Goal: Task Accomplishment & Management: Manage account settings

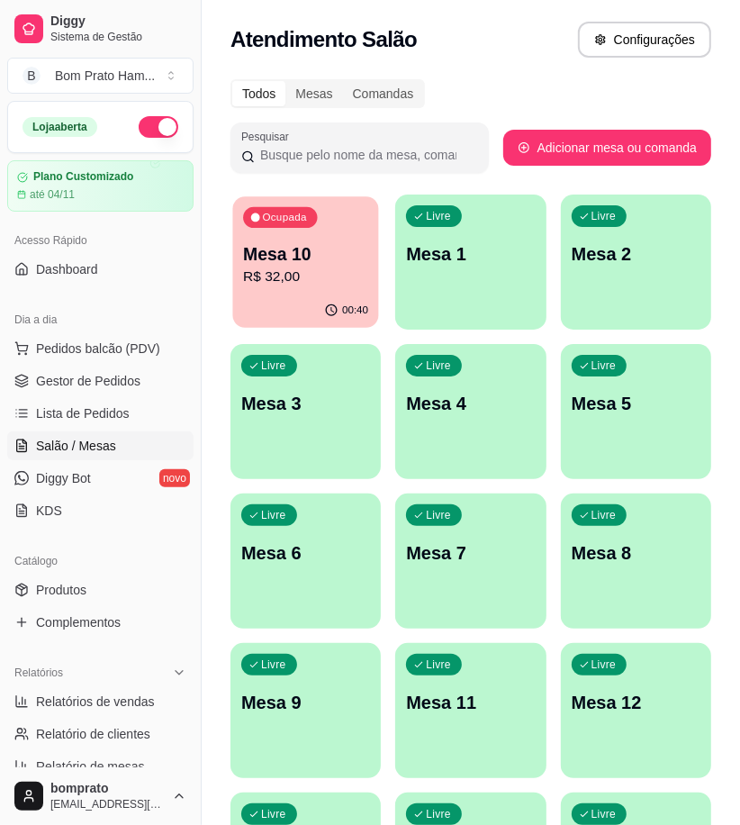
click at [329, 274] on p "R$ 32,00" at bounding box center [305, 276] width 125 height 21
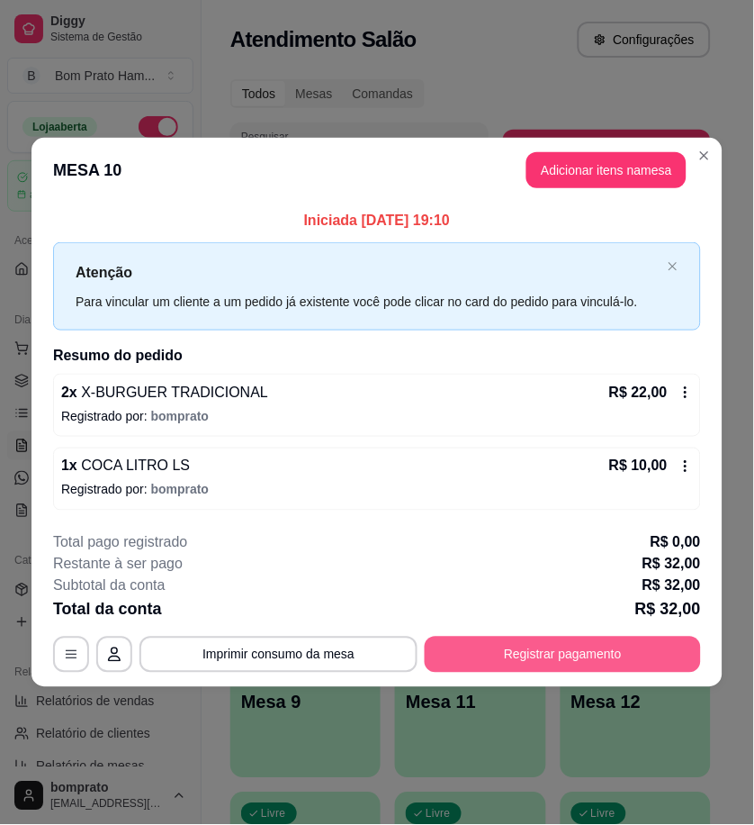
click at [627, 658] on button "Registrar pagamento" at bounding box center [563, 654] width 276 height 36
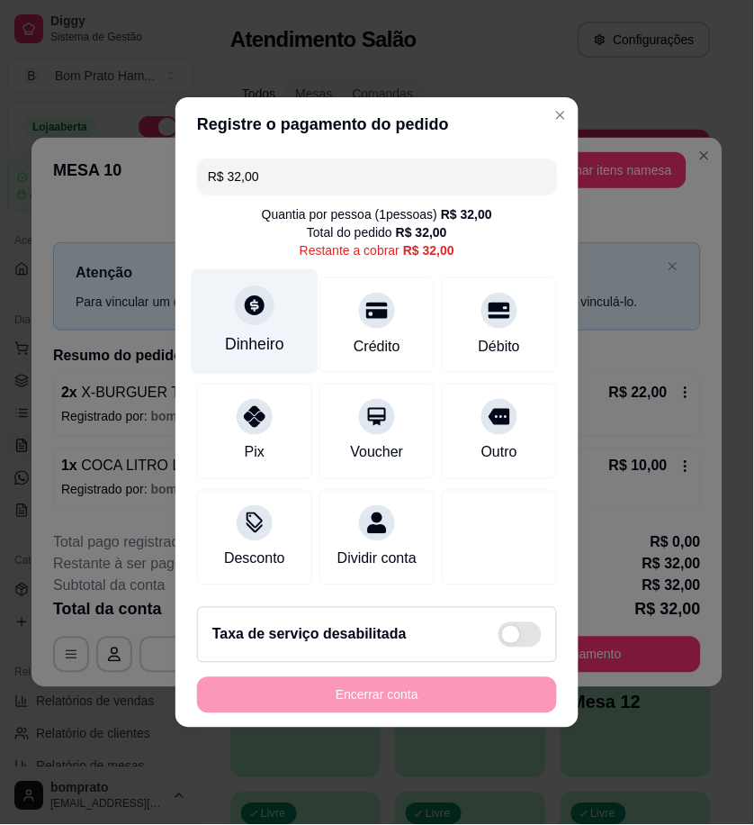
click at [249, 333] on div "Dinheiro" at bounding box center [254, 344] width 59 height 23
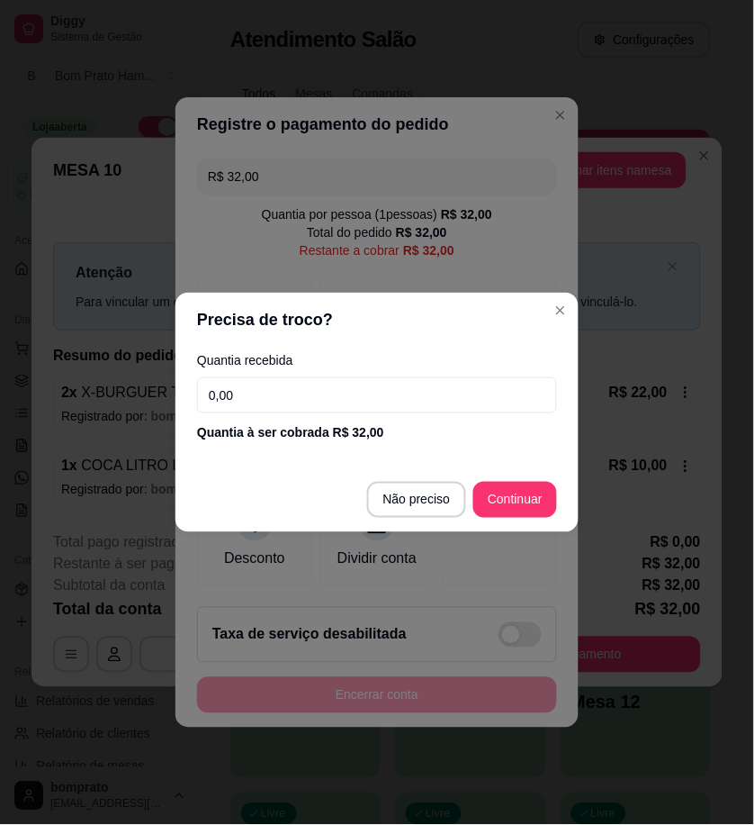
click at [455, 392] on input "0,00" at bounding box center [377, 395] width 360 height 36
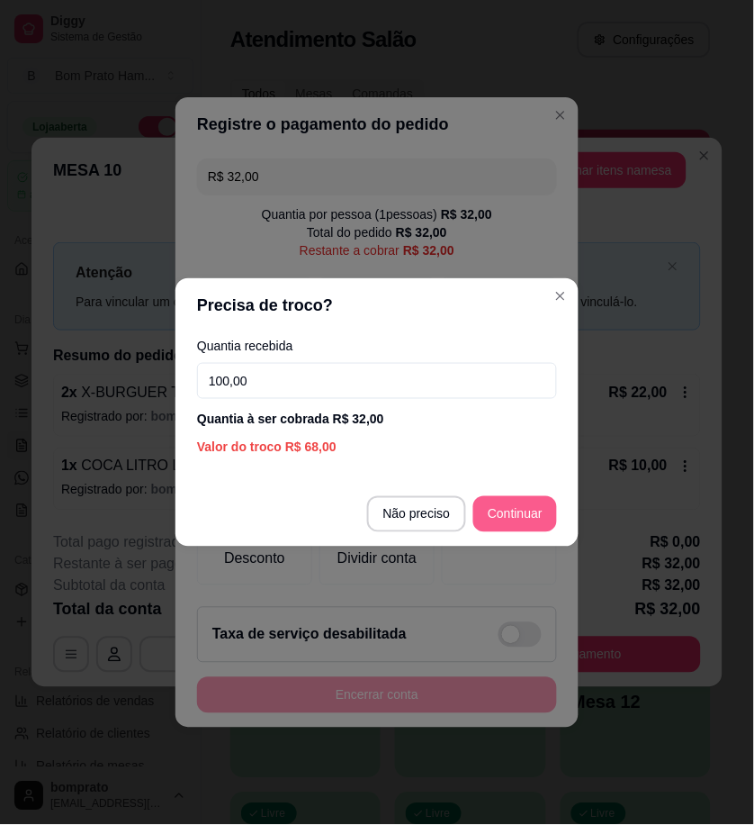
type input "100,00"
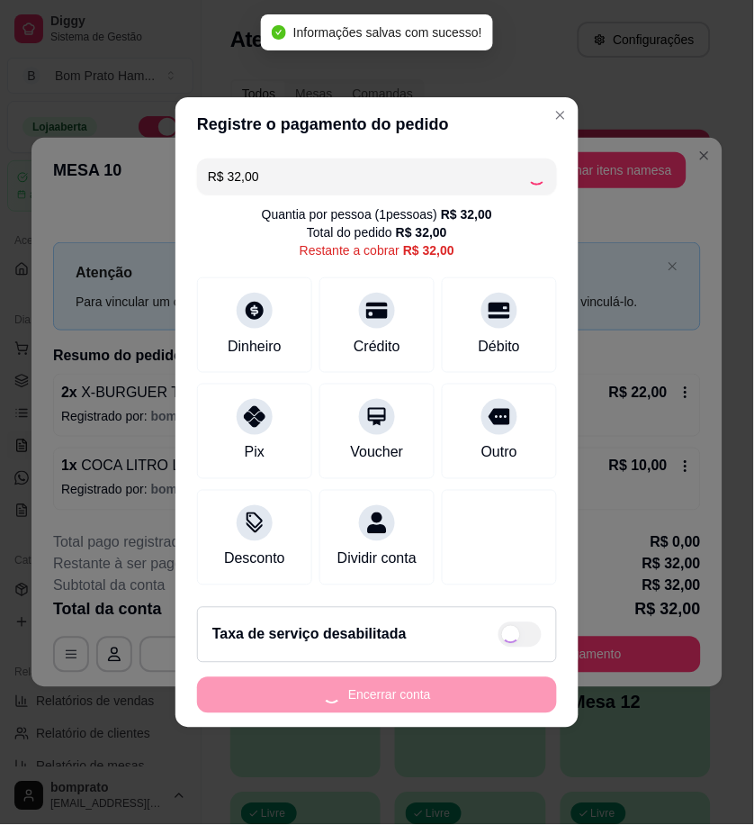
type input "R$ 0,00"
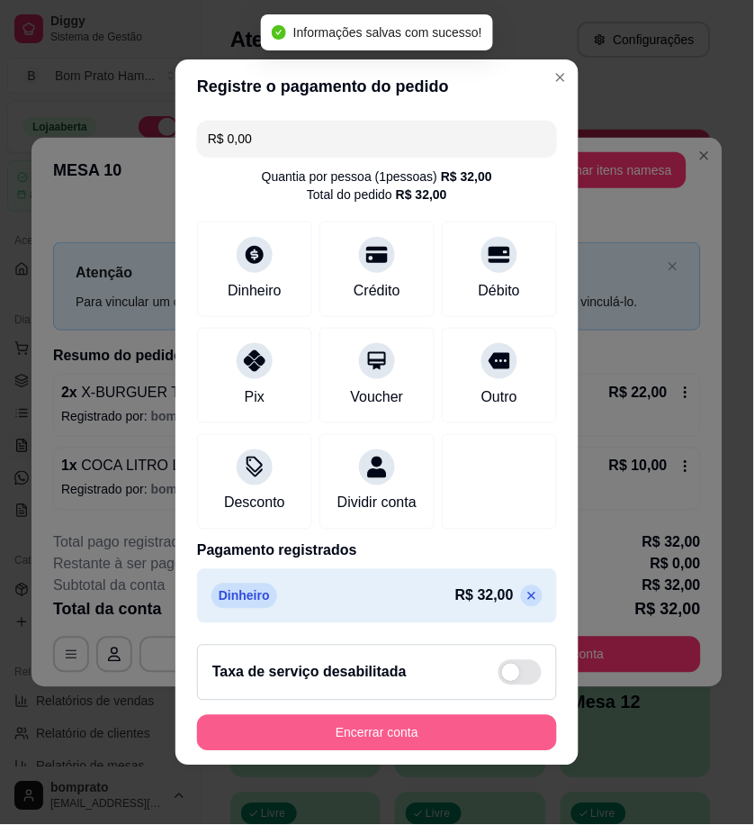
click at [504, 739] on button "Encerrar conta" at bounding box center [377, 733] width 360 height 36
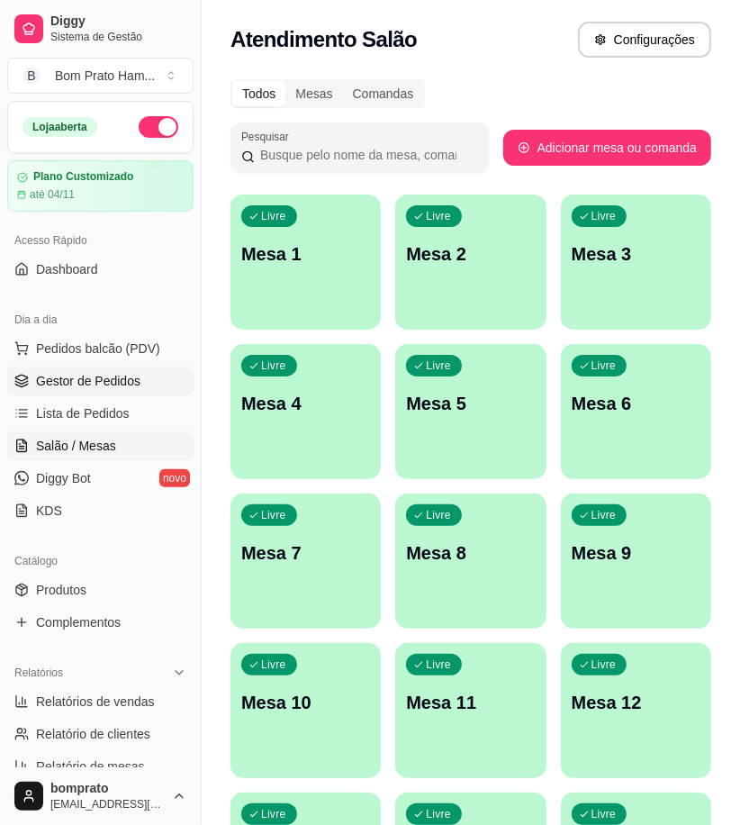
click at [100, 374] on span "Gestor de Pedidos" at bounding box center [88, 381] width 104 height 18
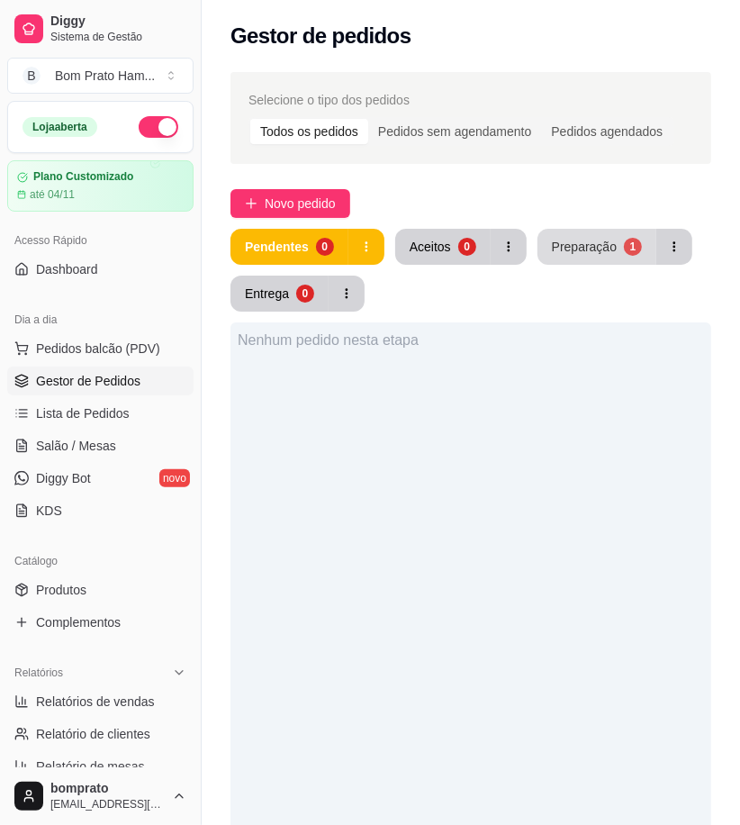
click at [547, 241] on button "Preparação 1" at bounding box center [596, 247] width 119 height 36
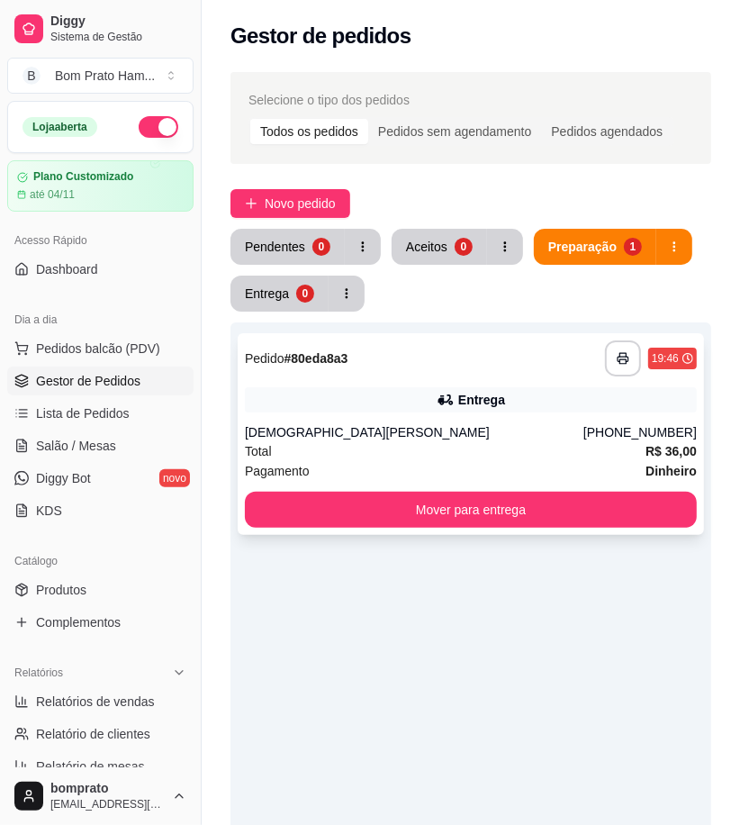
click at [429, 369] on div "**********" at bounding box center [471, 358] width 452 height 36
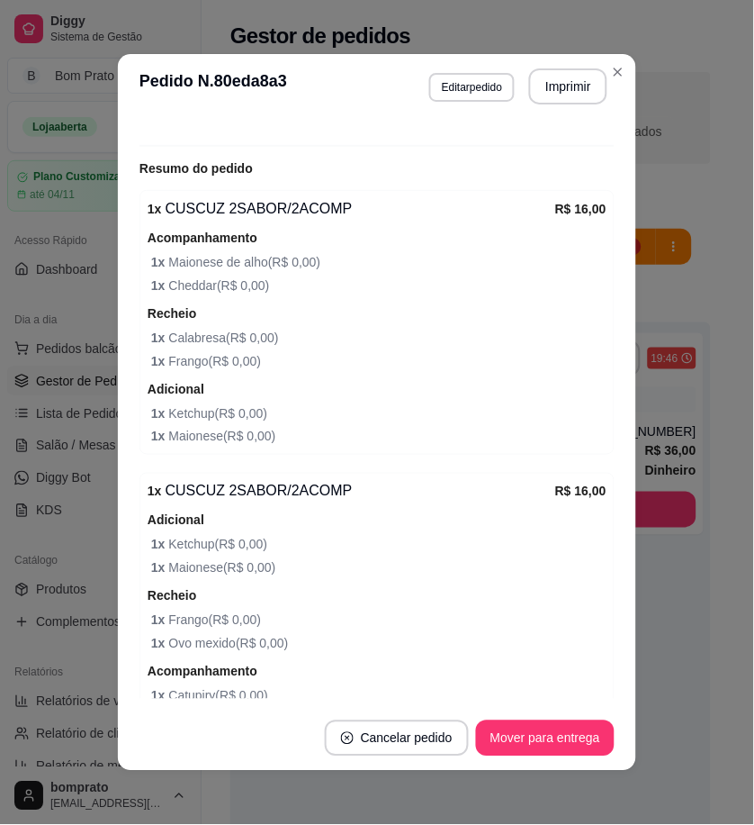
scroll to position [599, 0]
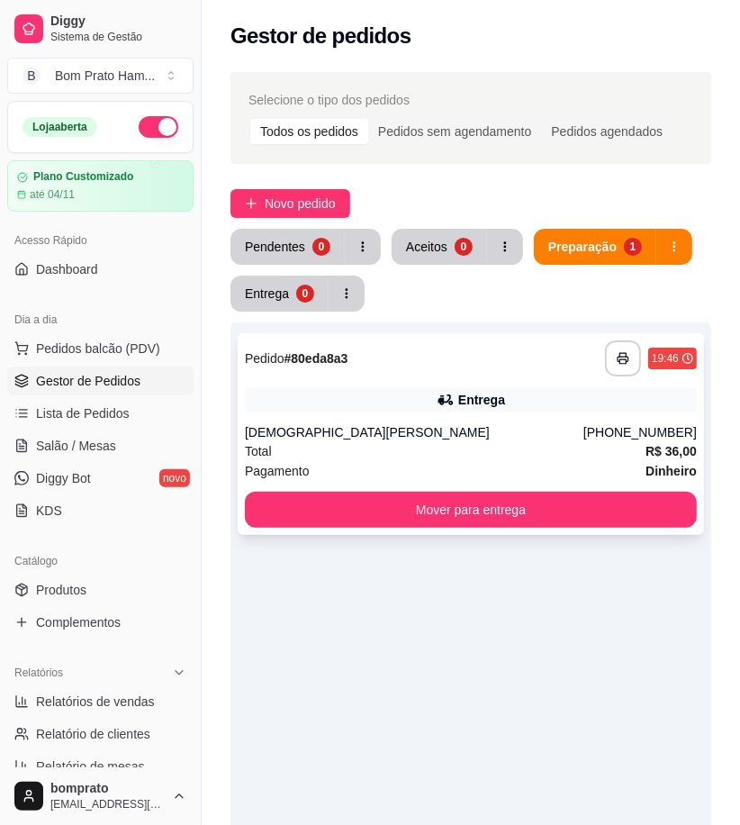
click at [435, 405] on div "Entrega" at bounding box center [471, 399] width 452 height 25
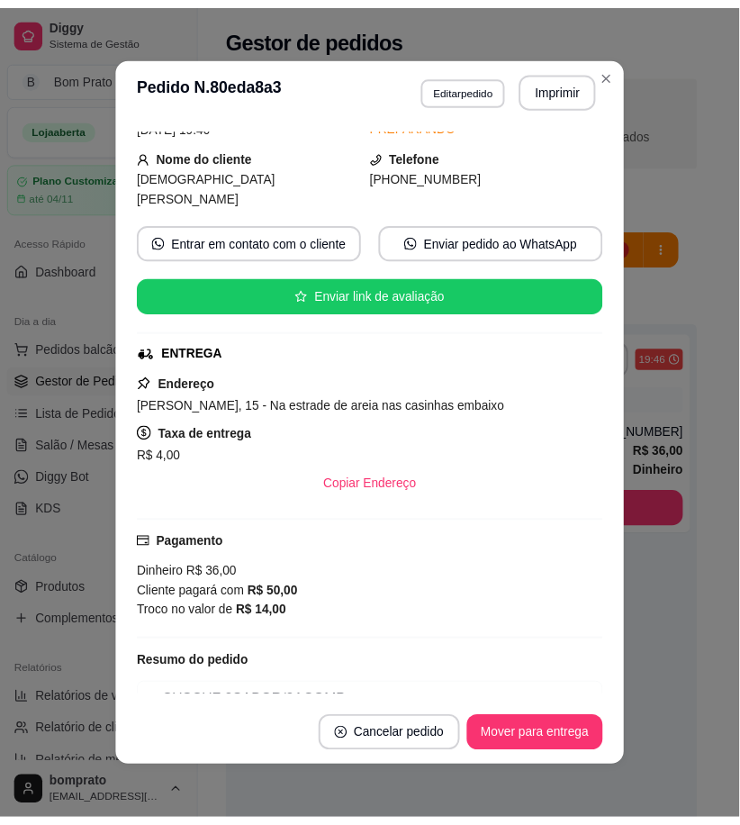
scroll to position [200, 0]
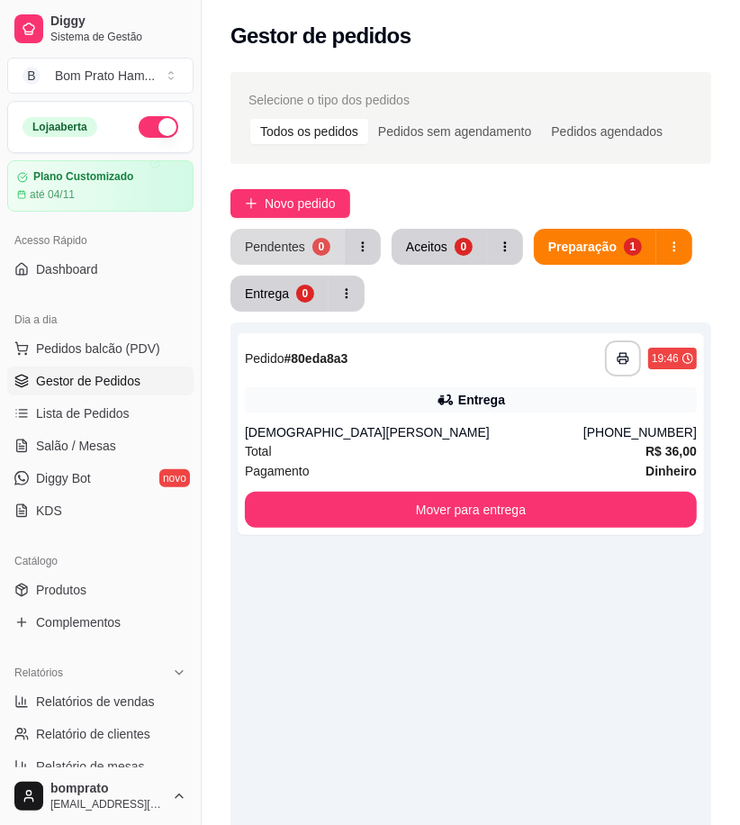
click at [300, 257] on button "Pendentes 0" at bounding box center [287, 247] width 114 height 36
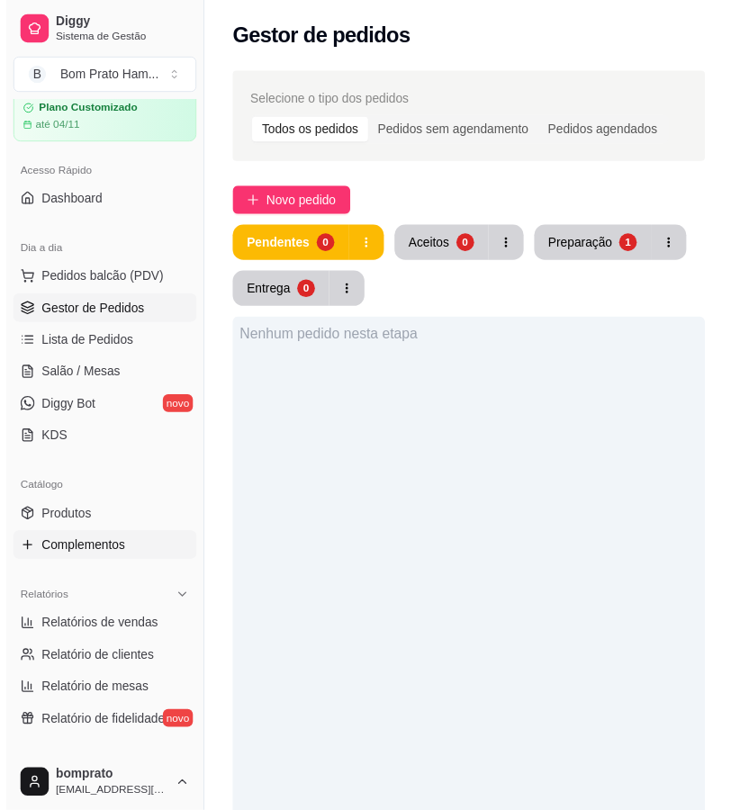
scroll to position [400, 0]
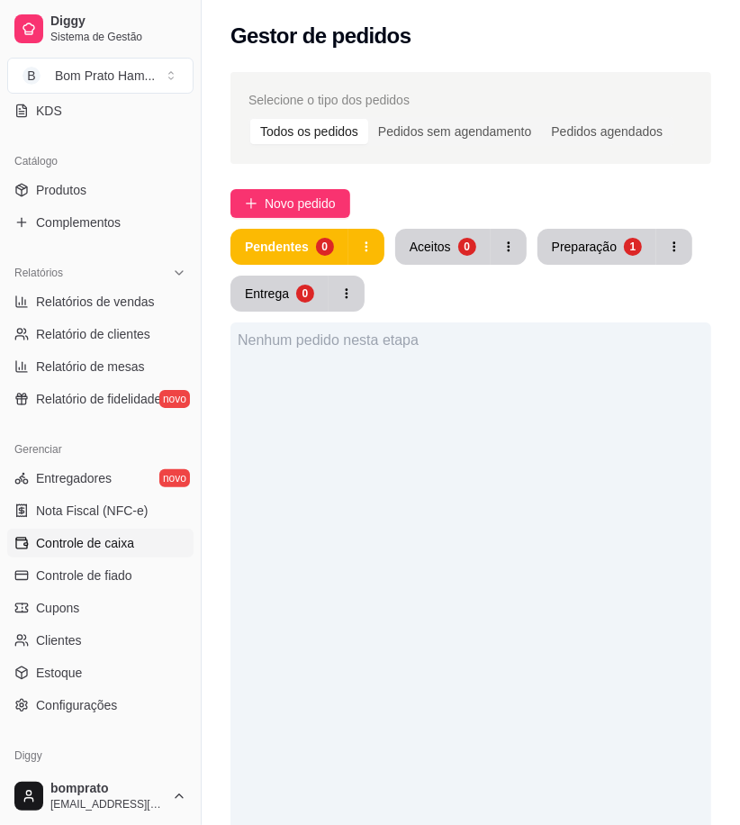
click at [126, 544] on span "Controle de caixa" at bounding box center [85, 543] width 98 height 18
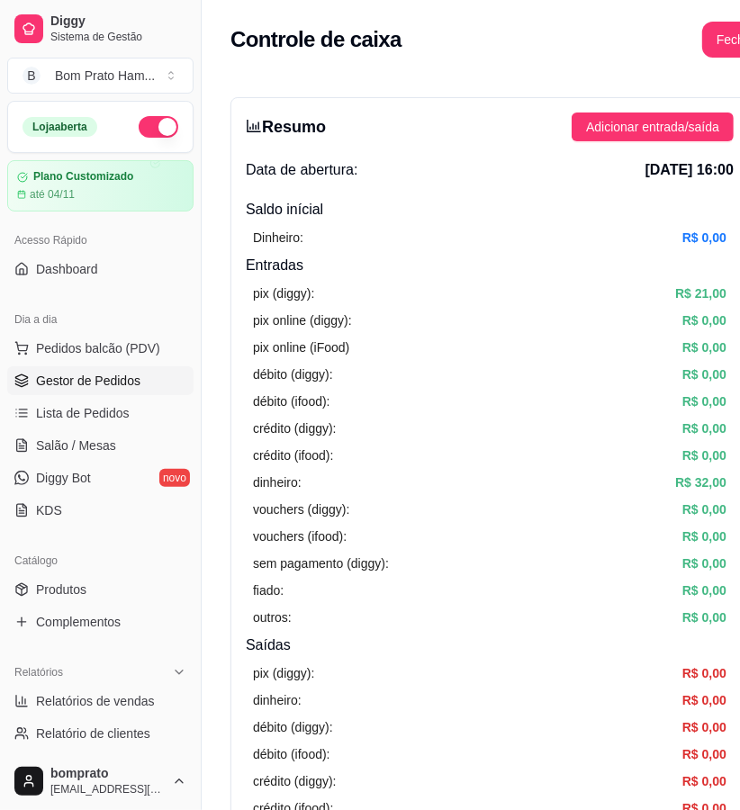
click at [101, 388] on span "Gestor de Pedidos" at bounding box center [88, 381] width 104 height 18
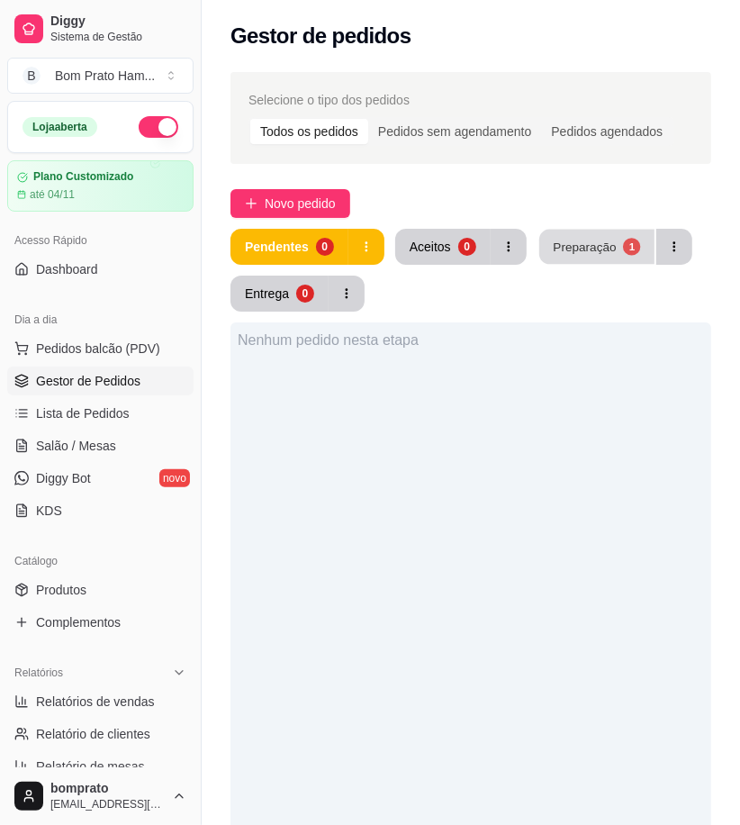
click at [591, 238] on div "Preparação" at bounding box center [584, 246] width 63 height 17
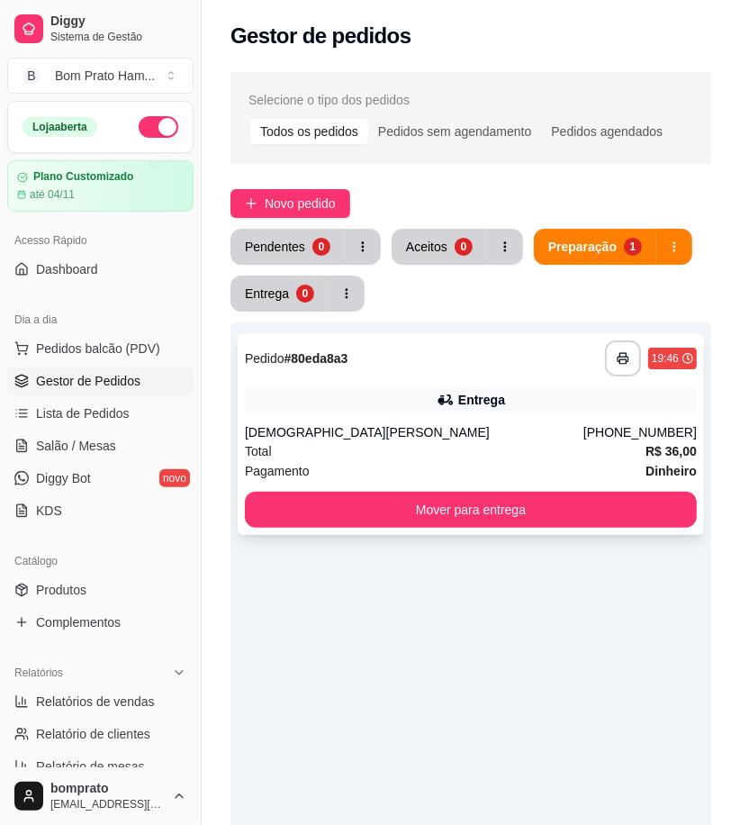
click at [444, 410] on div "Entrega" at bounding box center [471, 399] width 452 height 25
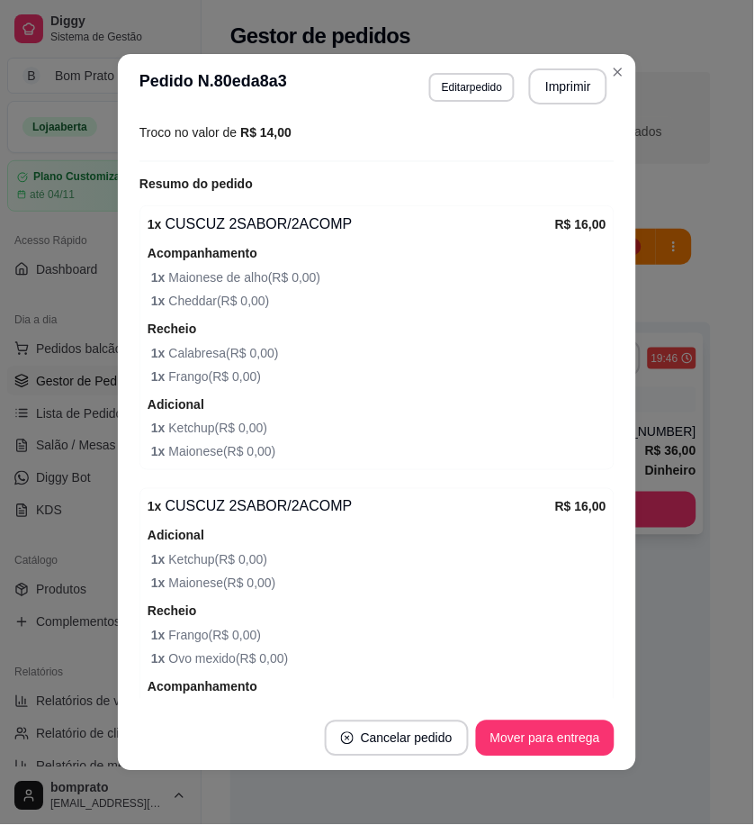
scroll to position [599, 0]
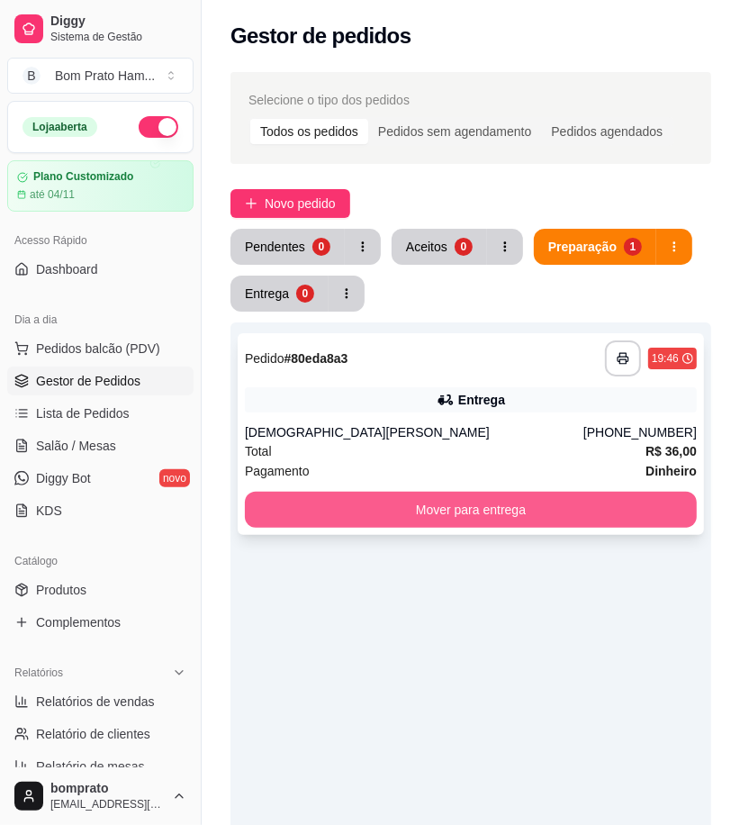
click at [651, 502] on button "Mover para entrega" at bounding box center [471, 509] width 452 height 36
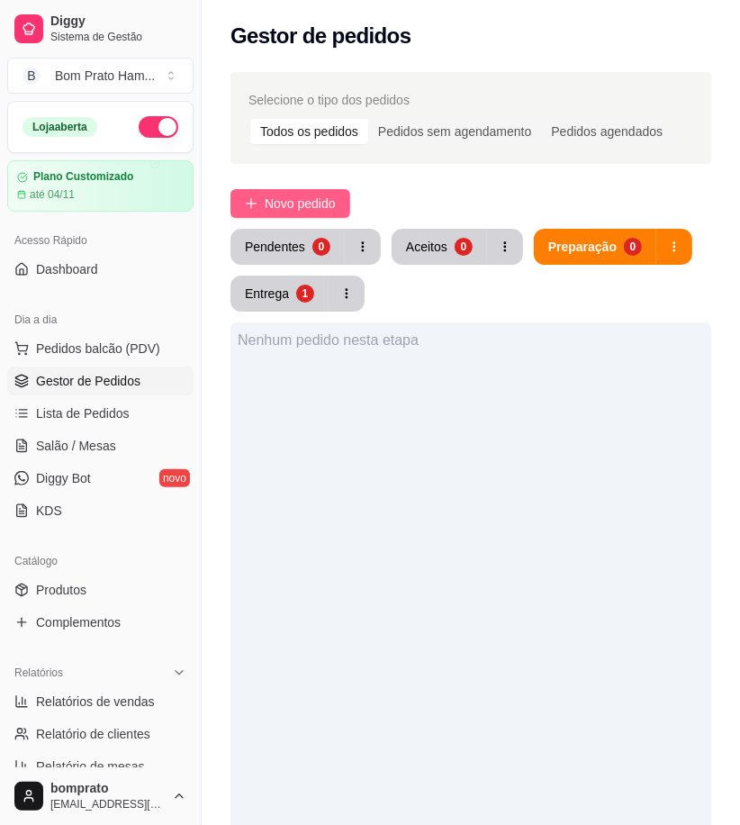
click at [320, 191] on button "Novo pedido" at bounding box center [290, 203] width 120 height 29
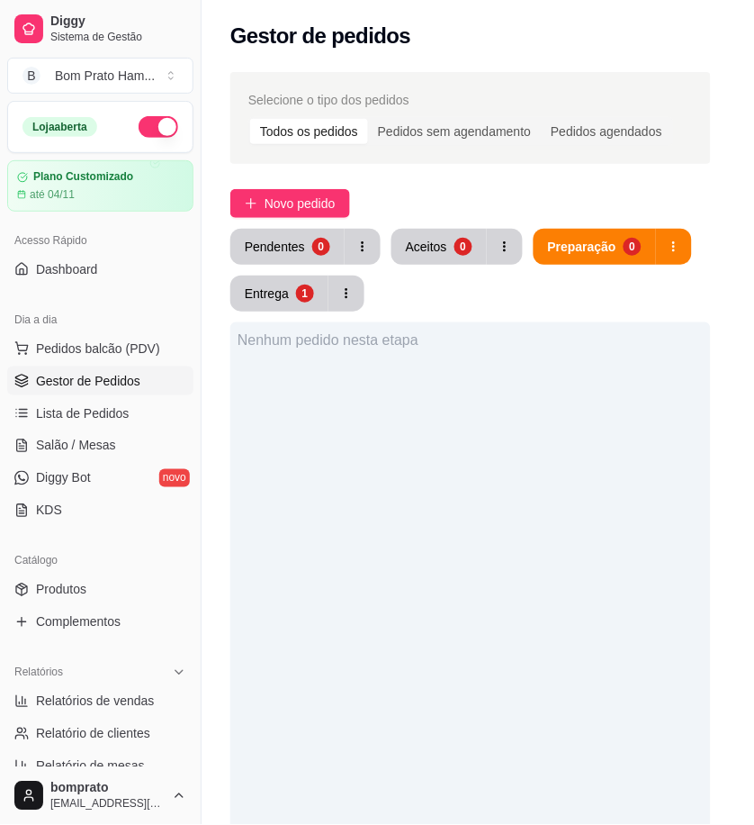
click at [132, 129] on input "Pesquisa" at bounding box center [182, 131] width 282 height 18
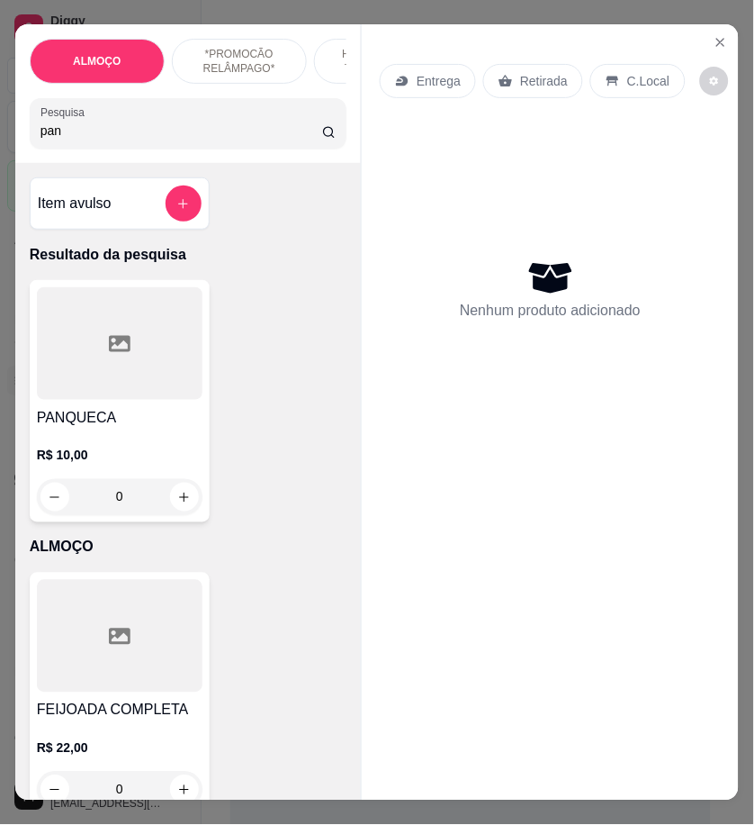
type input "pan"
click at [151, 428] on h4 "PANQUECA" at bounding box center [120, 418] width 166 height 22
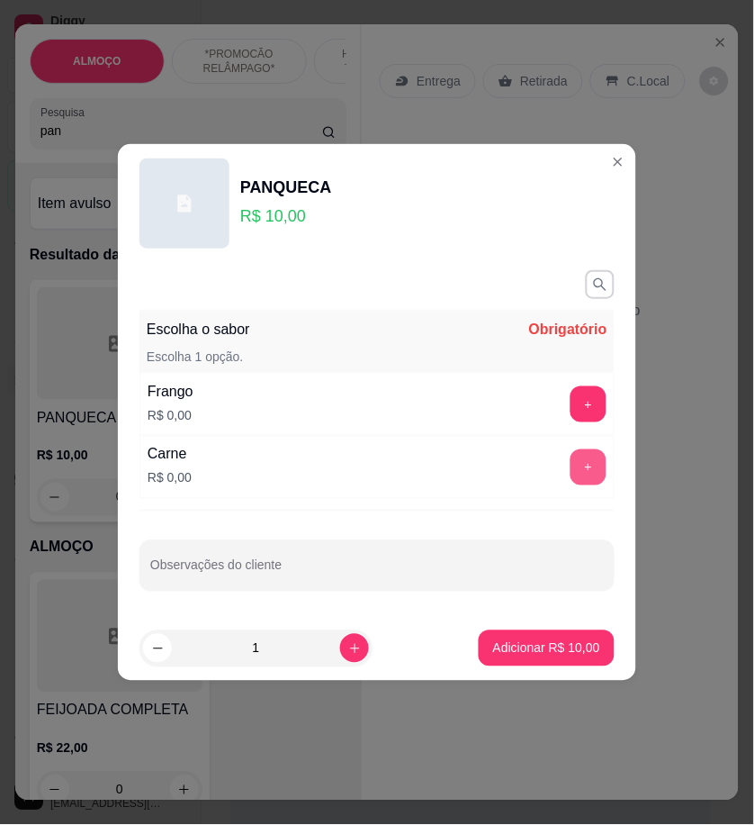
click at [583, 464] on button "+" at bounding box center [589, 467] width 36 height 36
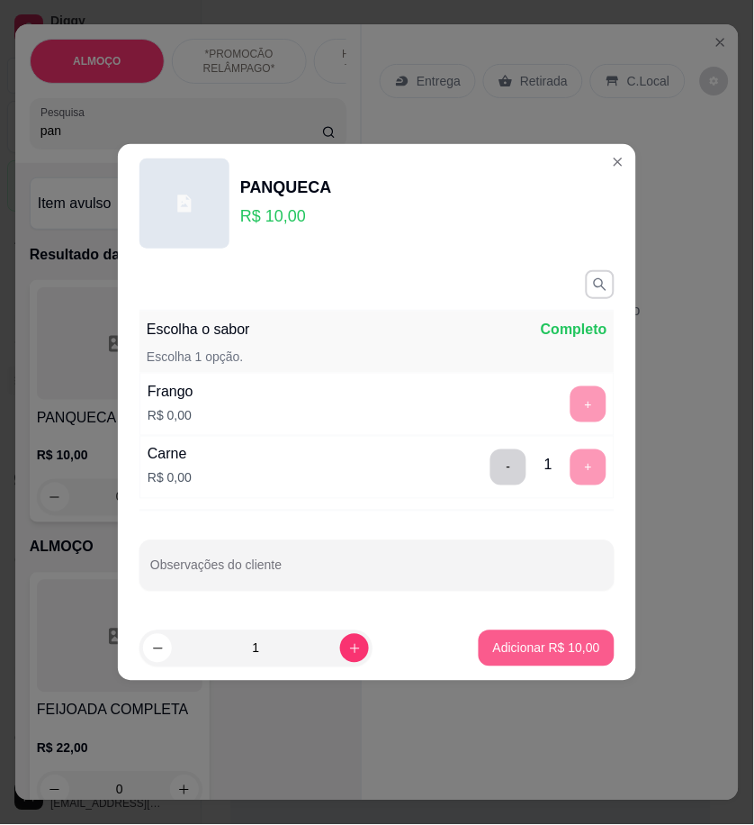
click at [572, 645] on p "Adicionar R$ 10,00" at bounding box center [546, 648] width 107 height 18
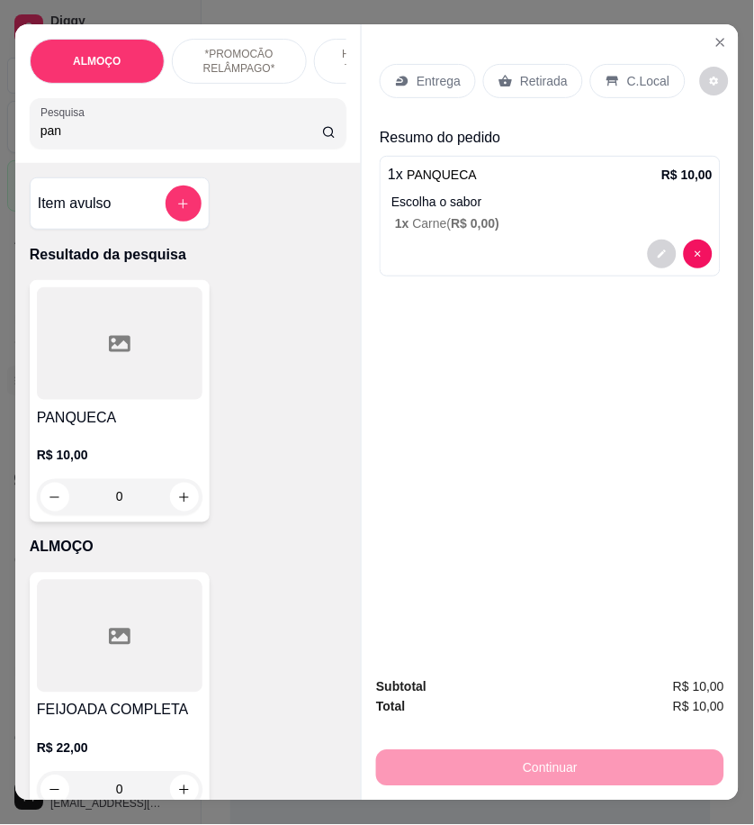
click at [532, 79] on p "Retirada" at bounding box center [544, 81] width 48 height 18
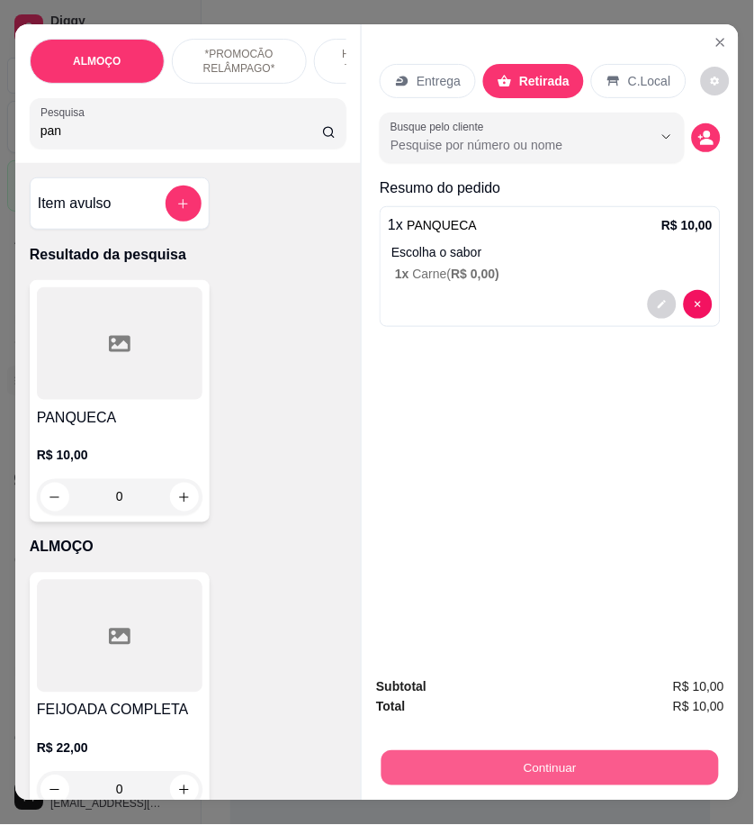
click at [649, 761] on button "Continuar" at bounding box center [551, 767] width 338 height 35
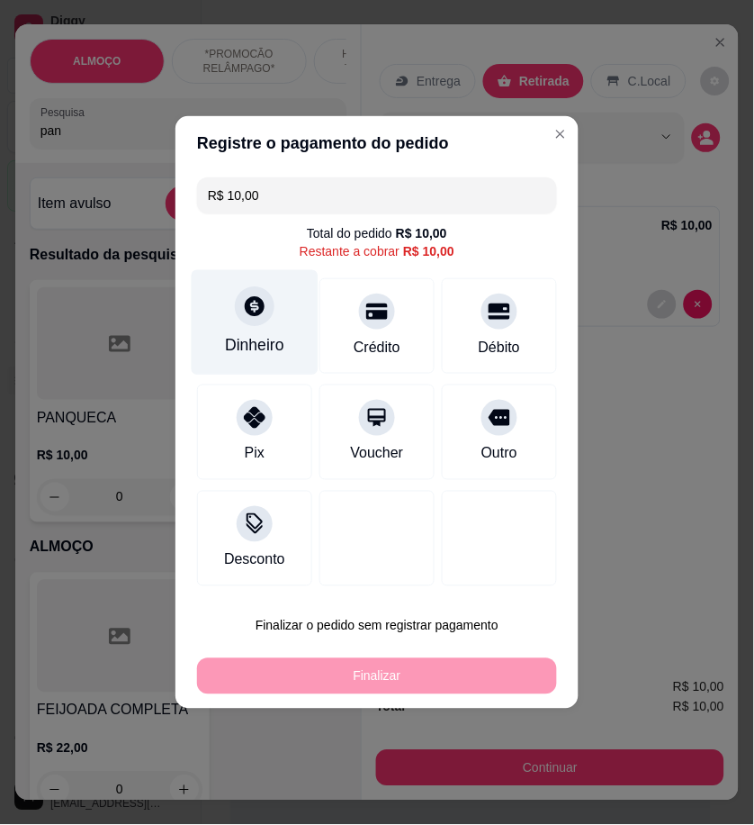
click at [285, 354] on div "Dinheiro" at bounding box center [255, 322] width 127 height 105
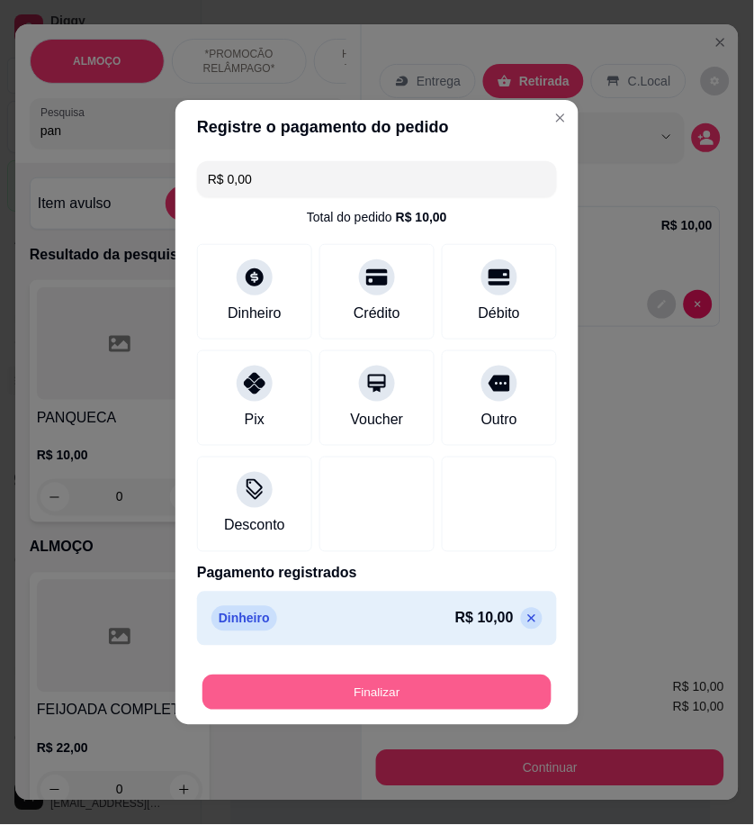
click at [509, 691] on button "Finalizar" at bounding box center [377, 692] width 349 height 35
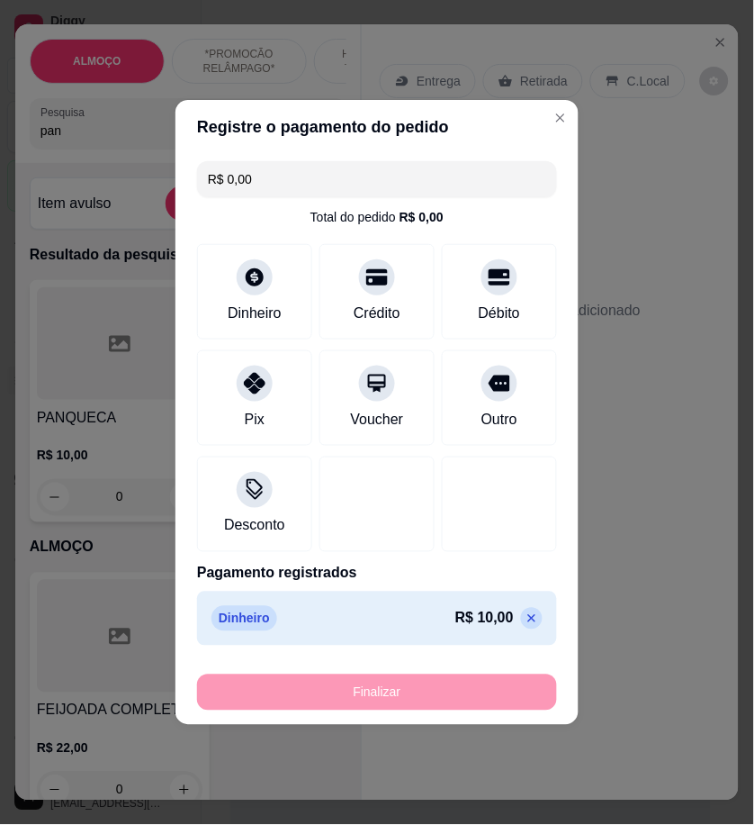
type input "-R$ 10,00"
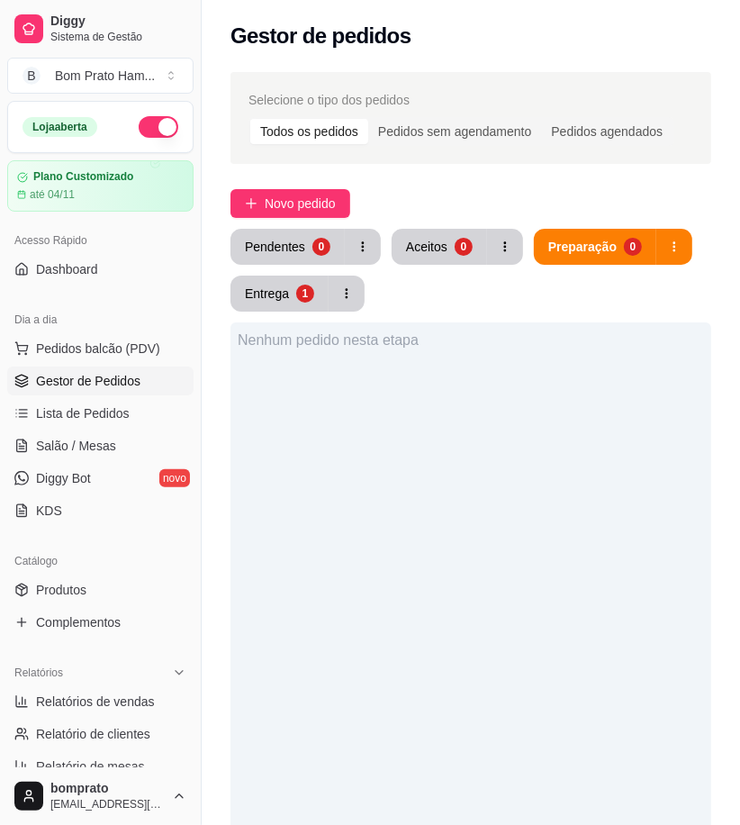
click at [423, 246] on div "Aceitos" at bounding box center [426, 247] width 41 height 18
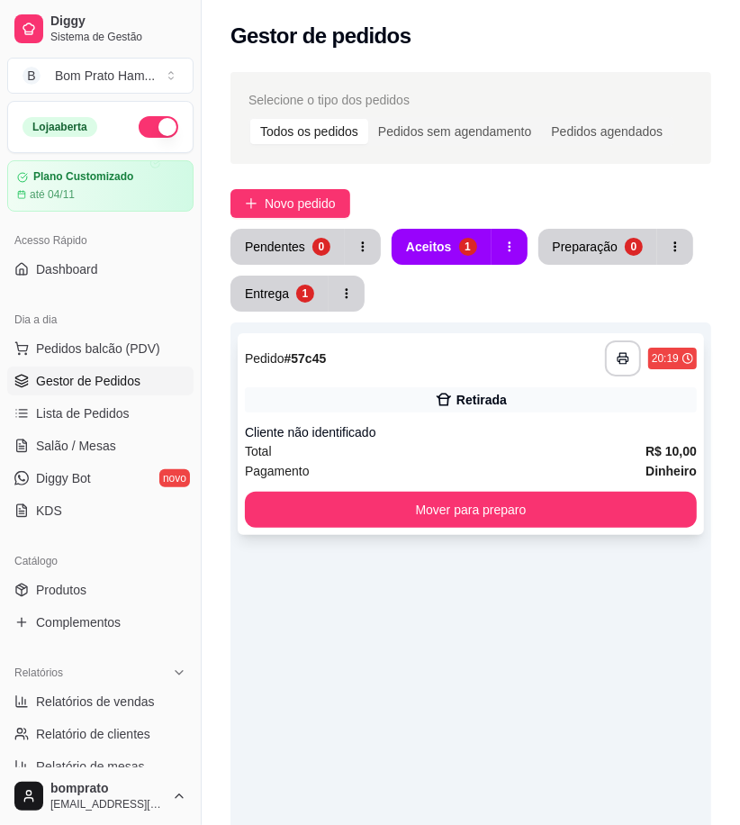
click at [515, 409] on div "Retirada" at bounding box center [471, 399] width 452 height 25
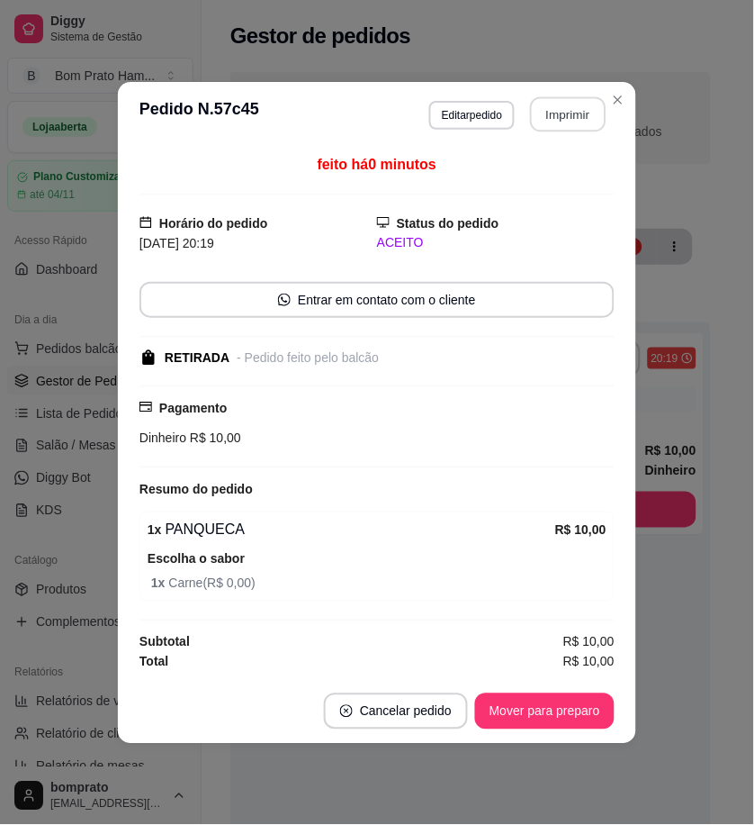
click at [573, 113] on button "Imprimir" at bounding box center [569, 113] width 76 height 35
click at [578, 716] on button "Mover para preparo" at bounding box center [545, 711] width 140 height 36
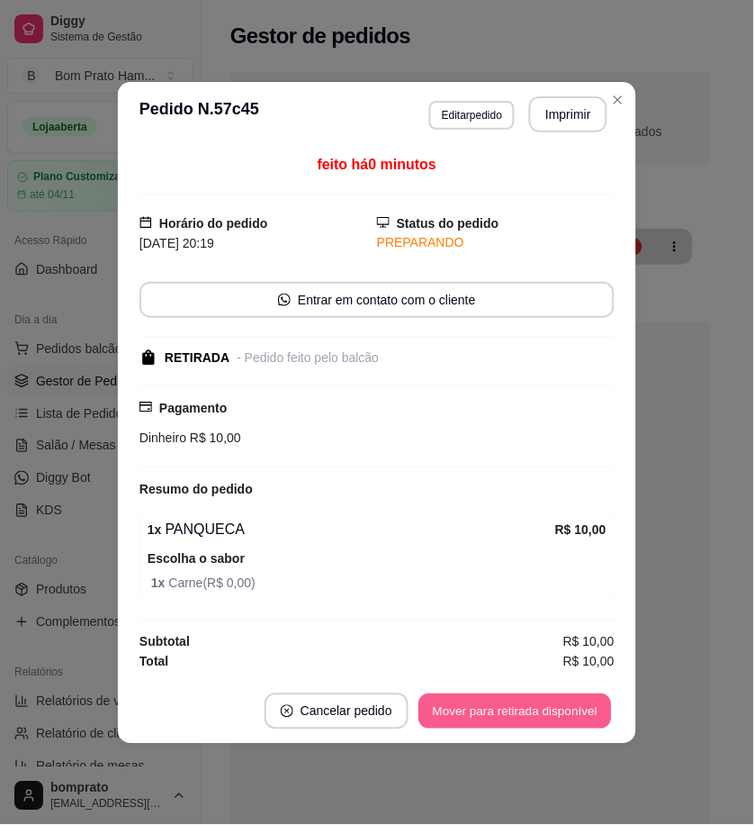
click at [583, 708] on button "Mover para retirada disponível" at bounding box center [515, 710] width 193 height 35
click at [583, 708] on button "Mover para finalizado" at bounding box center [540, 710] width 145 height 35
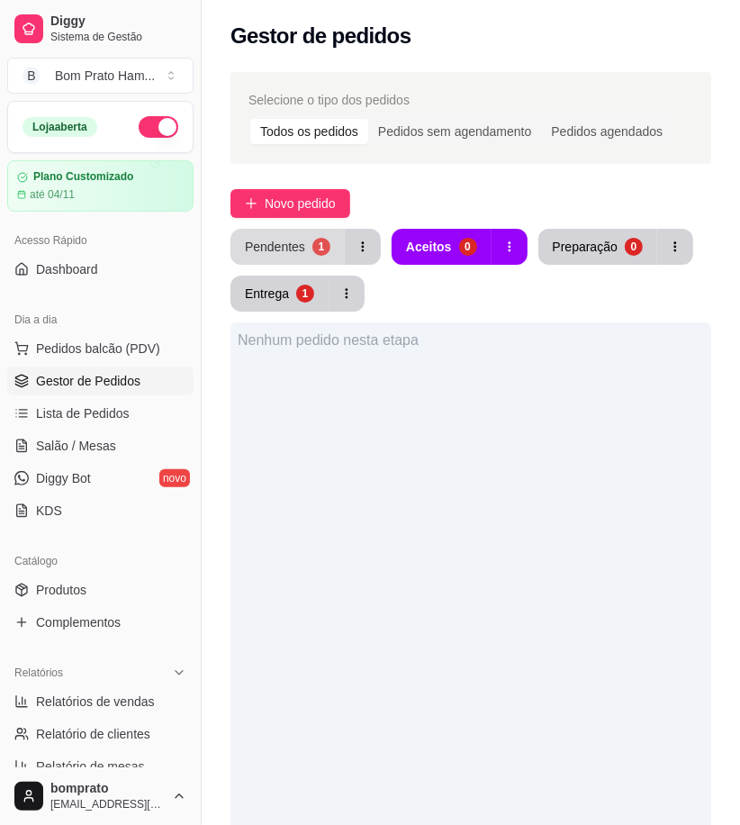
click at [300, 239] on div "Pendentes" at bounding box center [275, 247] width 60 height 18
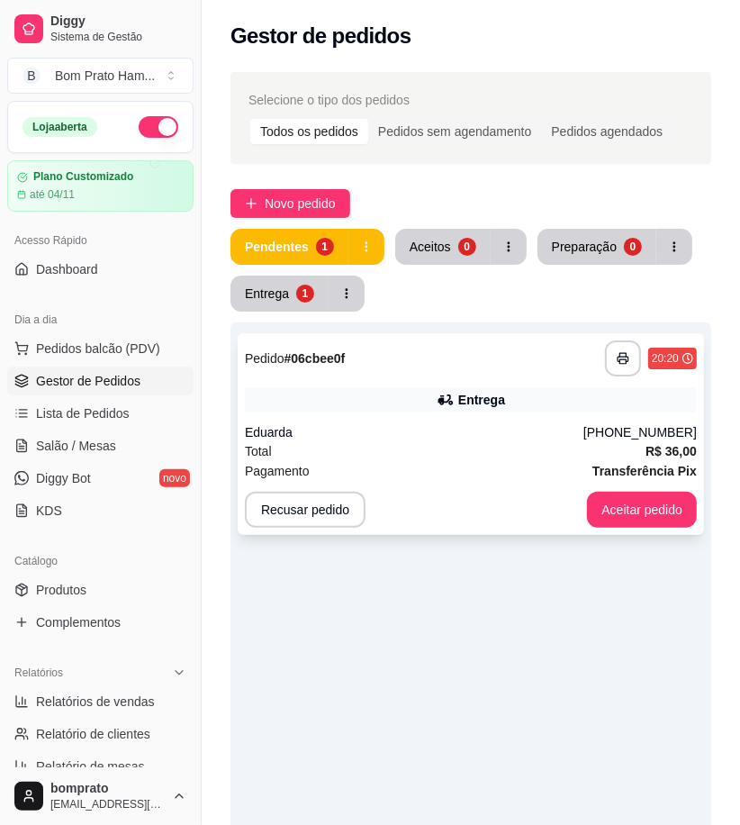
click at [518, 480] on div "Pagamento Transferência Pix" at bounding box center [471, 471] width 452 height 20
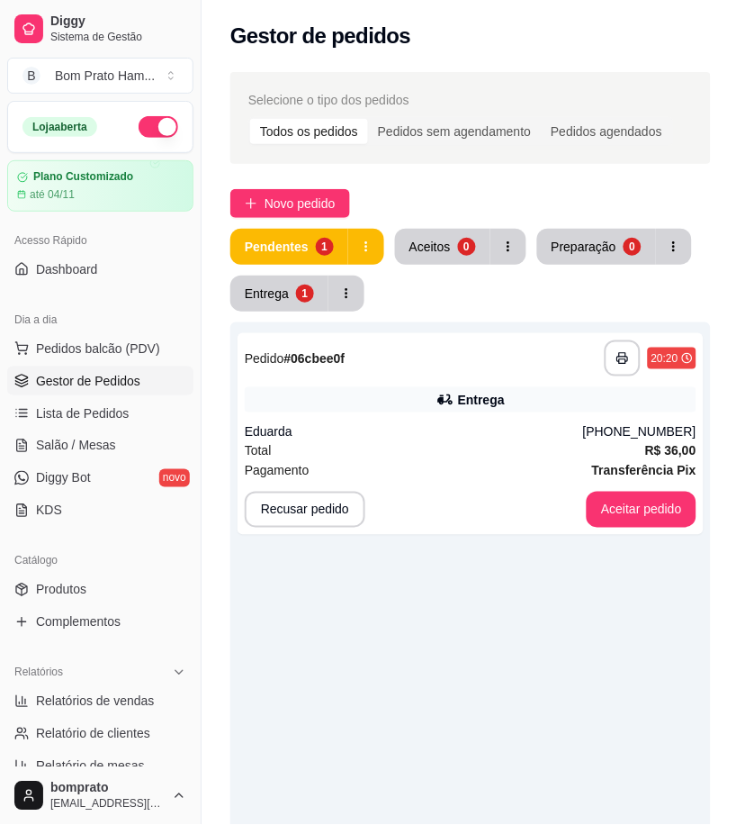
scroll to position [236, 0]
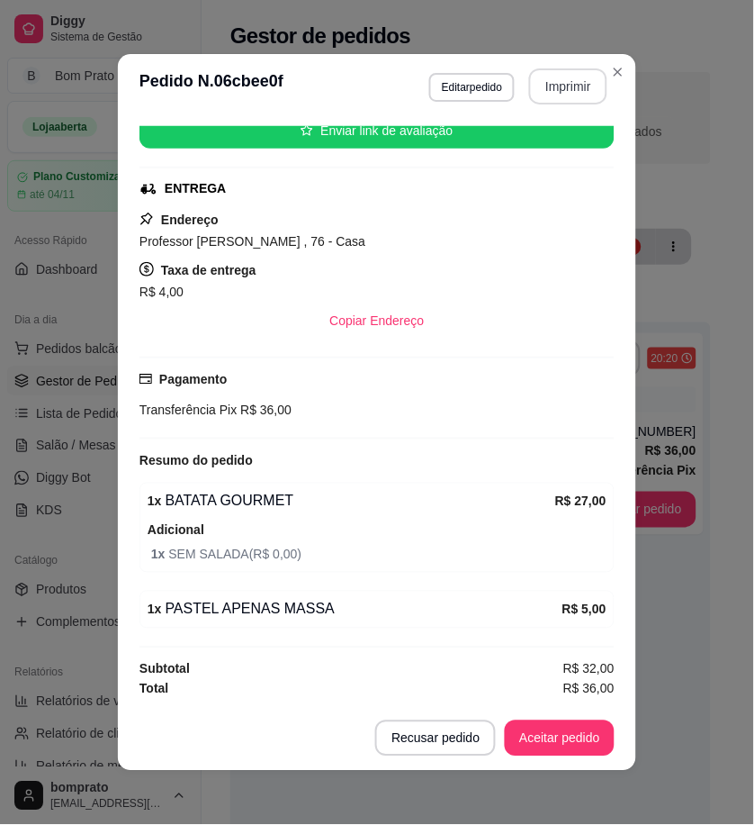
click at [546, 88] on button "Imprimir" at bounding box center [568, 86] width 78 height 36
click at [569, 744] on button "Aceitar pedido" at bounding box center [560, 738] width 106 height 35
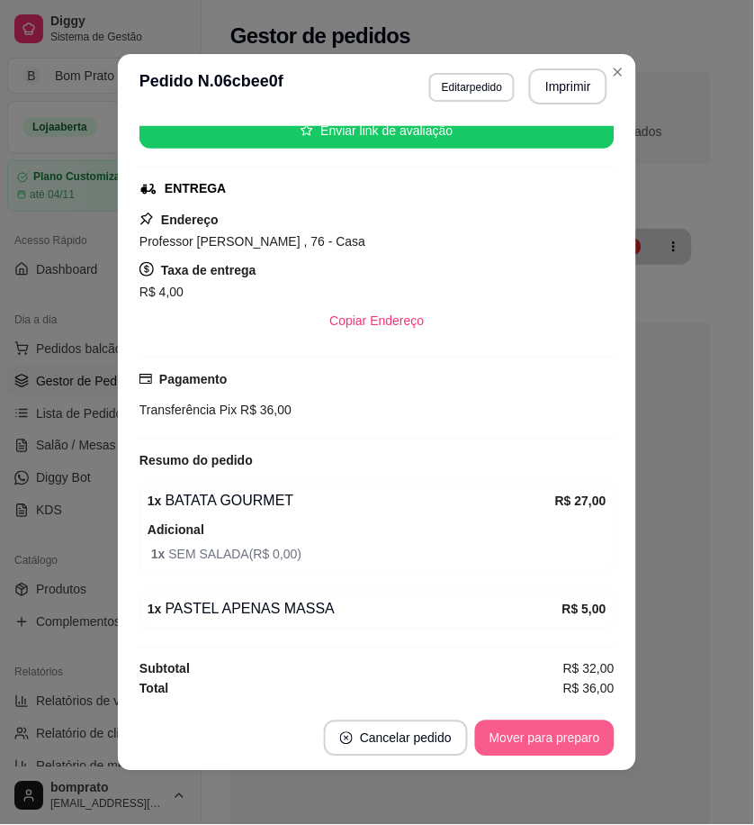
click at [569, 744] on button "Mover para preparo" at bounding box center [545, 738] width 140 height 36
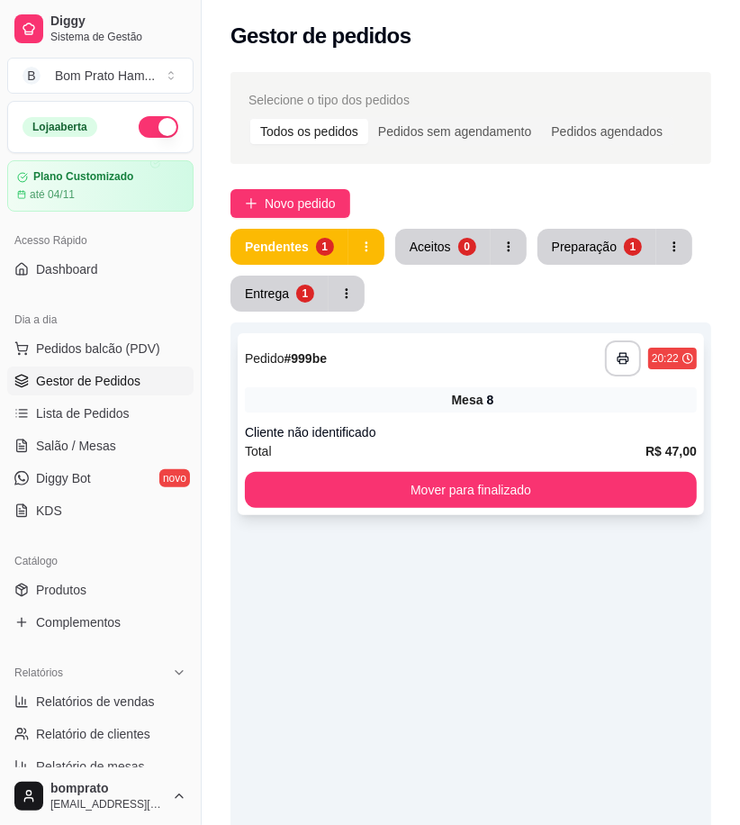
drag, startPoint x: 488, startPoint y: 462, endPoint x: 487, endPoint y: 447, distance: 14.4
click at [487, 447] on div "**********" at bounding box center [471, 424] width 466 height 182
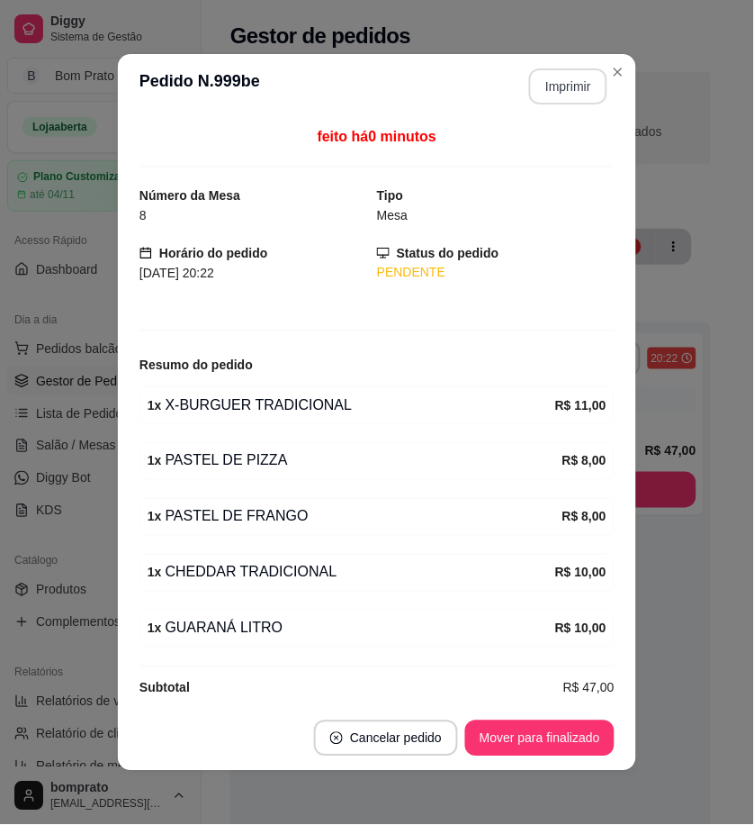
click at [563, 93] on button "Imprimir" at bounding box center [568, 86] width 78 height 36
click at [569, 738] on button "Mover para finalizado" at bounding box center [539, 738] width 149 height 36
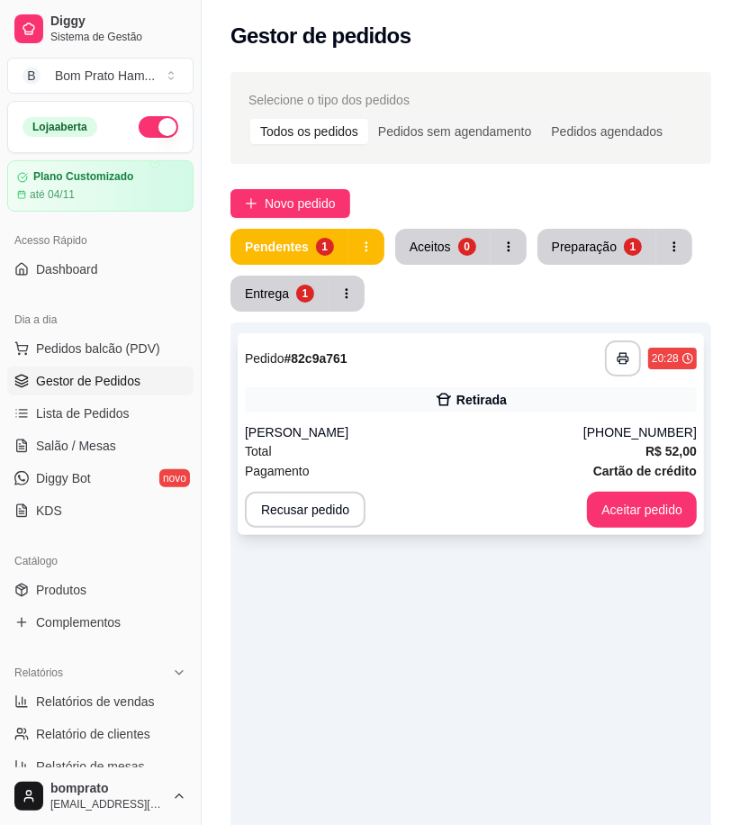
click at [406, 448] on div "Total R$ 52,00" at bounding box center [471, 451] width 452 height 20
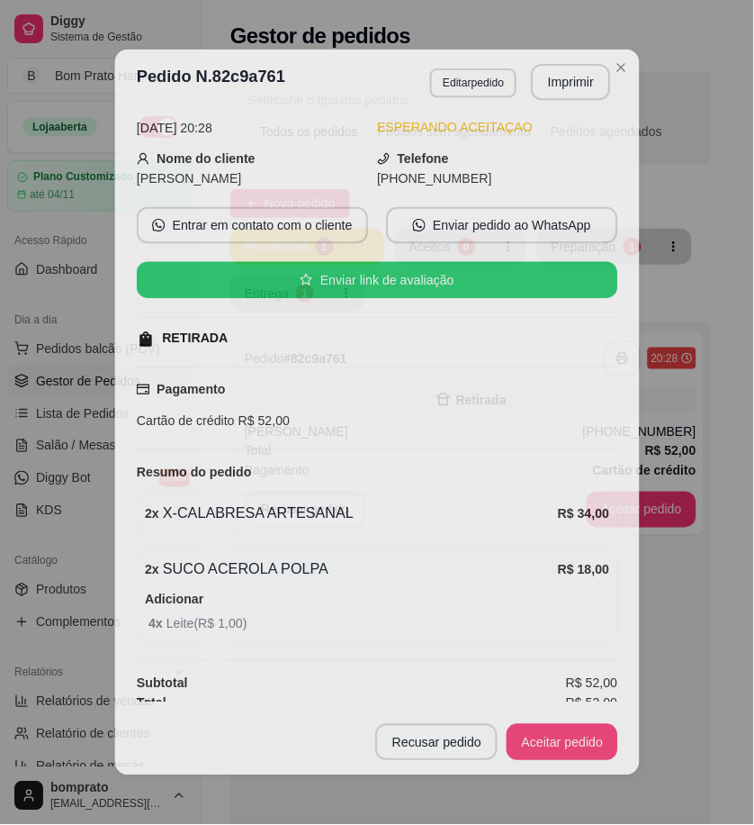
scroll to position [95, 0]
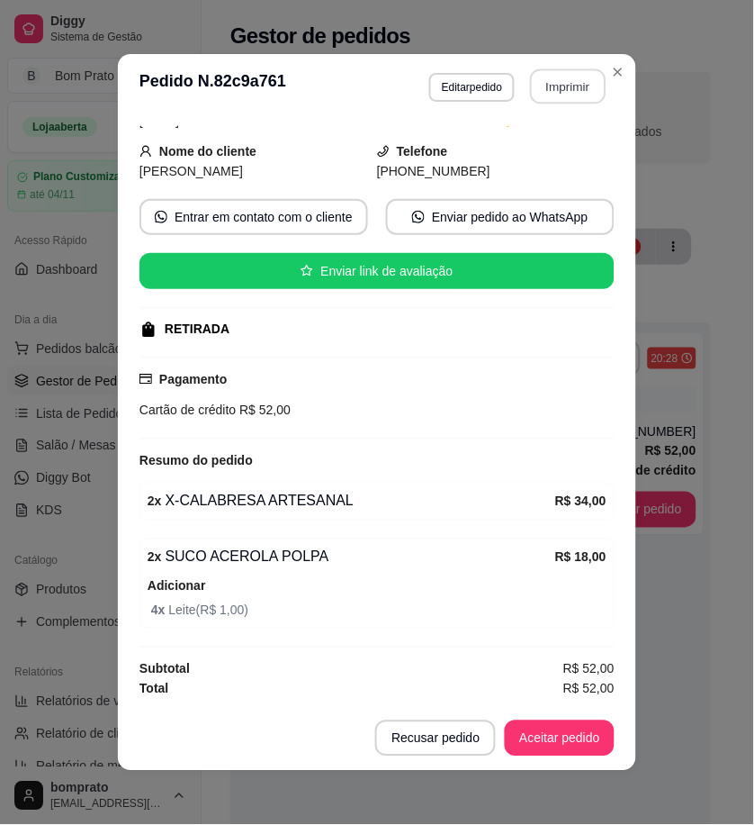
click at [552, 93] on button "Imprimir" at bounding box center [569, 86] width 76 height 35
click at [565, 740] on button "Aceitar pedido" at bounding box center [560, 738] width 106 height 35
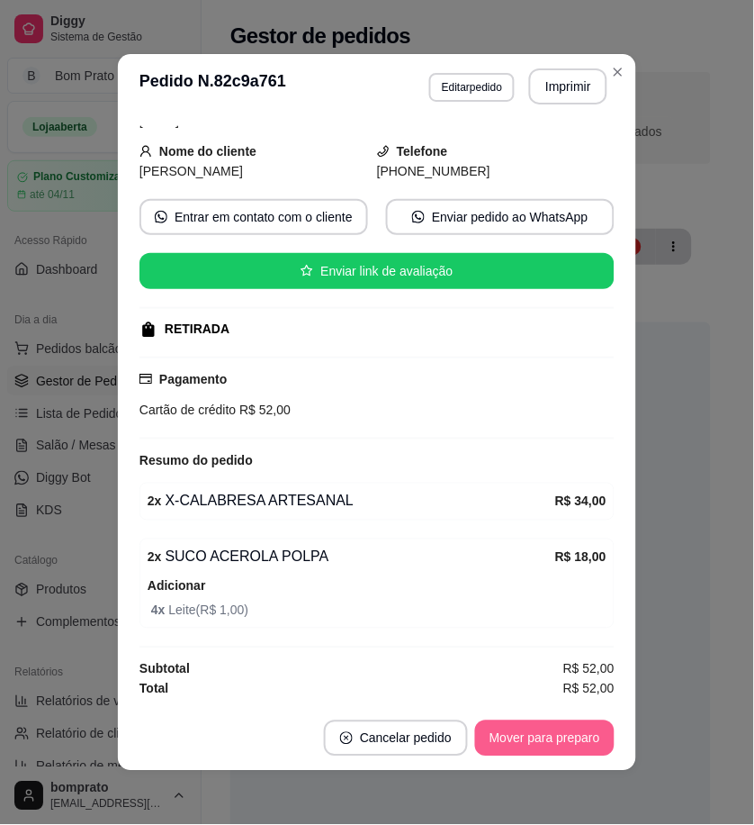
click at [565, 739] on button "Mover para preparo" at bounding box center [545, 738] width 140 height 36
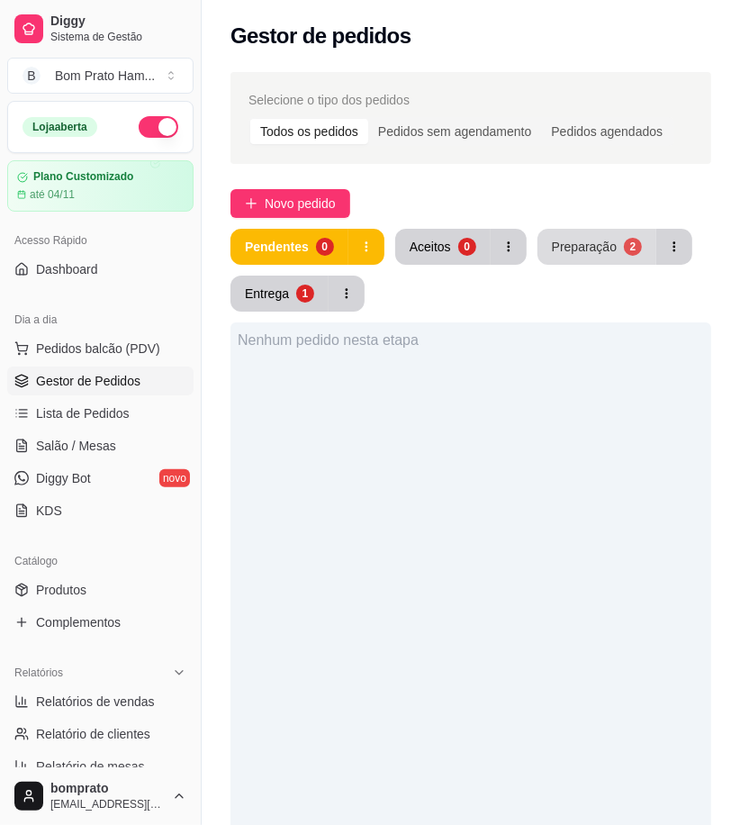
click at [570, 241] on div "Preparação" at bounding box center [584, 247] width 65 height 18
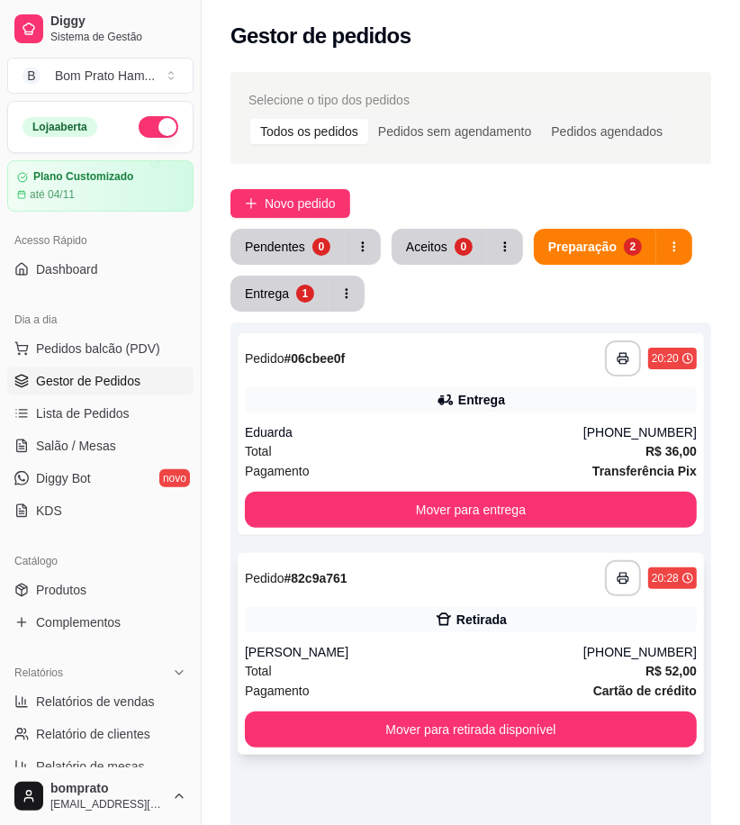
click at [450, 648] on div "[PERSON_NAME]" at bounding box center [414, 652] width 338 height 18
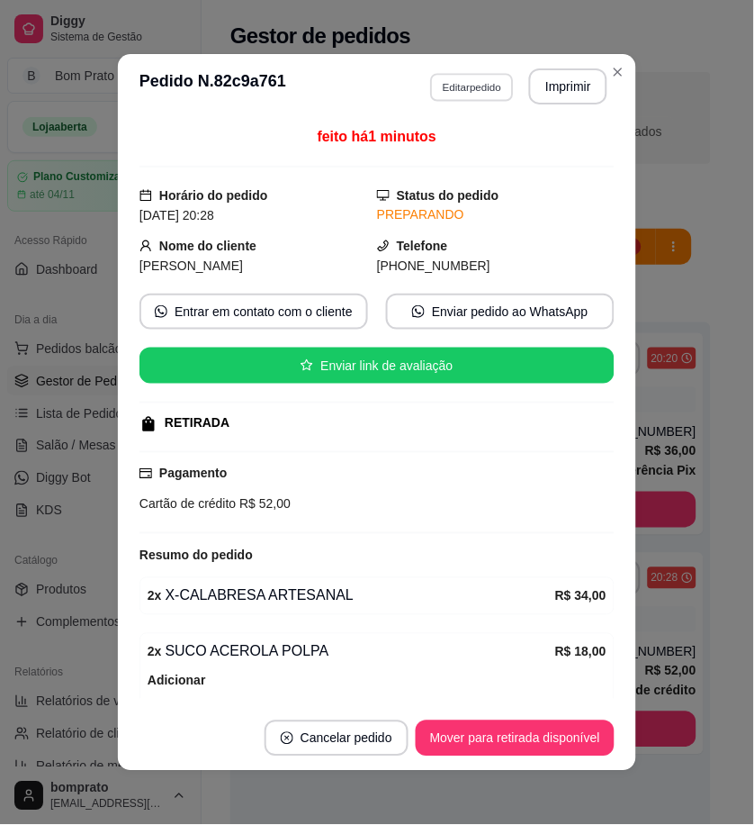
click at [464, 77] on button "Editar pedido" at bounding box center [472, 87] width 84 height 28
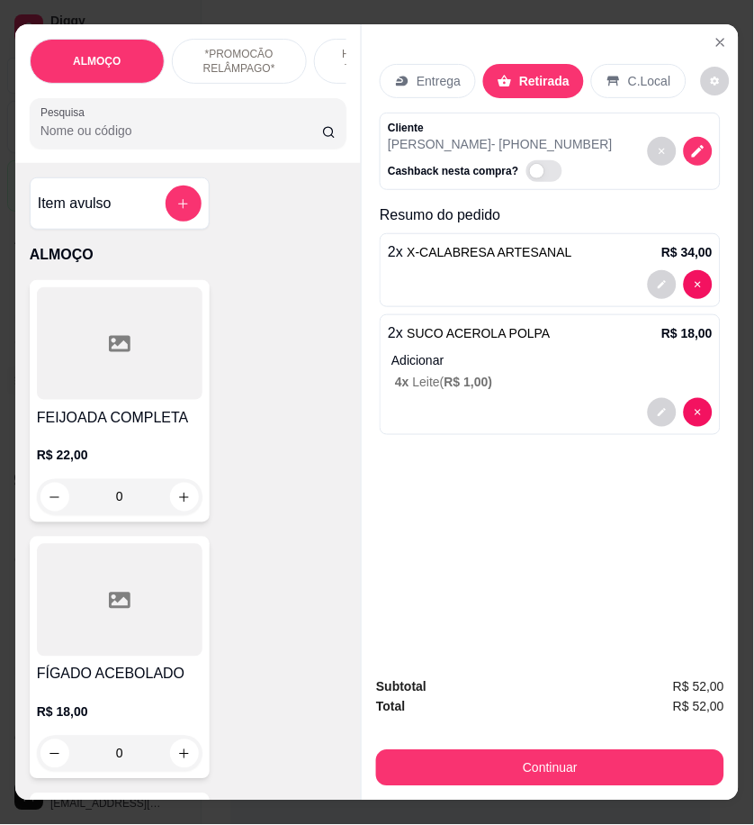
click at [401, 74] on icon at bounding box center [402, 81] width 14 height 14
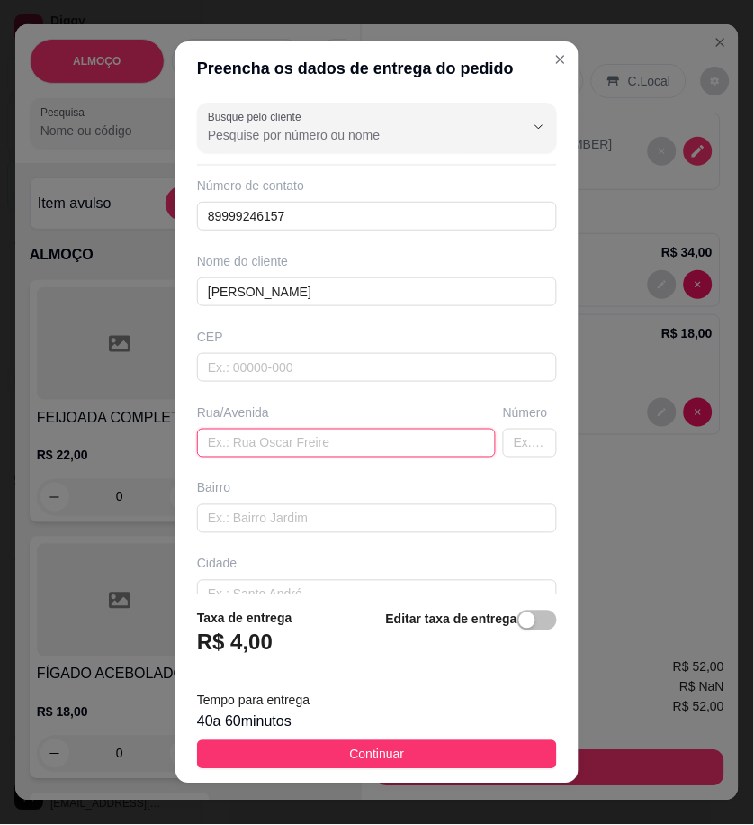
paste input "Pousada vip"
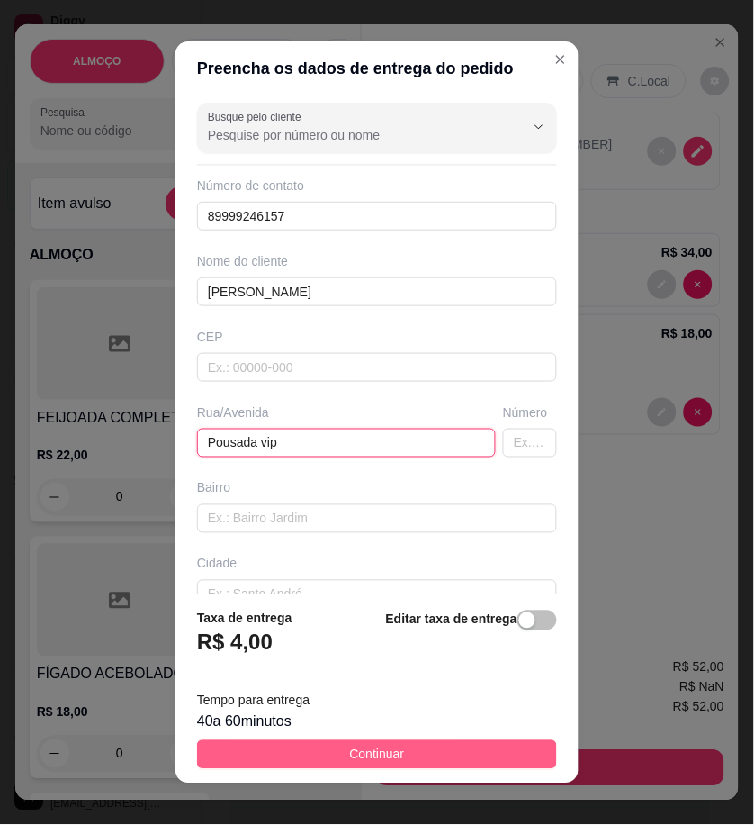
type input "Pousada vip"
click at [484, 753] on button "Continuar" at bounding box center [377, 754] width 360 height 29
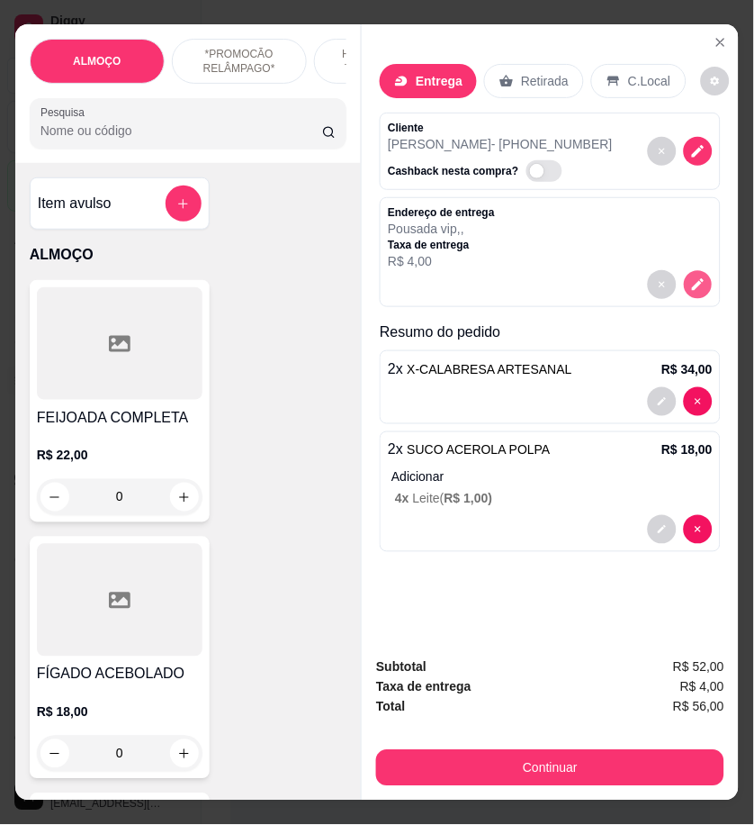
click at [693, 279] on icon "decrease-product-quantity" at bounding box center [699, 285] width 12 height 12
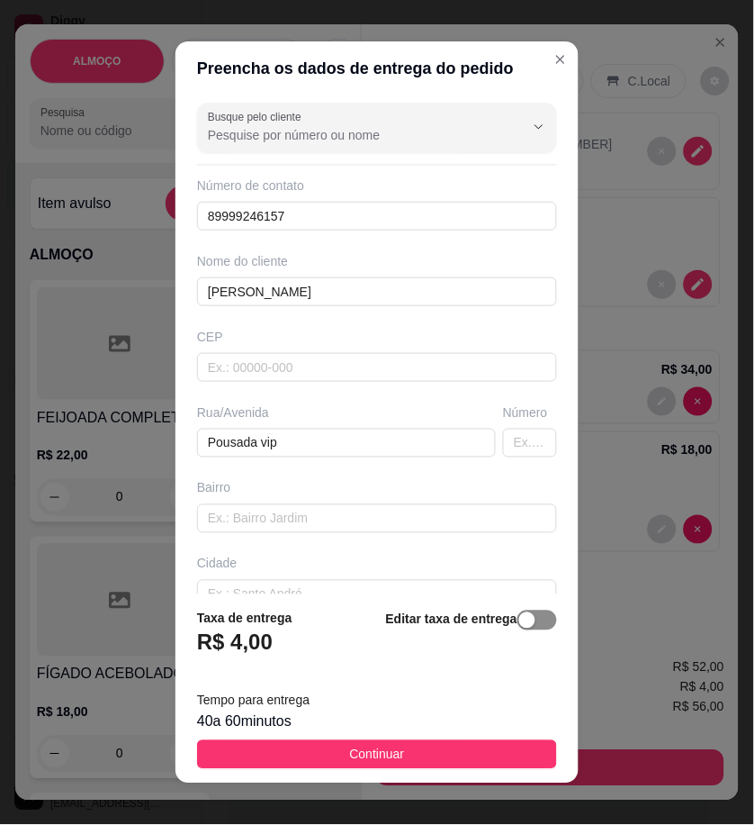
click at [522, 628] on span "button" at bounding box center [538, 620] width 40 height 20
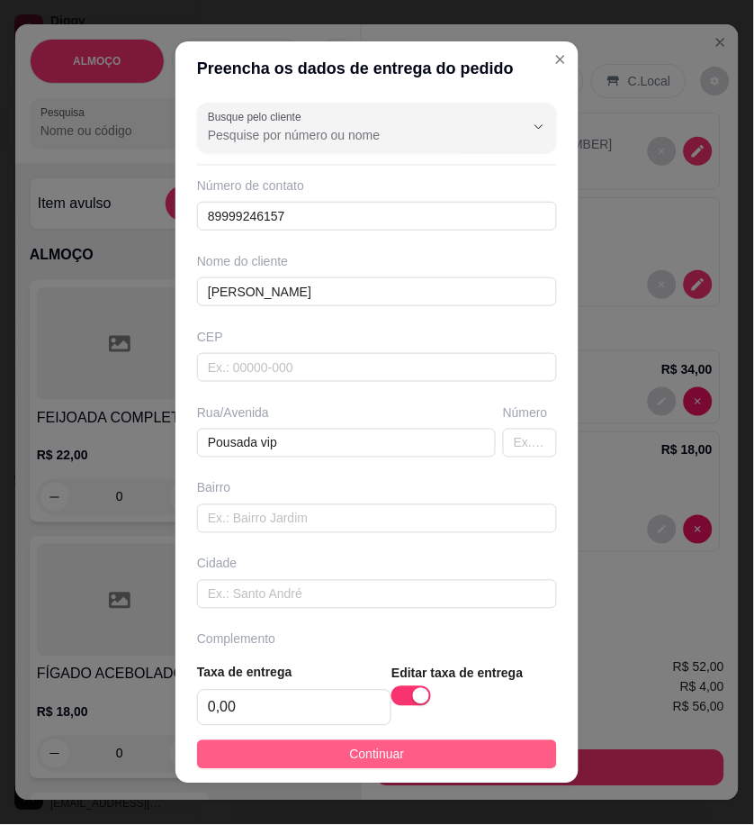
click at [508, 765] on button "Continuar" at bounding box center [377, 754] width 360 height 29
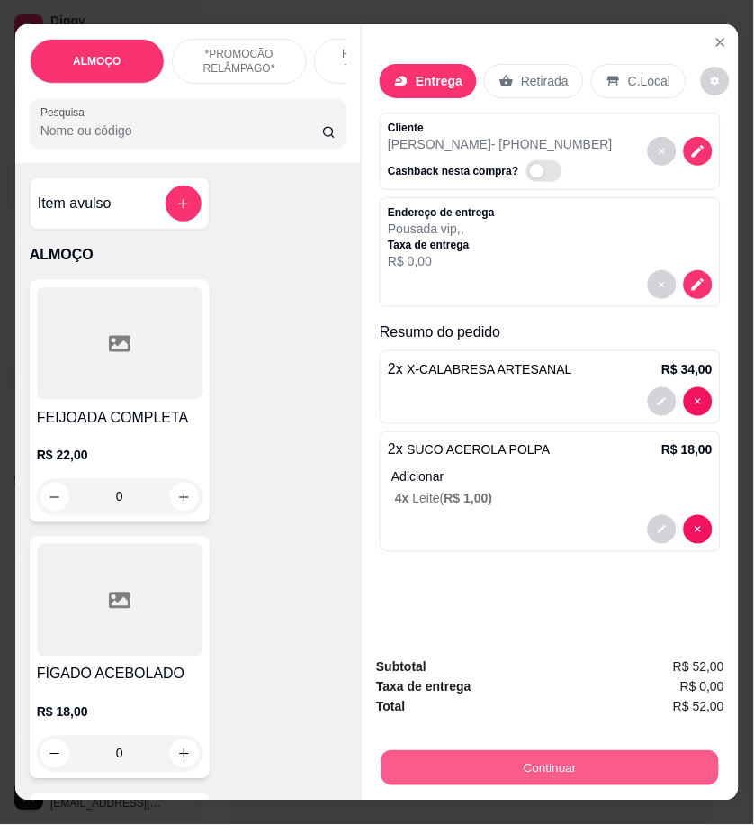
click at [695, 762] on button "Continuar" at bounding box center [551, 767] width 338 height 35
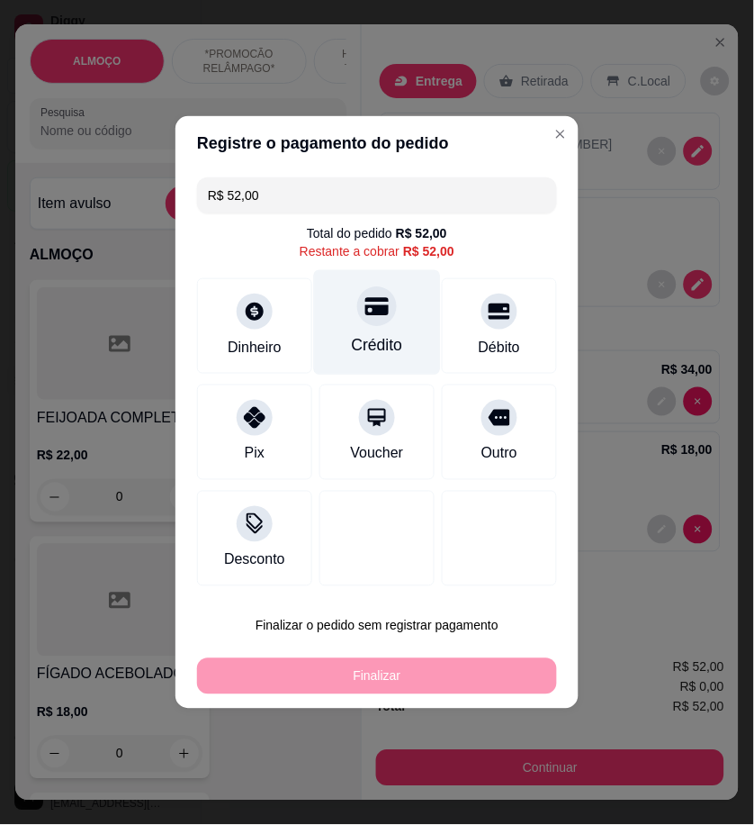
click at [385, 317] on div at bounding box center [377, 306] width 40 height 40
type input "R$ 0,00"
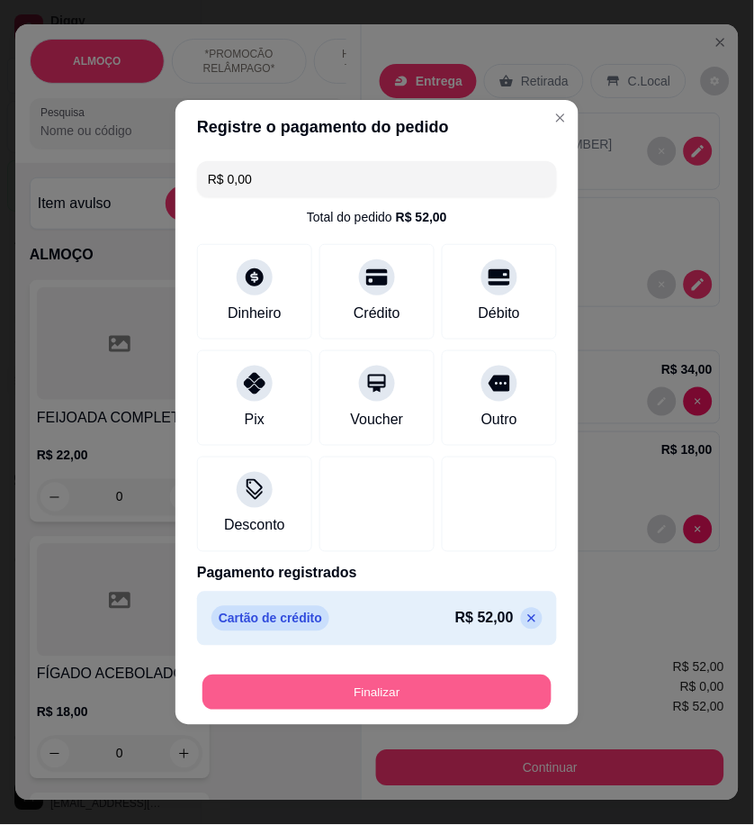
click at [470, 700] on button "Finalizar" at bounding box center [377, 692] width 349 height 35
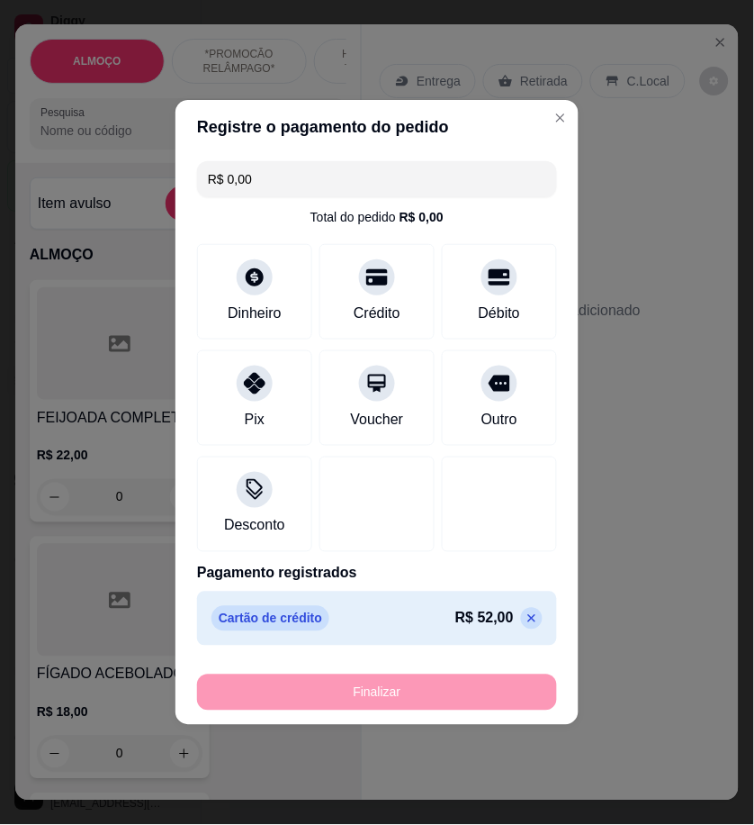
type input "0"
type input "-R$ 52,00"
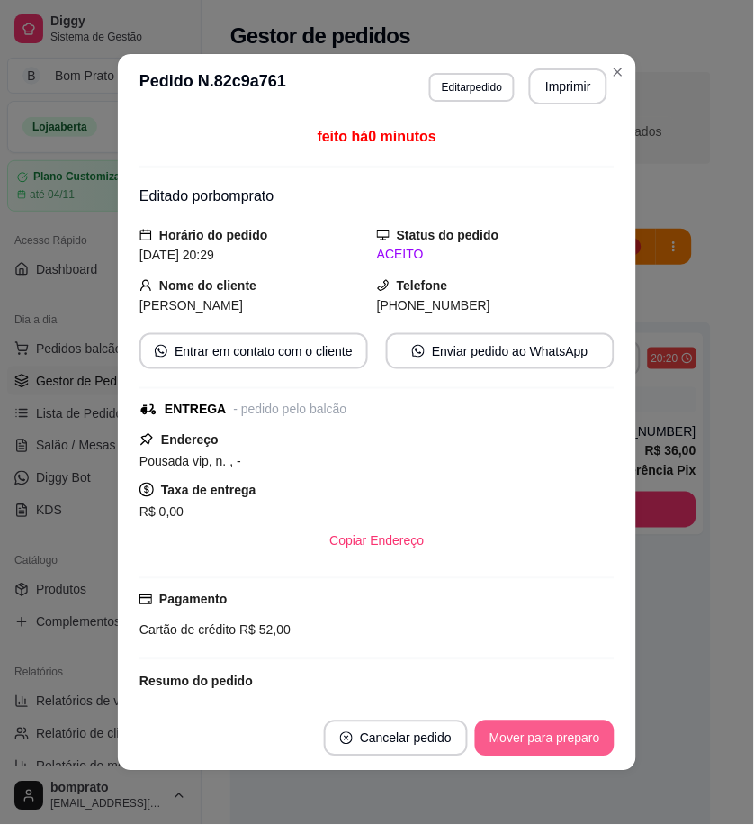
click at [523, 743] on button "Mover para preparo" at bounding box center [545, 738] width 140 height 36
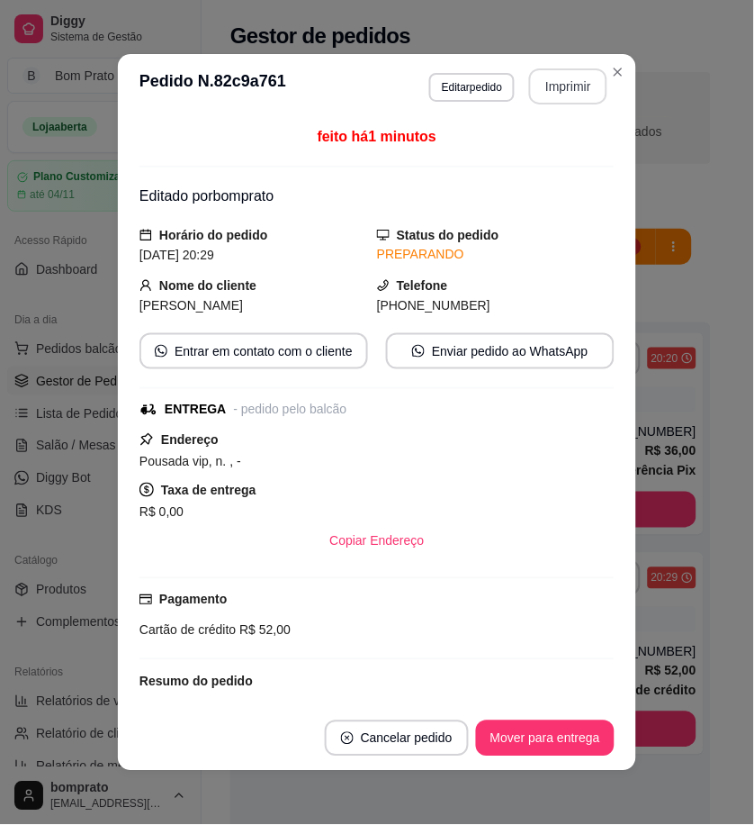
click at [571, 77] on button "Imprimir" at bounding box center [568, 86] width 78 height 36
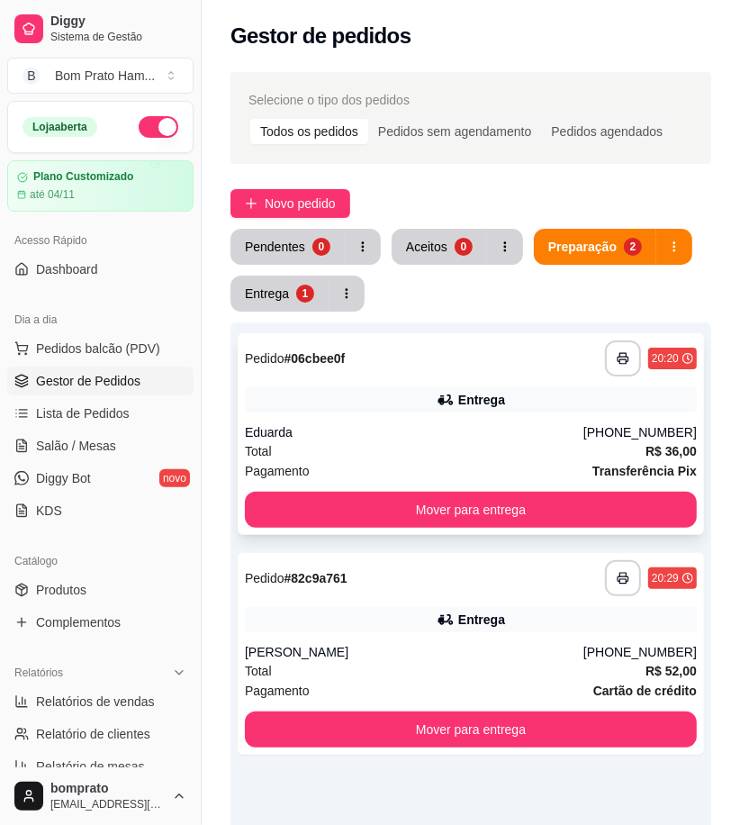
click at [504, 400] on div "Entrega" at bounding box center [471, 399] width 452 height 25
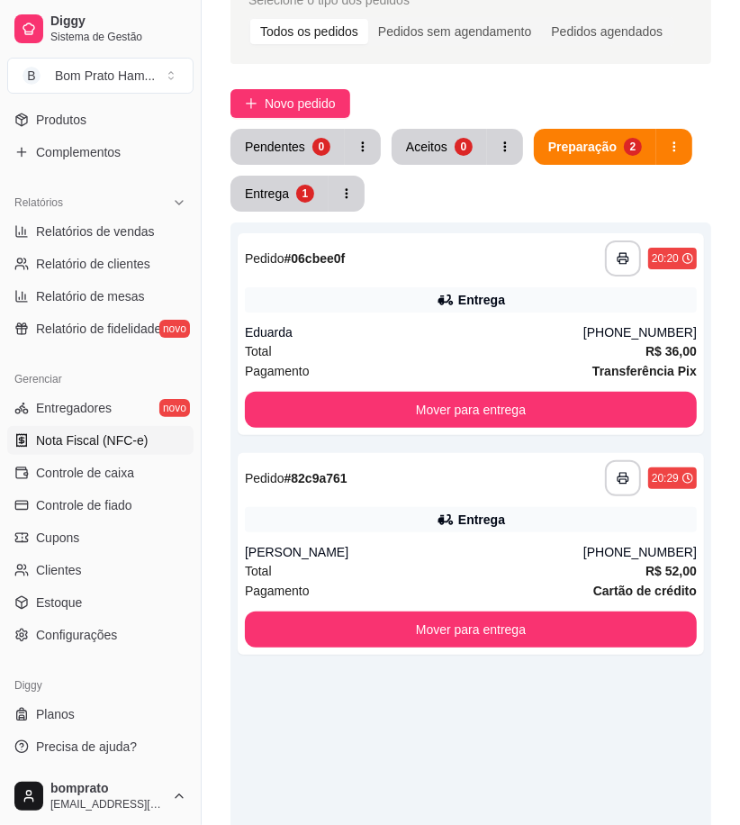
scroll to position [394, 0]
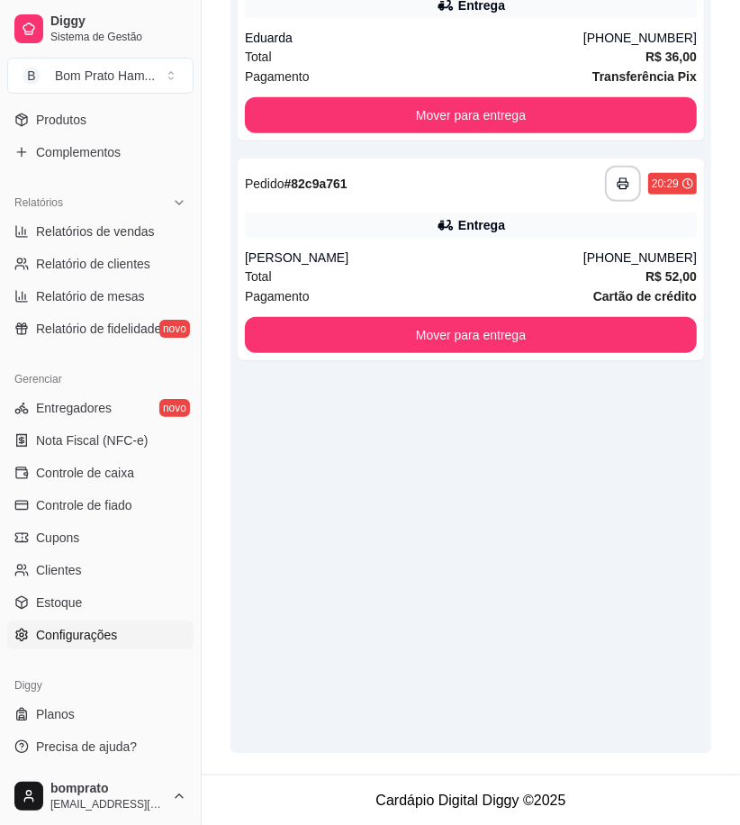
click at [106, 636] on span "Configurações" at bounding box center [76, 635] width 81 height 18
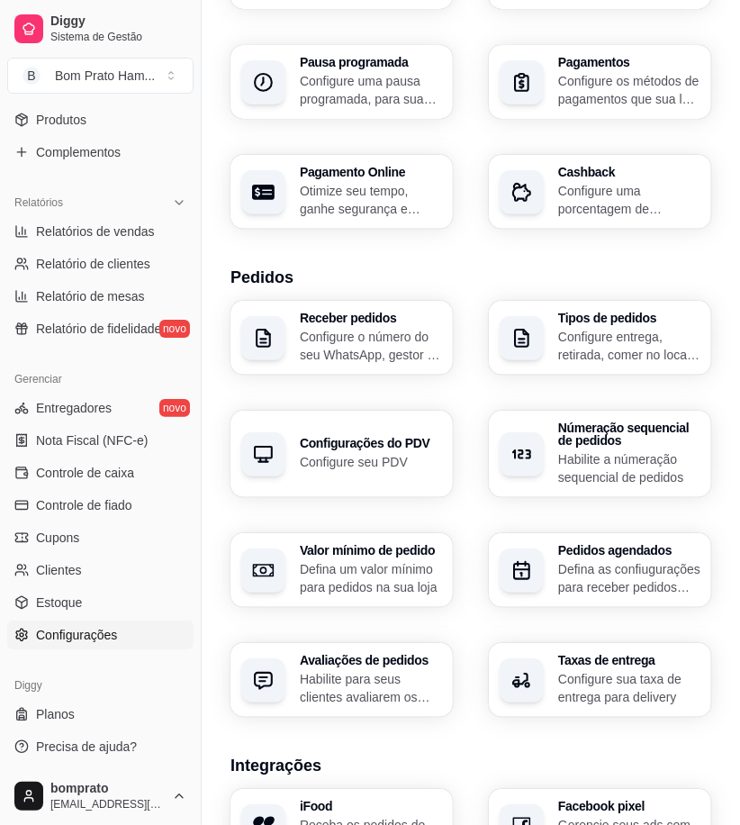
scroll to position [300, 0]
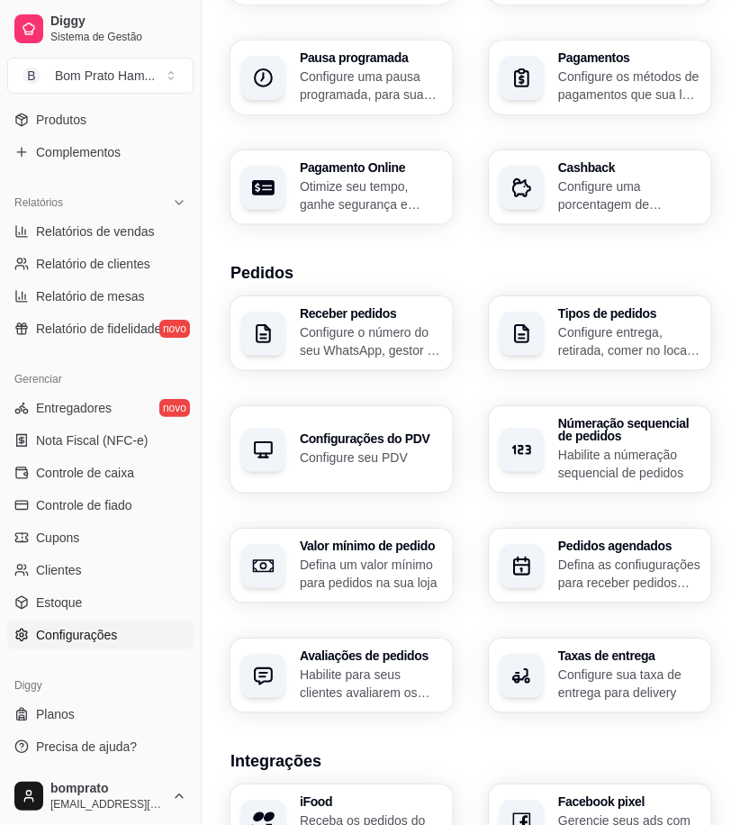
click at [556, 654] on div "Taxas de entrega Configure sua taxa de entrega para delivery" at bounding box center [600, 675] width 222 height 74
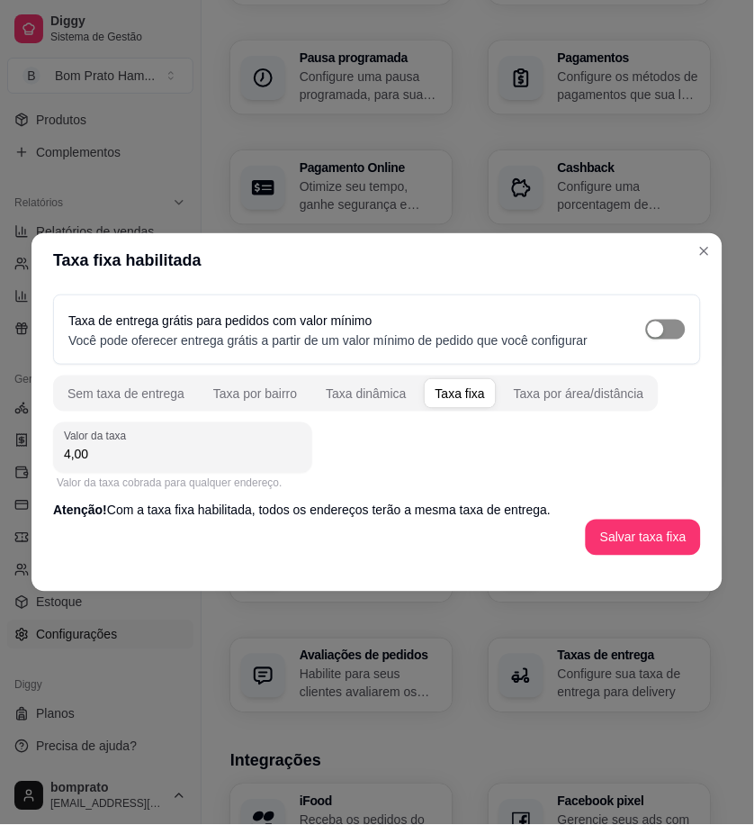
click at [659, 333] on div "button" at bounding box center [656, 329] width 16 height 16
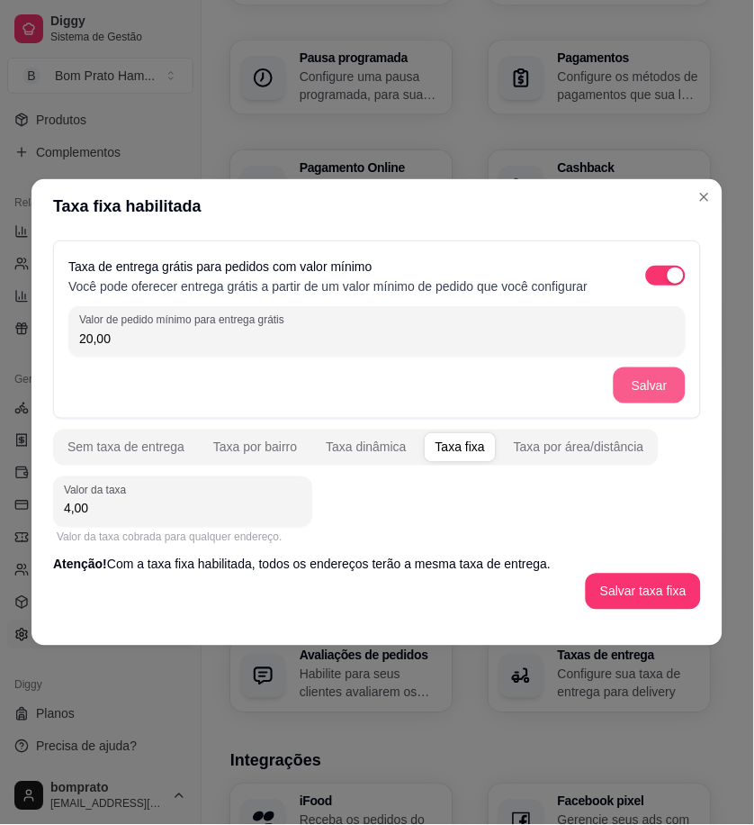
click at [648, 373] on button "Salvar" at bounding box center [650, 385] width 72 height 36
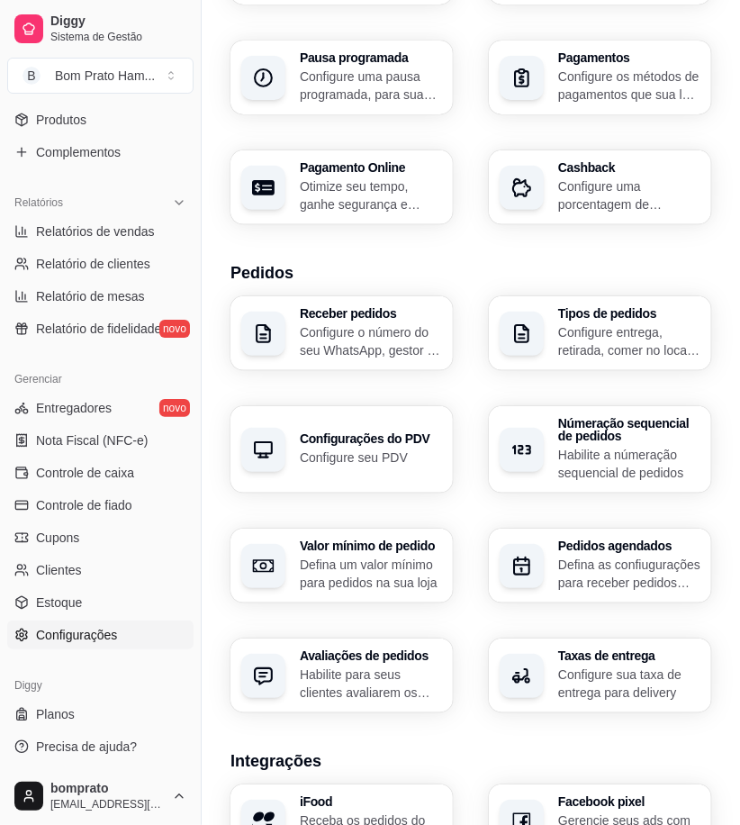
click at [569, 648] on div "Taxas de entrega Configure sua taxa de entrega para delivery" at bounding box center [600, 675] width 222 height 74
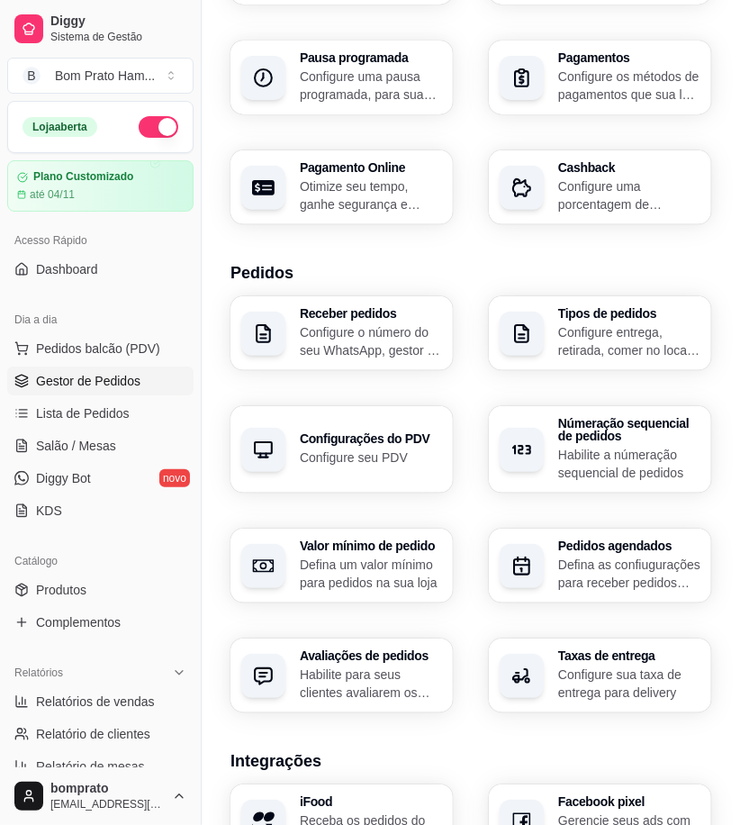
click at [105, 382] on span "Gestor de Pedidos" at bounding box center [88, 381] width 104 height 18
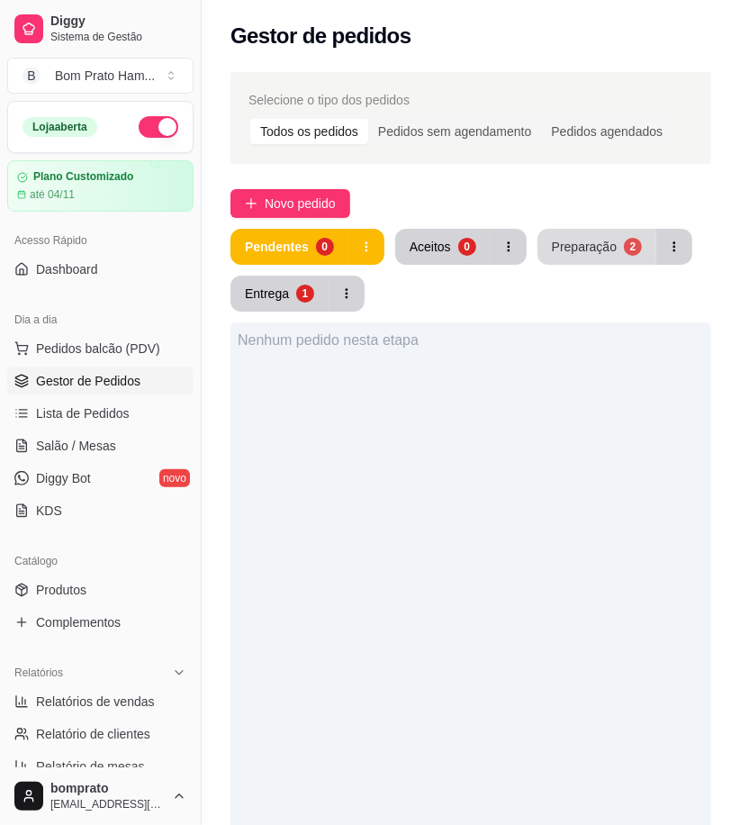
click at [594, 254] on div "Preparação" at bounding box center [584, 247] width 65 height 18
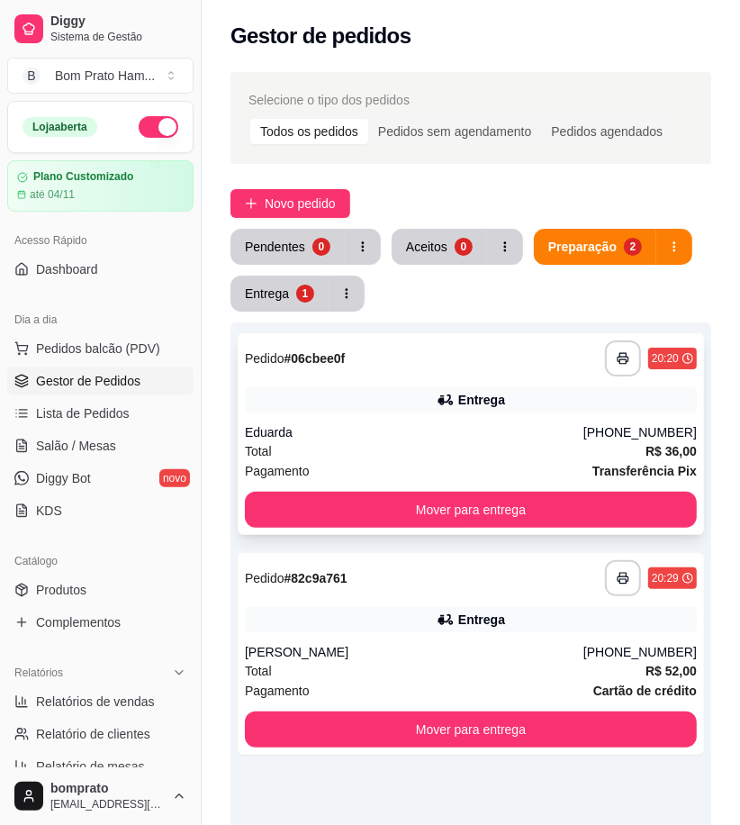
click at [432, 437] on div "Eduarda" at bounding box center [414, 432] width 338 height 18
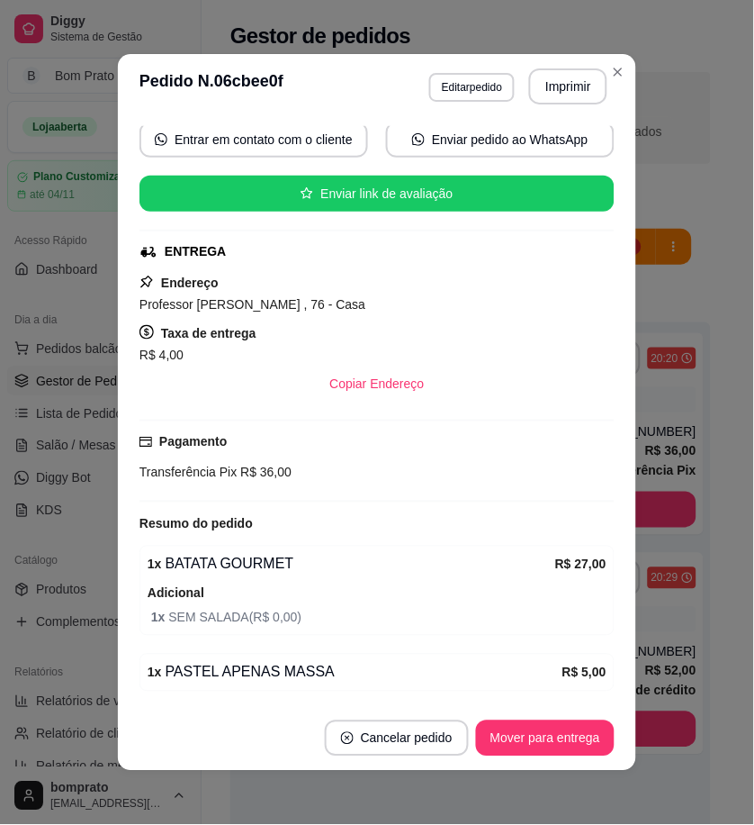
scroll to position [136, 0]
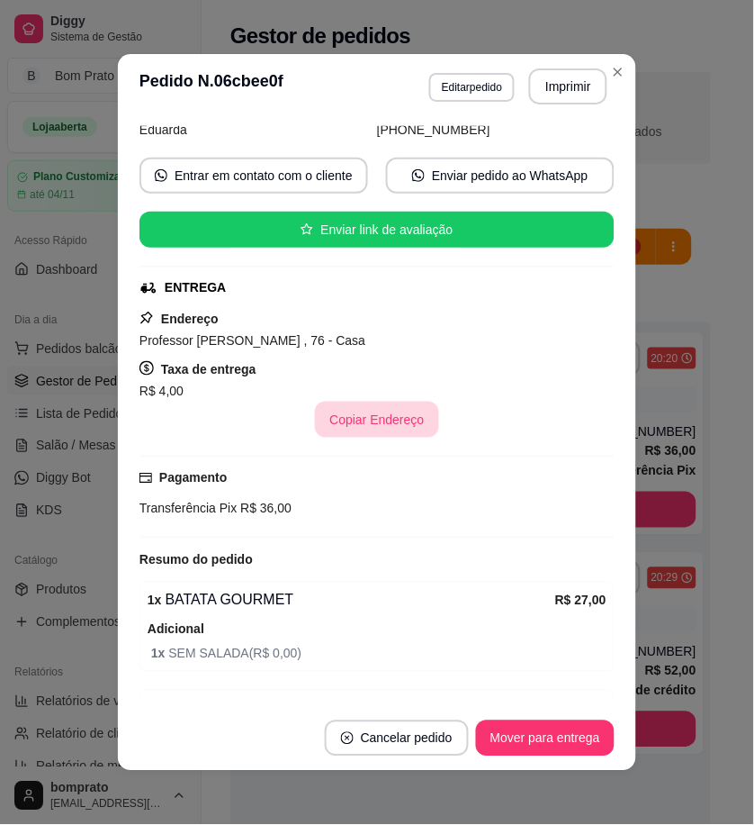
click at [383, 420] on button "Copiar Endereço" at bounding box center [376, 419] width 123 height 36
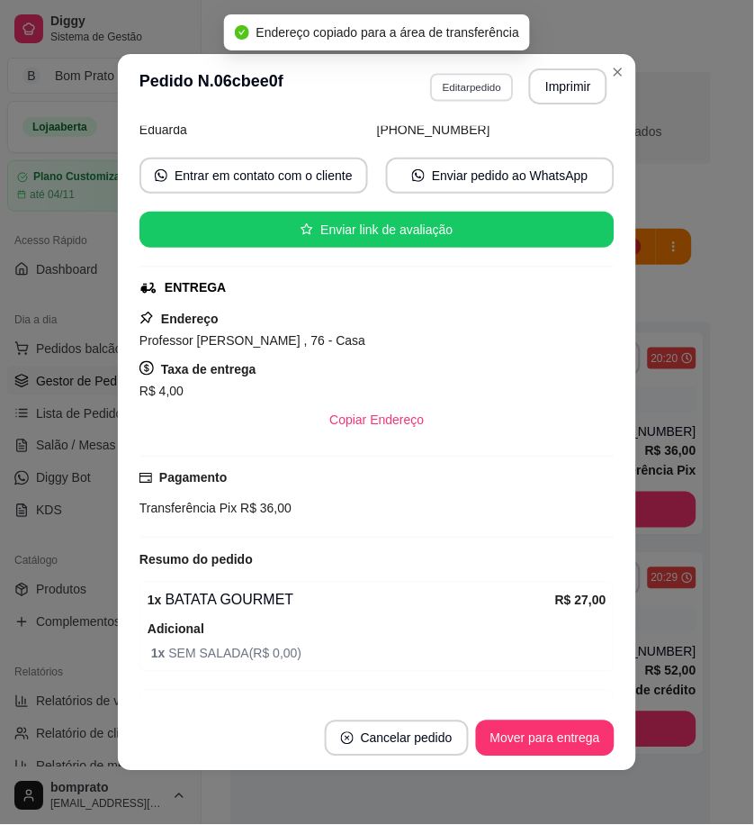
click at [471, 84] on button "Editar pedido" at bounding box center [472, 87] width 84 height 28
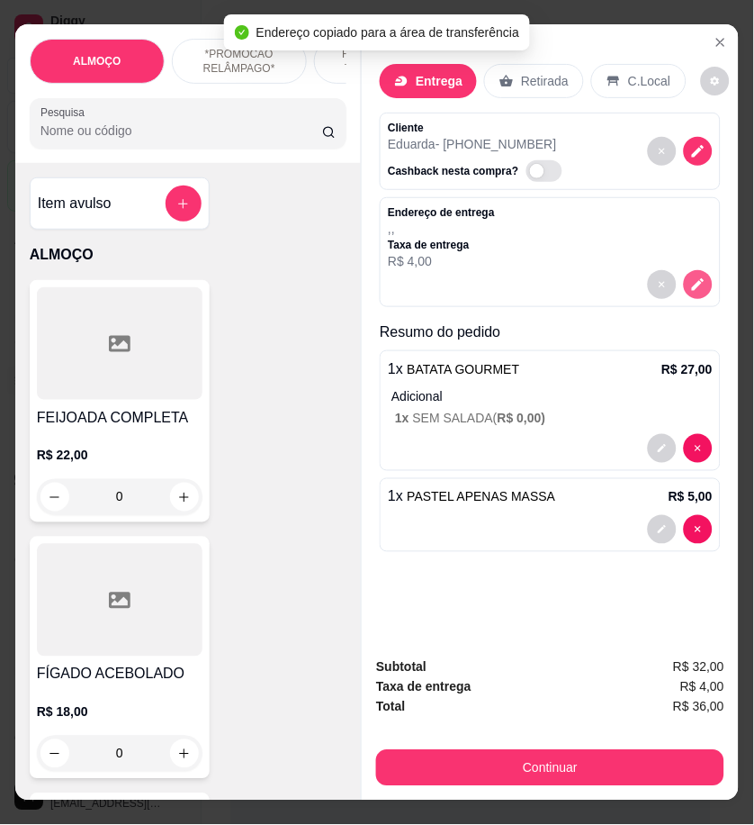
click at [684, 274] on button "decrease-product-quantity" at bounding box center [698, 284] width 29 height 29
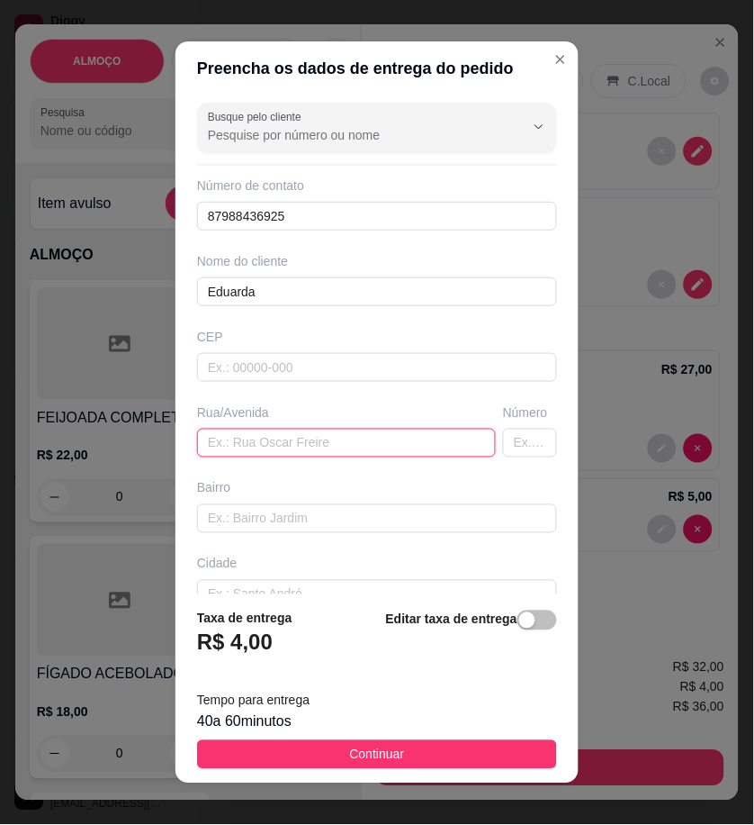
paste input "Professor [PERSON_NAME] , 76 - Casa"
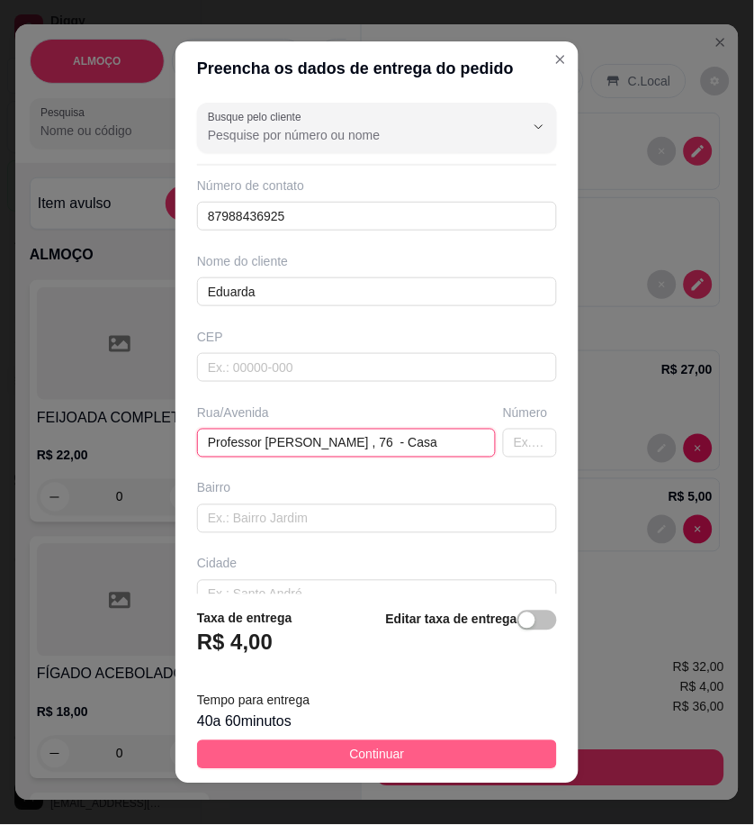
type input "Professor [PERSON_NAME] , 76 - Casa"
click at [491, 744] on button "Continuar" at bounding box center [377, 754] width 360 height 29
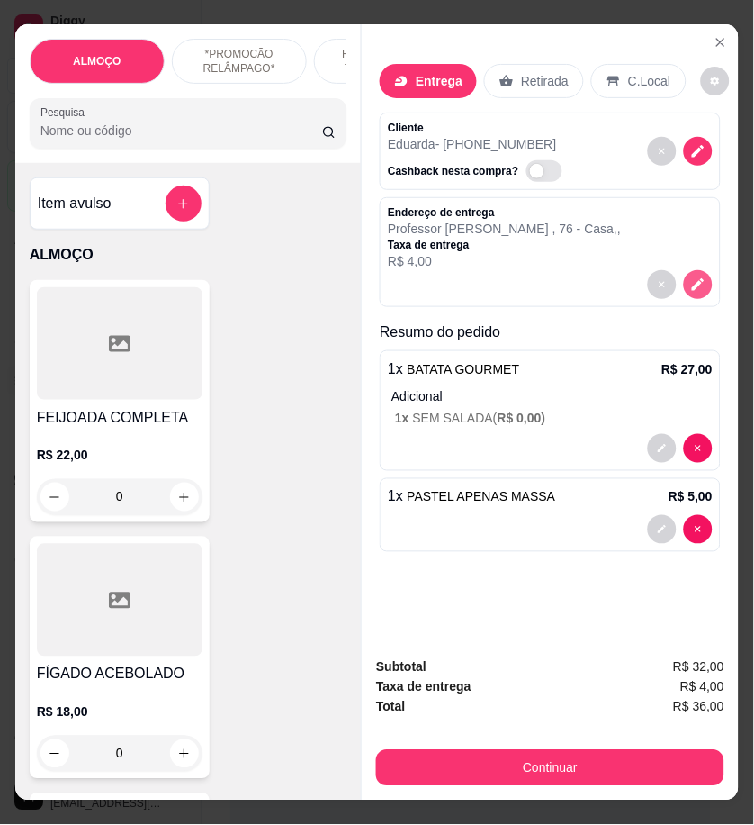
click at [690, 276] on icon "decrease-product-quantity" at bounding box center [698, 284] width 16 height 16
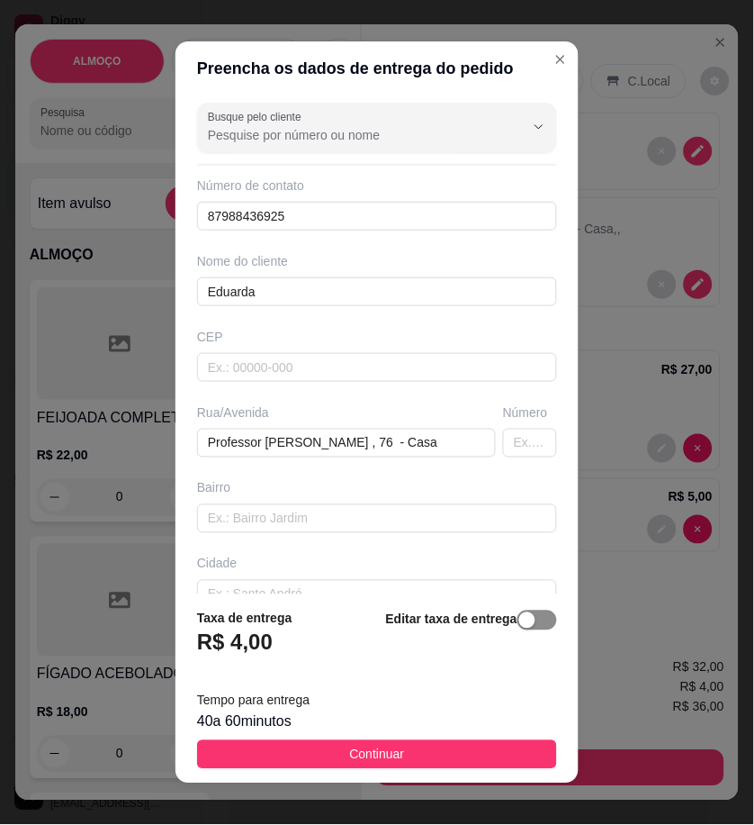
click at [518, 610] on span "button" at bounding box center [538, 620] width 40 height 20
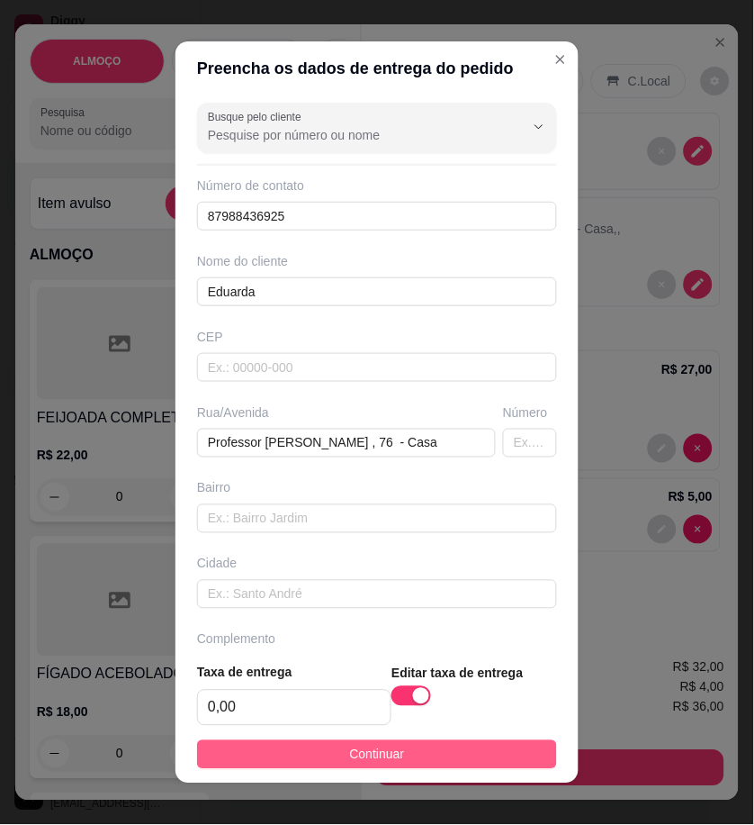
click at [502, 765] on button "Continuar" at bounding box center [377, 754] width 360 height 29
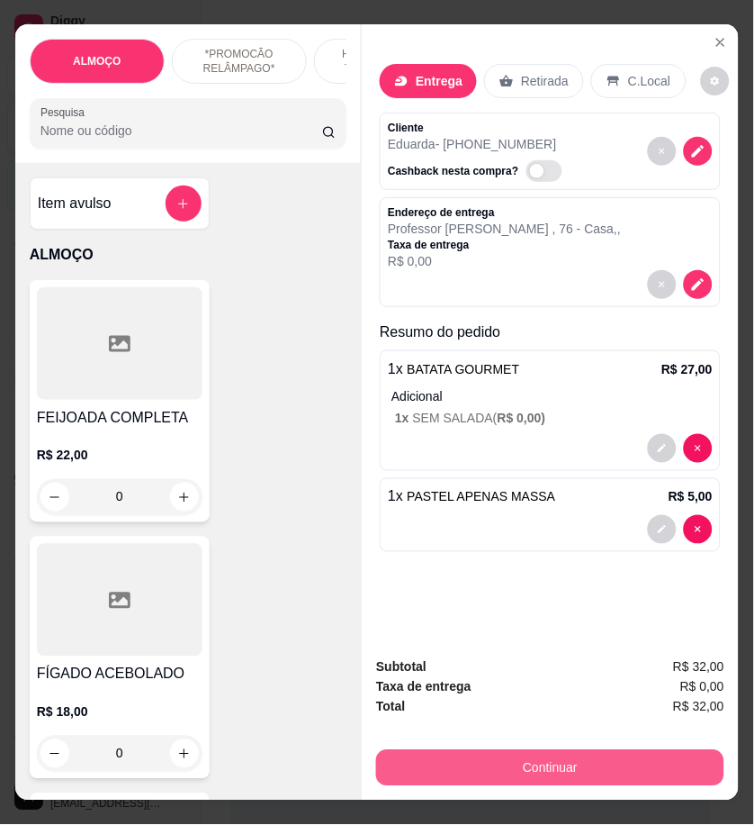
click at [536, 760] on button "Continuar" at bounding box center [550, 768] width 348 height 36
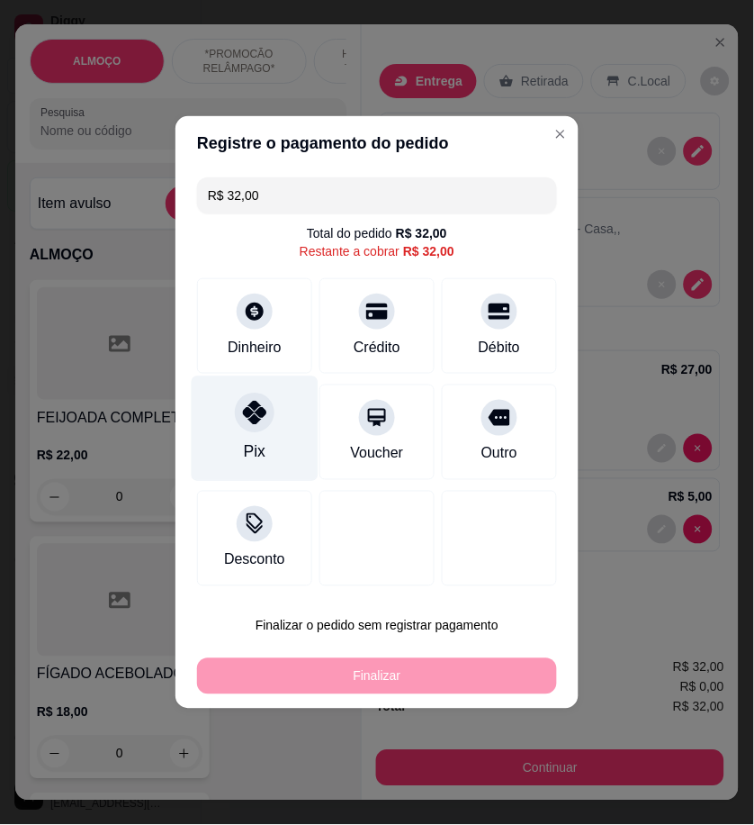
click at [219, 416] on div "Pix" at bounding box center [255, 428] width 127 height 105
type input "R$ 0,00"
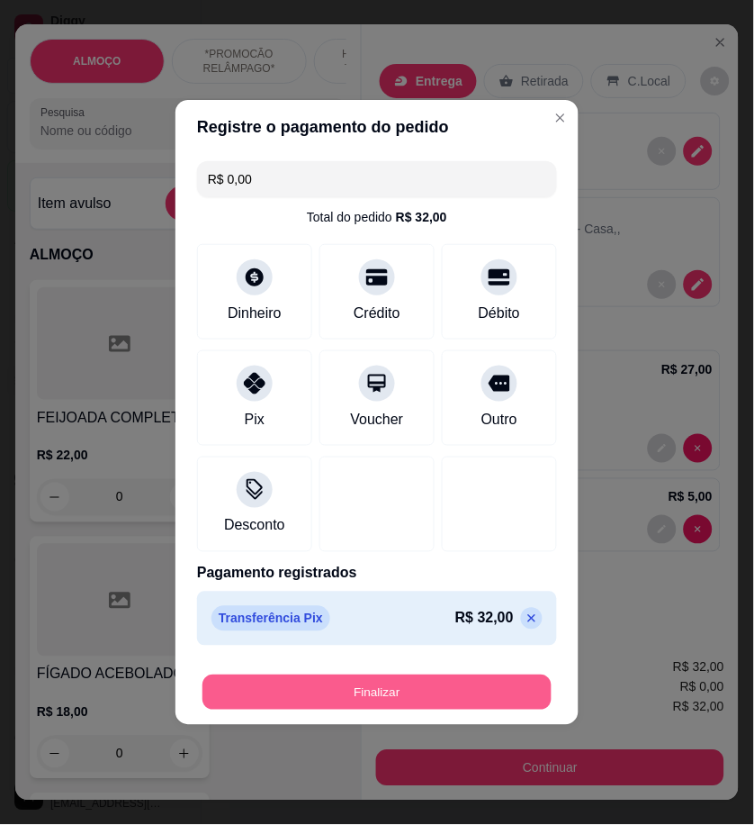
click at [457, 694] on button "Finalizar" at bounding box center [377, 692] width 349 height 35
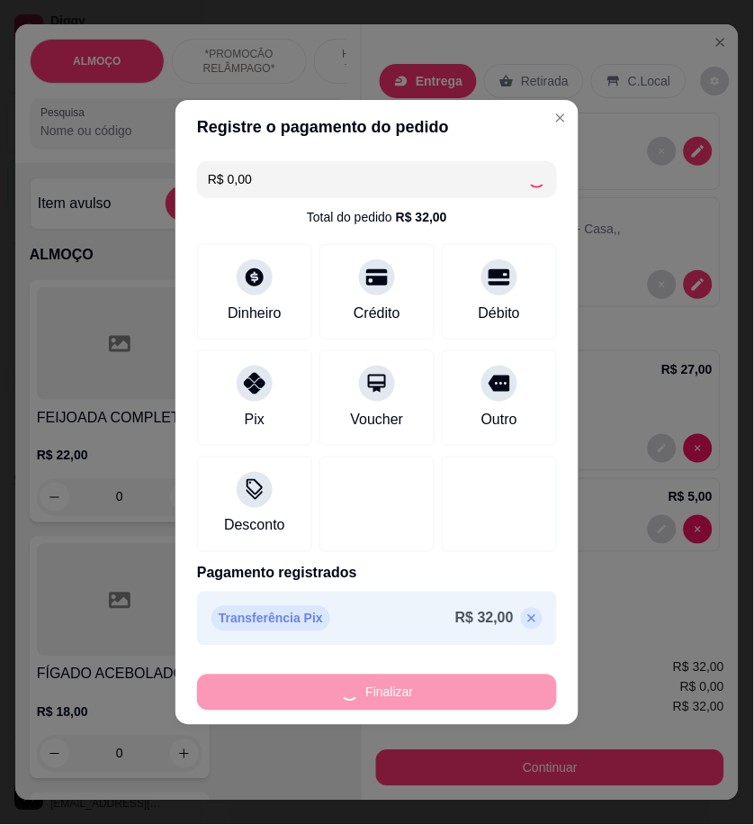
type input "0"
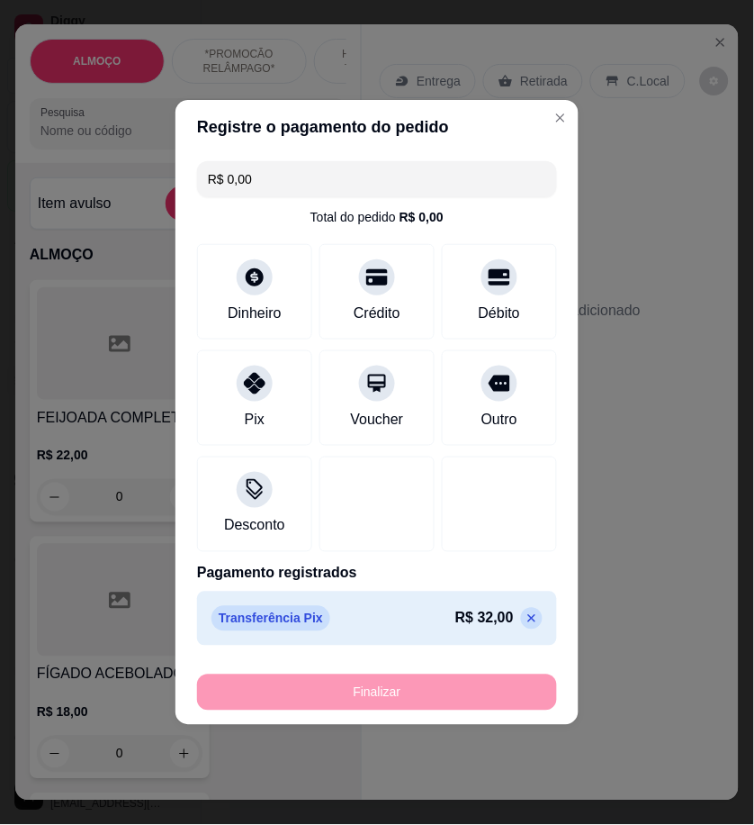
type input "-R$ 32,00"
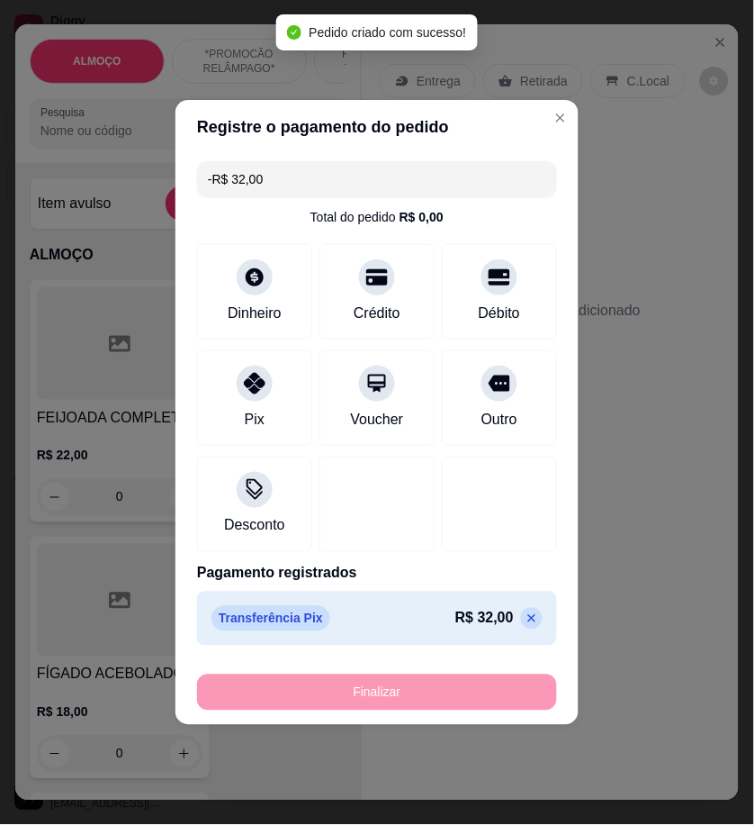
scroll to position [176, 0]
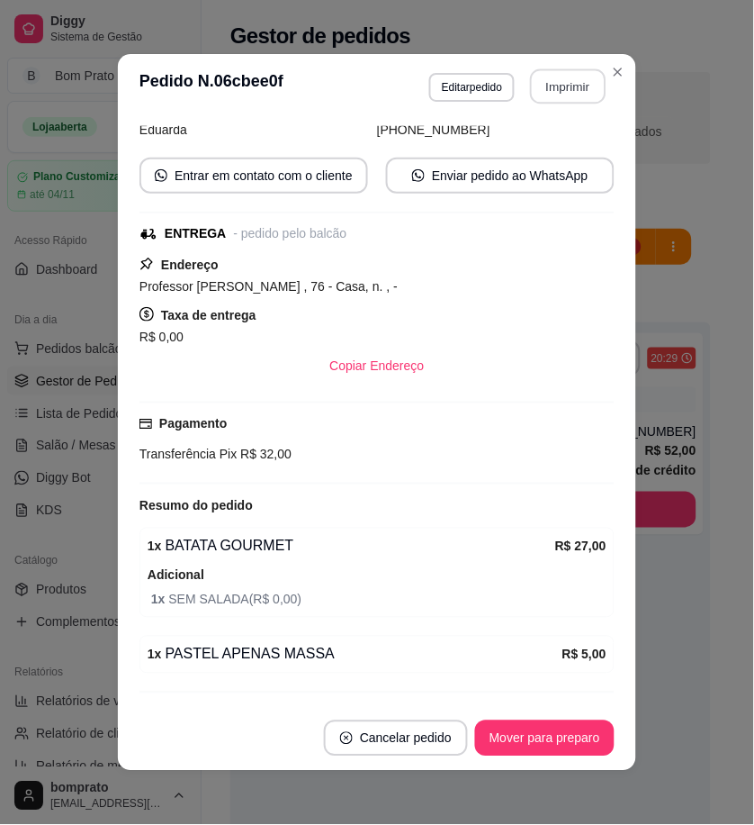
click at [558, 83] on button "Imprimir" at bounding box center [569, 86] width 76 height 35
click at [580, 747] on button "Mover para preparo" at bounding box center [544, 738] width 135 height 35
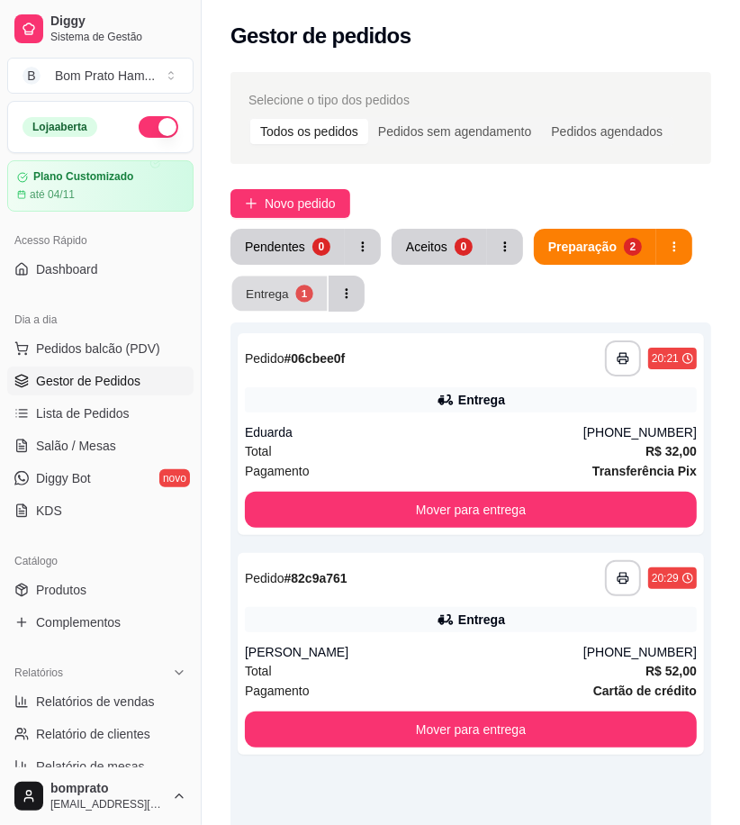
click at [288, 280] on button "Entrega 1" at bounding box center [279, 293] width 95 height 35
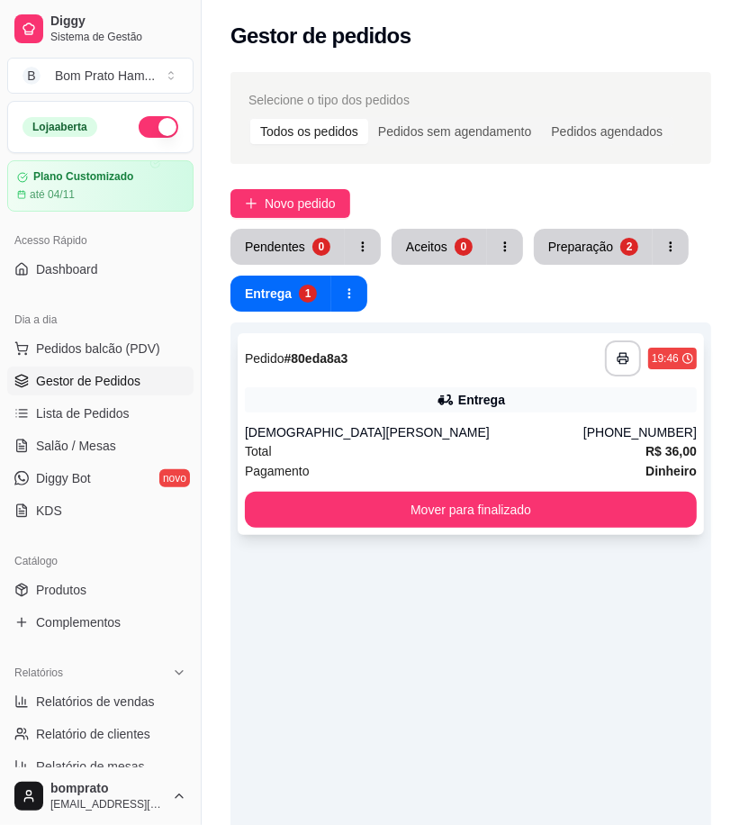
click at [459, 419] on div "**********" at bounding box center [471, 434] width 466 height 202
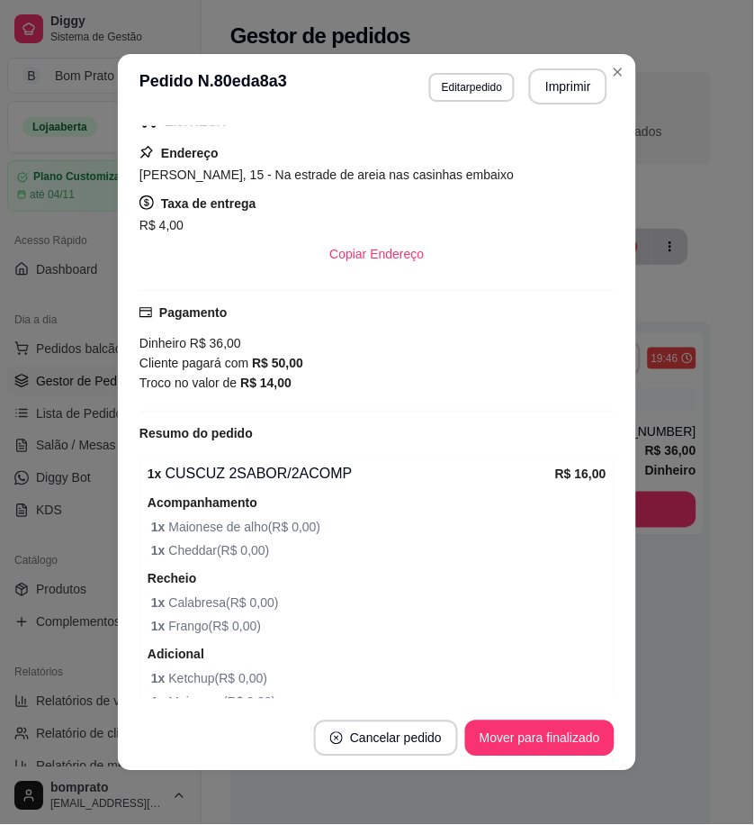
scroll to position [300, 0]
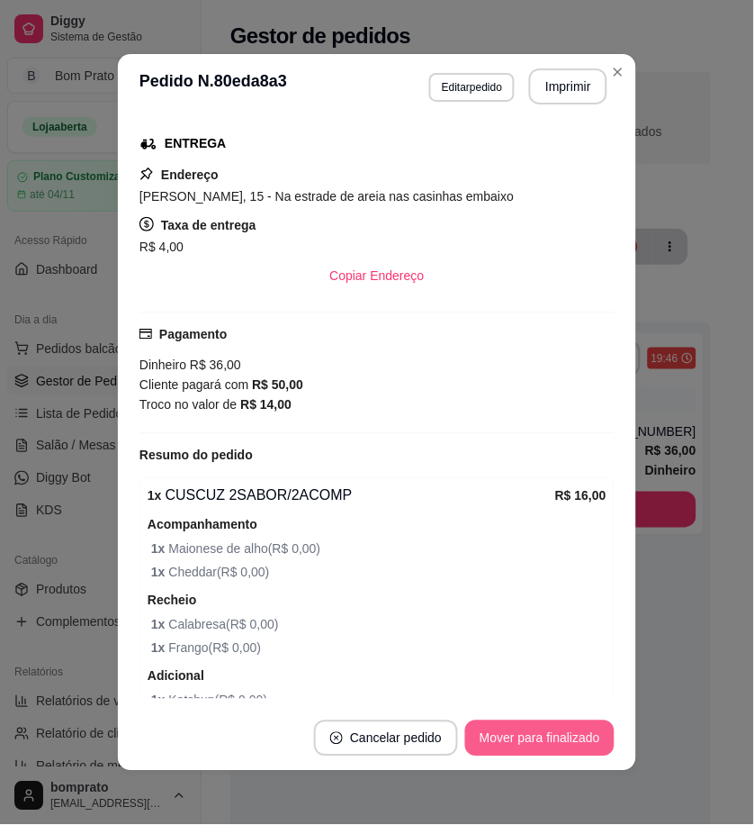
click at [574, 731] on button "Mover para finalizado" at bounding box center [539, 738] width 149 height 36
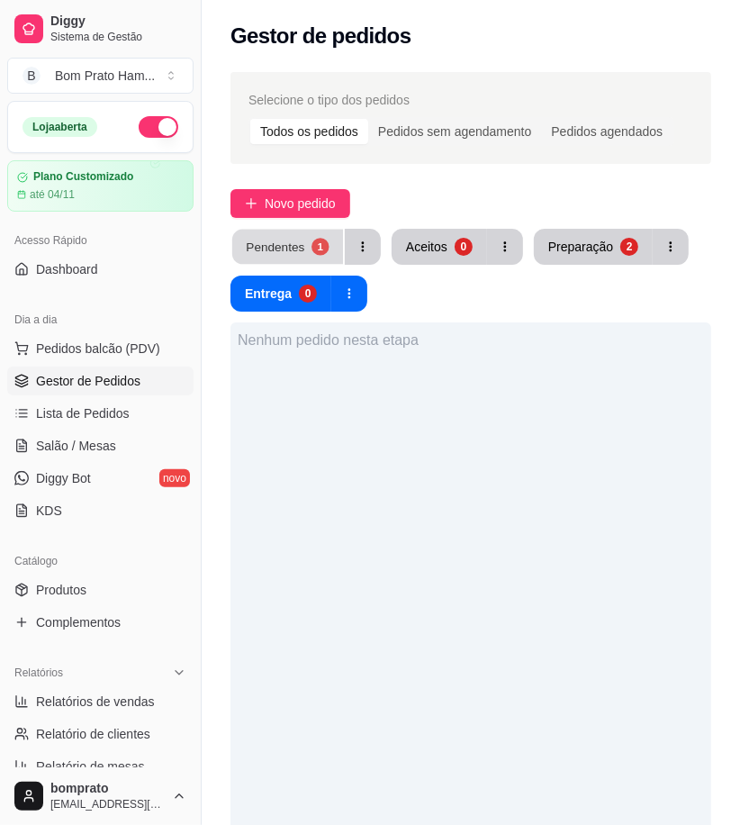
click at [311, 263] on button "Pendentes 1" at bounding box center [287, 247] width 111 height 35
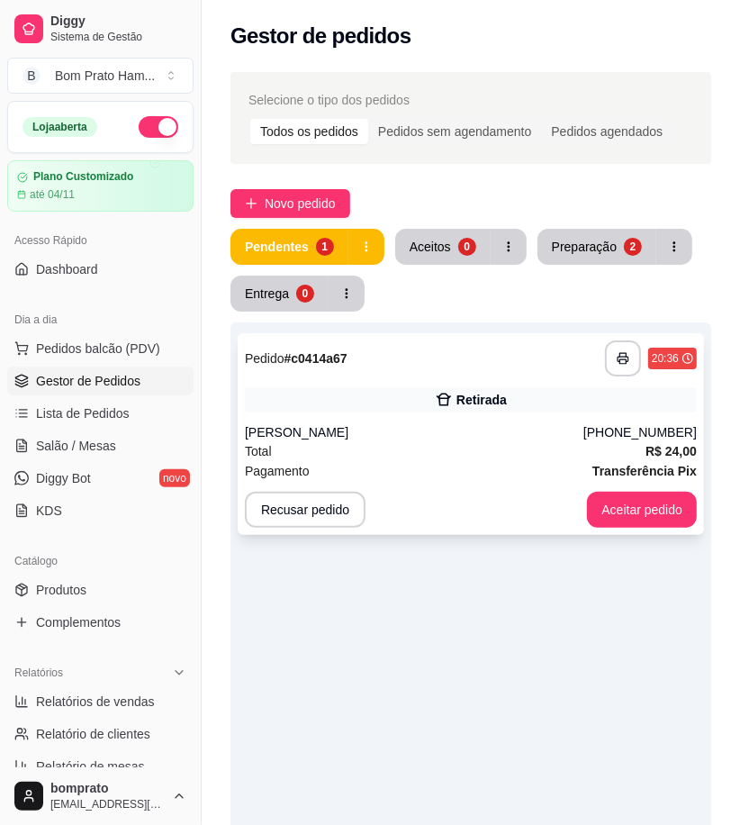
click at [482, 464] on div "Pagamento Transferência Pix" at bounding box center [471, 471] width 452 height 20
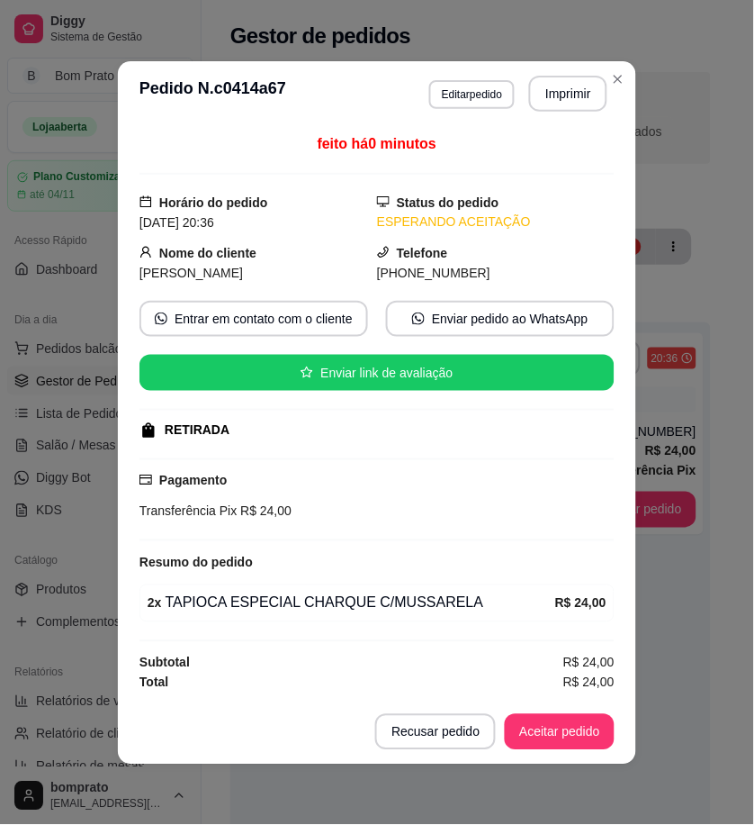
click at [594, 115] on header "**********" at bounding box center [377, 93] width 518 height 65
click at [585, 101] on button "Imprimir" at bounding box center [569, 93] width 76 height 35
click at [595, 730] on button "Aceitar pedido" at bounding box center [560, 731] width 106 height 35
click at [599, 726] on button "Aceitar pedido" at bounding box center [560, 732] width 110 height 36
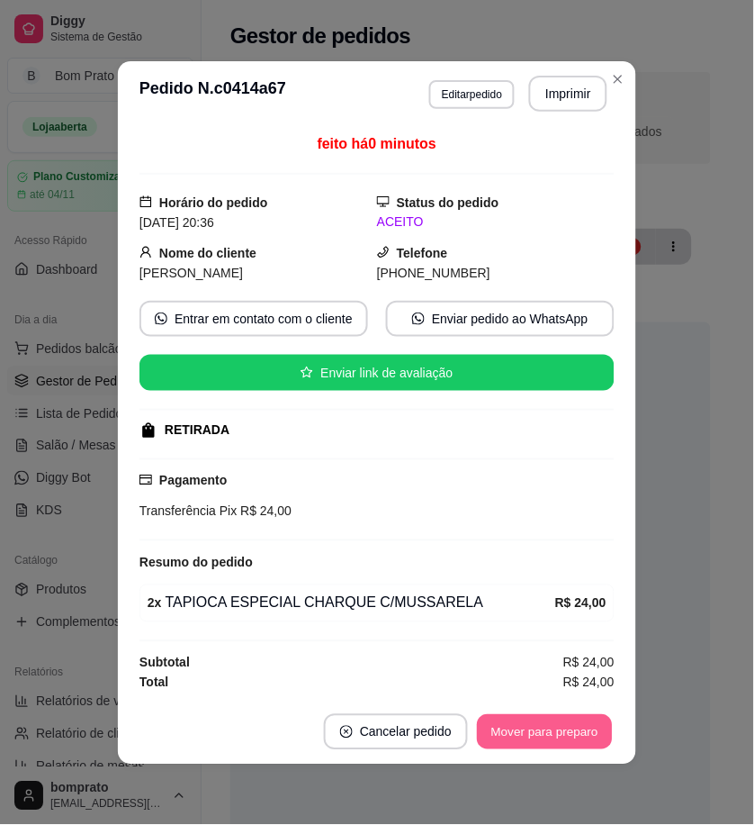
click at [599, 726] on button "Mover para preparo" at bounding box center [544, 731] width 135 height 35
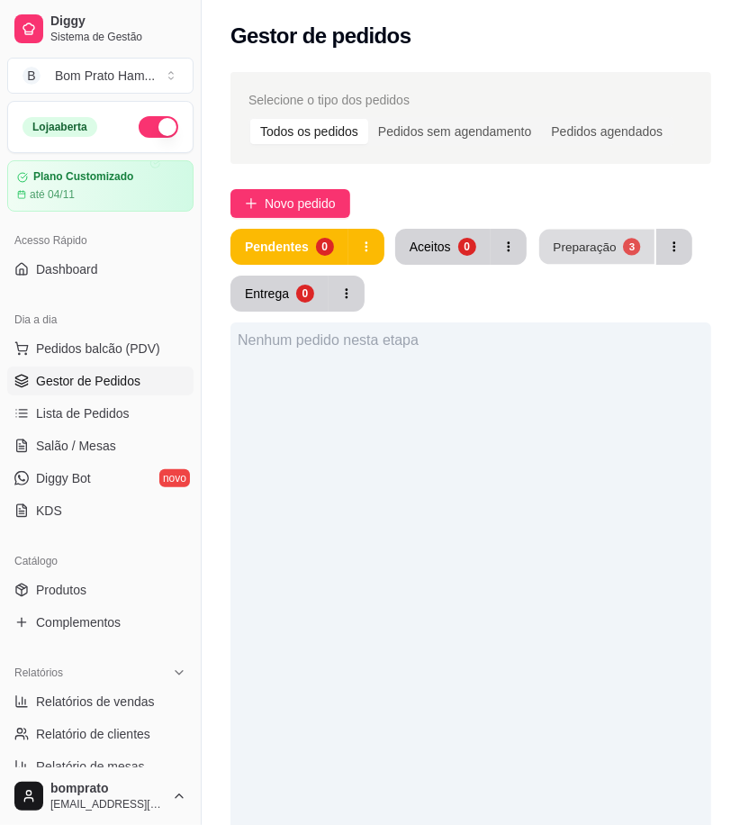
click at [570, 258] on button "Preparação 3" at bounding box center [596, 247] width 115 height 35
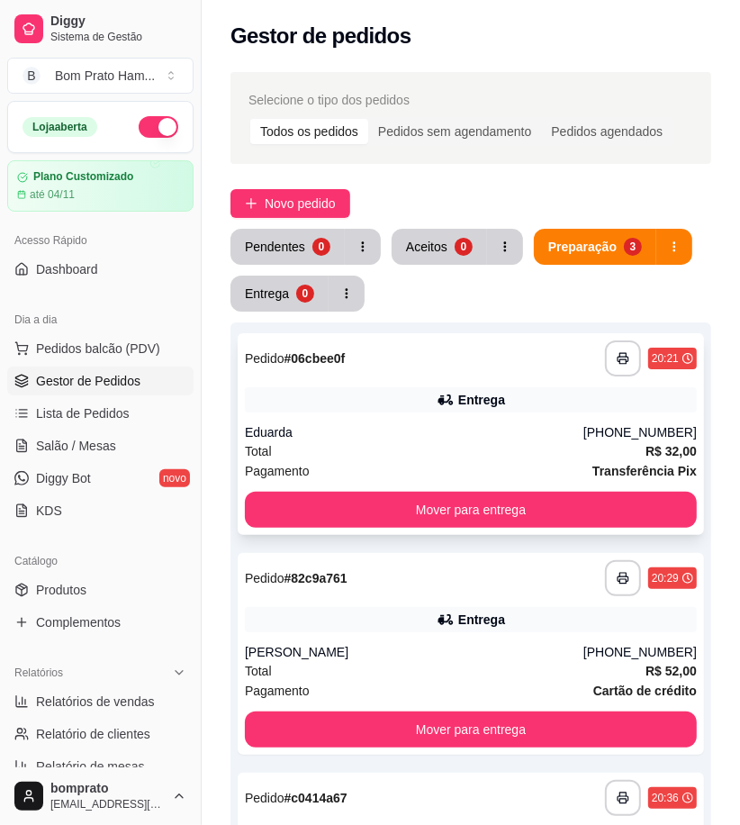
click at [502, 412] on div "**********" at bounding box center [471, 434] width 466 height 202
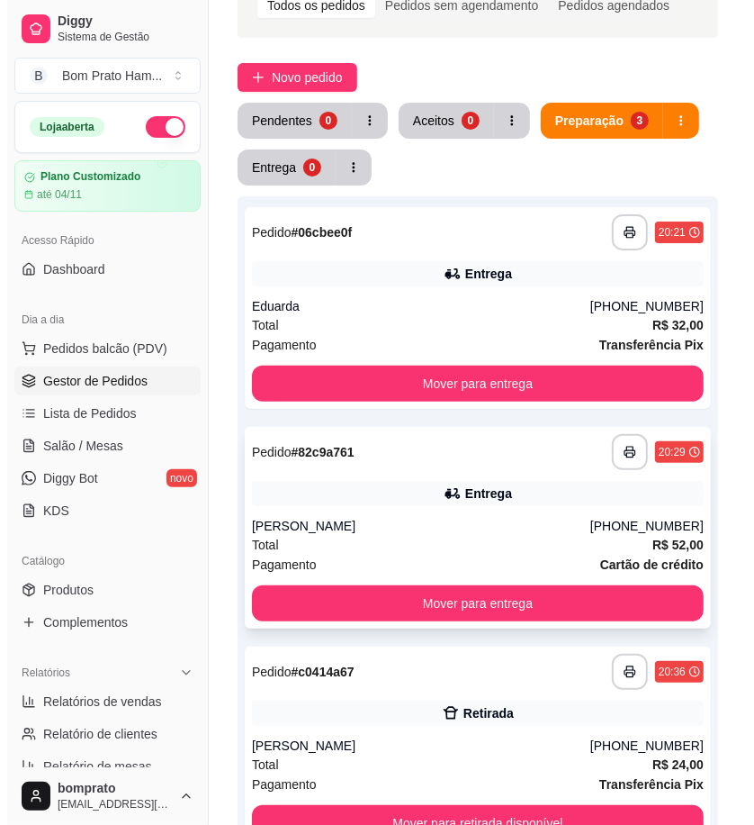
scroll to position [95, 0]
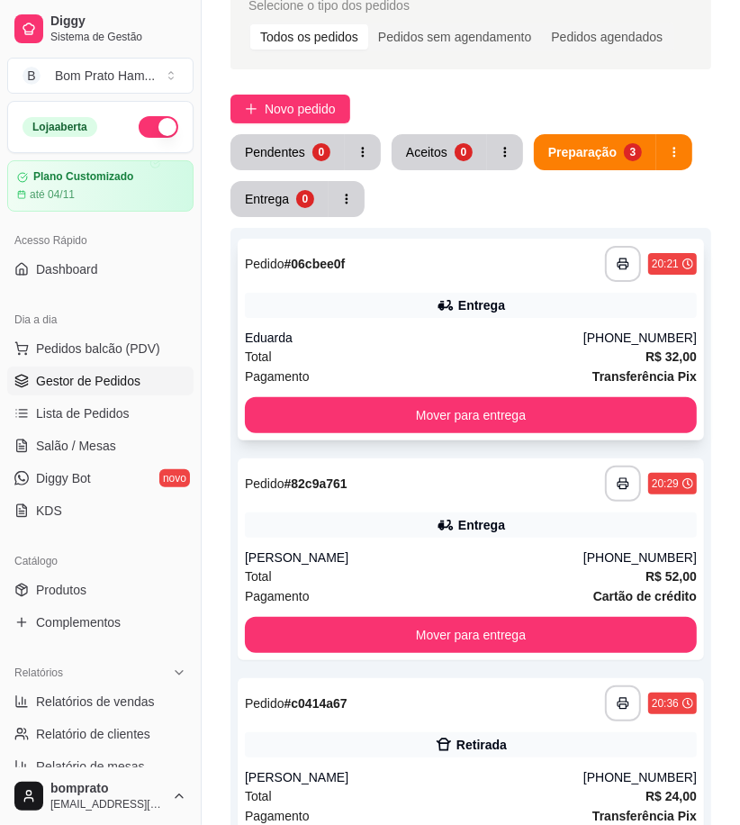
click at [432, 319] on div "**********" at bounding box center [471, 340] width 466 height 202
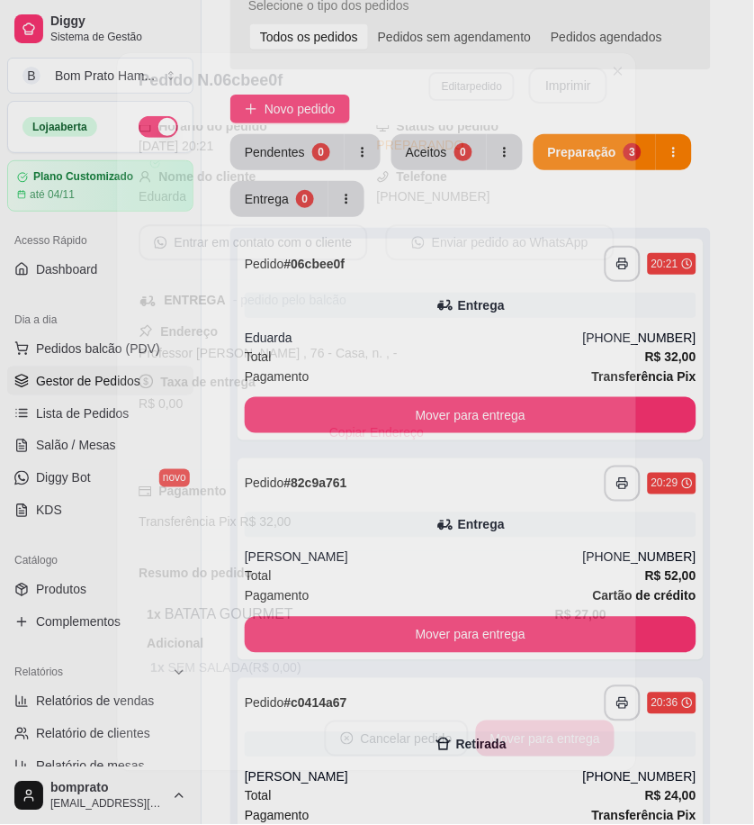
scroll to position [221, 0]
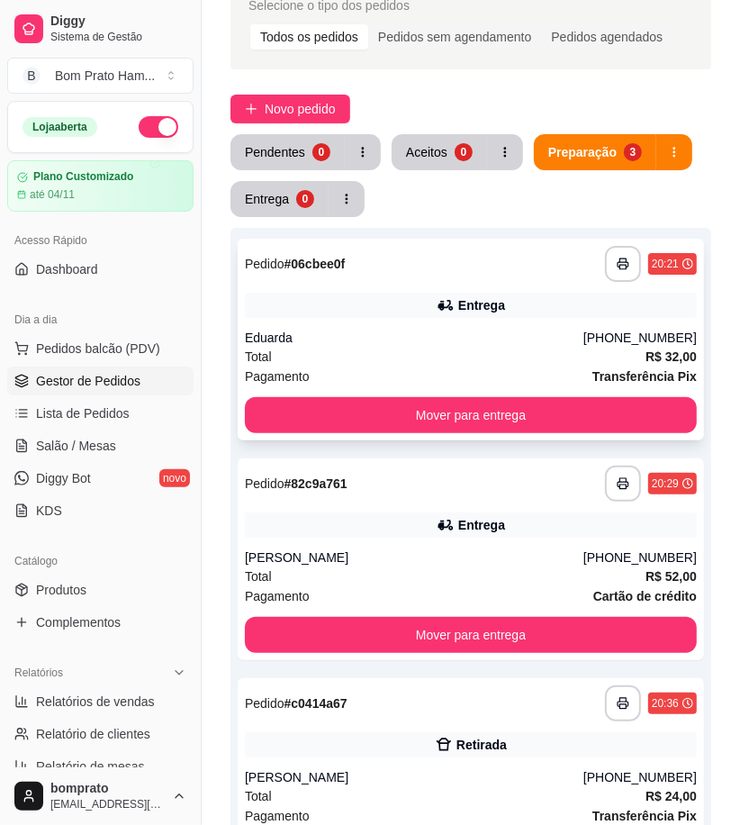
click at [374, 335] on div "Eduarda" at bounding box center [414, 338] width 338 height 18
click at [473, 532] on div "Entrega" at bounding box center [481, 525] width 47 height 18
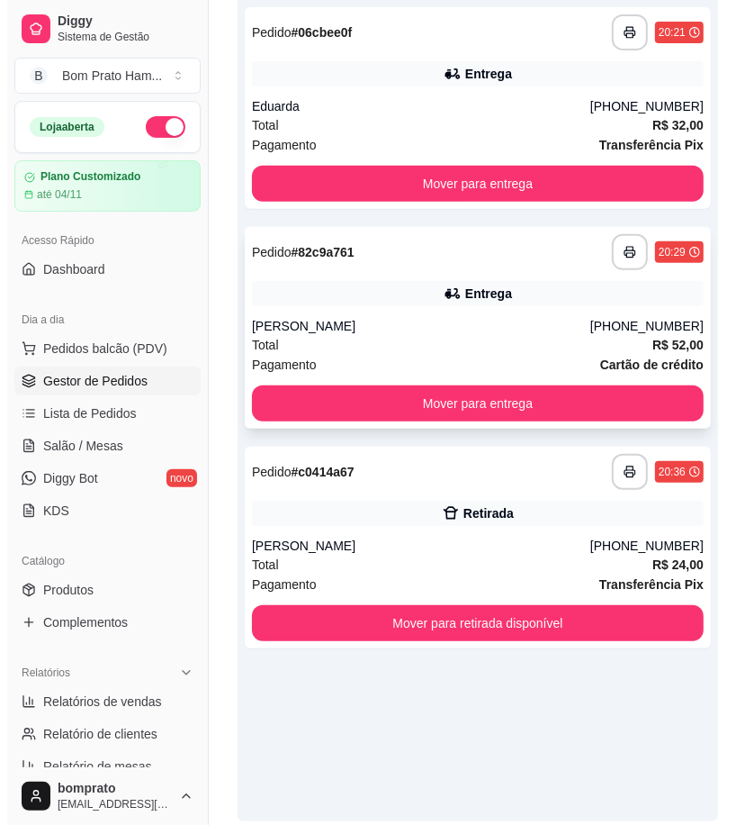
scroll to position [194, 0]
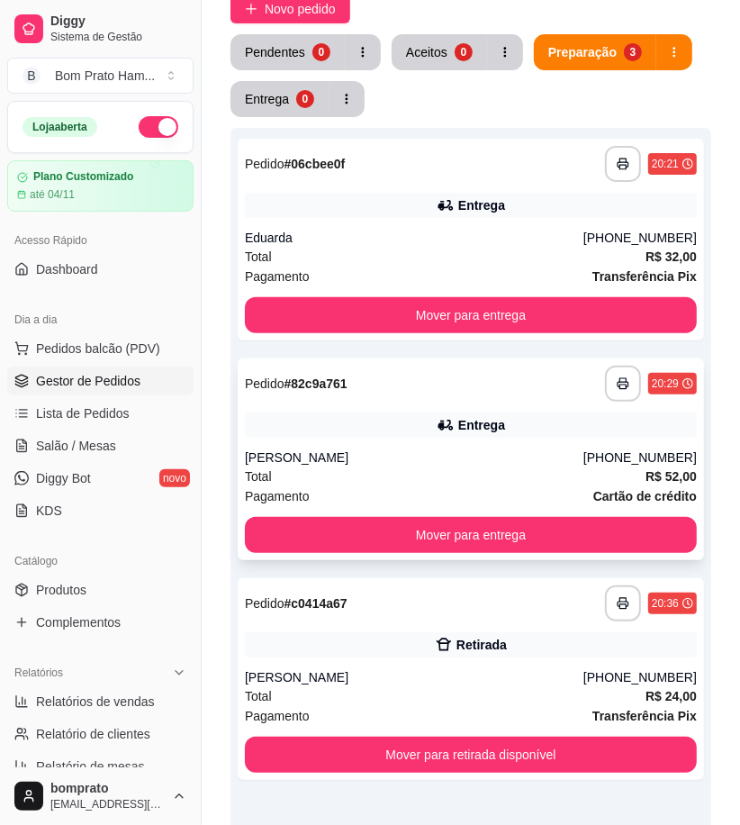
click at [454, 469] on div "Total R$ 52,00" at bounding box center [471, 476] width 452 height 20
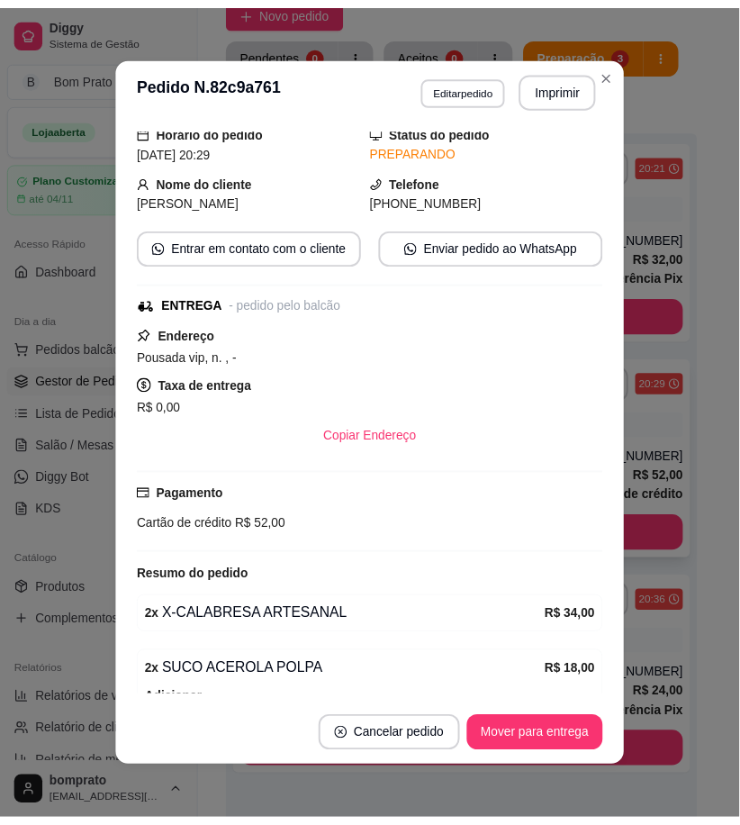
scroll to position [200, 0]
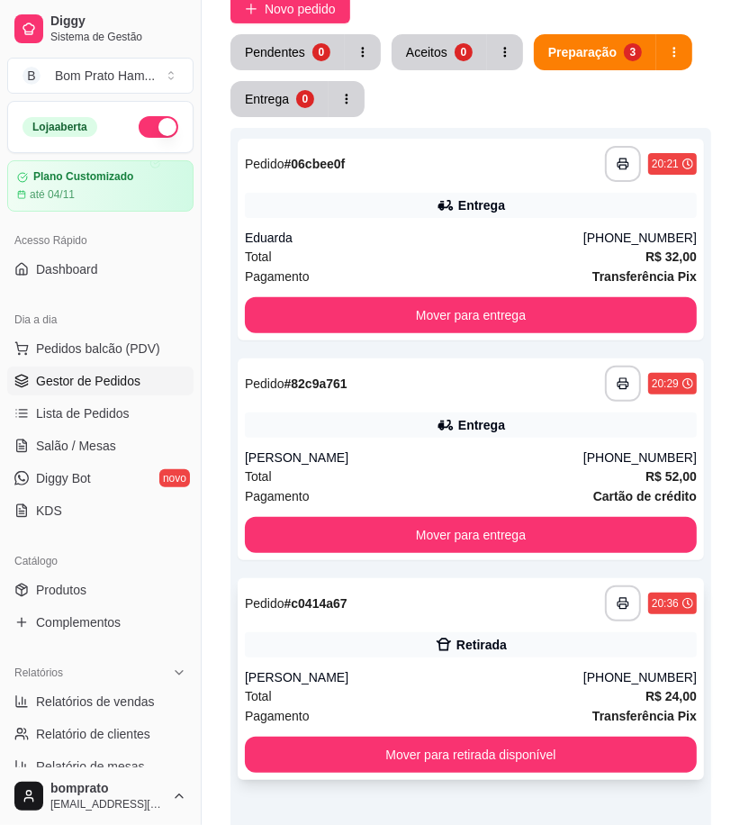
click at [499, 646] on div "Retirada" at bounding box center [481, 644] width 50 height 18
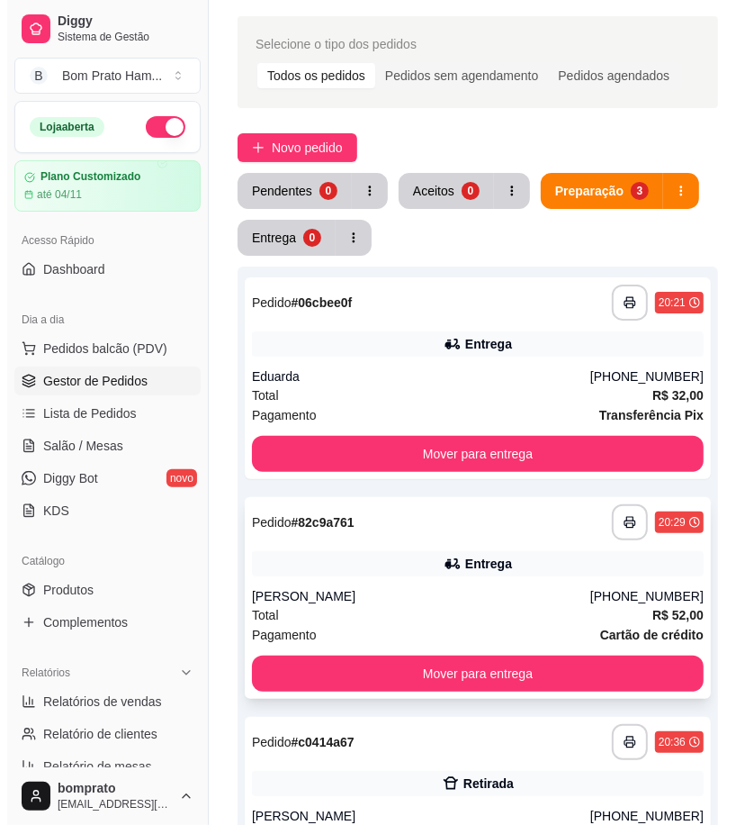
scroll to position [0, 0]
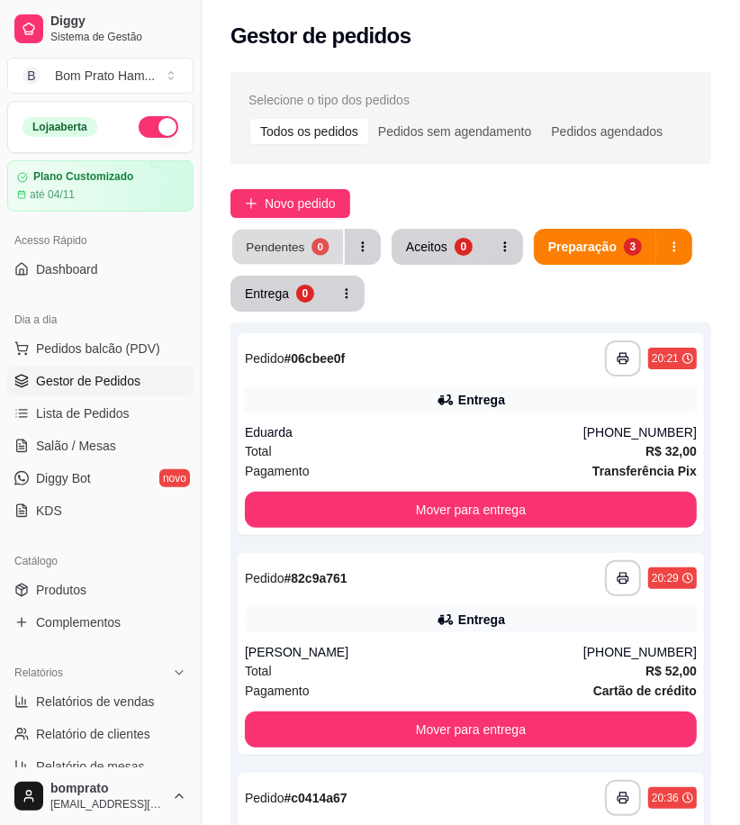
click at [311, 259] on button "Pendentes 0" at bounding box center [287, 247] width 111 height 35
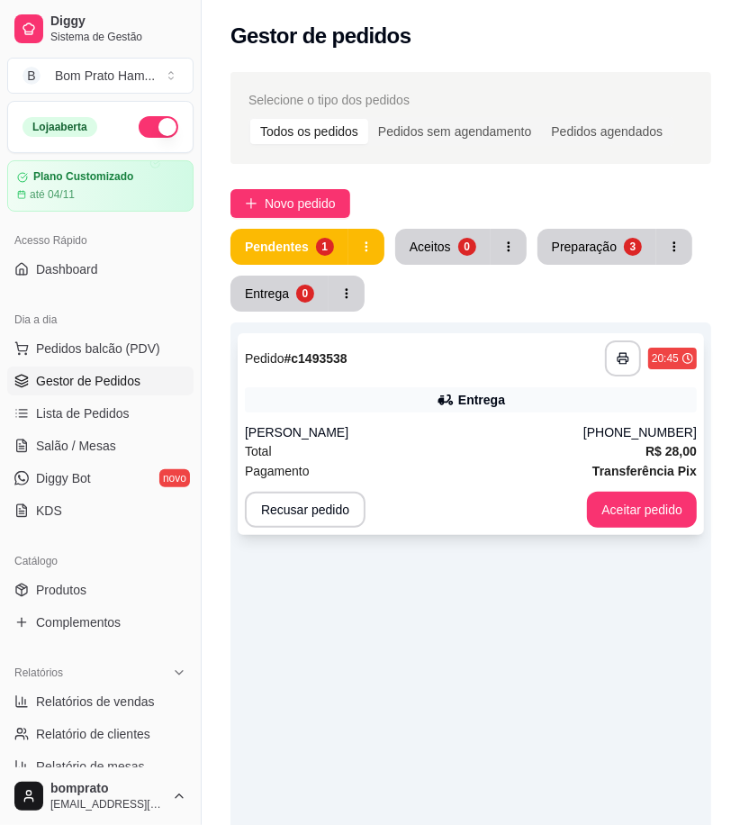
click at [457, 384] on div "**********" at bounding box center [471, 434] width 466 height 202
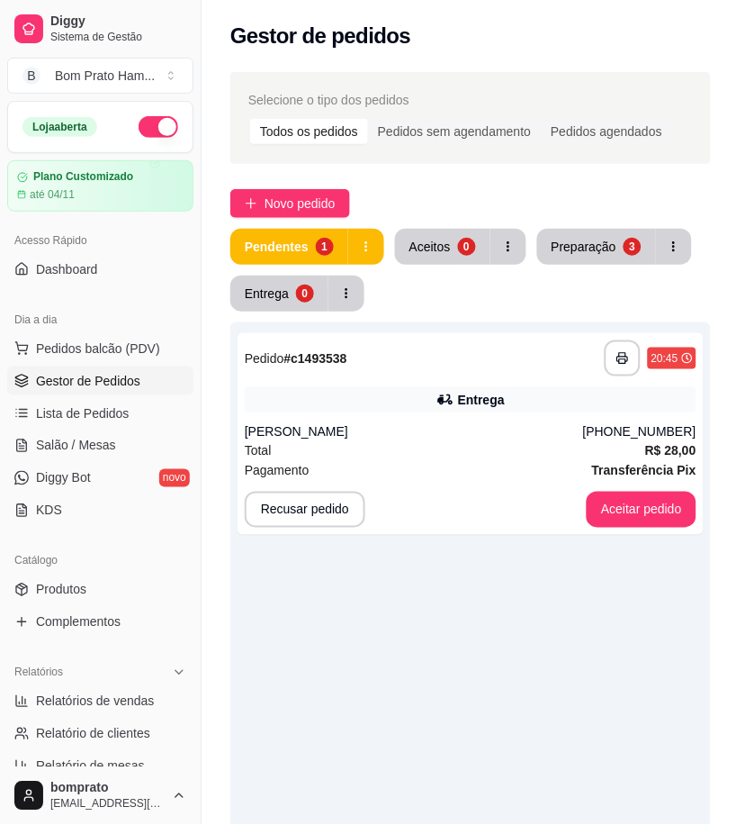
scroll to position [184, 0]
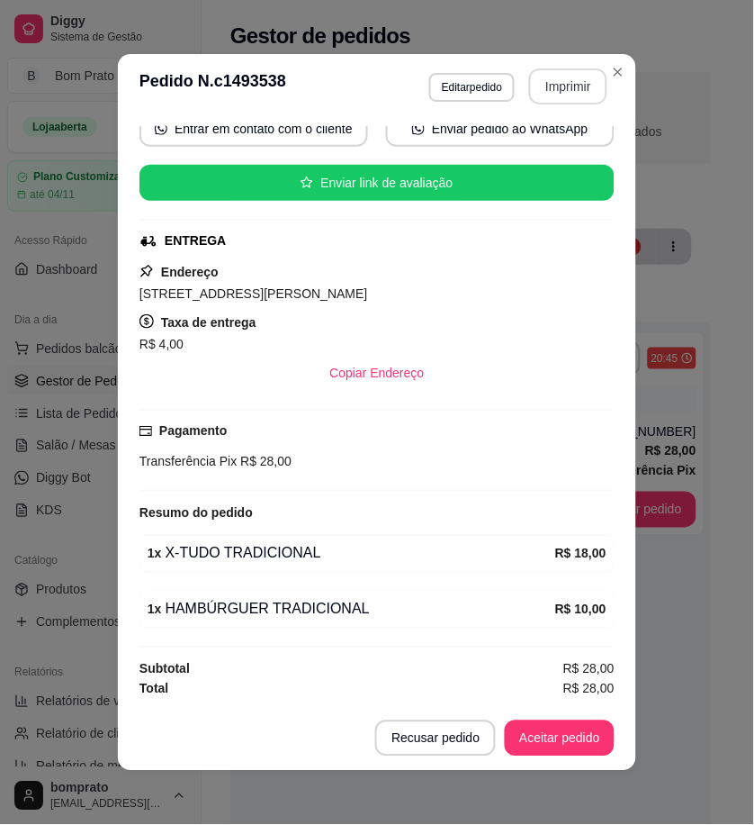
click at [568, 82] on button "Imprimir" at bounding box center [568, 86] width 78 height 36
click at [563, 741] on button "Aceitar pedido" at bounding box center [560, 738] width 110 height 36
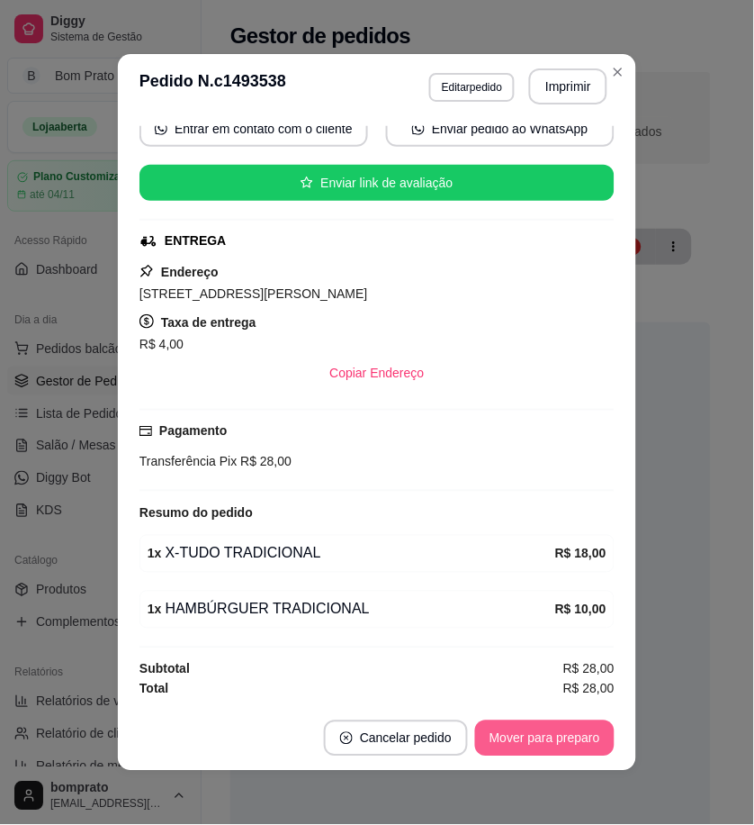
click at [562, 741] on button "Mover para preparo" at bounding box center [545, 738] width 140 height 36
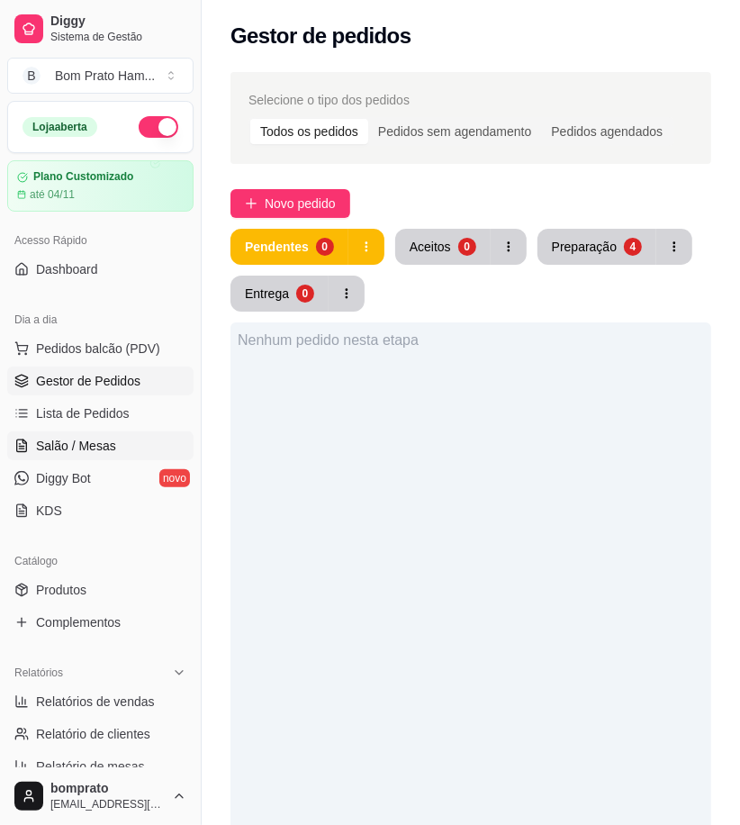
click at [97, 435] on link "Salão / Mesas" at bounding box center [100, 445] width 186 height 29
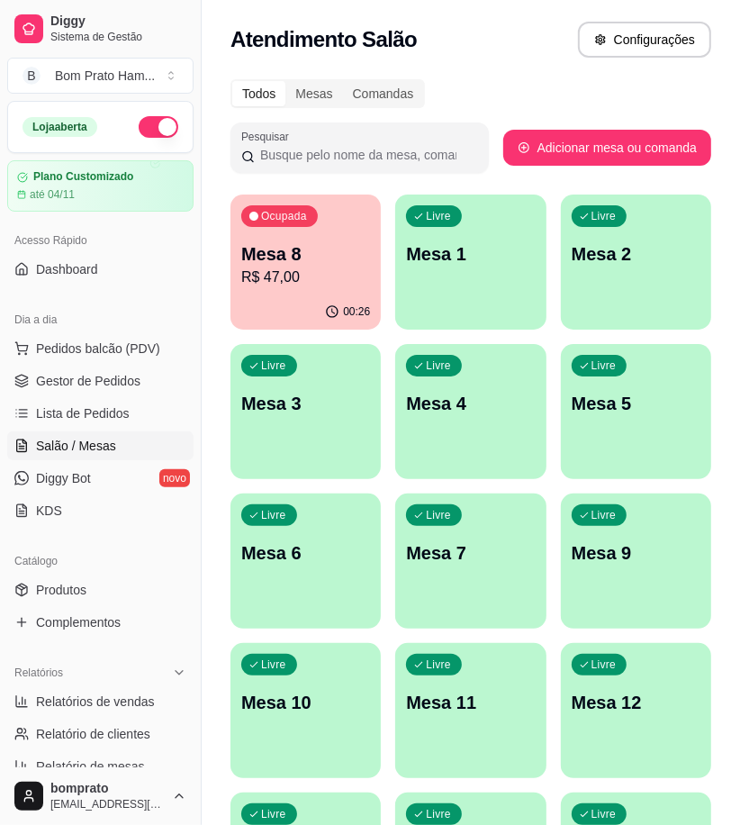
click at [455, 275] on div "Livre Mesa 1" at bounding box center [470, 250] width 150 height 113
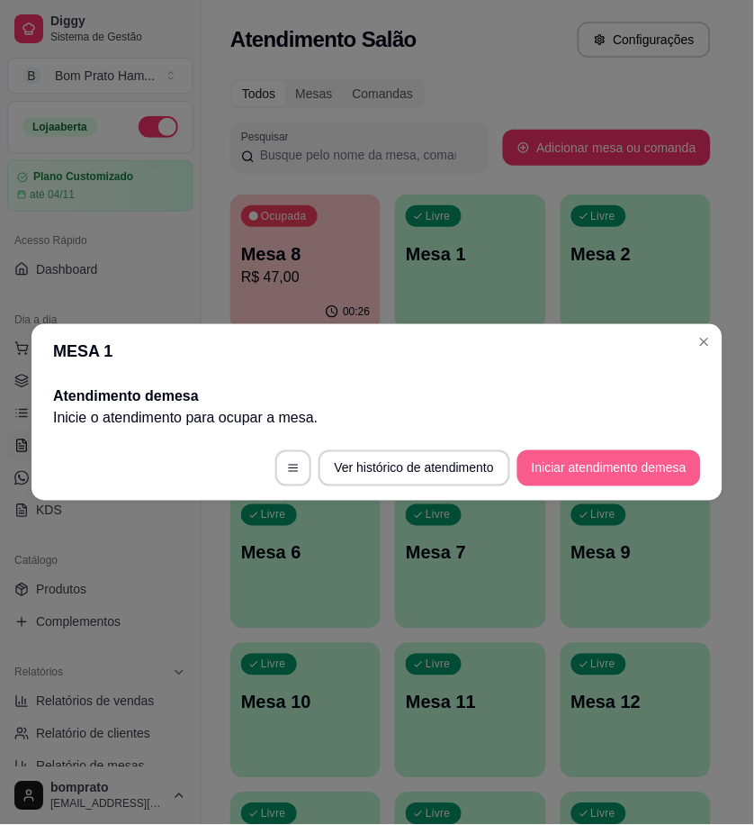
click at [624, 455] on button "Iniciar atendimento de mesa" at bounding box center [610, 468] width 184 height 36
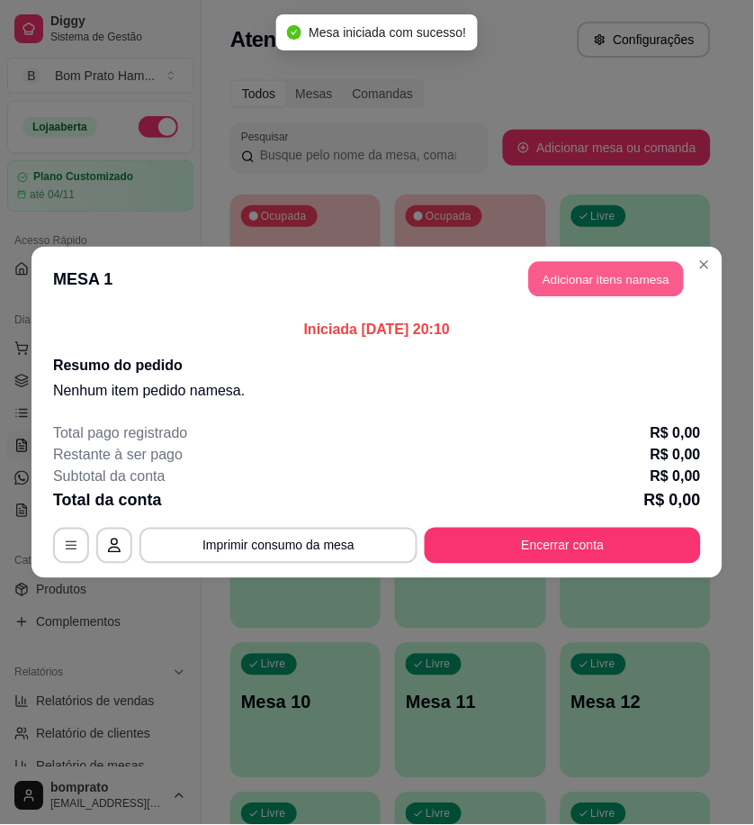
click at [624, 279] on button "Adicionar itens na mesa" at bounding box center [606, 279] width 155 height 35
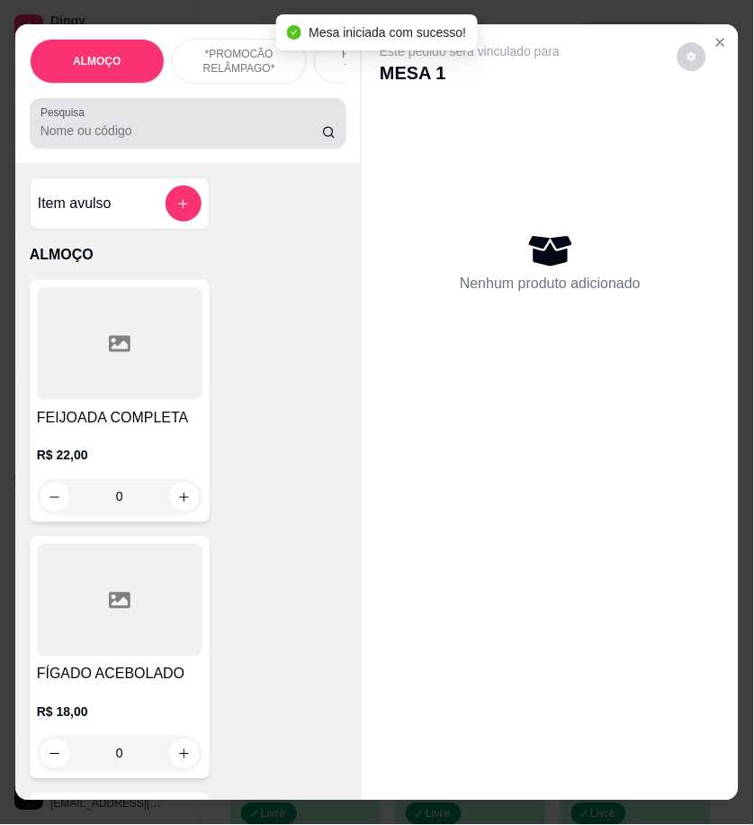
click at [259, 131] on input "Pesquisa" at bounding box center [182, 131] width 282 height 18
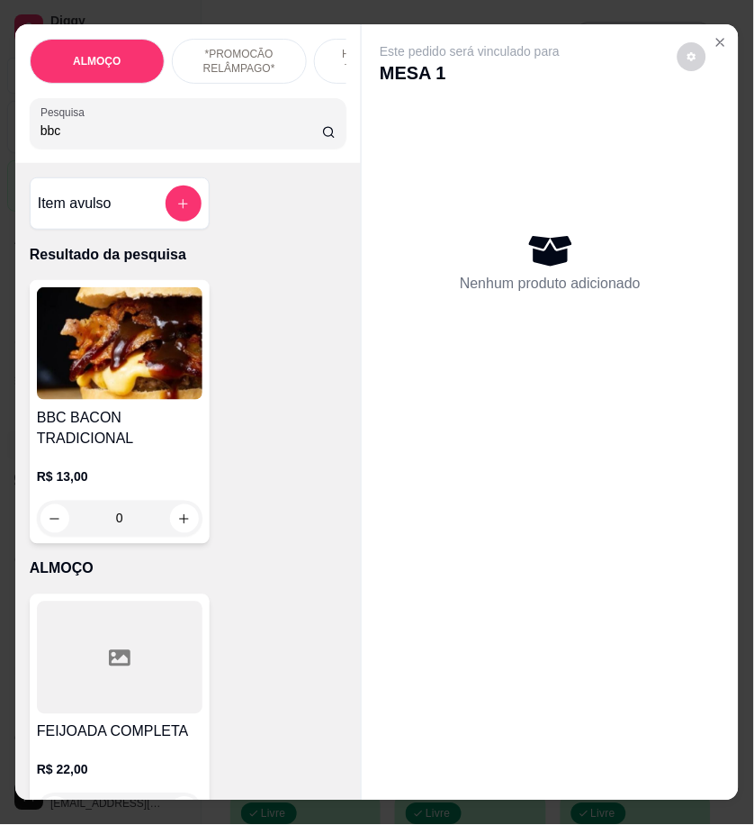
type input "bbc"
click at [84, 378] on img at bounding box center [120, 343] width 166 height 113
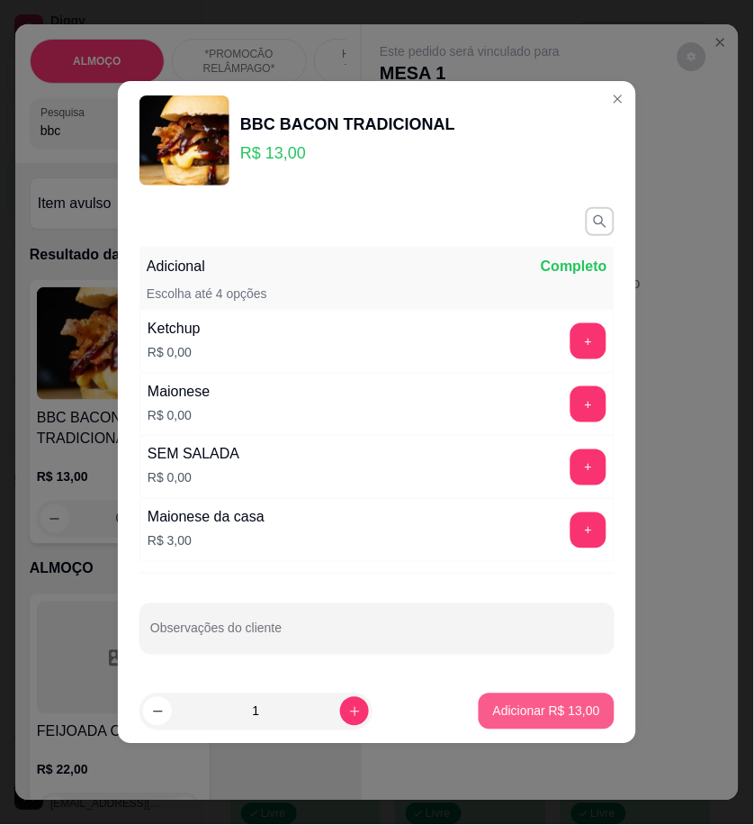
click at [587, 717] on button "Adicionar R$ 13,00" at bounding box center [547, 711] width 136 height 36
type input "1"
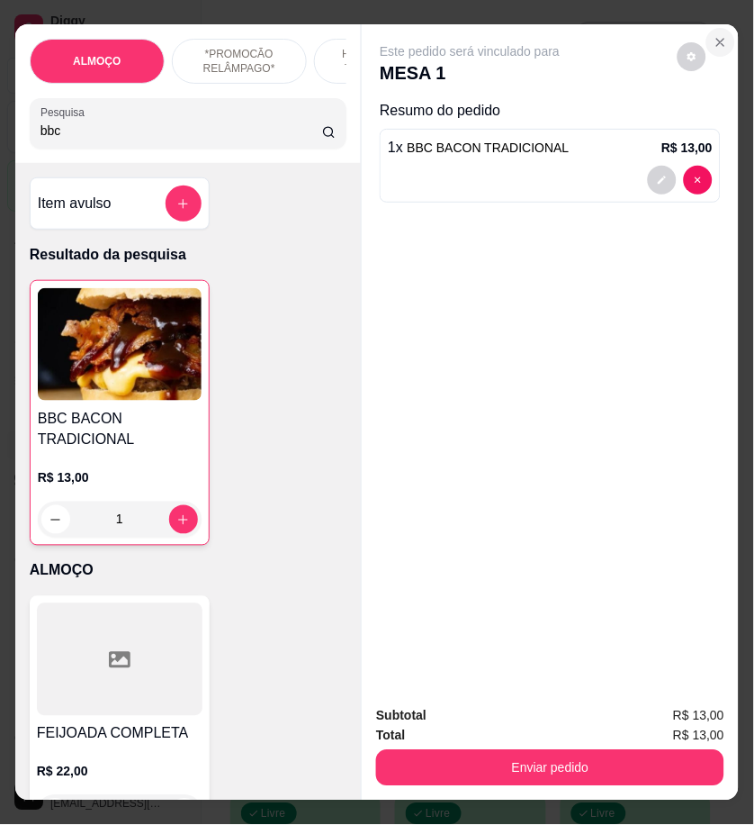
click at [716, 40] on icon "Close" at bounding box center [721, 42] width 14 height 14
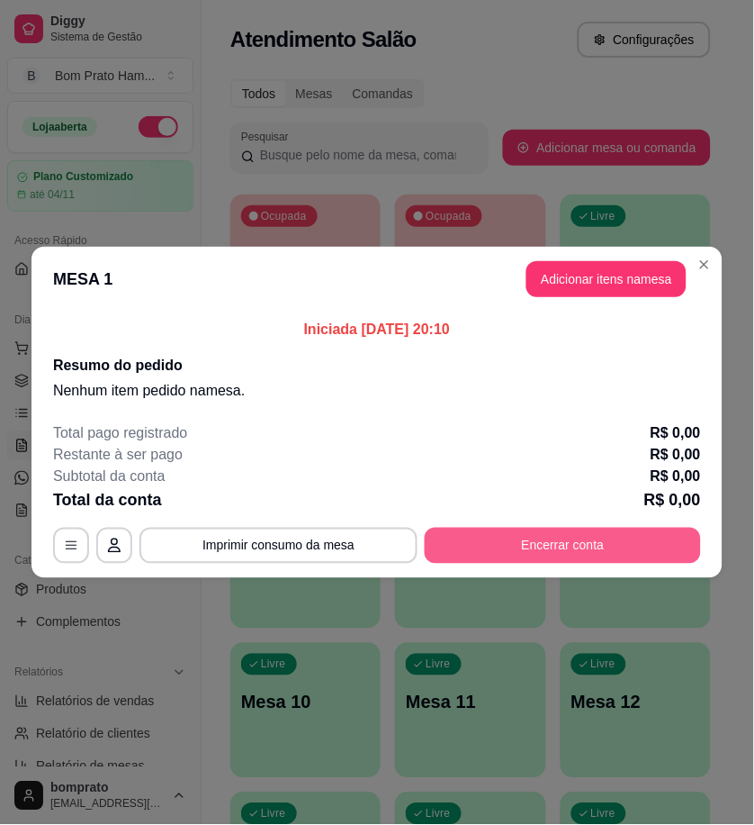
click at [578, 552] on button "Encerrar conta" at bounding box center [563, 545] width 276 height 36
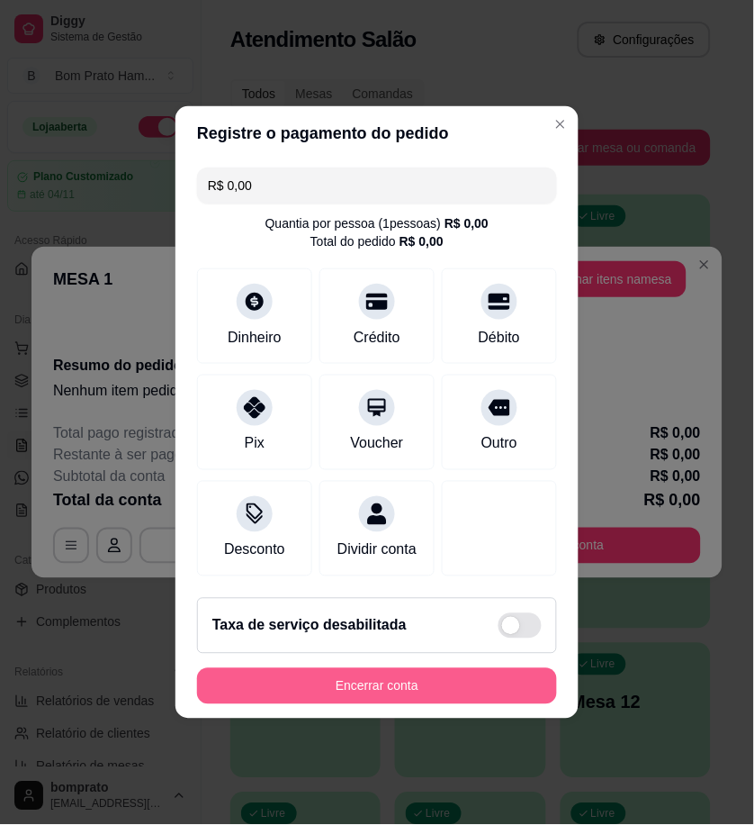
click at [441, 699] on button "Encerrar conta" at bounding box center [377, 686] width 360 height 36
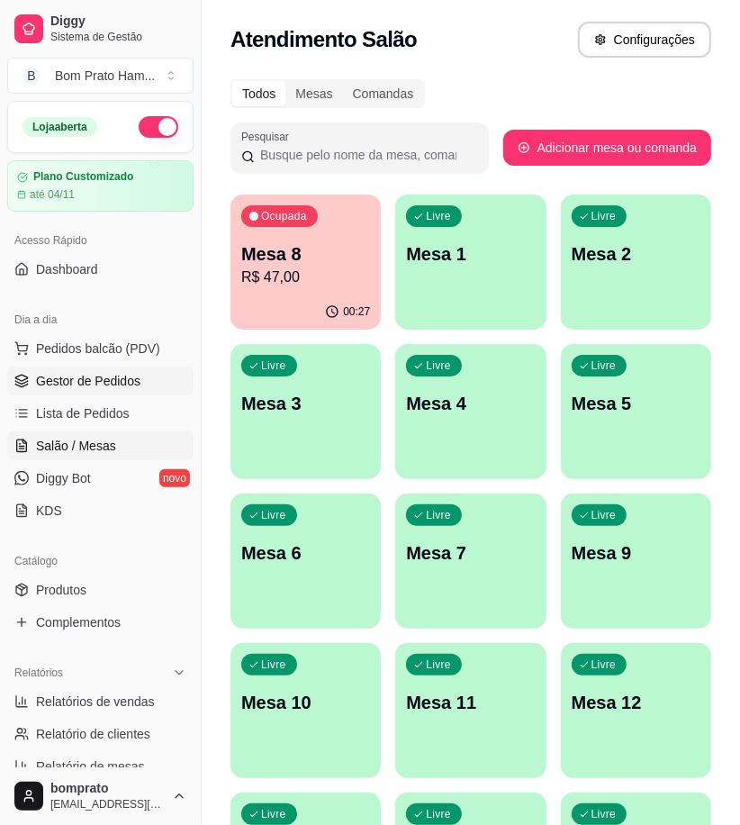
click at [94, 372] on span "Gestor de Pedidos" at bounding box center [88, 381] width 104 height 18
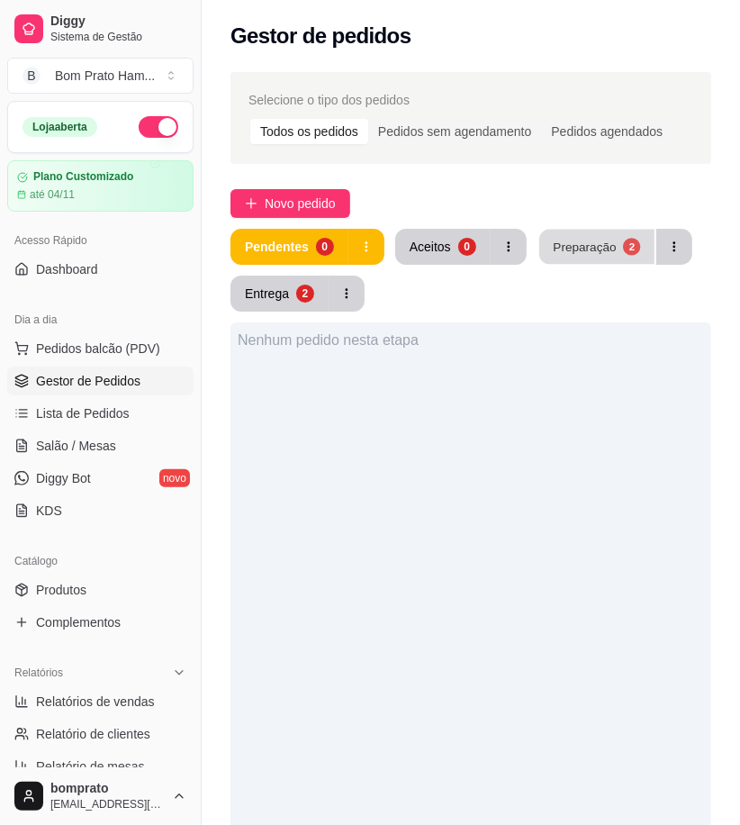
click at [582, 253] on div "Preparação" at bounding box center [584, 246] width 63 height 17
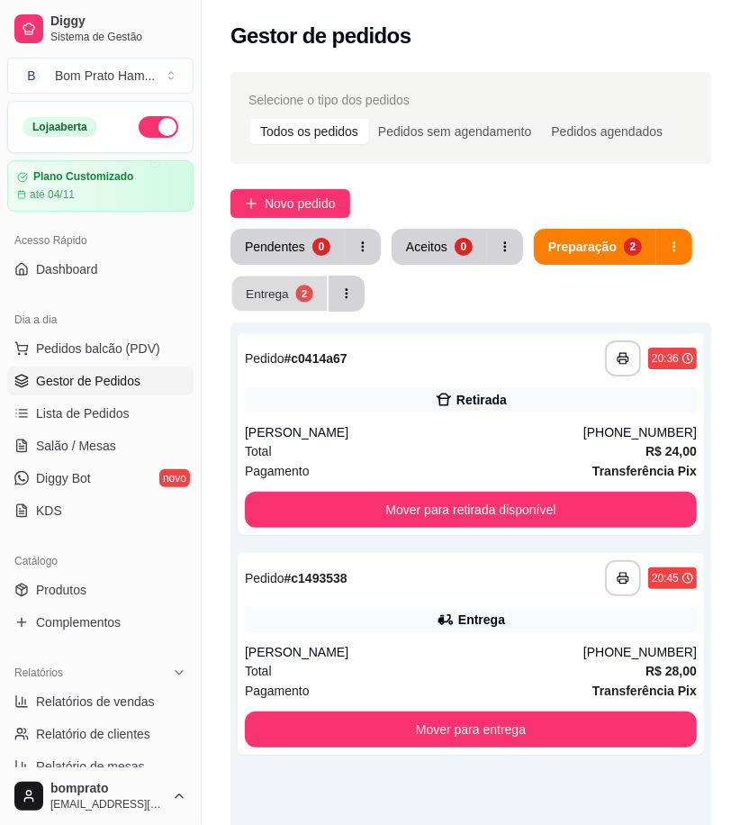
click at [291, 293] on button "Entrega 2" at bounding box center [279, 293] width 95 height 35
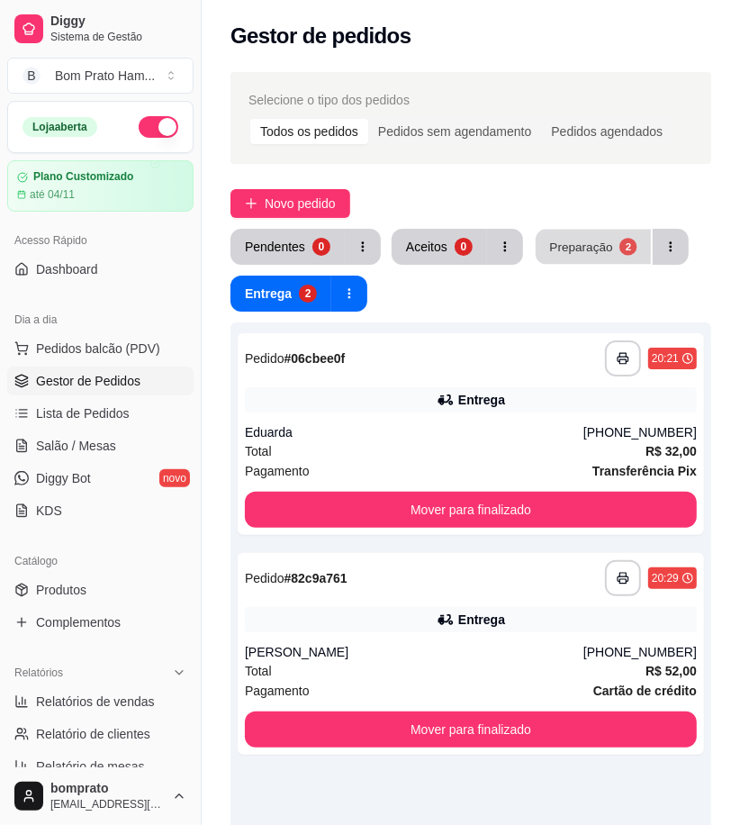
click at [563, 258] on button "Preparação 2" at bounding box center [593, 247] width 115 height 35
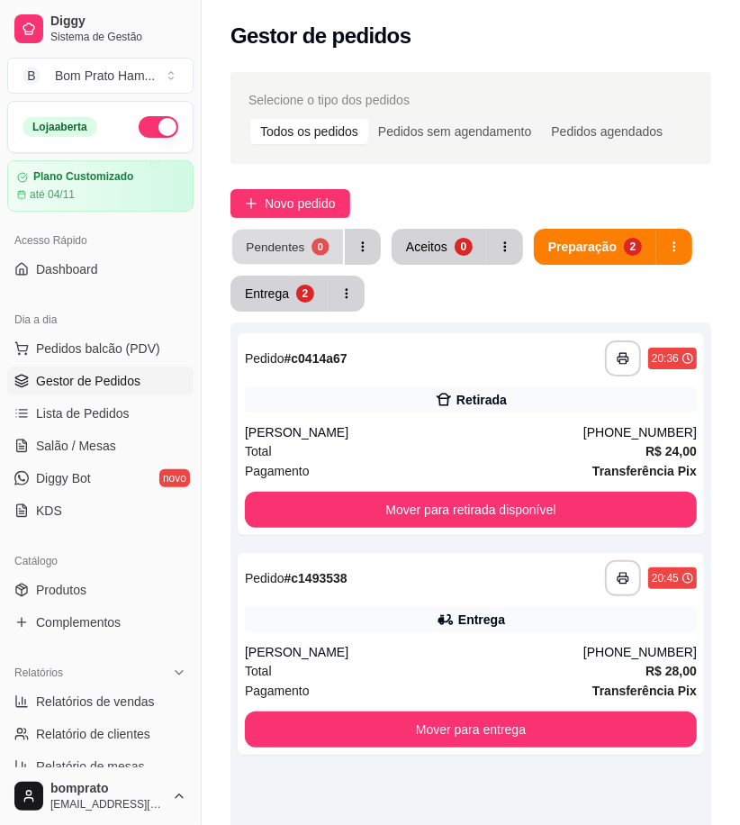
click at [288, 249] on div "Pendentes" at bounding box center [275, 246] width 59 height 17
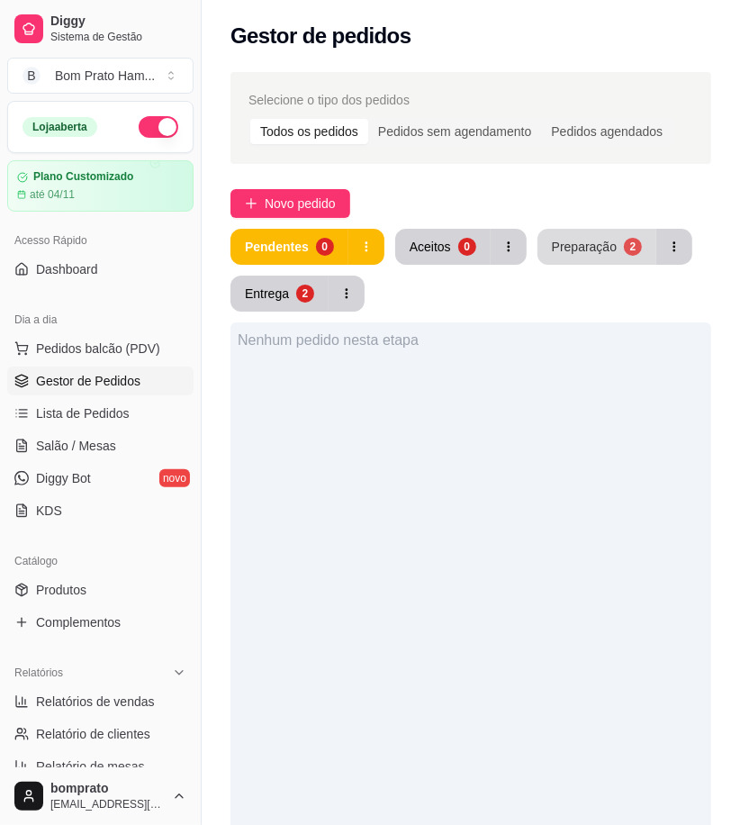
click at [601, 256] on button "Preparação 2" at bounding box center [596, 247] width 119 height 36
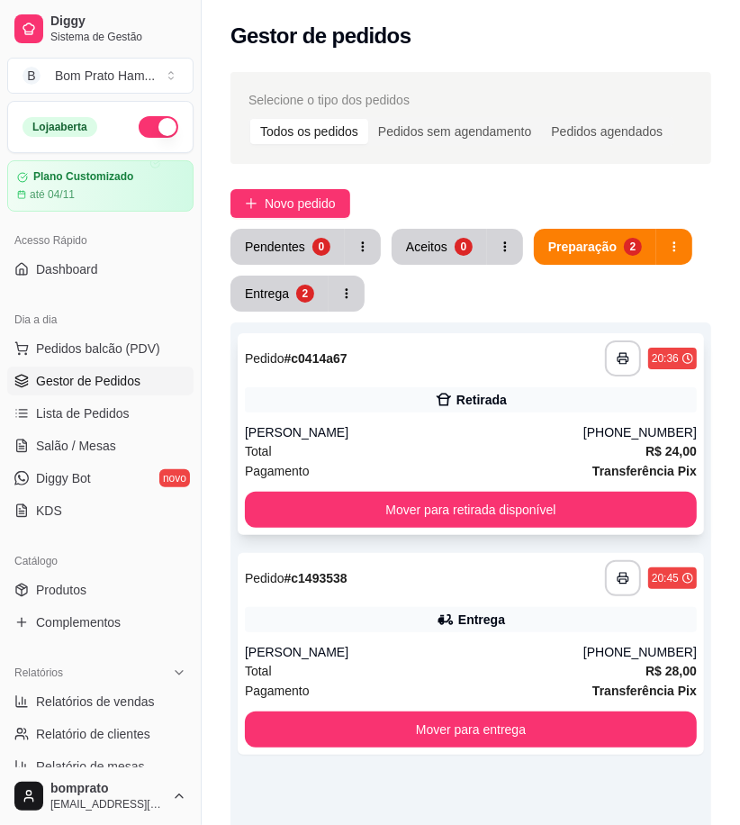
click at [488, 433] on div "[PERSON_NAME]" at bounding box center [414, 432] width 338 height 18
click at [289, 266] on div "Pendentes 0 Aceitos 0 Preparação 2 Entrega 2" at bounding box center [470, 270] width 481 height 83
click at [289, 254] on div "Pendentes" at bounding box center [275, 246] width 59 height 17
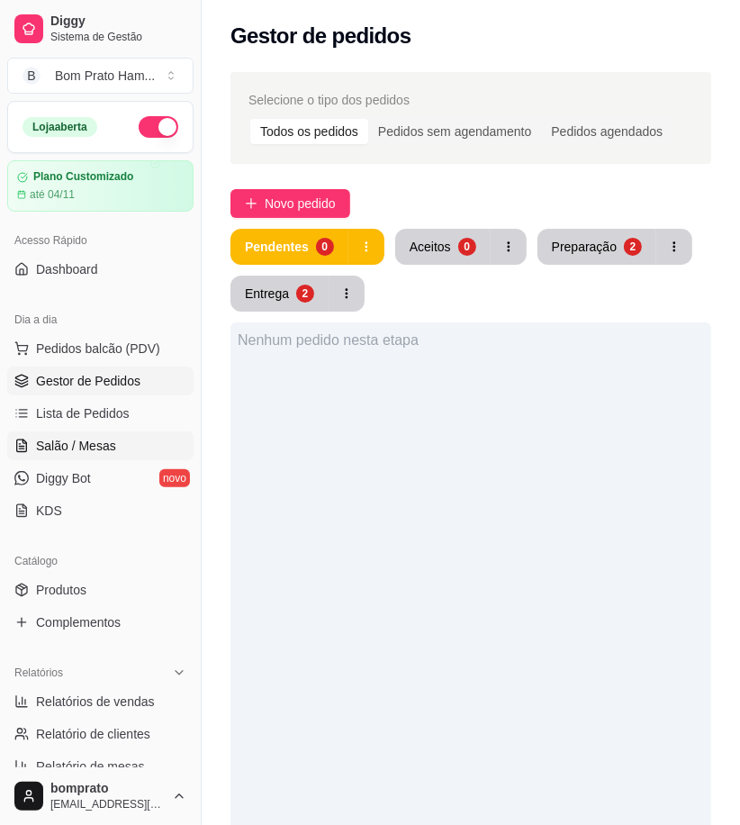
click at [151, 437] on link "Salão / Mesas" at bounding box center [100, 445] width 186 height 29
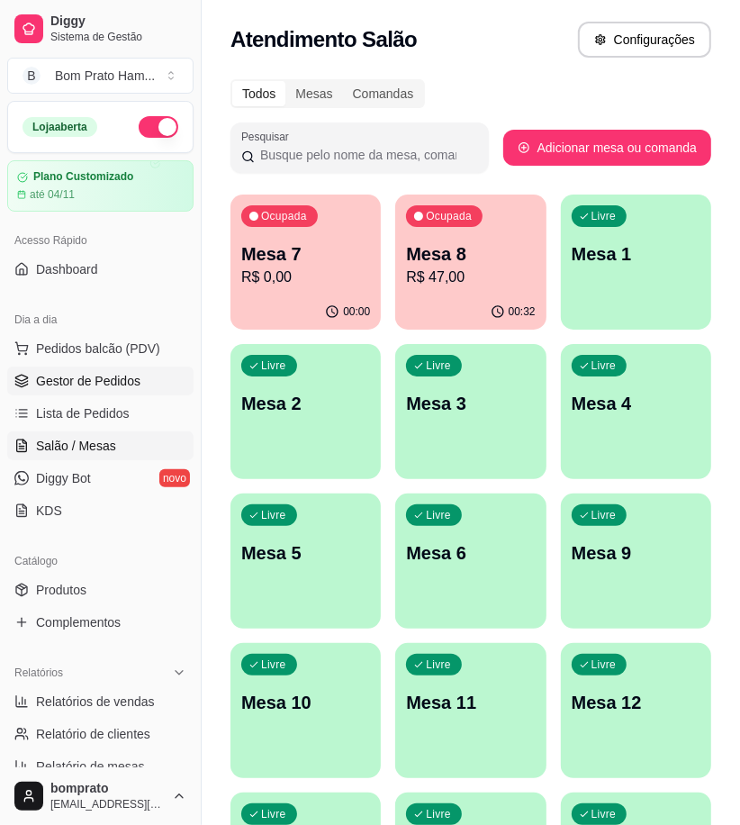
click at [137, 385] on span "Gestor de Pedidos" at bounding box center [88, 381] width 104 height 18
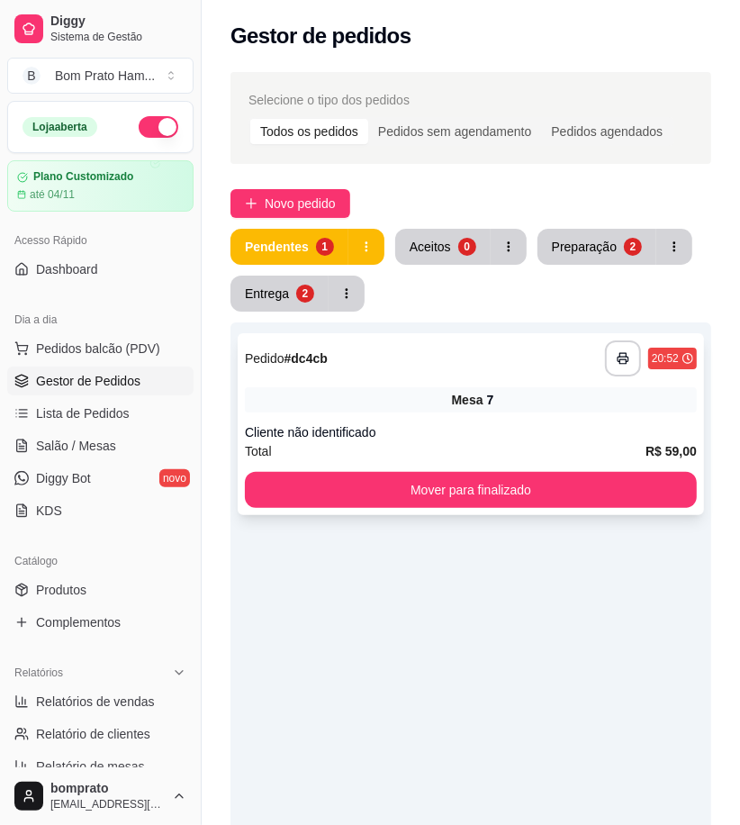
click at [303, 374] on div "**********" at bounding box center [471, 358] width 452 height 36
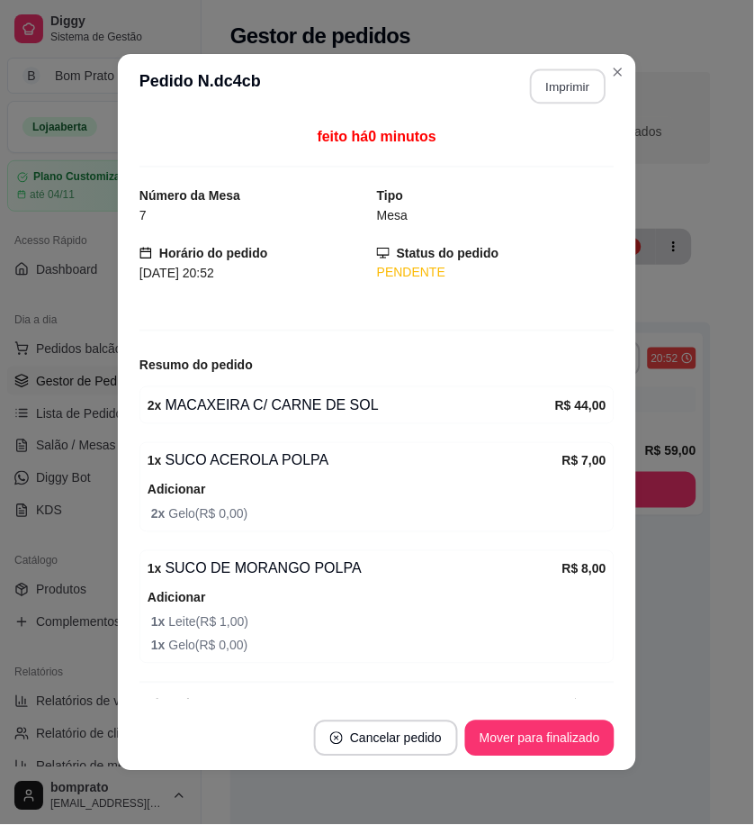
click at [583, 99] on button "Imprimir" at bounding box center [569, 86] width 76 height 35
click at [552, 730] on button "Mover para finalizado" at bounding box center [539, 738] width 149 height 36
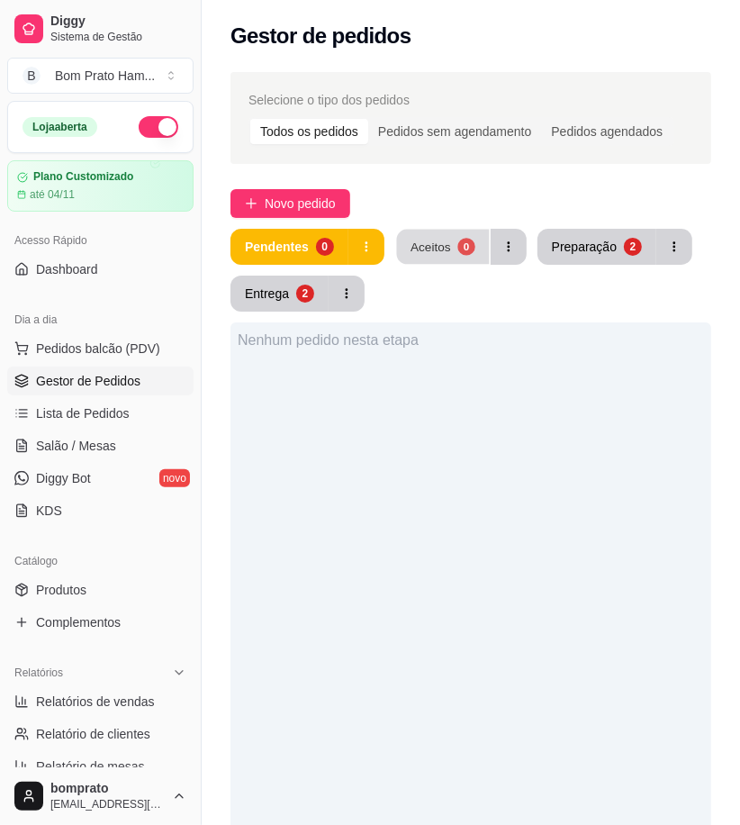
click at [430, 246] on div "Aceitos" at bounding box center [430, 246] width 41 height 17
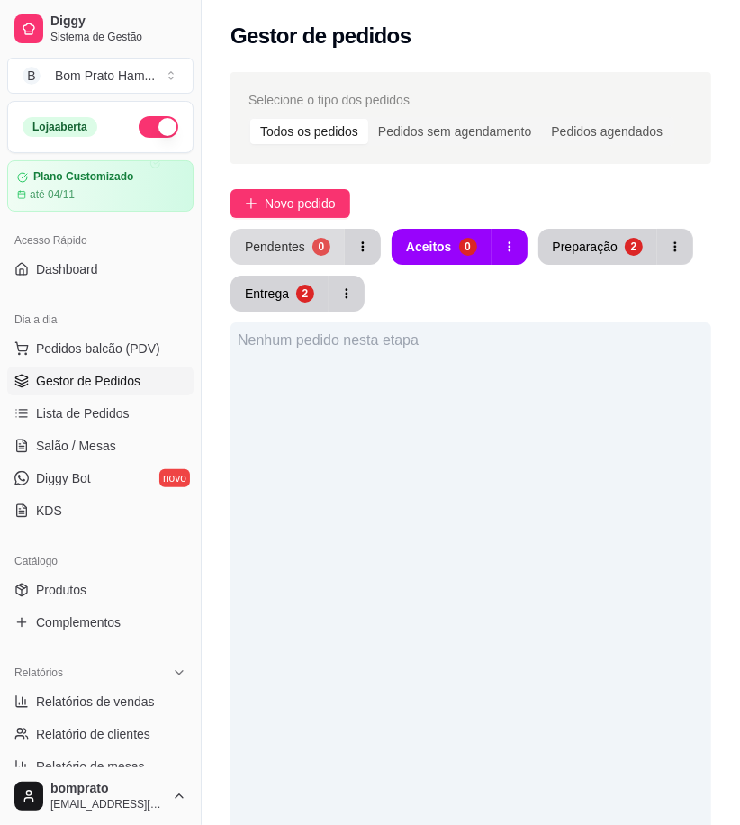
click at [293, 239] on div "Pendentes" at bounding box center [275, 247] width 60 height 18
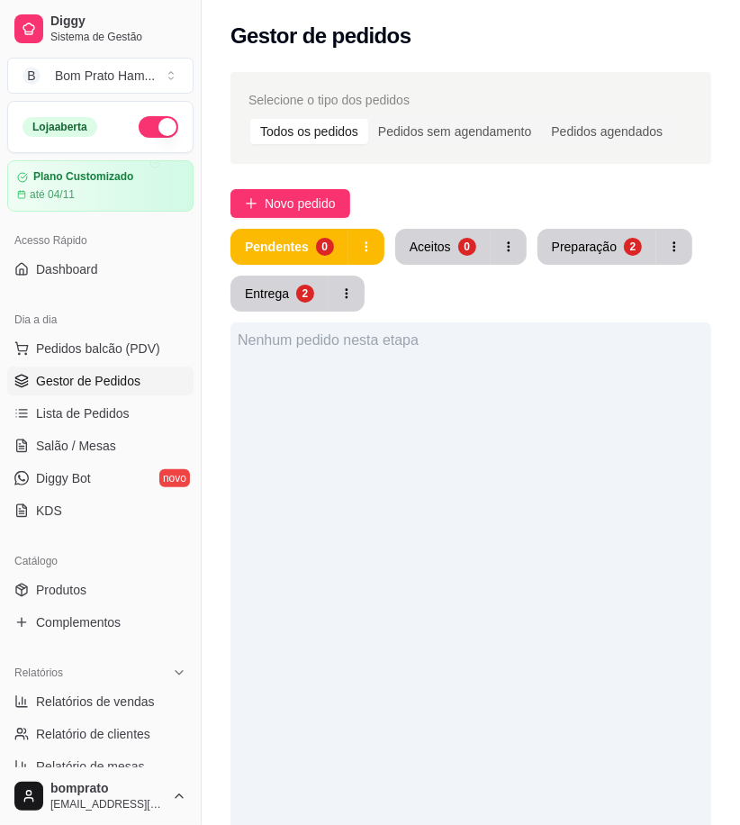
click at [608, 266] on div "Pendentes 0 Aceitos 0 Preparação 2 Entrega 2" at bounding box center [470, 270] width 481 height 83
click at [599, 249] on div "Preparação" at bounding box center [584, 247] width 65 height 18
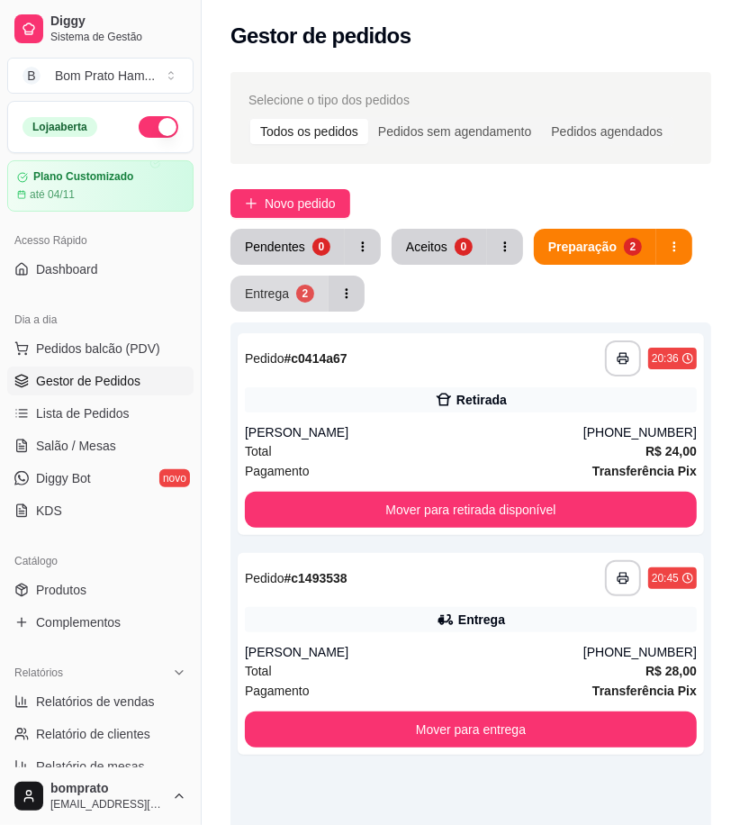
click at [316, 293] on button "Entrega 2" at bounding box center [279, 293] width 98 height 36
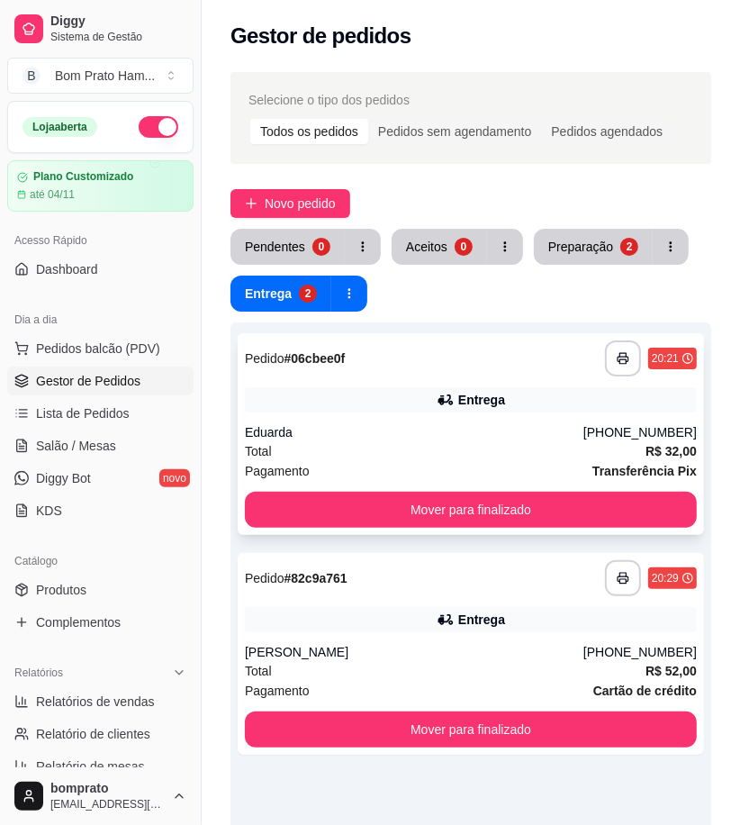
click at [515, 428] on div "Eduarda" at bounding box center [414, 432] width 338 height 18
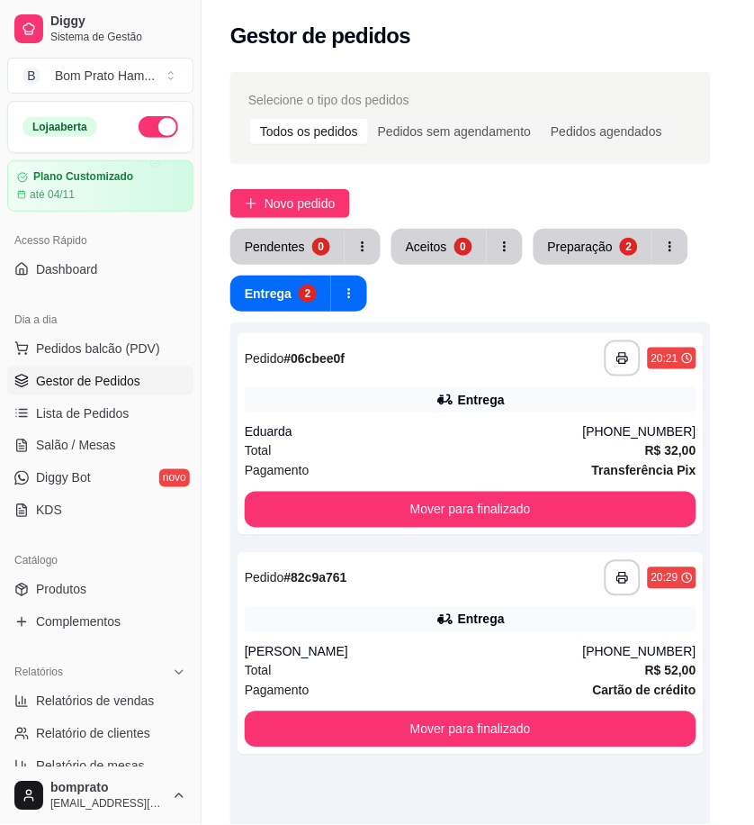
scroll to position [221, 0]
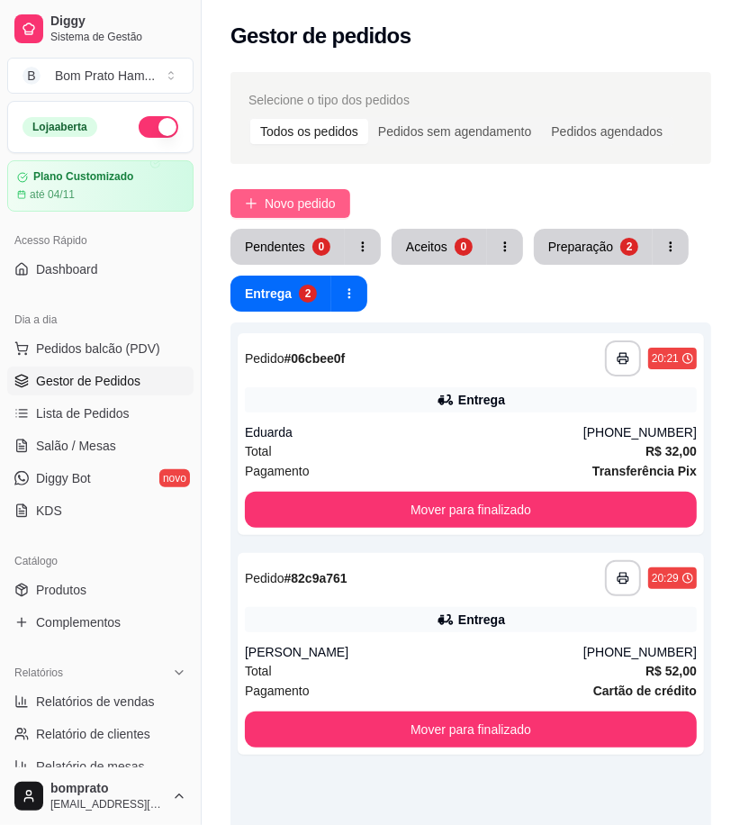
click at [310, 194] on span "Novo pedido" at bounding box center [300, 204] width 71 height 20
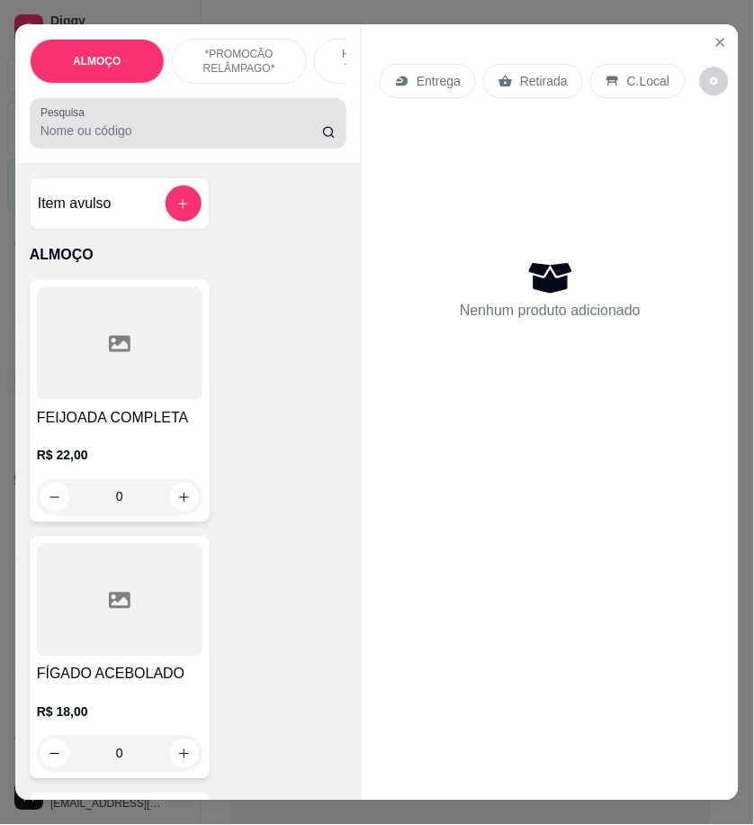
click at [102, 140] on input "Pesquisa" at bounding box center [182, 131] width 282 height 18
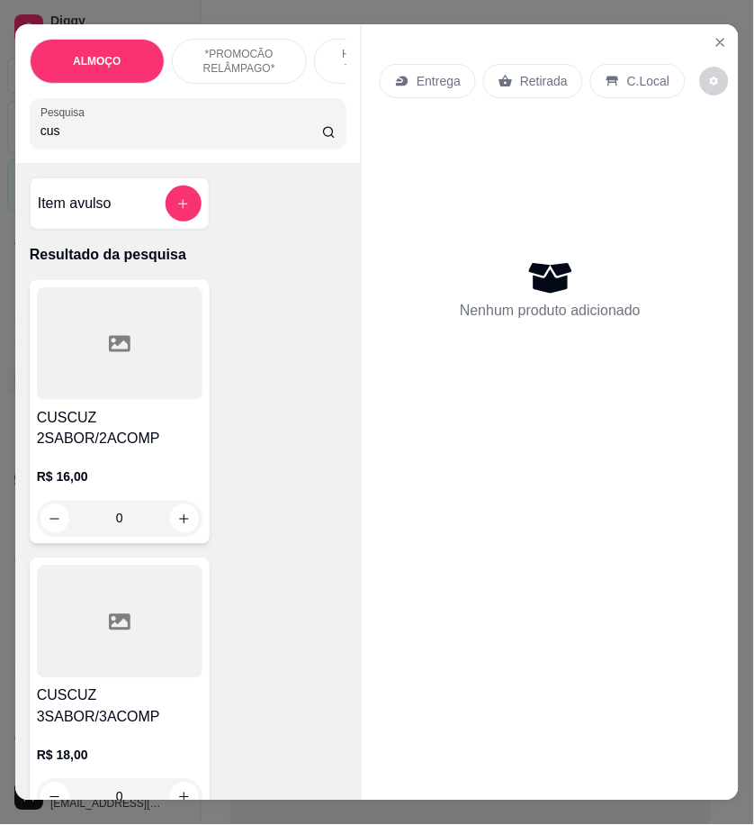
type input "cus"
click at [115, 384] on div at bounding box center [120, 343] width 166 height 113
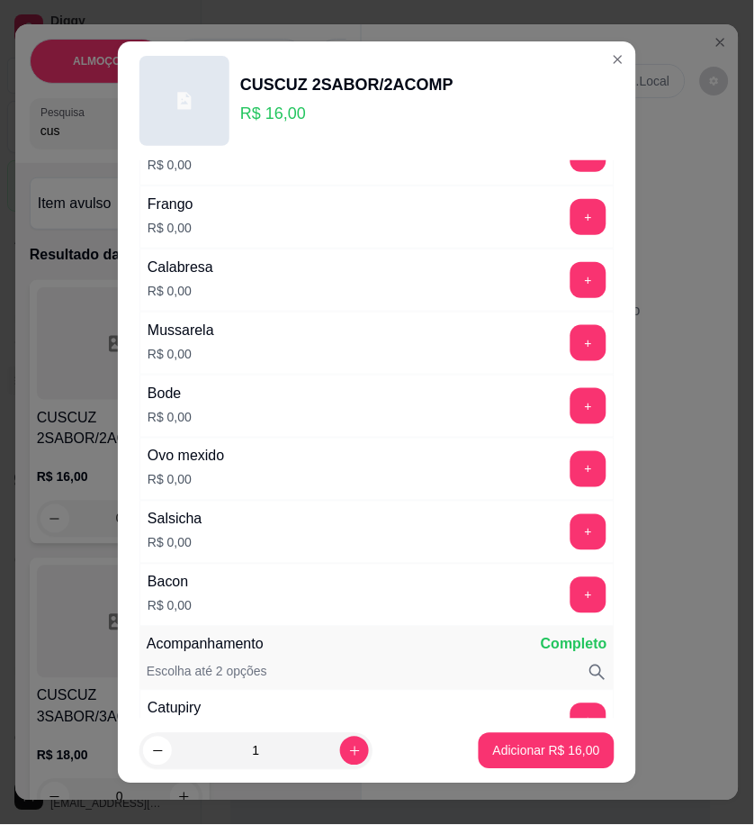
scroll to position [500, 0]
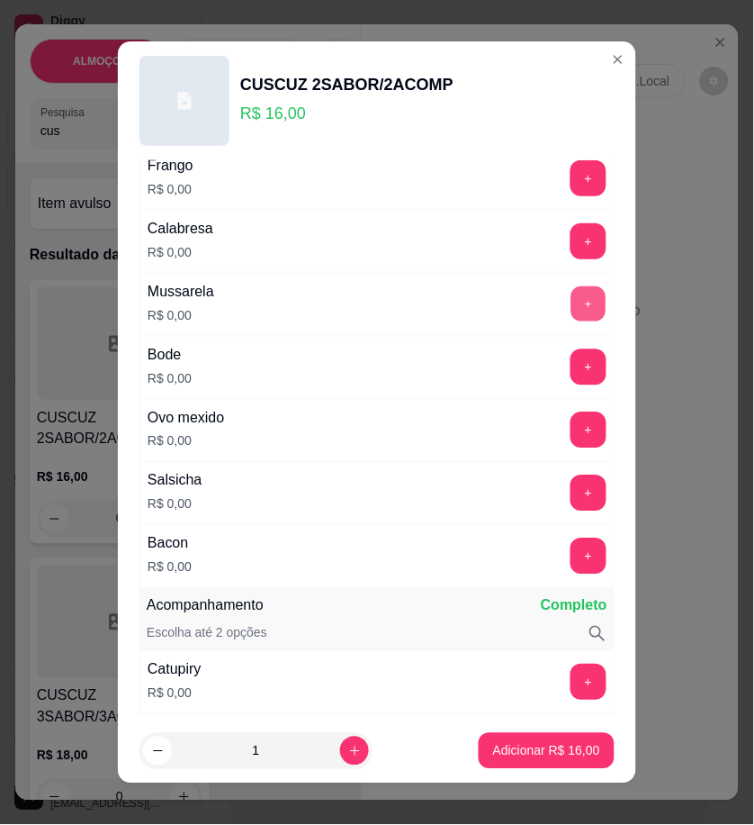
click at [572, 315] on button "+" at bounding box center [589, 303] width 35 height 35
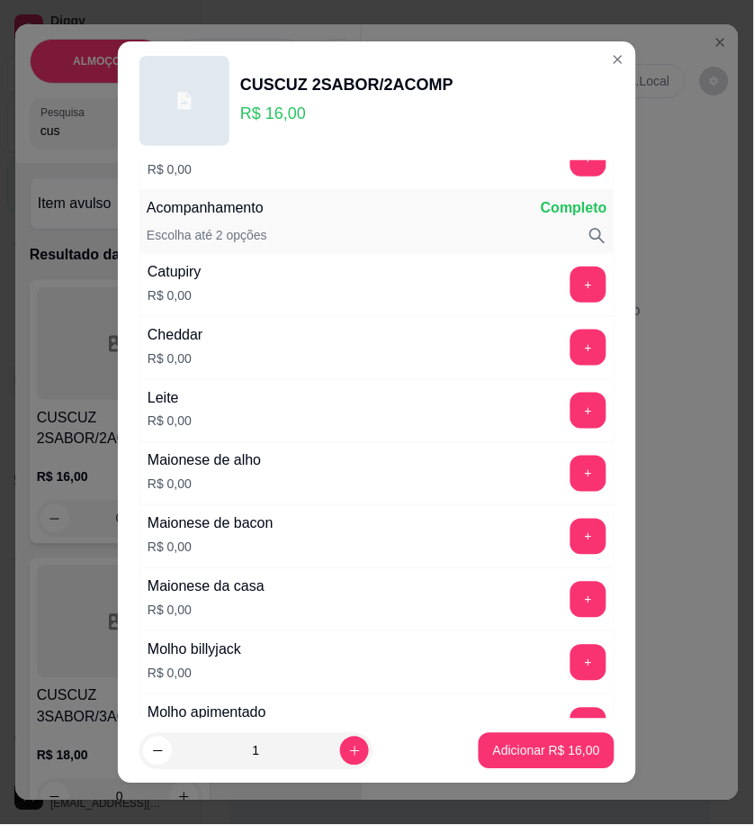
scroll to position [900, 0]
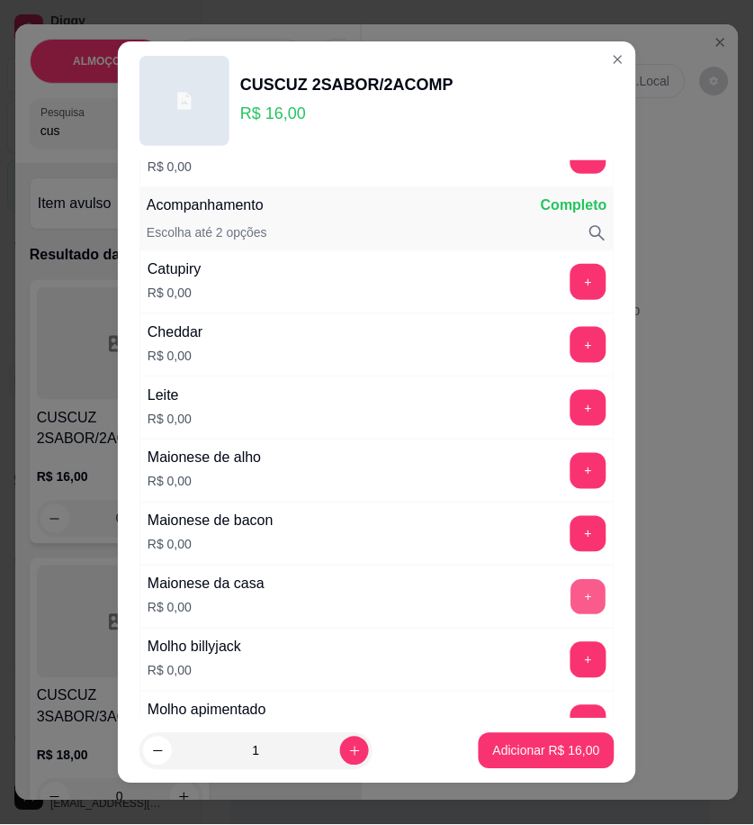
click at [572, 603] on button "+" at bounding box center [589, 596] width 35 height 35
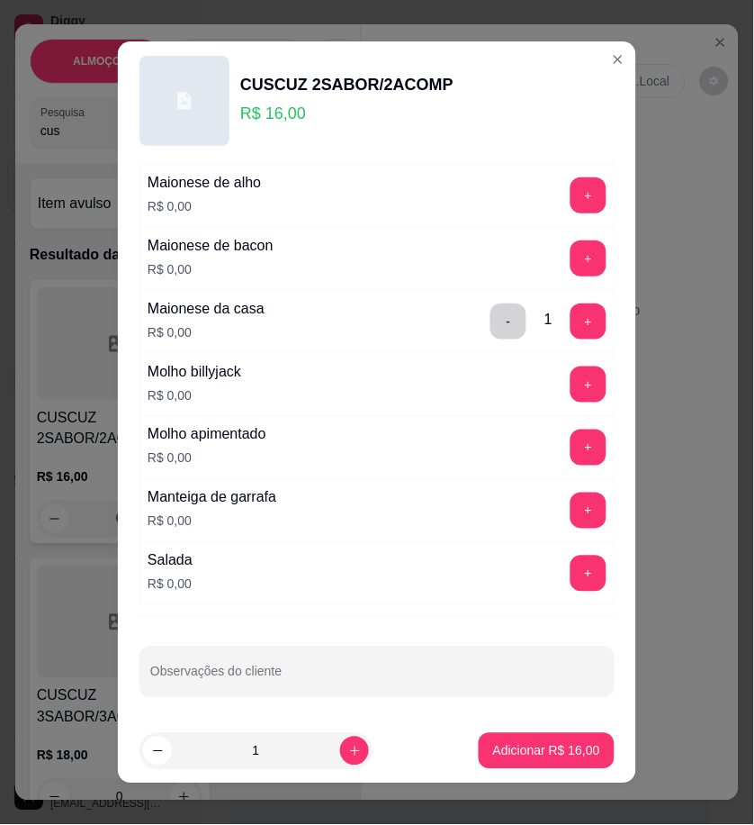
scroll to position [1182, 0]
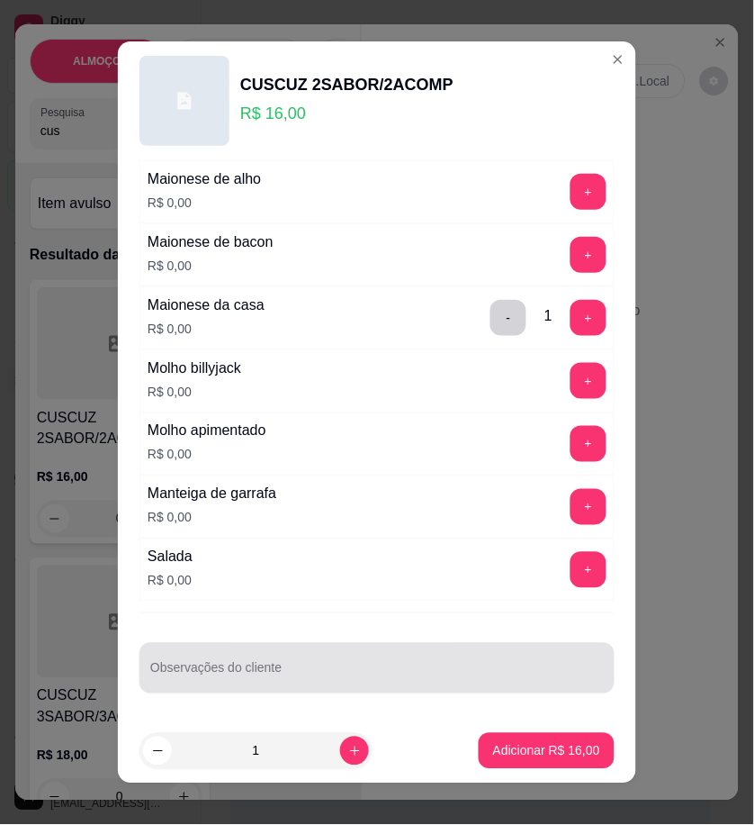
click at [239, 663] on div at bounding box center [377, 668] width 454 height 36
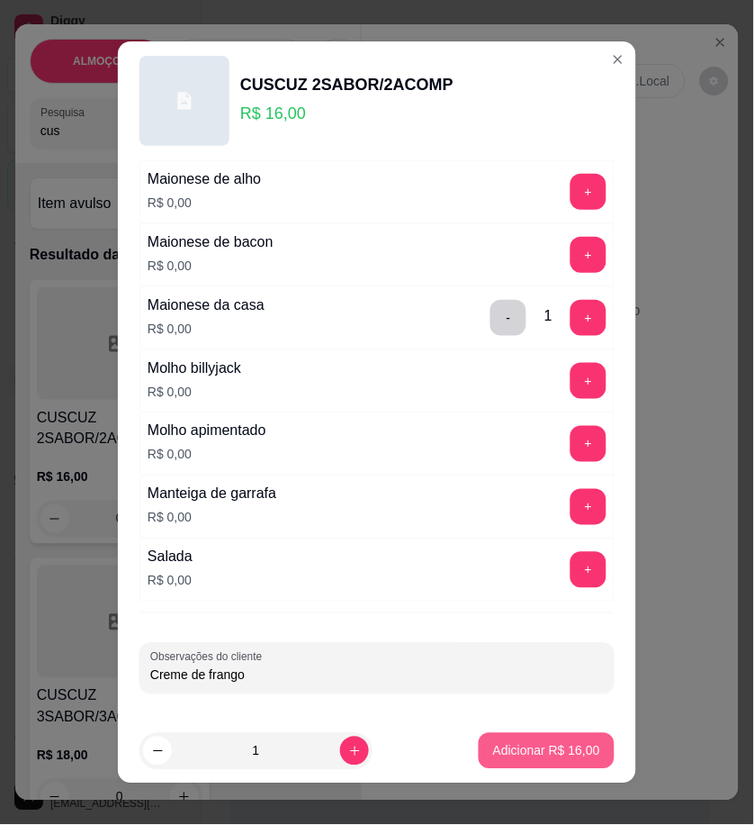
type input "Creme de frango"
click at [520, 766] on button "Adicionar R$ 16,00" at bounding box center [547, 751] width 136 height 36
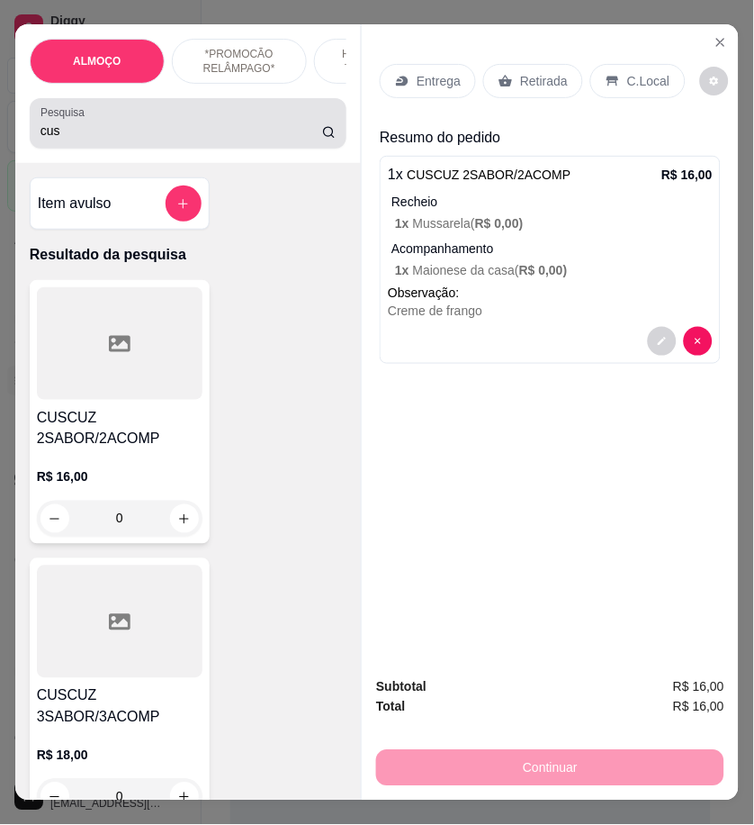
click at [87, 133] on input "cus" at bounding box center [182, 131] width 282 height 18
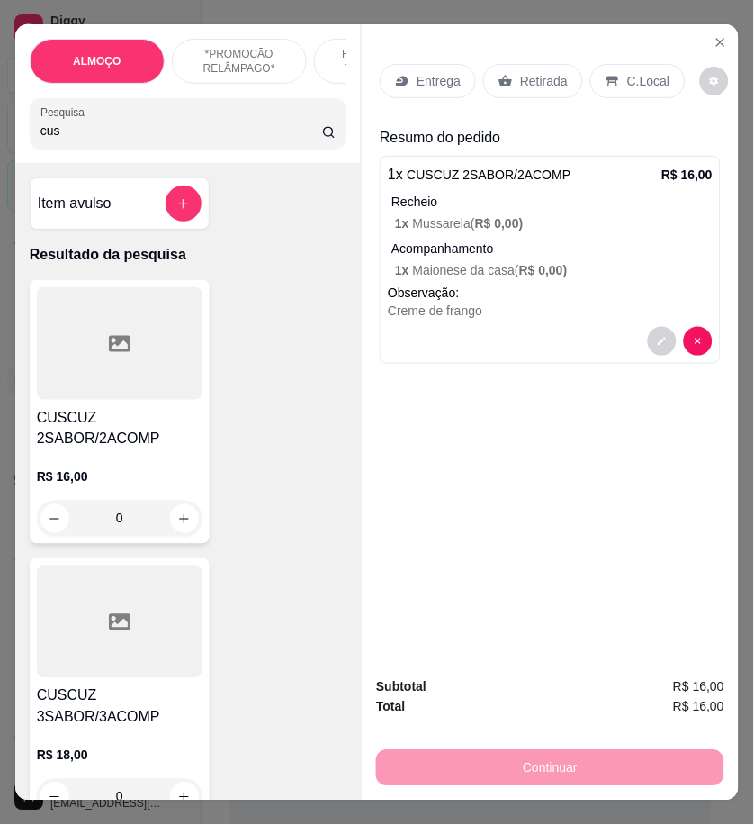
click at [87, 133] on input "cus" at bounding box center [182, 131] width 282 height 18
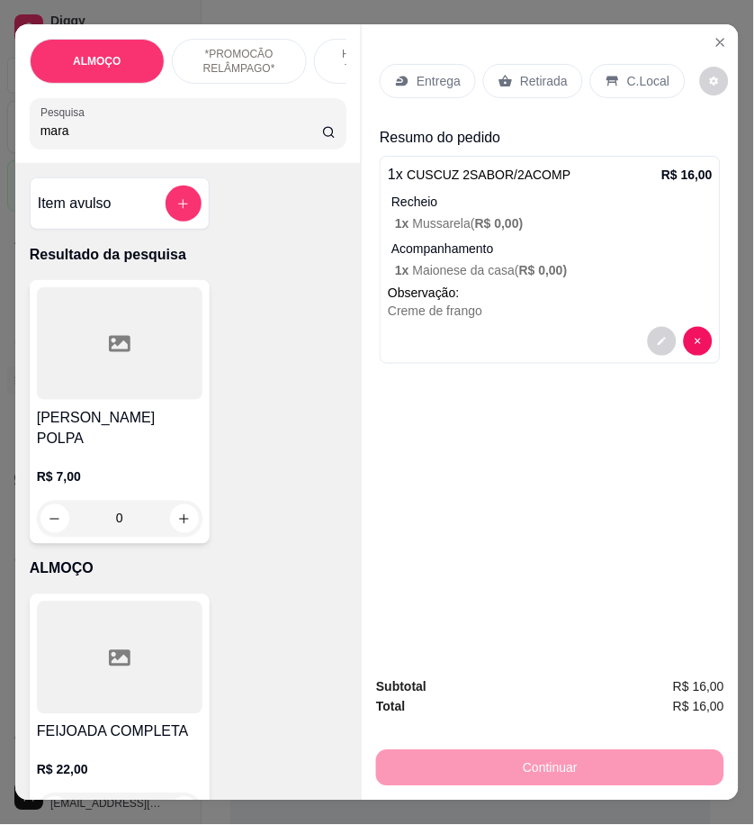
type input "mara"
click at [86, 393] on div at bounding box center [120, 343] width 166 height 113
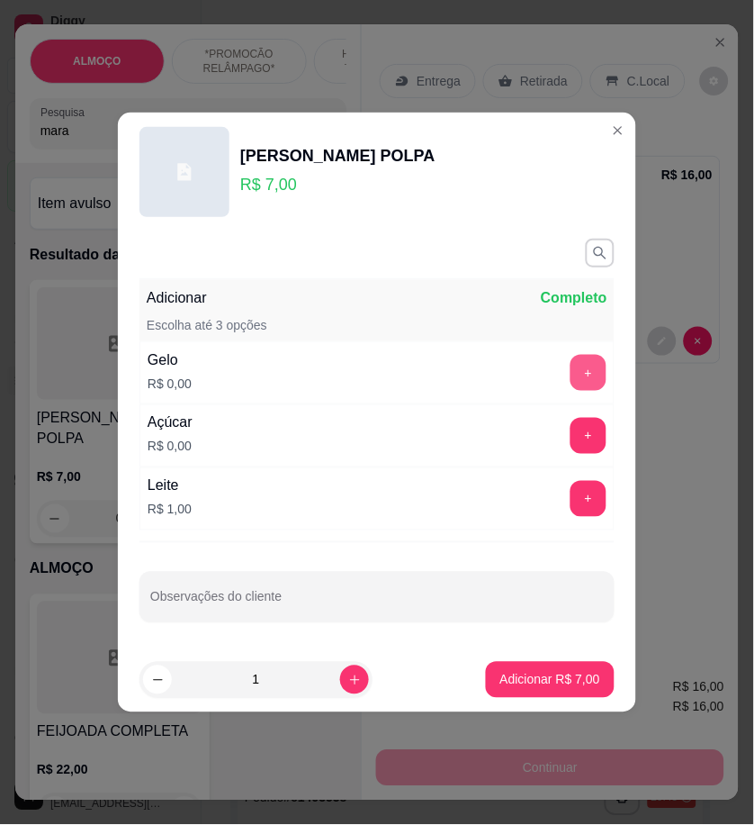
click at [582, 360] on button "+" at bounding box center [589, 373] width 36 height 36
click at [571, 438] on button "+" at bounding box center [589, 436] width 36 height 36
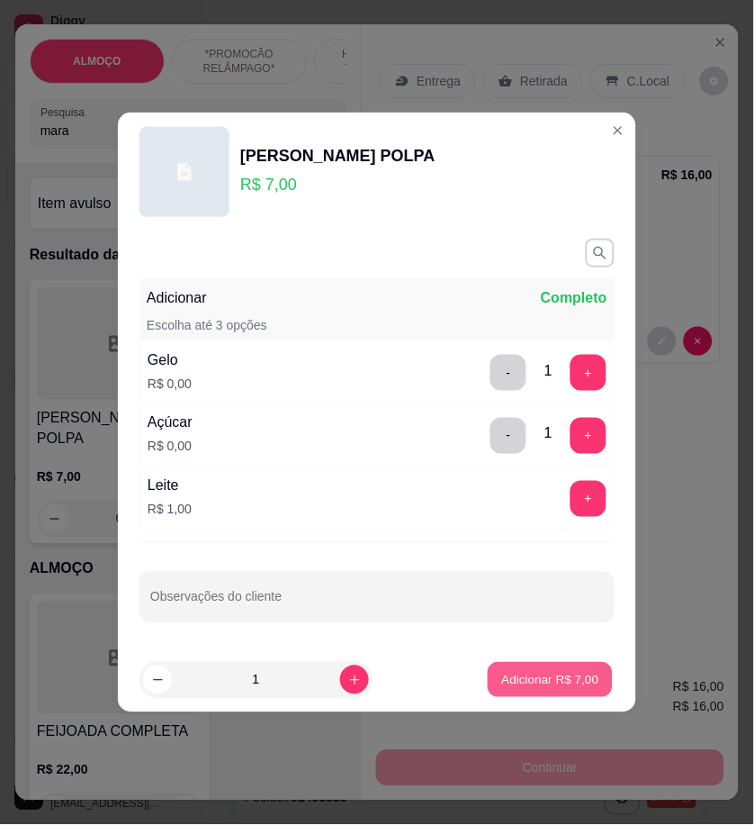
click at [567, 677] on p "Adicionar R$ 7,00" at bounding box center [549, 679] width 97 height 17
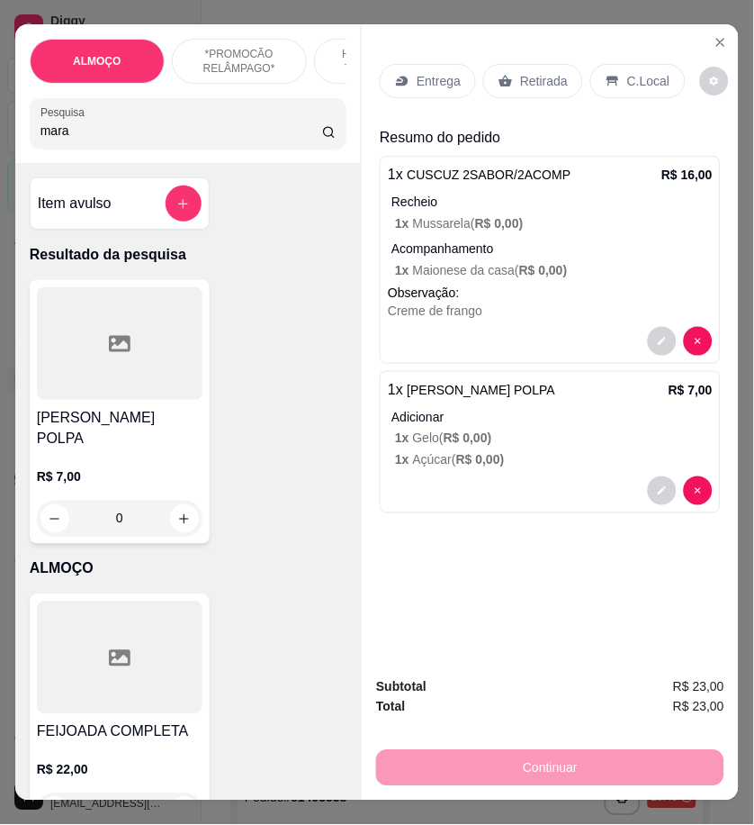
click at [432, 83] on p "Entrega" at bounding box center [439, 81] width 44 height 18
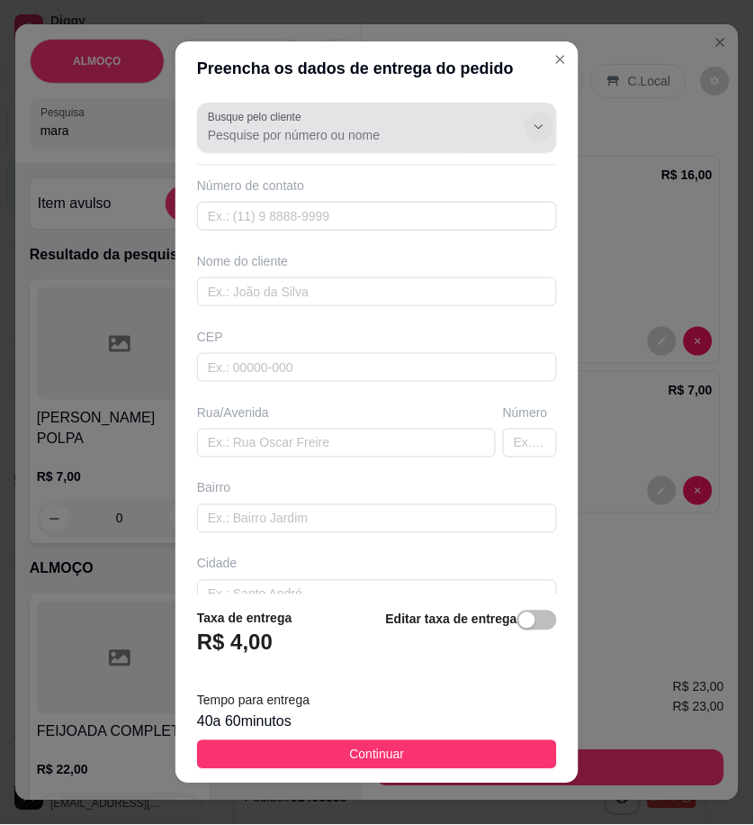
click at [525, 128] on button "Show suggestions" at bounding box center [539, 127] width 29 height 29
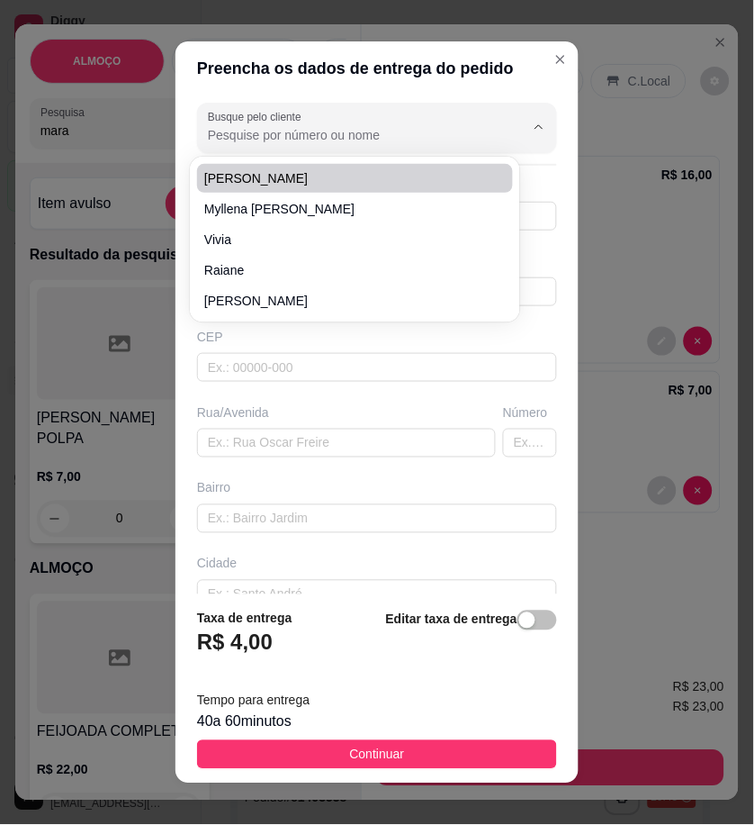
click at [299, 140] on input "Busque pelo cliente" at bounding box center [352, 135] width 288 height 18
click at [275, 178] on span "Priscila" at bounding box center [346, 178] width 284 height 18
type input "Priscila"
type input "558796160606"
type input "Priscila"
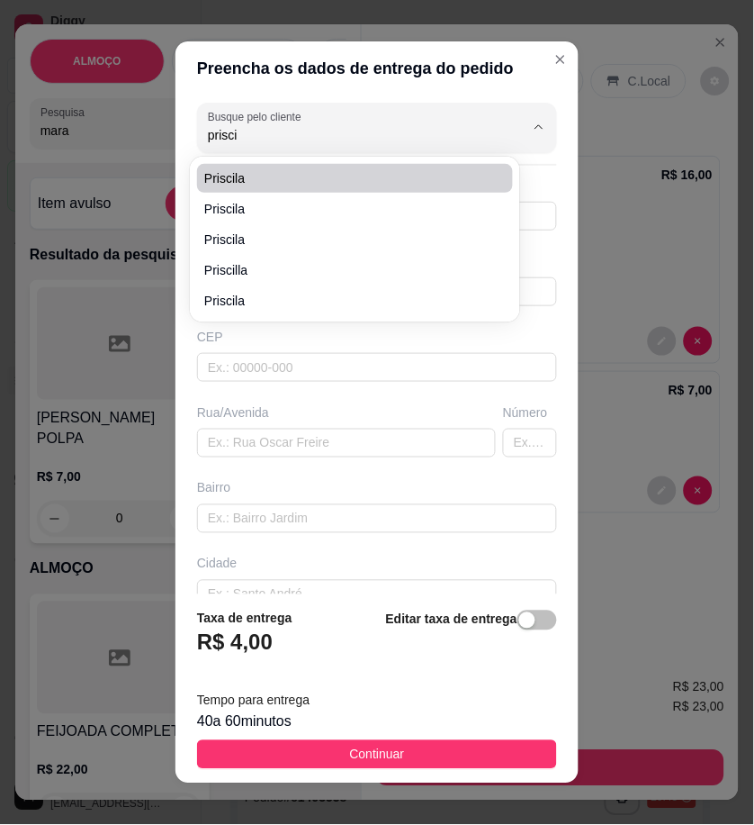
type input "[STREET_ADDRESS][PERSON_NAME]"
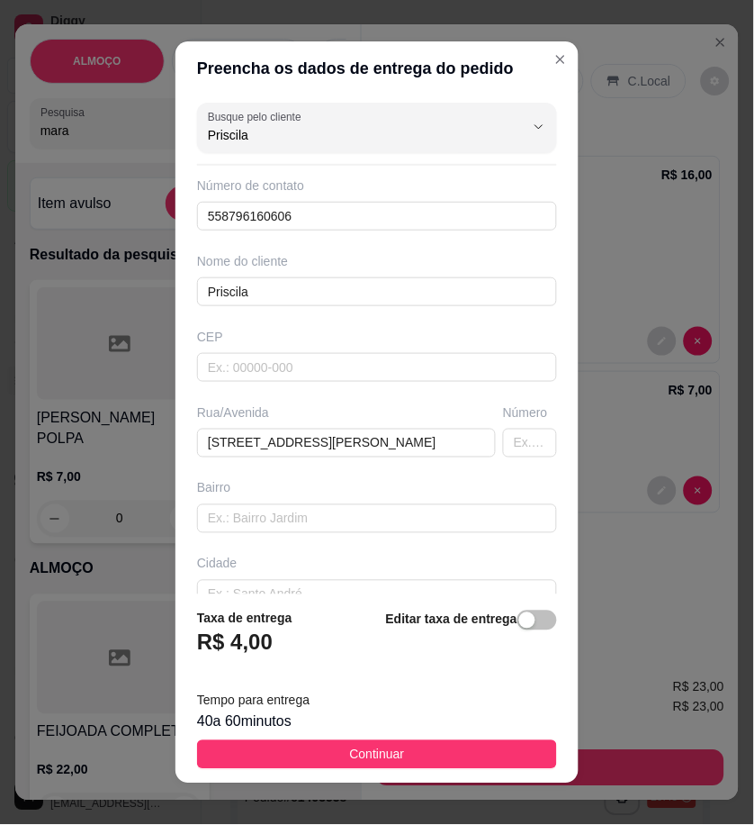
type input "Priscila"
click at [194, 450] on div "Rua/Avenida [STREET_ADDRESS][PERSON_NAME]" at bounding box center [347, 430] width 306 height 54
click at [409, 444] on input "[STREET_ADDRESS][PERSON_NAME]" at bounding box center [346, 442] width 299 height 29
drag, startPoint x: 409, startPoint y: 444, endPoint x: 149, endPoint y: 446, distance: 259.2
click at [149, 446] on div "Preencha os dados de entrega do pedido Busque pelo cliente Priscila Número de c…" at bounding box center [377, 412] width 754 height 825
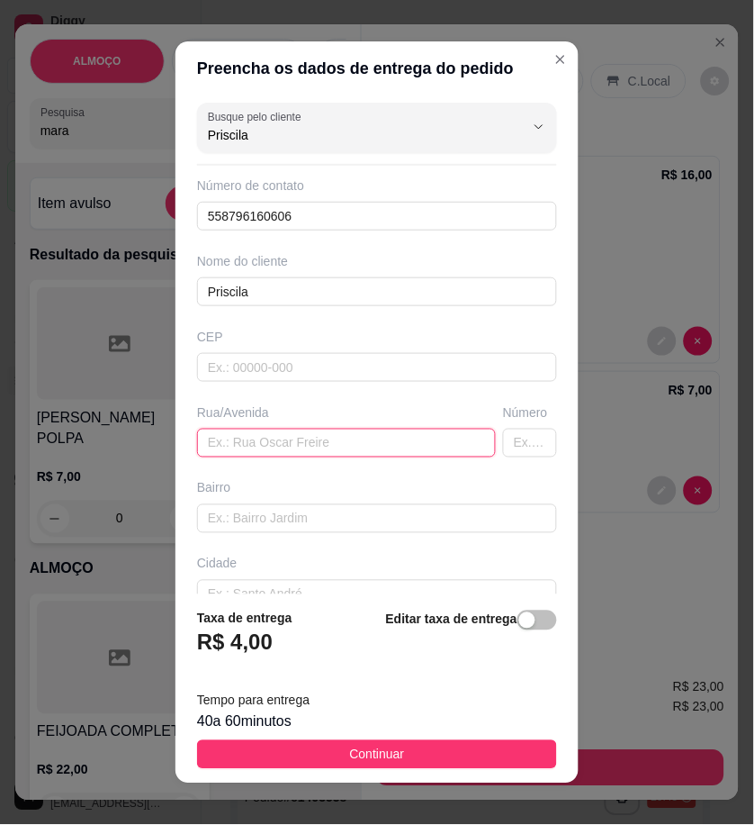
paste input "Casa vizinha a [GEOGRAPHIC_DATA]"
type input "Casa vizinha a [GEOGRAPHIC_DATA]"
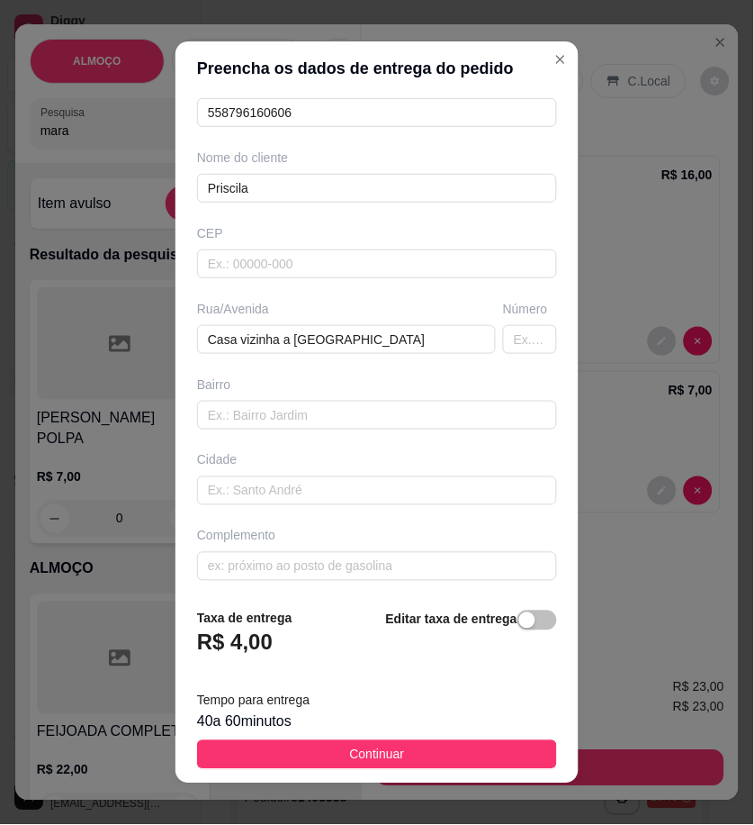
scroll to position [108, 0]
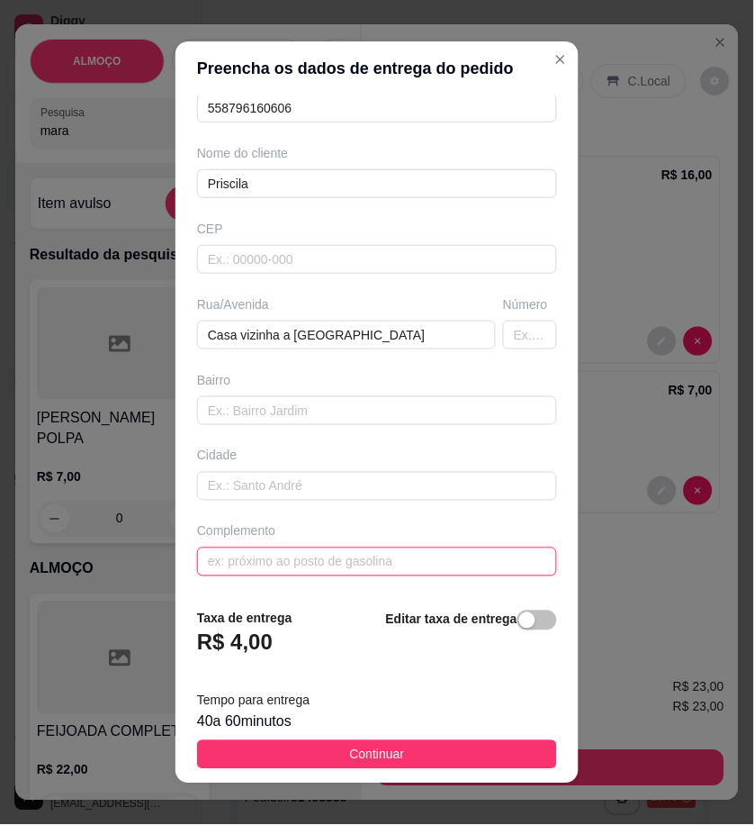
paste input "Da casa d Patrícia vereadora"
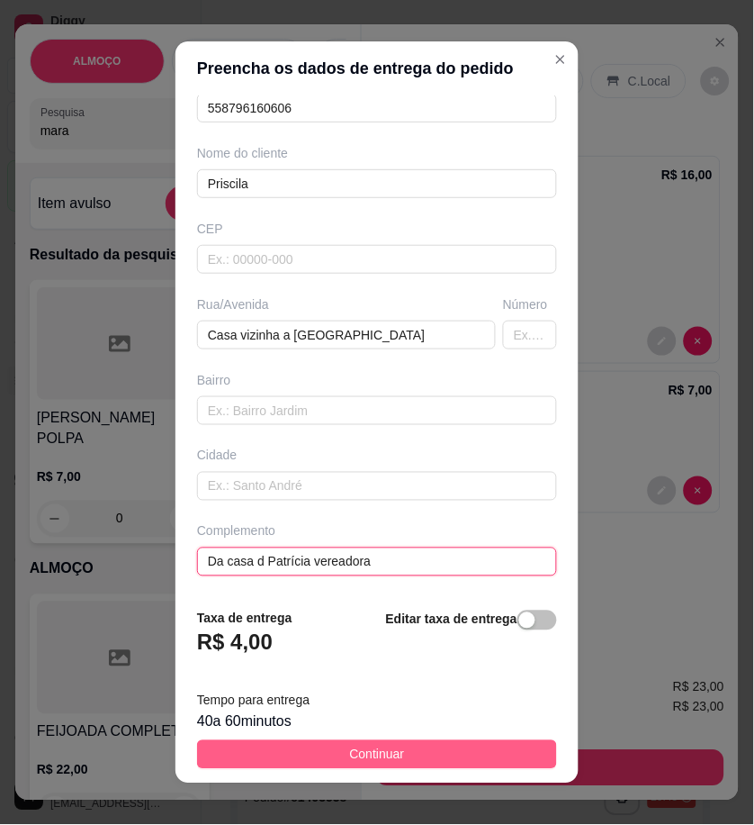
type input "Da casa d Patrícia vereadora"
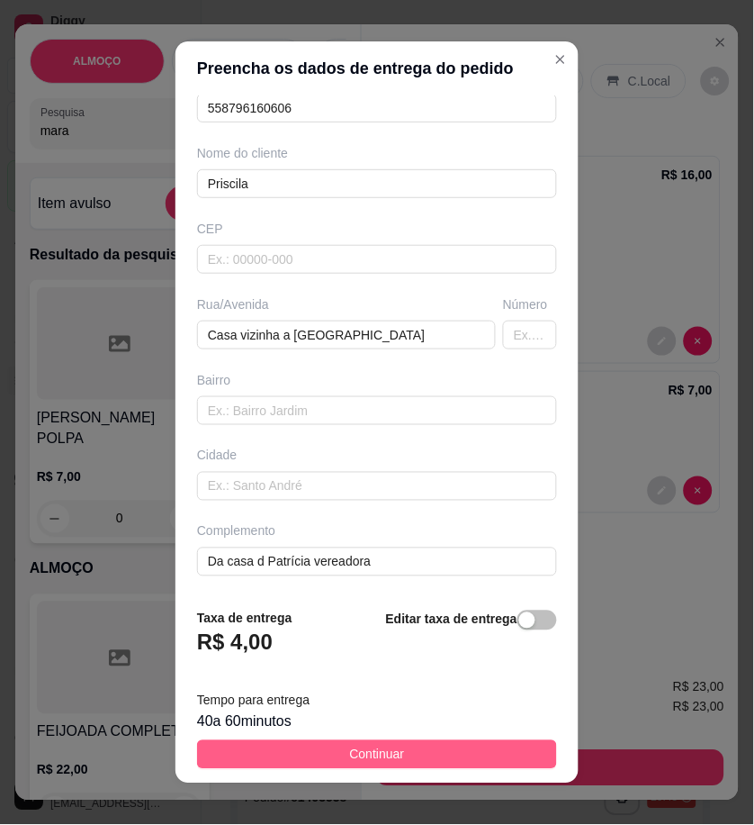
click at [501, 751] on button "Continuar" at bounding box center [377, 754] width 360 height 29
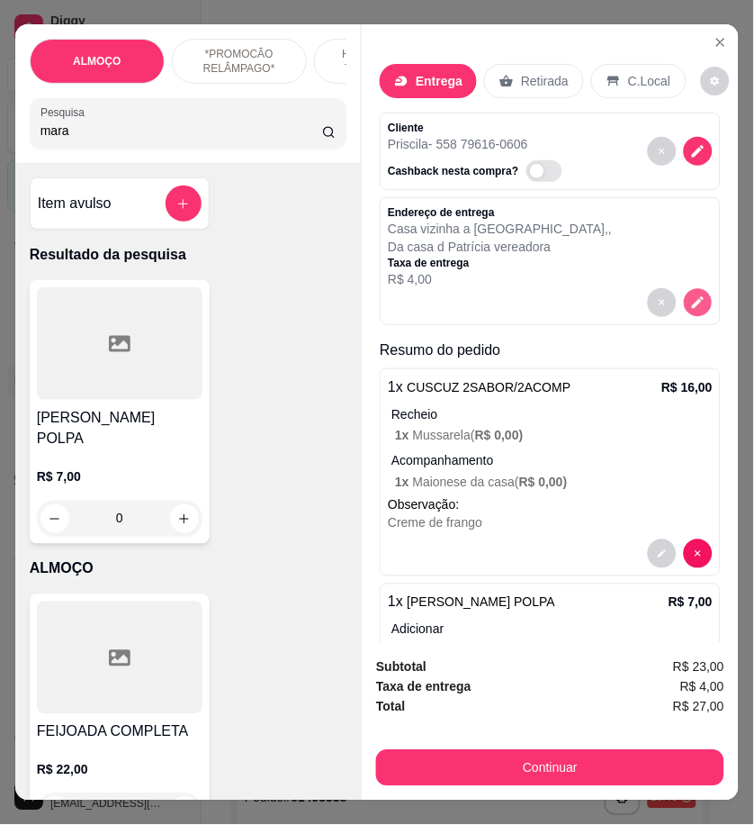
click at [685, 289] on button "decrease-product-quantity" at bounding box center [699, 303] width 28 height 28
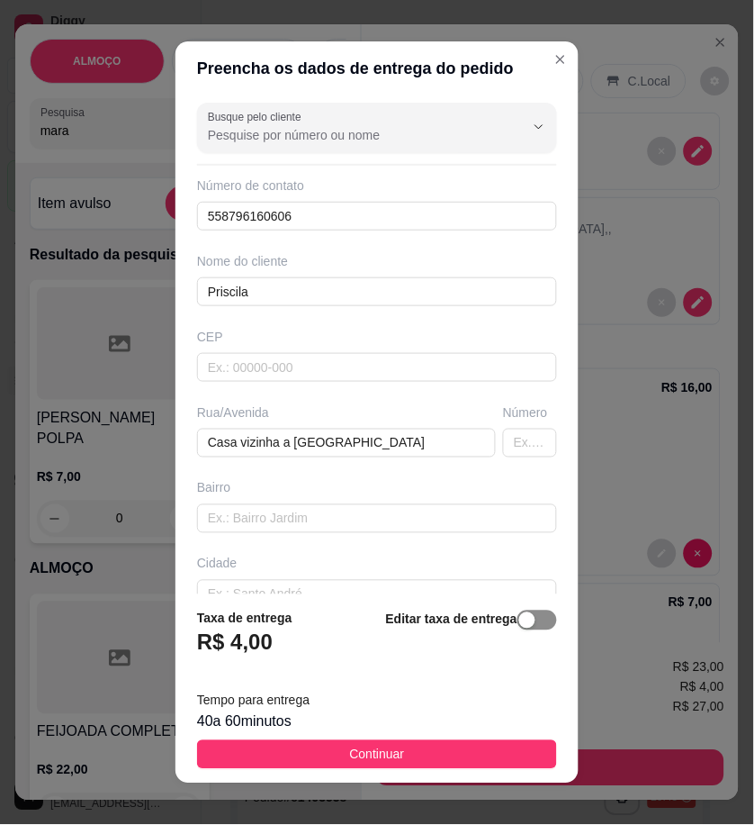
click at [518, 621] on span "button" at bounding box center [538, 620] width 40 height 20
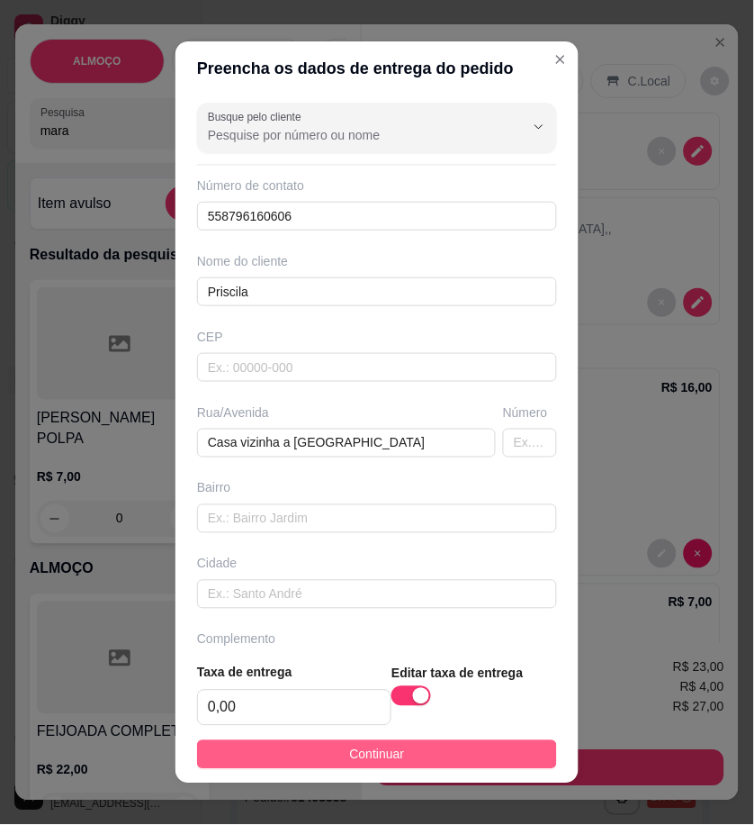
click at [513, 749] on button "Continuar" at bounding box center [377, 754] width 360 height 29
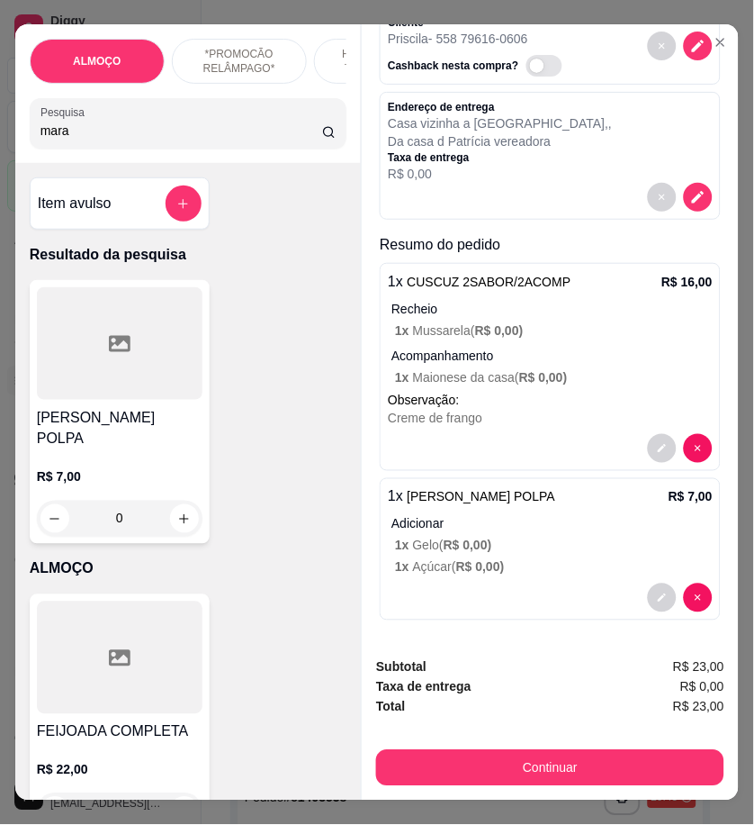
scroll to position [109, 0]
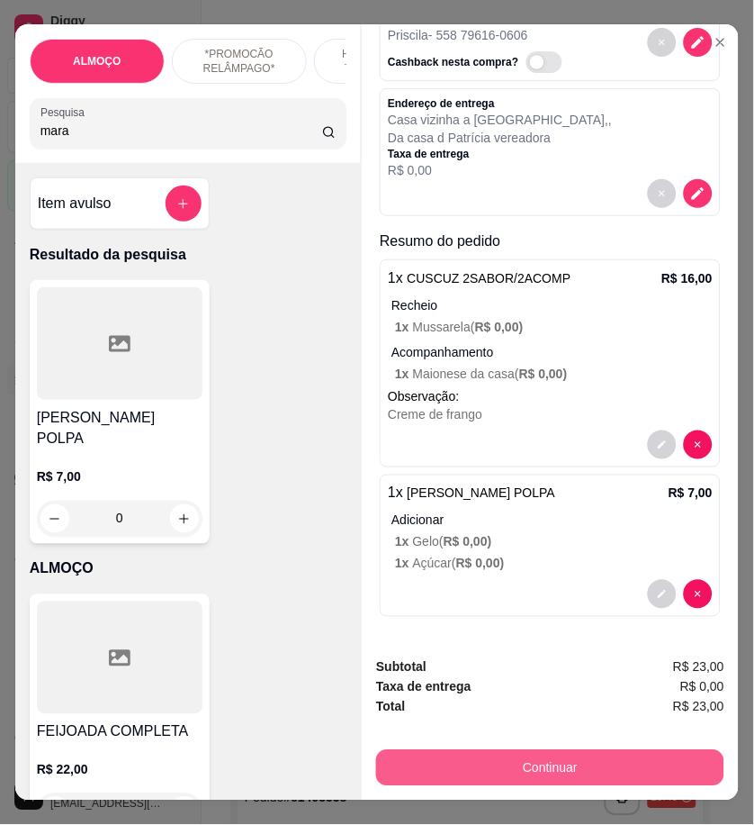
click at [680, 757] on button "Continuar" at bounding box center [550, 768] width 348 height 36
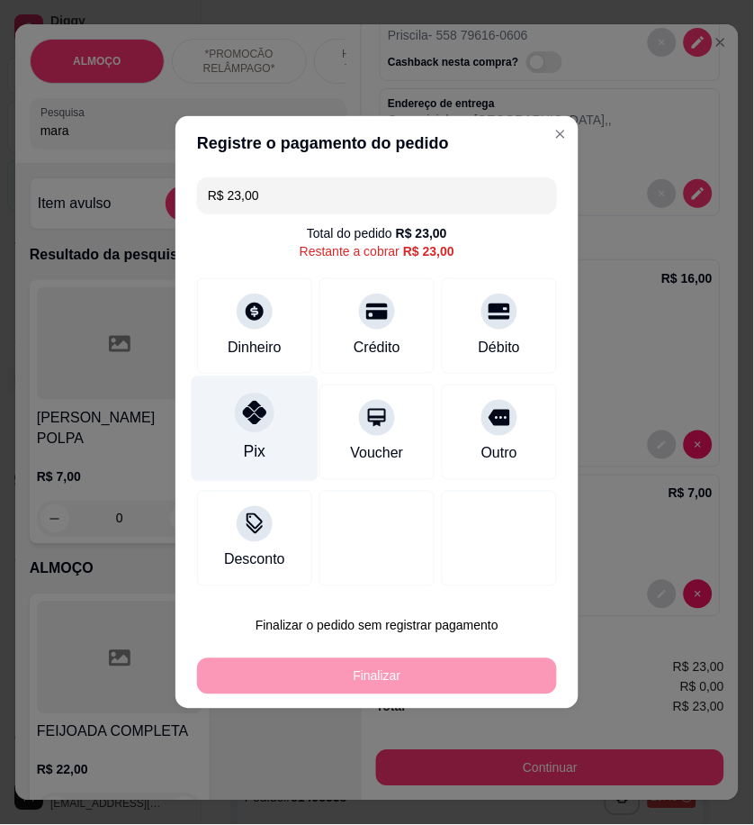
click at [266, 437] on div "Pix" at bounding box center [255, 428] width 127 height 105
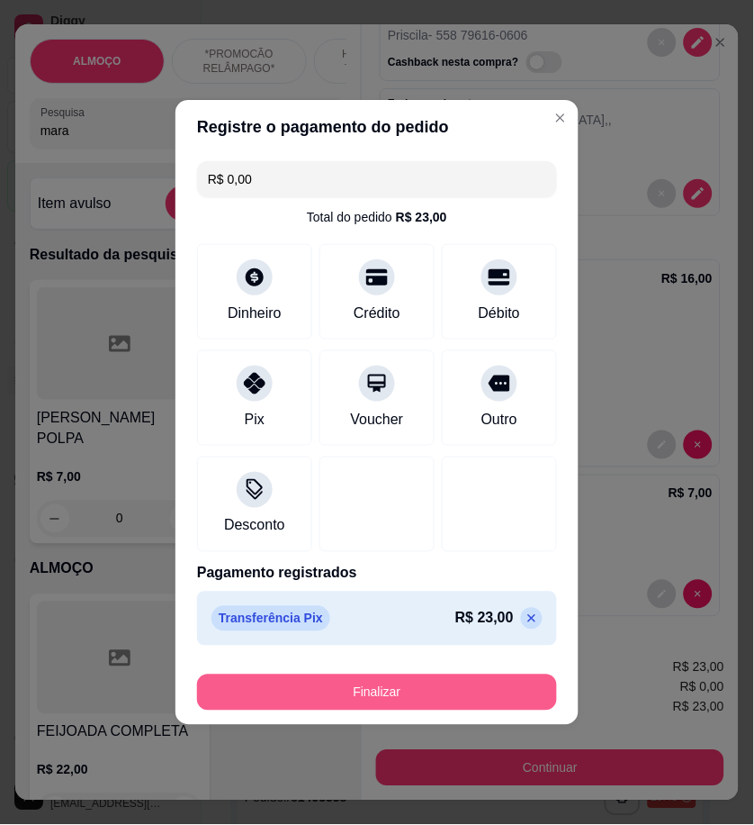
click at [482, 690] on button "Finalizar" at bounding box center [377, 692] width 360 height 36
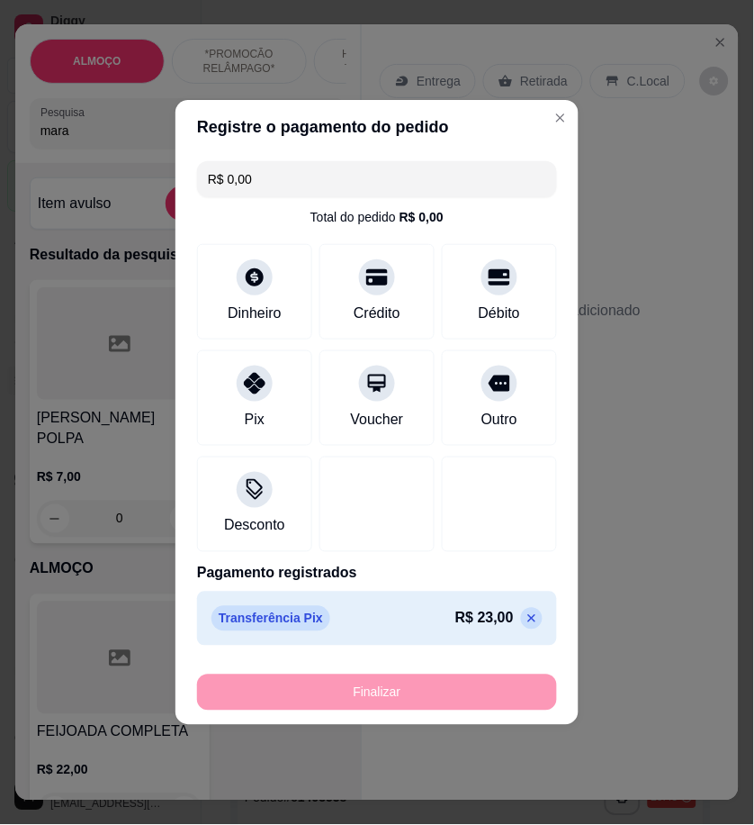
type input "-R$ 23,00"
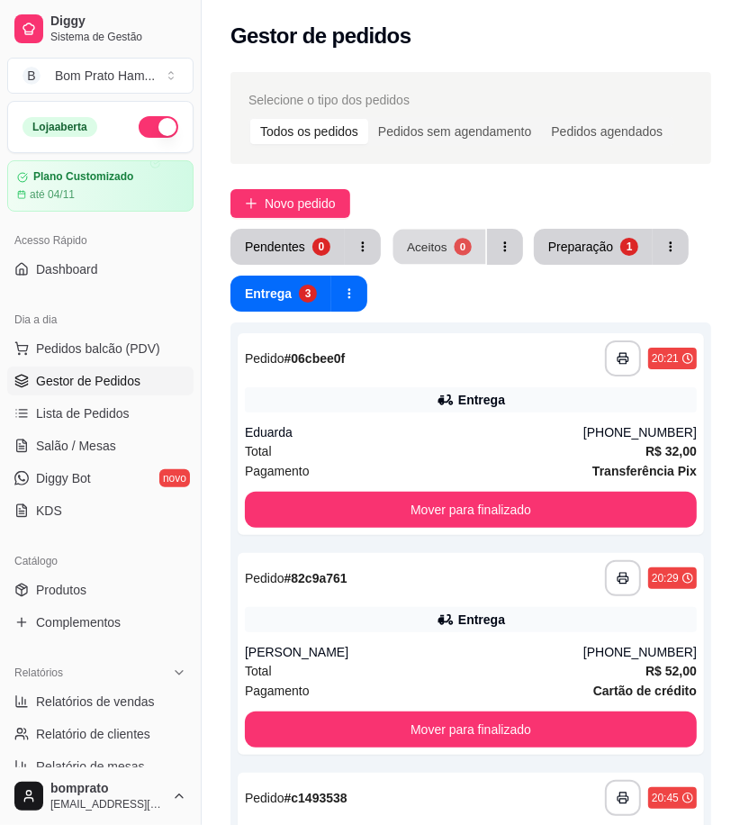
click at [442, 248] on div "Aceitos" at bounding box center [427, 246] width 41 height 17
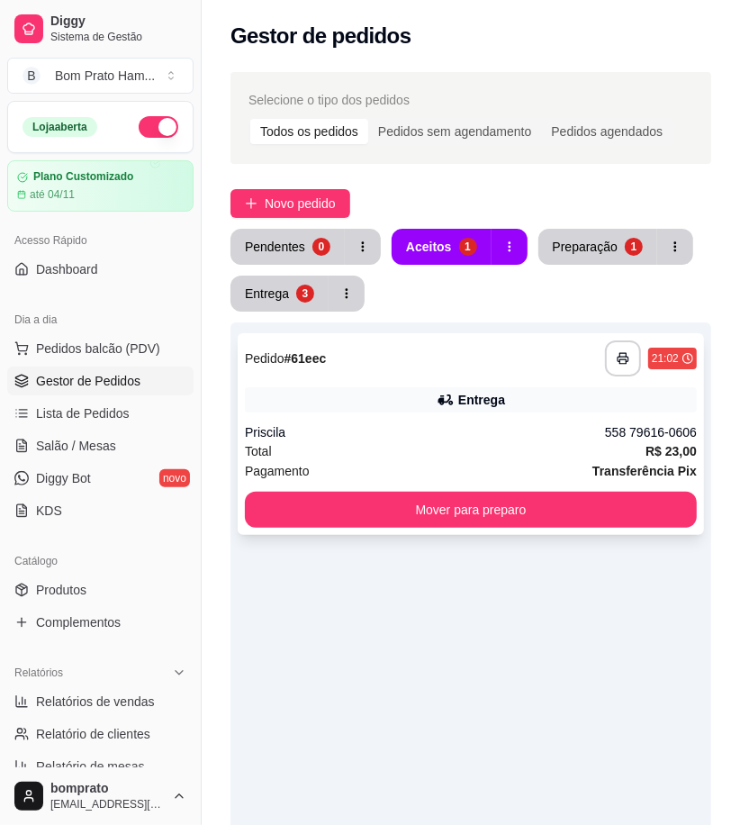
click at [383, 415] on div "**********" at bounding box center [471, 434] width 466 height 202
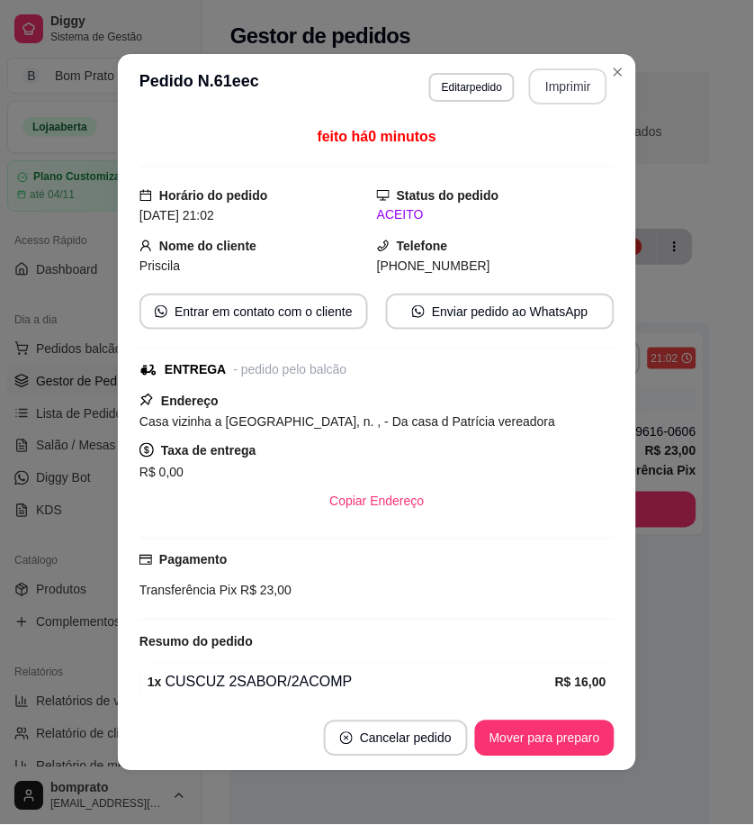
click at [562, 90] on button "Imprimir" at bounding box center [568, 86] width 78 height 36
click at [576, 729] on button "Mover para preparo" at bounding box center [544, 738] width 135 height 35
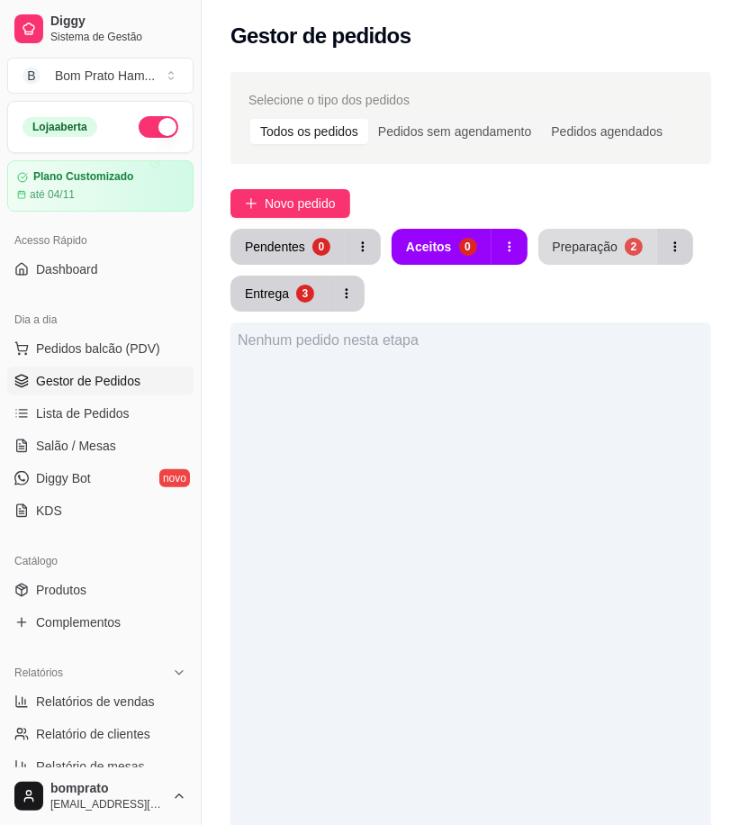
click at [599, 247] on div "Preparação" at bounding box center [585, 247] width 65 height 18
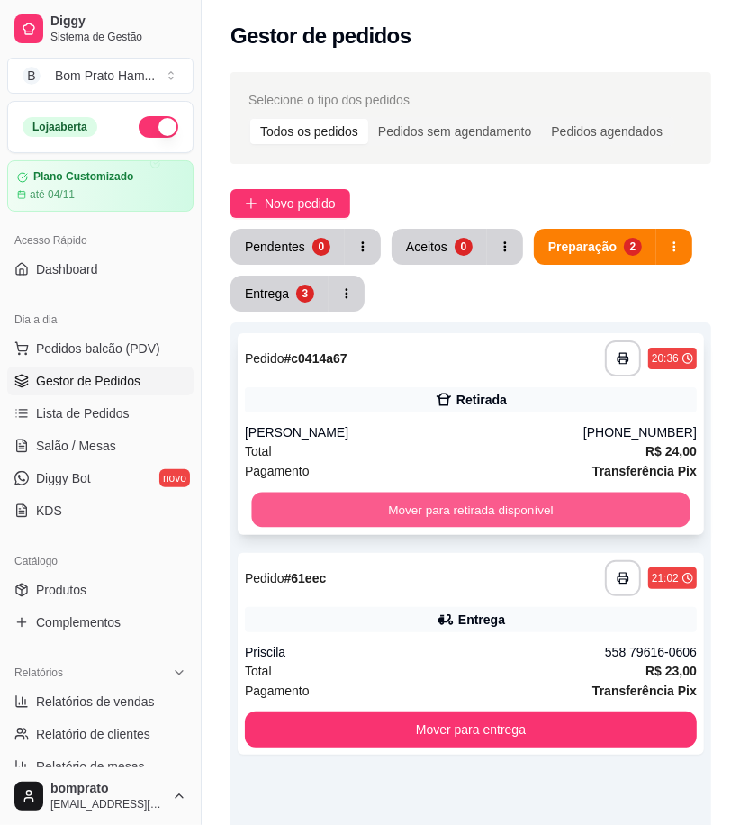
click at [495, 509] on button "Mover para retirada disponível" at bounding box center [471, 509] width 438 height 35
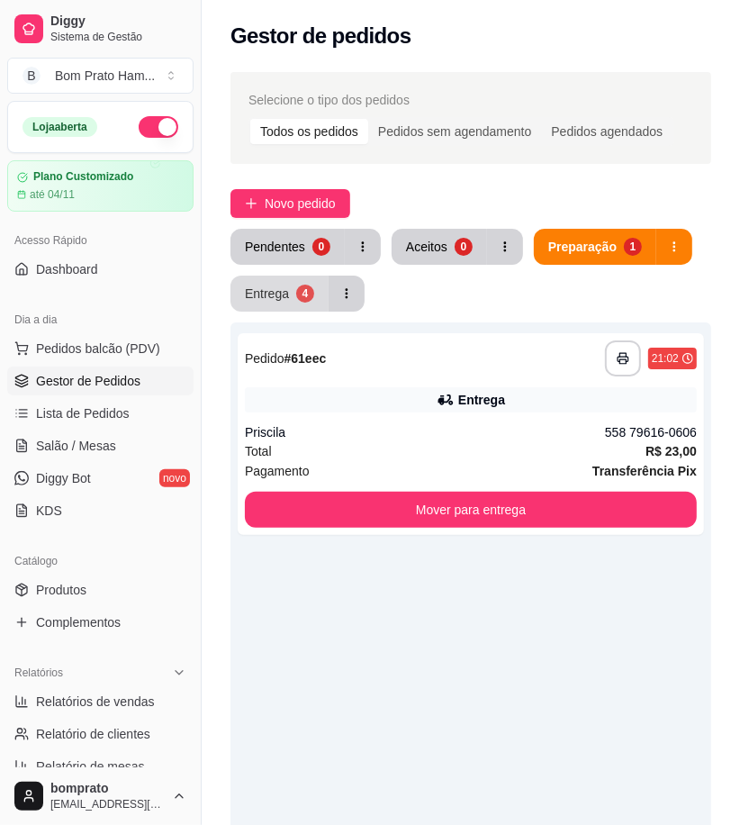
click at [255, 291] on div "Entrega" at bounding box center [267, 293] width 44 height 18
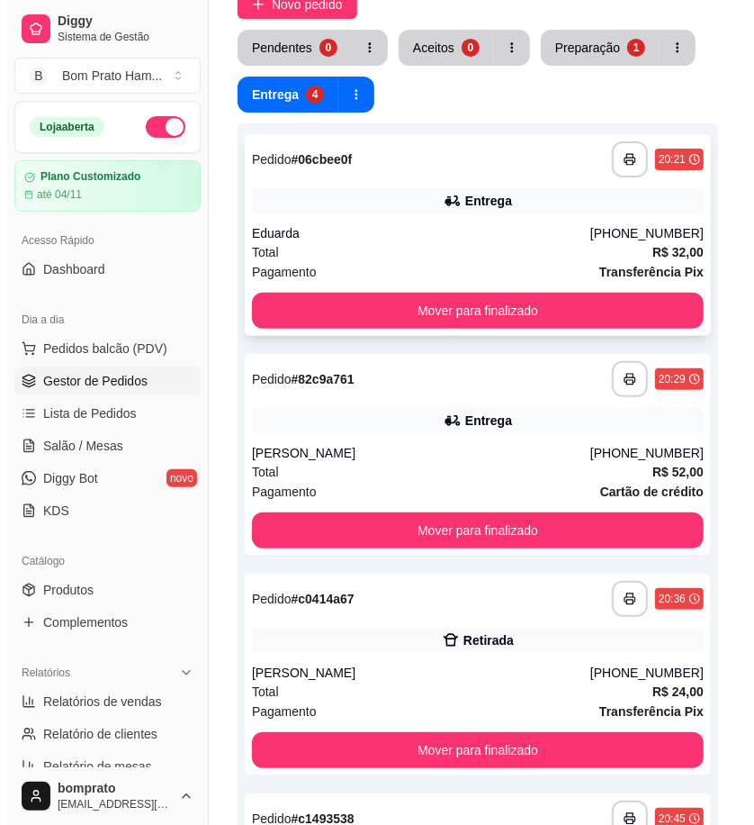
scroll to position [200, 0]
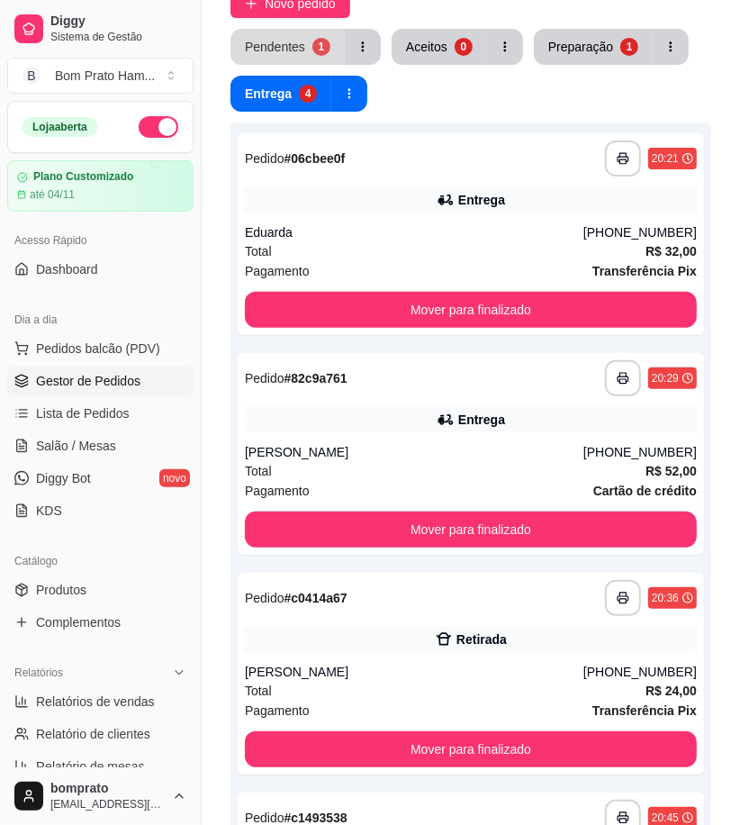
click at [292, 47] on div "Pendentes" at bounding box center [275, 47] width 60 height 18
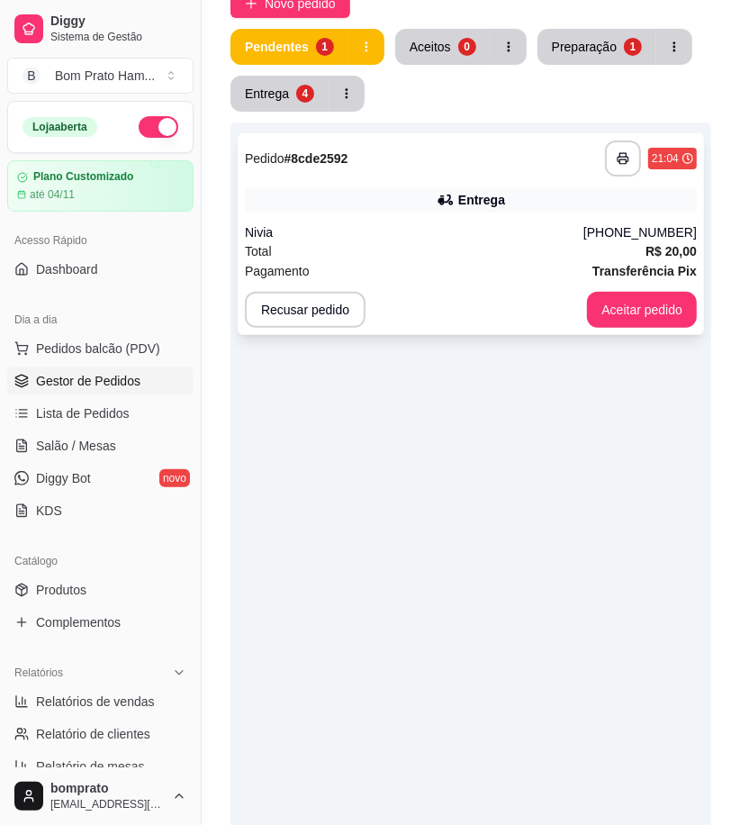
click at [463, 214] on div "**********" at bounding box center [471, 234] width 466 height 202
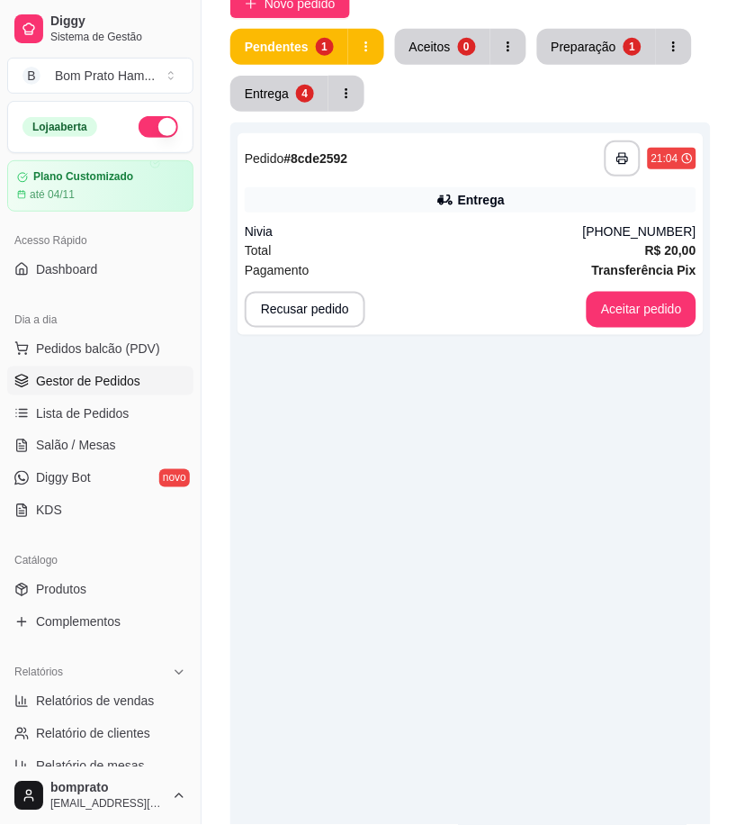
click at [558, 76] on button "Imprimir" at bounding box center [568, 86] width 78 height 36
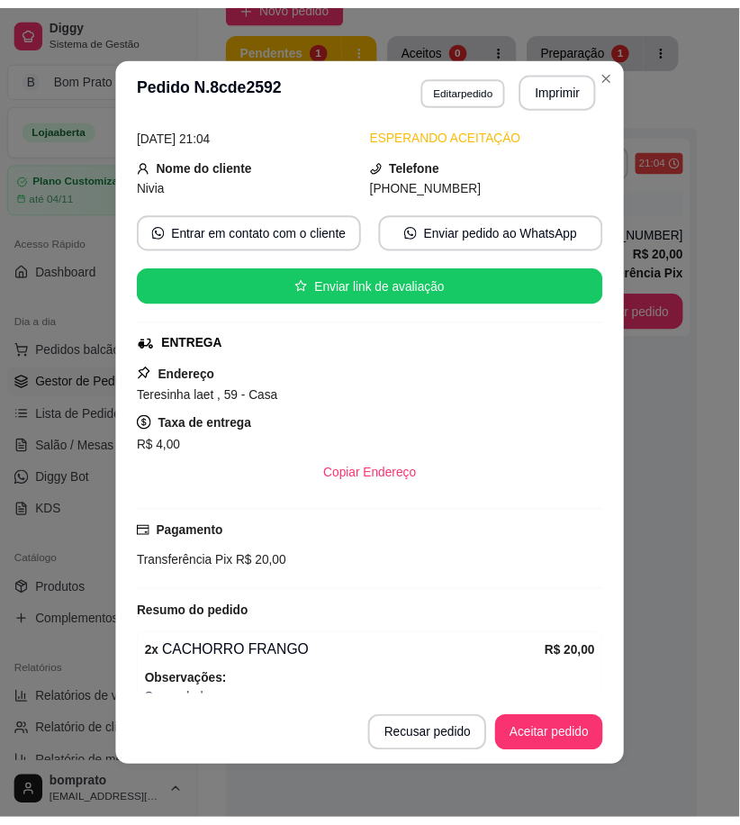
scroll to position [175, 0]
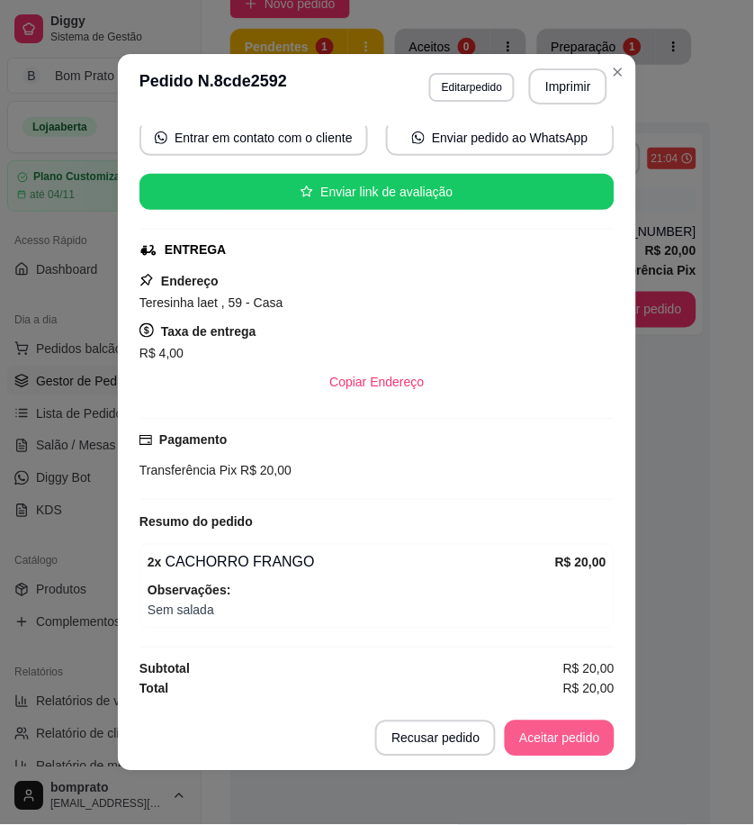
click at [565, 741] on button "Aceitar pedido" at bounding box center [560, 738] width 110 height 36
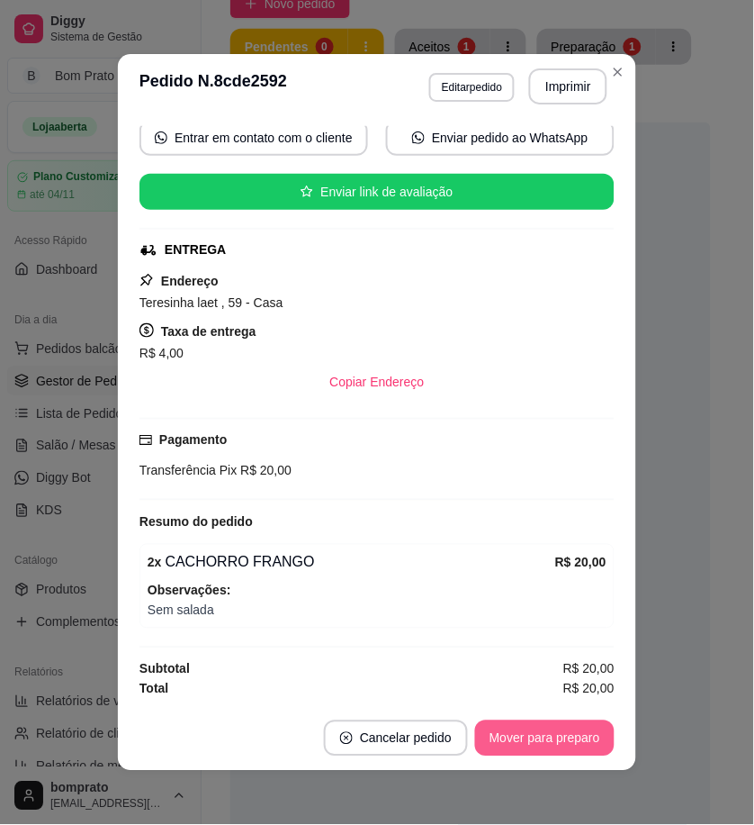
click at [571, 742] on button "Mover para preparo" at bounding box center [545, 738] width 140 height 36
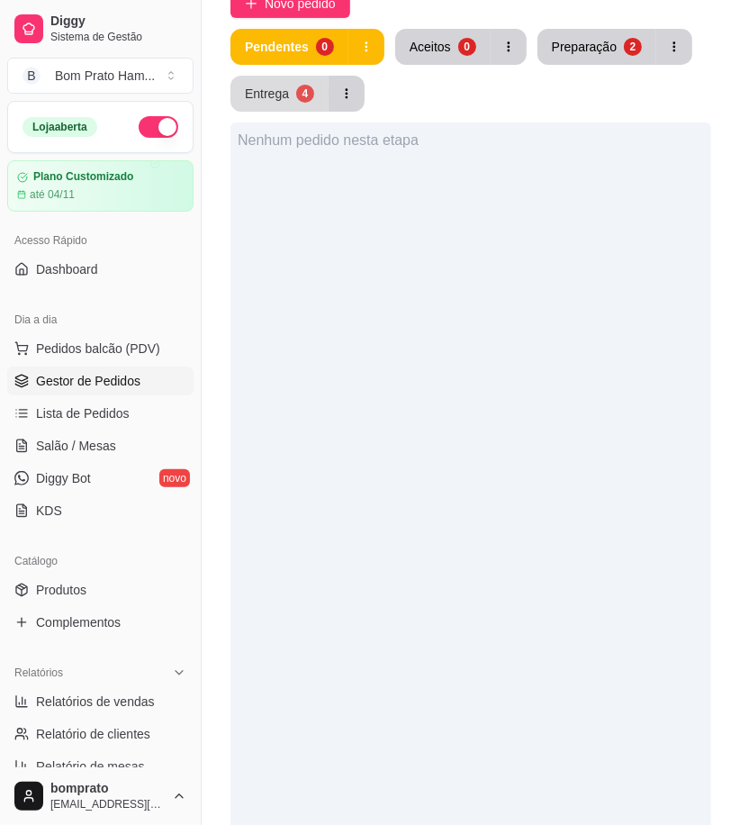
click at [291, 101] on button "Entrega 4" at bounding box center [279, 94] width 98 height 36
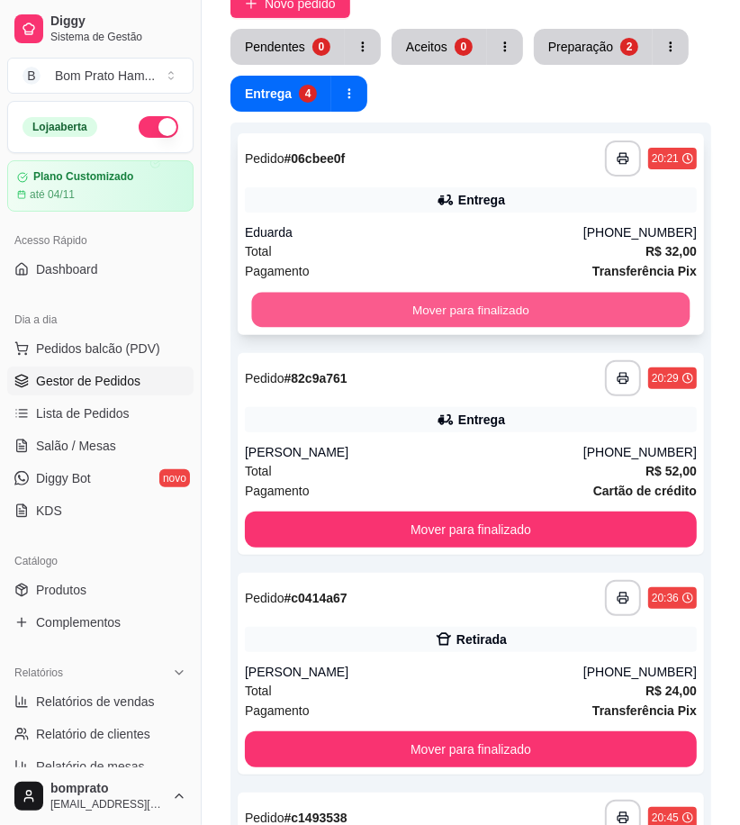
click at [519, 300] on button "Mover para finalizado" at bounding box center [471, 310] width 438 height 35
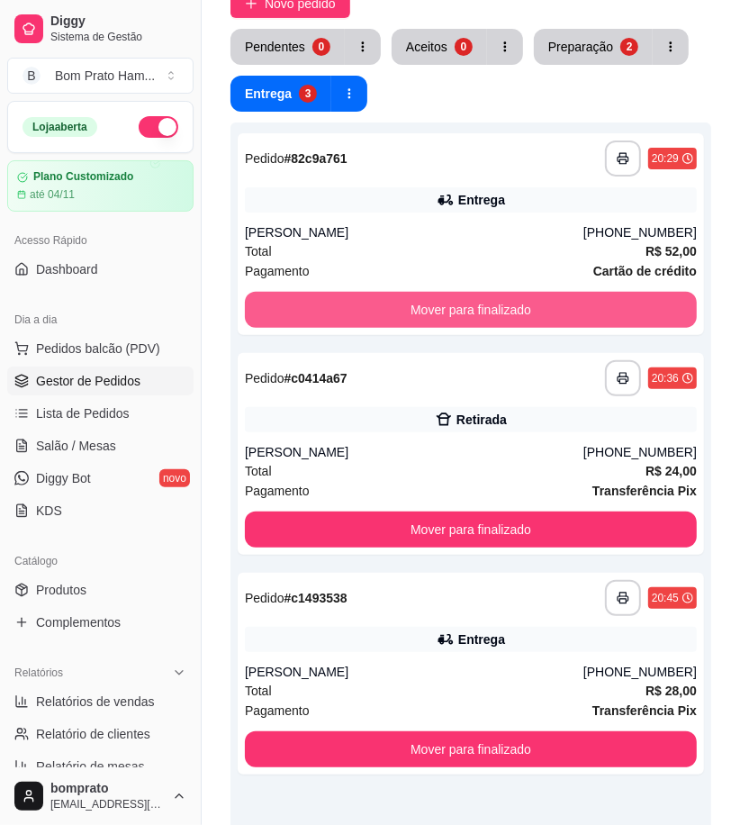
click at [519, 300] on button "Mover para finalizado" at bounding box center [471, 310] width 452 height 36
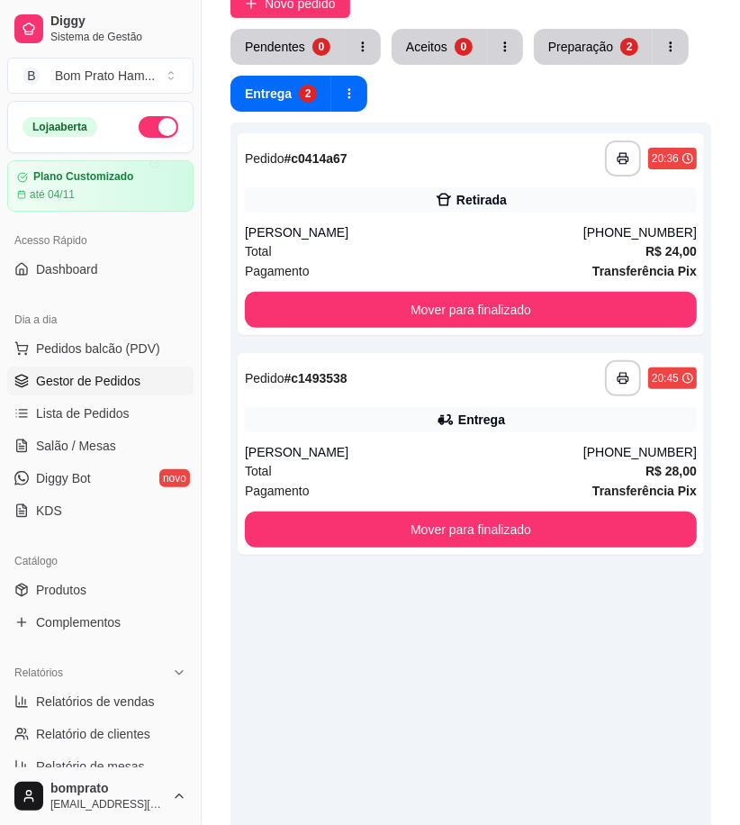
click at [574, 65] on div "Pendentes 0 Aceitos 0 Preparação 2 Entrega 2" at bounding box center [470, 70] width 481 height 83
click at [574, 51] on div "Preparação" at bounding box center [580, 46] width 63 height 17
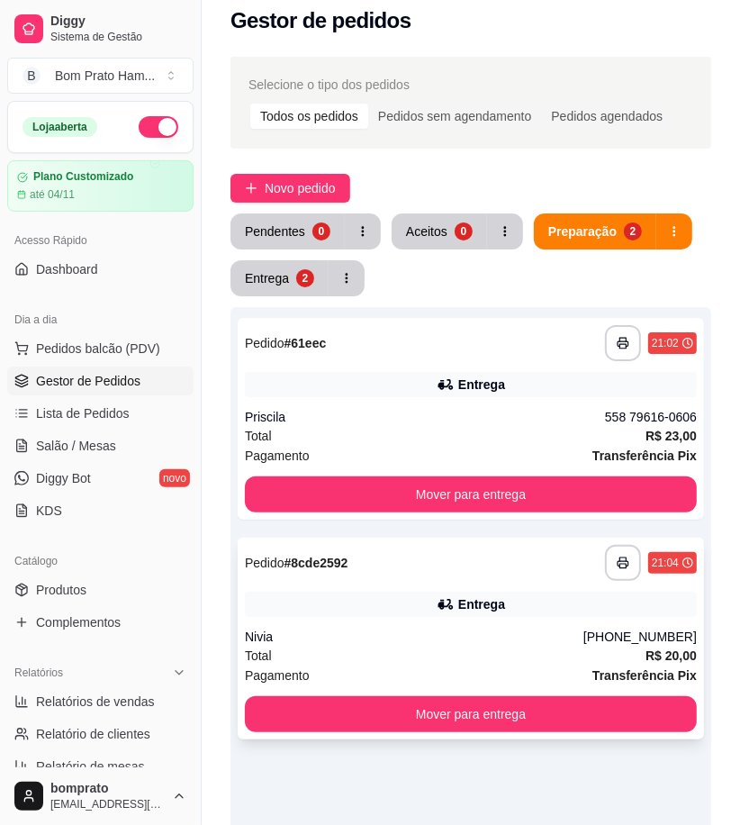
scroll to position [0, 0]
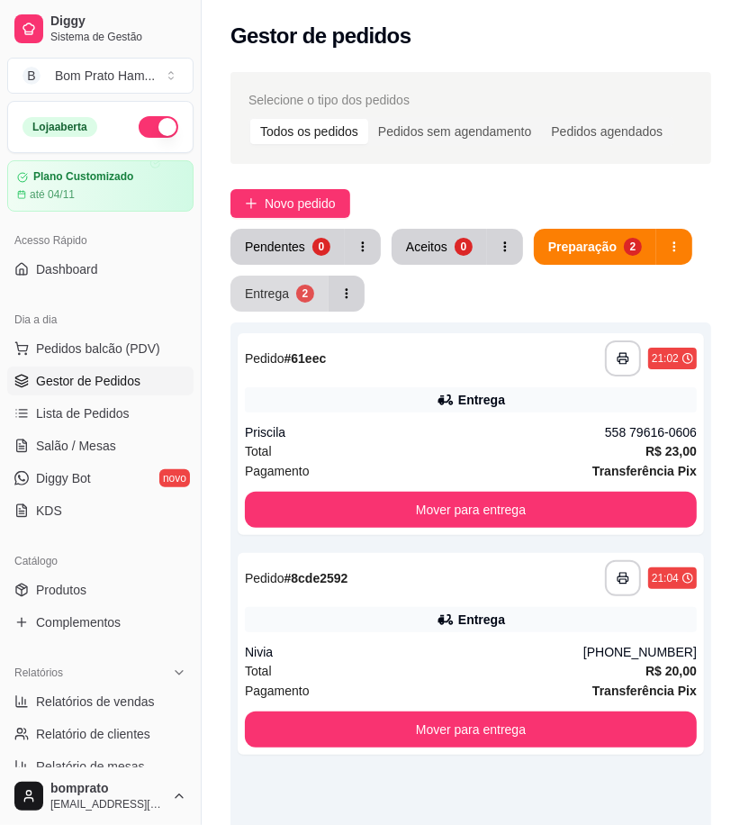
click at [281, 289] on div "Entrega" at bounding box center [267, 293] width 44 height 18
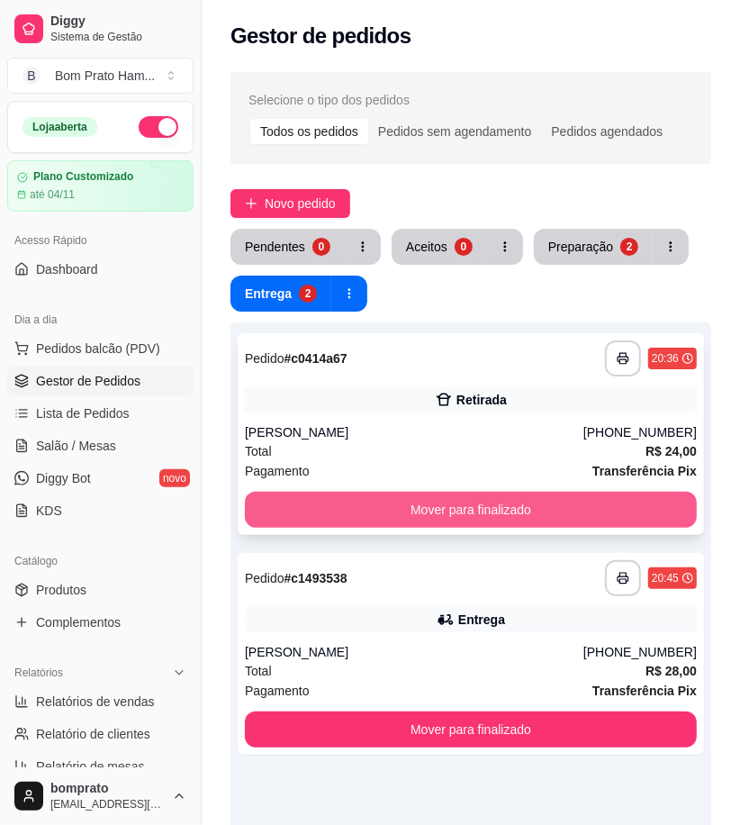
click at [560, 504] on button "Mover para finalizado" at bounding box center [471, 509] width 452 height 36
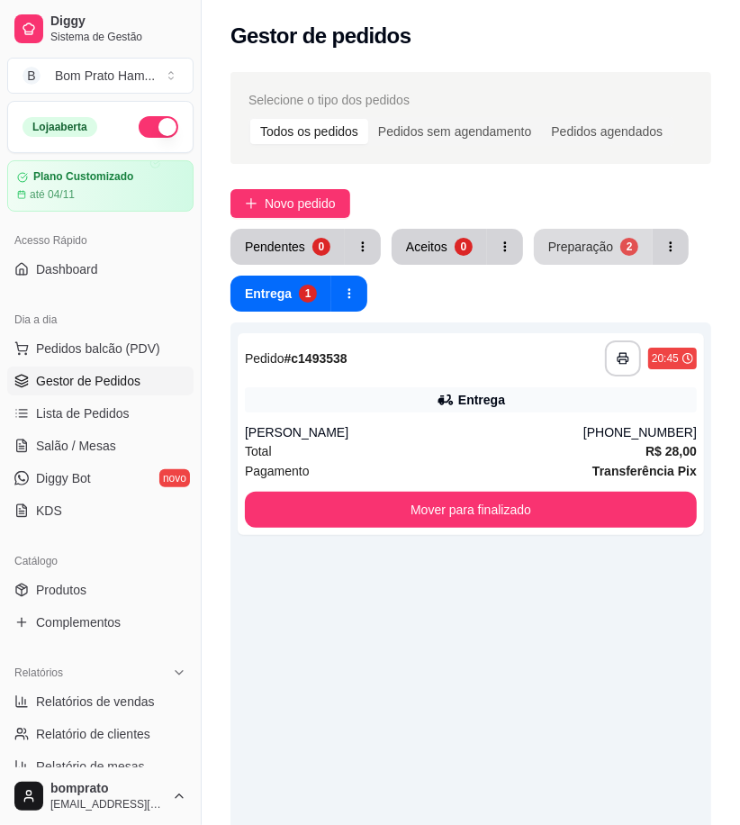
click at [574, 249] on div "Preparação" at bounding box center [580, 247] width 65 height 18
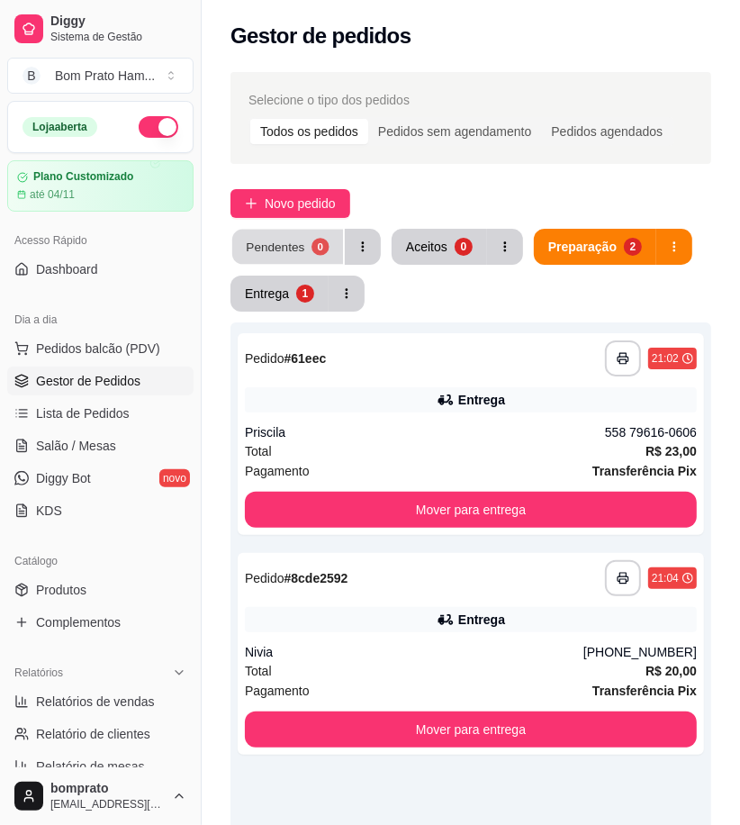
click at [293, 241] on div "Pendentes" at bounding box center [275, 246] width 59 height 17
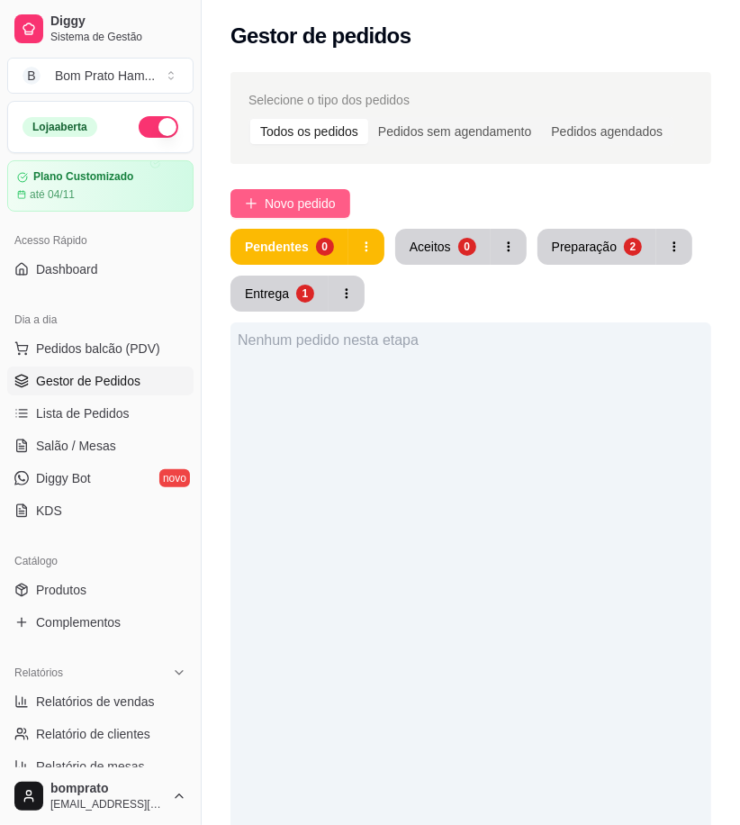
click at [293, 214] on button "Novo pedido" at bounding box center [290, 203] width 120 height 29
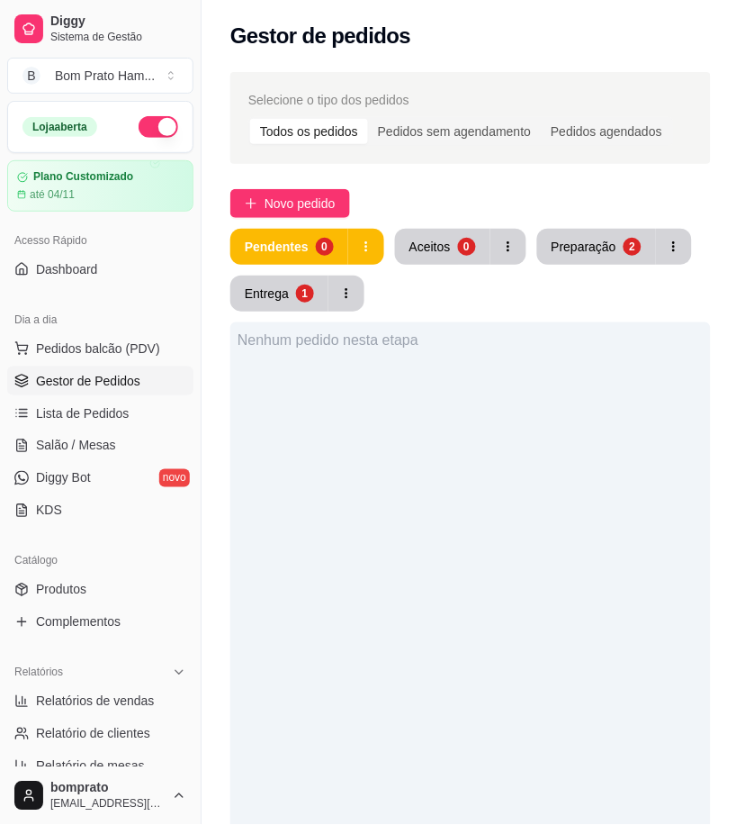
click at [75, 131] on input "Pesquisa" at bounding box center [182, 131] width 282 height 18
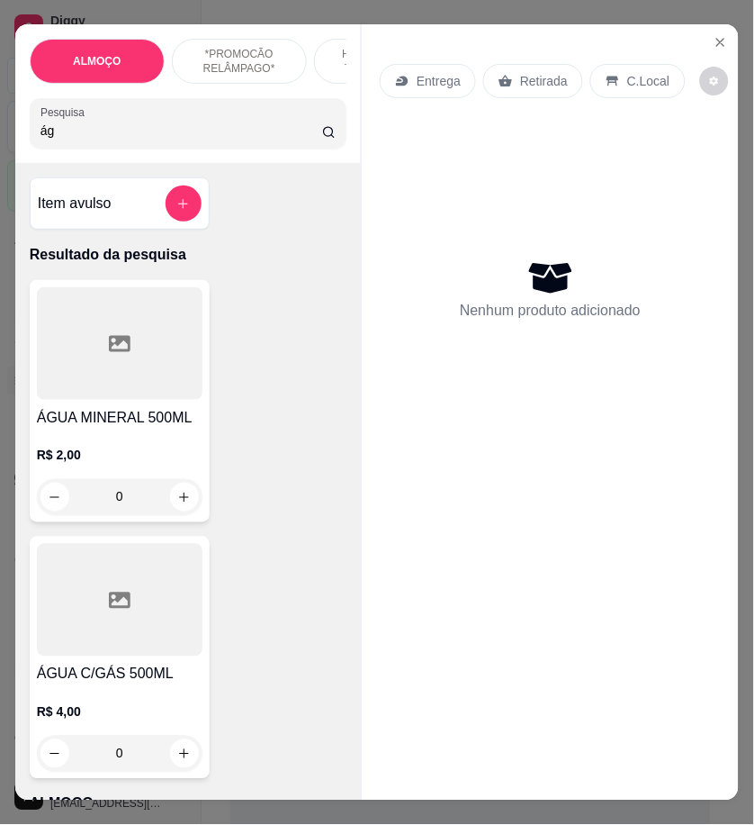
type input "ág"
click at [96, 357] on div at bounding box center [120, 343] width 166 height 113
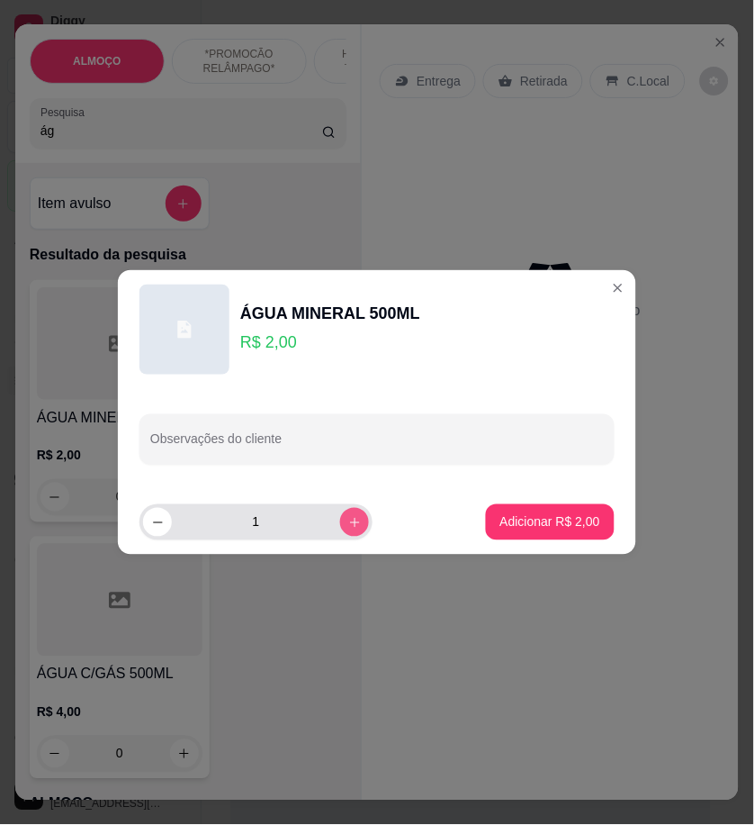
click at [348, 520] on icon "increase-product-quantity" at bounding box center [355, 523] width 14 height 14
type input "3"
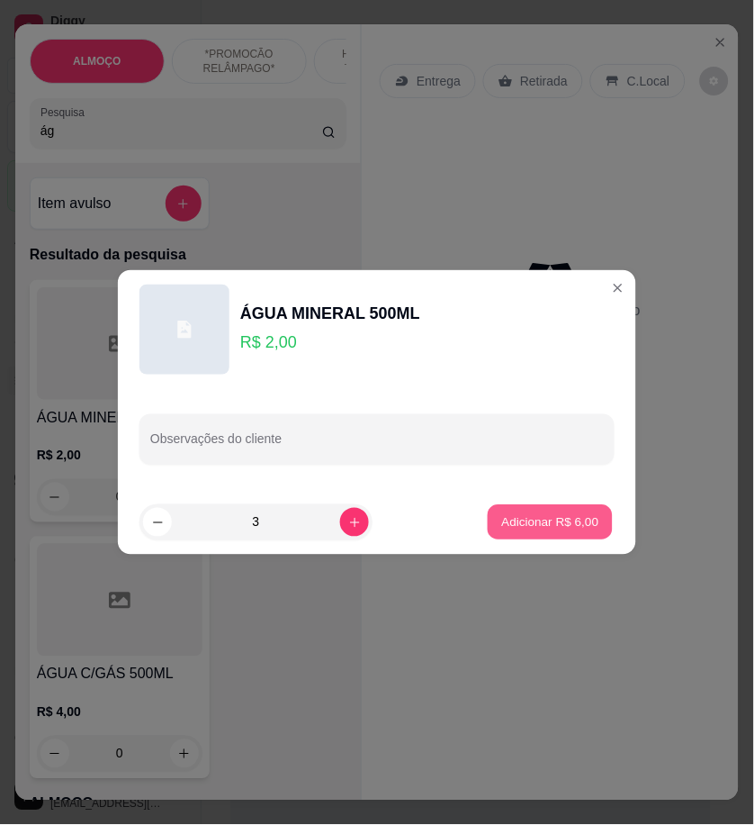
click at [506, 517] on p "Adicionar R$ 6,00" at bounding box center [549, 521] width 97 height 17
type input "3"
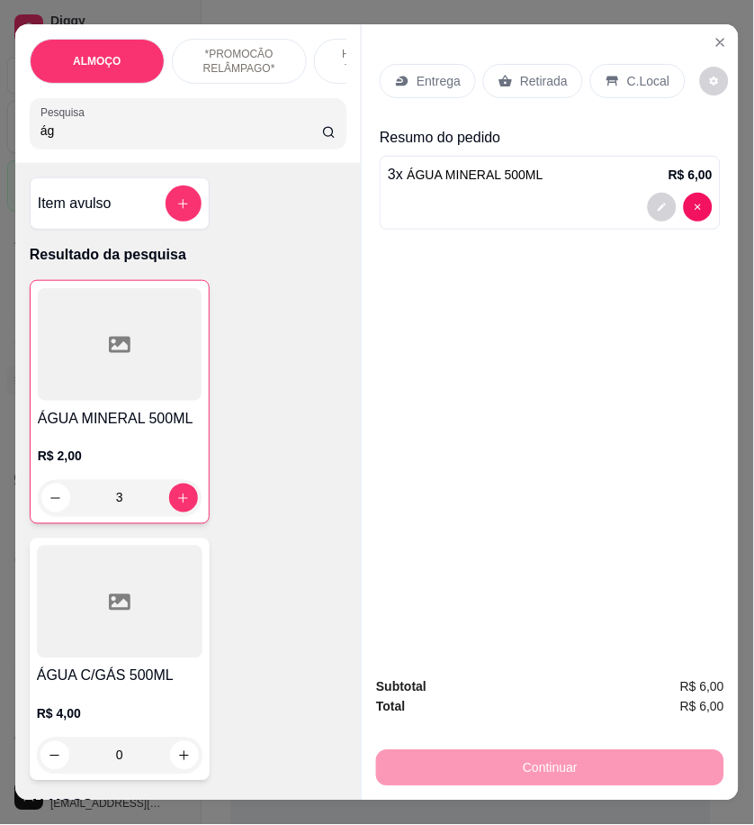
click at [528, 83] on p "Retirada" at bounding box center [544, 81] width 48 height 18
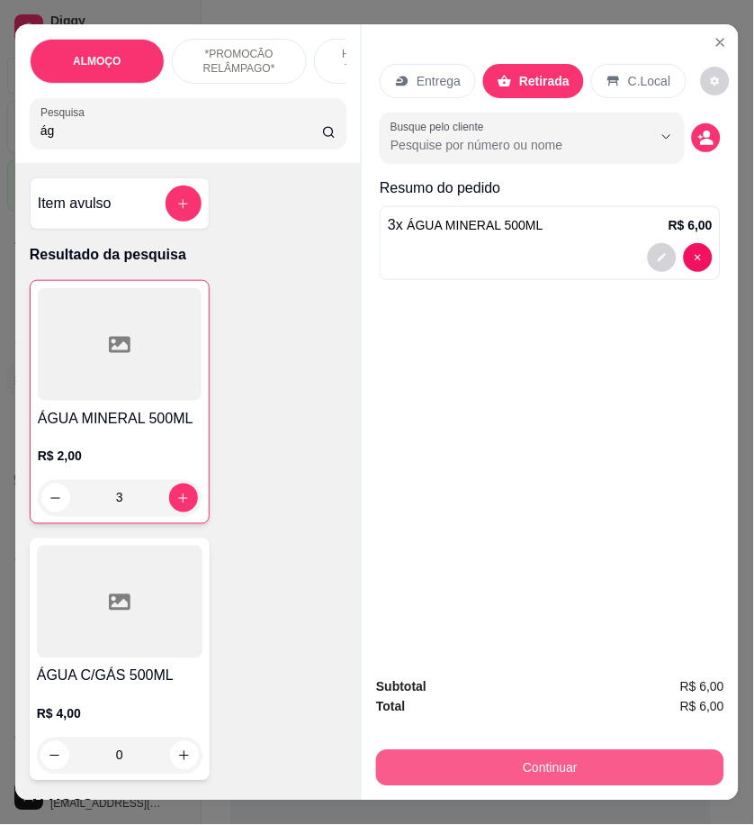
click at [625, 761] on button "Continuar" at bounding box center [550, 768] width 348 height 36
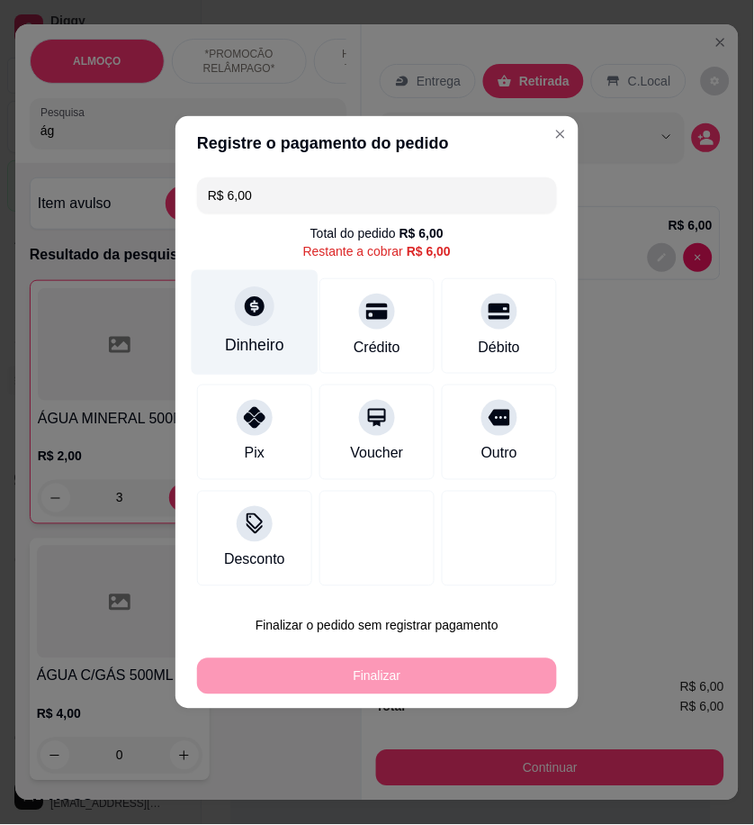
click at [258, 311] on icon at bounding box center [255, 306] width 20 height 20
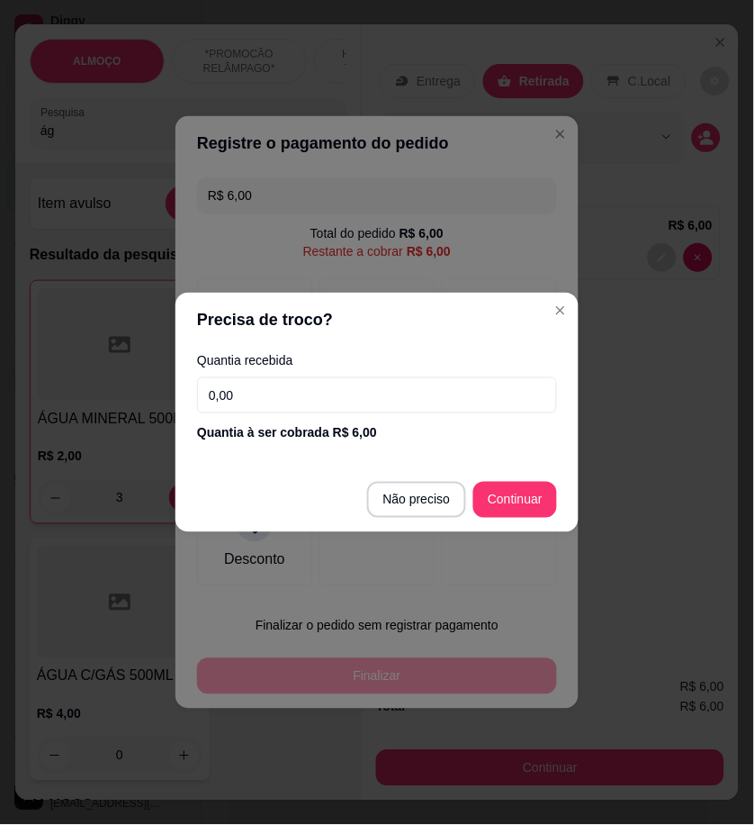
click at [317, 400] on input "0,00" at bounding box center [377, 395] width 360 height 36
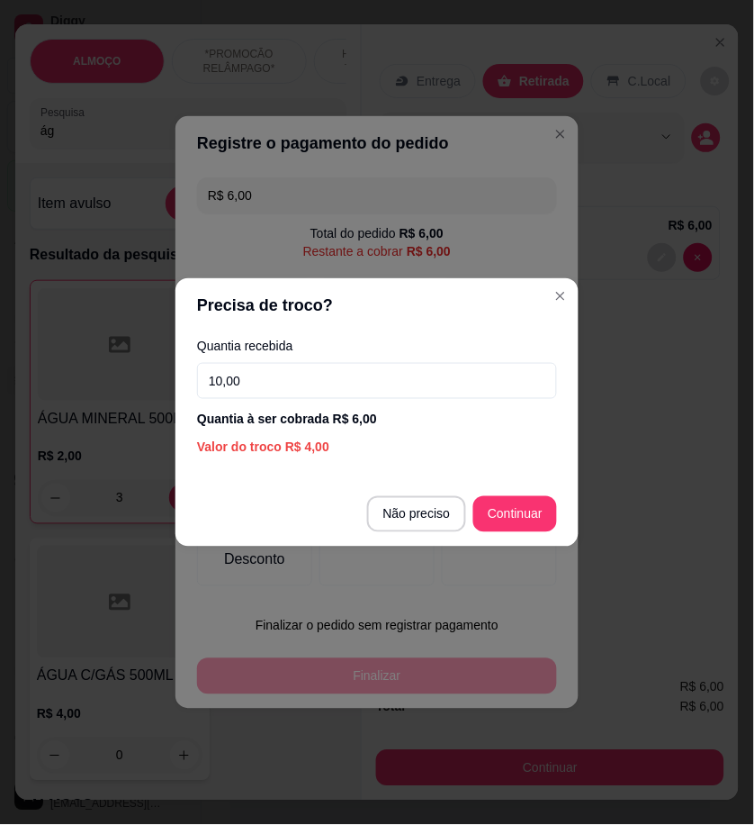
type input "10,00"
type input "R$ 0,00"
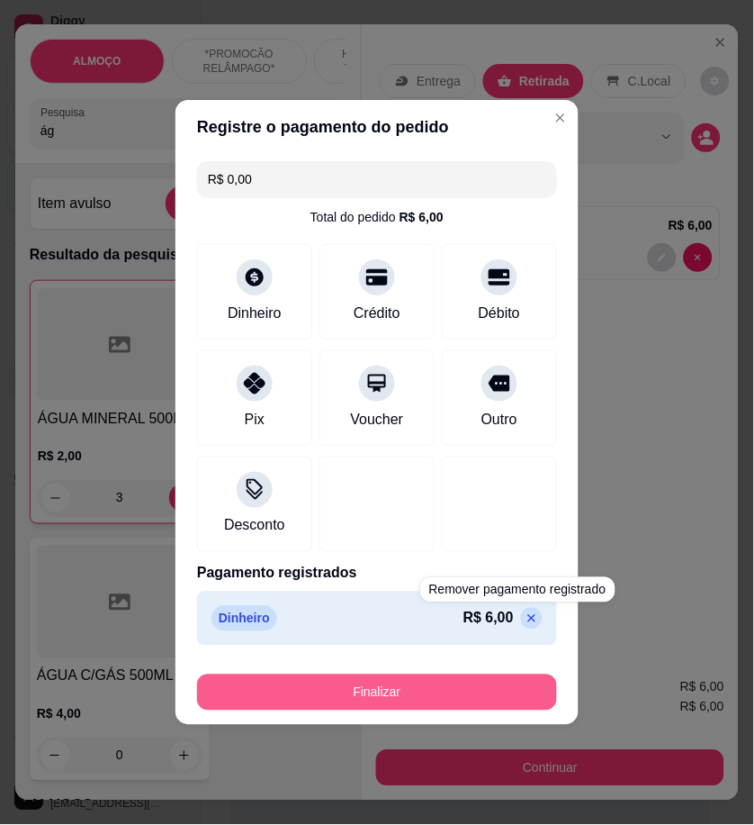
click at [514, 702] on button "Finalizar" at bounding box center [377, 692] width 360 height 36
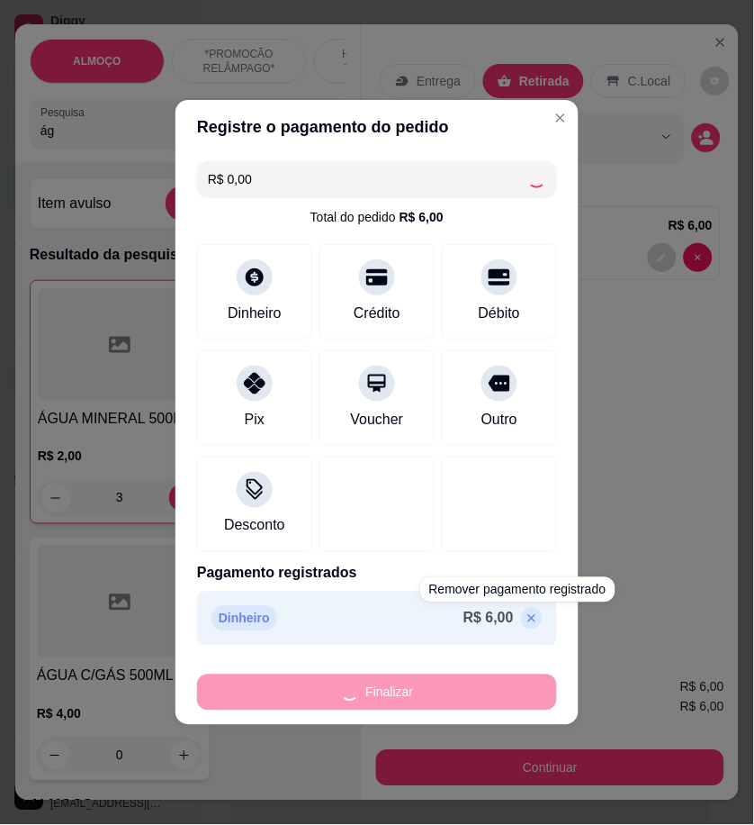
type input "0"
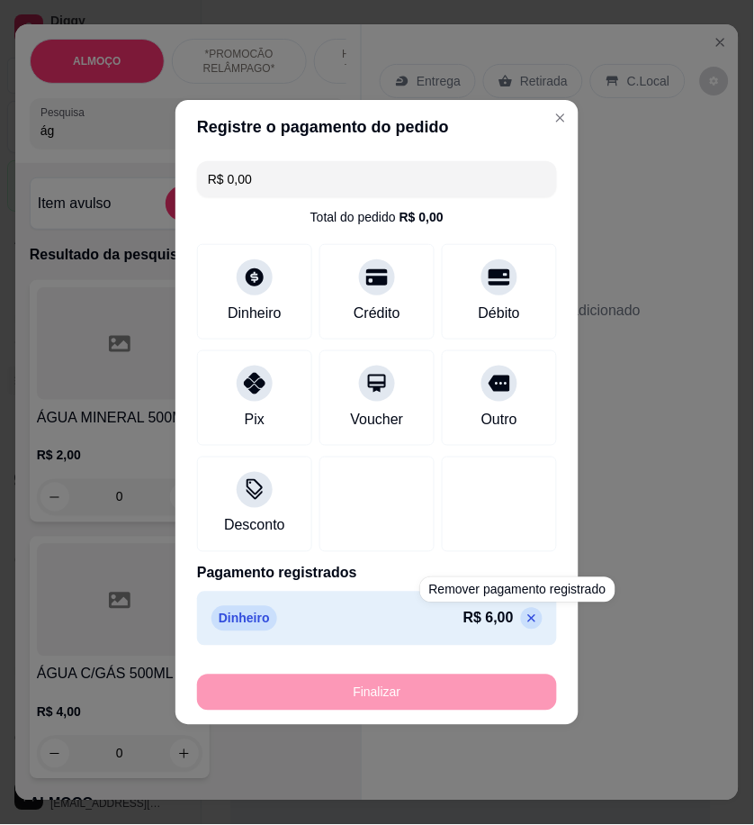
type input "-R$ 6,00"
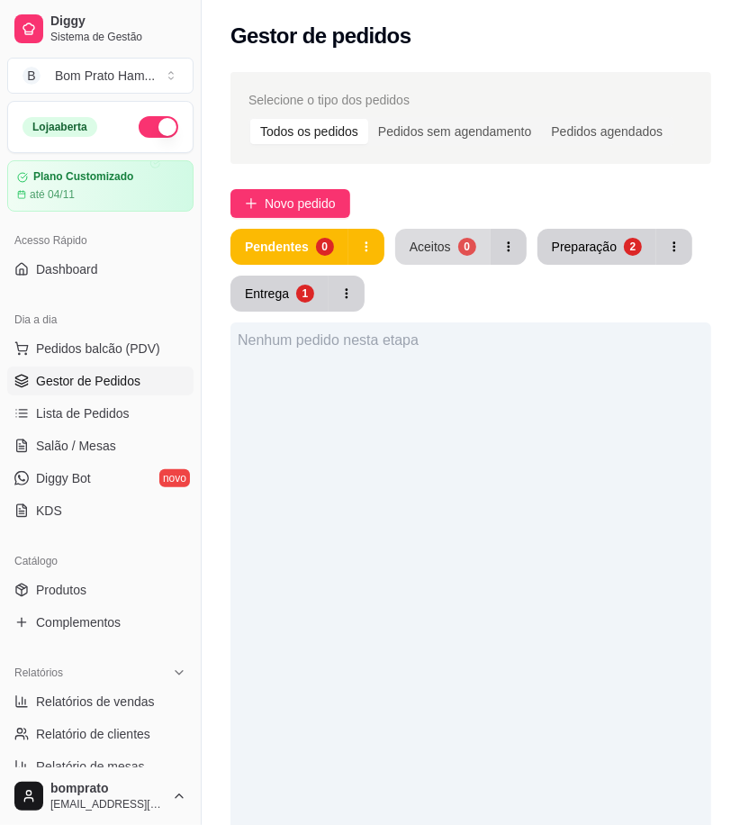
click at [403, 264] on button "Aceitos 0" at bounding box center [442, 247] width 95 height 36
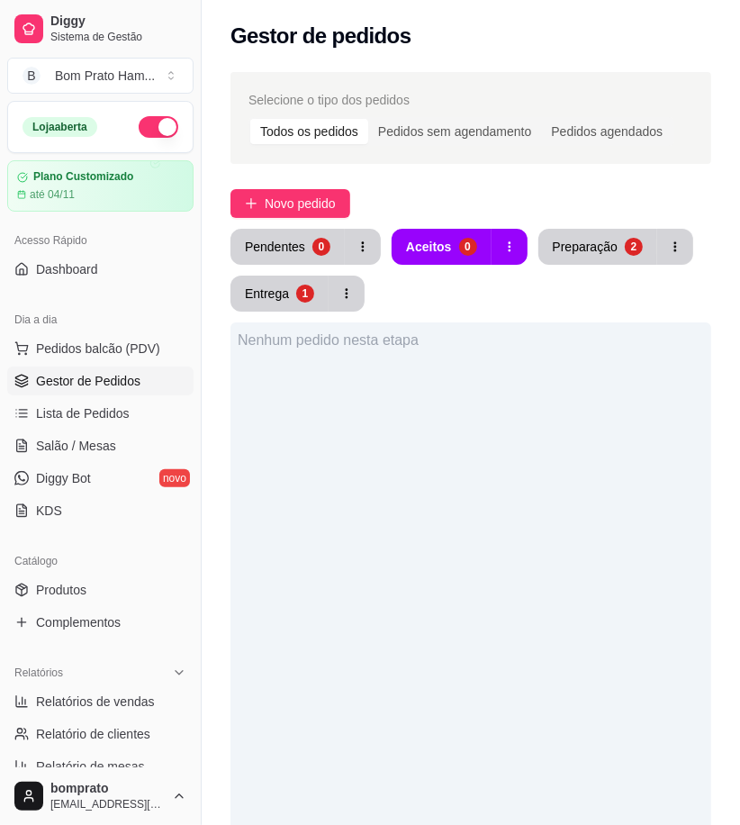
click at [253, 264] on button "Pendentes 0" at bounding box center [287, 247] width 114 height 36
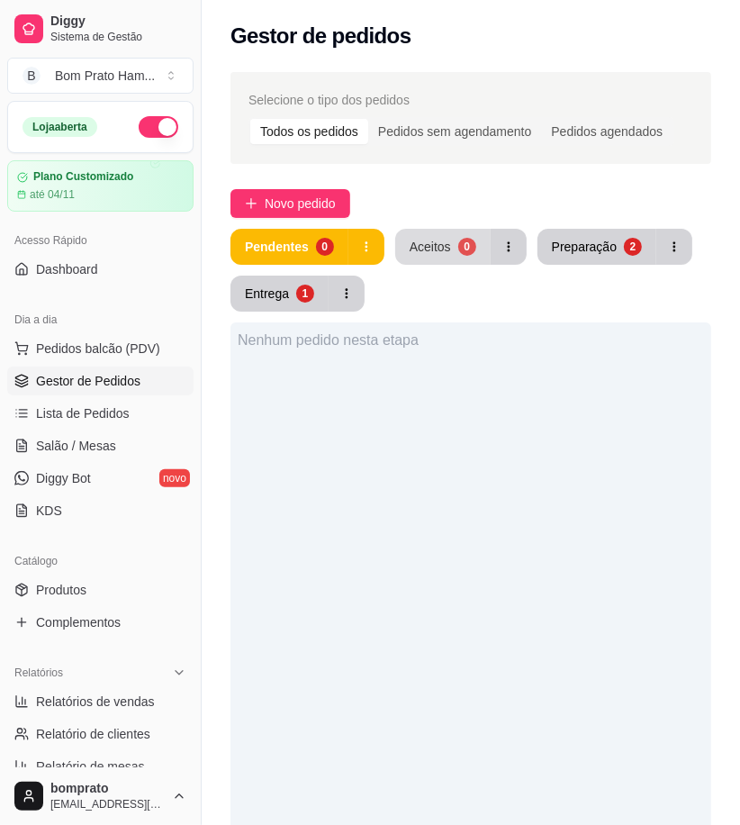
click at [454, 256] on button "Aceitos 0" at bounding box center [442, 247] width 95 height 36
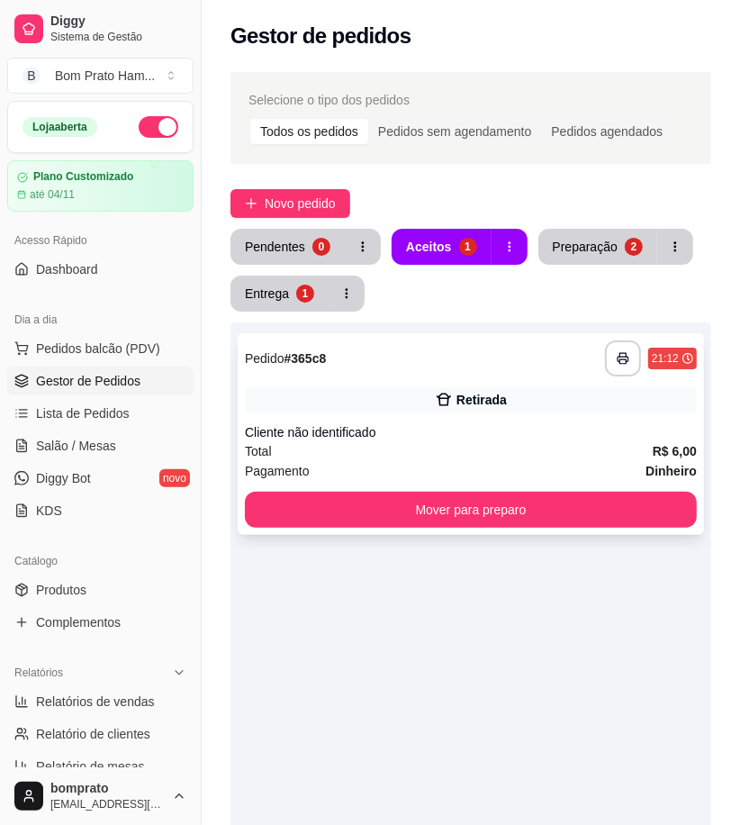
drag, startPoint x: 407, startPoint y: 364, endPoint x: 423, endPoint y: 370, distance: 17.4
click at [423, 370] on div "**********" at bounding box center [471, 358] width 452 height 36
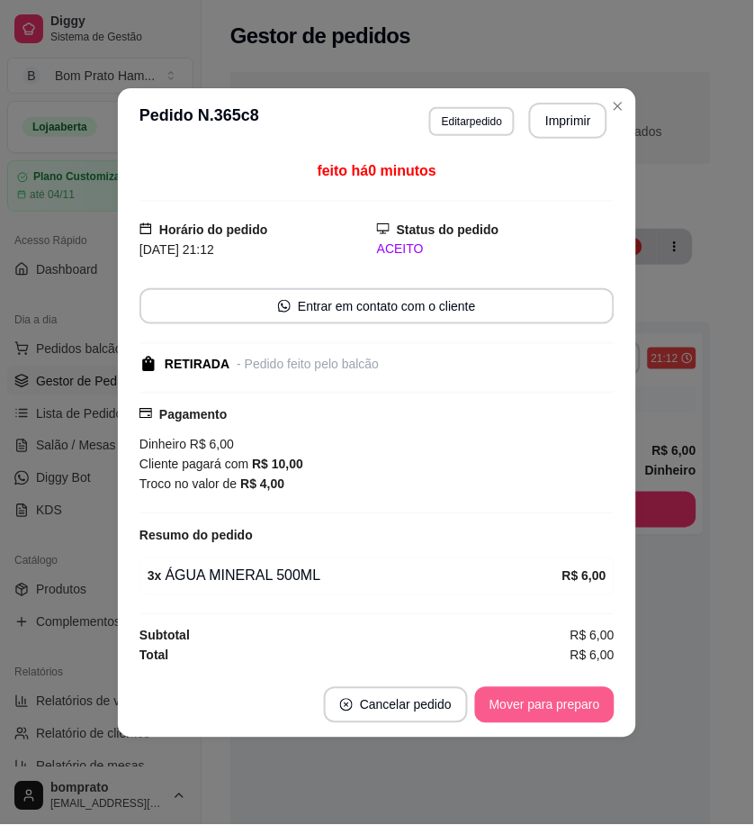
click at [564, 681] on footer "Cancelar pedido Mover para preparo" at bounding box center [377, 704] width 518 height 65
click at [572, 707] on button "Mover para preparo" at bounding box center [544, 704] width 135 height 35
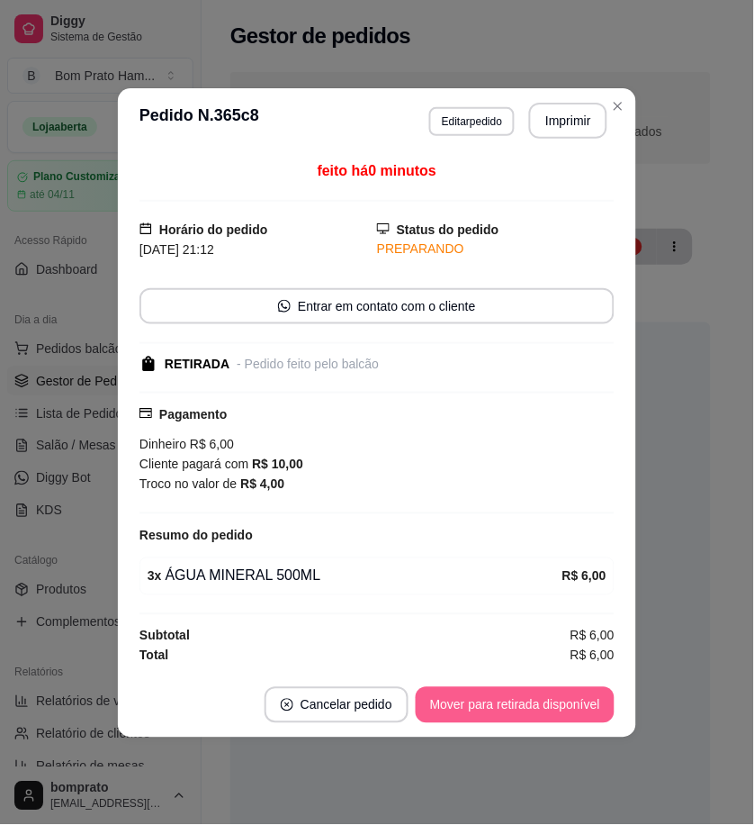
click at [572, 707] on button "Mover para retirada disponível" at bounding box center [515, 705] width 199 height 36
click at [572, 707] on button "Mover para finalizado" at bounding box center [540, 704] width 145 height 35
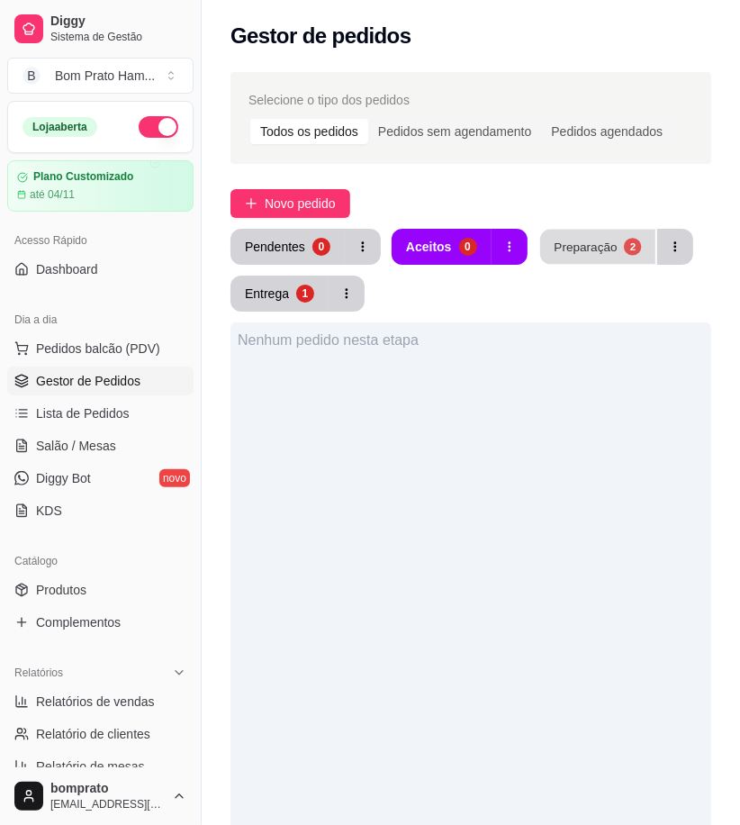
click at [604, 255] on div "Preparação" at bounding box center [585, 246] width 63 height 17
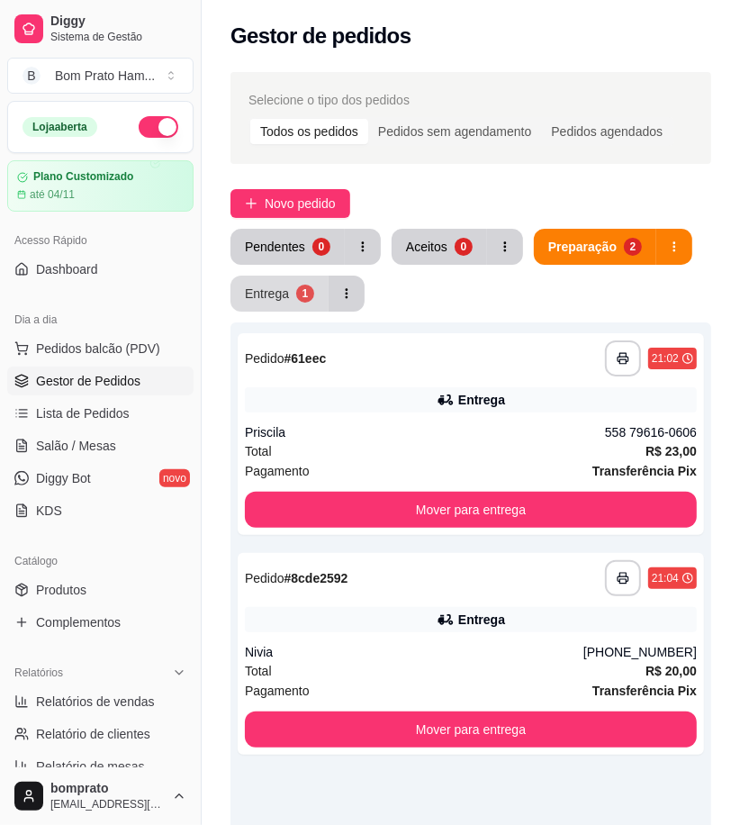
click at [277, 294] on div "Entrega" at bounding box center [267, 293] width 44 height 18
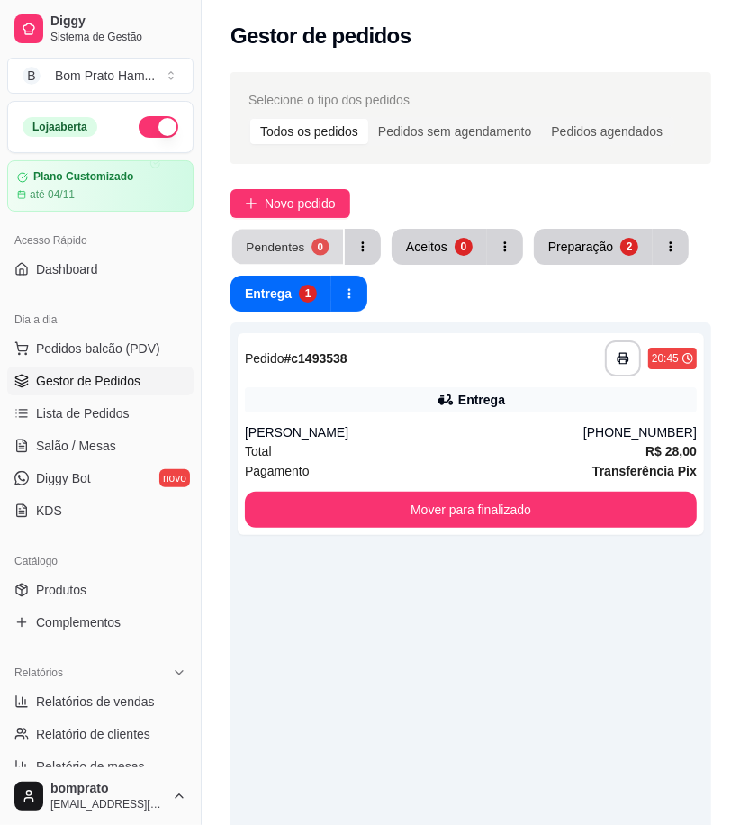
click at [282, 252] on div "Pendentes" at bounding box center [275, 246] width 59 height 17
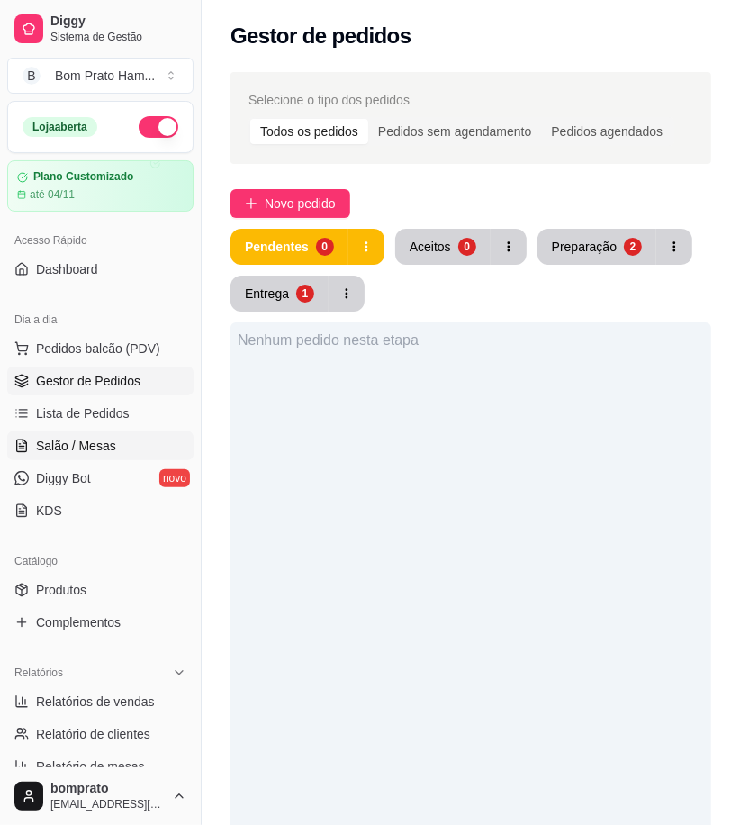
click at [82, 443] on span "Salão / Mesas" at bounding box center [76, 446] width 80 height 18
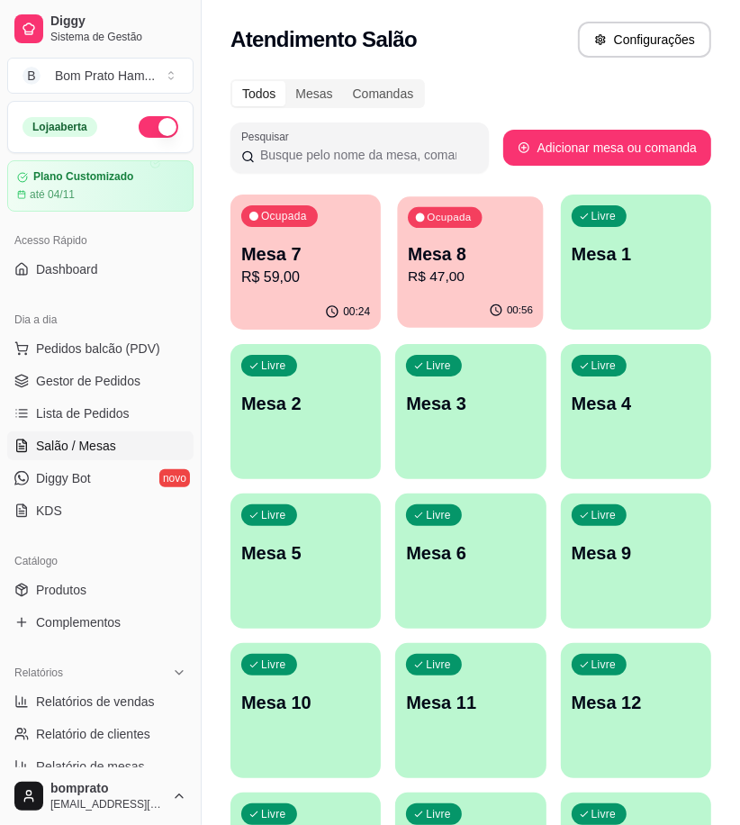
click at [484, 266] on p "R$ 47,00" at bounding box center [470, 276] width 125 height 21
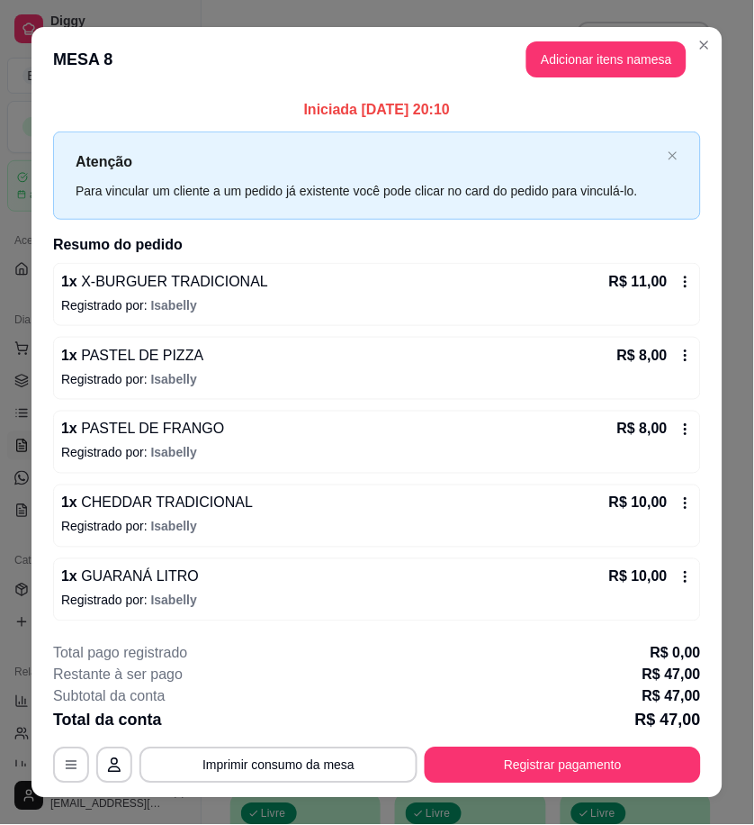
click at [635, 747] on button "Registrar pagamento" at bounding box center [563, 765] width 276 height 36
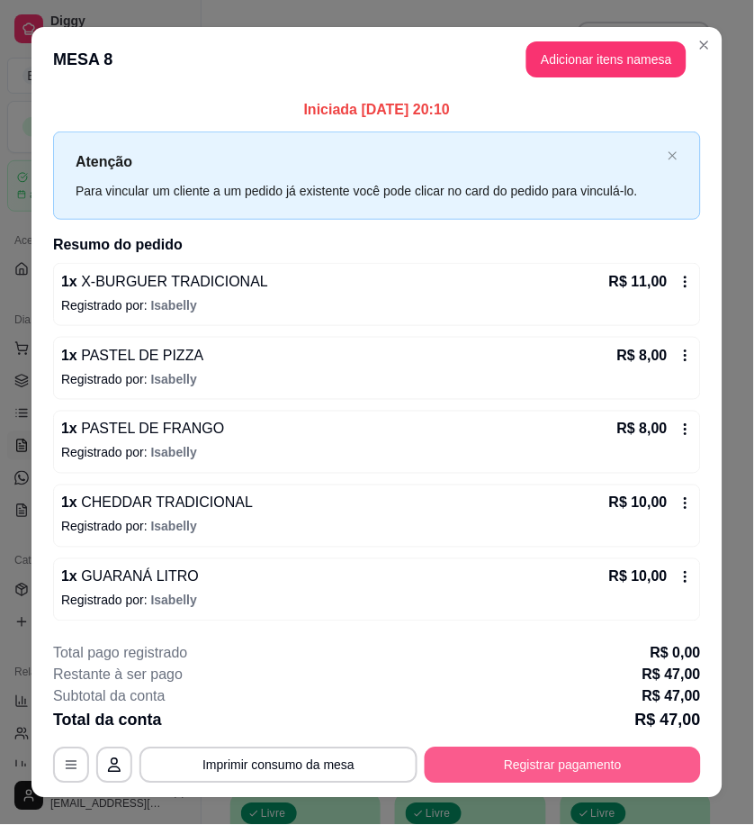
click at [572, 770] on button "Registrar pagamento" at bounding box center [563, 765] width 276 height 36
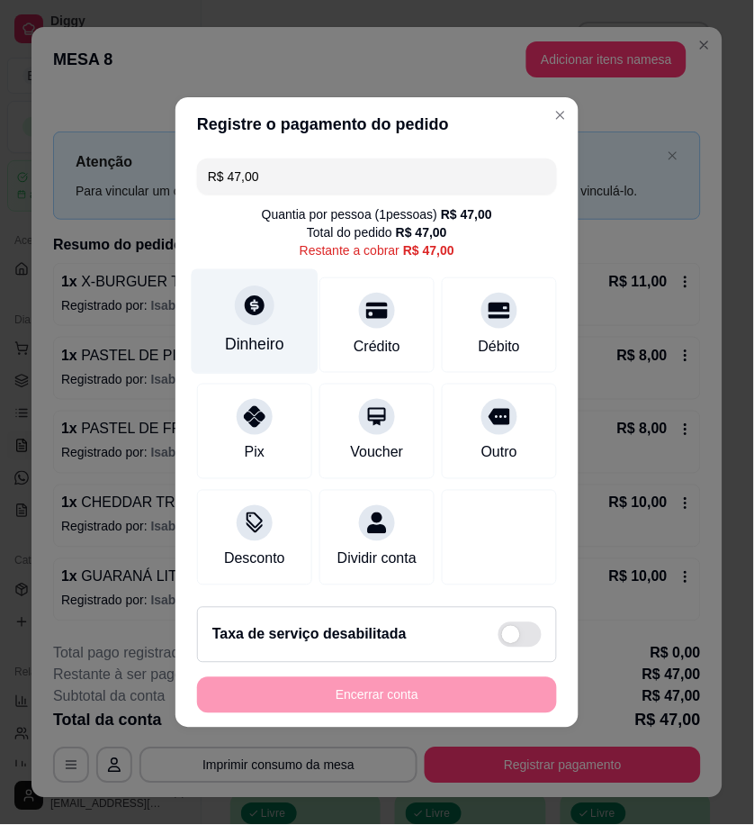
click at [239, 304] on div at bounding box center [255, 305] width 40 height 40
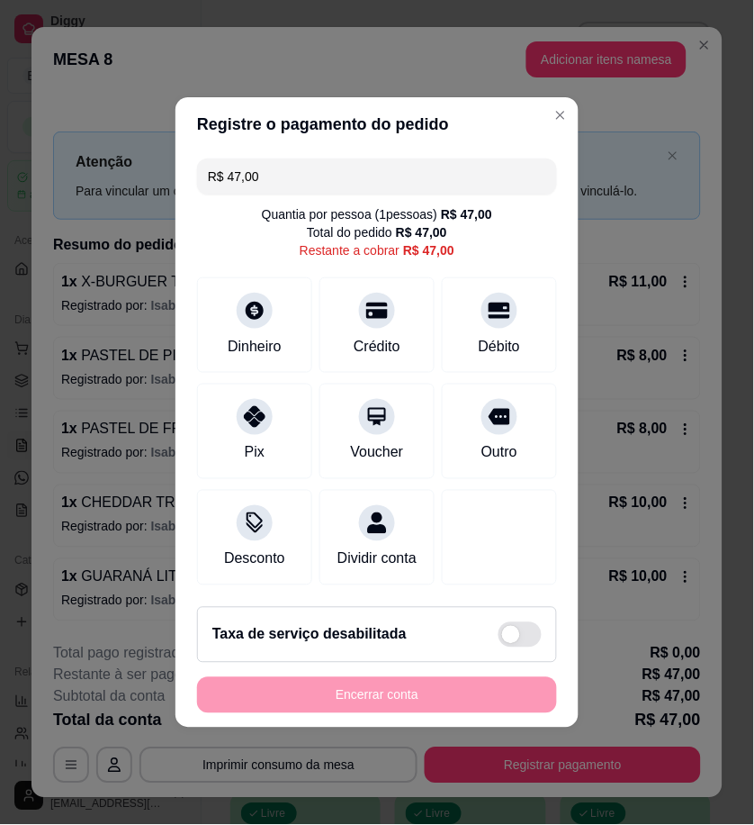
click at [400, 387] on input "0,00" at bounding box center [377, 395] width 360 height 36
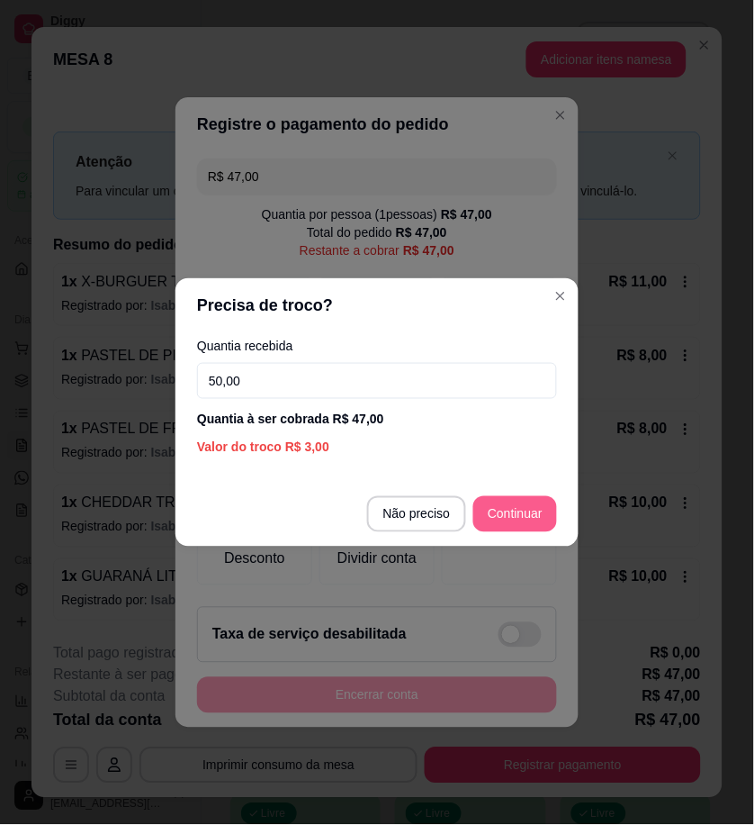
type input "50,00"
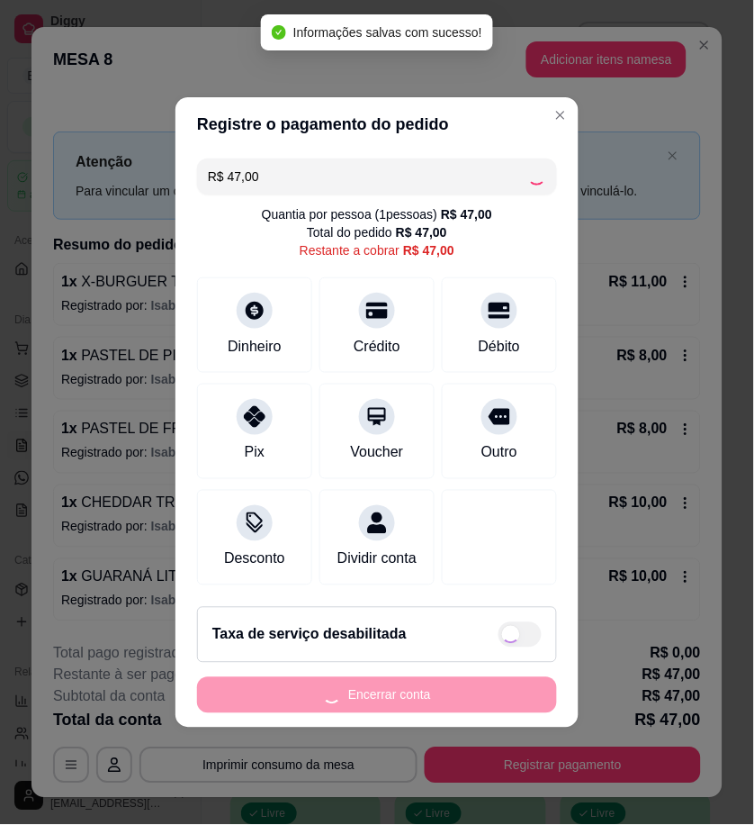
type input "R$ 0,00"
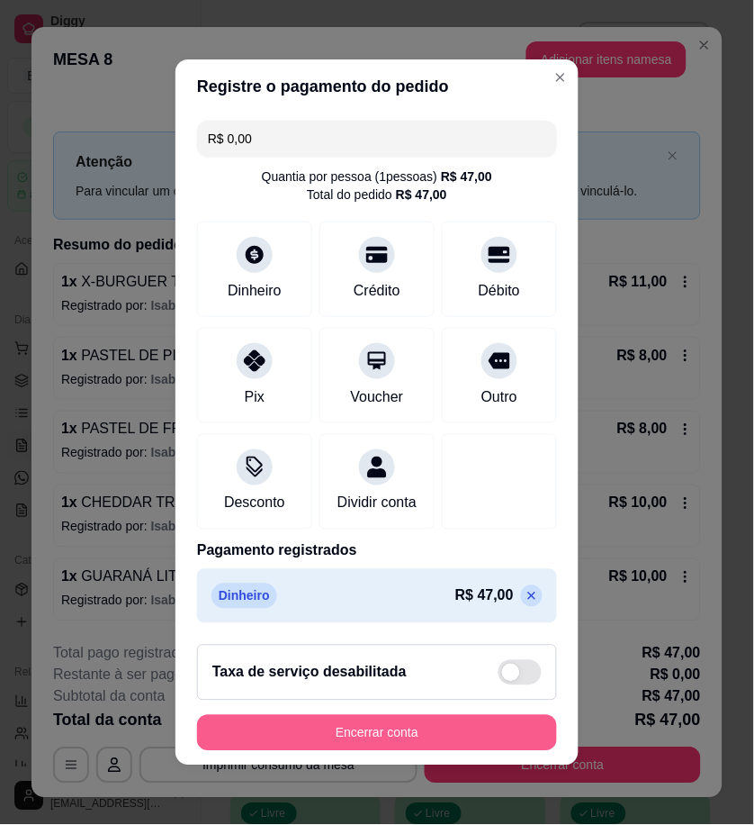
click at [491, 751] on button "Encerrar conta" at bounding box center [377, 733] width 360 height 36
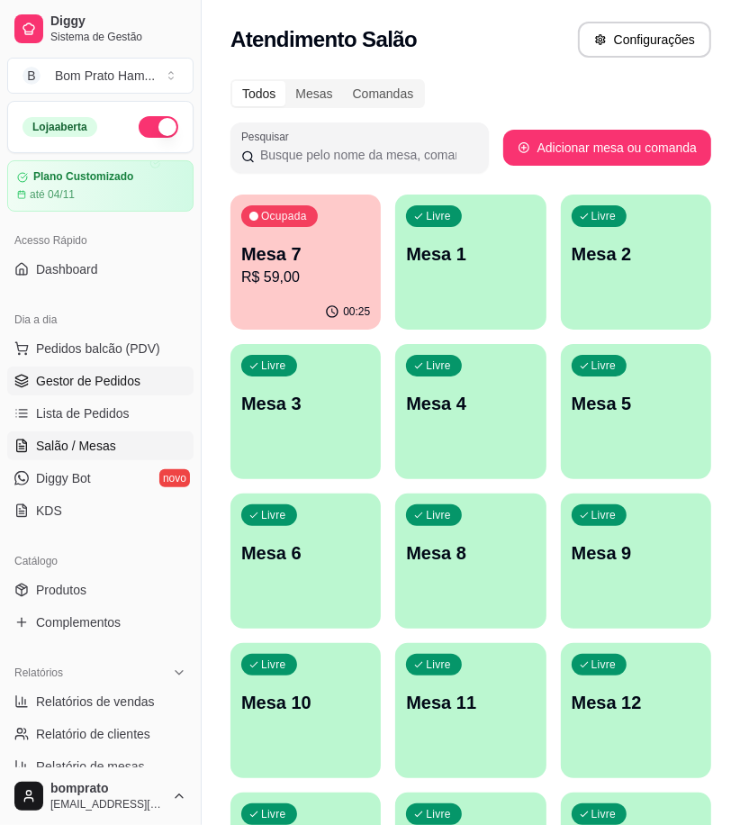
click at [121, 388] on span "Gestor de Pedidos" at bounding box center [88, 381] width 104 height 18
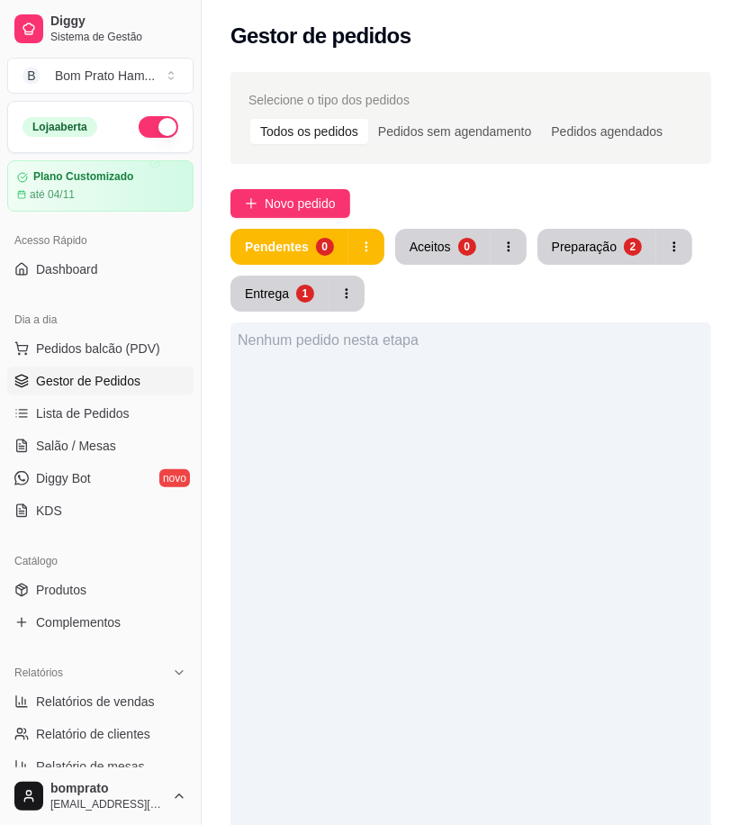
click at [591, 264] on button "Preparação 2" at bounding box center [596, 247] width 119 height 36
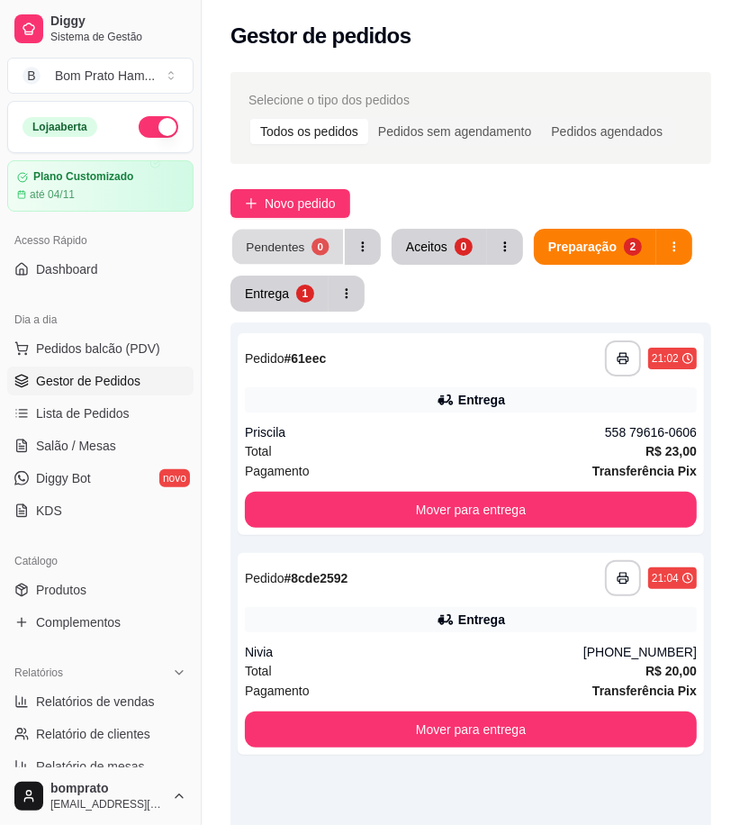
click at [319, 245] on div "0" at bounding box center [319, 246] width 17 height 17
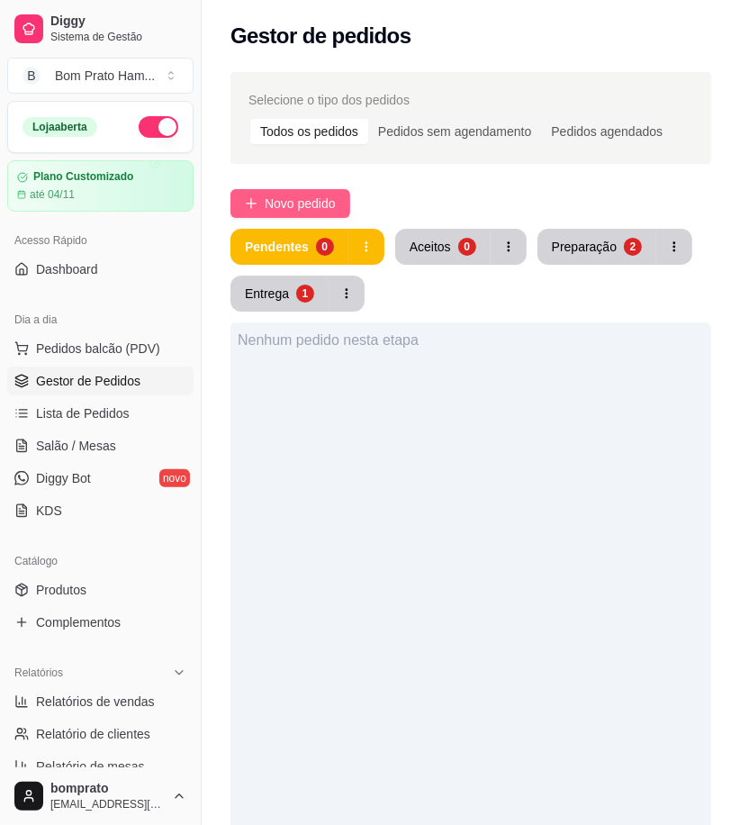
click at [284, 213] on button "Novo pedido" at bounding box center [290, 203] width 120 height 29
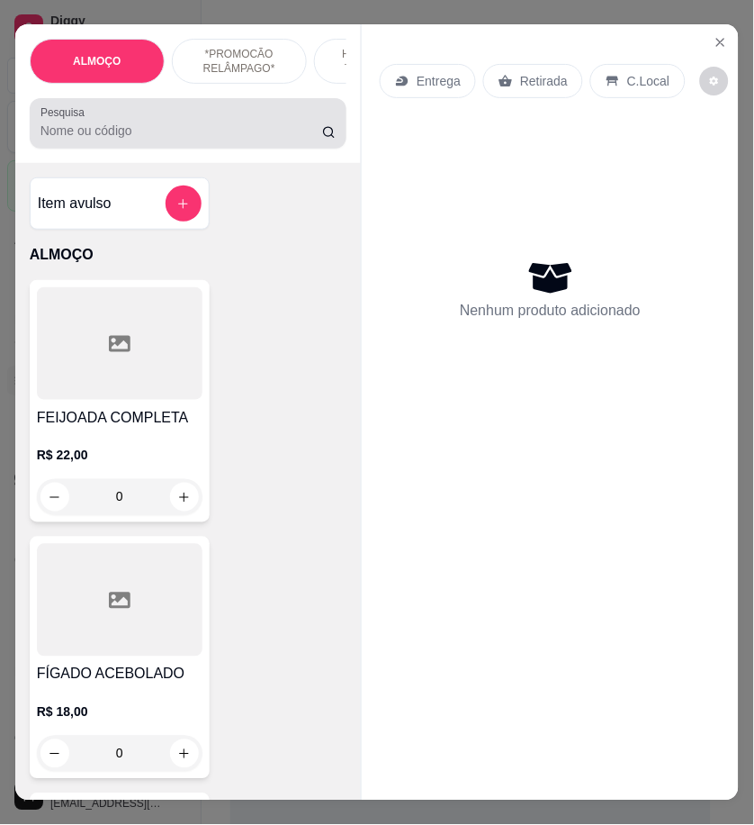
click at [157, 140] on input "Pesquisa" at bounding box center [182, 131] width 282 height 18
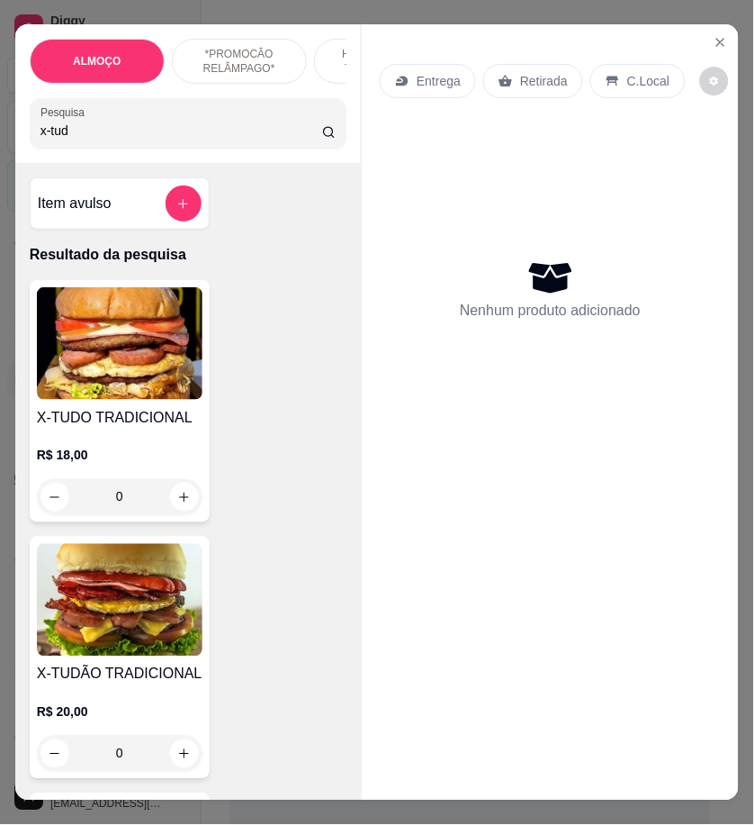
scroll to position [200, 0]
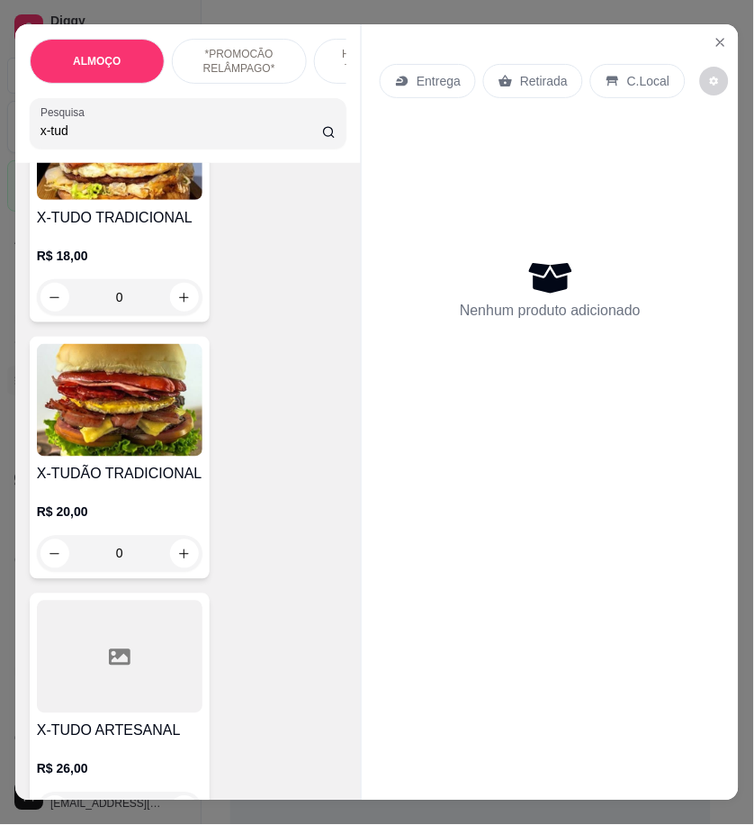
type input "x-tud"
click at [176, 559] on div "0" at bounding box center [120, 554] width 166 height 36
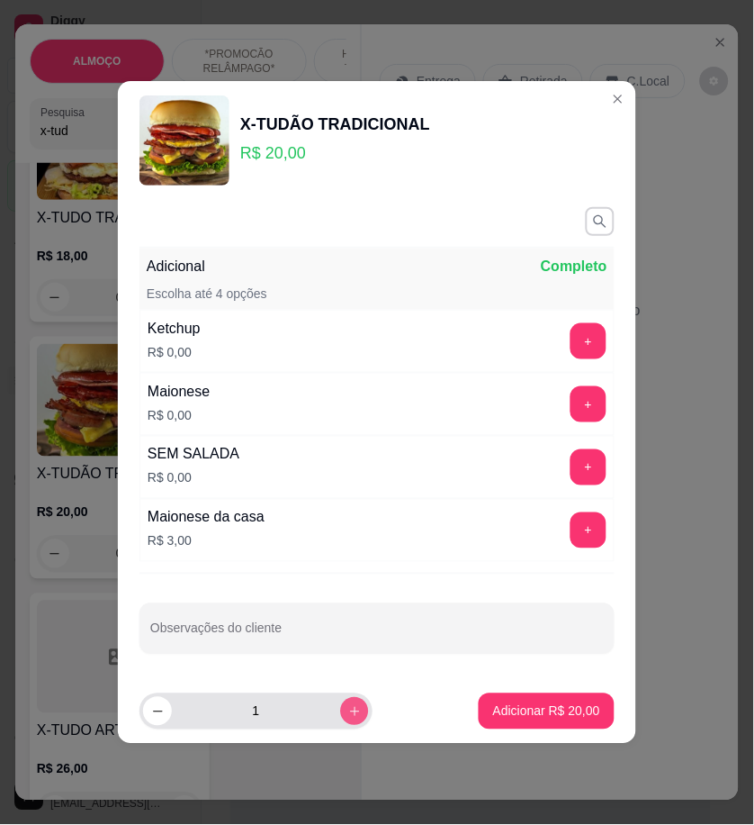
click at [352, 706] on button "increase-product-quantity" at bounding box center [354, 711] width 28 height 28
type input "2"
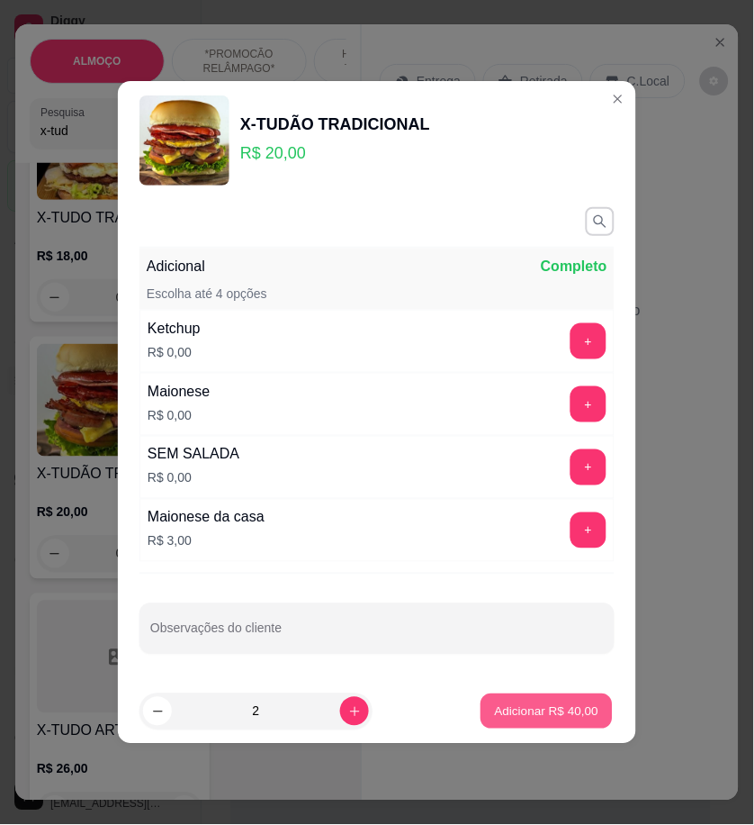
click at [563, 708] on p "Adicionar R$ 40,00" at bounding box center [547, 710] width 104 height 17
type input "2"
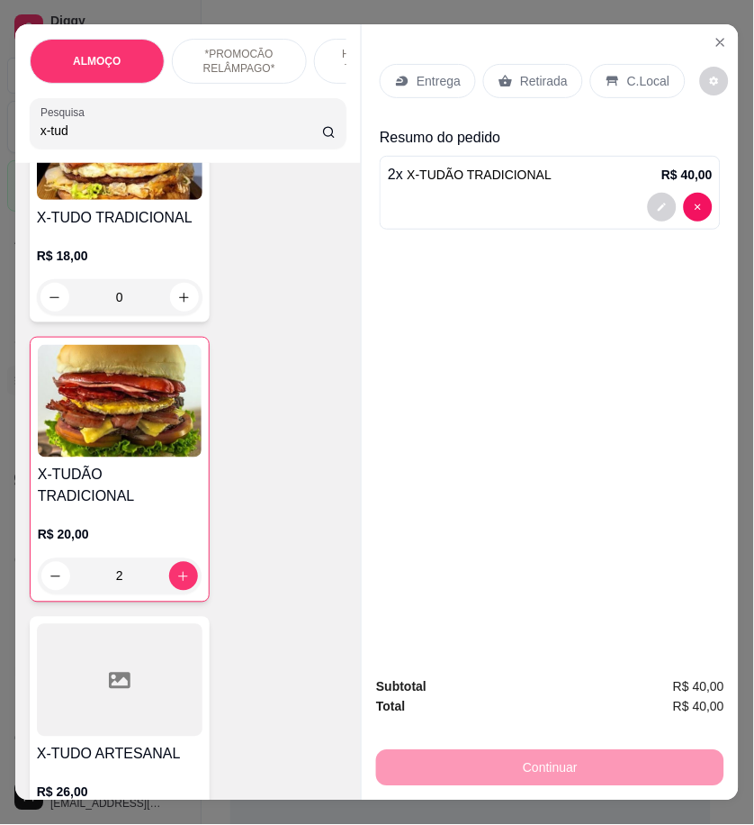
click at [91, 140] on input "x-tud" at bounding box center [182, 131] width 282 height 18
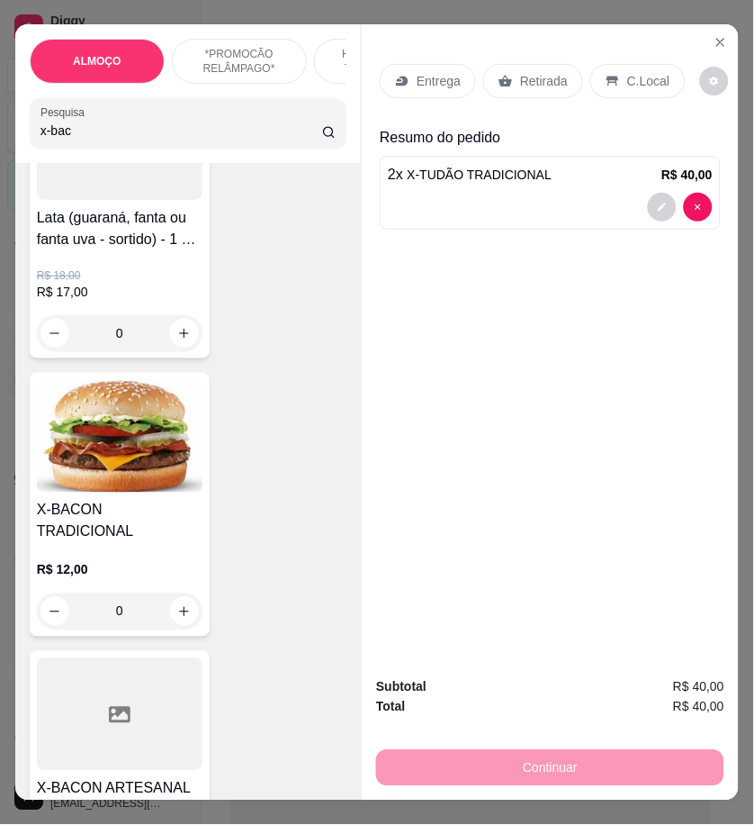
type input "x-bac"
click at [171, 598] on div "0" at bounding box center [120, 611] width 166 height 36
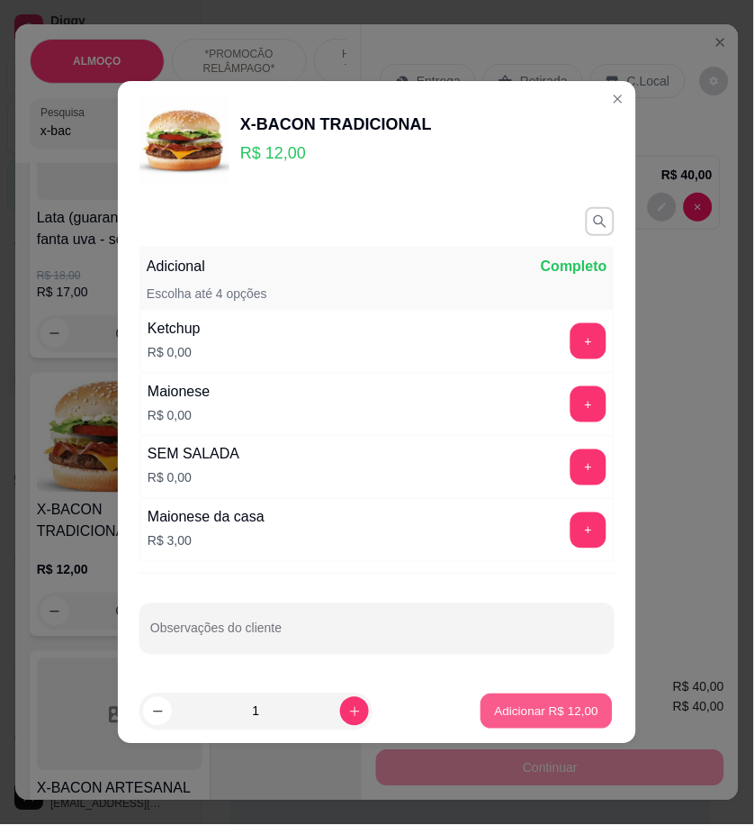
click at [565, 711] on p "Adicionar R$ 12,00" at bounding box center [547, 710] width 104 height 17
type input "1"
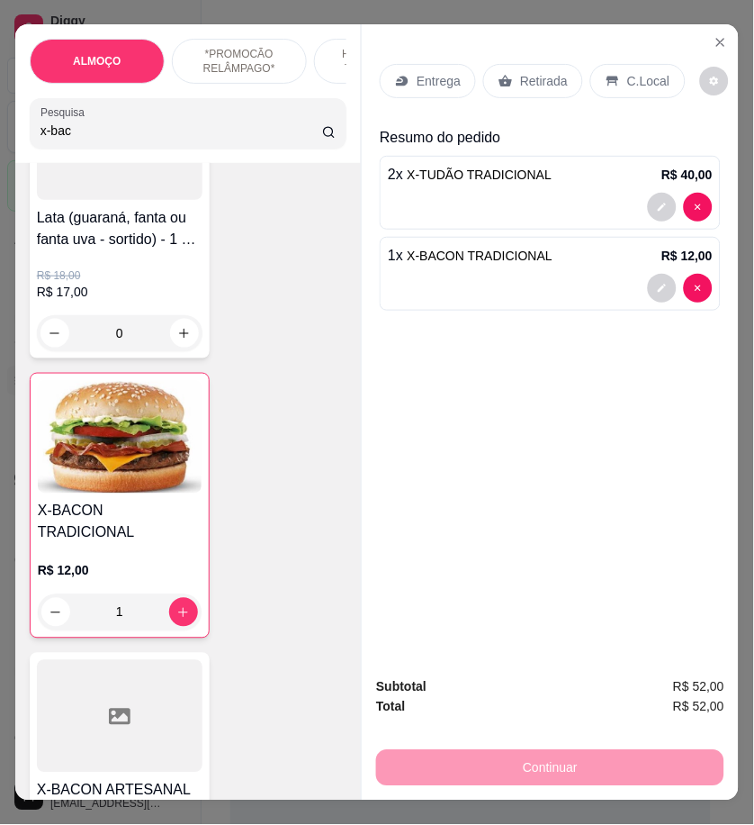
click at [541, 64] on div "Retirada" at bounding box center [533, 81] width 100 height 34
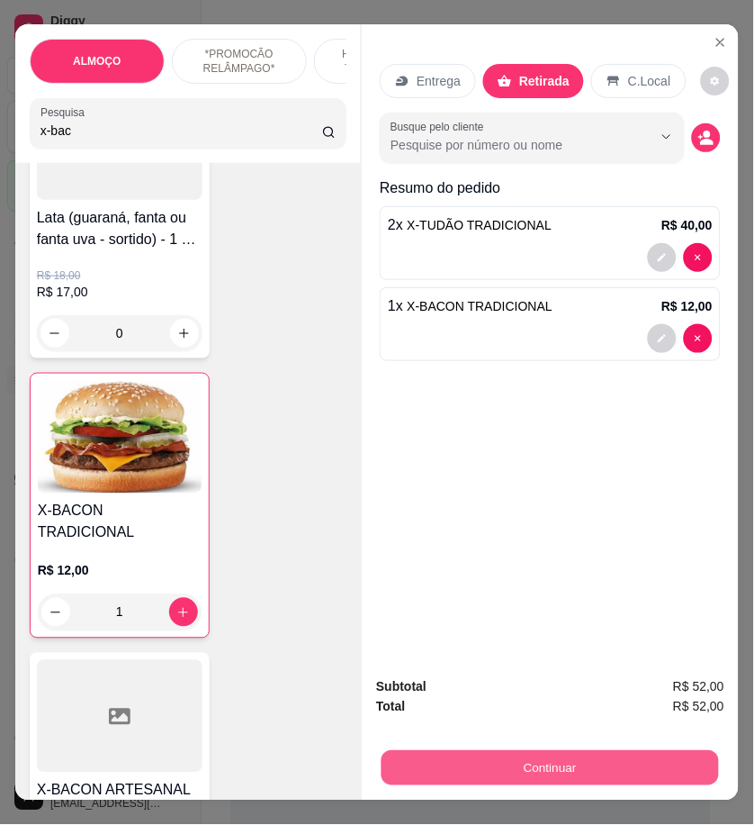
click at [682, 751] on button "Continuar" at bounding box center [551, 767] width 338 height 35
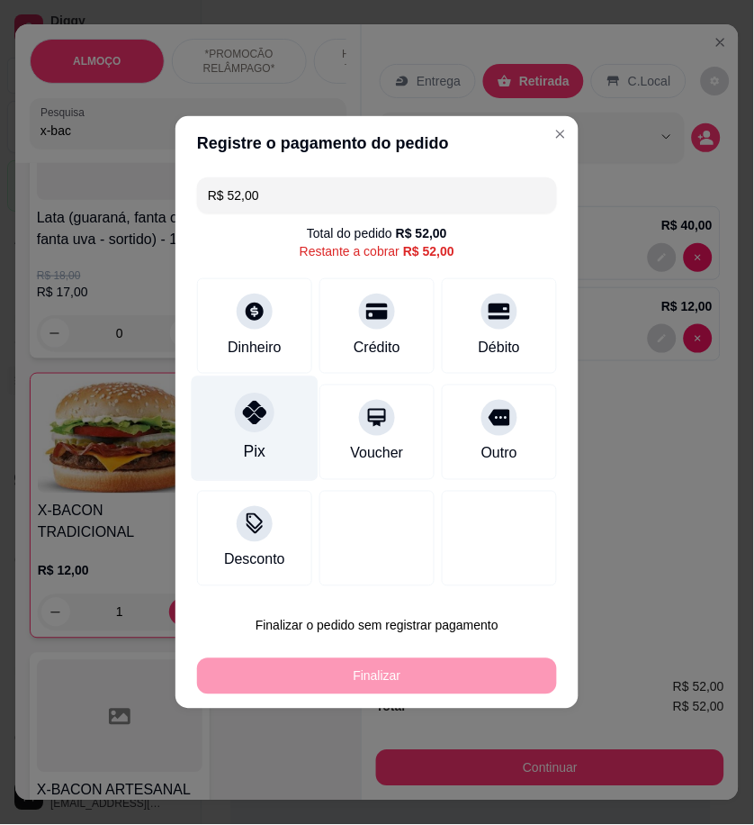
click at [298, 428] on div "Pix" at bounding box center [255, 428] width 127 height 105
type input "R$ 0,00"
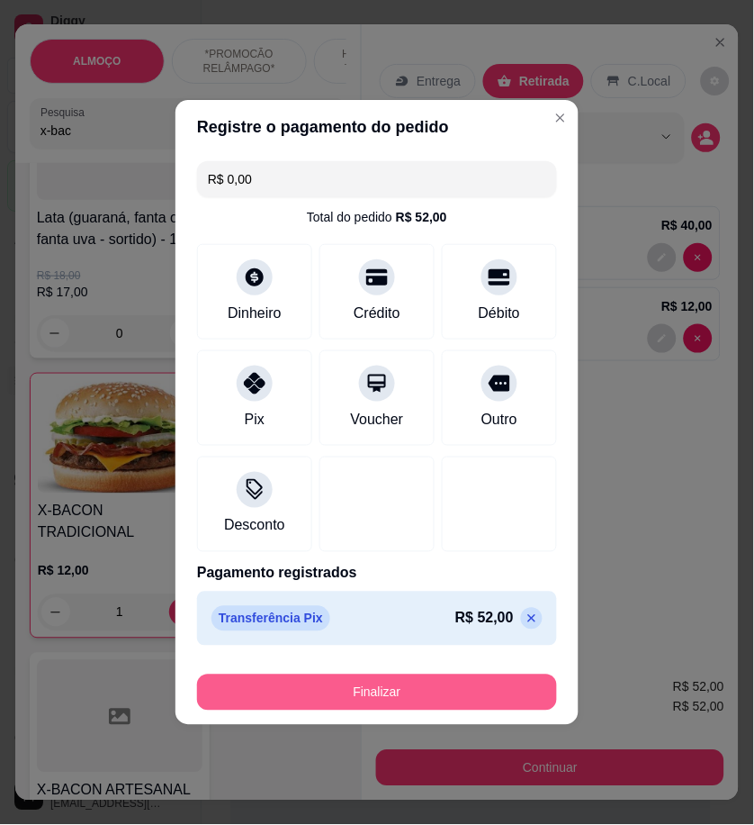
click at [473, 693] on button "Finalizar" at bounding box center [377, 692] width 360 height 36
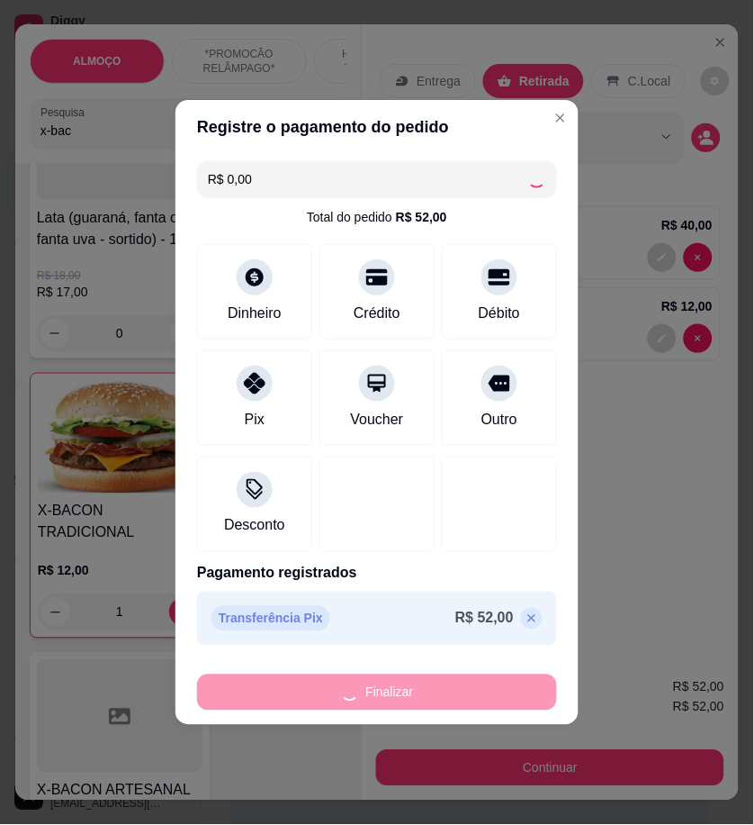
type input "0"
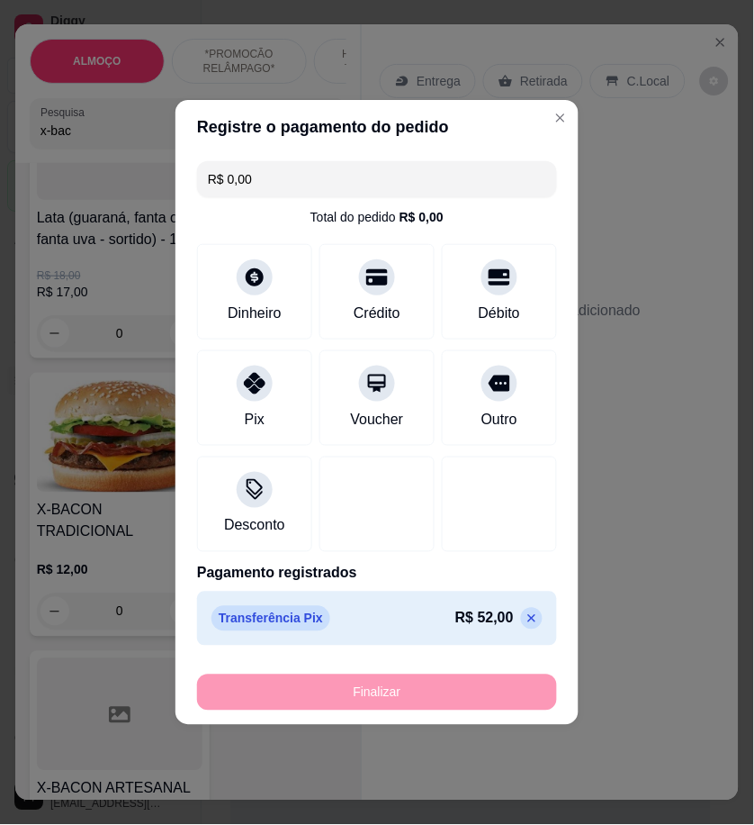
type input "-R$ 52,00"
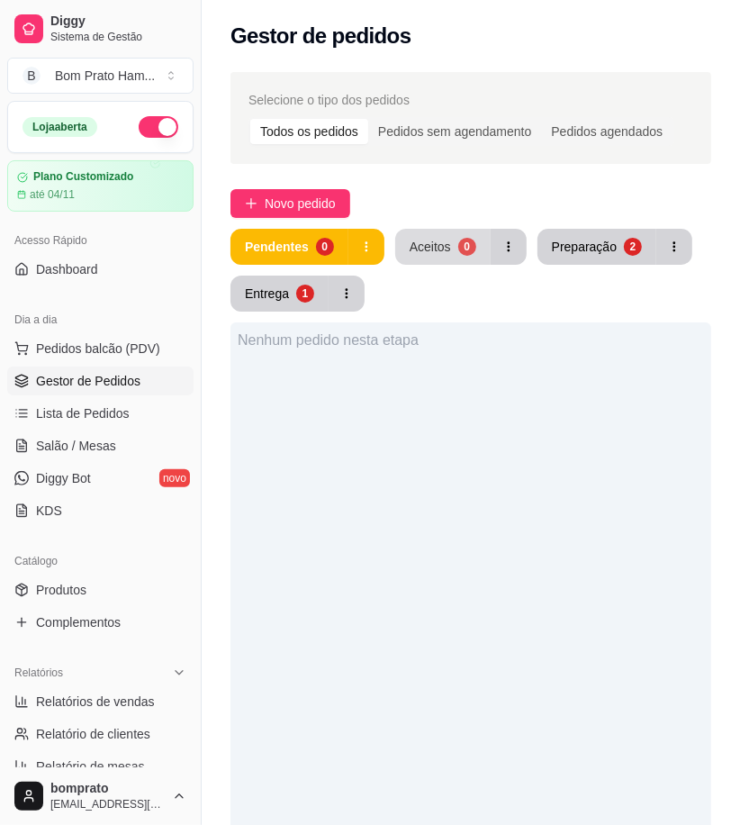
click at [453, 258] on button "Aceitos 0" at bounding box center [442, 247] width 95 height 36
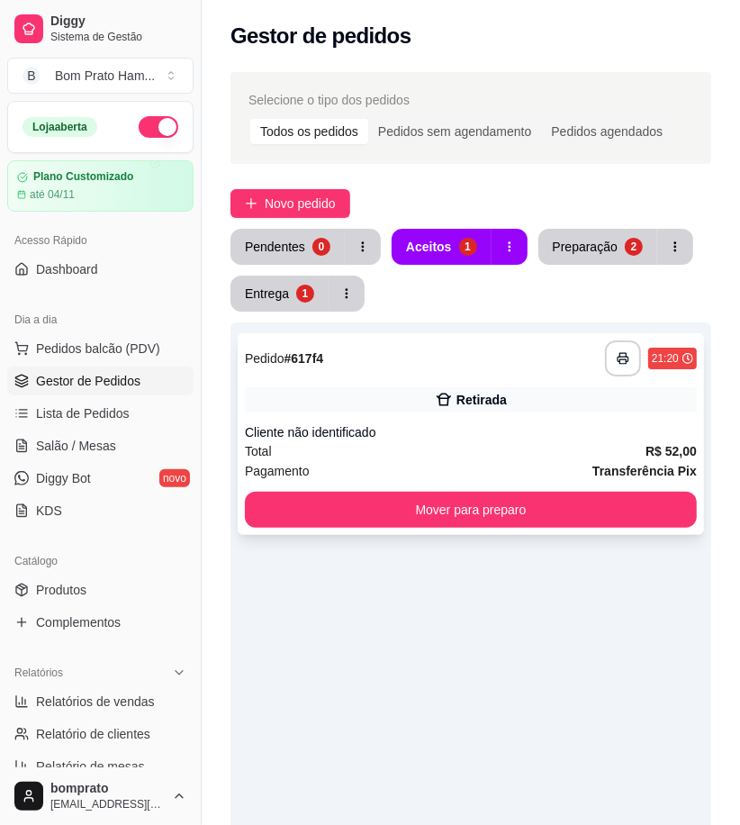
click at [446, 391] on icon at bounding box center [444, 400] width 18 height 18
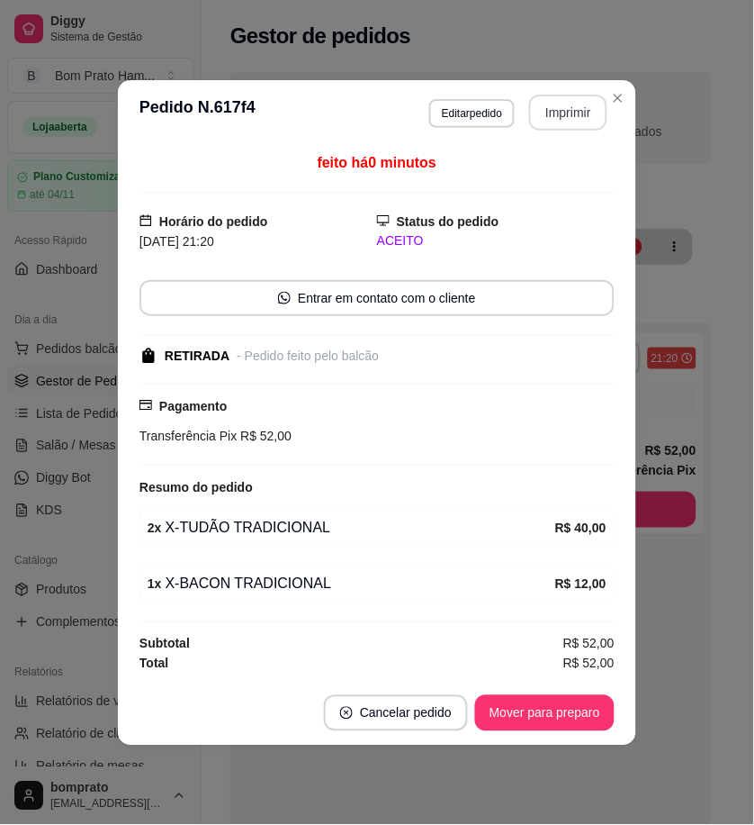
click at [577, 108] on button "Imprimir" at bounding box center [568, 113] width 78 height 36
click at [585, 708] on button "Mover para preparo" at bounding box center [545, 713] width 140 height 36
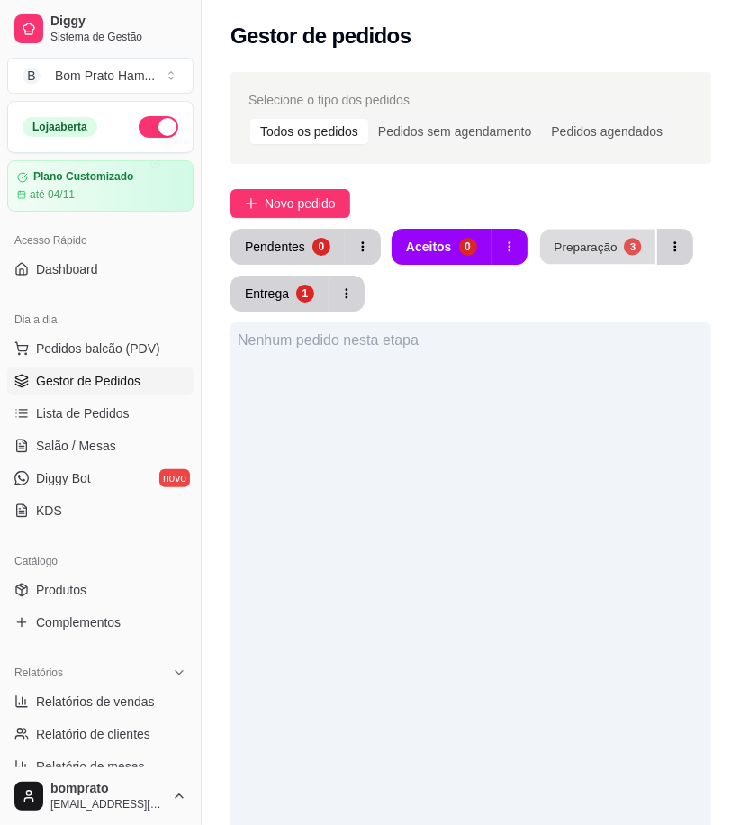
click at [591, 254] on div "Preparação" at bounding box center [585, 246] width 63 height 17
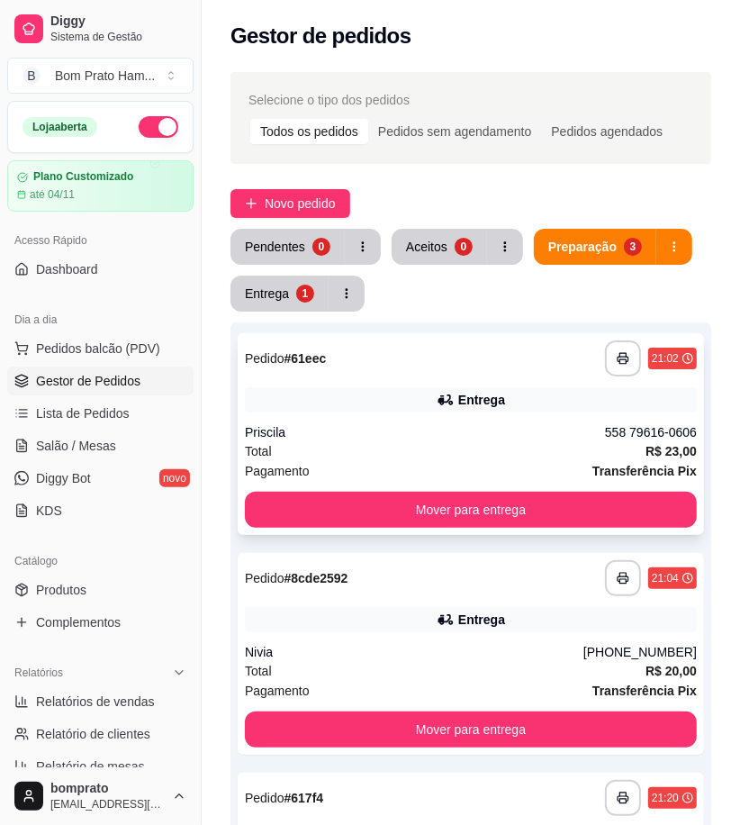
click at [493, 409] on div "Entrega" at bounding box center [471, 399] width 452 height 25
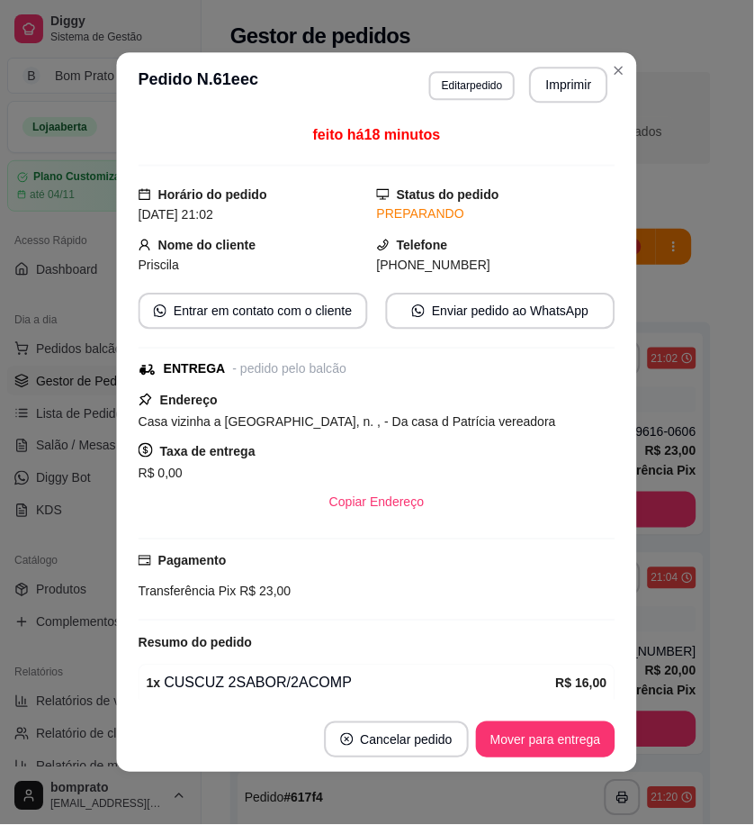
scroll to position [300, 0]
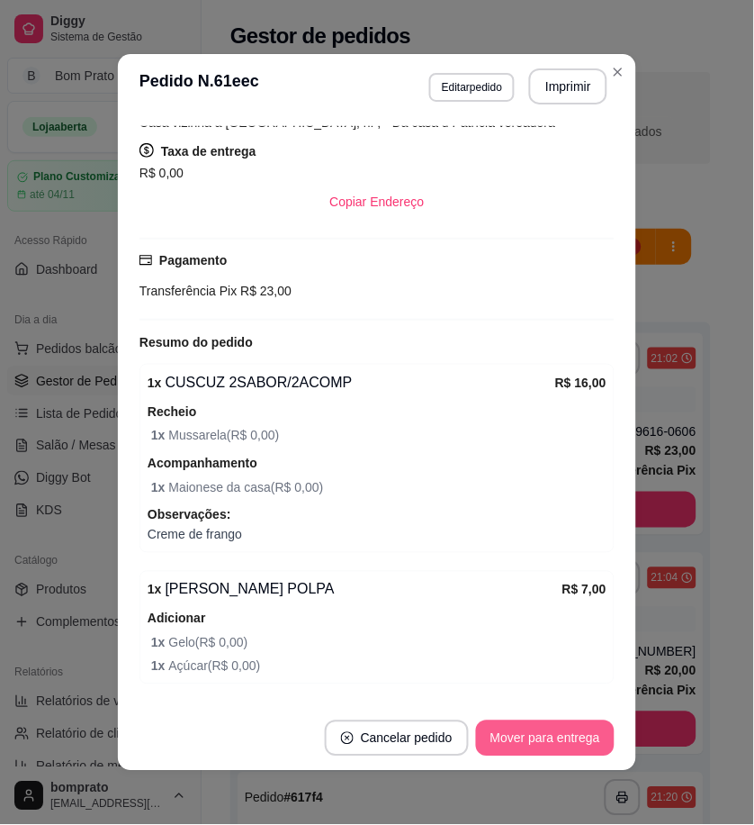
click at [553, 734] on button "Mover para entrega" at bounding box center [545, 738] width 139 height 36
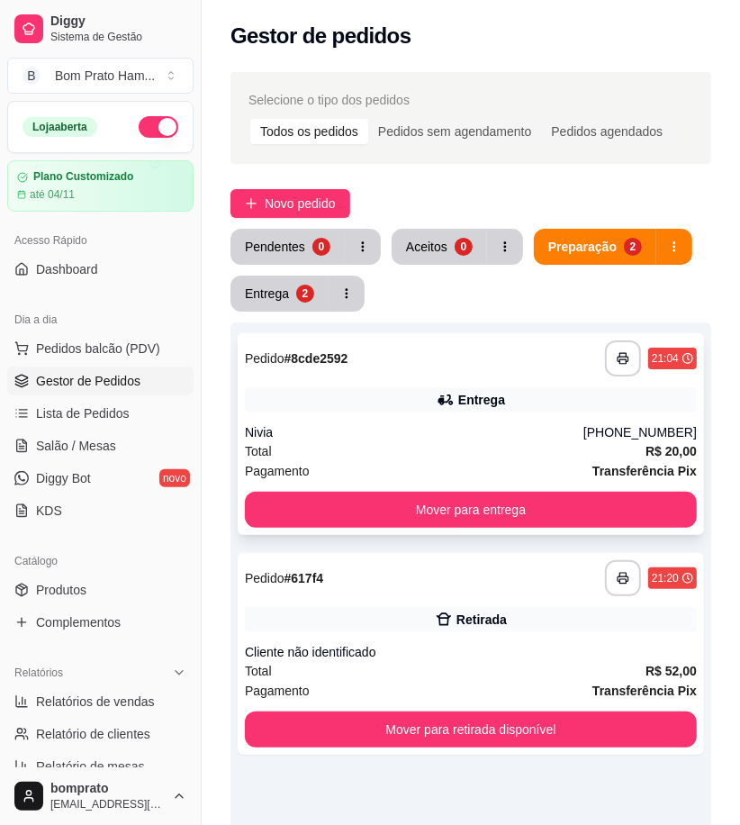
click at [456, 417] on div "**********" at bounding box center [471, 434] width 466 height 202
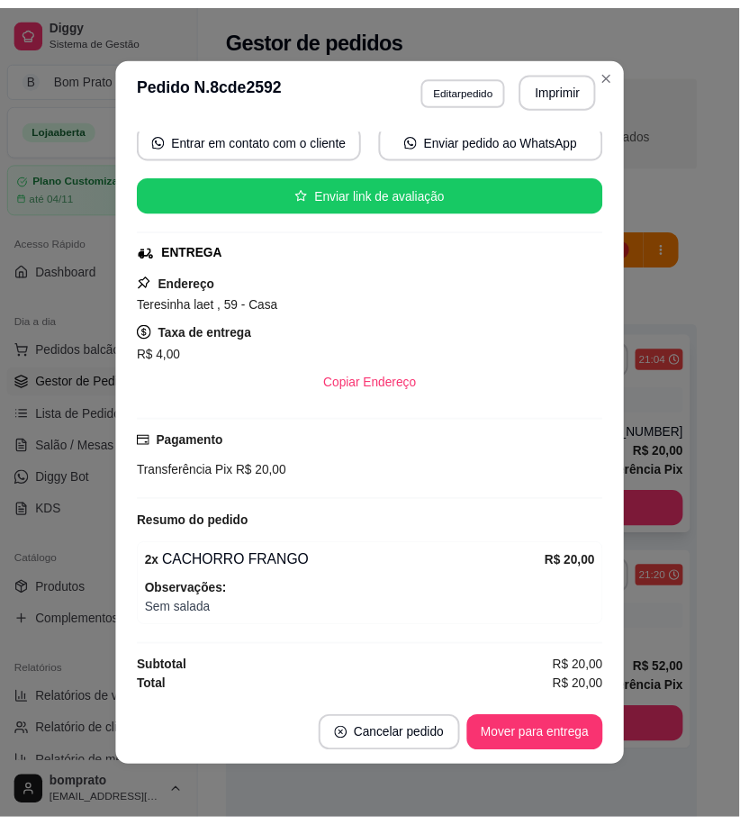
scroll to position [175, 0]
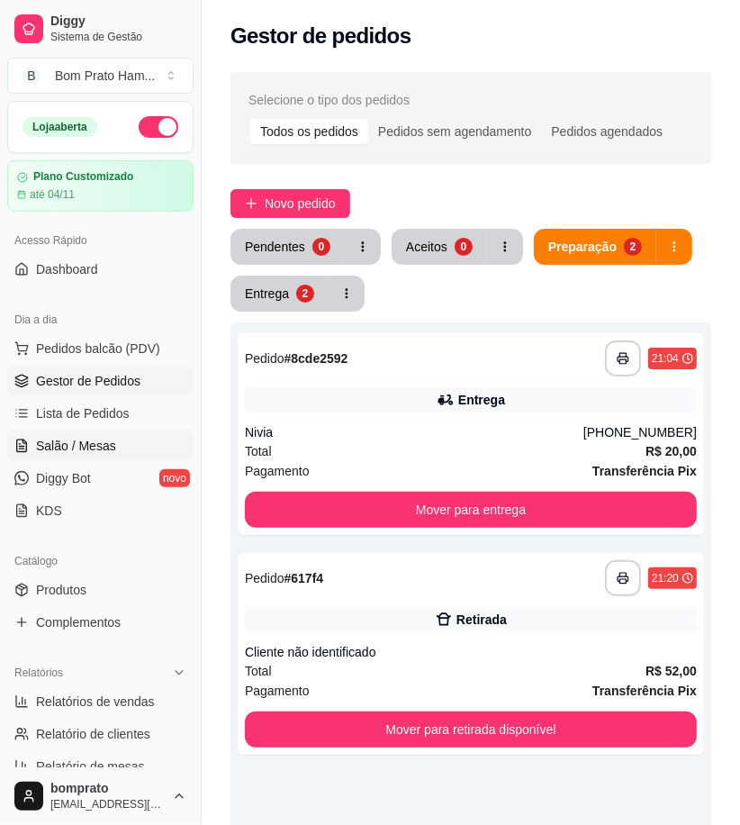
click at [88, 442] on span "Salão / Mesas" at bounding box center [76, 446] width 80 height 18
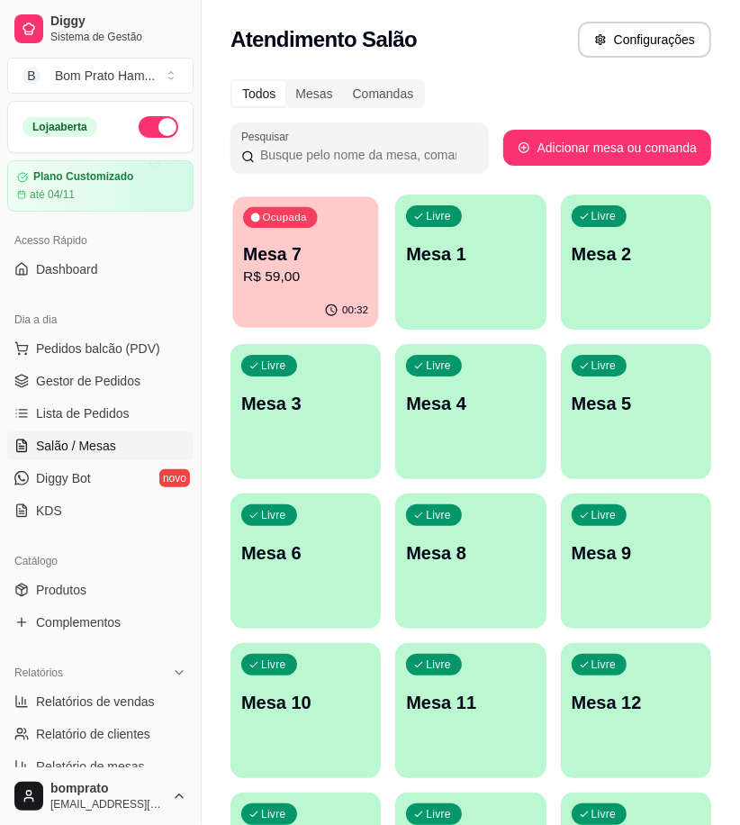
click at [259, 268] on p "R$ 59,00" at bounding box center [305, 276] width 125 height 21
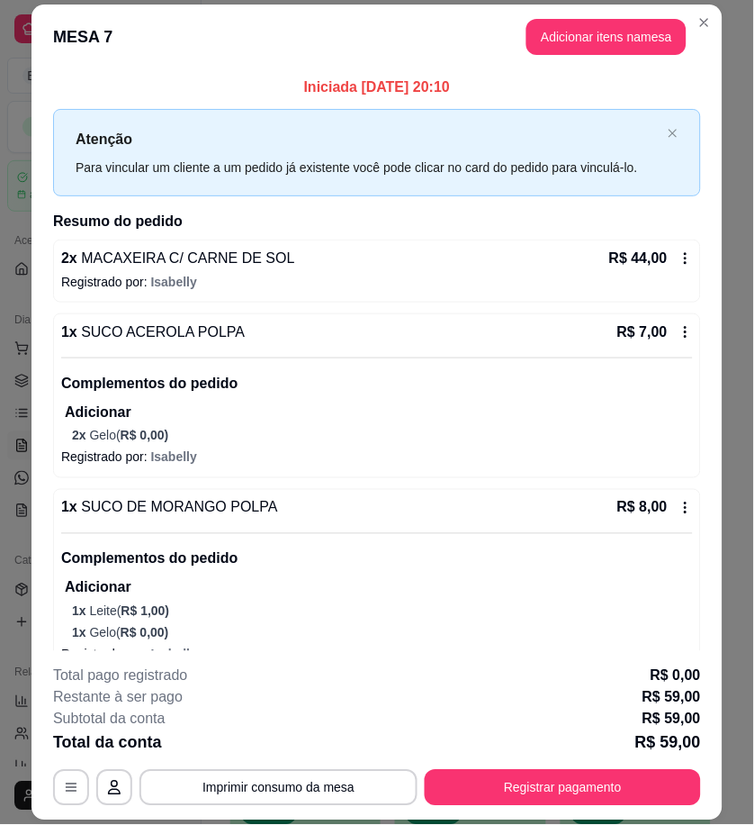
click at [641, 807] on footer "**********" at bounding box center [377, 735] width 691 height 169
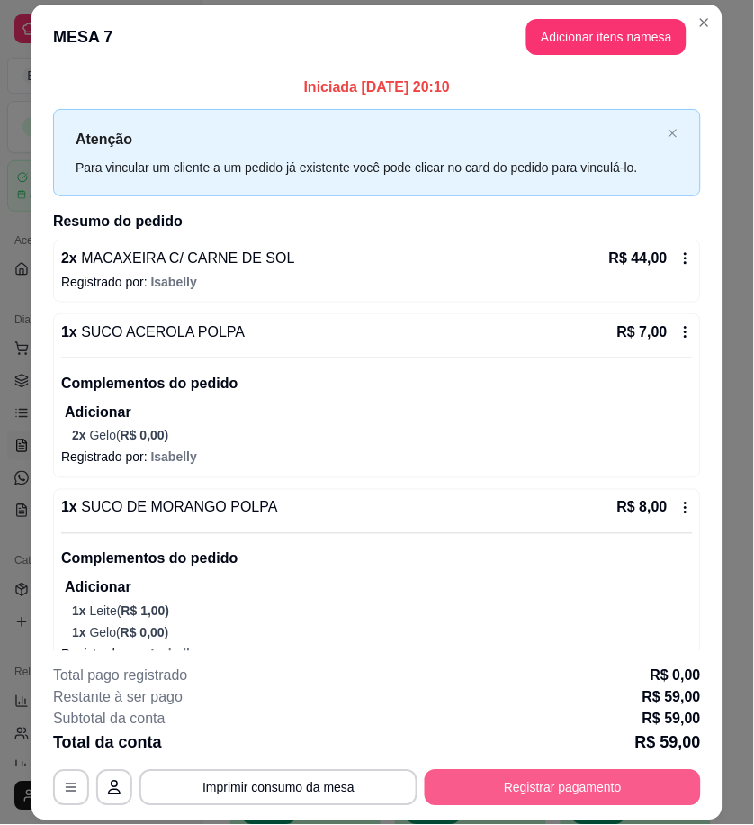
click at [649, 796] on button "Registrar pagamento" at bounding box center [563, 788] width 276 height 36
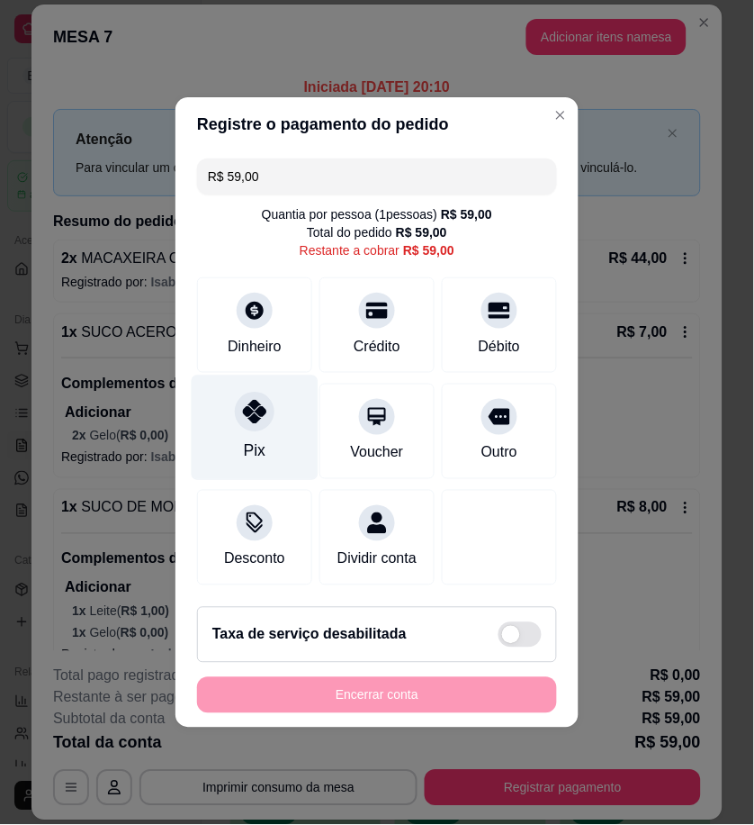
click at [279, 428] on div "Pix" at bounding box center [255, 427] width 127 height 105
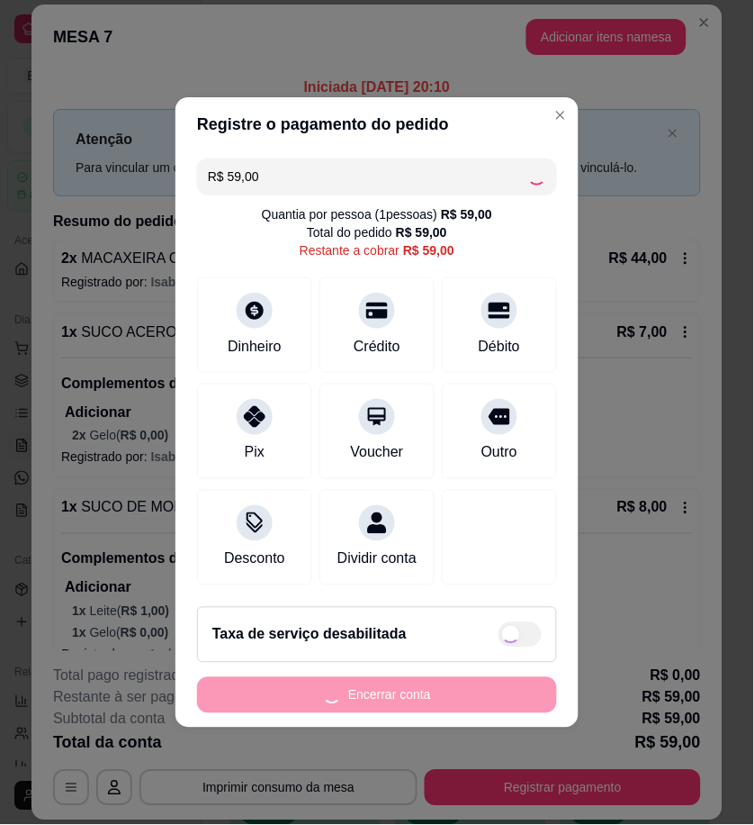
type input "R$ 0,00"
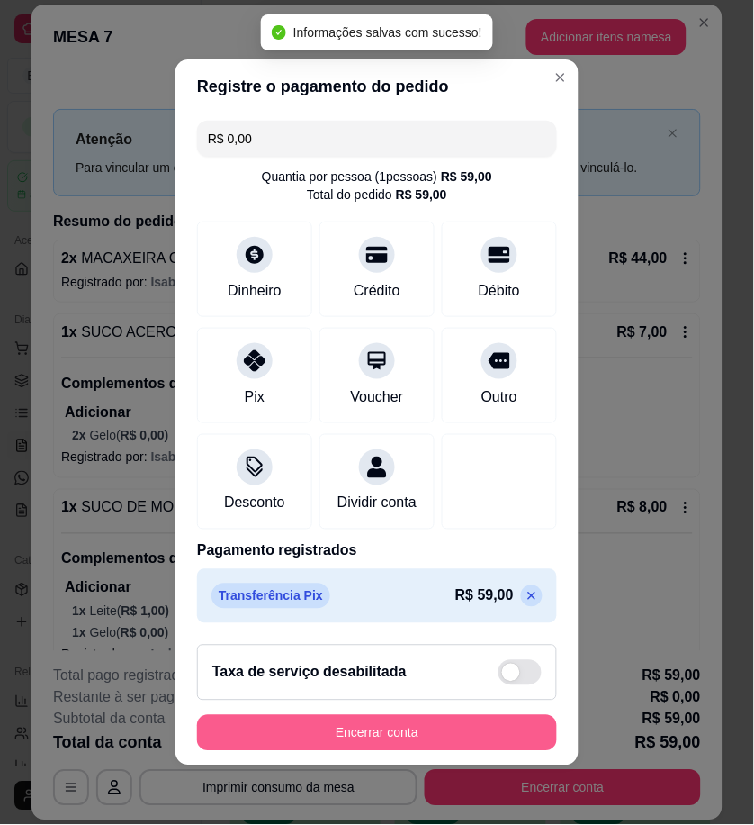
click at [498, 741] on button "Encerrar conta" at bounding box center [377, 733] width 360 height 36
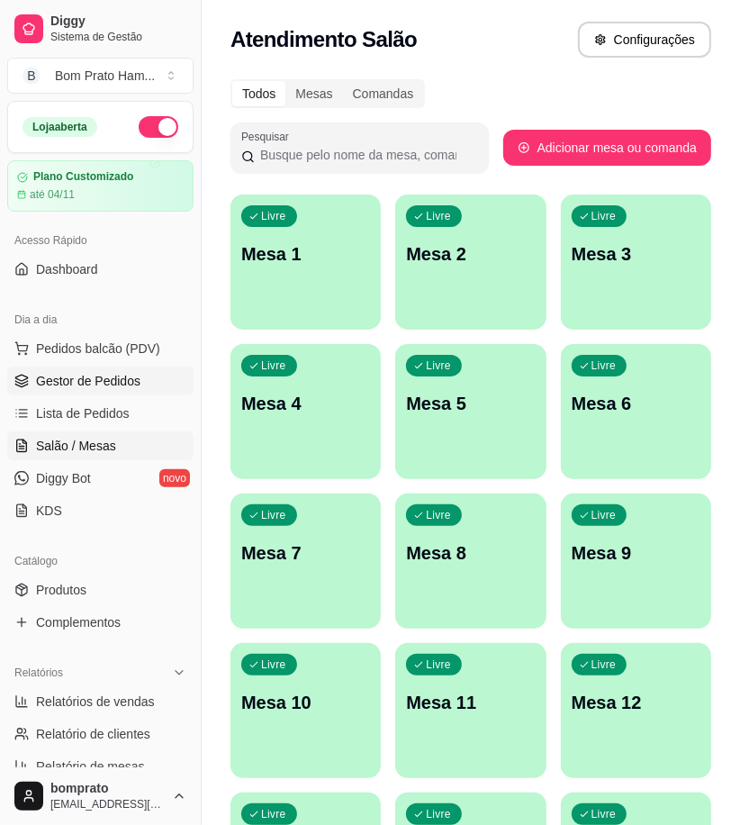
click at [119, 374] on span "Gestor de Pedidos" at bounding box center [88, 381] width 104 height 18
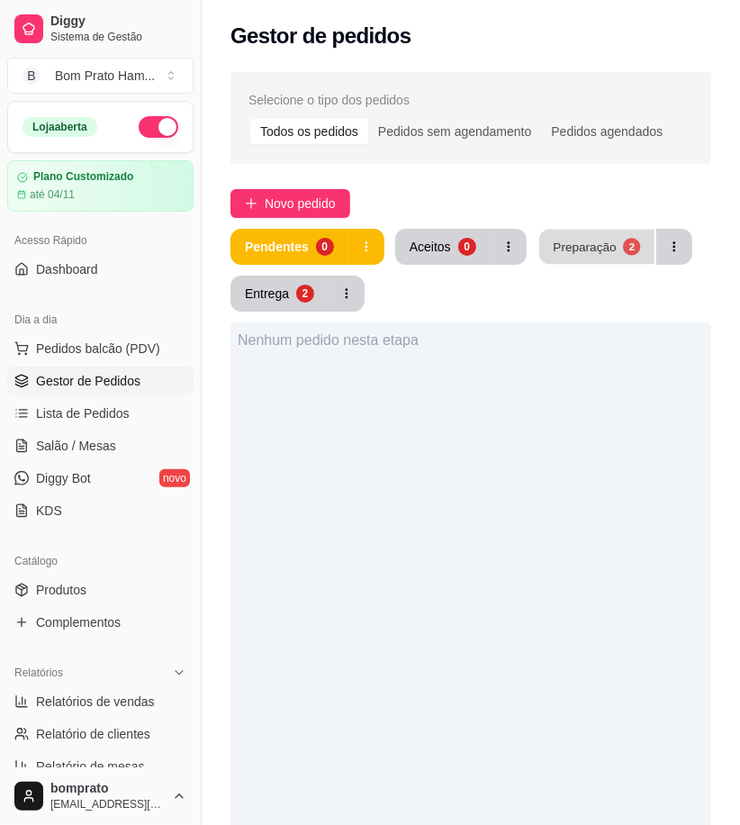
click at [554, 257] on button "Preparação 2" at bounding box center [596, 247] width 115 height 35
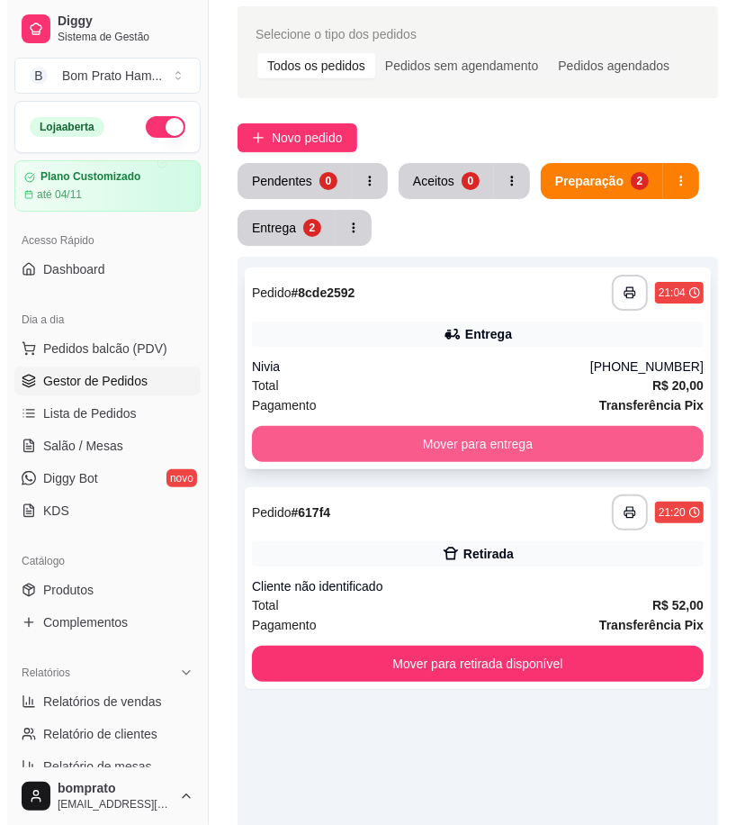
scroll to position [100, 0]
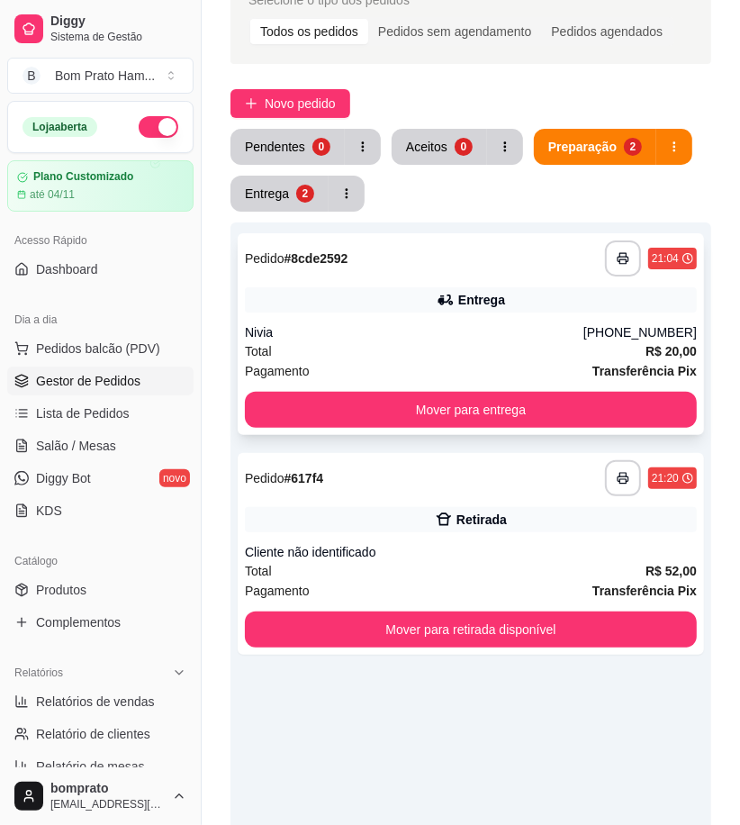
click at [479, 331] on div "Nivia" at bounding box center [414, 332] width 338 height 18
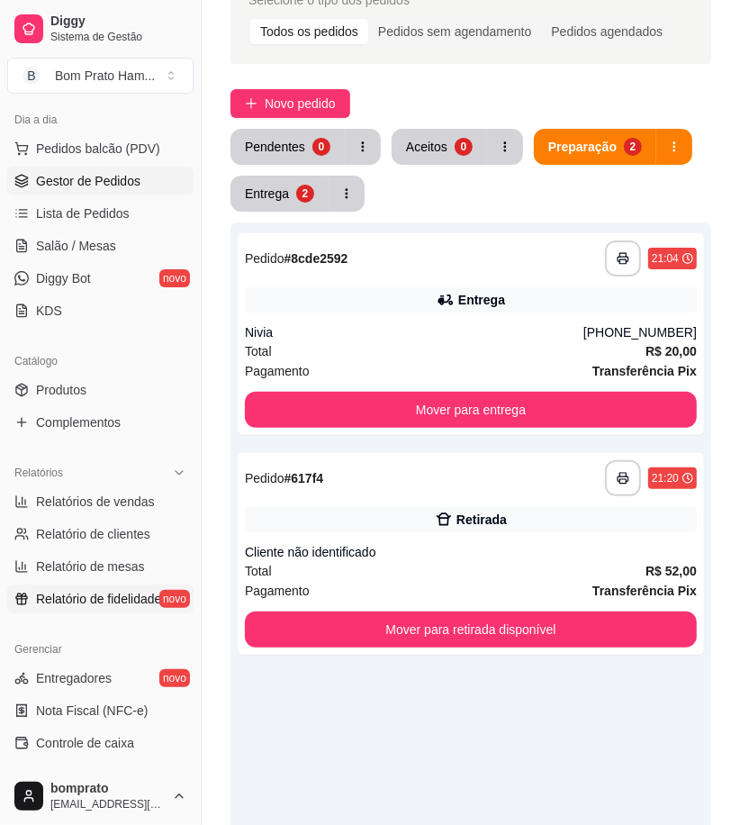
scroll to position [400, 0]
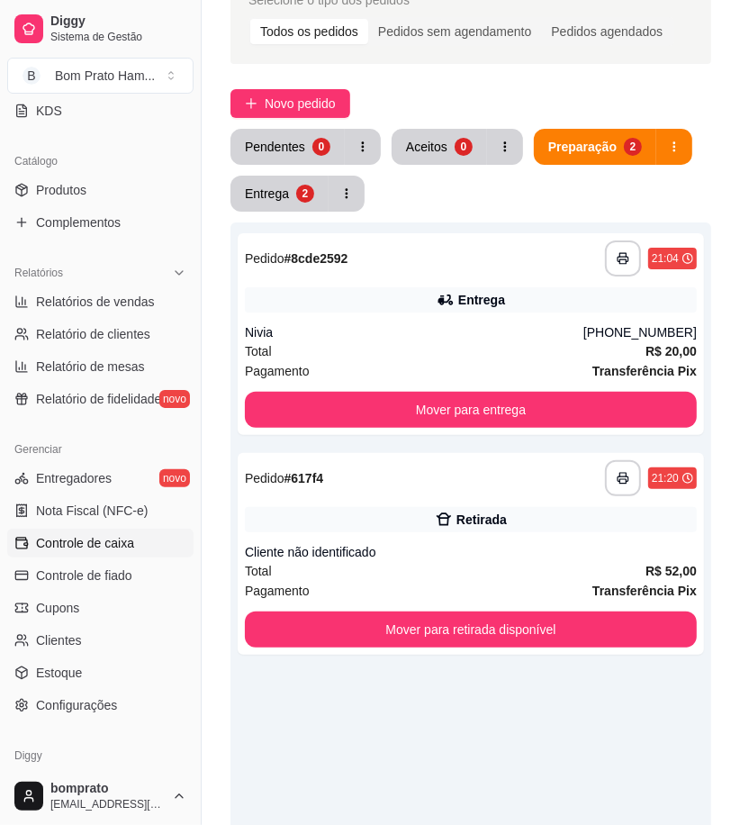
click at [140, 550] on link "Controle de caixa" at bounding box center [100, 542] width 186 height 29
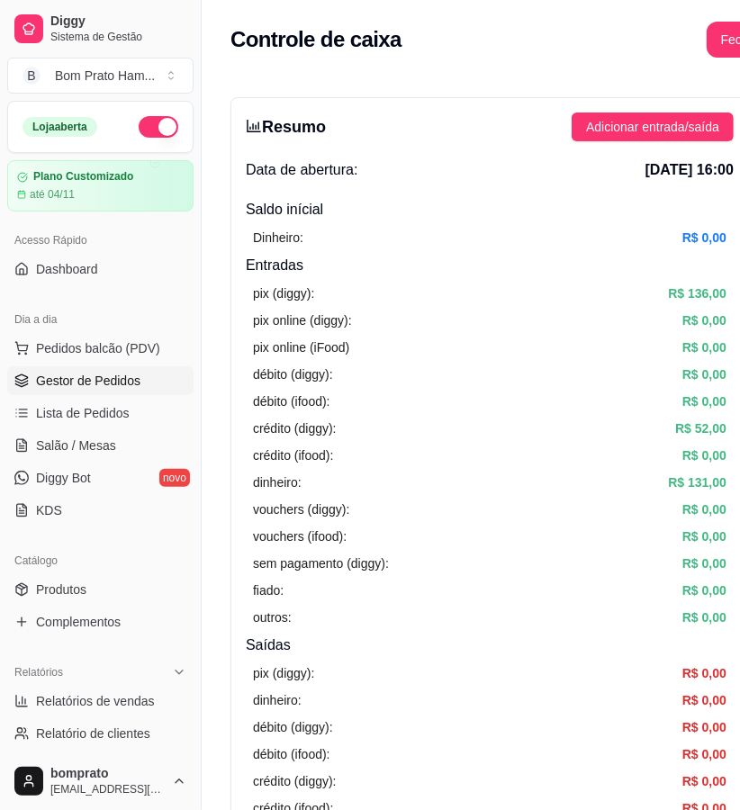
click at [149, 372] on link "Gestor de Pedidos" at bounding box center [100, 380] width 186 height 29
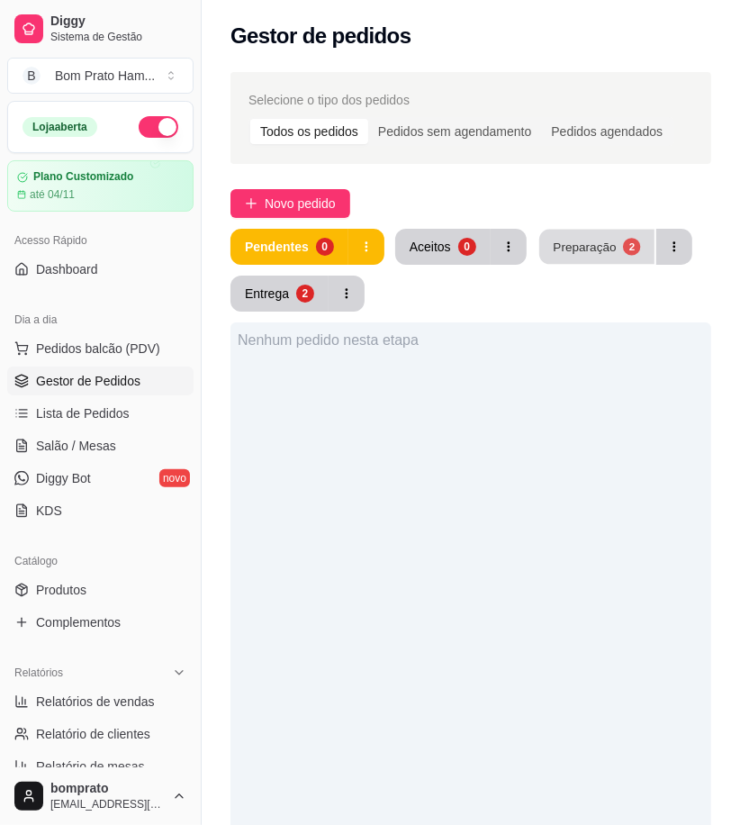
click at [599, 250] on div "Preparação" at bounding box center [584, 246] width 63 height 17
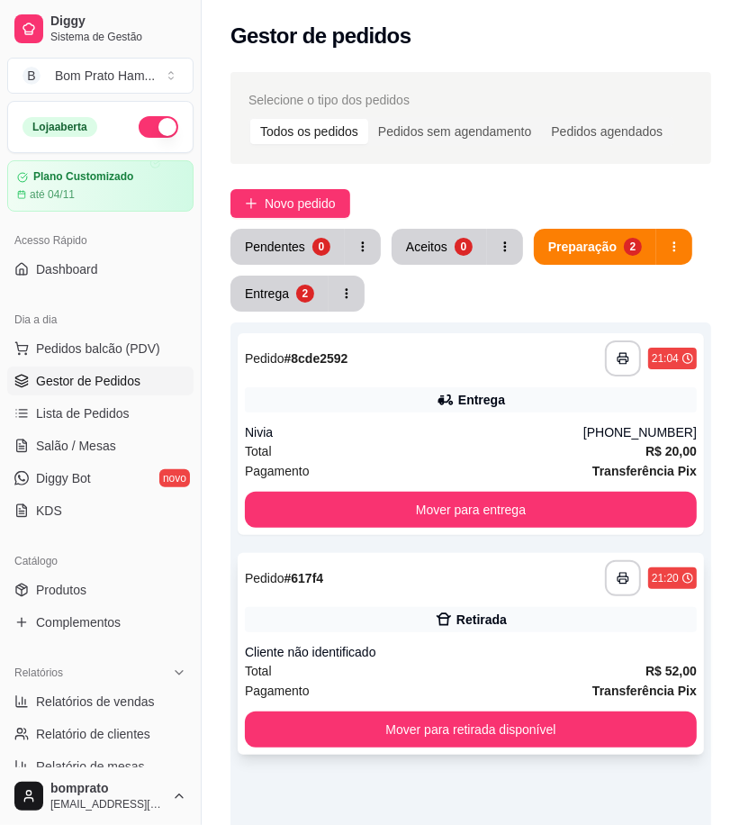
click at [495, 626] on div "Retirada" at bounding box center [481, 619] width 50 height 18
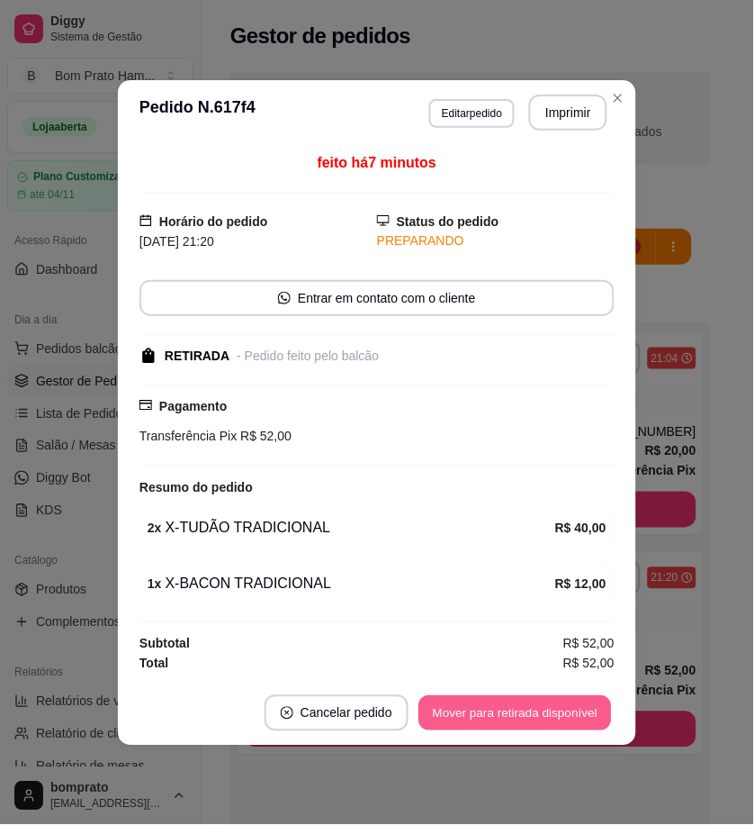
click at [577, 717] on button "Mover para retirada disponível" at bounding box center [515, 712] width 193 height 35
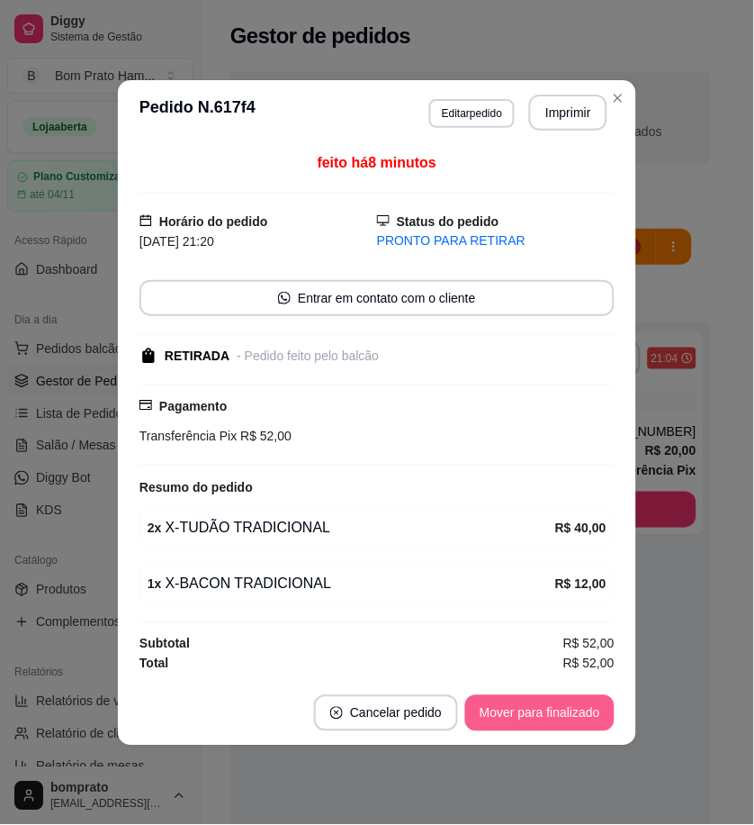
click at [577, 717] on button "Mover para finalizado" at bounding box center [539, 713] width 149 height 36
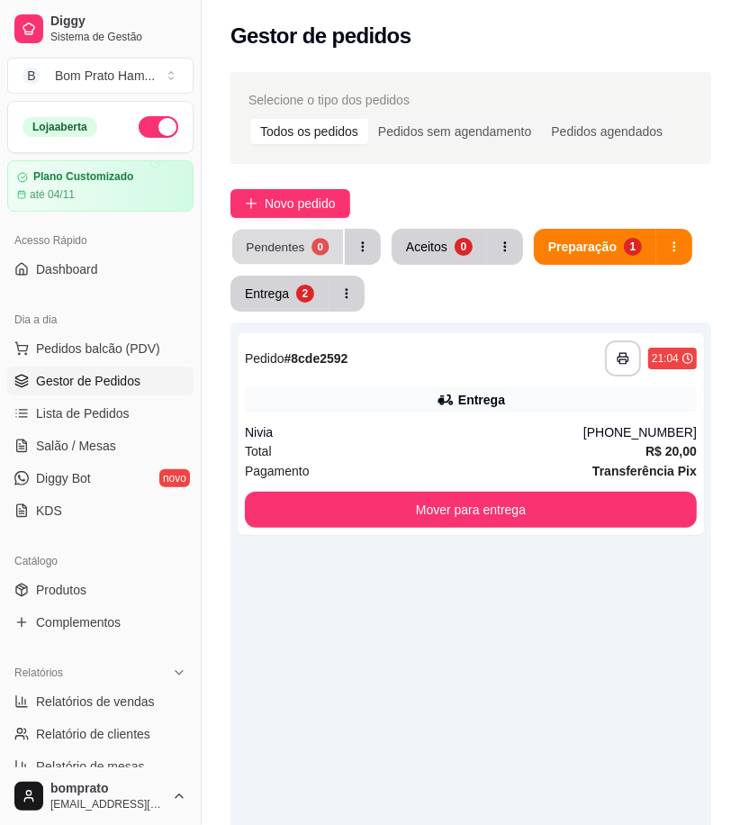
click at [311, 254] on button "Pendentes 0" at bounding box center [287, 247] width 111 height 35
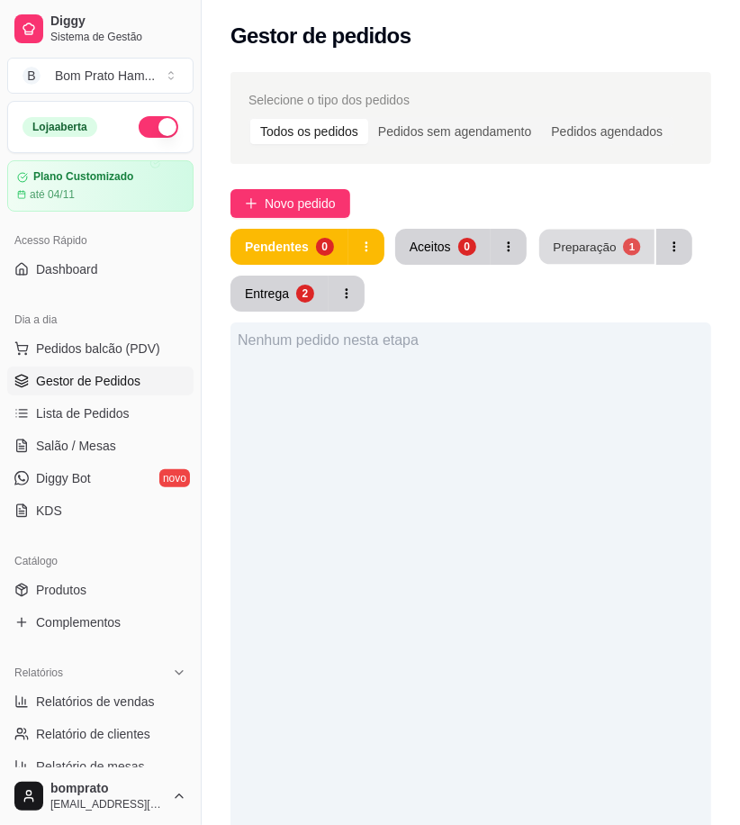
click at [616, 256] on button "Preparação 1" at bounding box center [596, 247] width 115 height 35
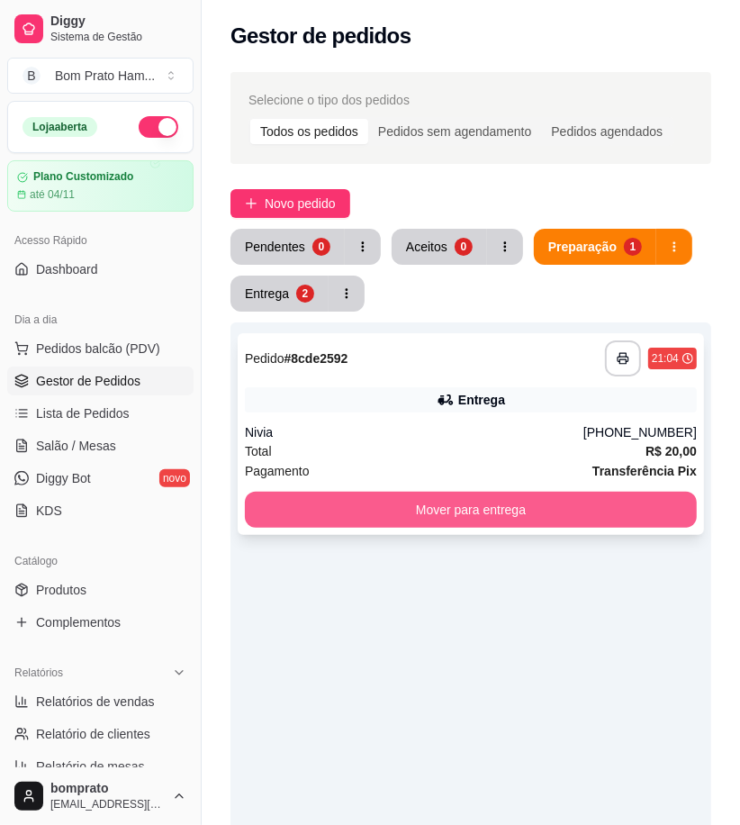
click at [576, 517] on button "Mover para entrega" at bounding box center [471, 509] width 452 height 36
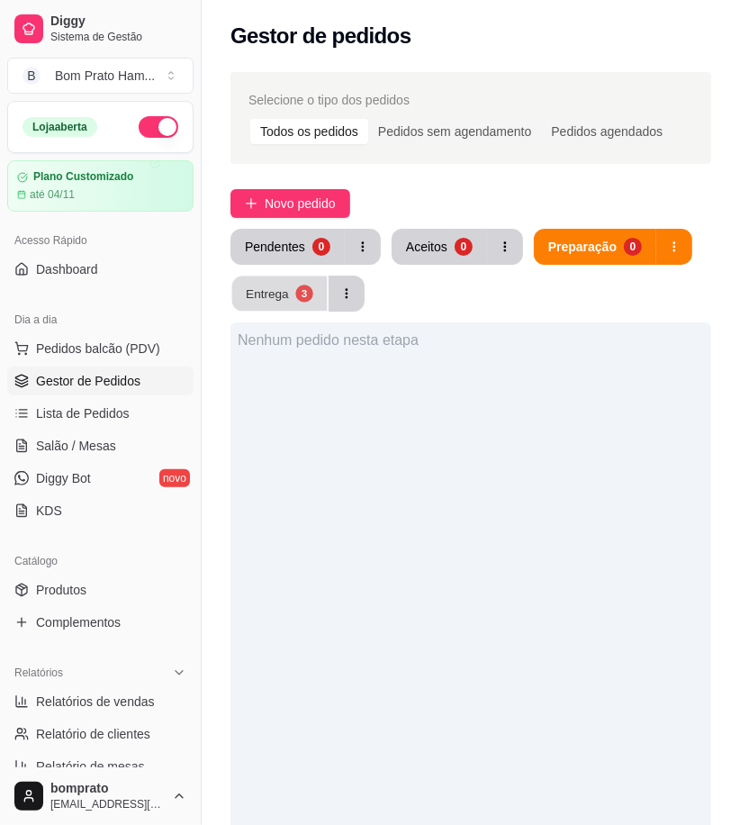
click at [304, 292] on div "3" at bounding box center [303, 292] width 17 height 17
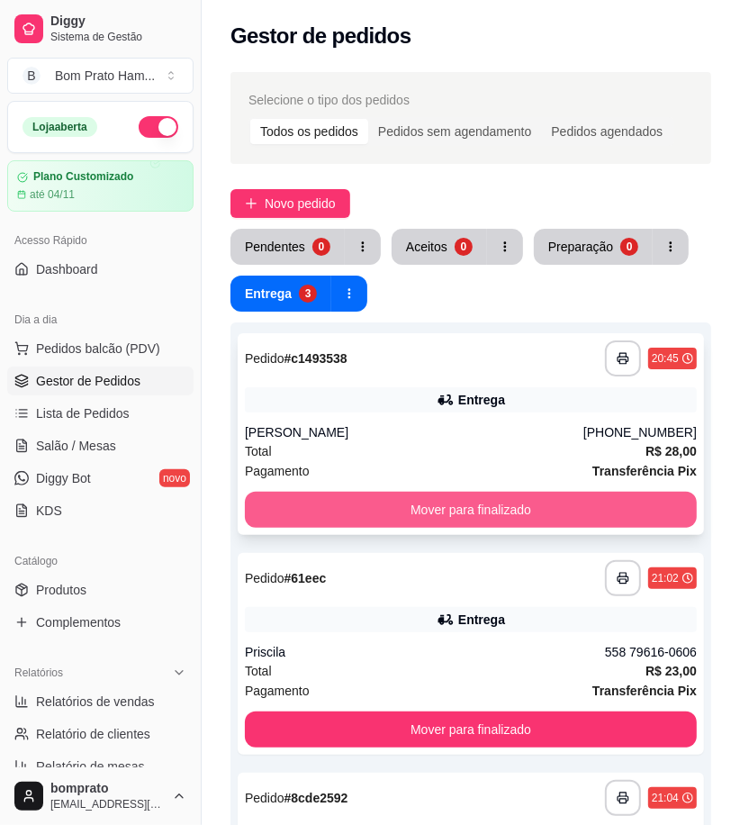
click at [632, 500] on button "Mover para finalizado" at bounding box center [471, 509] width 452 height 36
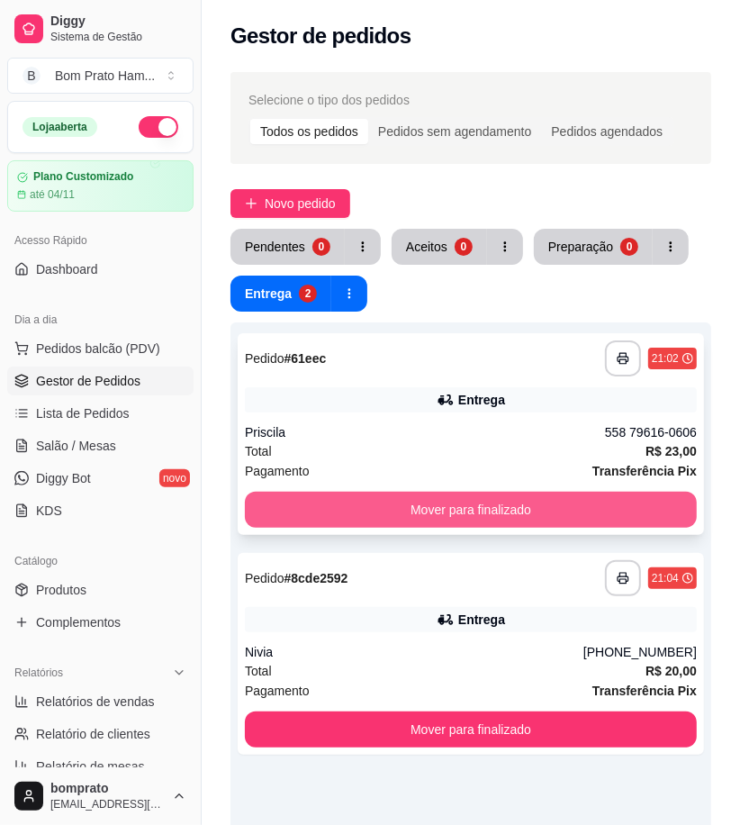
click at [630, 491] on button "Mover para finalizado" at bounding box center [471, 509] width 452 height 36
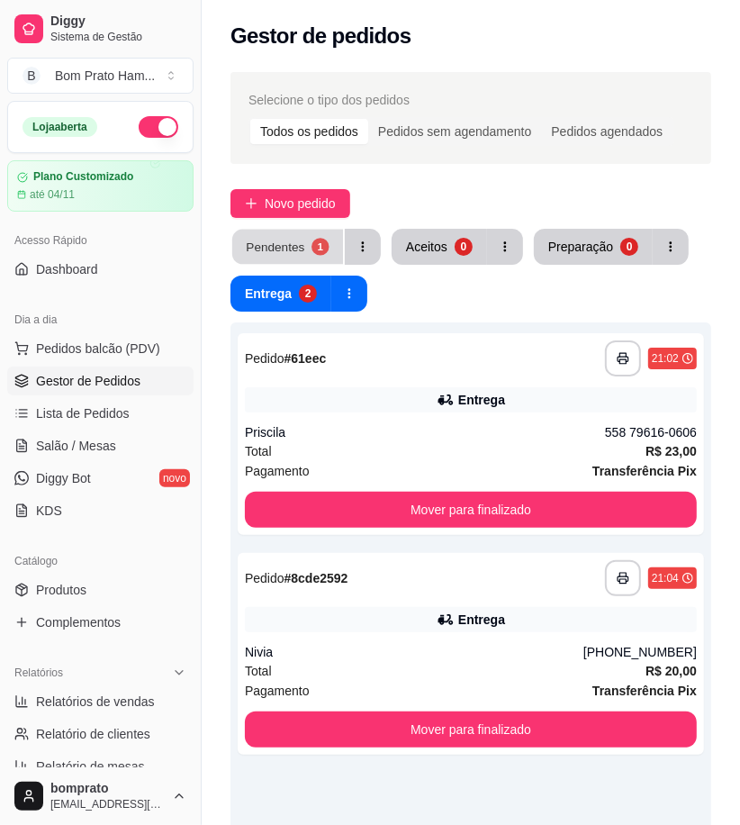
click at [319, 255] on div "1" at bounding box center [319, 246] width 17 height 17
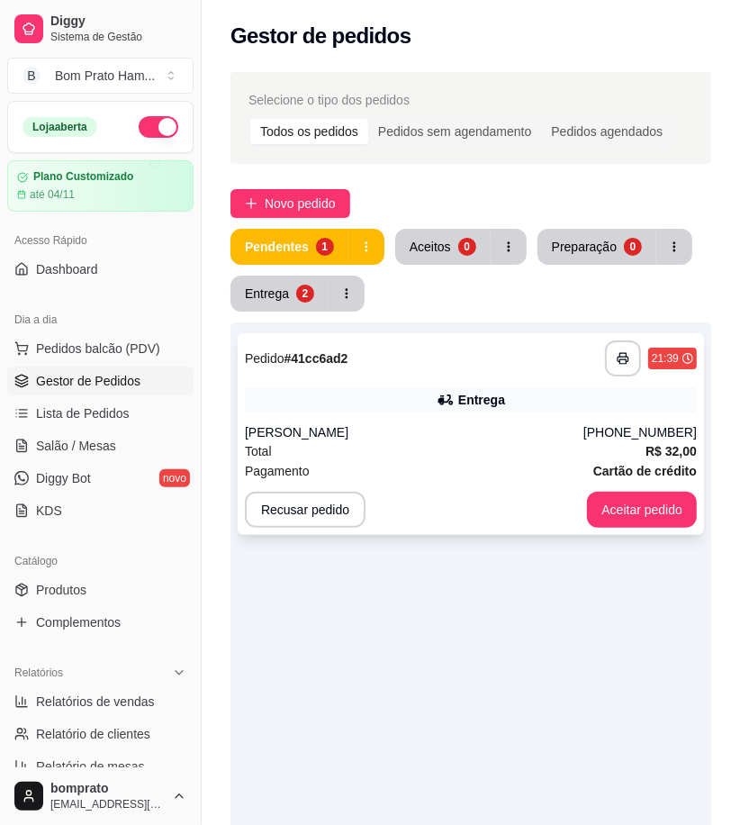
click at [486, 398] on div "Entrega" at bounding box center [481, 400] width 47 height 18
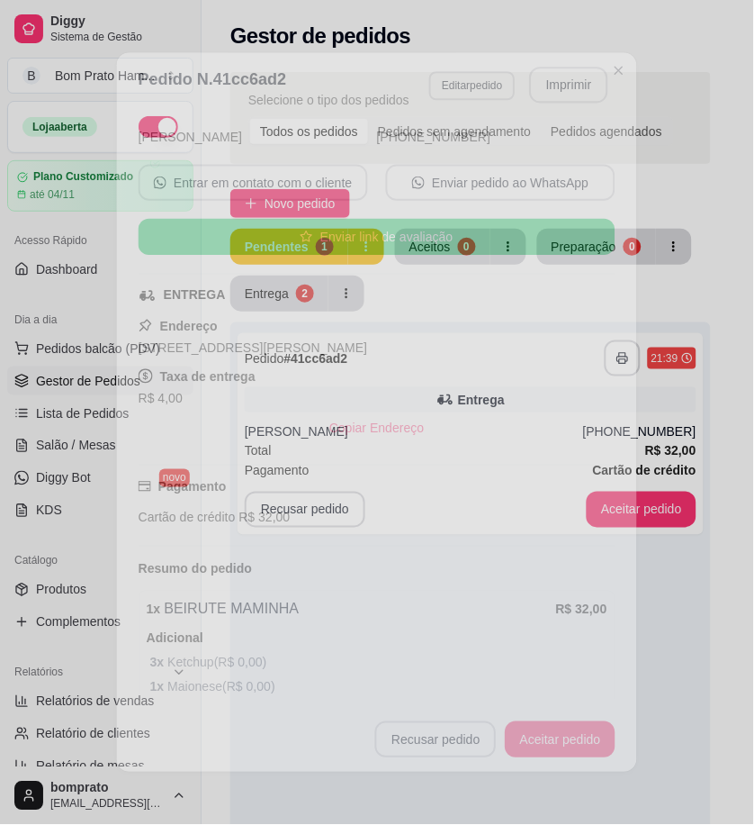
scroll to position [249, 0]
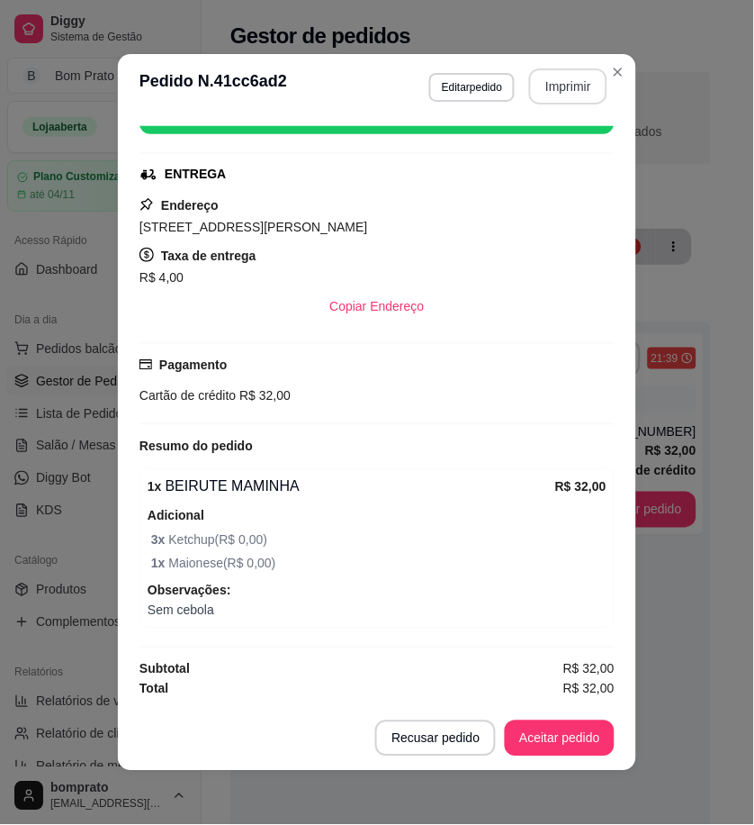
click at [579, 96] on button "Imprimir" at bounding box center [568, 86] width 78 height 36
click at [583, 742] on button "Aceitar pedido" at bounding box center [560, 738] width 106 height 35
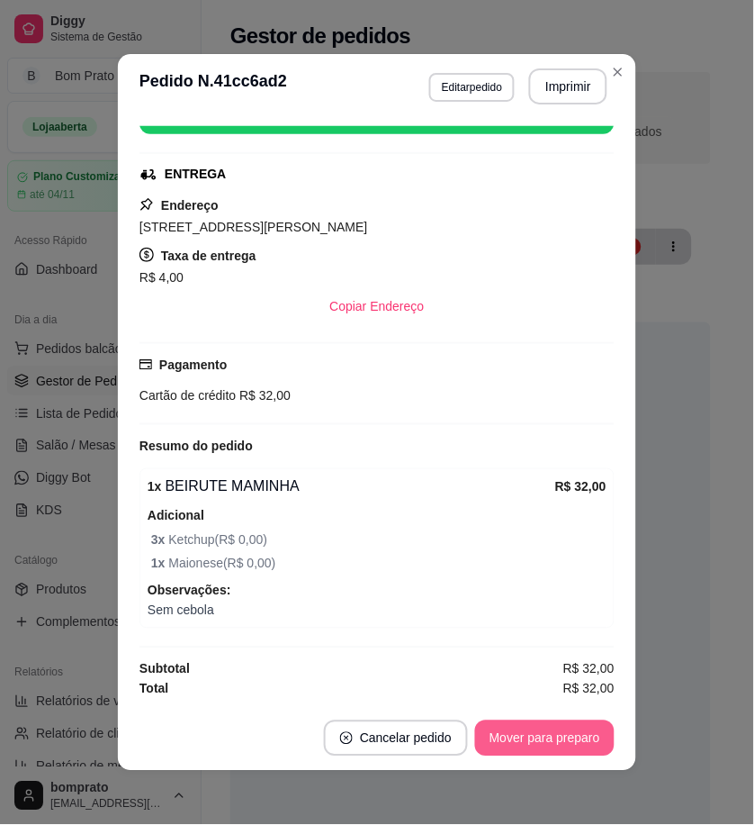
click at [583, 741] on button "Mover para preparo" at bounding box center [545, 738] width 140 height 36
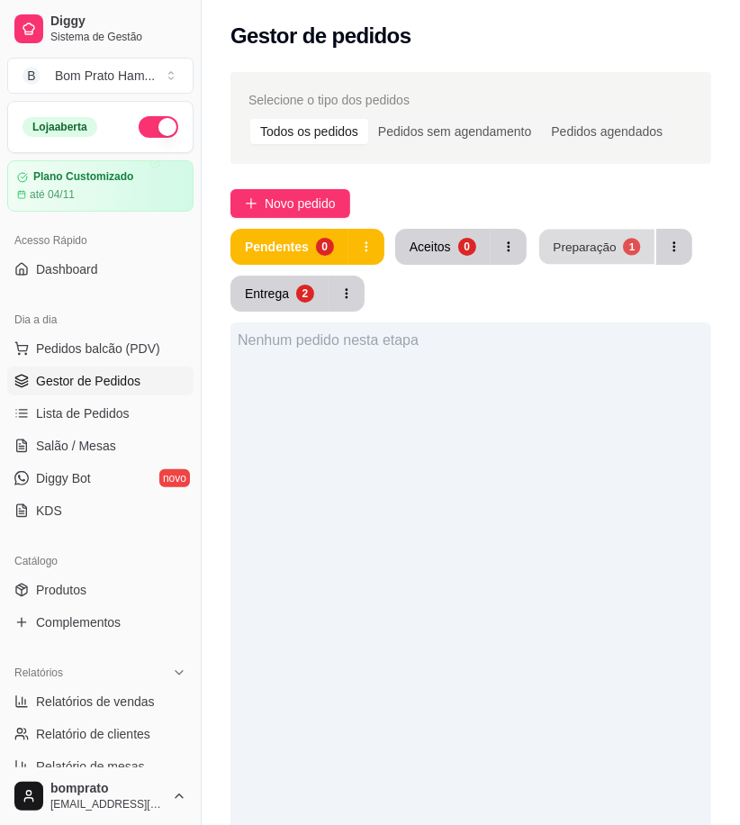
click at [599, 237] on button "Preparação 1" at bounding box center [596, 247] width 115 height 35
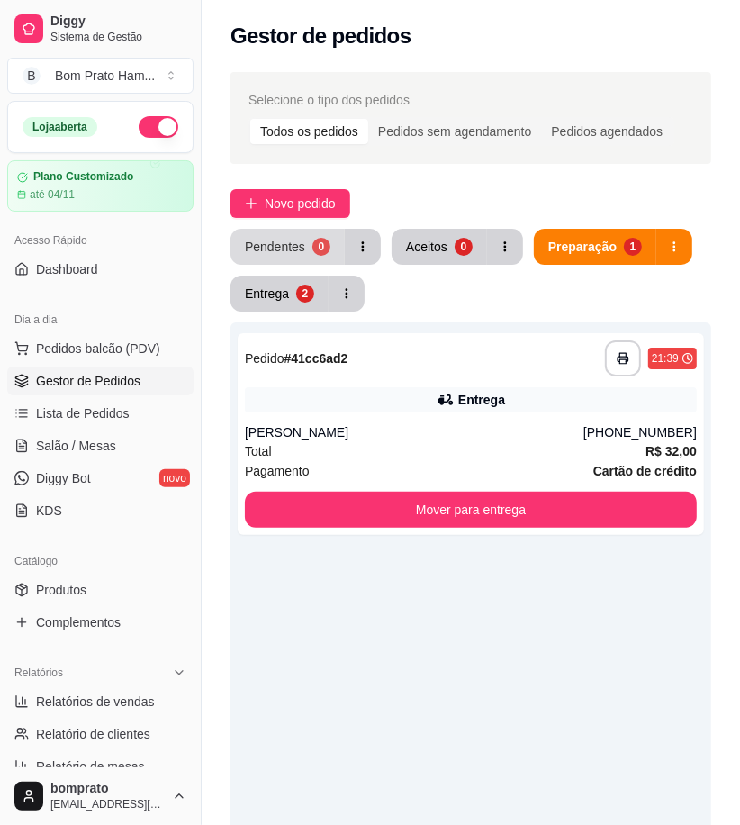
click at [273, 239] on div "Pendentes" at bounding box center [275, 247] width 60 height 18
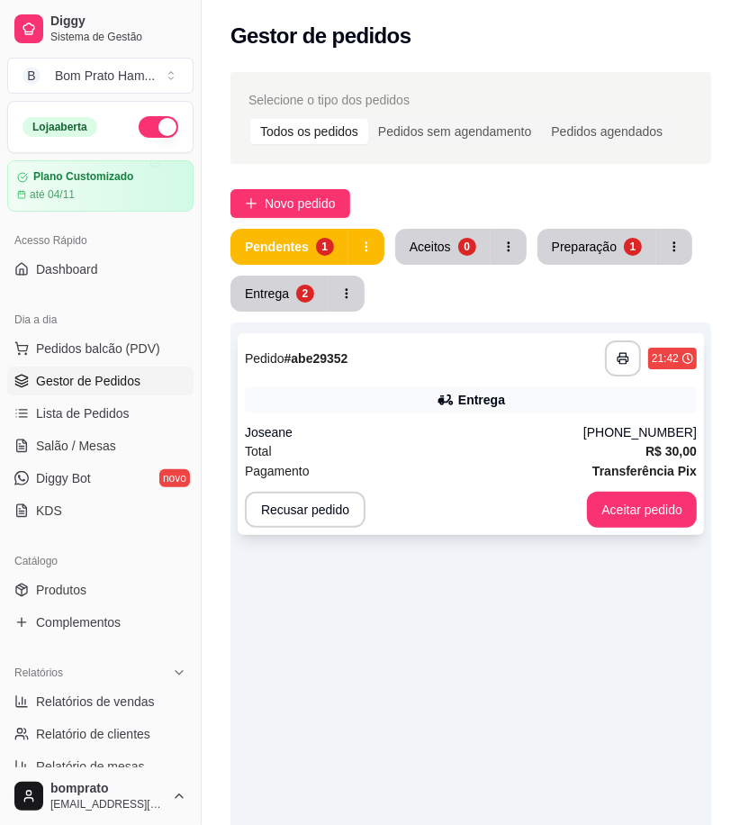
click at [491, 428] on div "Joseane" at bounding box center [414, 432] width 338 height 18
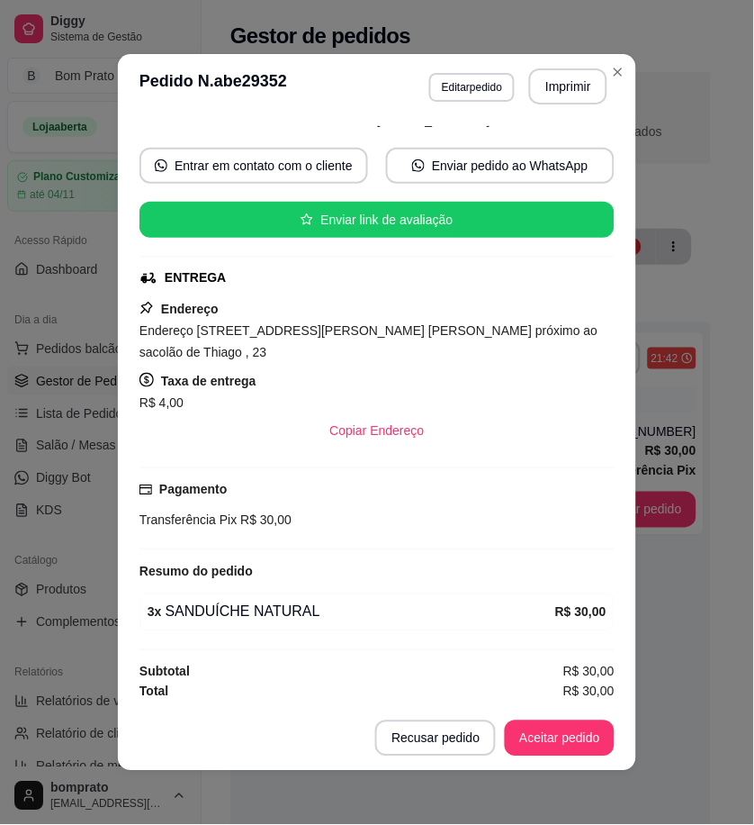
scroll to position [149, 0]
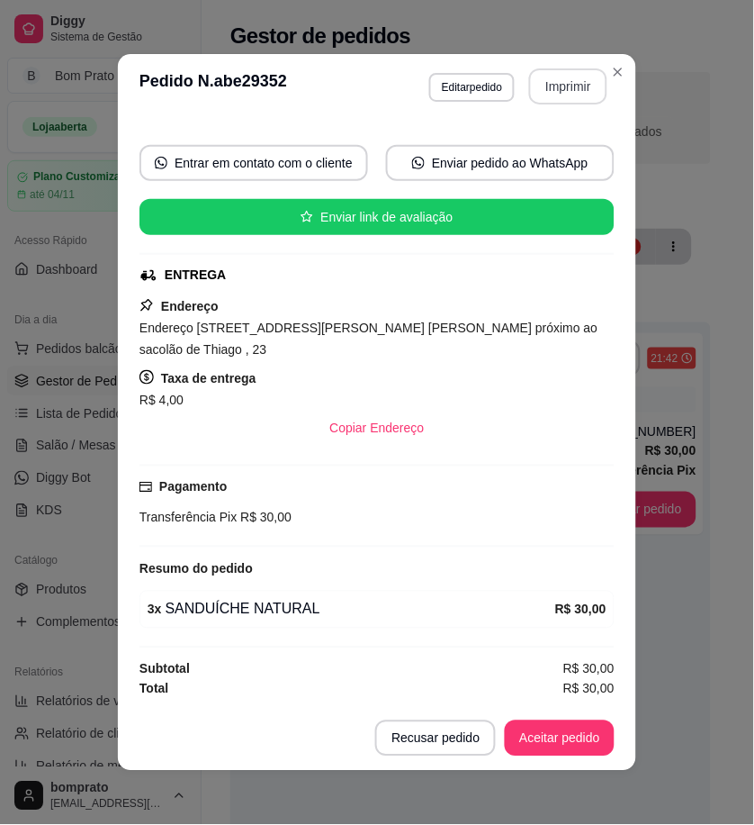
click at [562, 77] on button "Imprimir" at bounding box center [568, 86] width 78 height 36
click at [582, 753] on button "Aceitar pedido" at bounding box center [560, 738] width 106 height 35
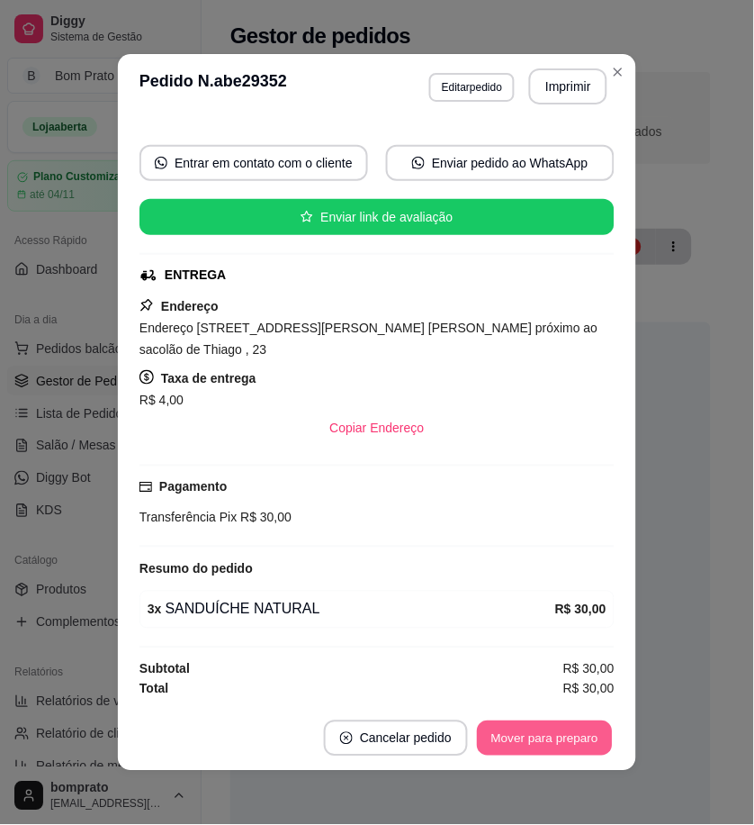
click at [582, 752] on button "Mover para preparo" at bounding box center [544, 738] width 135 height 35
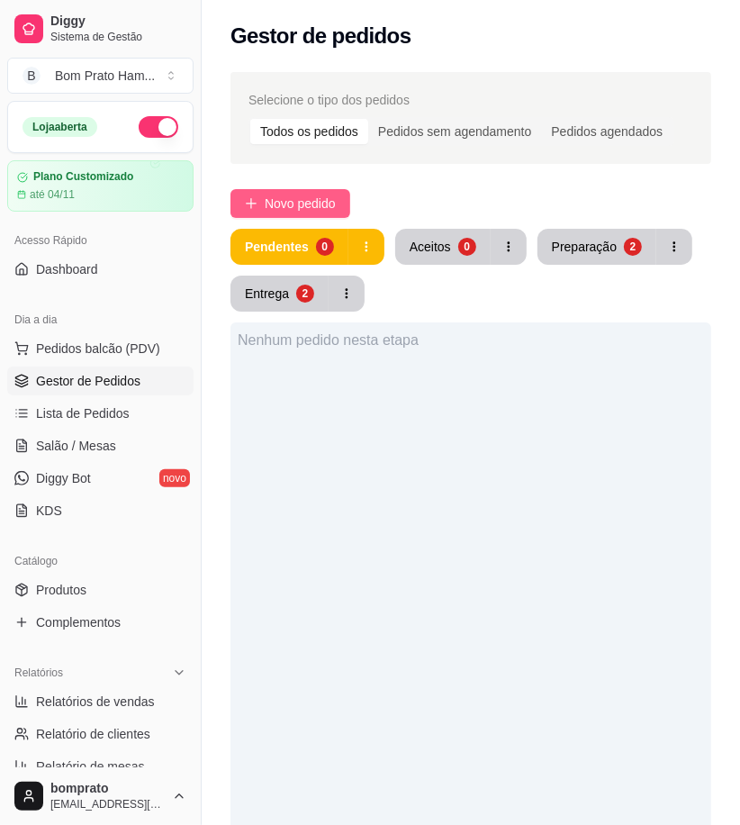
click at [300, 204] on span "Novo pedido" at bounding box center [300, 204] width 71 height 20
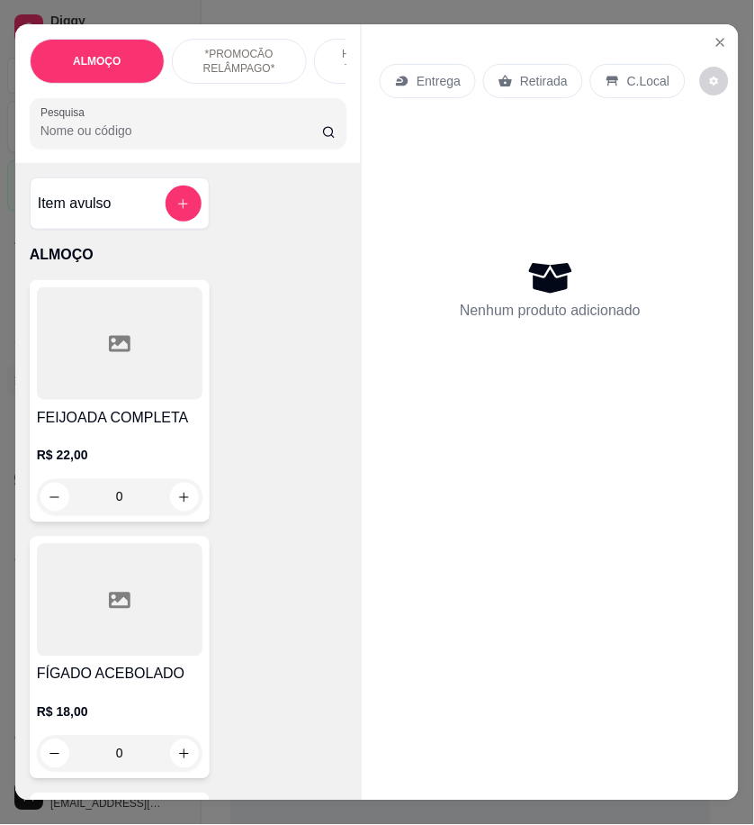
click at [235, 140] on input "Pesquisa" at bounding box center [182, 131] width 282 height 18
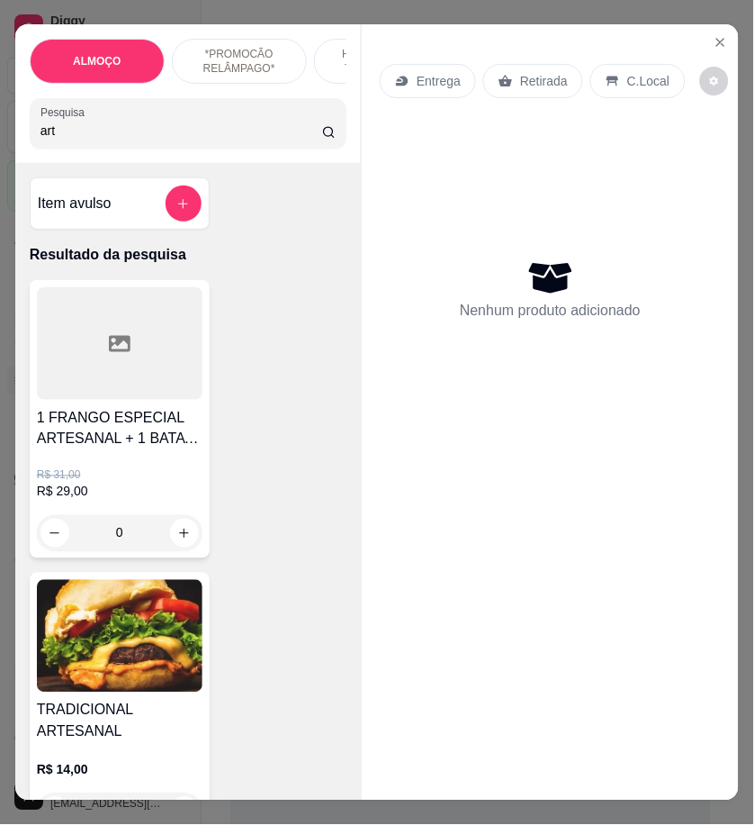
type input "art"
click at [136, 666] on img at bounding box center [120, 636] width 166 height 113
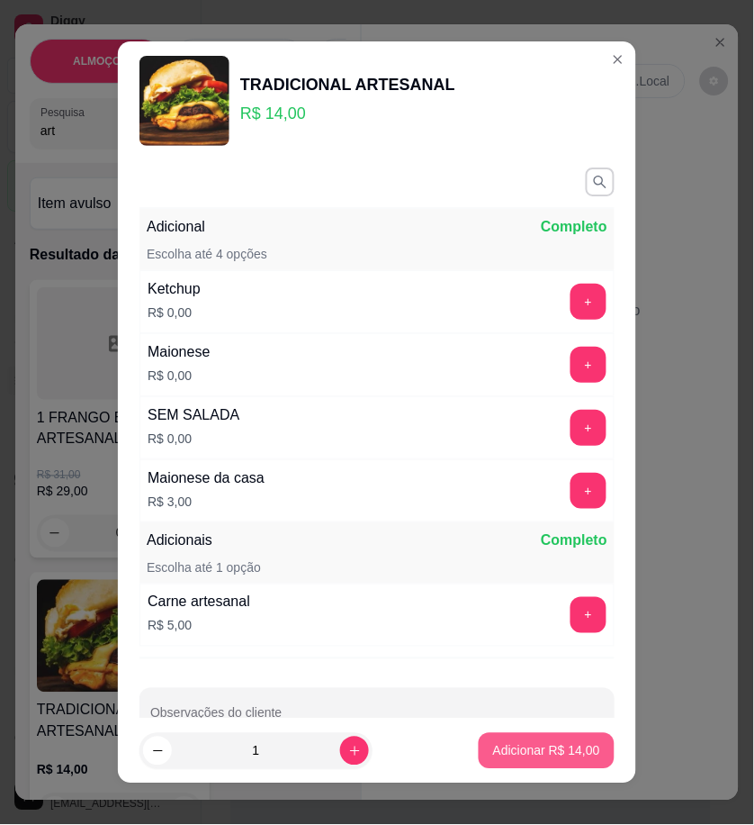
click at [545, 745] on p "Adicionar R$ 14,00" at bounding box center [546, 751] width 107 height 18
type input "1"
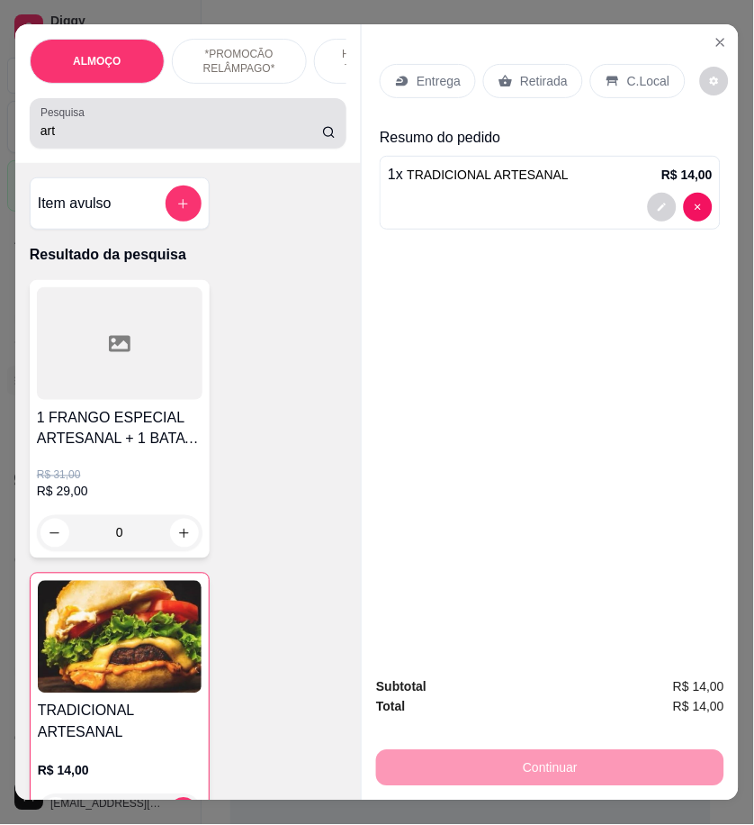
click at [59, 138] on input "art" at bounding box center [182, 131] width 282 height 18
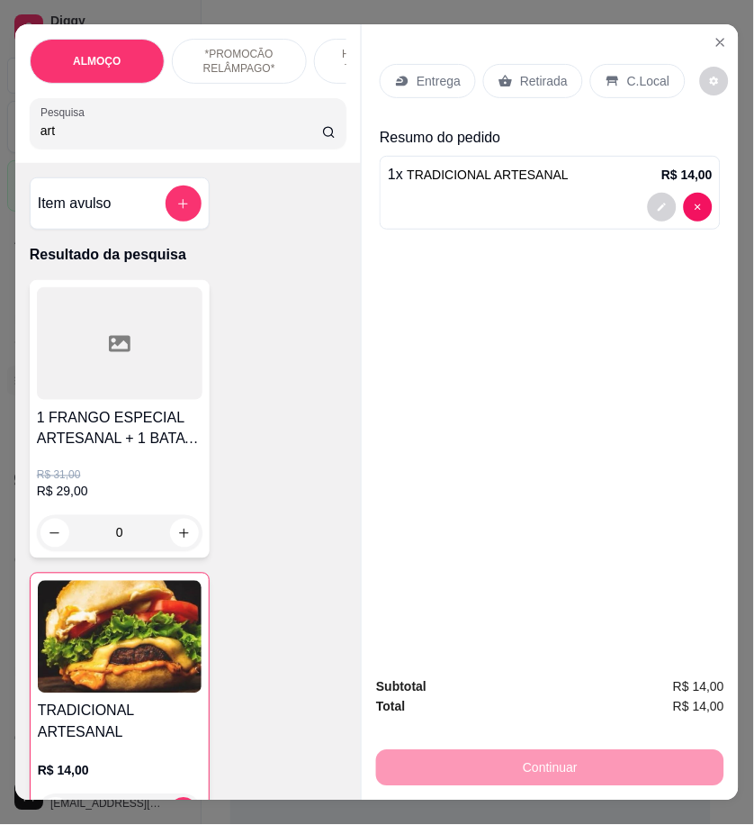
click at [59, 138] on input "art" at bounding box center [182, 131] width 282 height 18
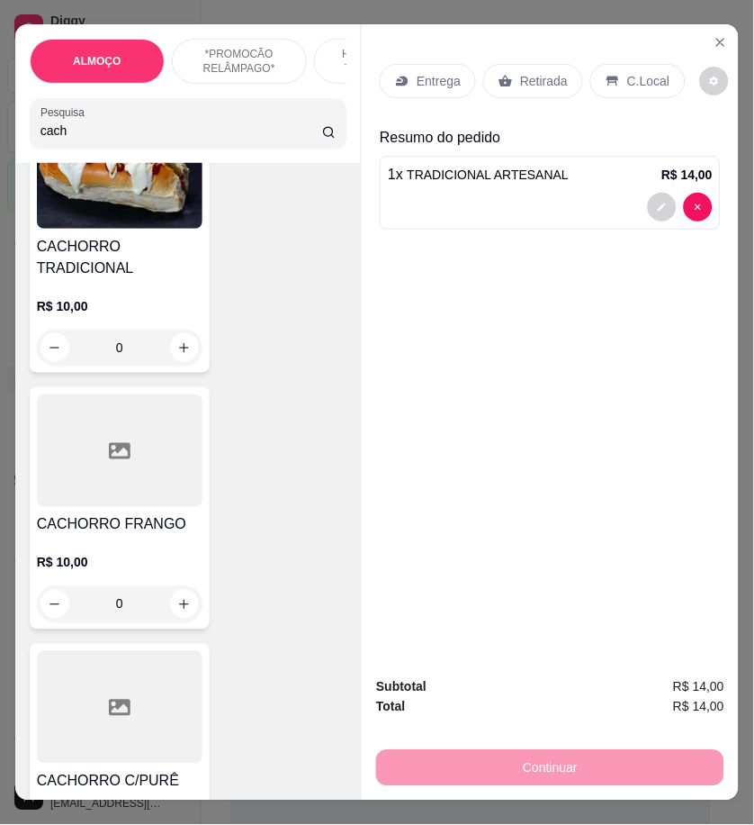
scroll to position [500, 0]
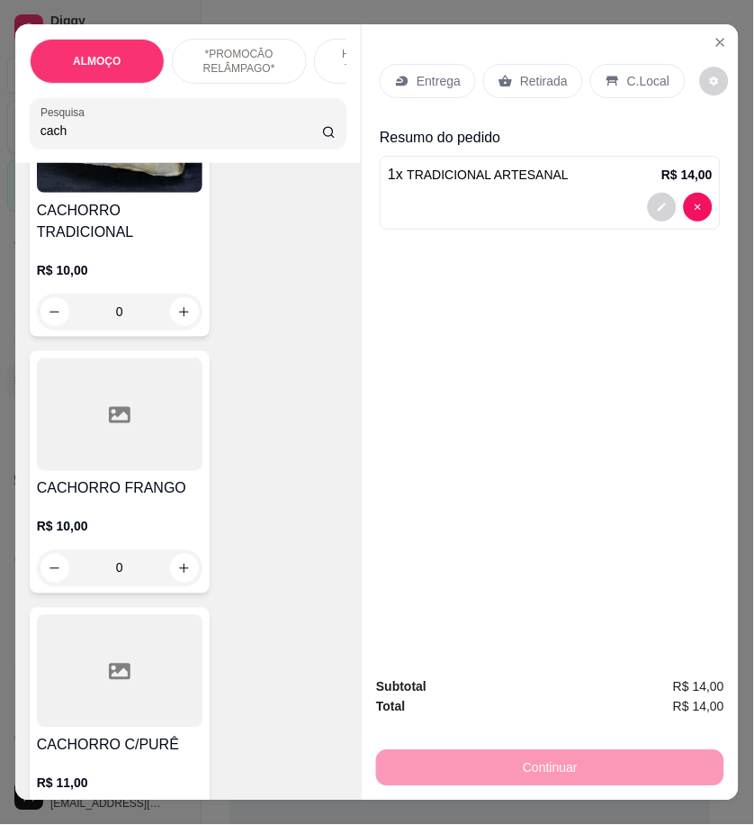
type input "cach"
click at [127, 482] on div "CACHORRO FRANGO R$ 10,00 0" at bounding box center [120, 472] width 180 height 242
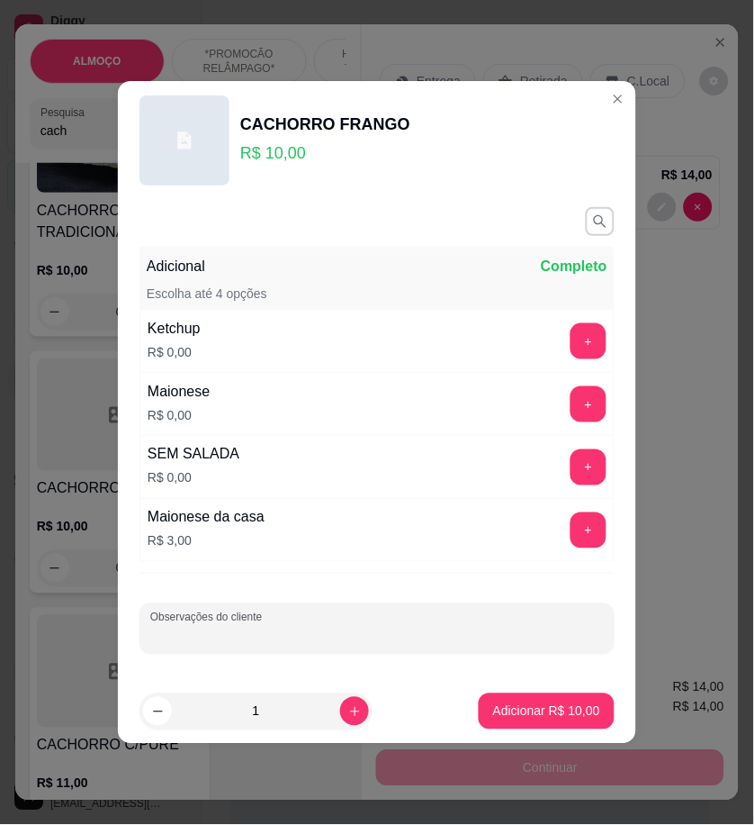
click at [299, 635] on input "Observações do cliente" at bounding box center [377, 635] width 454 height 18
type input "SEM SALSICHA"
click at [528, 723] on button "Adicionar R$ 10,00" at bounding box center [547, 711] width 136 height 36
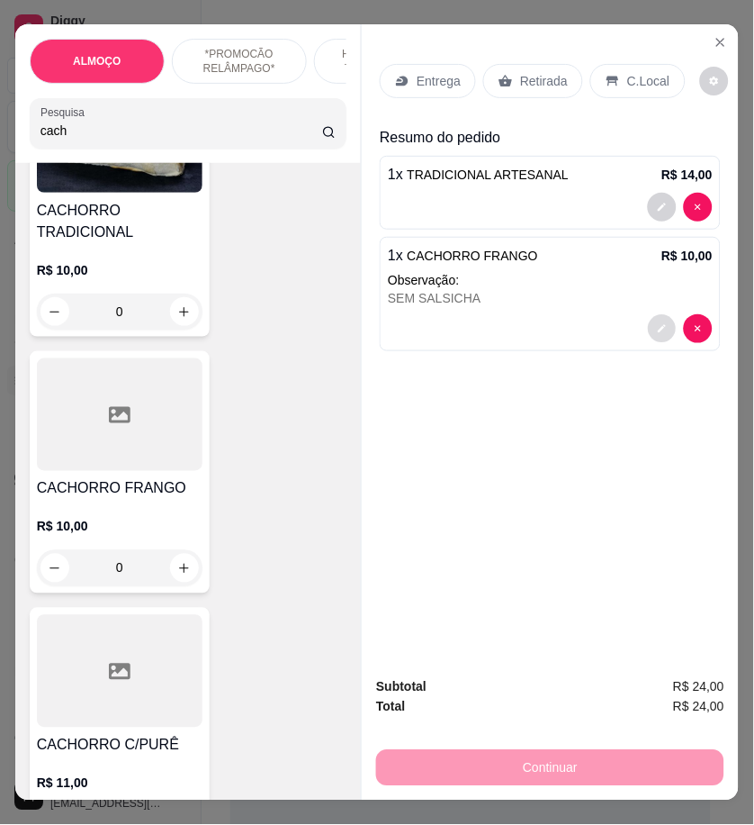
click at [653, 329] on button "decrease-product-quantity" at bounding box center [663, 329] width 28 height 28
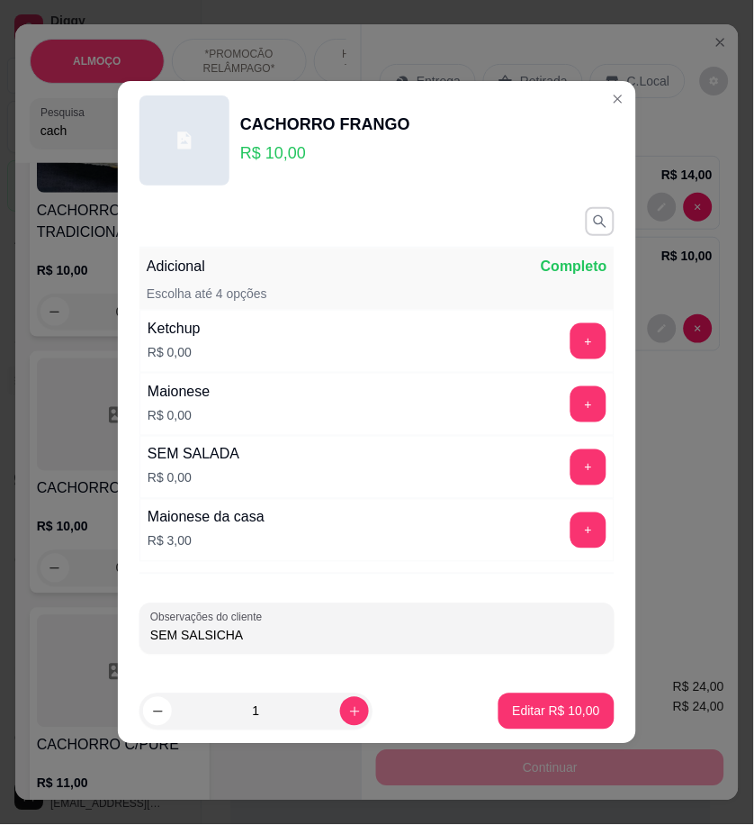
click at [257, 640] on input "SEM SALSICHA" at bounding box center [377, 635] width 454 height 18
type input "SEM SALSICHA, SEM CEBOLA"
click at [553, 721] on button "Editar R$ 10,00" at bounding box center [557, 711] width 116 height 36
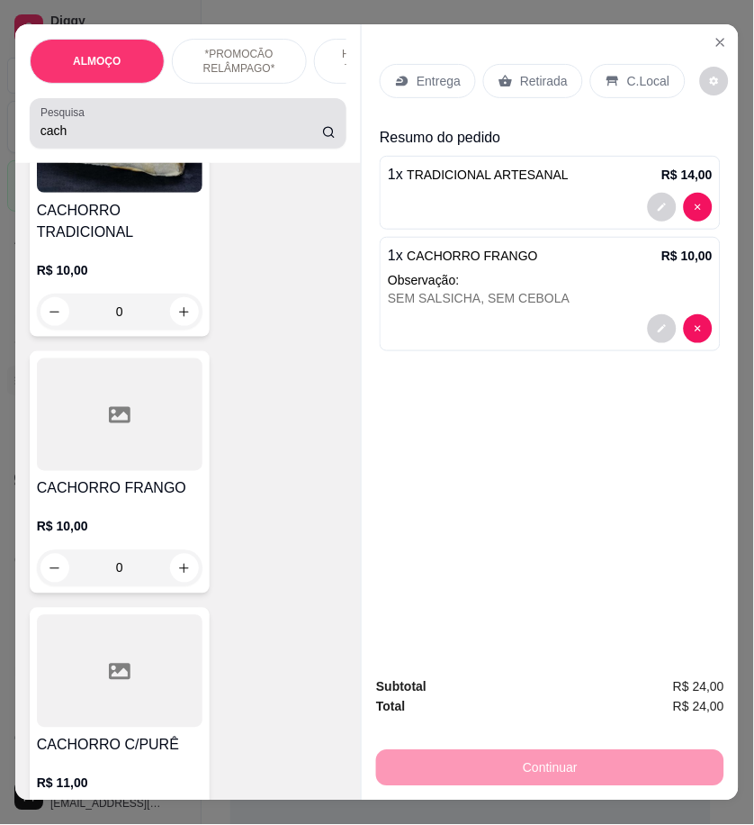
click at [90, 132] on input "cach" at bounding box center [182, 131] width 282 height 18
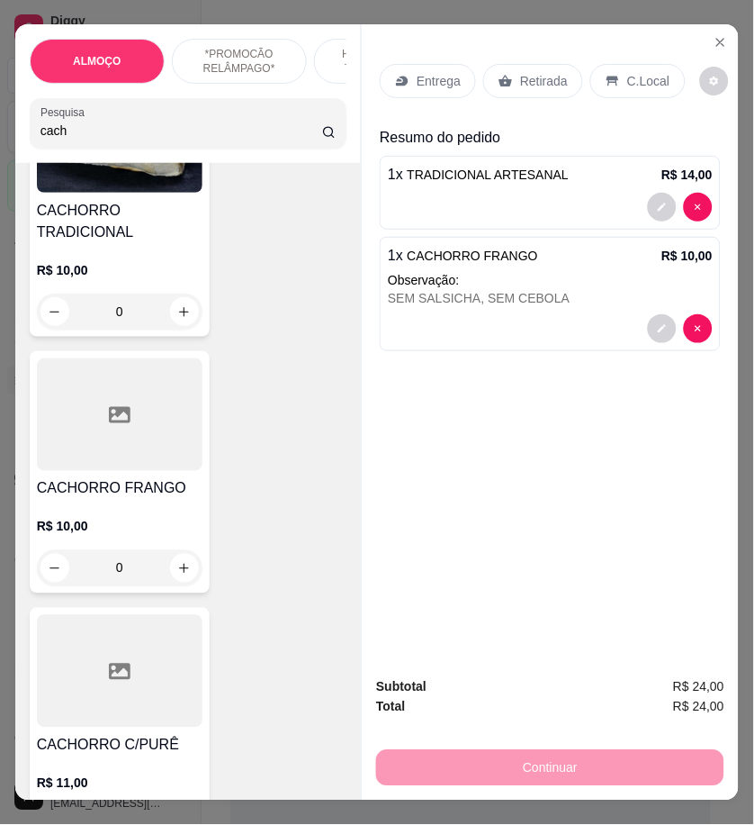
click at [90, 132] on input "cach" at bounding box center [182, 131] width 282 height 18
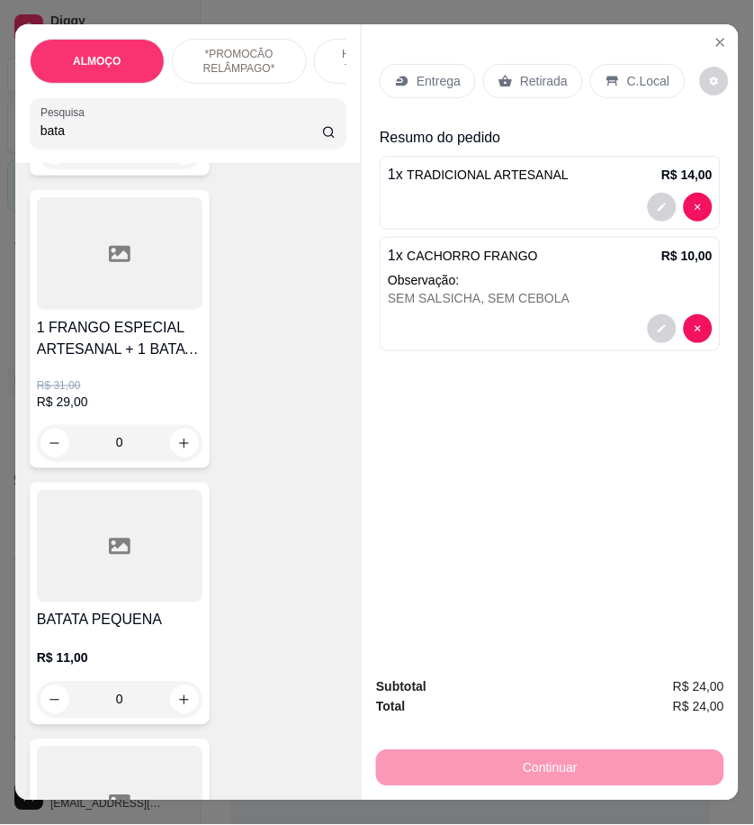
scroll to position [699, 0]
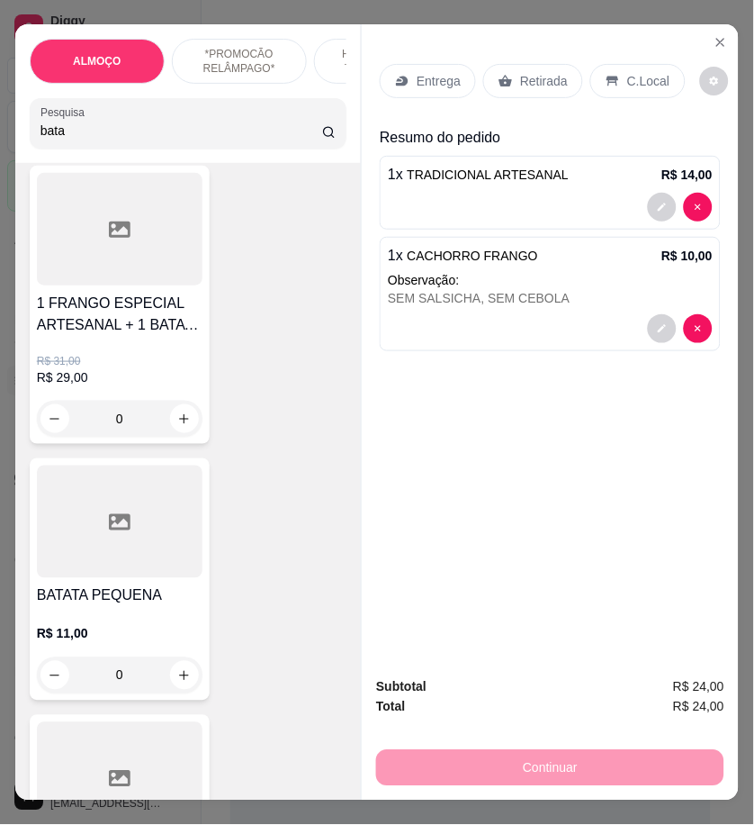
type input "bata"
click at [174, 679] on div "0" at bounding box center [120, 675] width 166 height 36
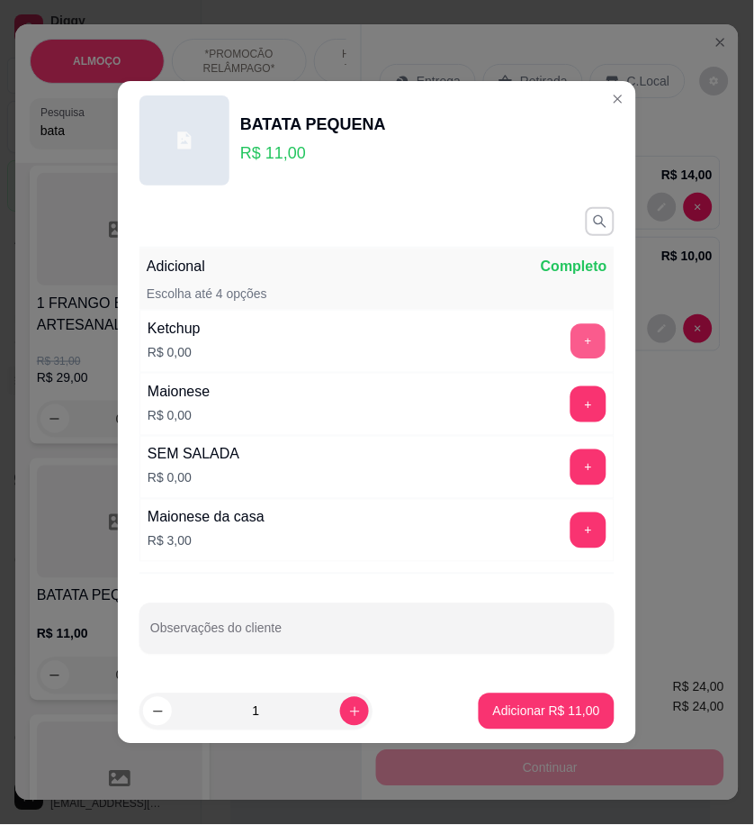
click at [572, 329] on button "+" at bounding box center [589, 341] width 35 height 35
click at [573, 415] on button "+" at bounding box center [589, 404] width 35 height 35
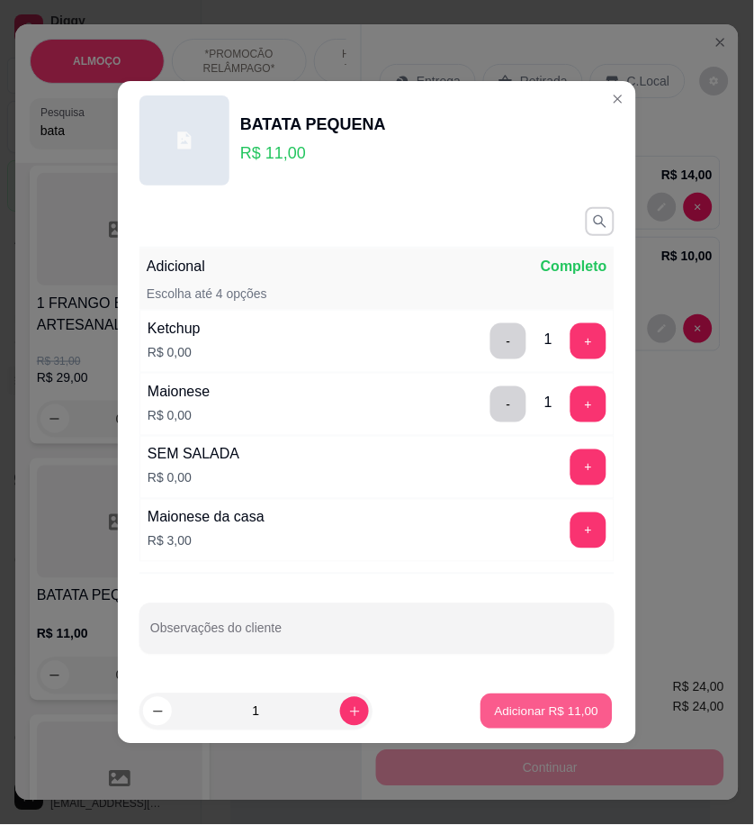
click at [583, 718] on p "Adicionar R$ 11,00" at bounding box center [547, 710] width 104 height 17
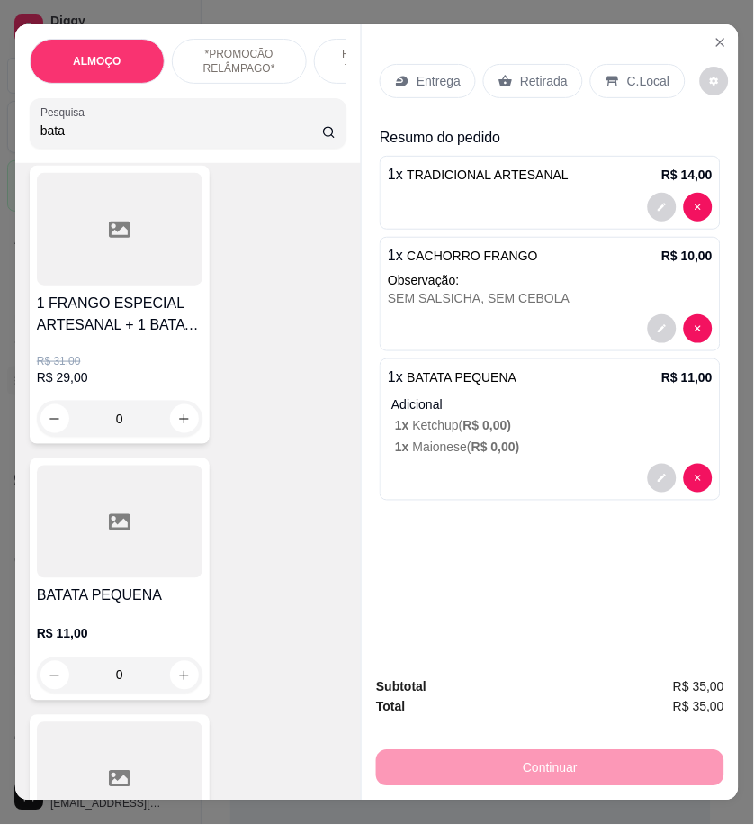
click at [442, 82] on p "Entrega" at bounding box center [439, 81] width 44 height 18
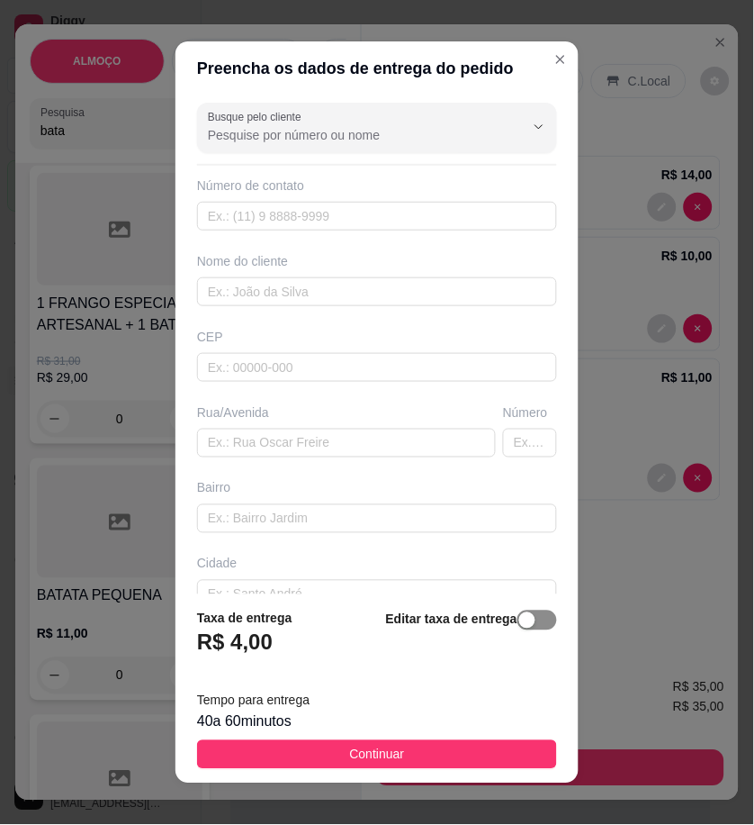
click at [518, 625] on span "button" at bounding box center [538, 620] width 40 height 20
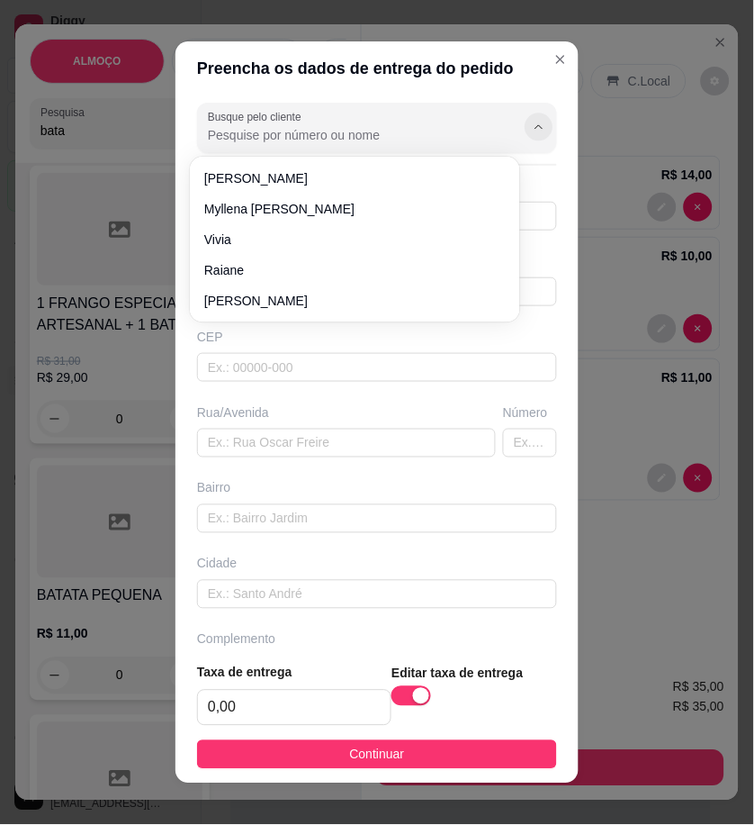
click at [532, 131] on icon "Show suggestions" at bounding box center [539, 127] width 14 height 14
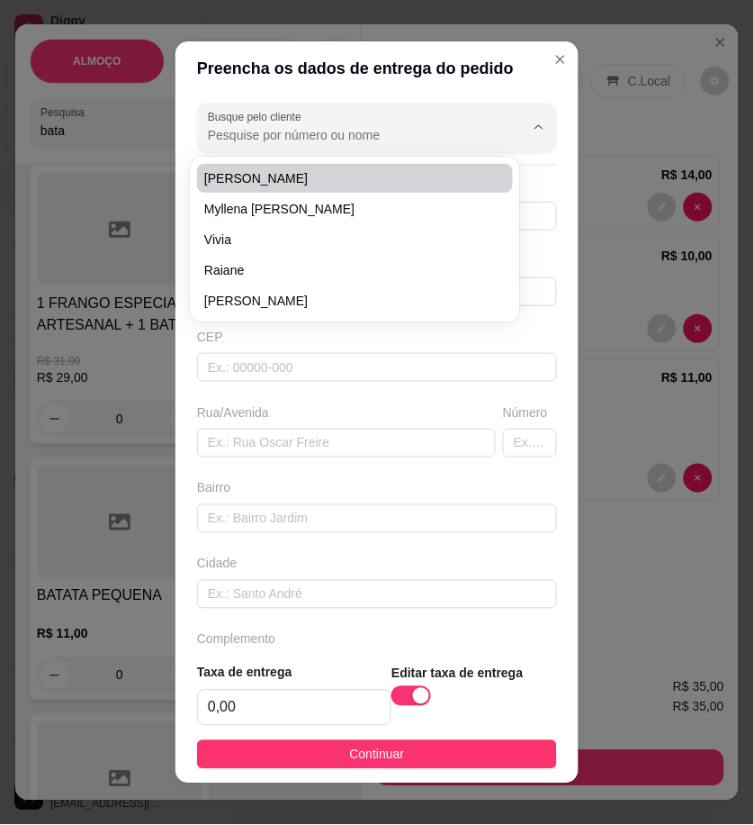
click at [302, 131] on input "Busque pelo cliente" at bounding box center [352, 135] width 288 height 18
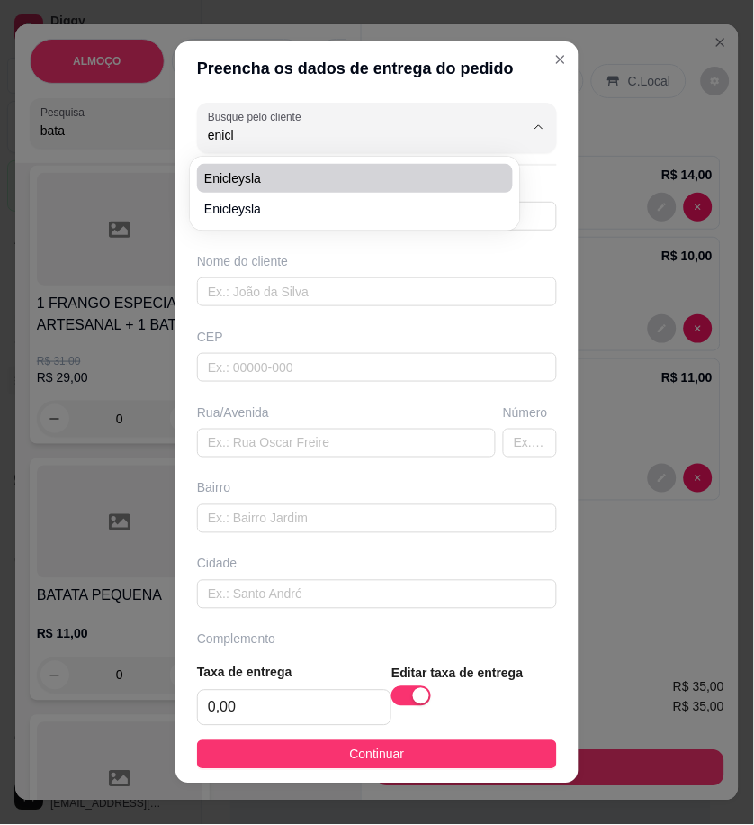
click at [307, 182] on span "Enicleysla" at bounding box center [346, 178] width 284 height 18
type input "Enicleysla"
type input "558791527470"
type input "Enicleysla"
type input "Rua F"
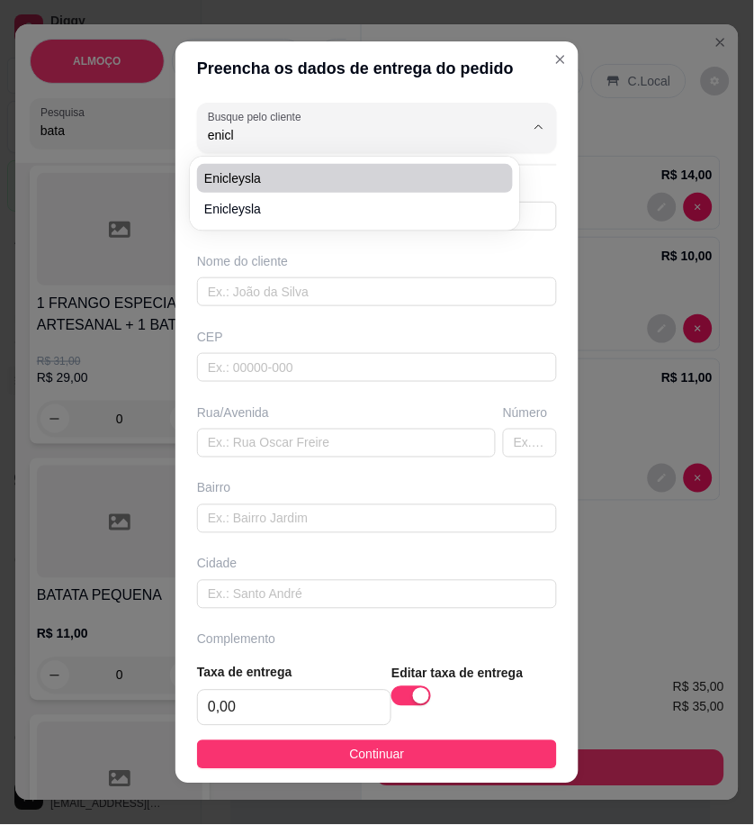
type input "15"
type input "Vila da cohab"
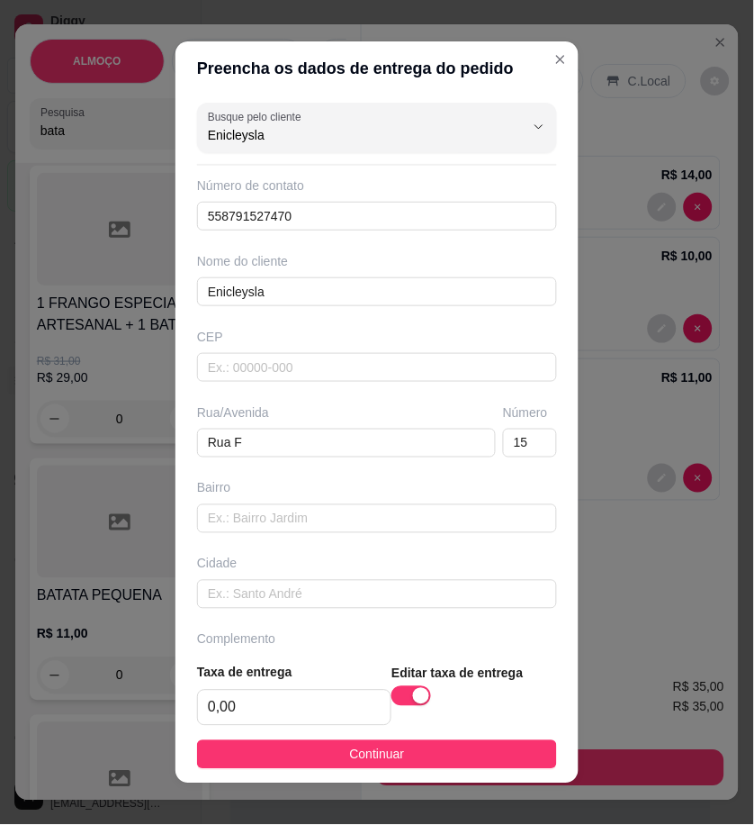
type input "Enicleysla"
paste input "Vila da cohab"
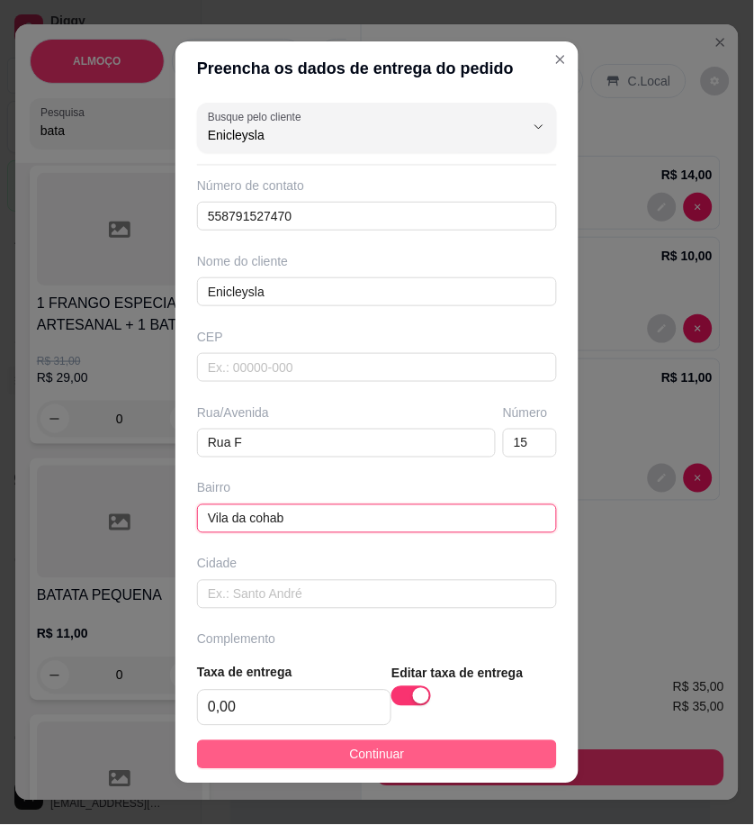
type input "Vila da cohab"
click at [491, 762] on button "Continuar" at bounding box center [377, 754] width 360 height 29
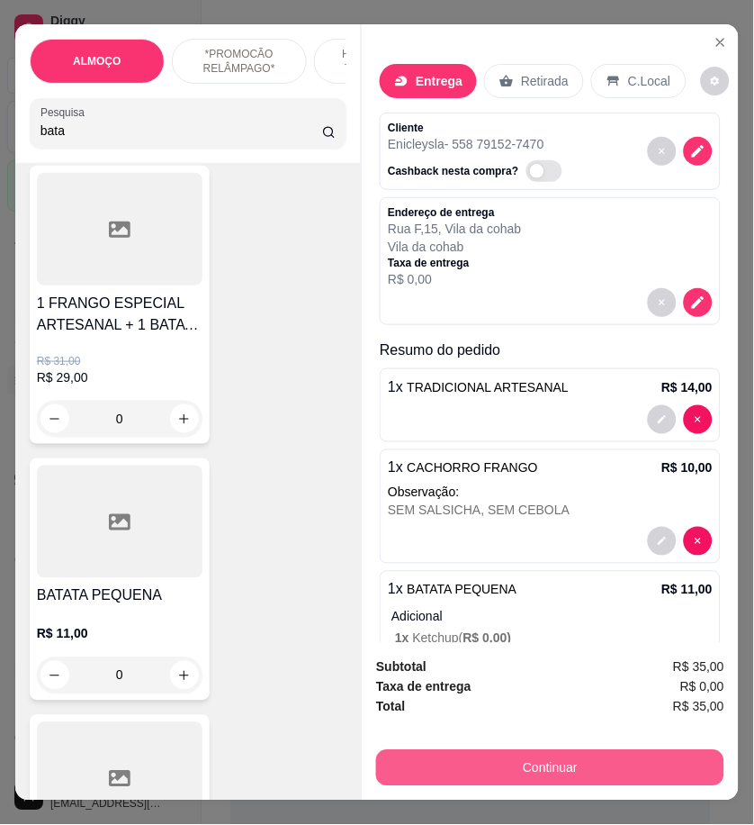
click at [711, 753] on button "Continuar" at bounding box center [550, 768] width 348 height 36
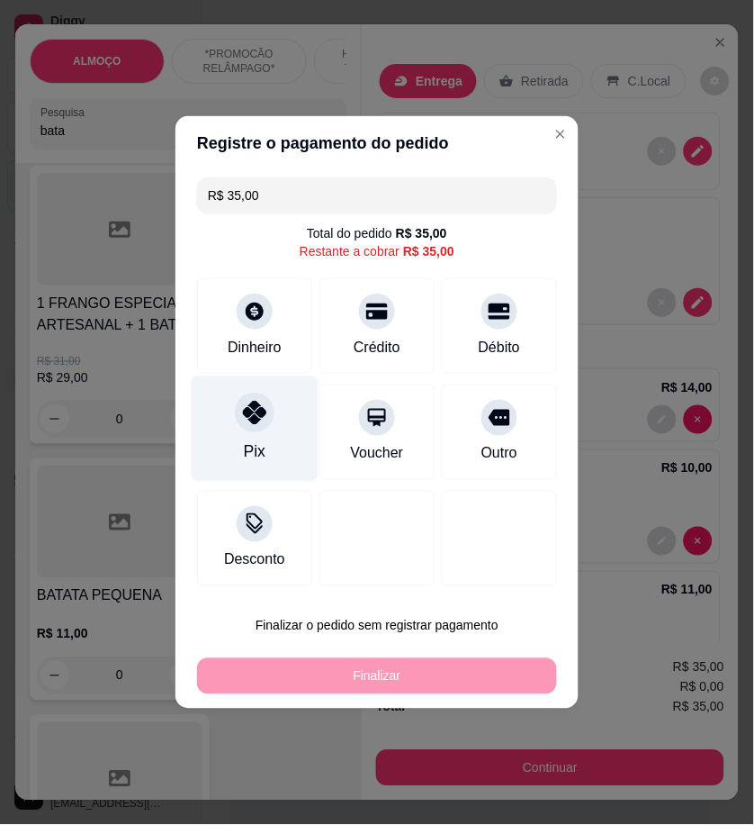
click at [284, 425] on div "Pix" at bounding box center [255, 428] width 127 height 105
type input "R$ 0,00"
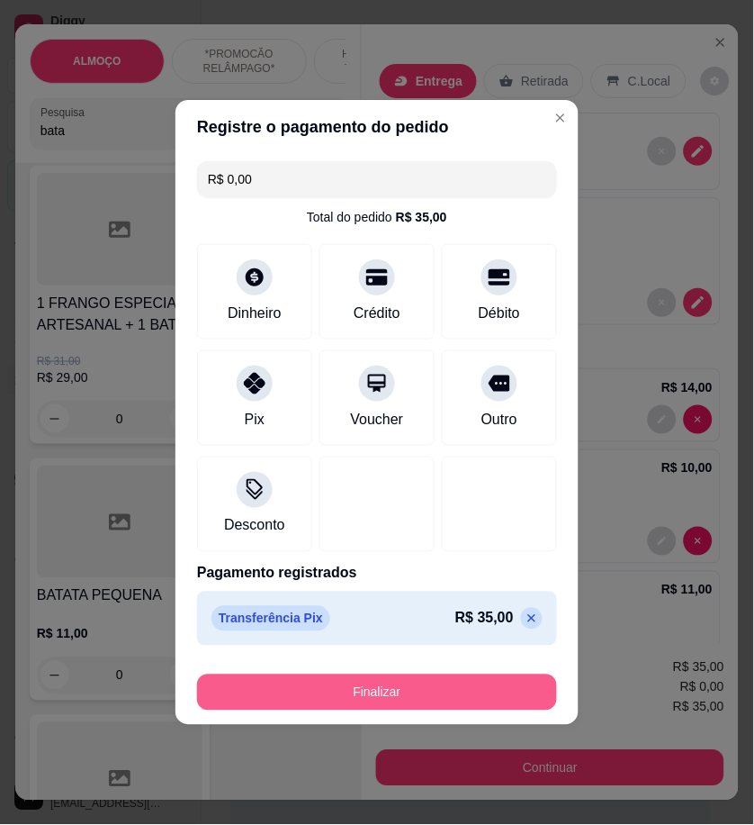
click at [481, 689] on button "Finalizar" at bounding box center [377, 692] width 360 height 36
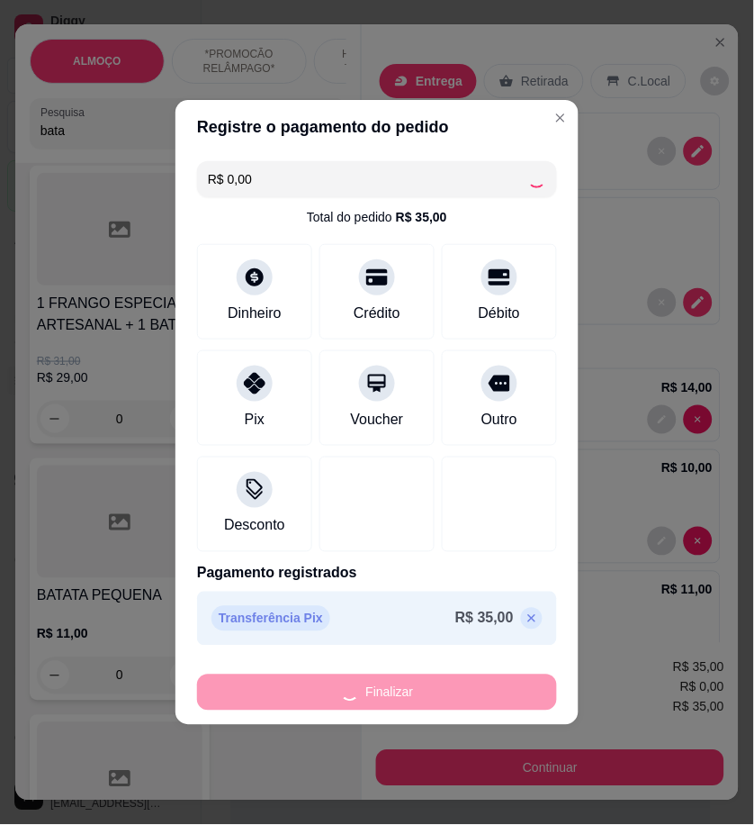
type input "0"
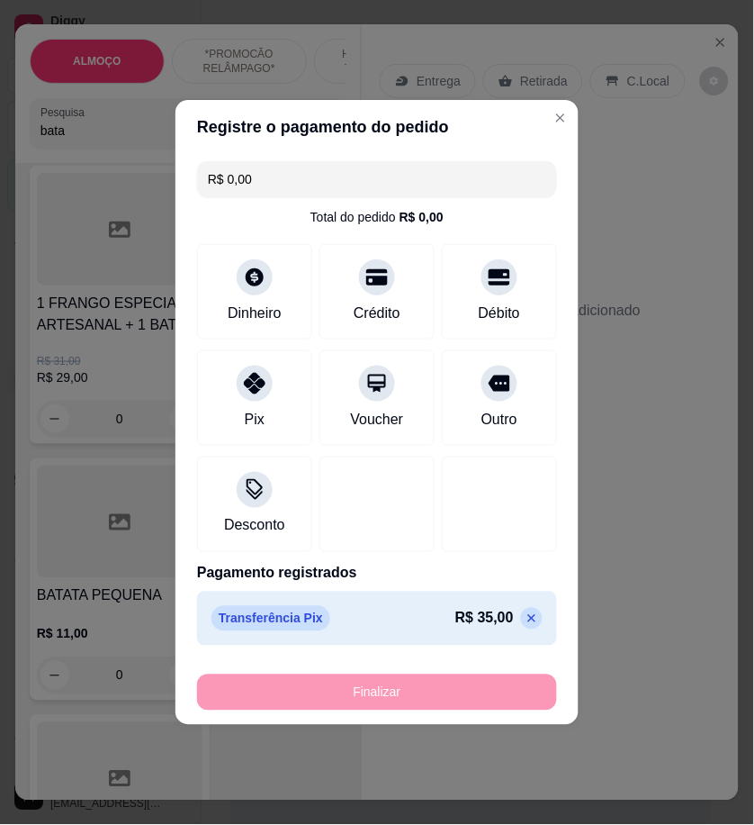
type input "-R$ 35,00"
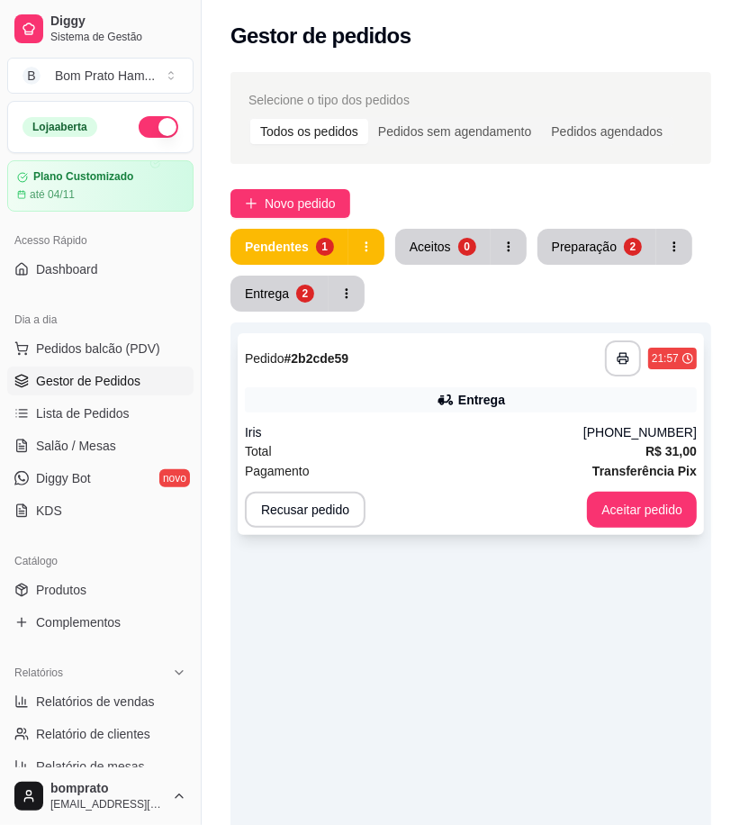
click at [429, 387] on div "Entrega" at bounding box center [471, 399] width 452 height 25
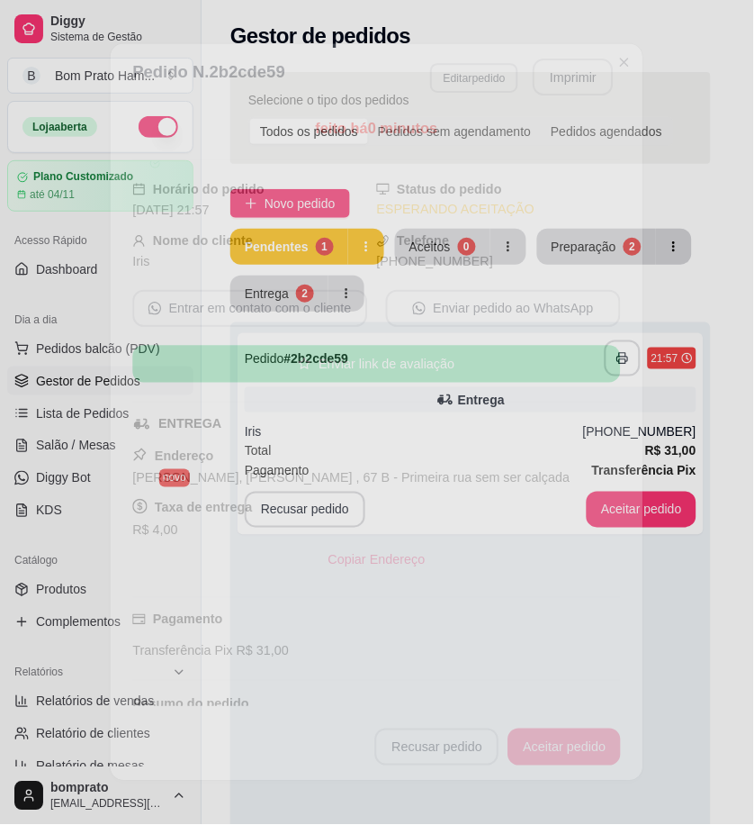
scroll to position [481, 0]
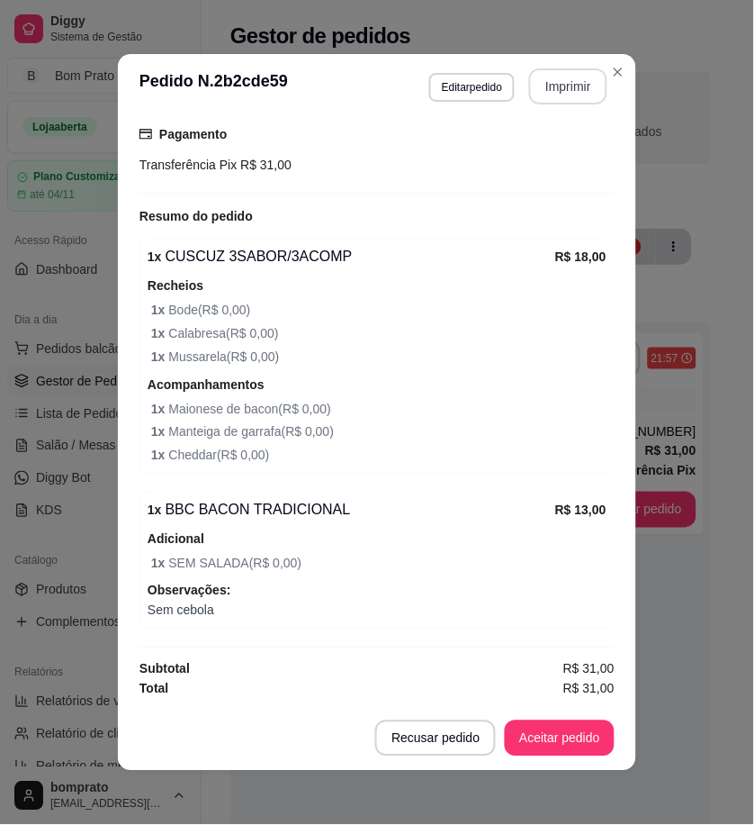
click at [556, 86] on button "Imprimir" at bounding box center [568, 86] width 78 height 36
click at [586, 735] on button "Aceitar pedido" at bounding box center [560, 738] width 110 height 36
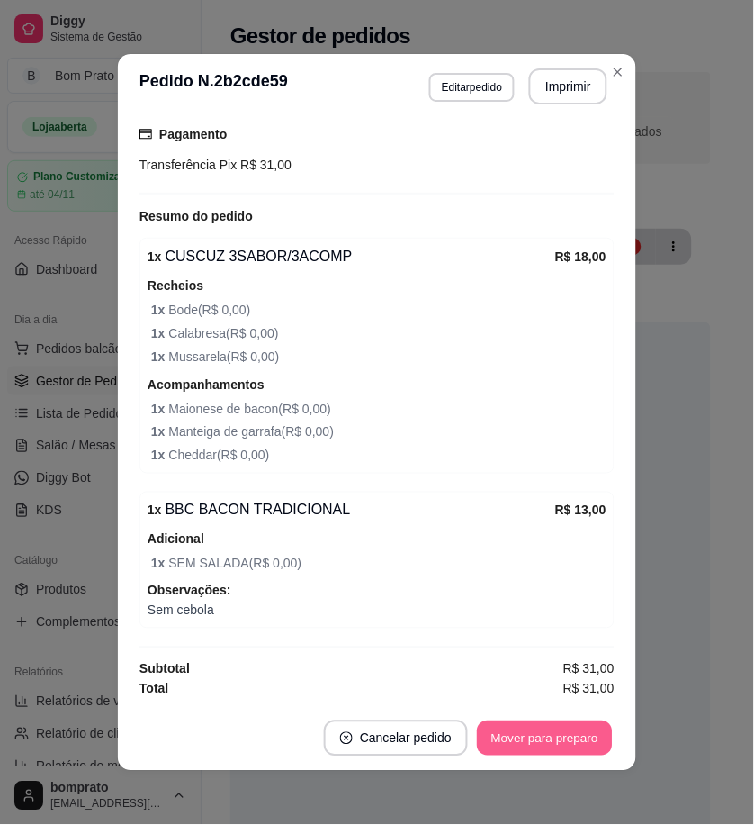
click at [586, 735] on button "Mover para preparo" at bounding box center [544, 738] width 135 height 35
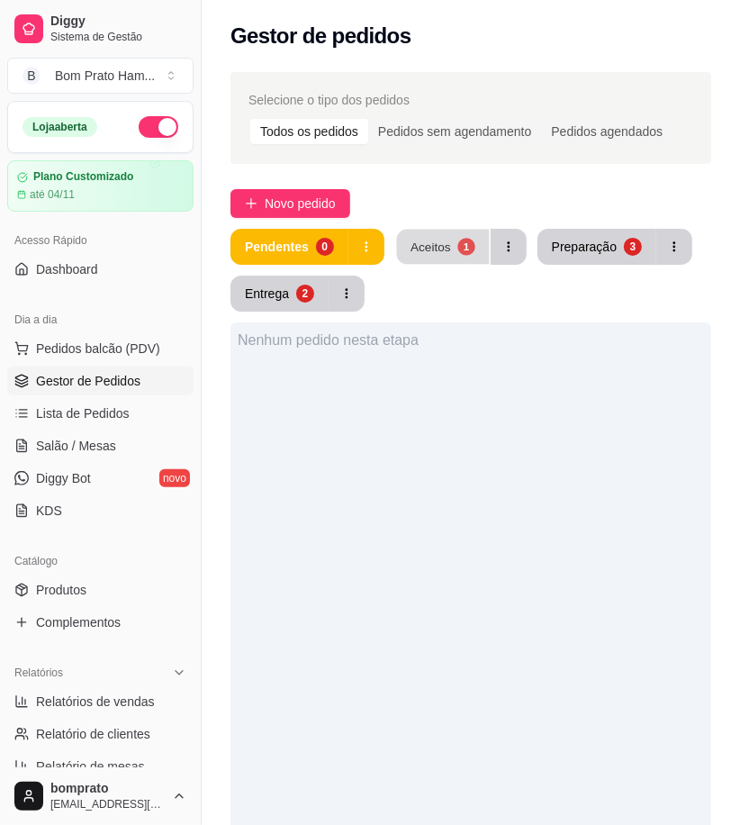
click at [455, 259] on button "Aceitos 1" at bounding box center [442, 247] width 93 height 35
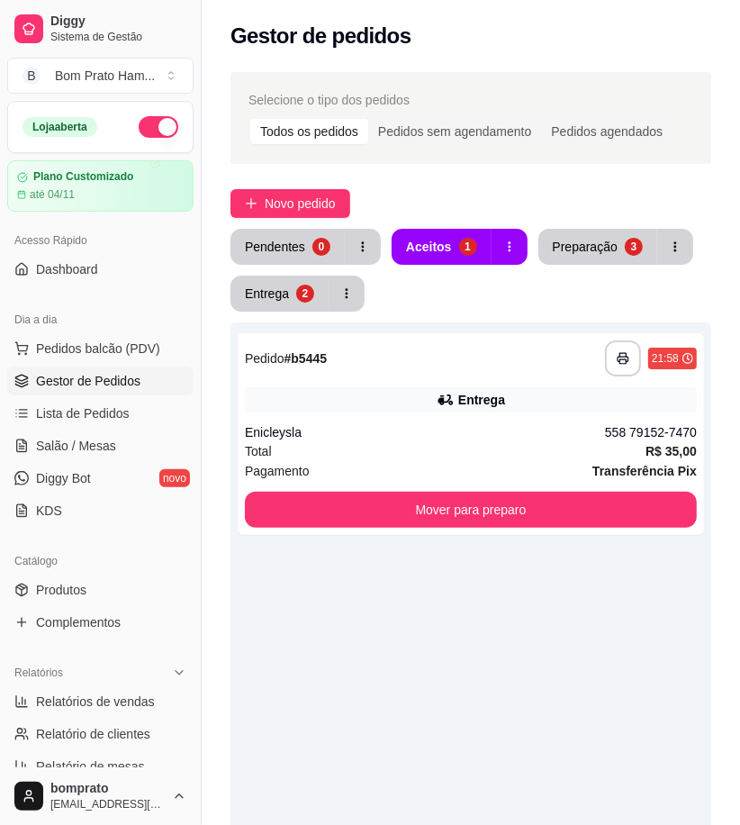
click at [457, 311] on div "Pendentes 0 Aceitos 1 Preparação 3 Entrega 2" at bounding box center [470, 270] width 481 height 83
click at [470, 384] on div "**********" at bounding box center [471, 434] width 466 height 202
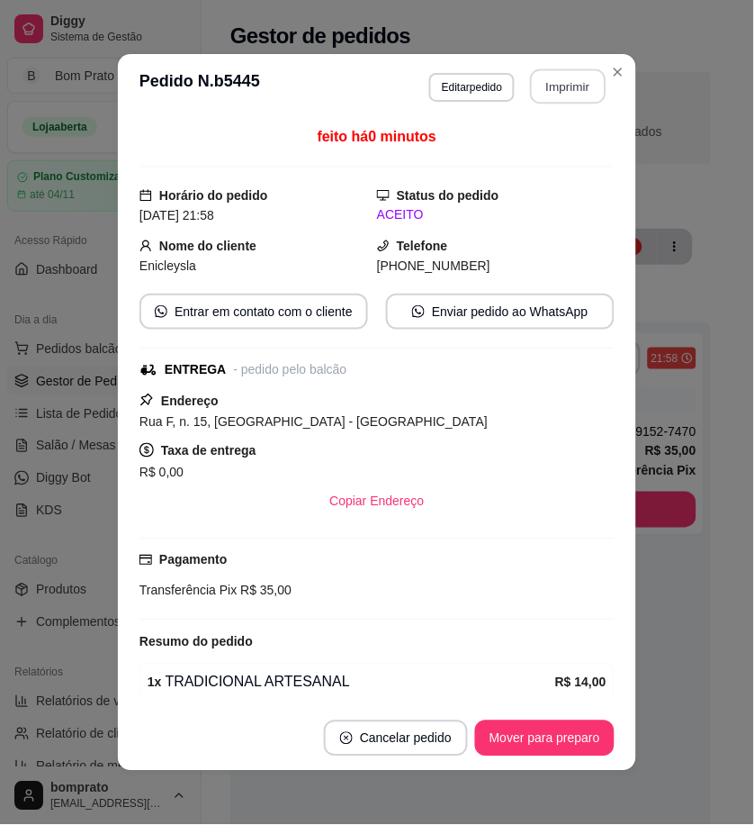
click at [559, 88] on button "Imprimir" at bounding box center [569, 86] width 76 height 35
click at [581, 739] on button "Mover para preparo" at bounding box center [545, 738] width 140 height 36
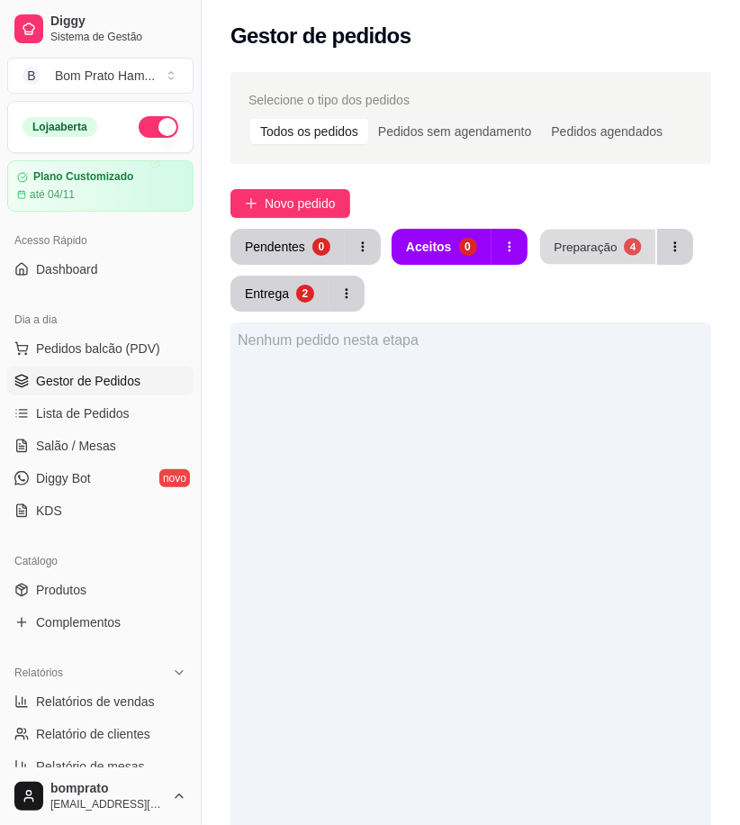
click at [608, 239] on div "Preparação" at bounding box center [585, 246] width 63 height 17
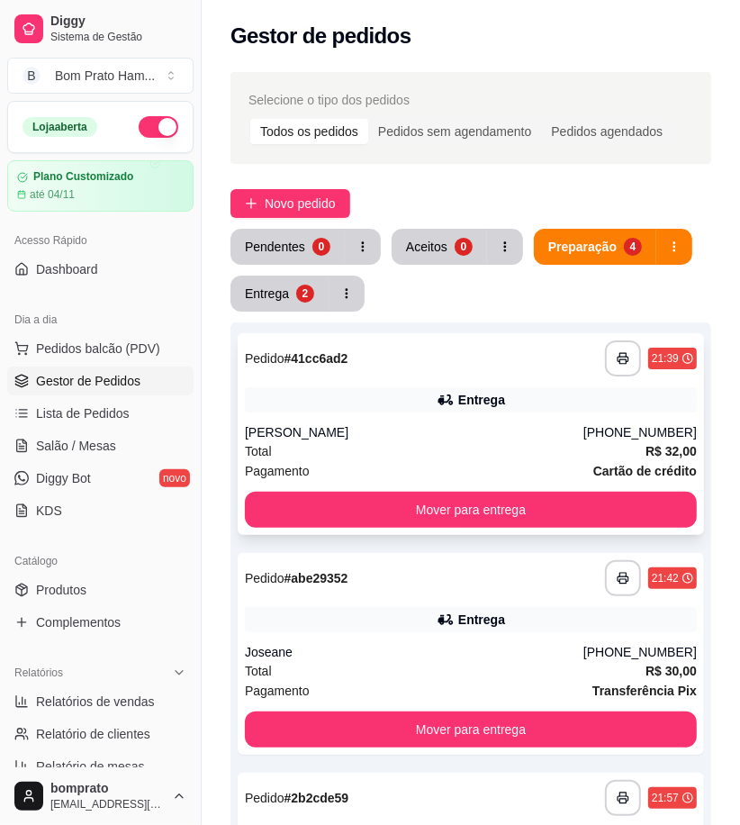
click at [429, 405] on div "Entrega" at bounding box center [471, 399] width 452 height 25
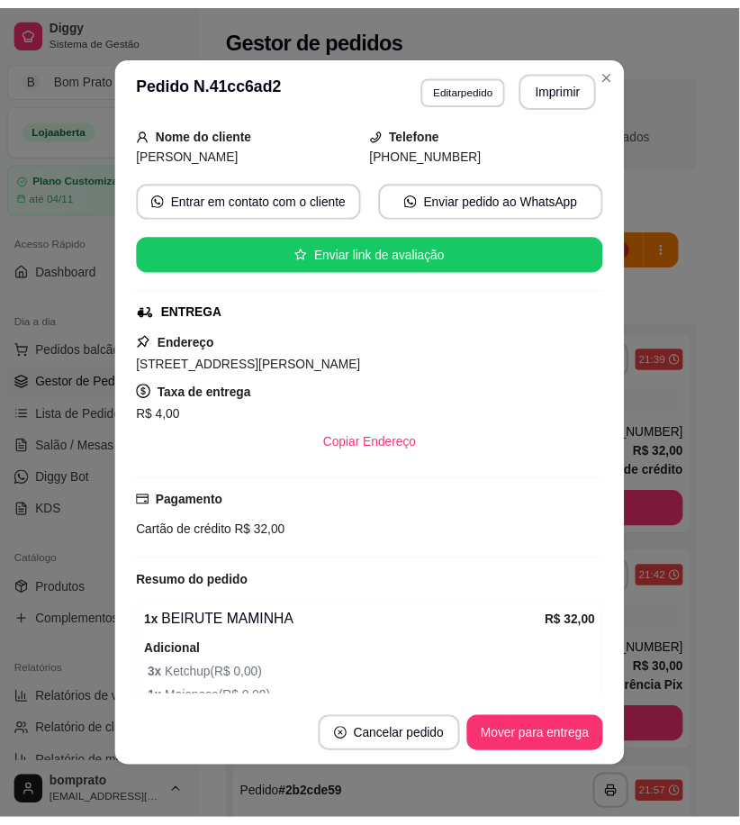
scroll to position [249, 0]
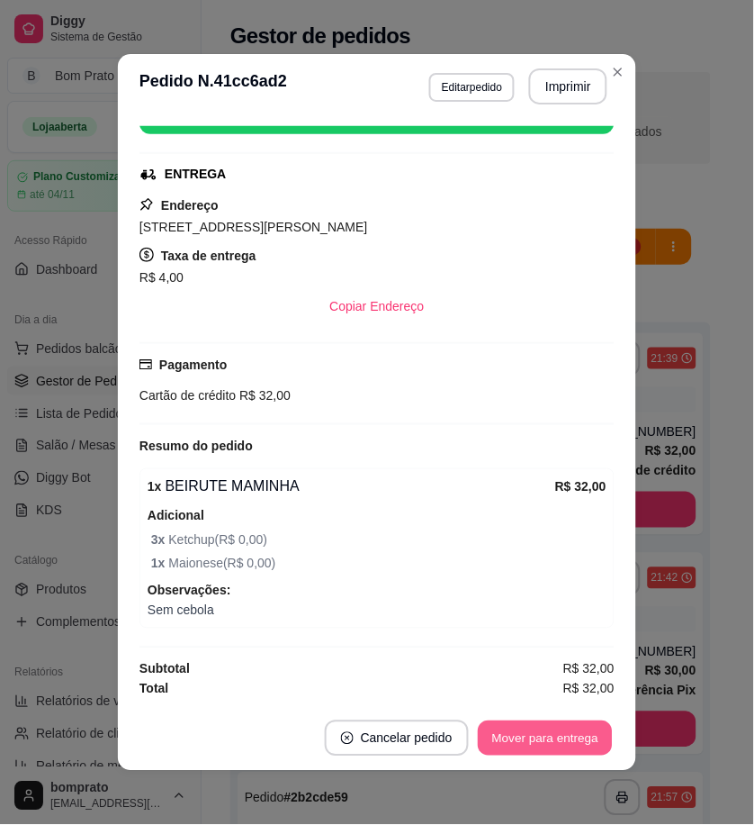
click at [563, 743] on button "Mover para entrega" at bounding box center [545, 738] width 135 height 35
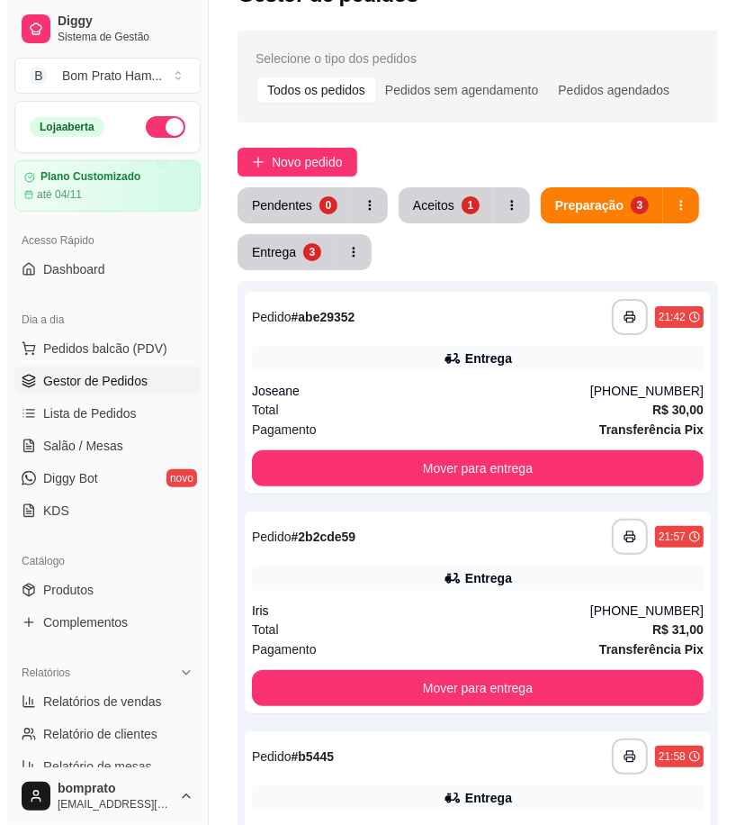
scroll to position [0, 0]
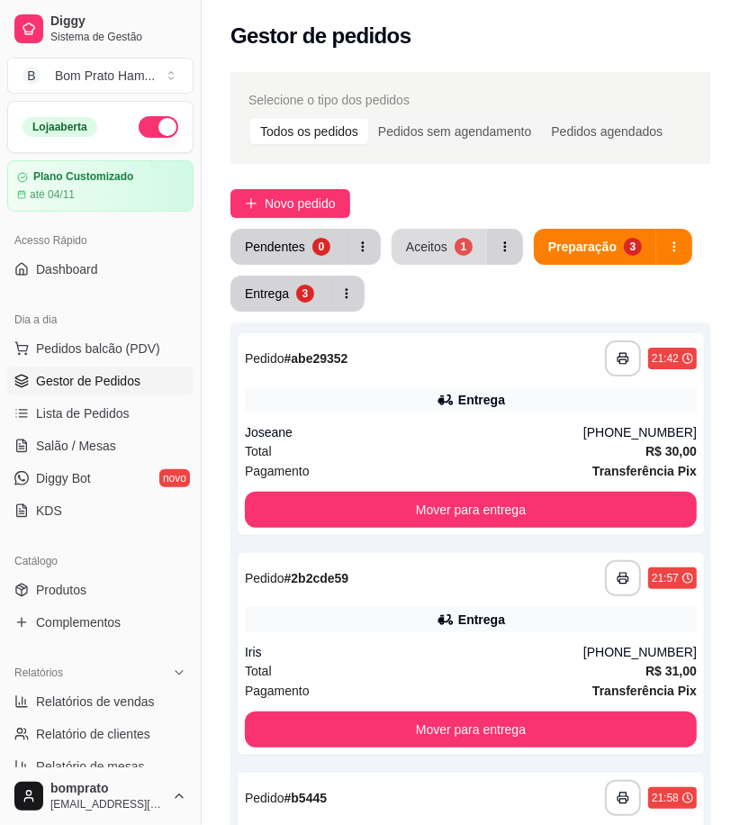
click at [433, 257] on button "Aceitos 1" at bounding box center [439, 247] width 95 height 36
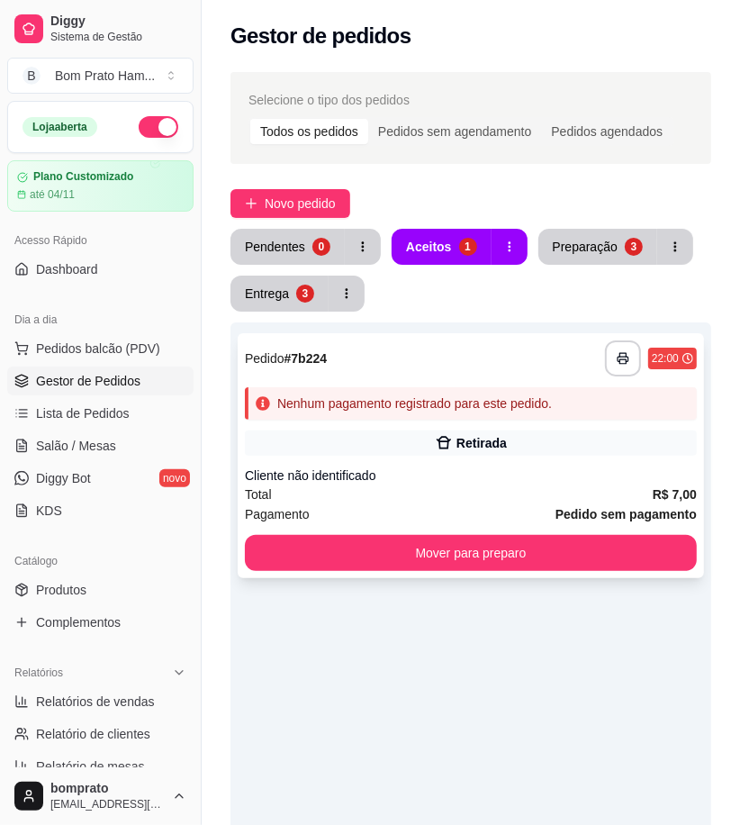
click at [455, 330] on div "**********" at bounding box center [470, 734] width 481 height 825
click at [475, 416] on div "Nenhum pagamento registrado para este pedido." at bounding box center [471, 403] width 452 height 32
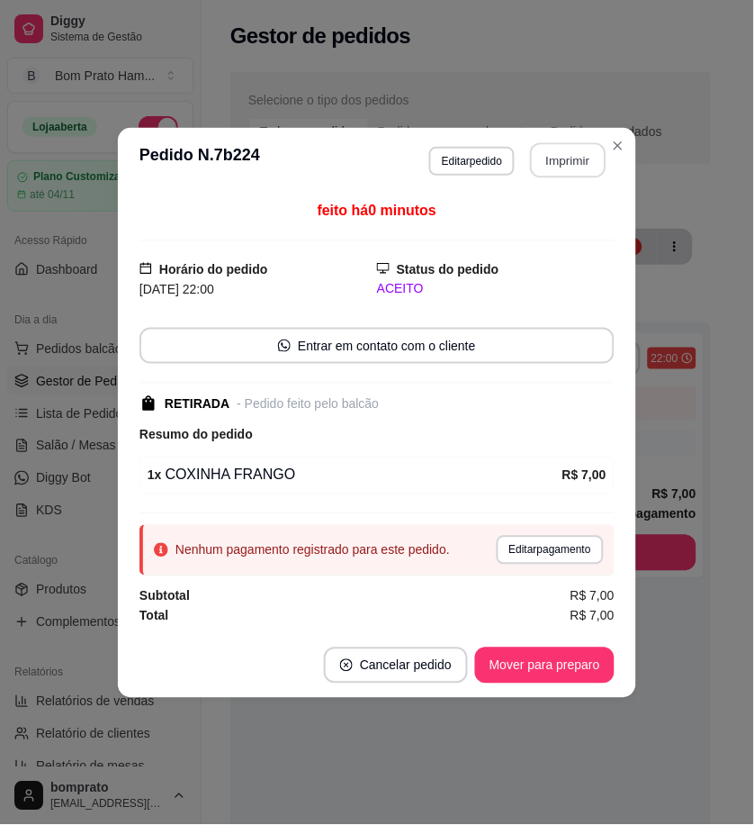
click at [600, 155] on button "Imprimir" at bounding box center [569, 159] width 76 height 35
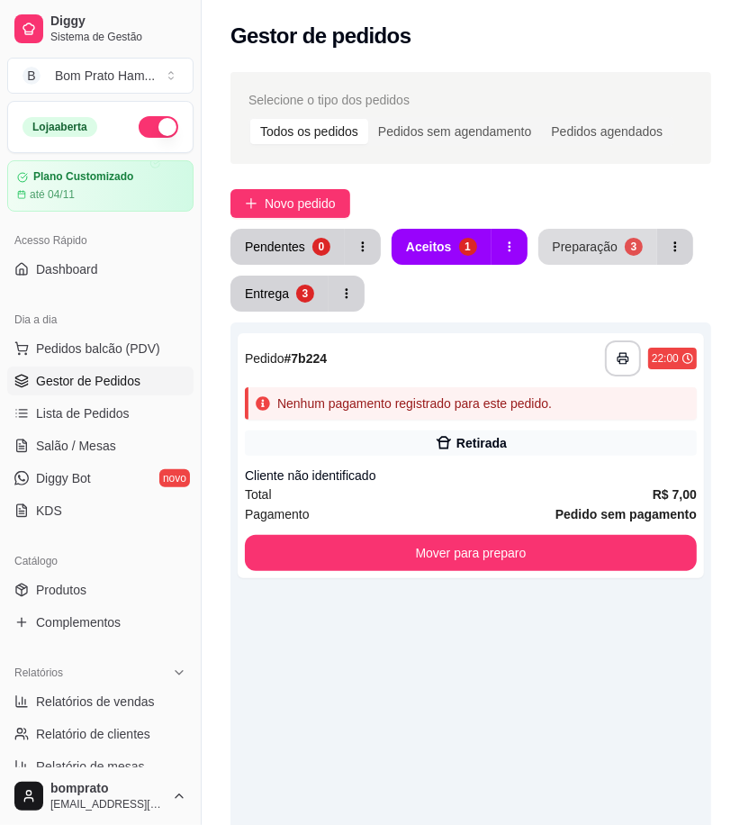
click at [580, 252] on div "Preparação" at bounding box center [585, 247] width 65 height 18
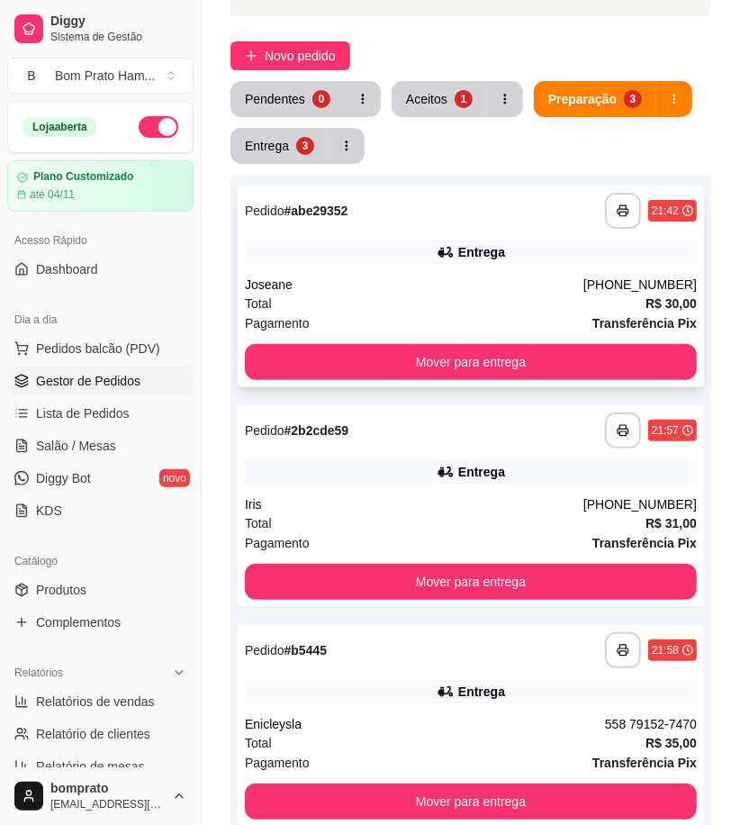
scroll to position [100, 0]
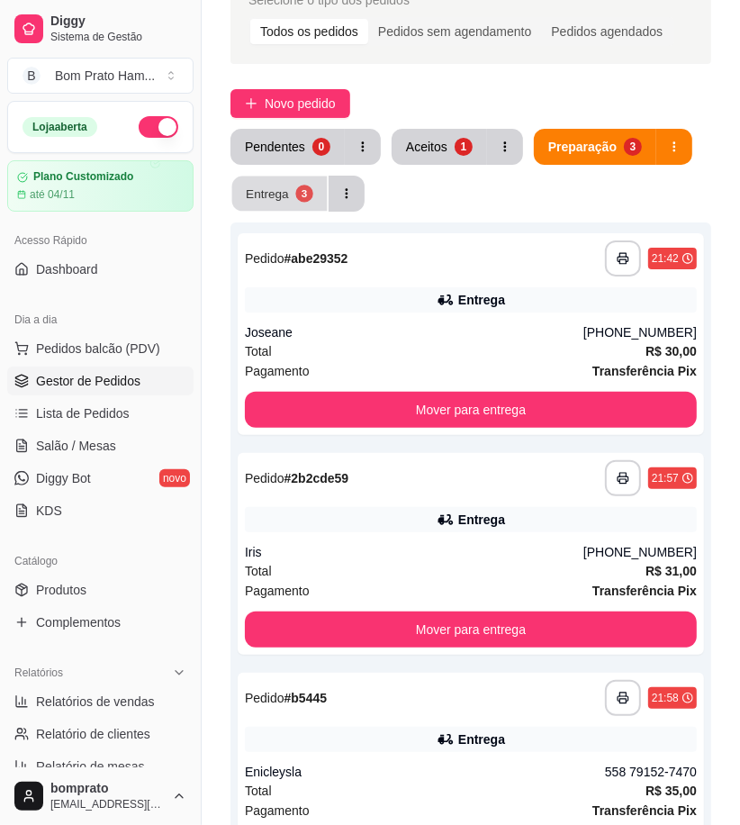
click at [277, 194] on div "Entrega" at bounding box center [267, 193] width 43 height 17
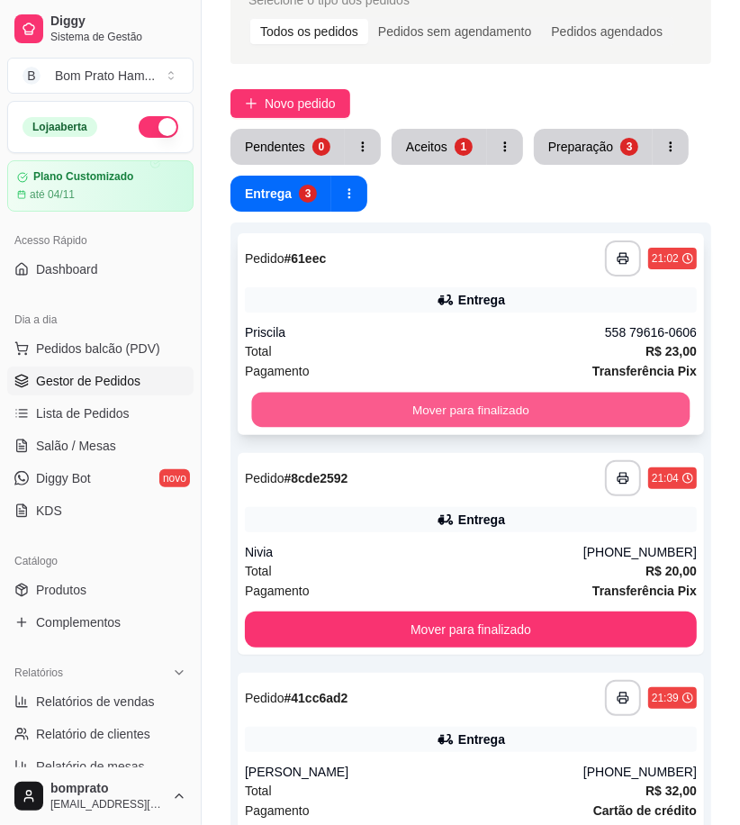
click at [475, 411] on button "Mover para finalizado" at bounding box center [471, 409] width 438 height 35
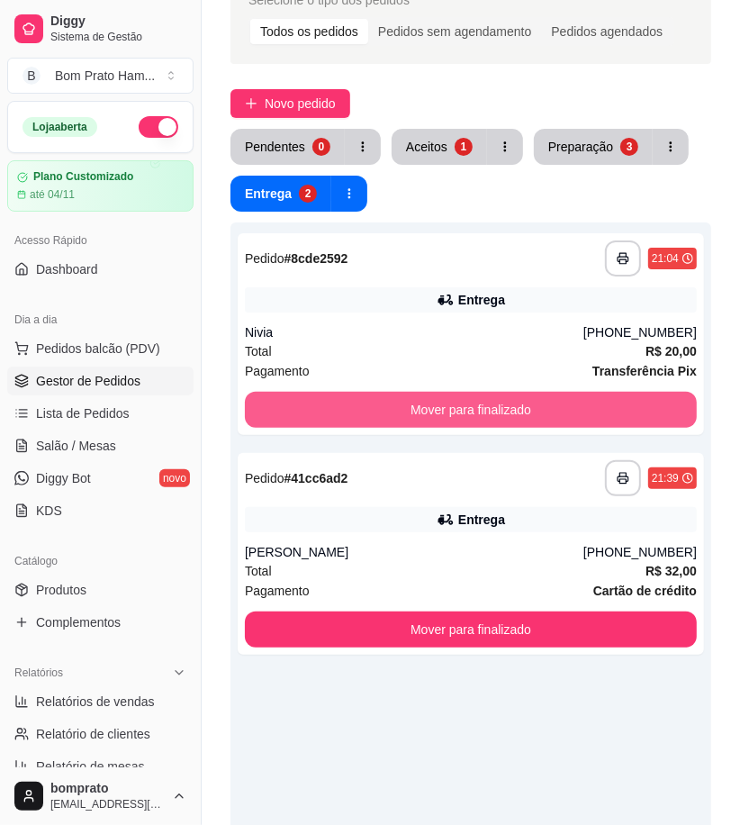
click at [475, 411] on button "Mover para finalizado" at bounding box center [471, 410] width 452 height 36
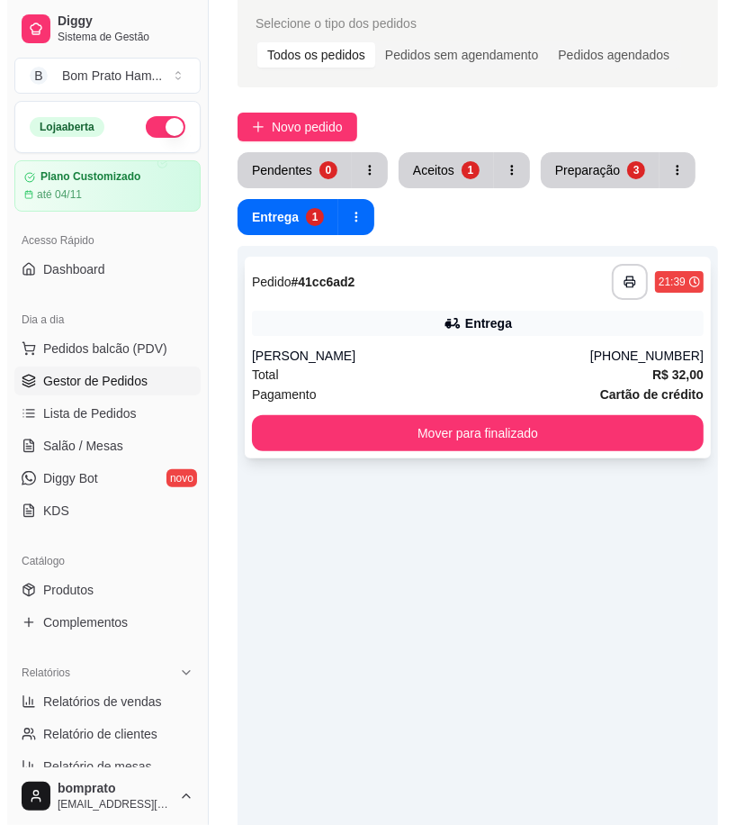
scroll to position [0, 0]
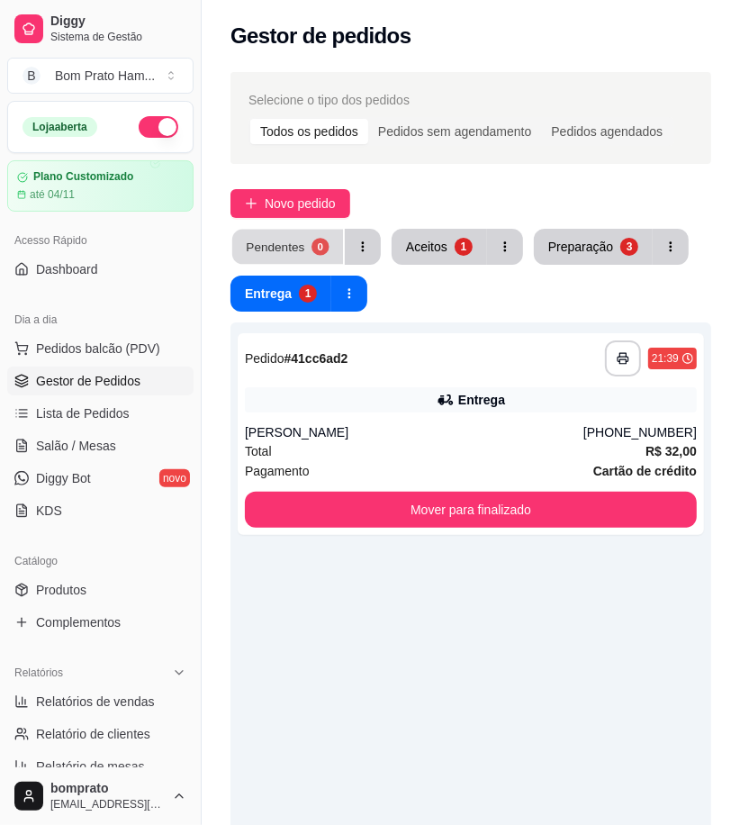
click at [333, 253] on button "Pendentes 0" at bounding box center [287, 247] width 111 height 35
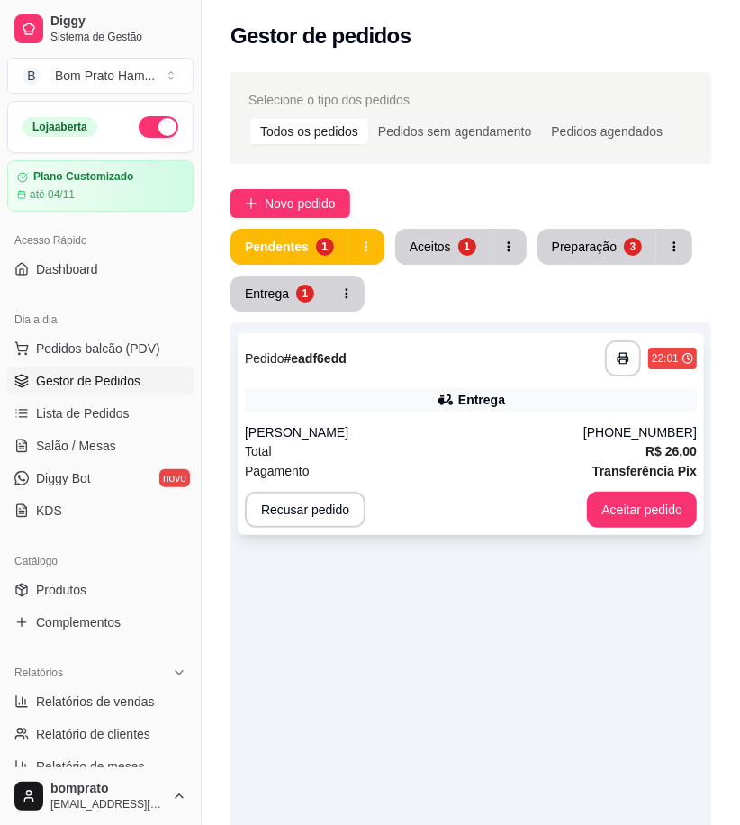
click at [491, 427] on div "[PERSON_NAME]" at bounding box center [414, 432] width 338 height 18
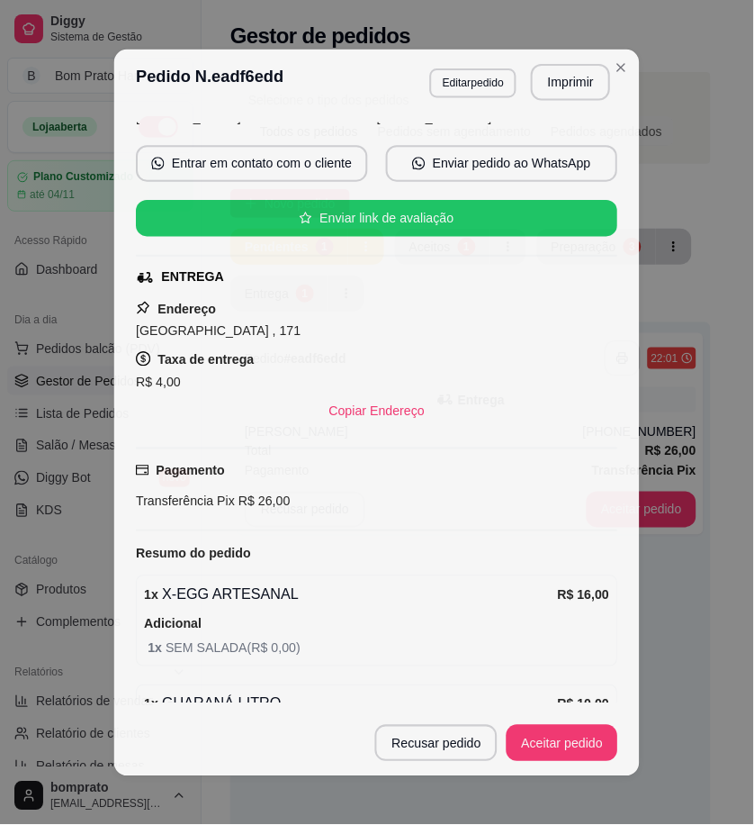
scroll to position [236, 0]
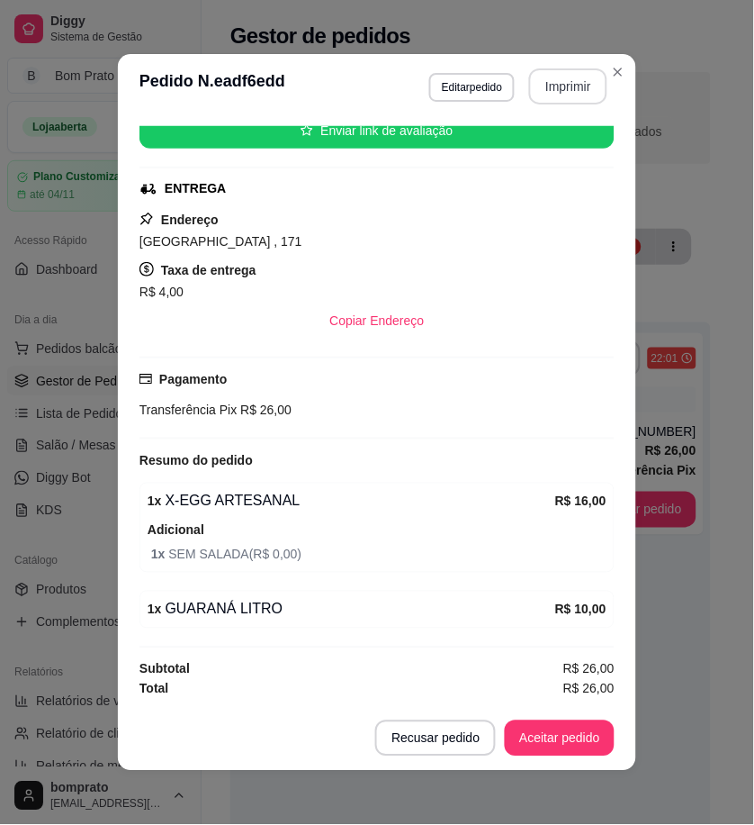
click at [565, 83] on button "Imprimir" at bounding box center [568, 86] width 78 height 36
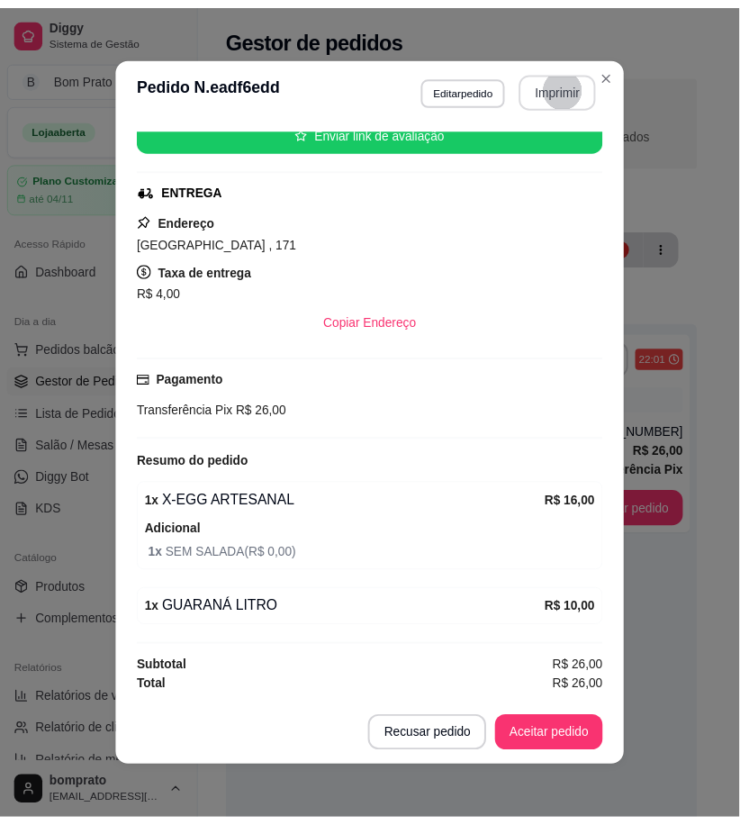
scroll to position [0, 0]
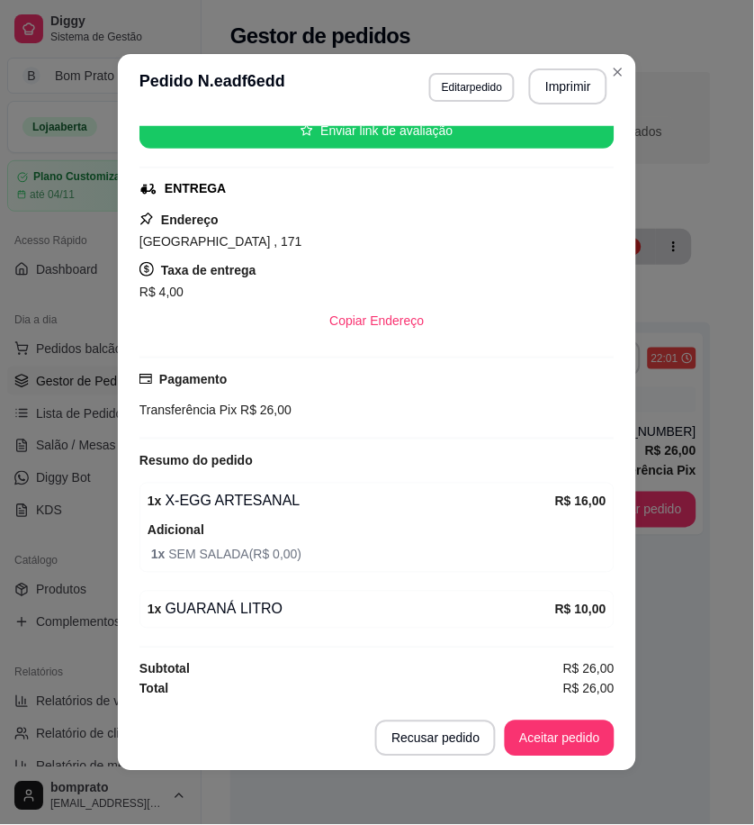
drag, startPoint x: 576, startPoint y: 712, endPoint x: 576, endPoint y: 723, distance: 10.8
click at [576, 716] on footer "Recusar pedido Aceitar pedido" at bounding box center [377, 738] width 518 height 65
click at [576, 726] on button "Aceitar pedido" at bounding box center [560, 738] width 110 height 36
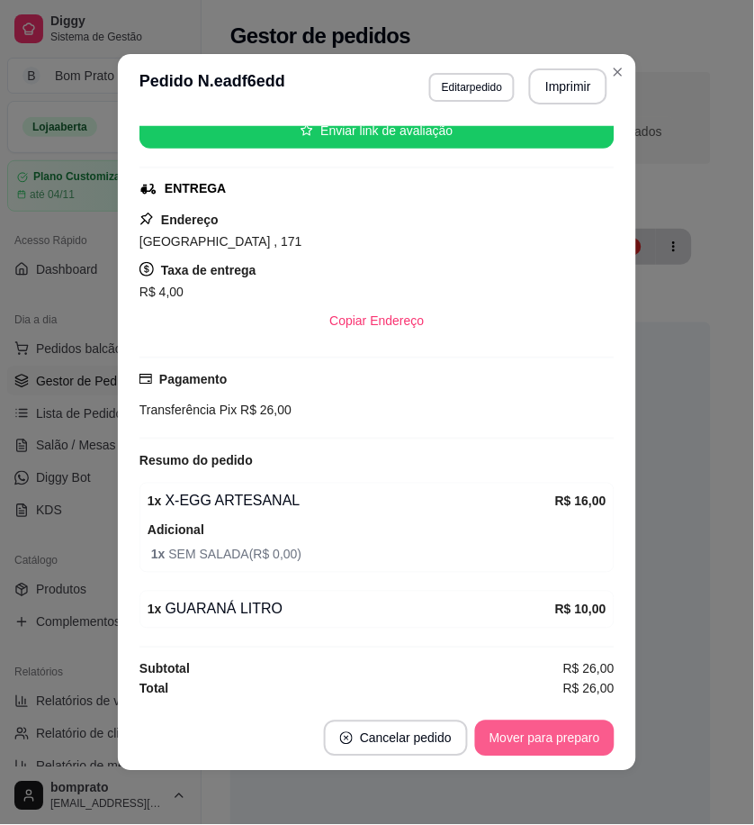
click at [578, 744] on button "Mover para preparo" at bounding box center [545, 738] width 140 height 36
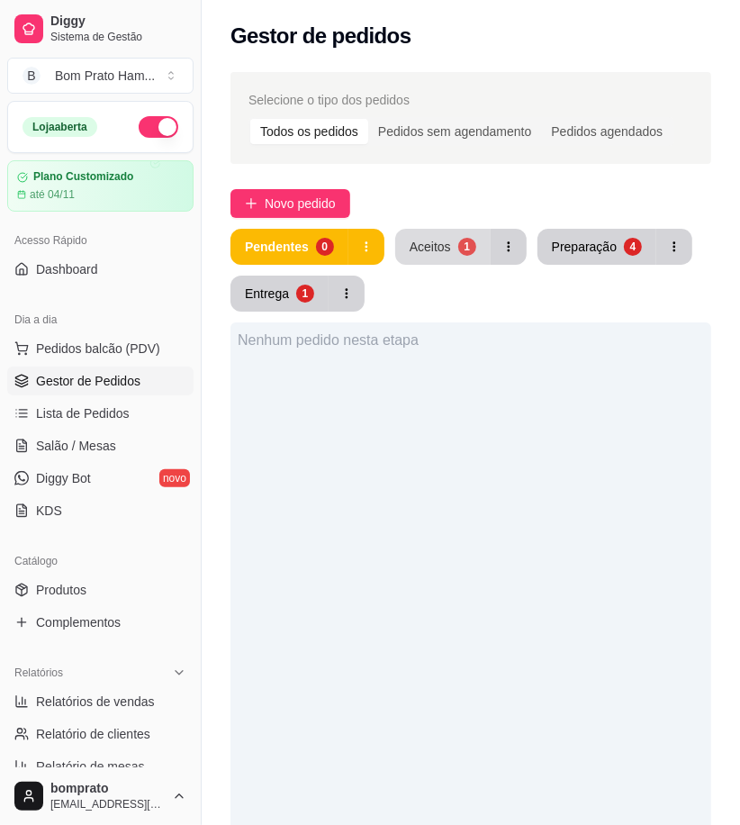
click at [453, 238] on button "Aceitos 1" at bounding box center [442, 247] width 95 height 36
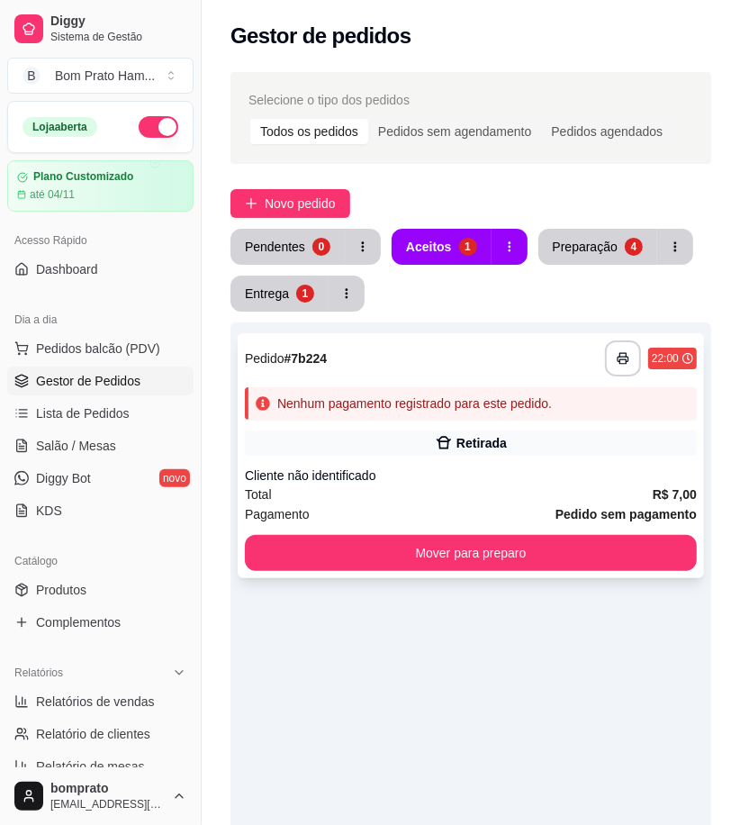
click at [482, 411] on div "Nenhum pagamento registrado para este pedido." at bounding box center [414, 403] width 275 height 18
click at [115, 590] on link "Produtos" at bounding box center [100, 589] width 186 height 29
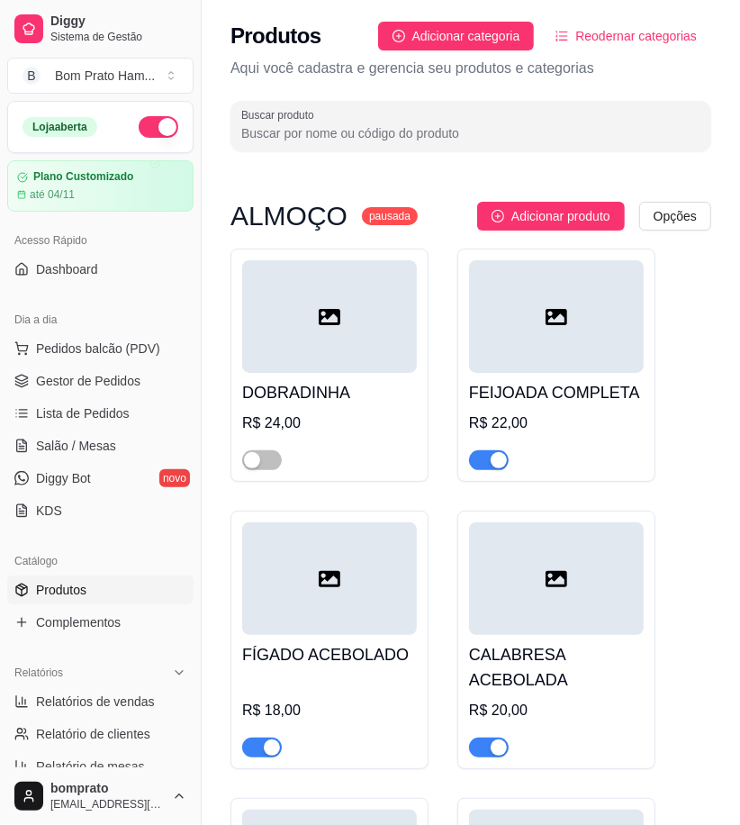
click at [335, 126] on input "Buscar produto" at bounding box center [470, 133] width 459 height 18
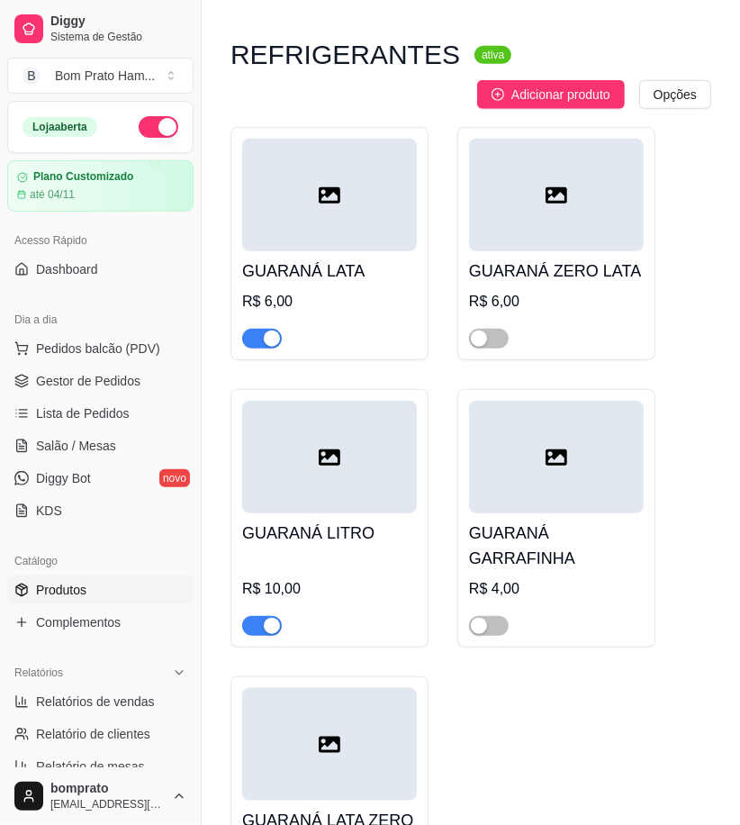
scroll to position [599, 0]
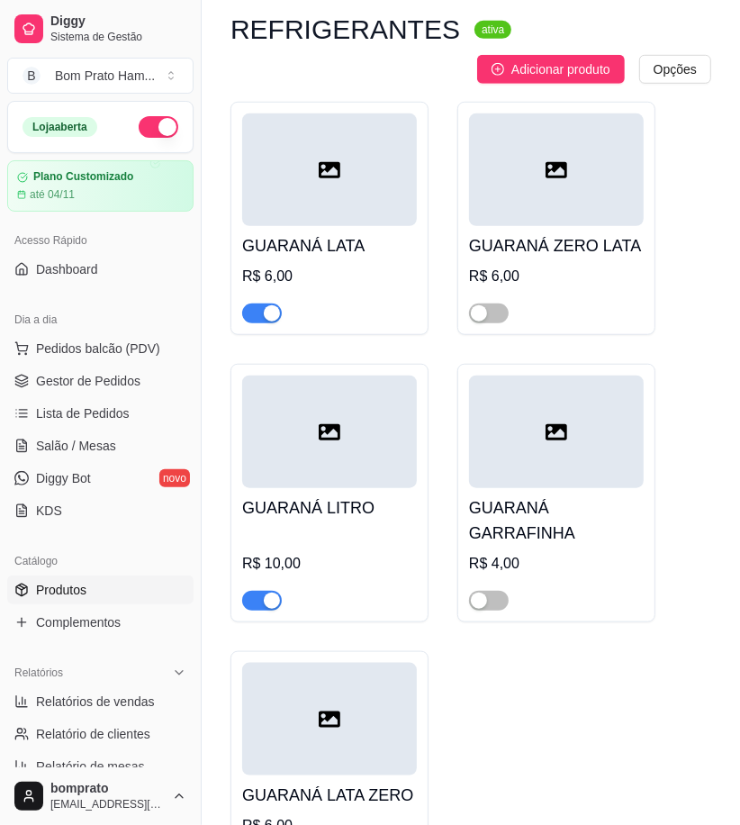
type input "gua"
click at [266, 603] on div "button" at bounding box center [272, 600] width 16 height 16
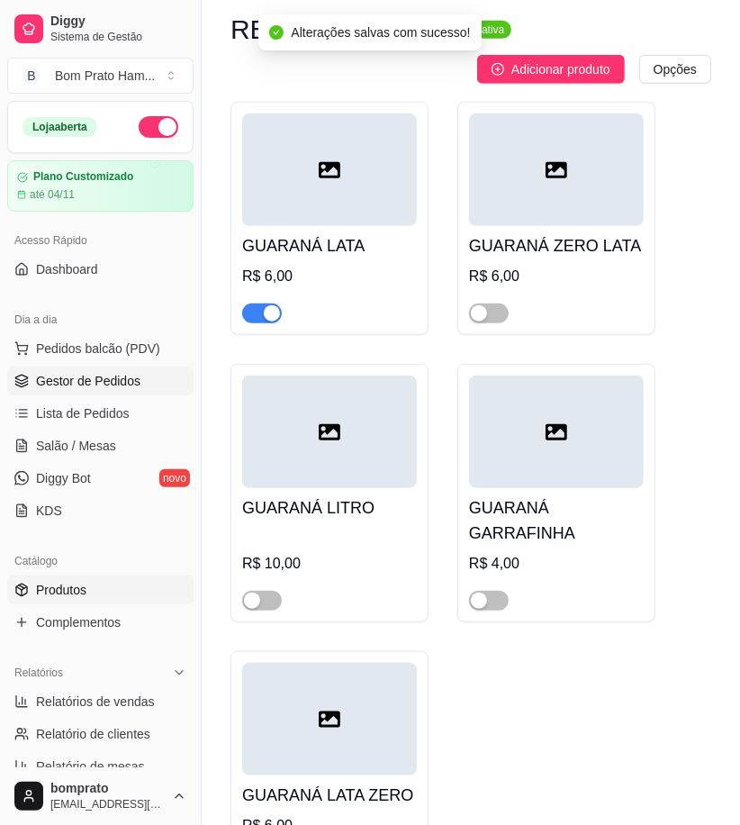
click at [131, 391] on link "Gestor de Pedidos" at bounding box center [100, 380] width 186 height 29
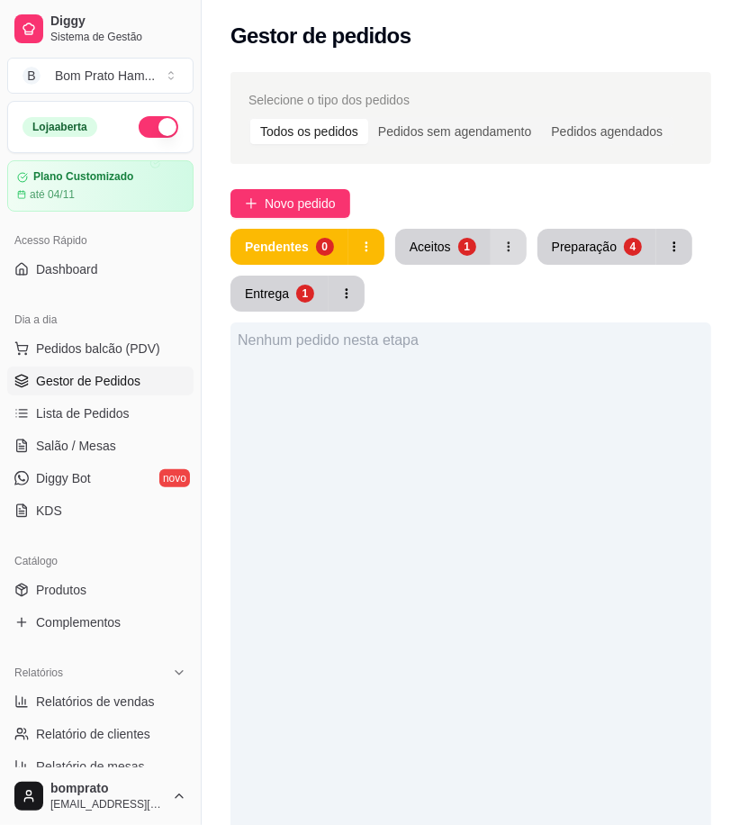
click at [536, 248] on div "Pendentes 0 Aceitos 1 Preparação 4 Entrega 1" at bounding box center [470, 270] width 481 height 83
click at [569, 264] on button "Preparação 4" at bounding box center [596, 247] width 119 height 36
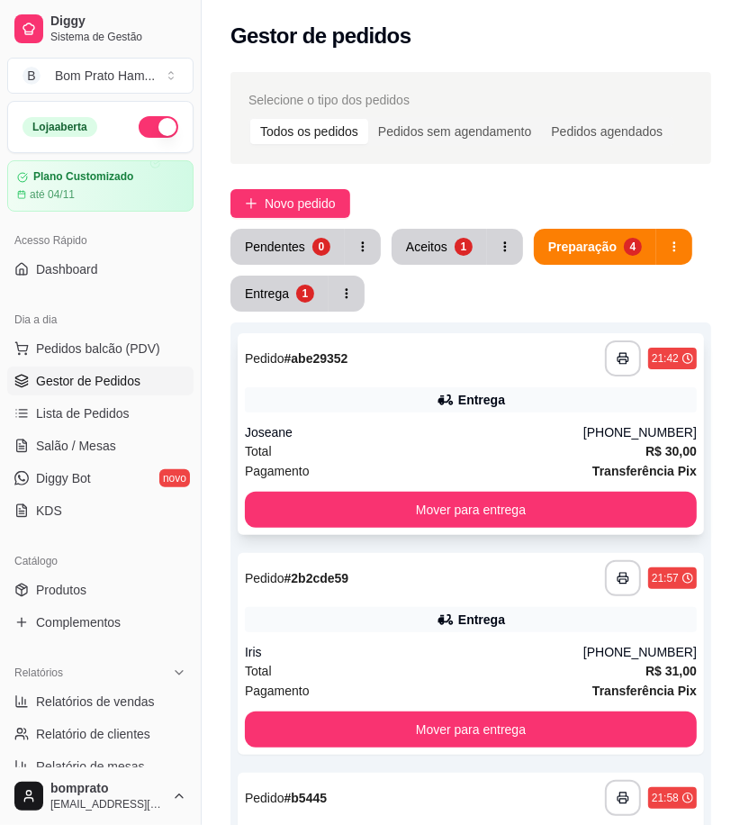
click at [509, 387] on div "Entrega" at bounding box center [471, 399] width 452 height 25
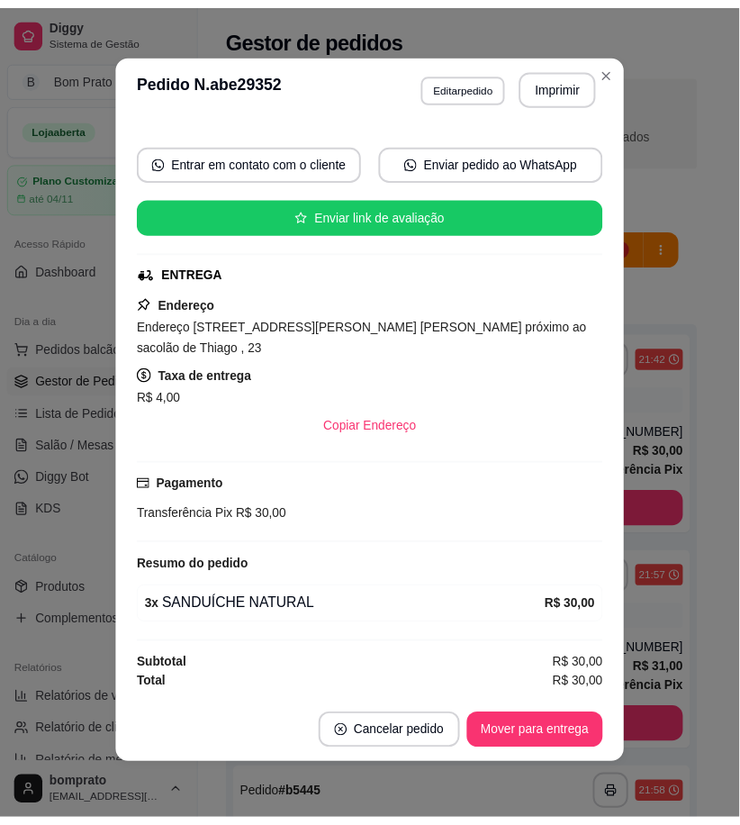
scroll to position [4, 0]
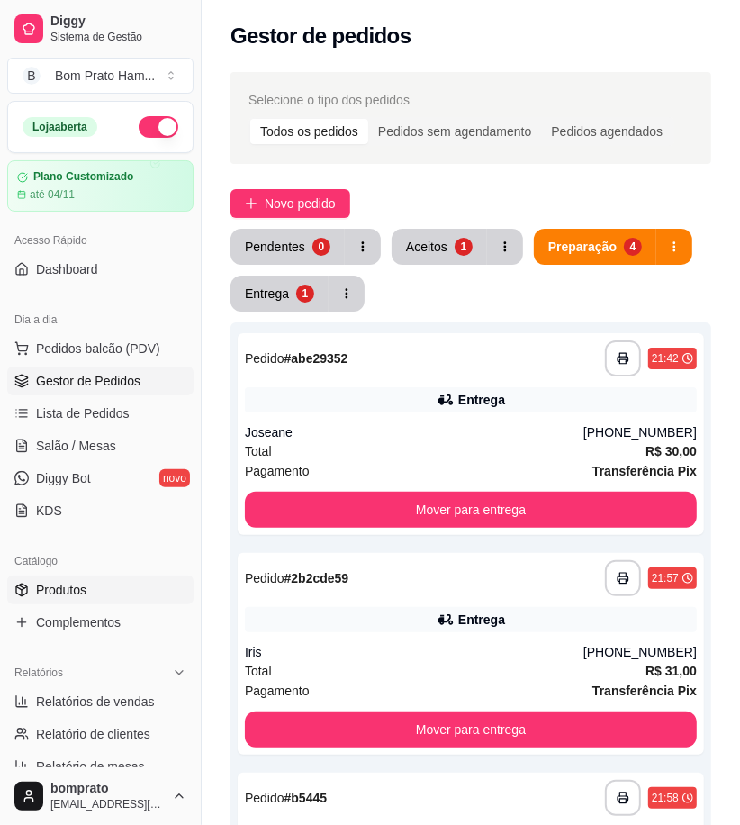
click at [135, 591] on link "Produtos" at bounding box center [100, 589] width 186 height 29
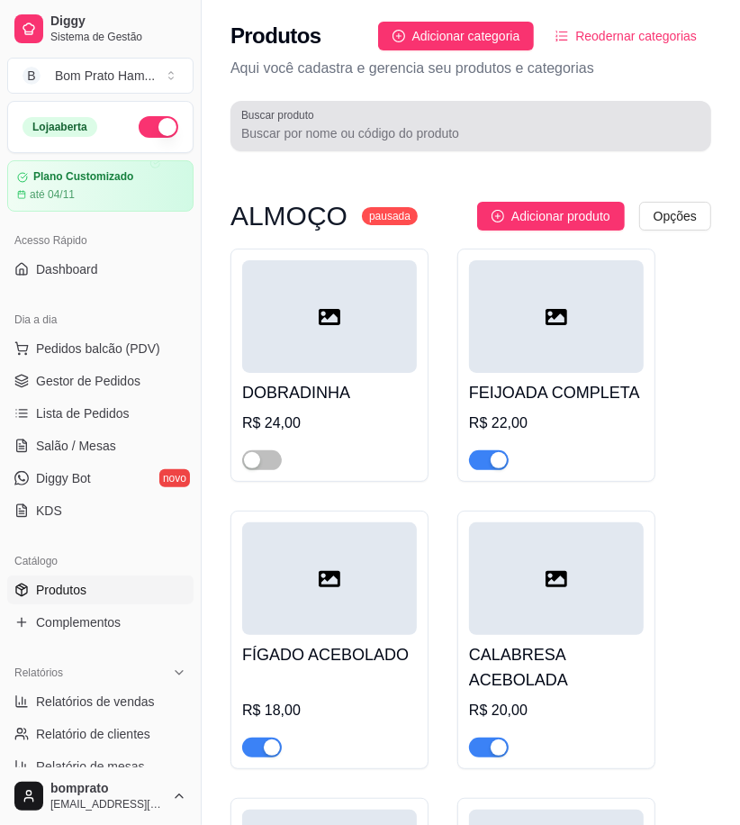
click at [439, 146] on div "Buscar produto" at bounding box center [470, 126] width 481 height 50
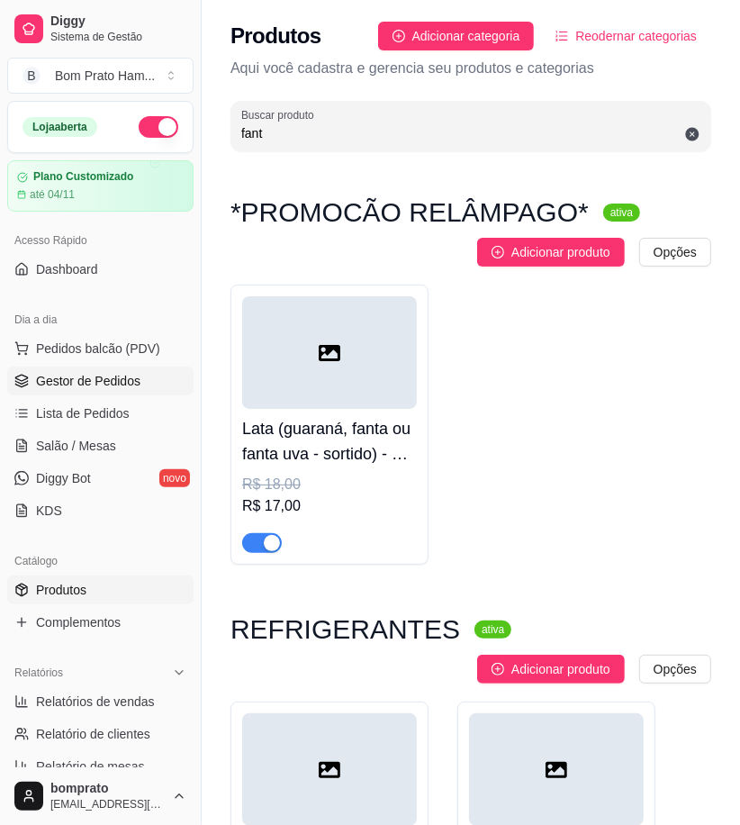
type input "fant"
click at [91, 376] on span "Gestor de Pedidos" at bounding box center [88, 381] width 104 height 18
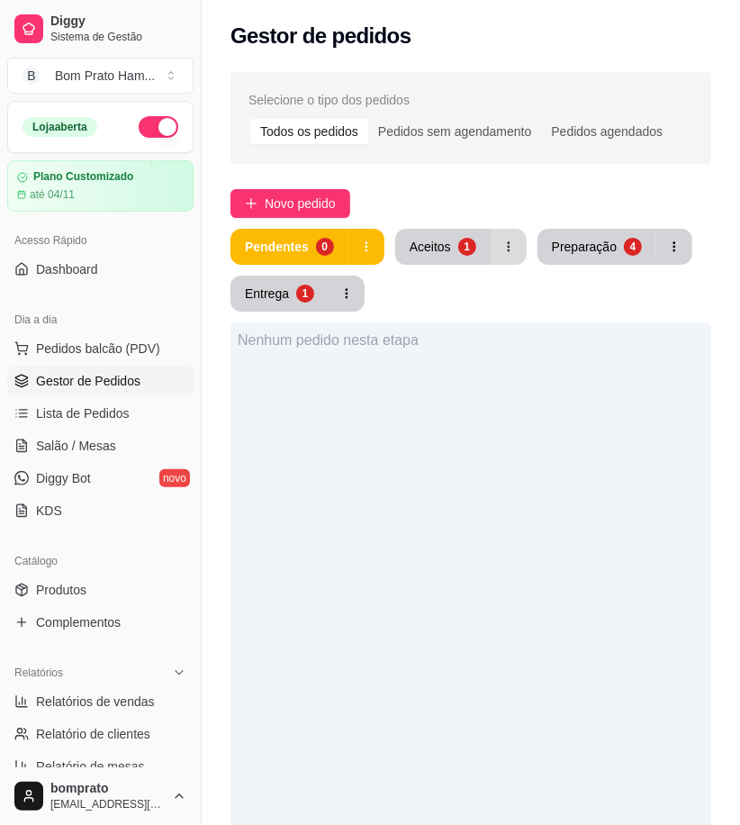
click at [519, 250] on button "button" at bounding box center [509, 247] width 36 height 36
click at [567, 249] on div "Preparação" at bounding box center [584, 246] width 63 height 17
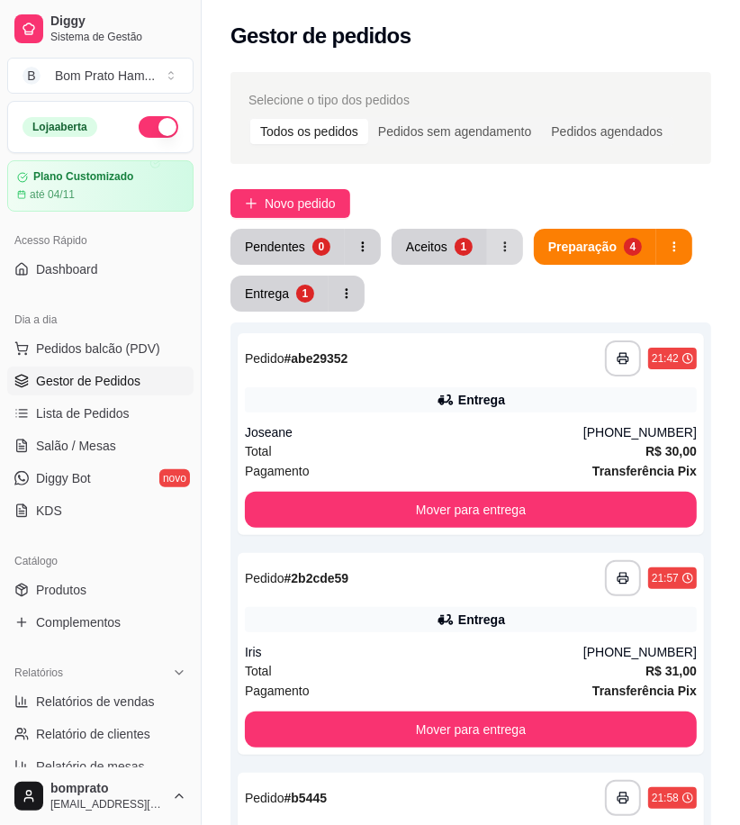
click at [506, 254] on button "button" at bounding box center [505, 247] width 36 height 36
click at [617, 286] on div "Pendentes 0 Aceitos 1 Preparação 4 Entrega 1" at bounding box center [470, 270] width 481 height 83
click at [369, 244] on button "button" at bounding box center [363, 247] width 35 height 35
click at [481, 310] on div "Pendentes 0 Aceitos 1 Preparação 4 Entrega 1" at bounding box center [470, 270] width 481 height 83
click at [288, 234] on button "Pendentes 1" at bounding box center [287, 247] width 111 height 35
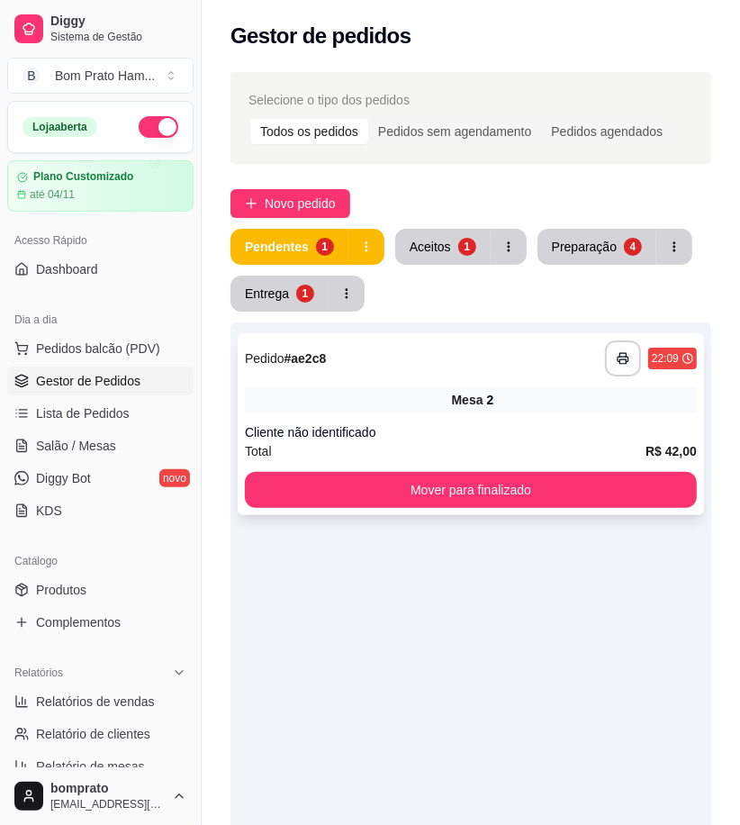
click at [428, 394] on div "Mesa 2" at bounding box center [471, 399] width 452 height 25
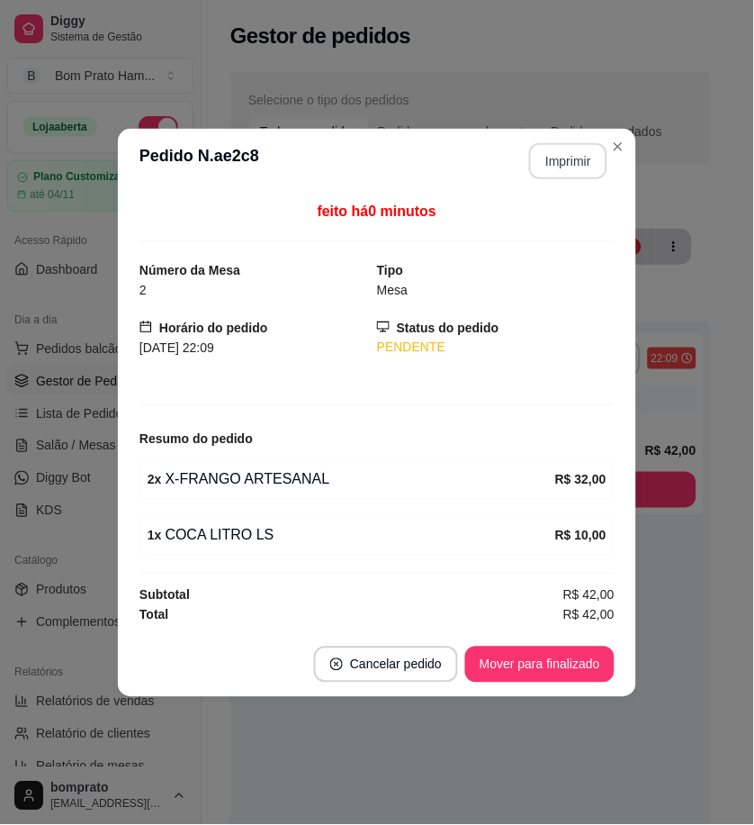
click at [554, 148] on button "Imprimir" at bounding box center [568, 161] width 78 height 36
click at [590, 646] on div "Mover para finalizado" at bounding box center [539, 664] width 149 height 36
click at [591, 657] on button "Mover para finalizado" at bounding box center [539, 664] width 149 height 36
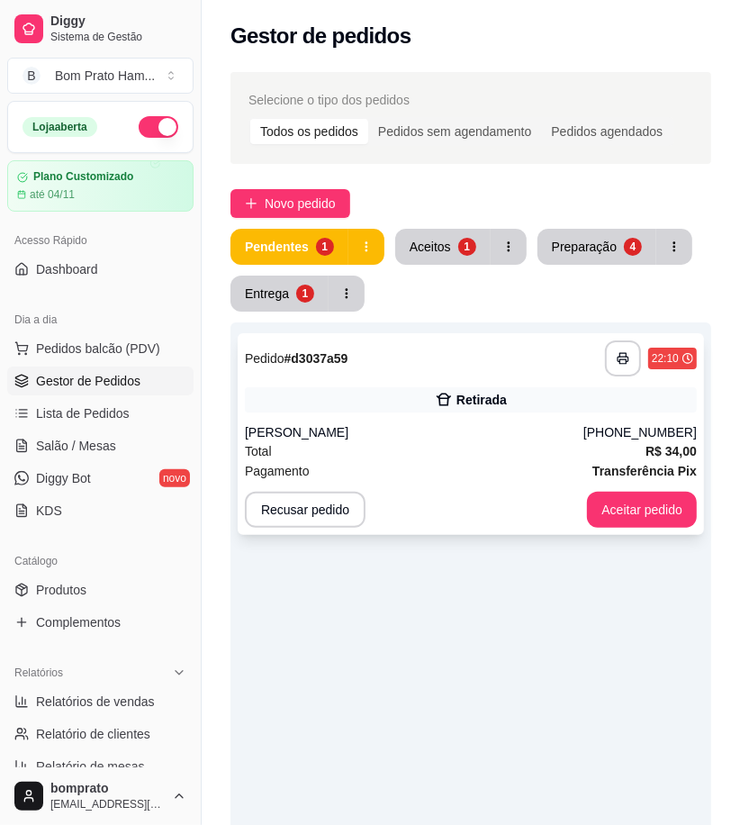
click at [451, 447] on div "Total R$ 34,00" at bounding box center [471, 451] width 452 height 20
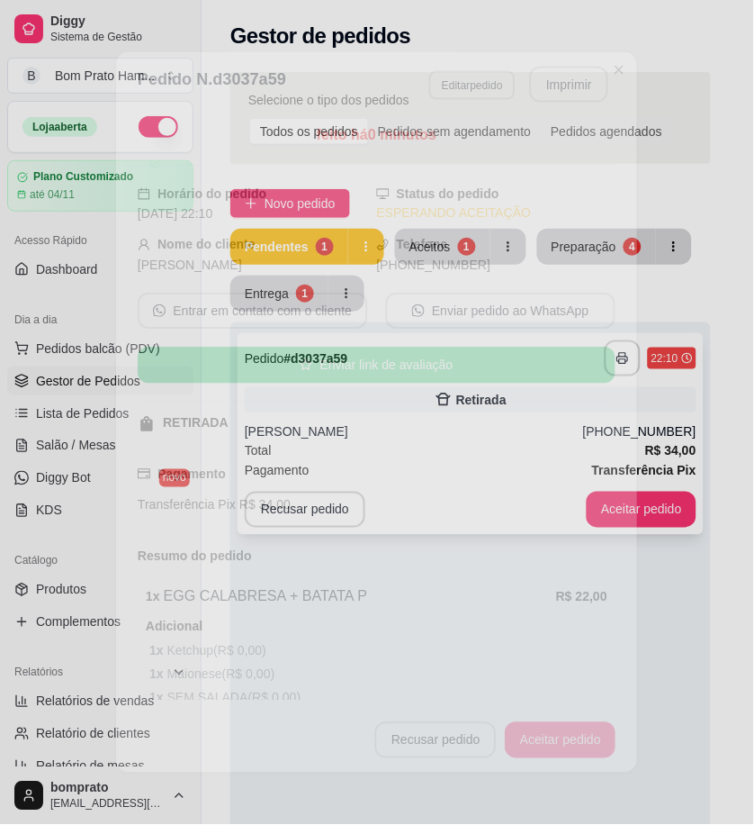
scroll to position [240, 0]
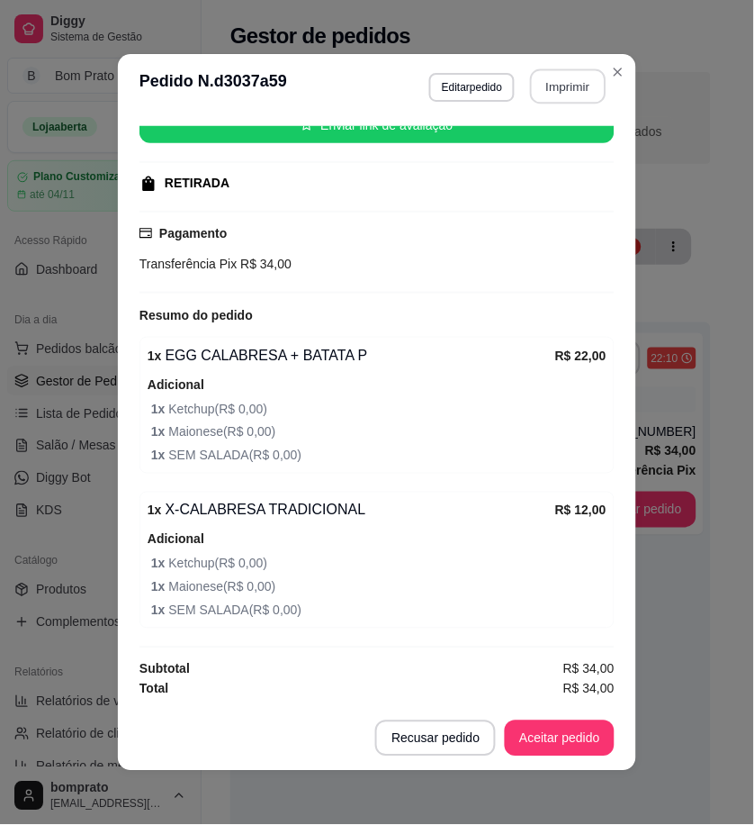
click at [567, 91] on button "Imprimir" at bounding box center [569, 86] width 76 height 35
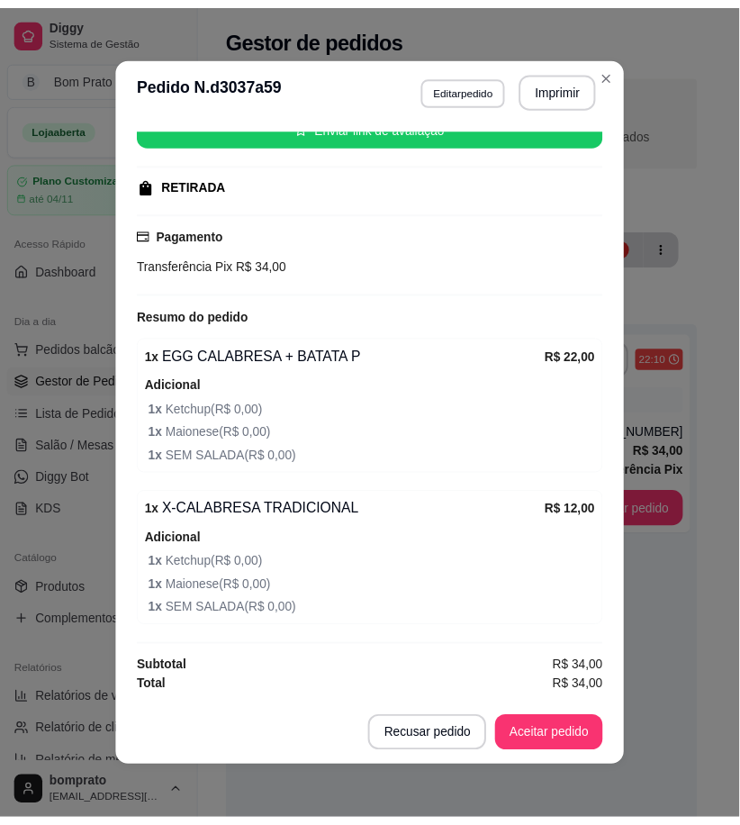
scroll to position [0, 0]
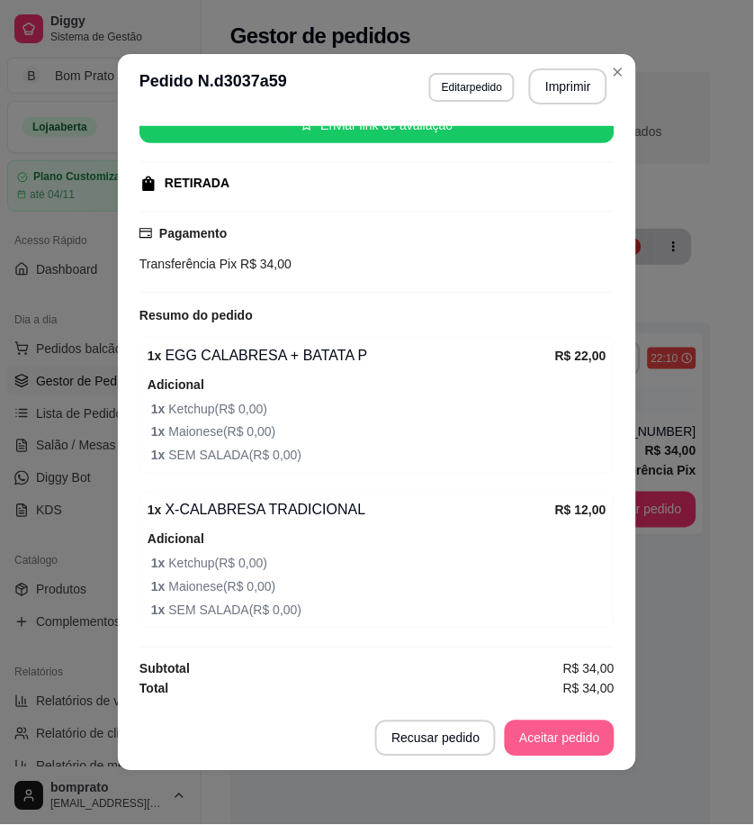
click at [587, 735] on button "Aceitar pedido" at bounding box center [560, 738] width 110 height 36
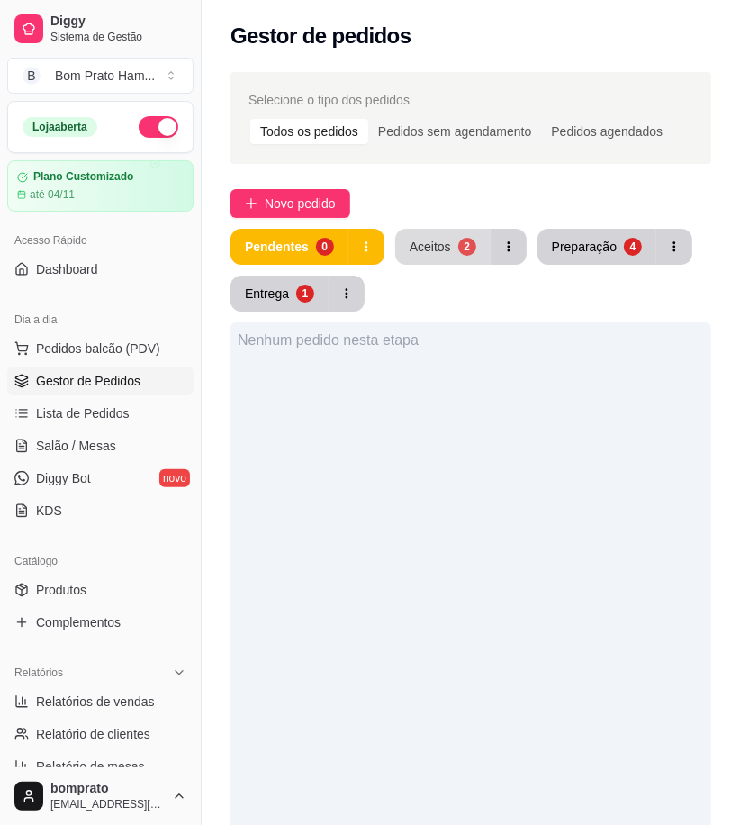
click at [425, 259] on button "Aceitos 2" at bounding box center [442, 247] width 95 height 36
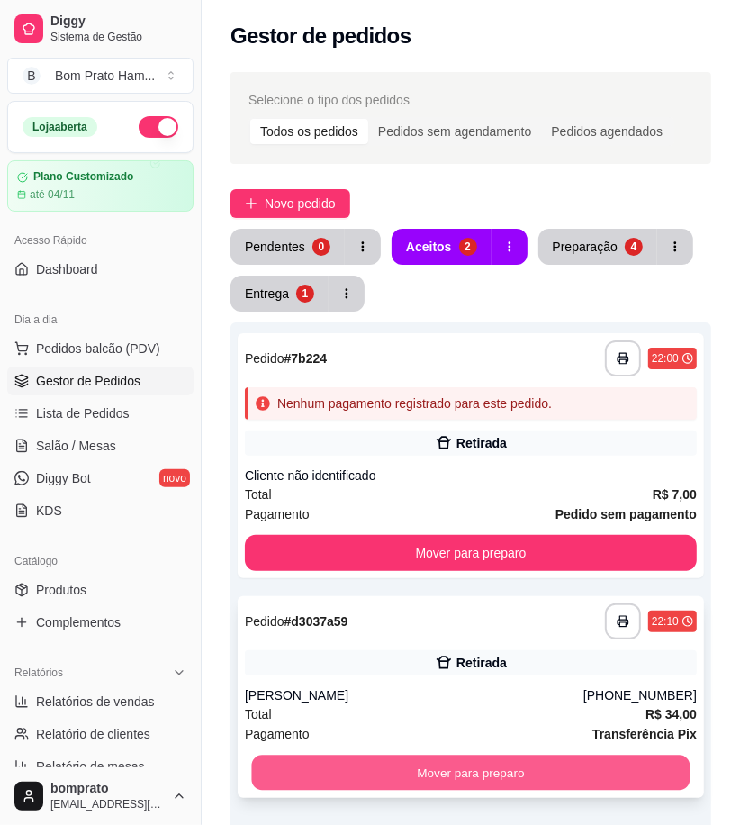
click at [538, 767] on button "Mover para preparo" at bounding box center [471, 772] width 438 height 35
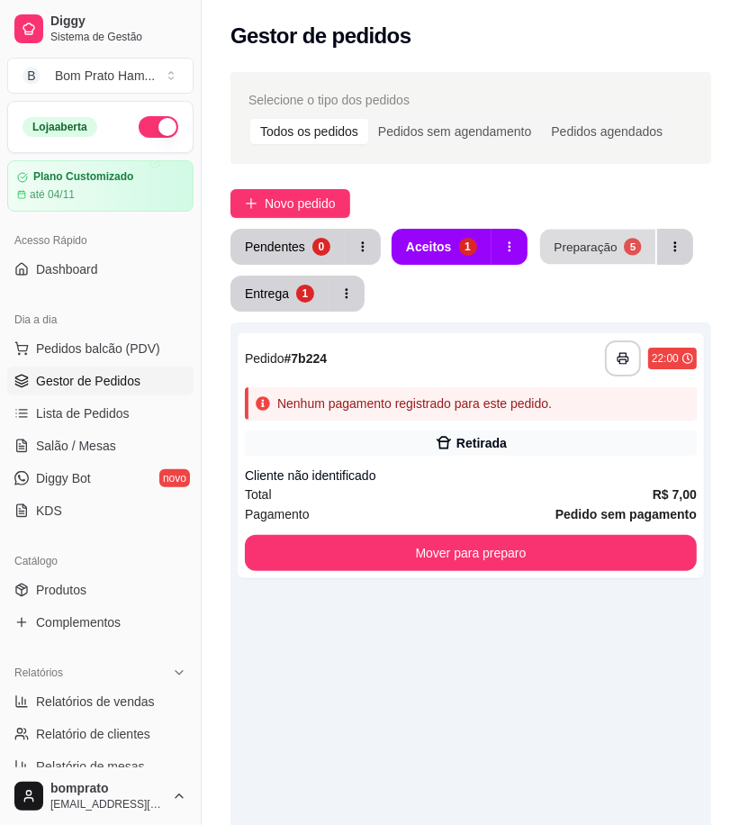
click at [563, 257] on button "Preparação 5" at bounding box center [597, 247] width 115 height 35
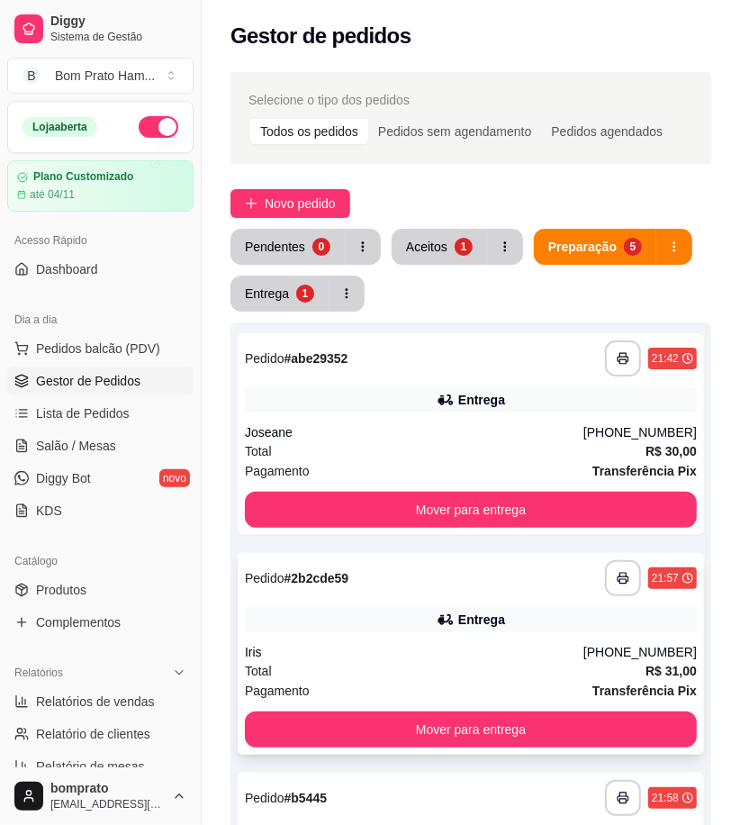
click at [504, 591] on div "**********" at bounding box center [471, 578] width 452 height 36
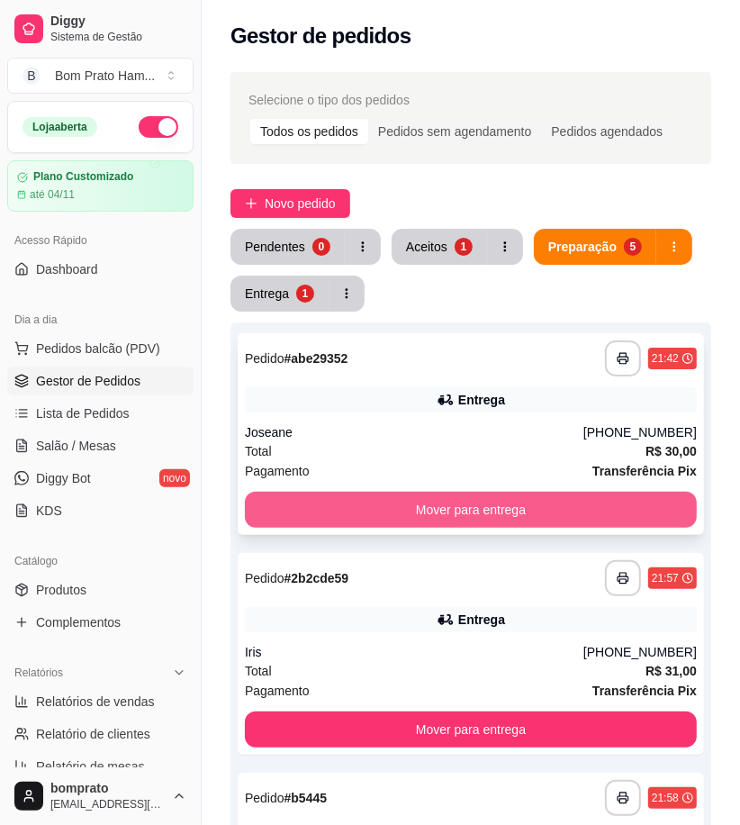
click at [636, 504] on button "Mover para entrega" at bounding box center [471, 509] width 452 height 36
click at [590, 505] on button "Mover para entrega" at bounding box center [471, 509] width 452 height 36
click at [560, 508] on button "Mover para entrega" at bounding box center [471, 509] width 452 height 36
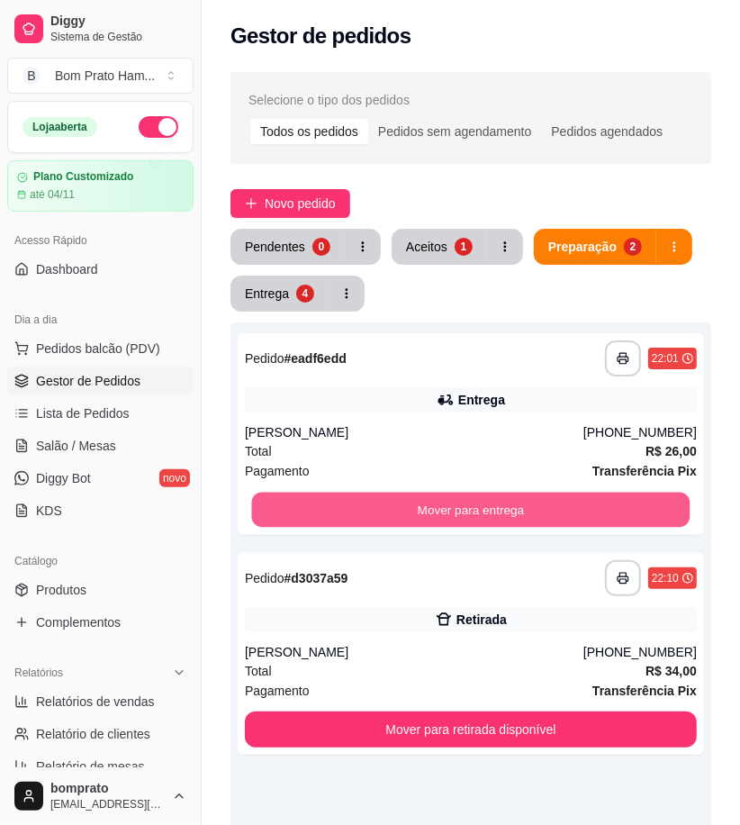
click at [559, 510] on button "Mover para entrega" at bounding box center [471, 509] width 438 height 35
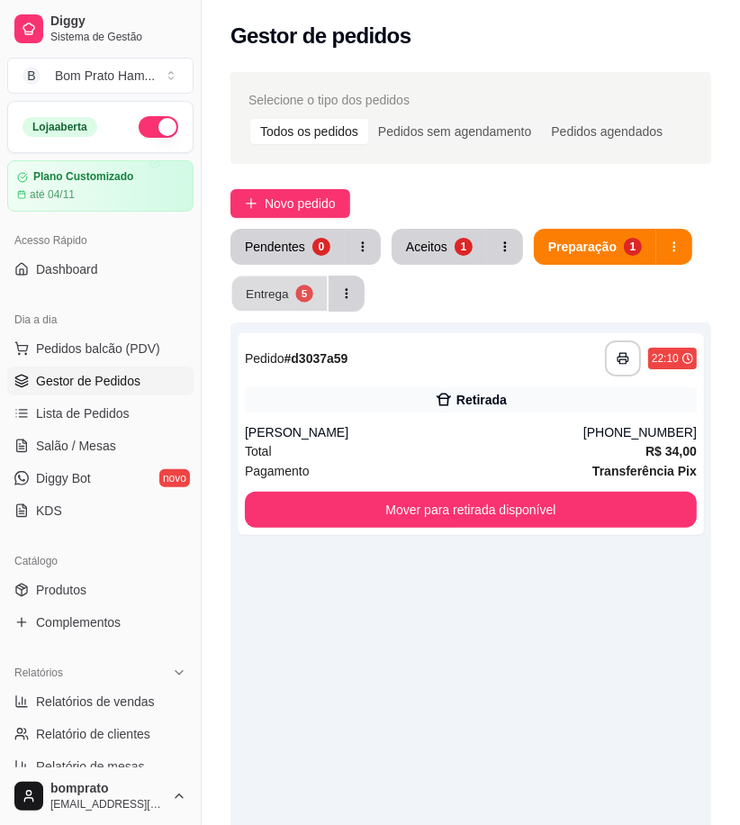
click at [307, 299] on div "5" at bounding box center [303, 292] width 17 height 17
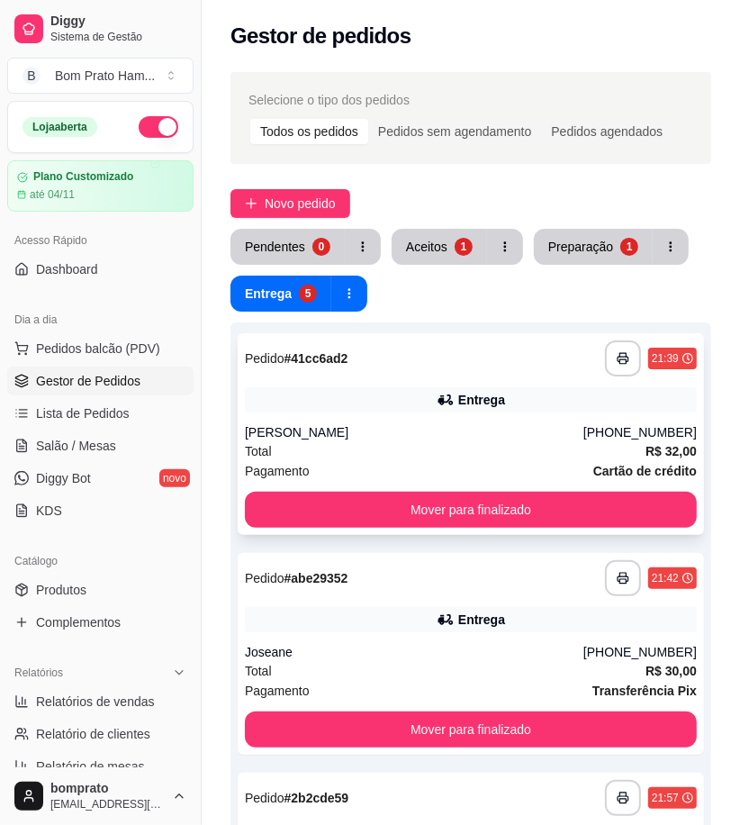
click at [490, 428] on div "[PERSON_NAME]" at bounding box center [414, 432] width 338 height 18
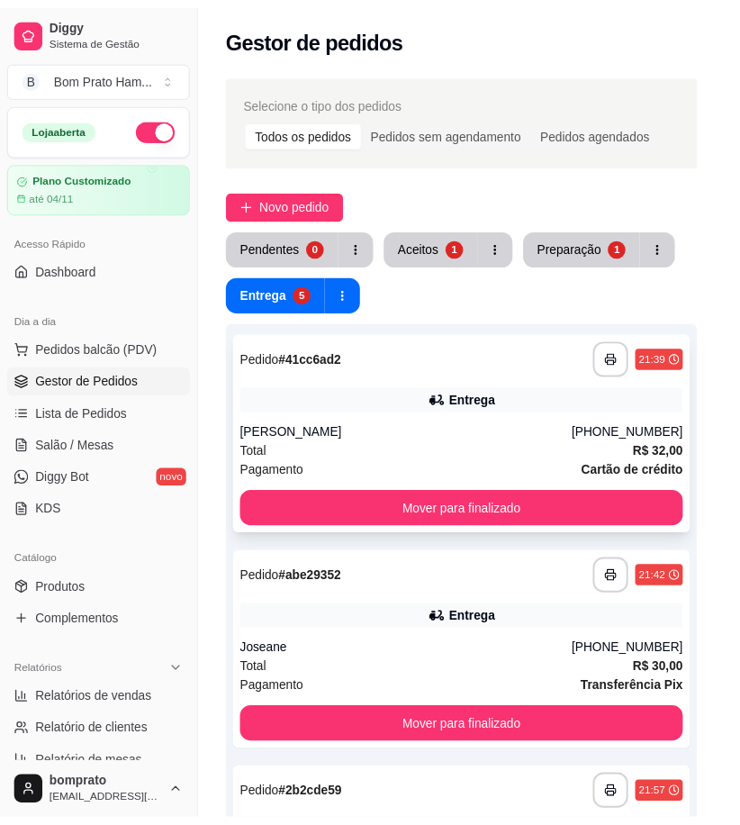
scroll to position [249, 0]
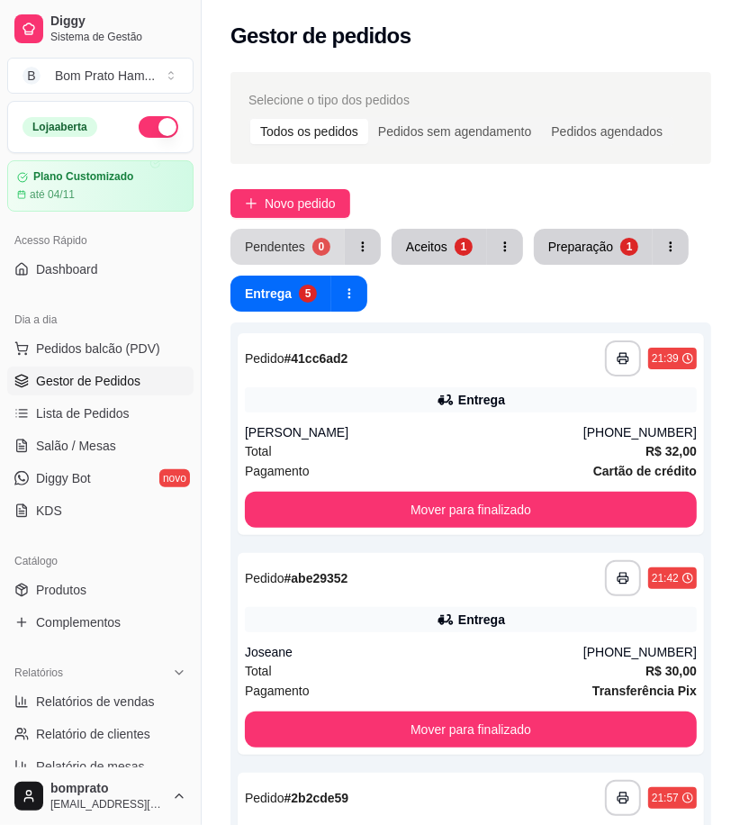
click at [301, 243] on div "Pendentes" at bounding box center [275, 247] width 60 height 18
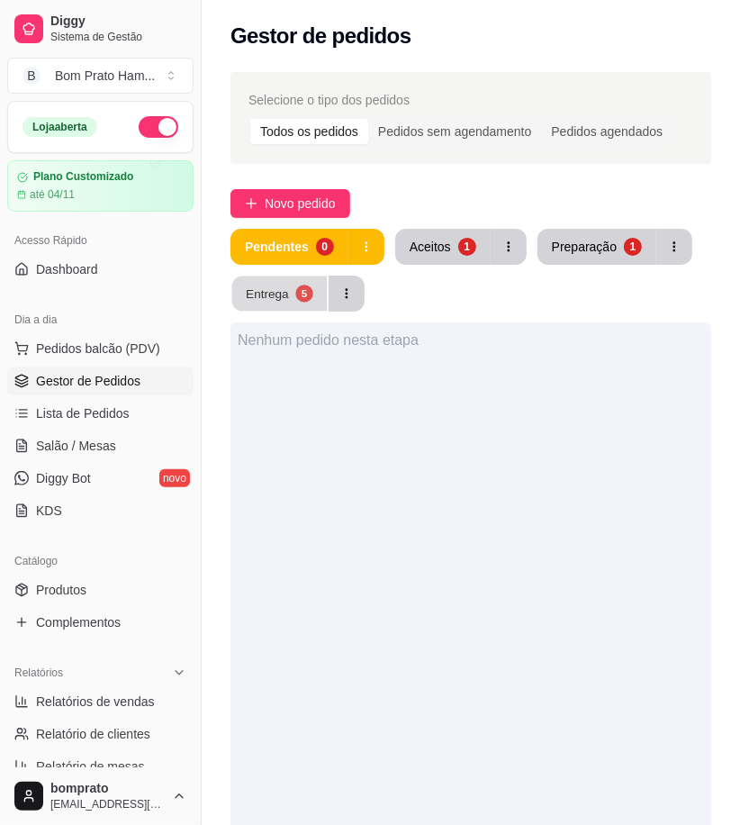
click at [310, 289] on div "5" at bounding box center [303, 292] width 17 height 17
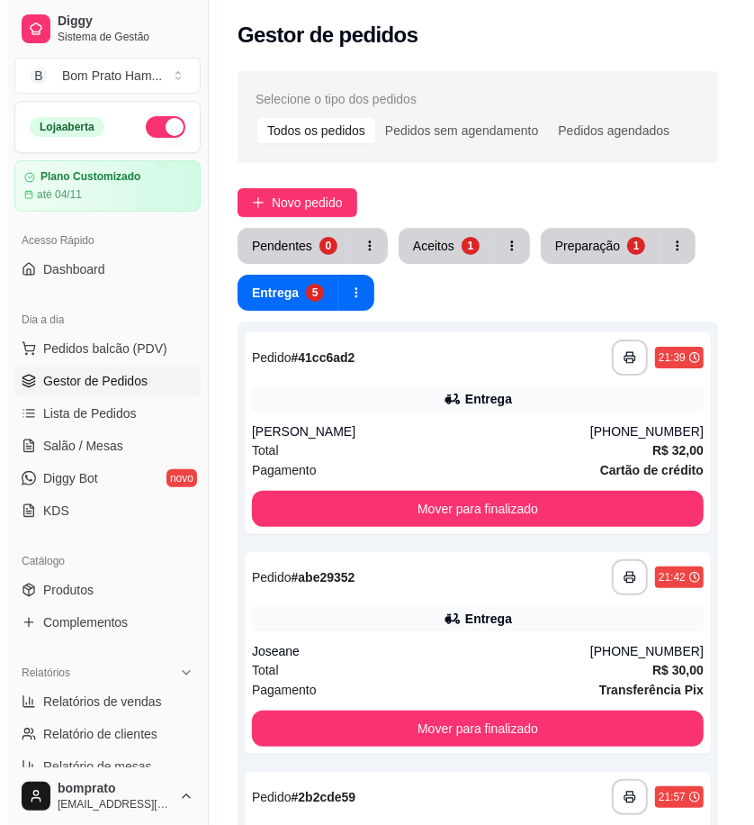
scroll to position [0, 0]
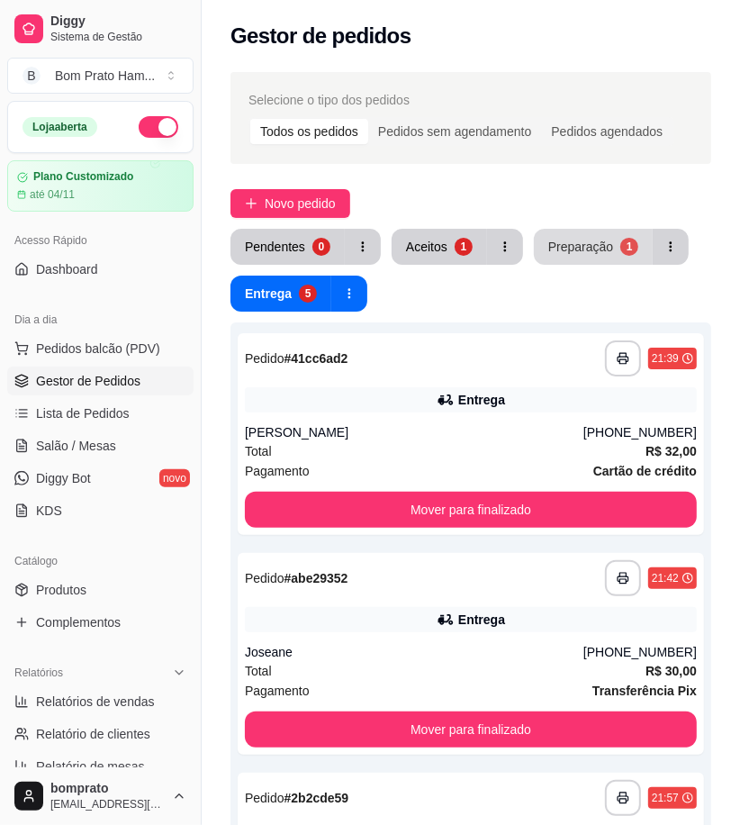
click at [612, 255] on button "Preparação 1" at bounding box center [593, 247] width 119 height 36
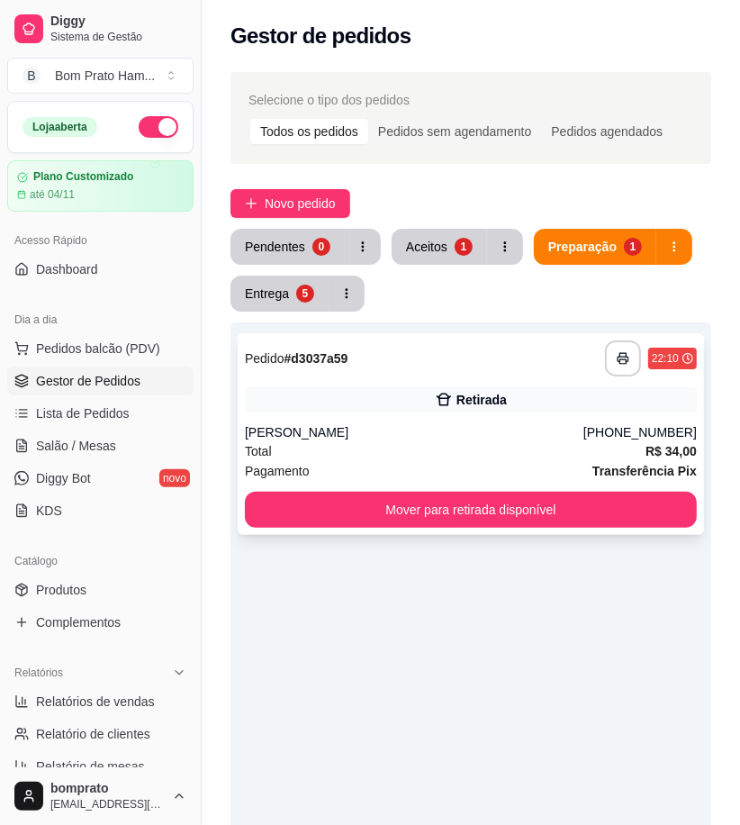
click at [496, 400] on div "Retirada" at bounding box center [481, 400] width 50 height 18
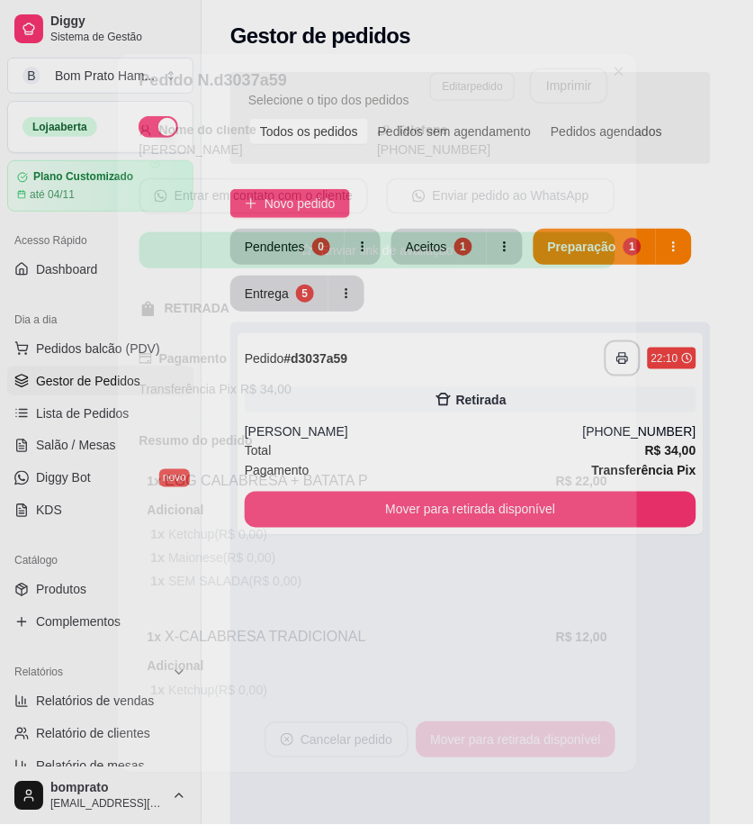
scroll to position [240, 0]
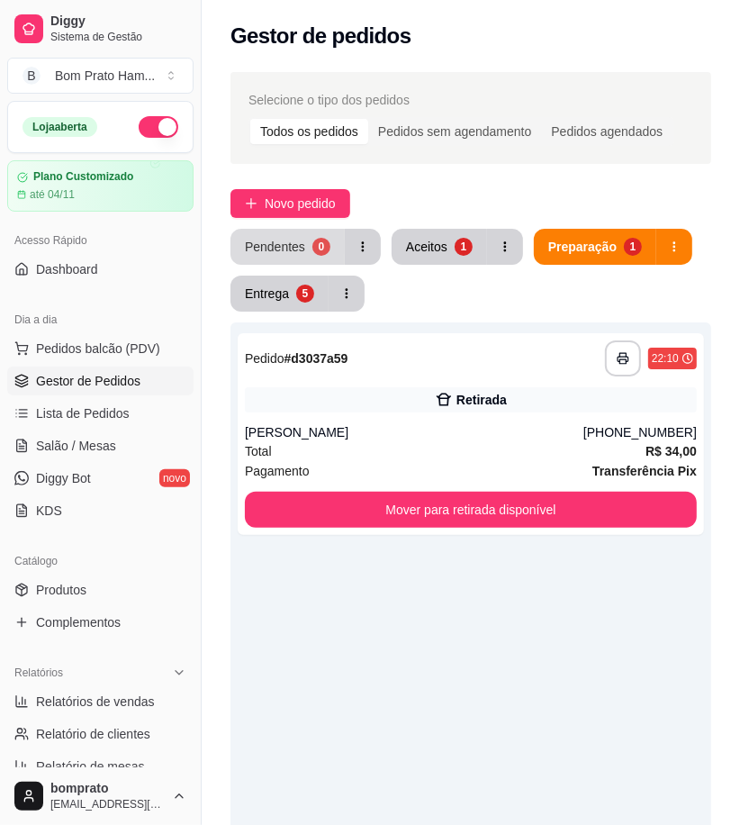
click at [298, 240] on div "Pendentes" at bounding box center [275, 247] width 60 height 18
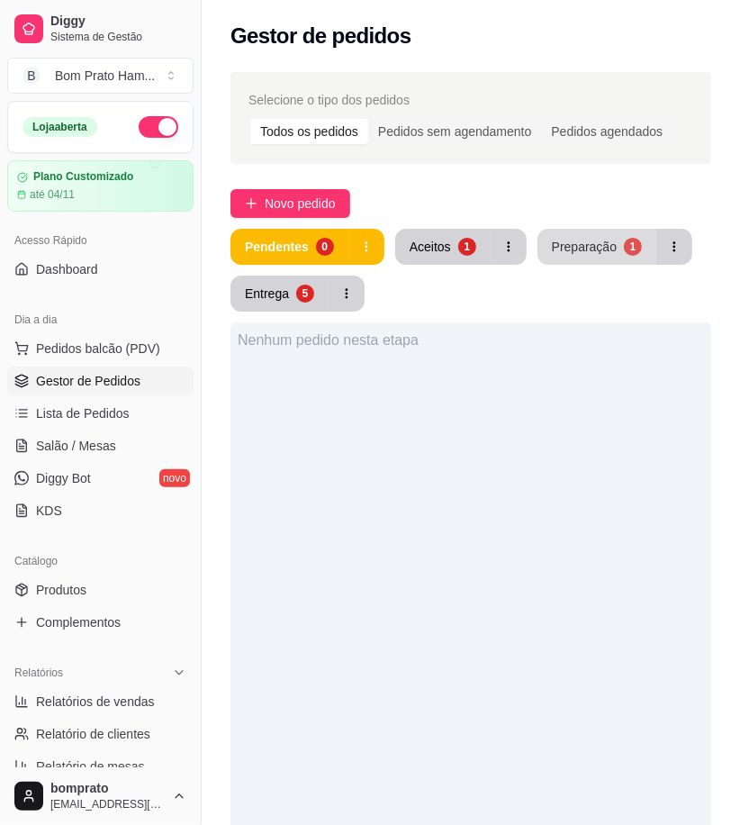
click at [603, 254] on div "Preparação" at bounding box center [584, 247] width 65 height 18
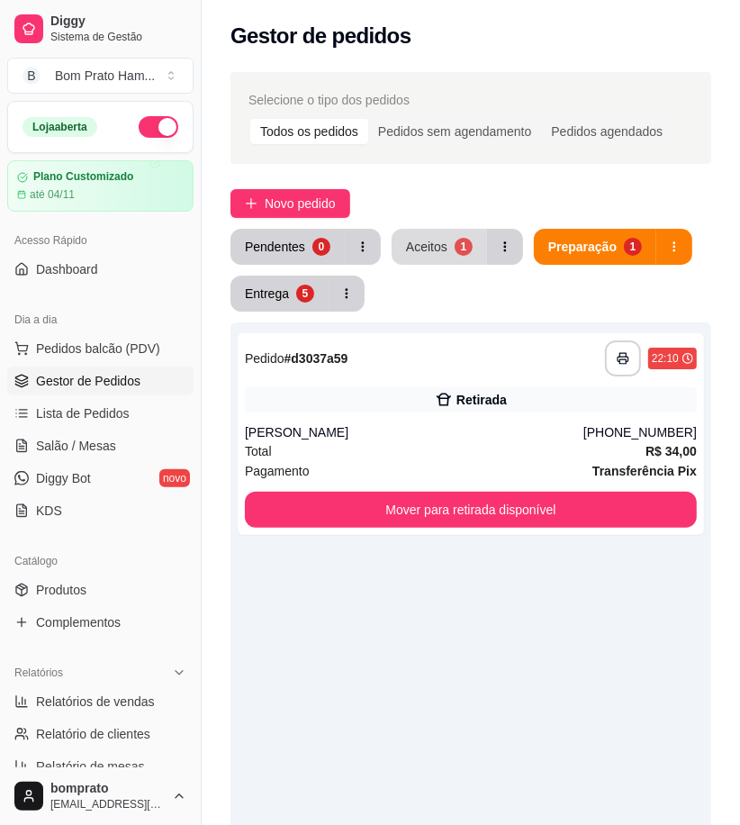
click at [455, 245] on div "1" at bounding box center [464, 247] width 18 height 18
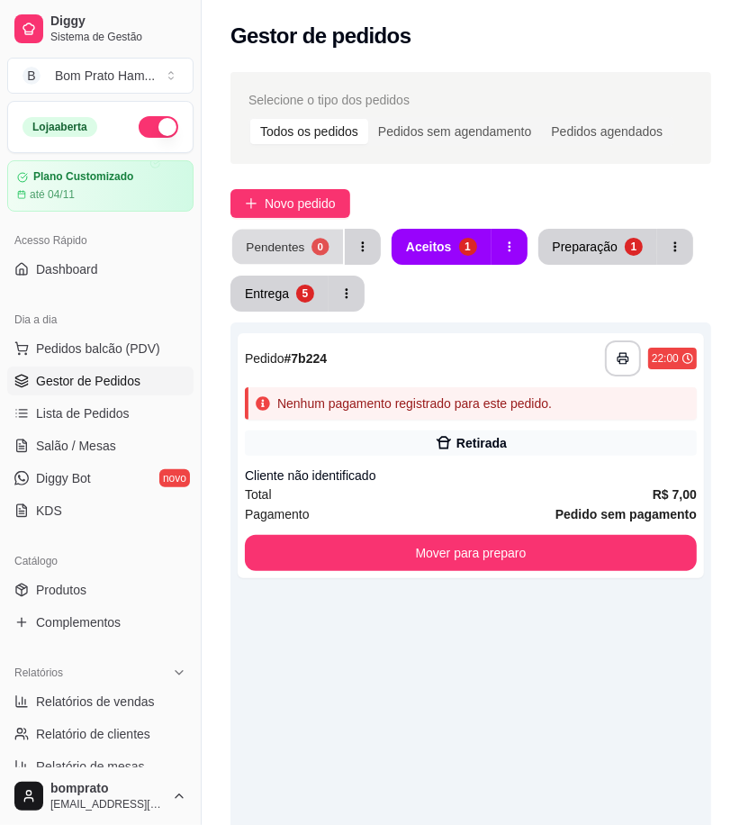
click at [282, 248] on div "Pendentes" at bounding box center [275, 246] width 59 height 17
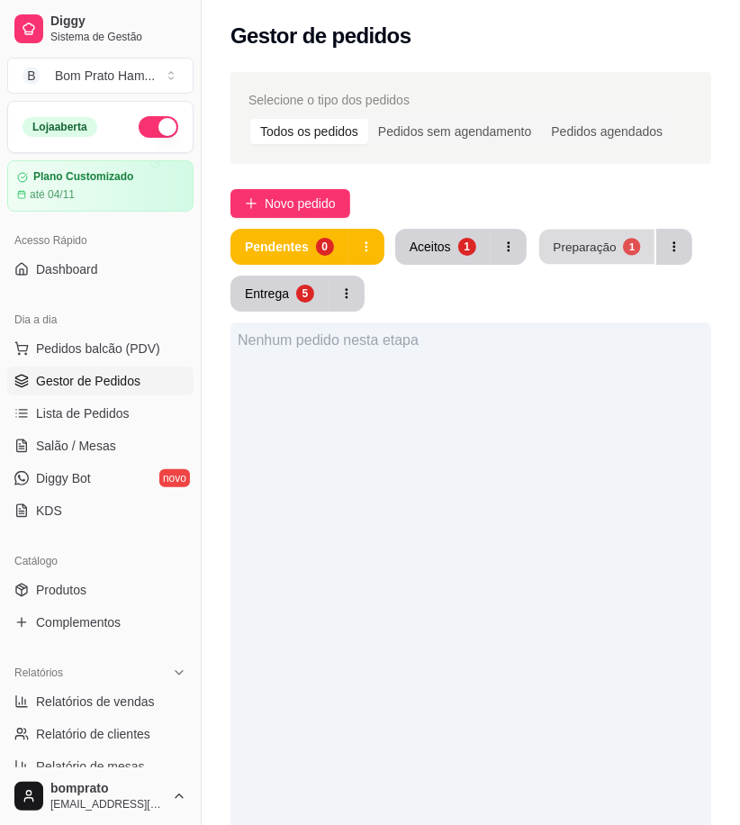
click at [597, 237] on button "Preparação 1" at bounding box center [596, 247] width 115 height 35
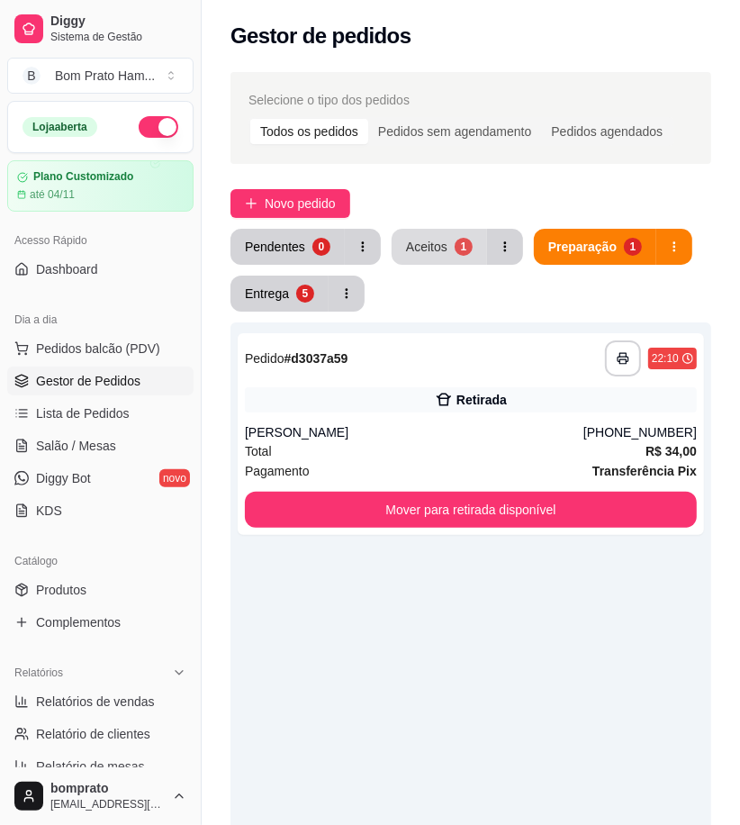
click at [426, 250] on div "Aceitos" at bounding box center [426, 247] width 41 height 18
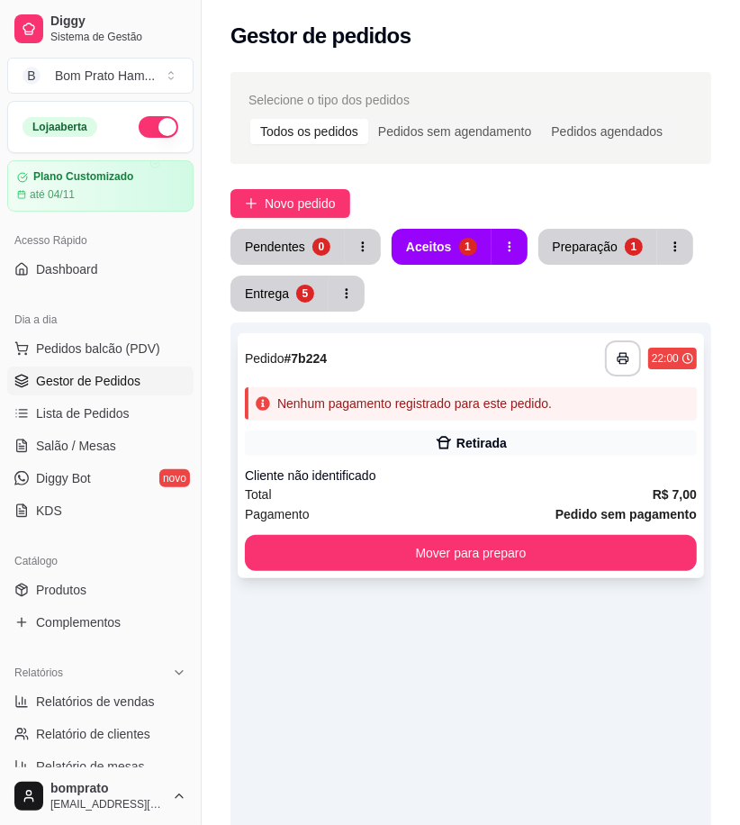
click at [479, 434] on div "Retirada" at bounding box center [481, 443] width 50 height 18
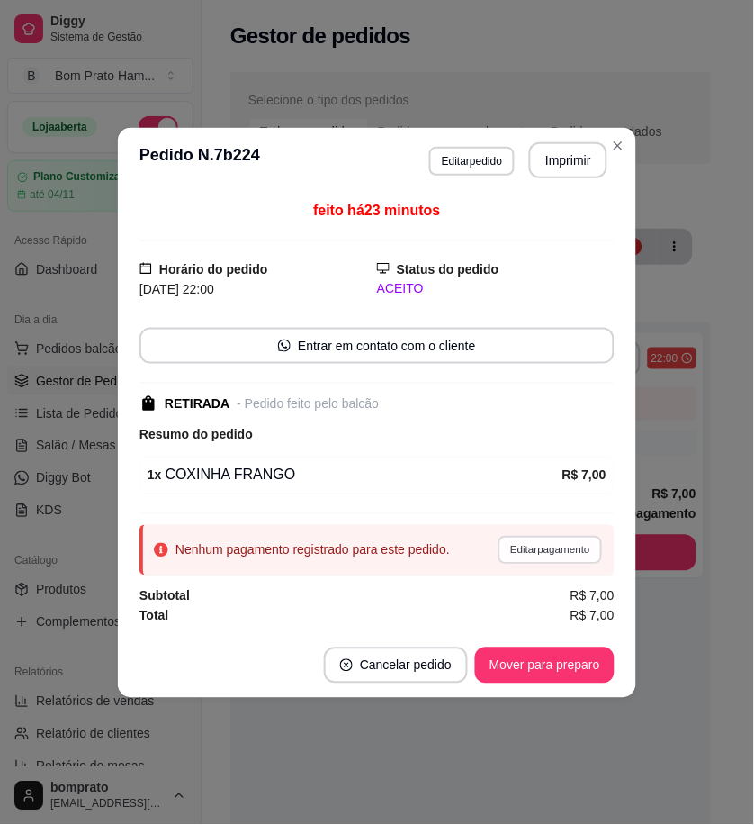
click at [554, 544] on button "Editar pagamento" at bounding box center [550, 550] width 104 height 28
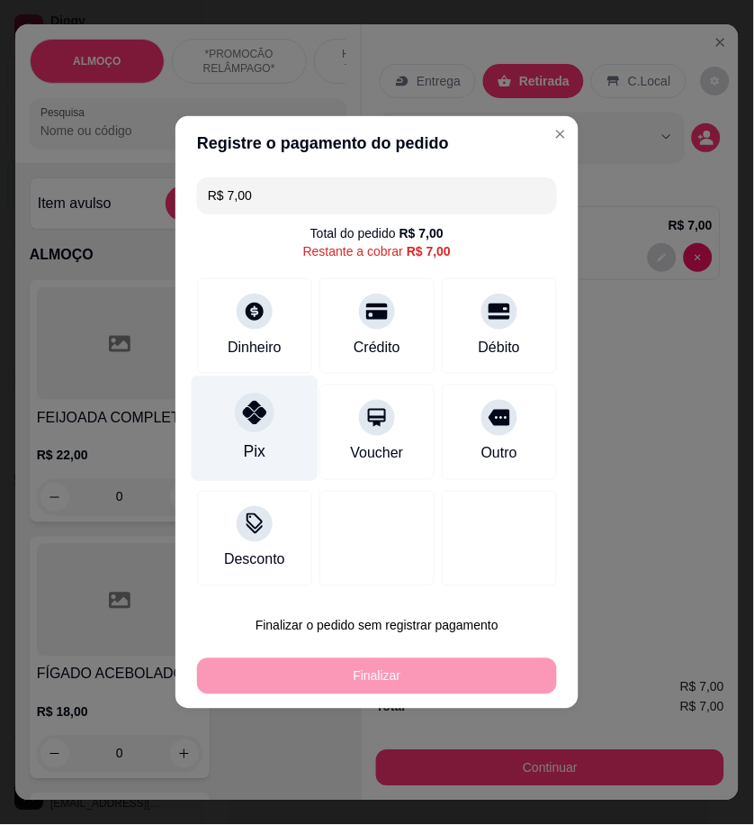
click at [266, 456] on div "Pix" at bounding box center [255, 428] width 127 height 105
type input "R$ 0,00"
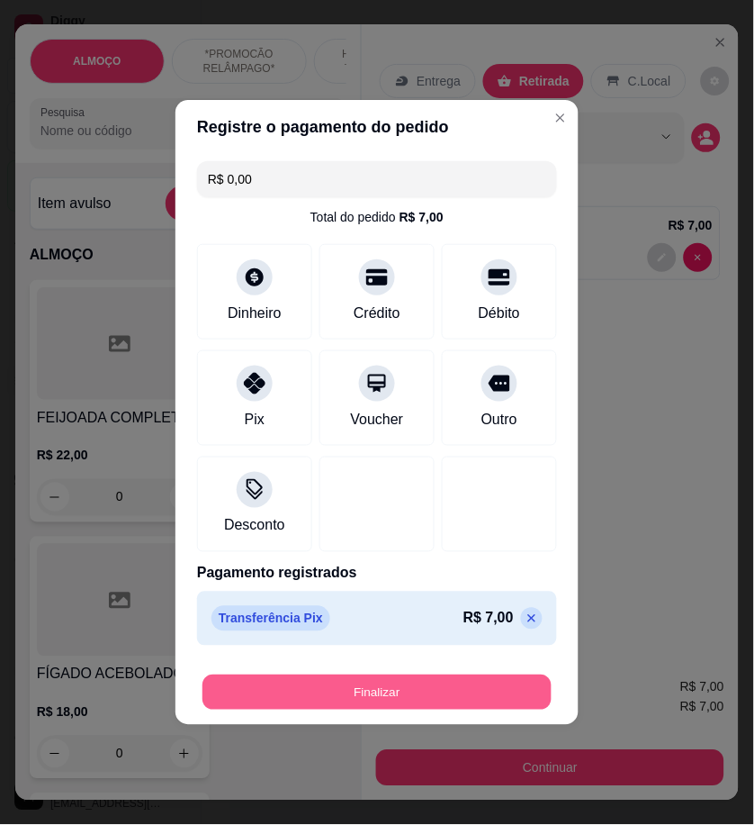
click at [499, 690] on button "Finalizar" at bounding box center [377, 692] width 349 height 35
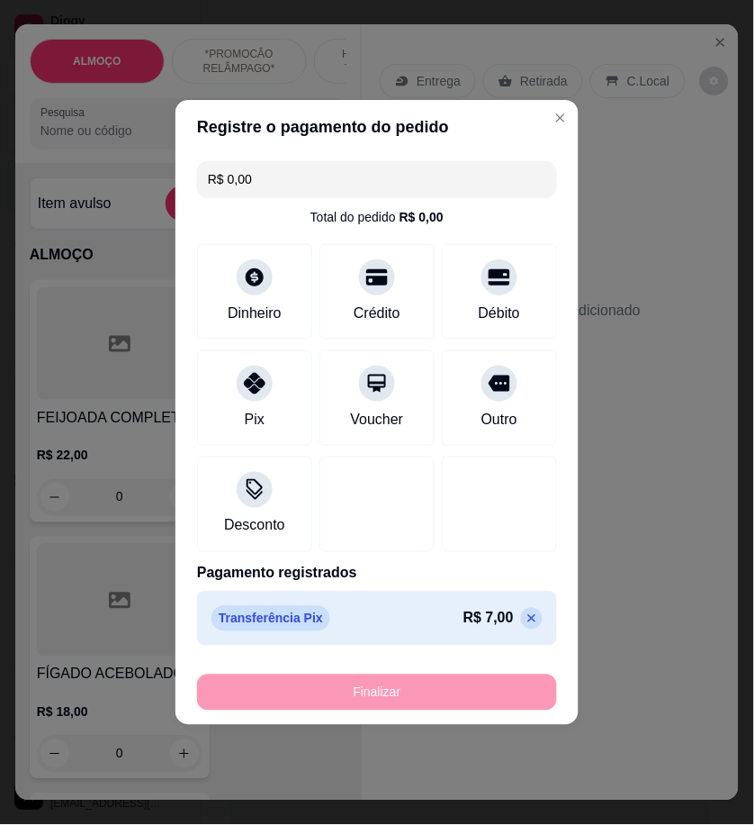
type input "0"
type input "-R$ 7,00"
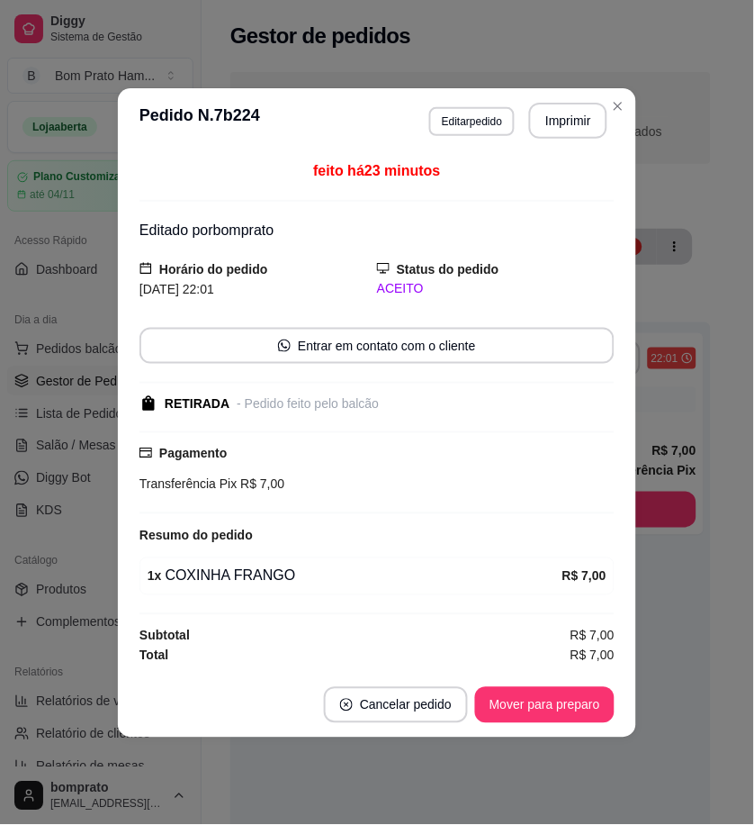
click at [559, 699] on button "Mover para preparo" at bounding box center [545, 705] width 140 height 36
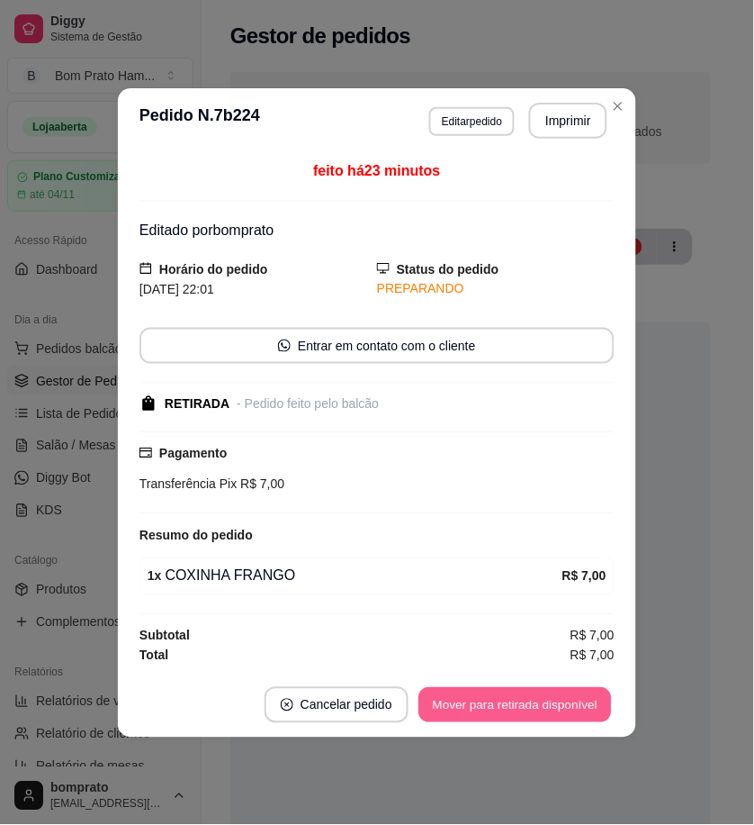
click at [559, 705] on button "Mover para retirada disponível" at bounding box center [515, 704] width 193 height 35
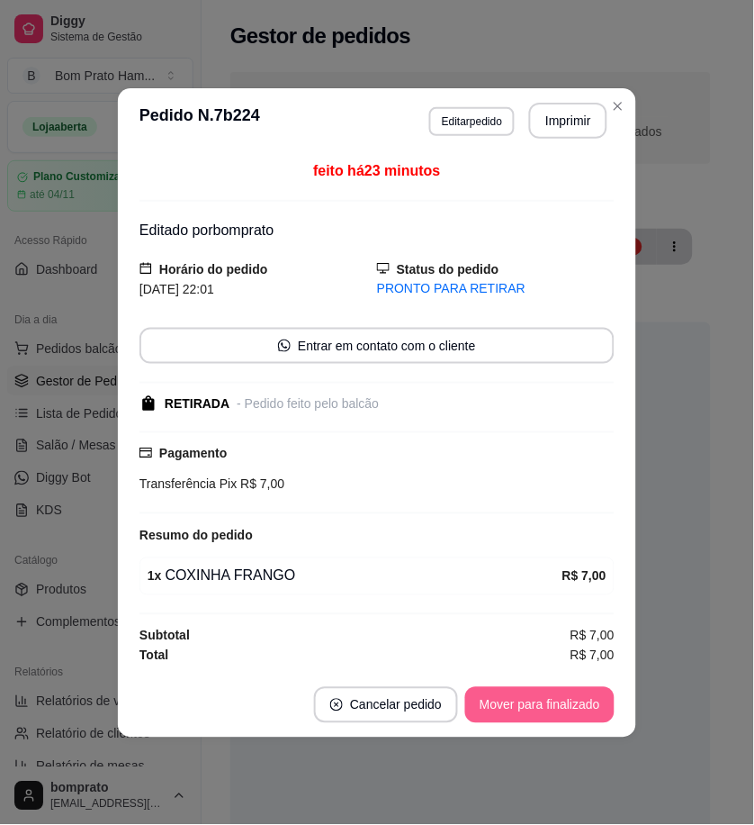
click at [559, 705] on button "Mover para finalizado" at bounding box center [539, 705] width 149 height 36
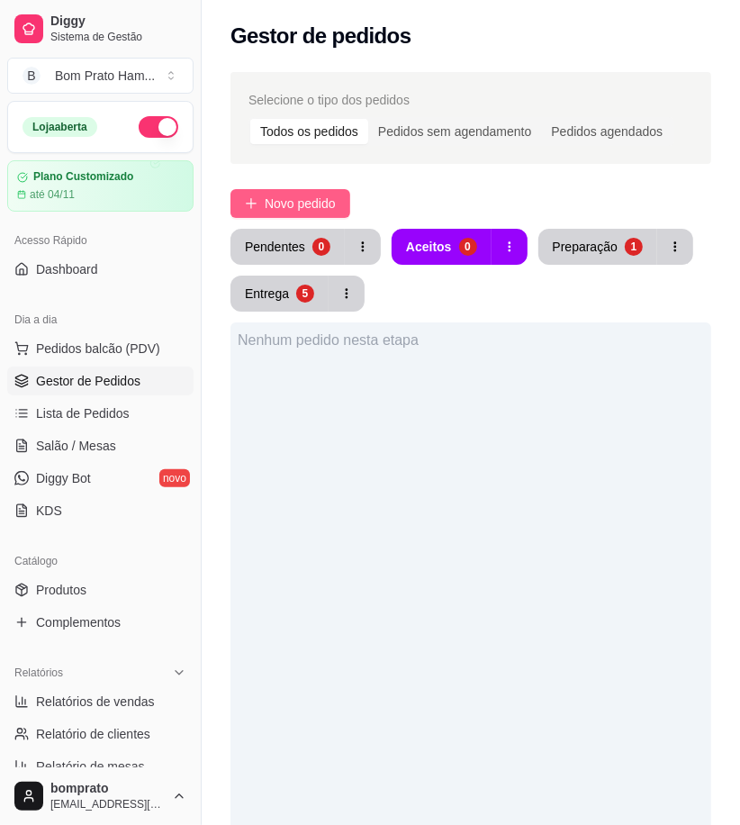
click at [294, 203] on span "Novo pedido" at bounding box center [300, 204] width 71 height 20
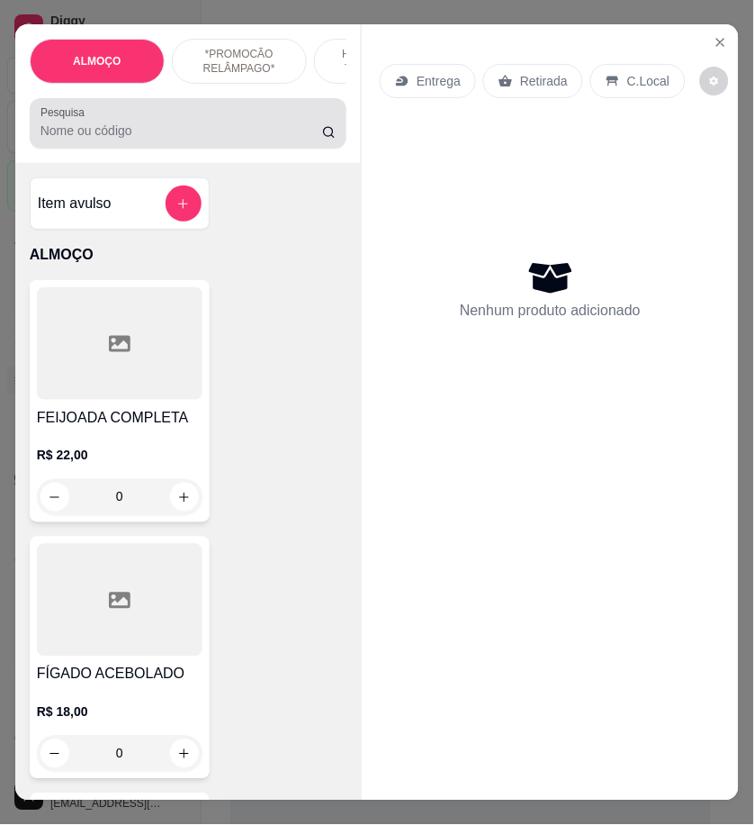
click at [151, 140] on input "Pesquisa" at bounding box center [182, 131] width 282 height 18
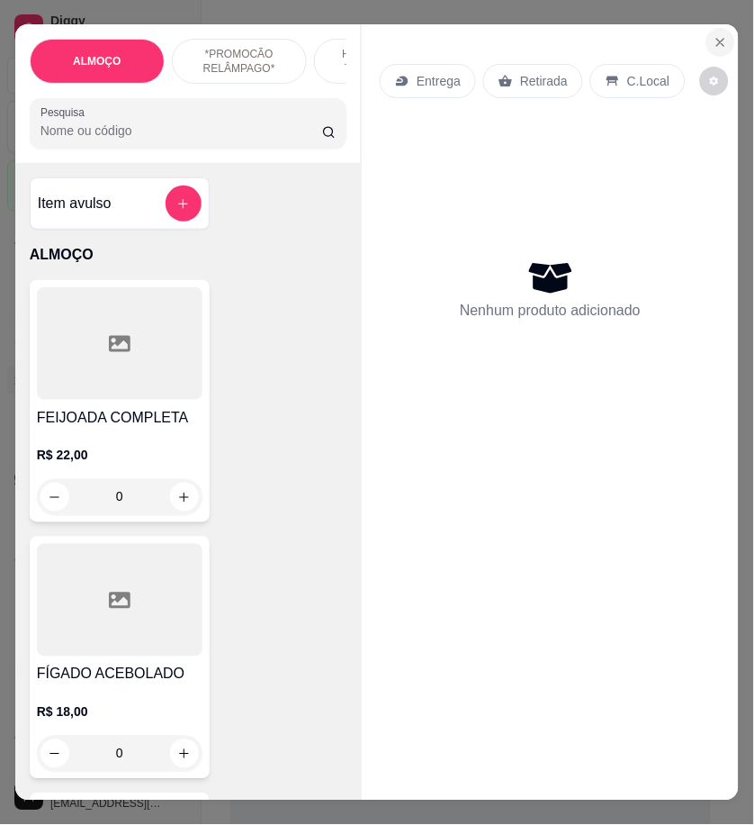
click at [718, 40] on icon "Close" at bounding box center [721, 42] width 14 height 14
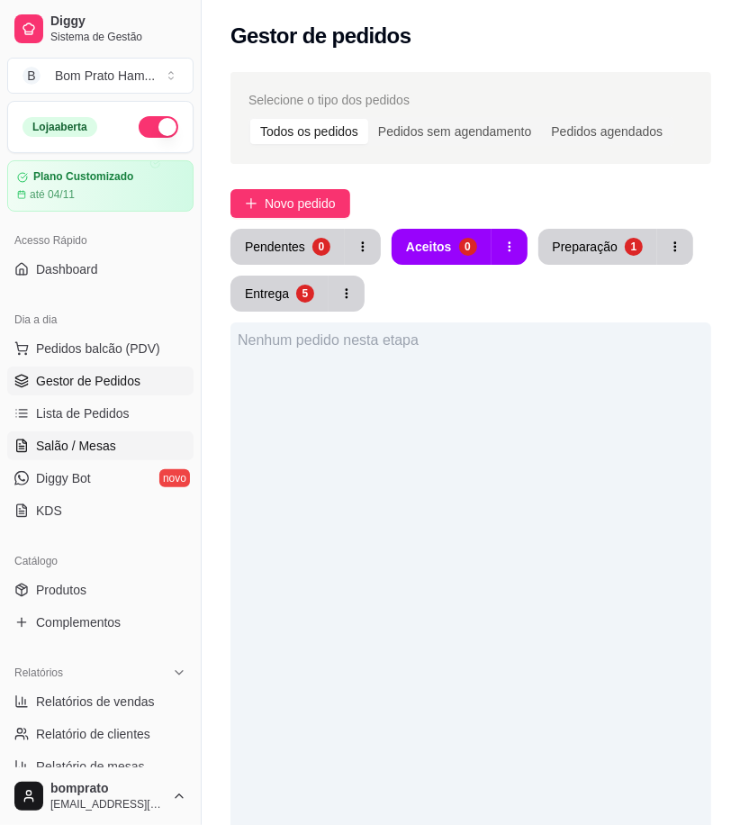
click at [106, 437] on span "Salão / Mesas" at bounding box center [76, 446] width 80 height 18
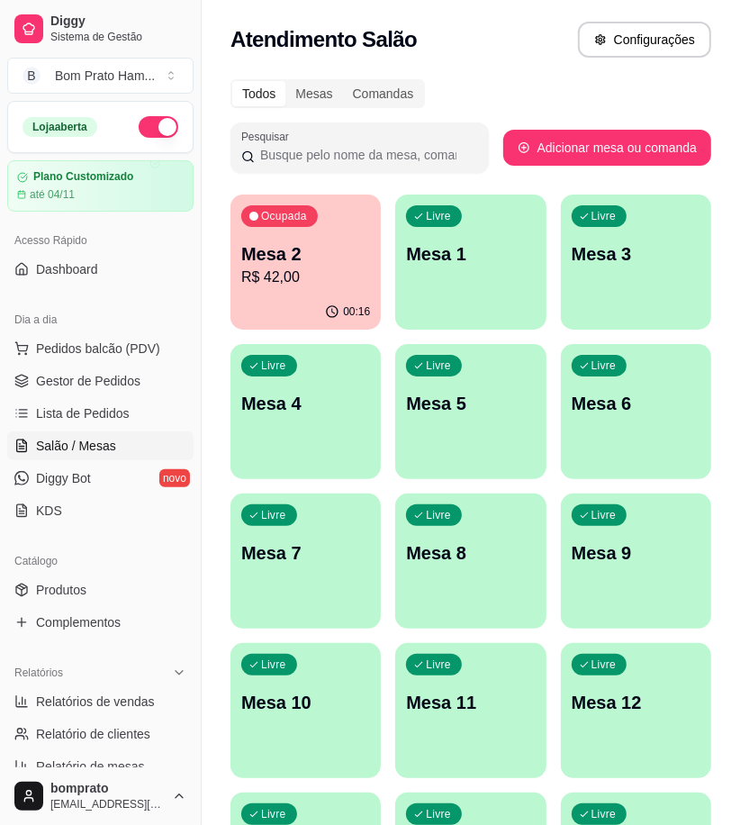
click at [415, 273] on div "Livre Mesa 1" at bounding box center [471, 251] width 146 height 110
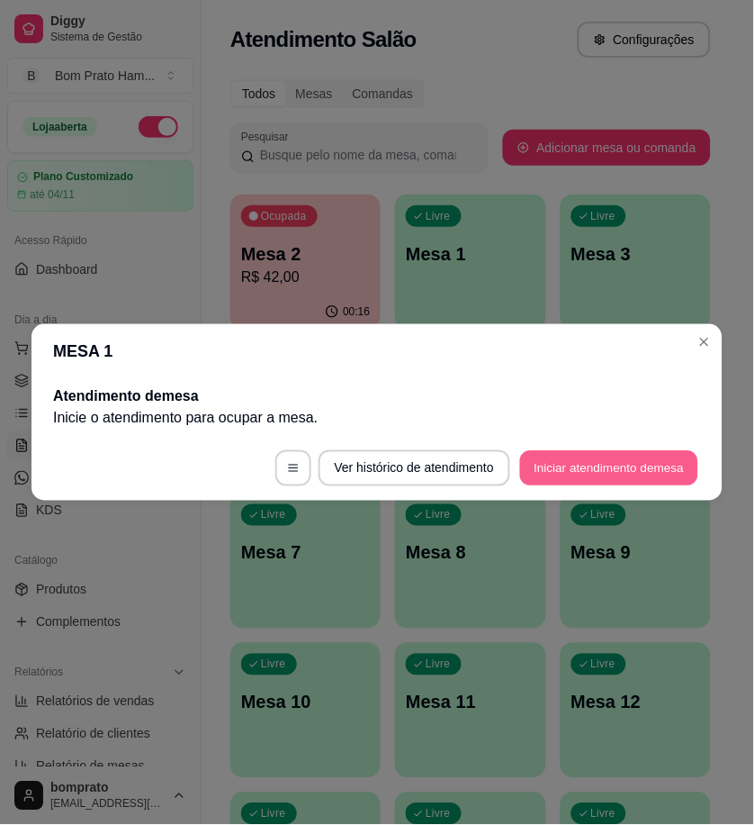
click at [641, 464] on button "Iniciar atendimento de mesa" at bounding box center [609, 468] width 178 height 35
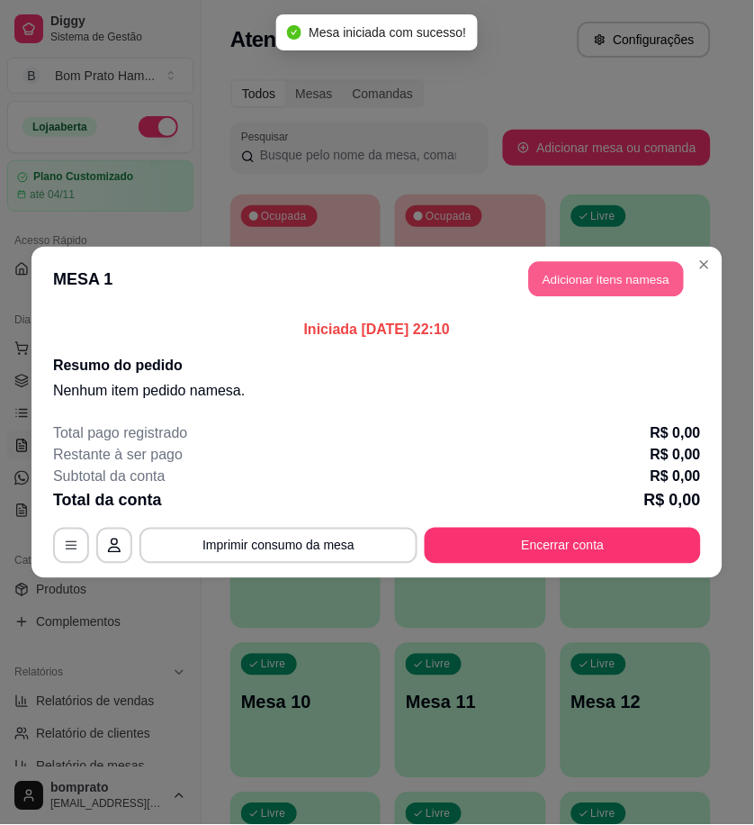
click at [636, 274] on button "Adicionar itens na mesa" at bounding box center [606, 279] width 155 height 35
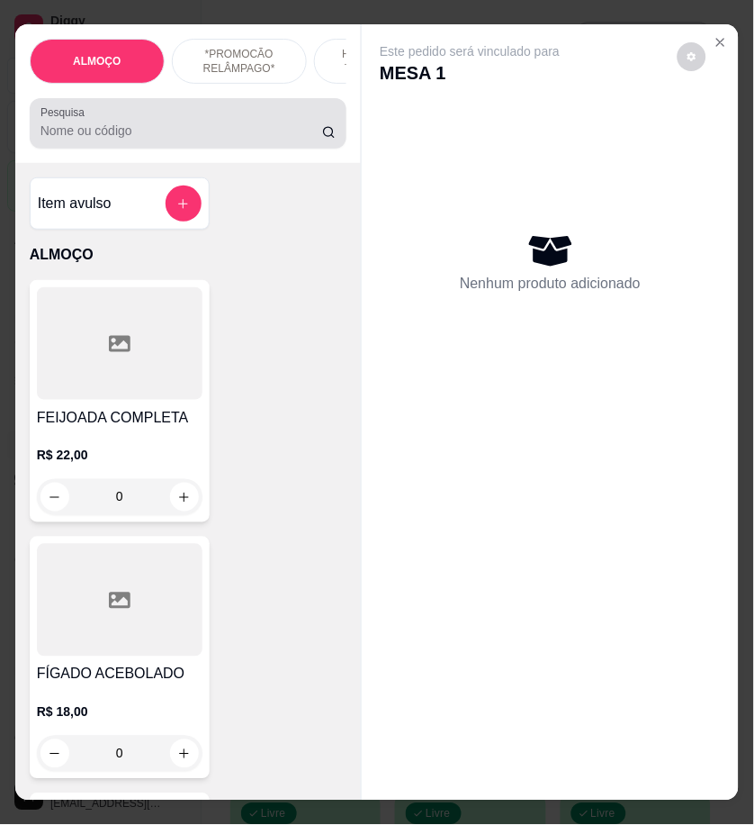
click at [177, 140] on input "Pesquisa" at bounding box center [182, 131] width 282 height 18
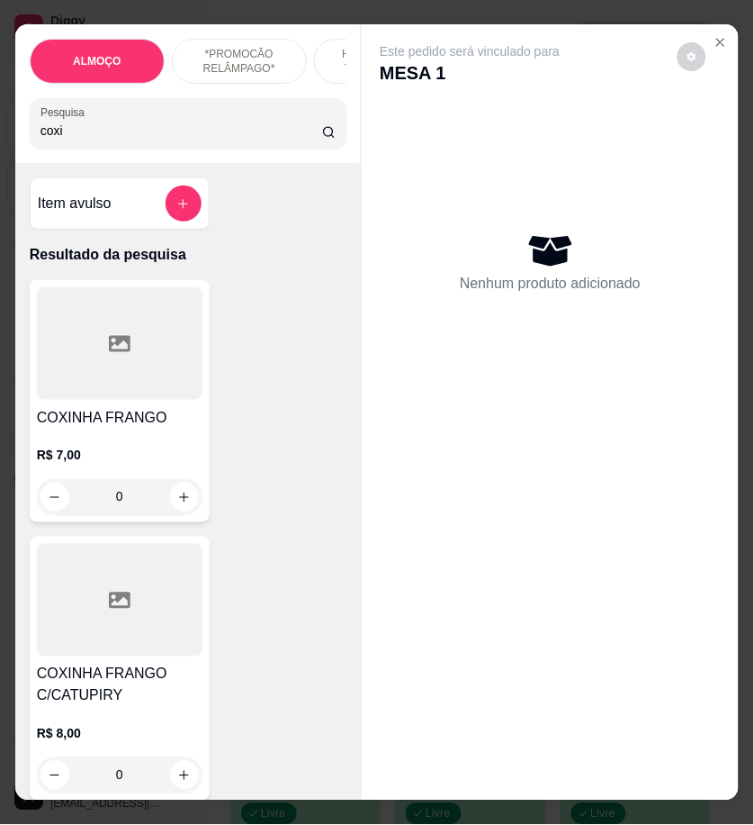
type input "coxi"
click at [122, 383] on div at bounding box center [120, 343] width 166 height 113
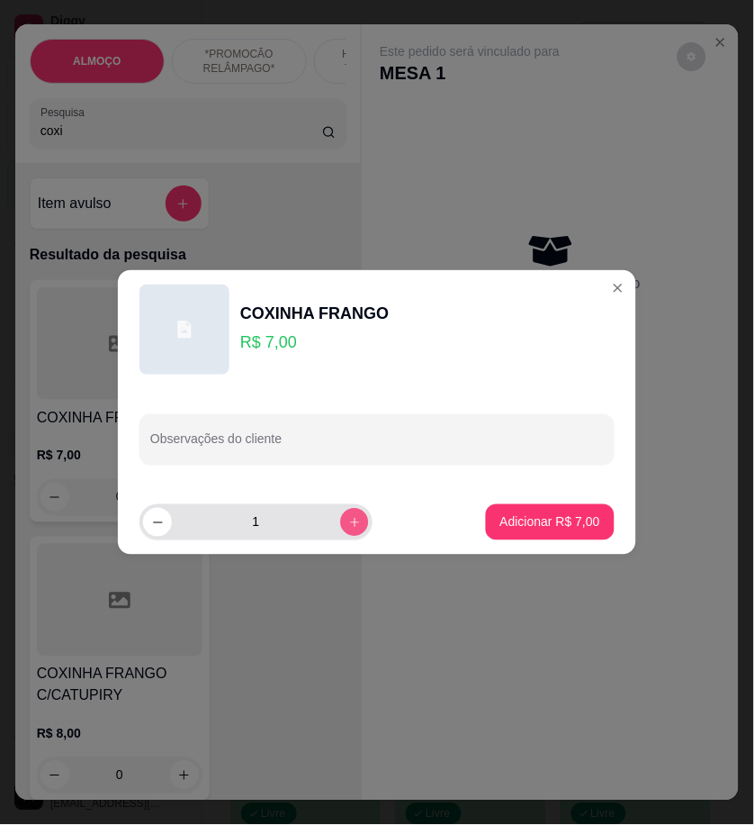
click at [355, 523] on button "increase-product-quantity" at bounding box center [354, 522] width 28 height 28
type input "2"
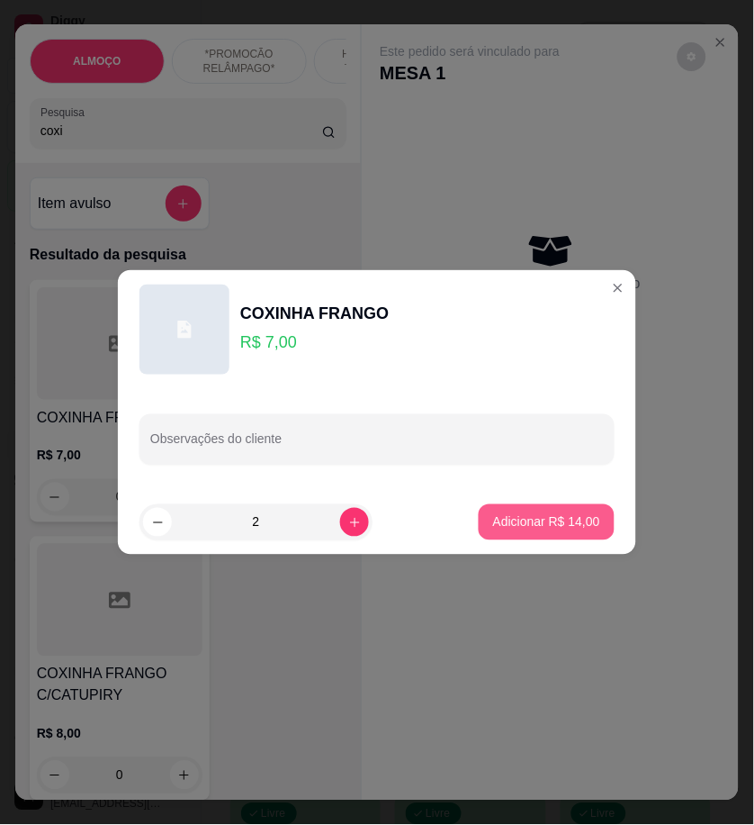
click at [504, 516] on p "Adicionar R$ 14,00" at bounding box center [546, 522] width 107 height 18
type input "2"
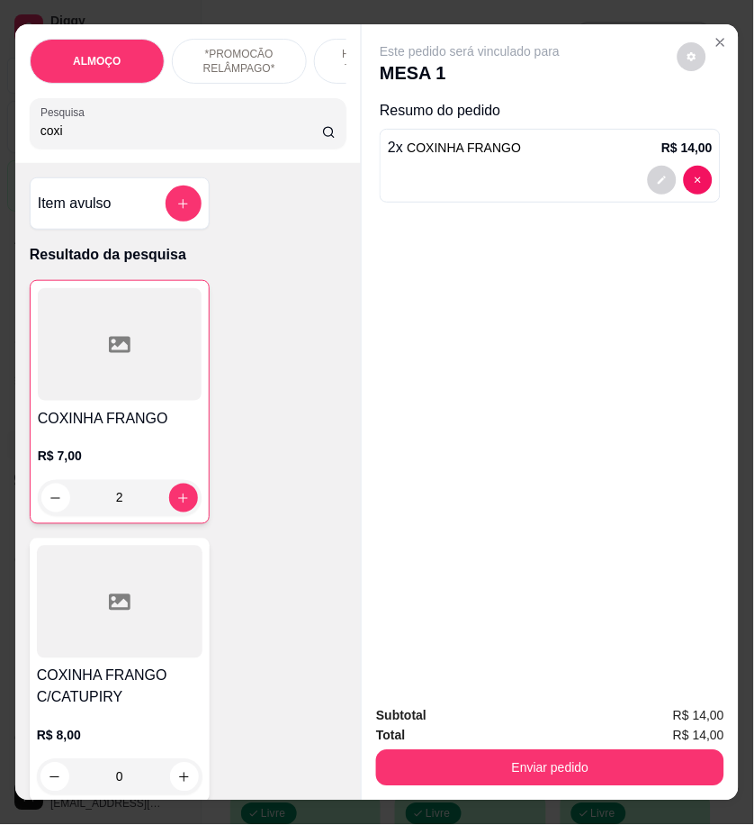
click at [69, 140] on input "coxi" at bounding box center [182, 131] width 282 height 18
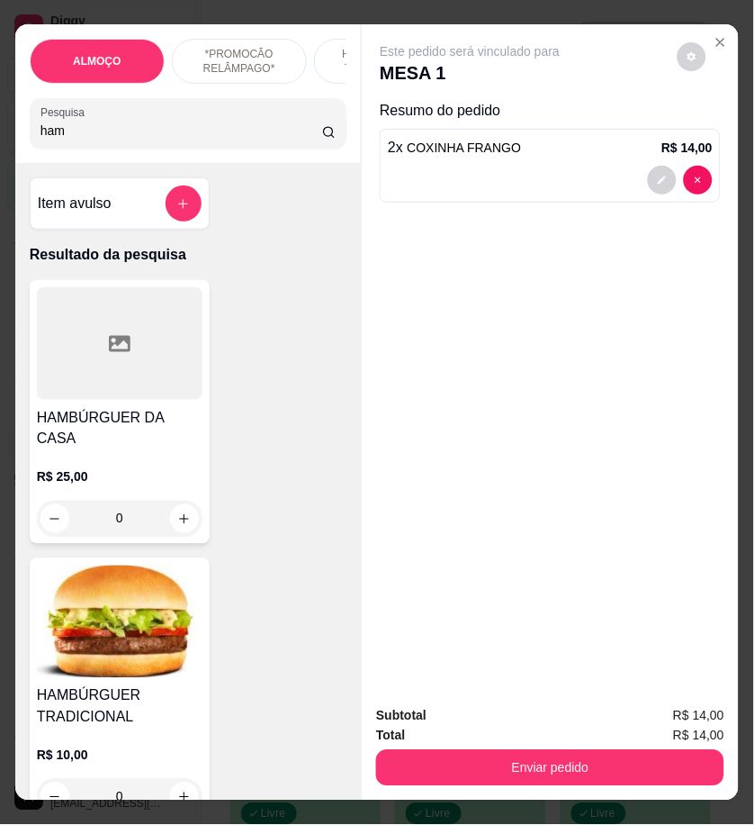
type input "ham"
click at [129, 627] on img at bounding box center [120, 621] width 166 height 113
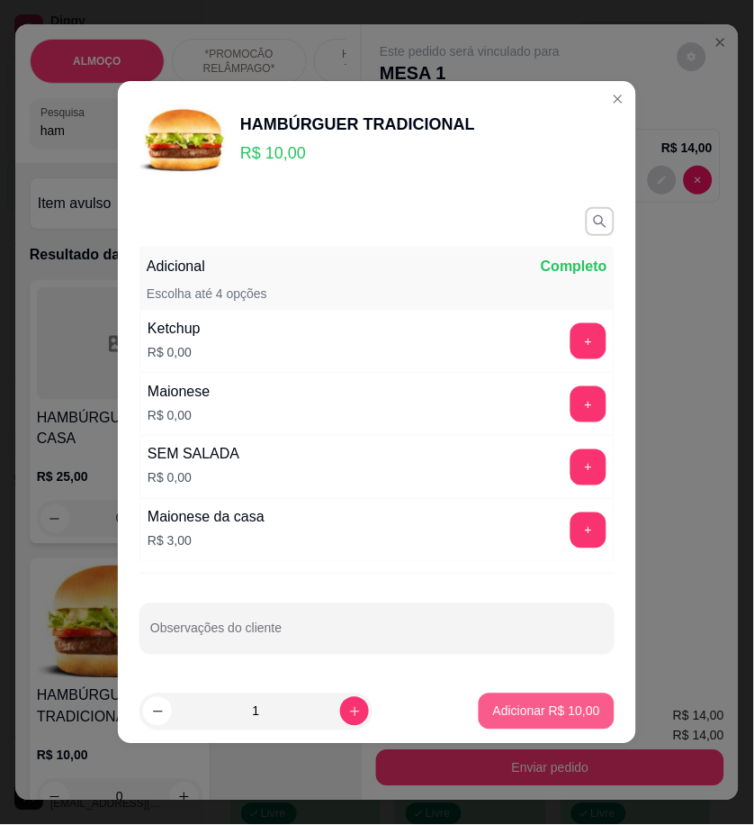
click at [576, 699] on button "Adicionar R$ 10,00" at bounding box center [547, 711] width 136 height 36
type input "1"
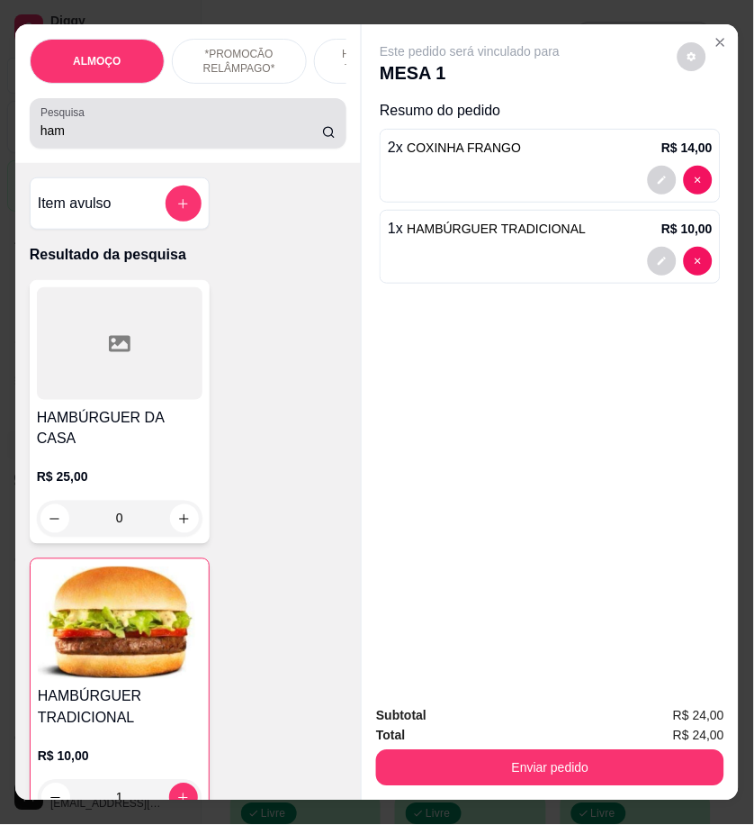
click at [83, 140] on input "ham" at bounding box center [182, 131] width 282 height 18
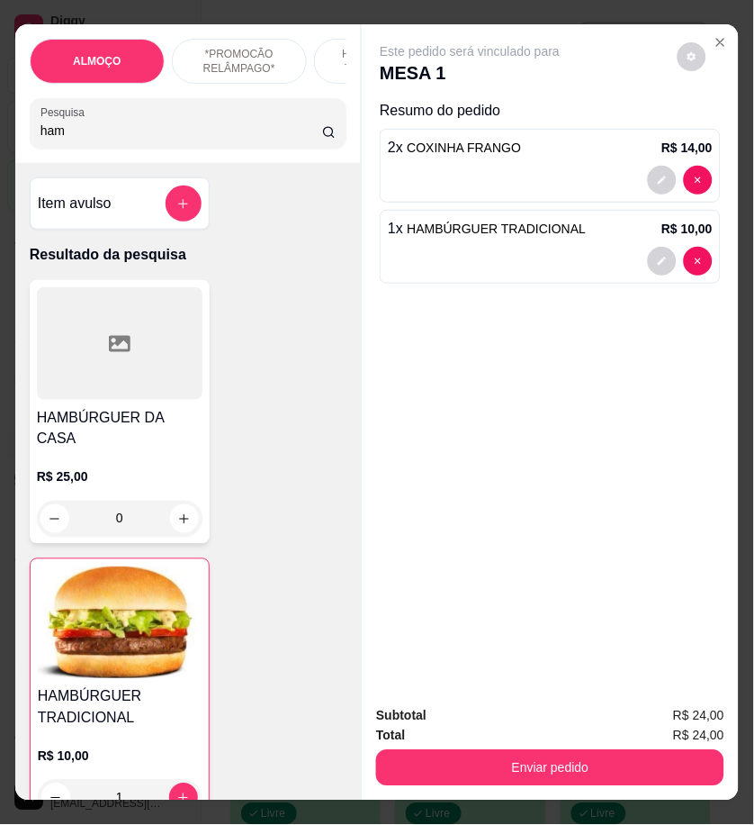
click at [83, 140] on input "ham" at bounding box center [182, 131] width 282 height 18
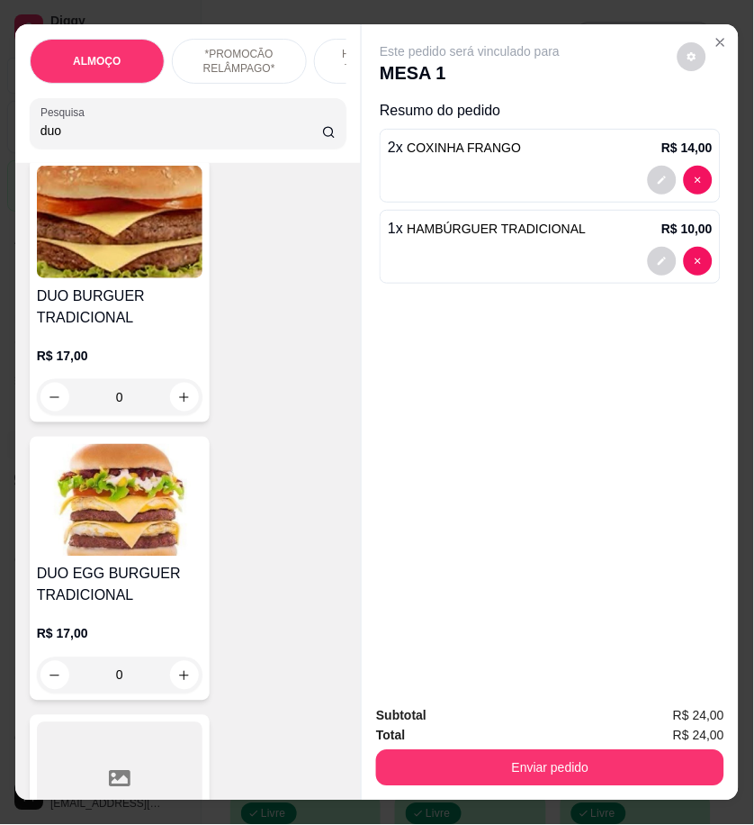
scroll to position [300, 0]
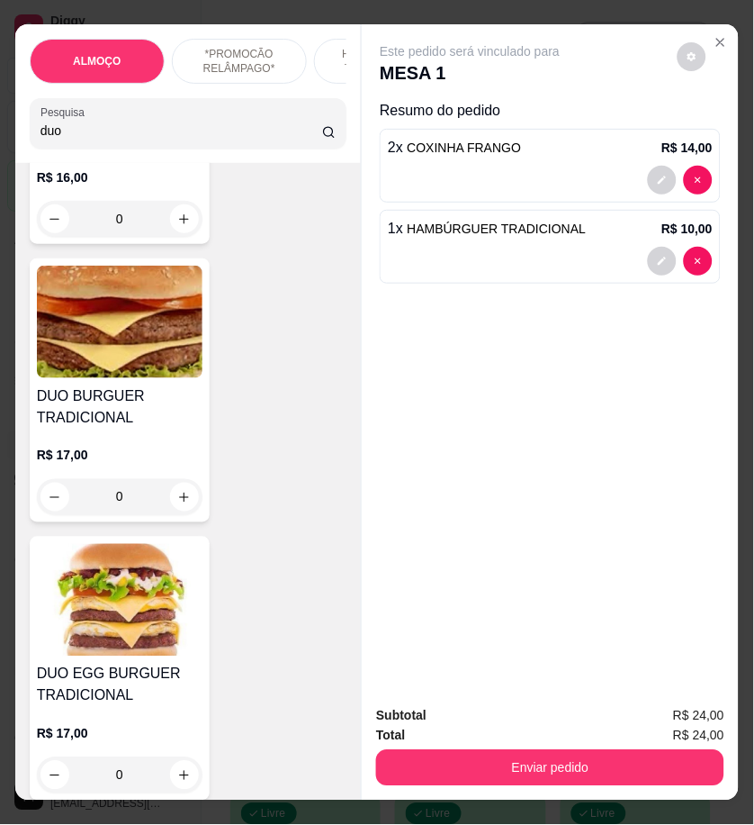
type input "duo"
click at [173, 509] on div "0" at bounding box center [120, 497] width 166 height 36
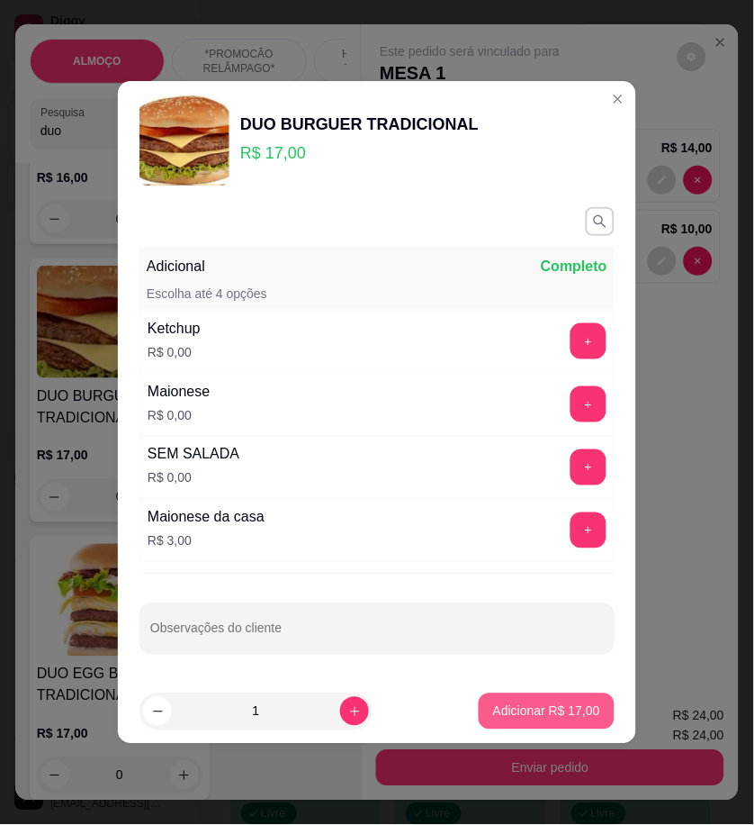
click at [540, 706] on p "Adicionar R$ 17,00" at bounding box center [546, 711] width 107 height 18
type input "1"
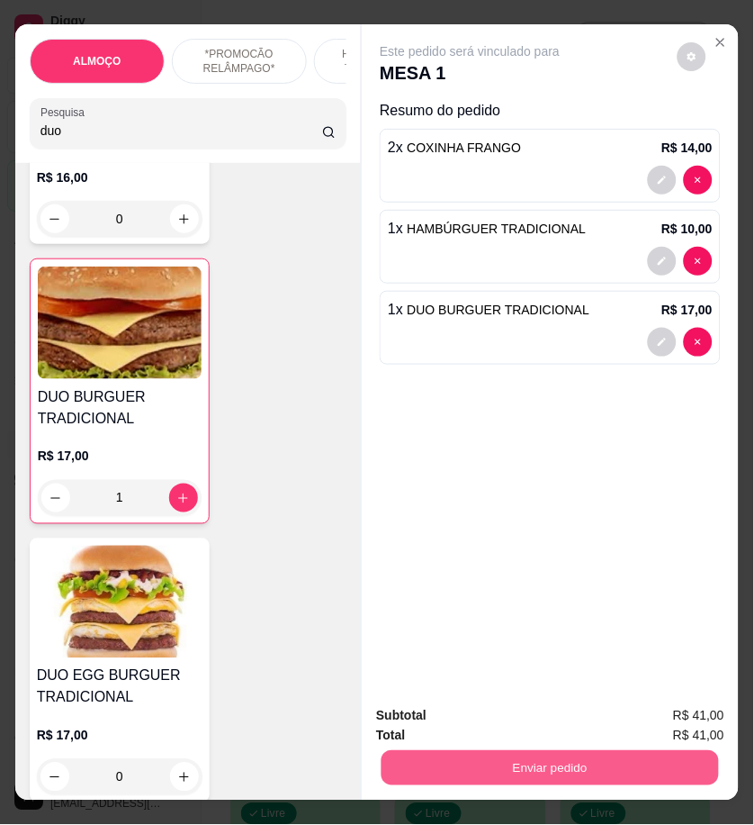
click at [577, 763] on button "Enviar pedido" at bounding box center [551, 767] width 338 height 35
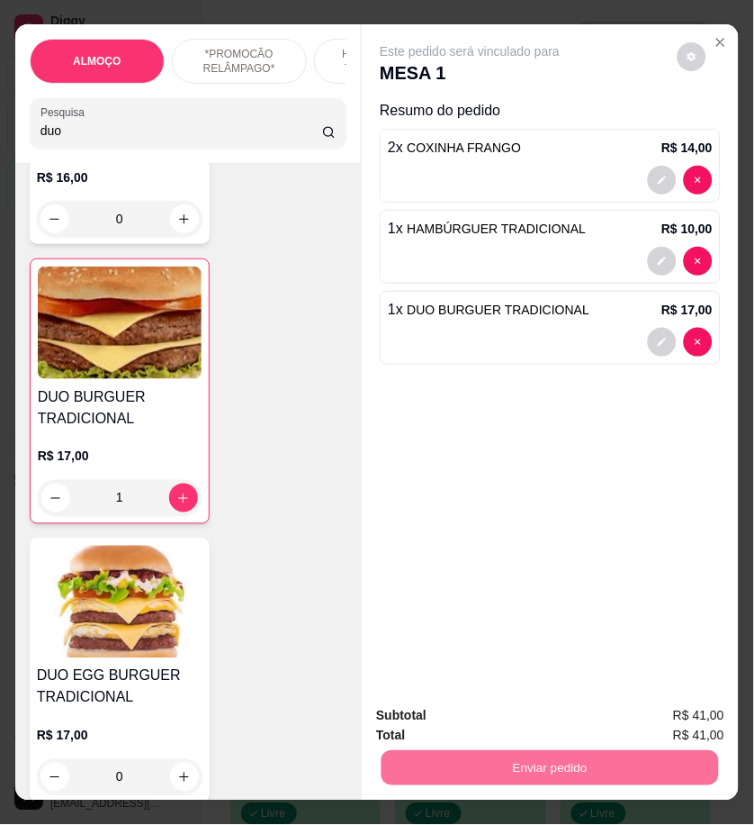
click at [667, 720] on button "Enviar pedido" at bounding box center [676, 715] width 99 height 33
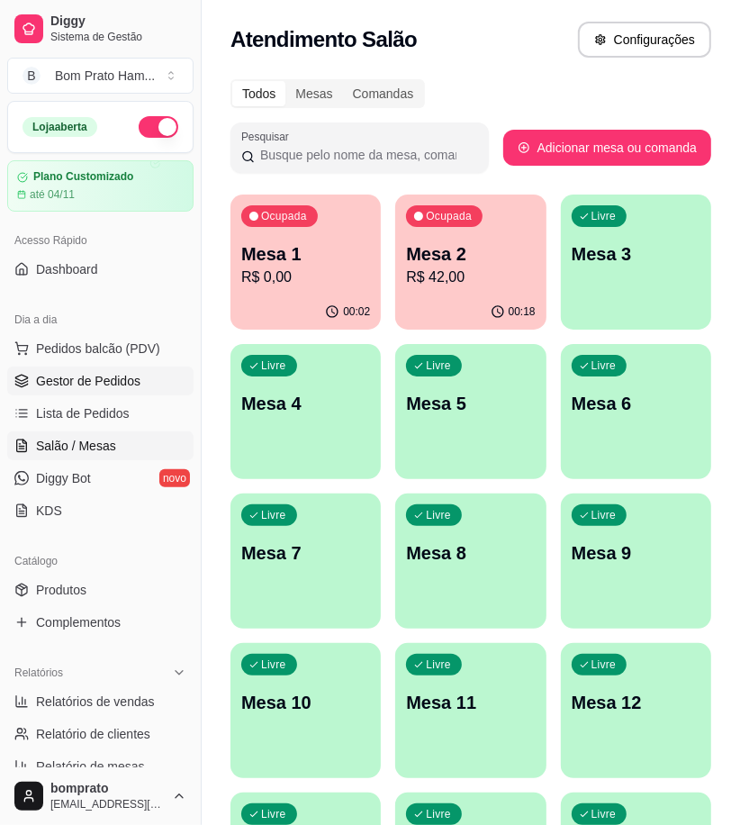
click at [68, 390] on link "Gestor de Pedidos" at bounding box center [100, 380] width 186 height 29
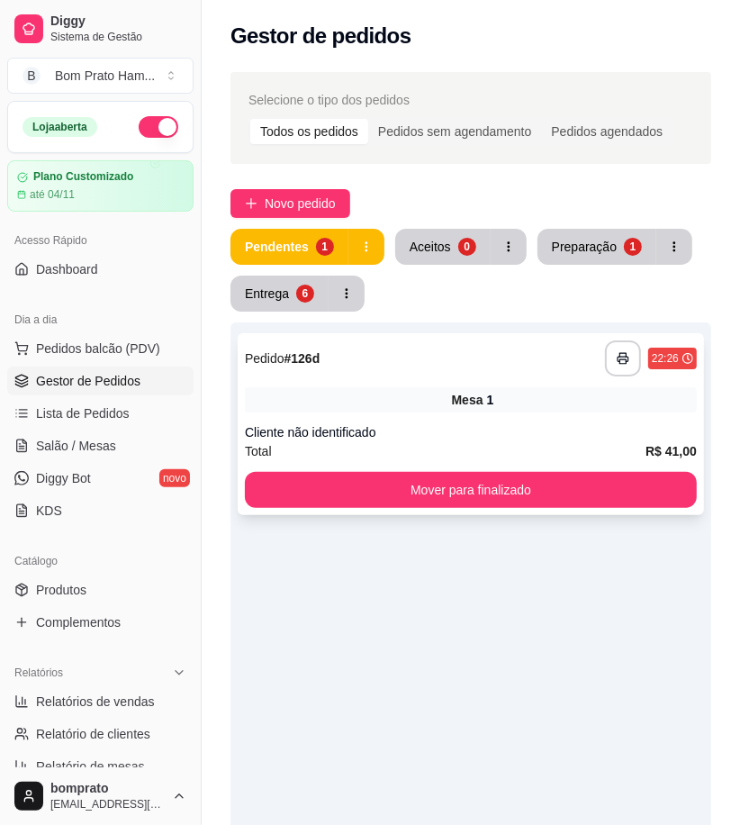
click at [509, 411] on div "Mesa 1" at bounding box center [471, 399] width 452 height 25
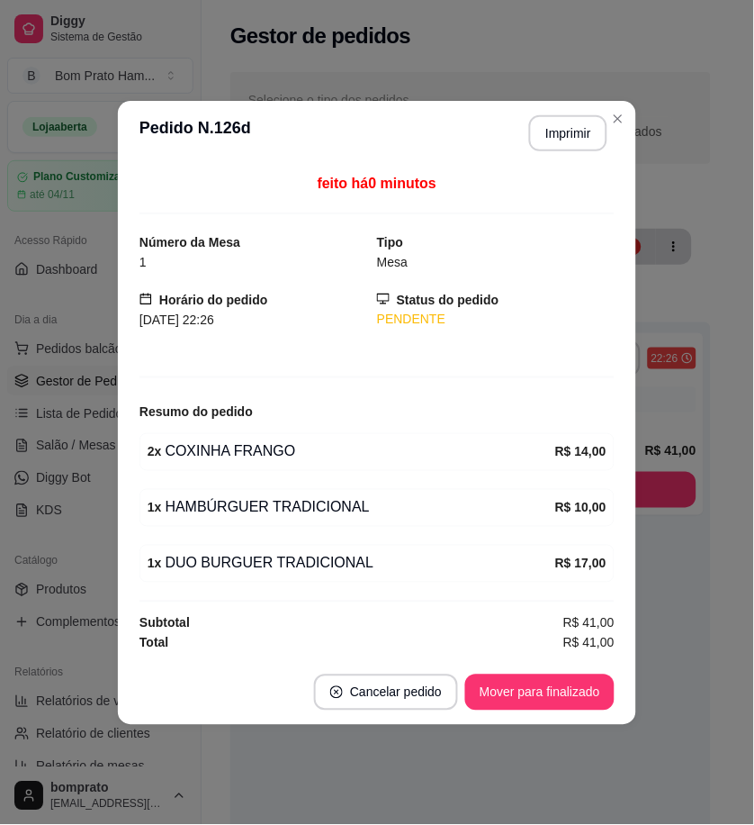
click at [544, 141] on button "Imprimir" at bounding box center [568, 133] width 78 height 36
click at [598, 676] on button "Mover para finalizado" at bounding box center [540, 691] width 145 height 35
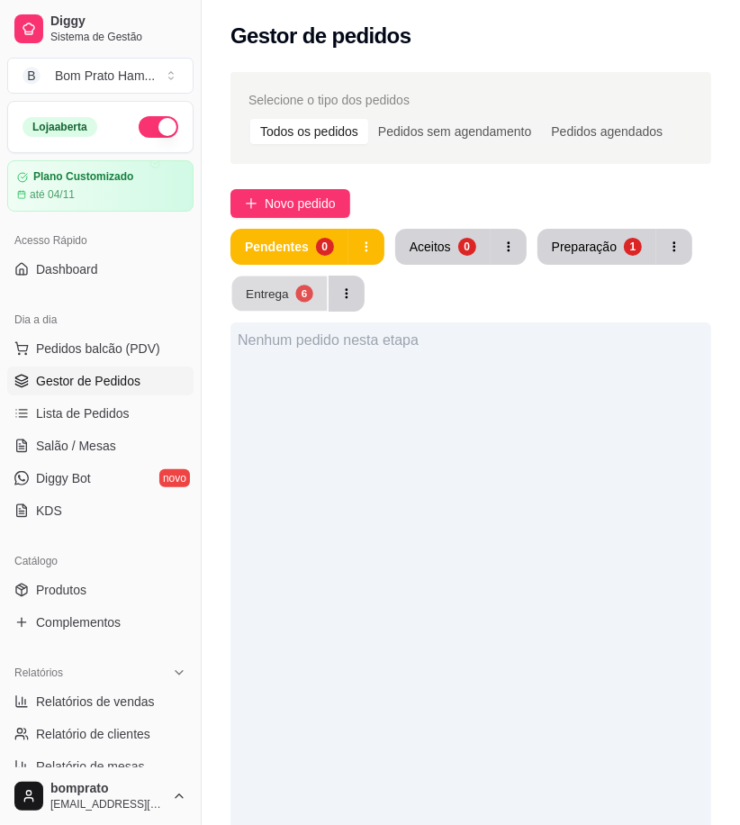
click at [261, 288] on div "Entrega" at bounding box center [267, 292] width 43 height 17
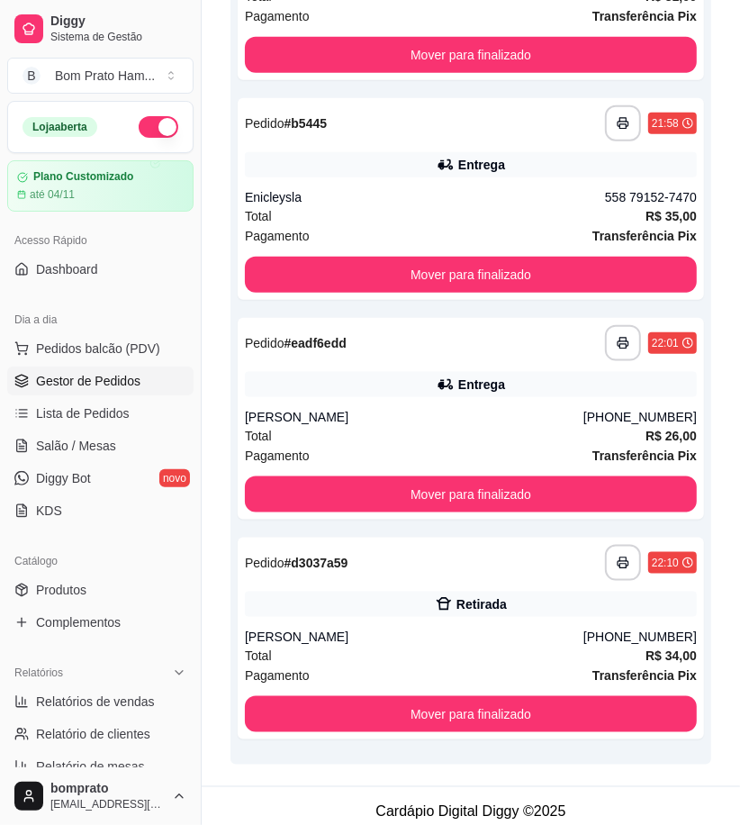
scroll to position [905, 0]
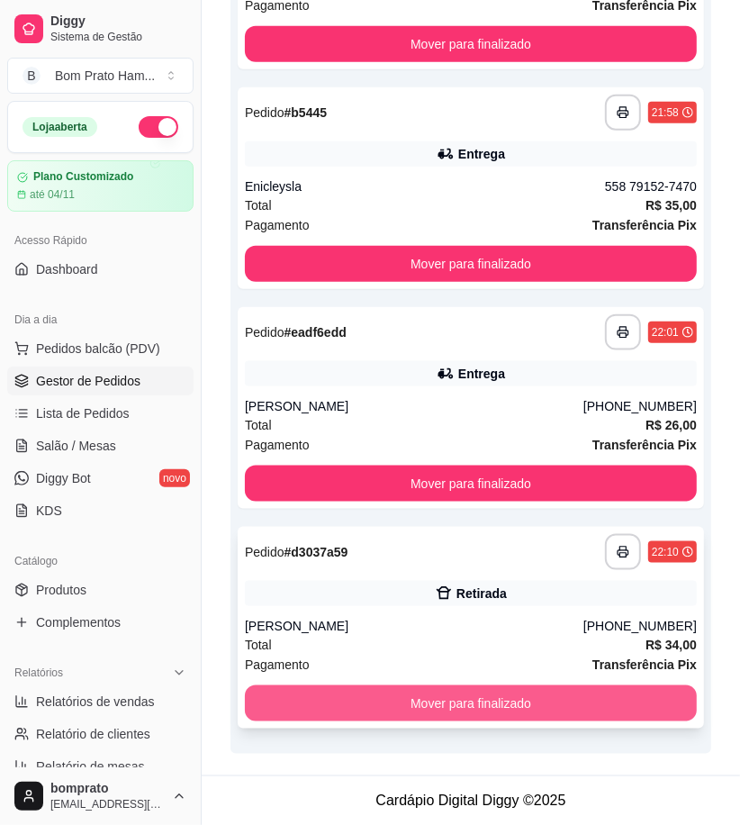
click at [505, 698] on button "Mover para finalizado" at bounding box center [471, 703] width 452 height 36
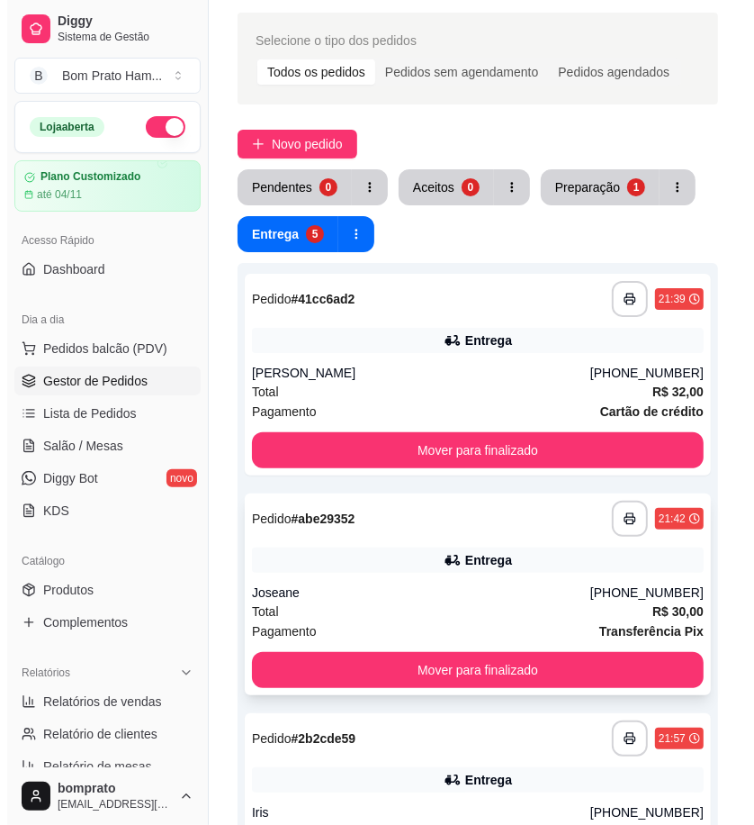
scroll to position [0, 0]
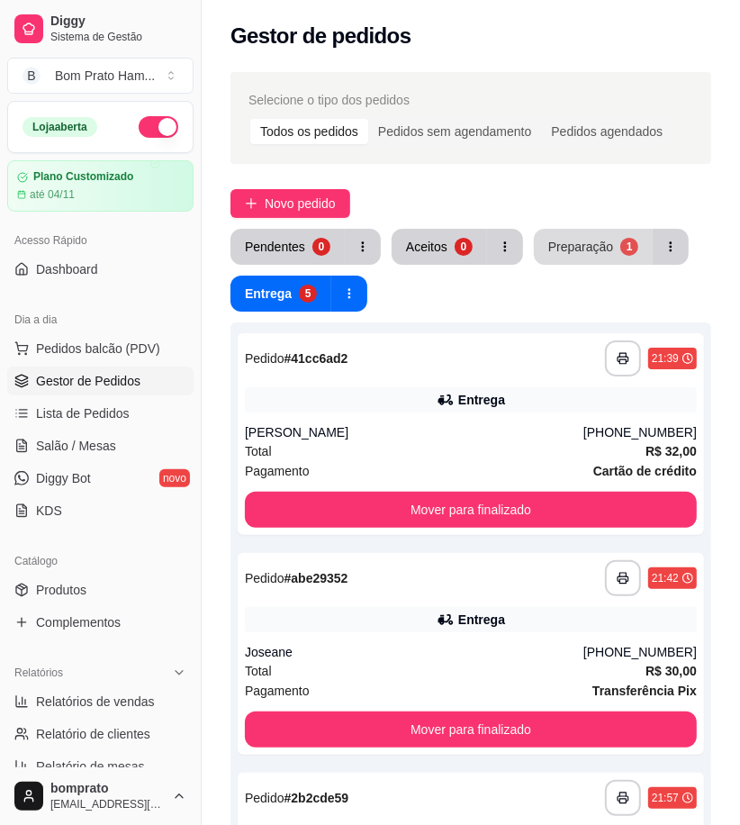
click at [559, 248] on div "Preparação" at bounding box center [580, 247] width 65 height 18
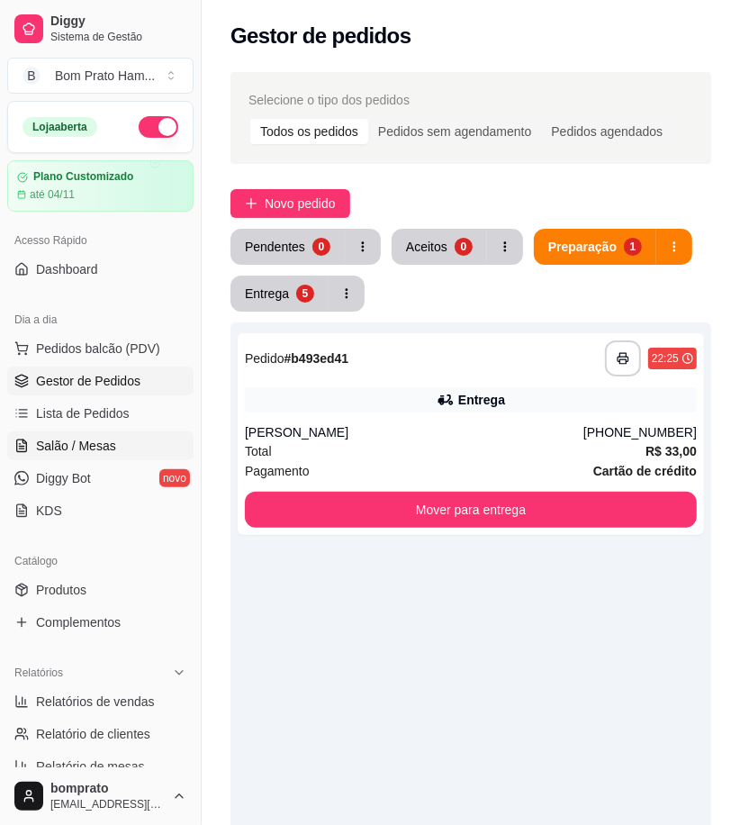
click at [69, 433] on link "Salão / Mesas" at bounding box center [100, 445] width 186 height 29
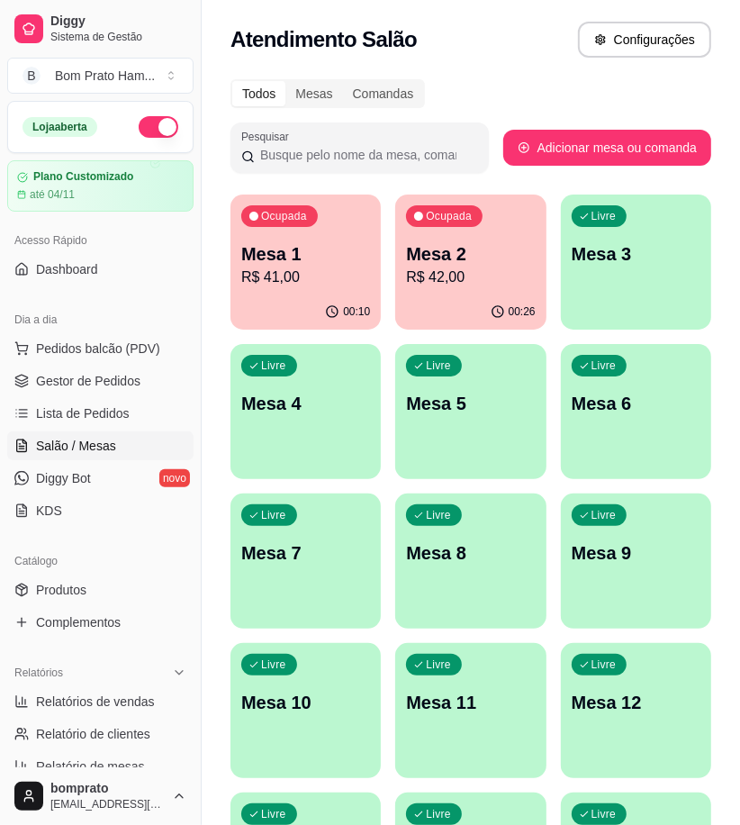
click at [338, 252] on p "Mesa 1" at bounding box center [305, 253] width 129 height 25
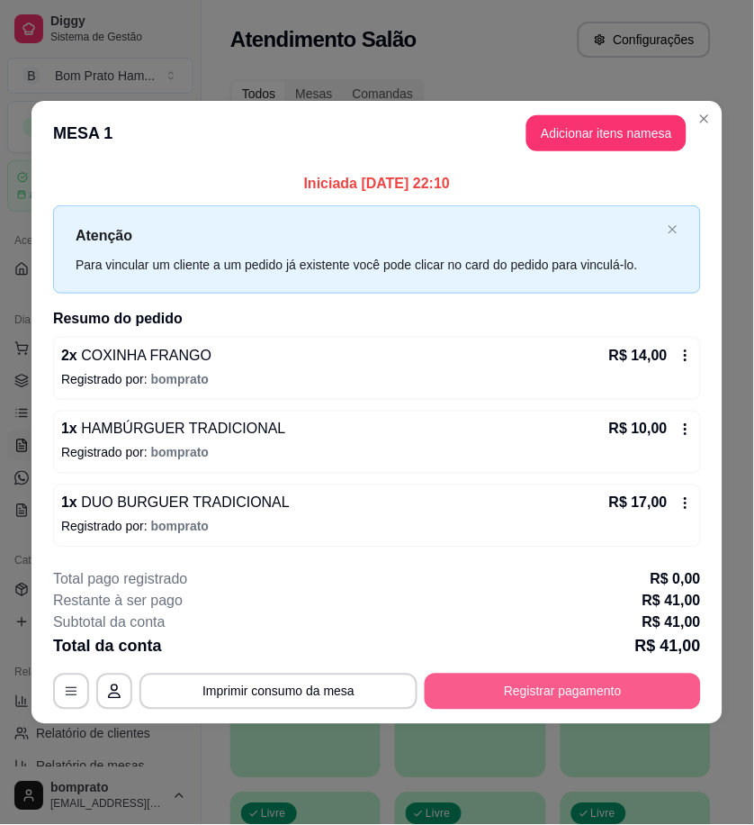
click at [663, 691] on button "Registrar pagamento" at bounding box center [563, 691] width 276 height 36
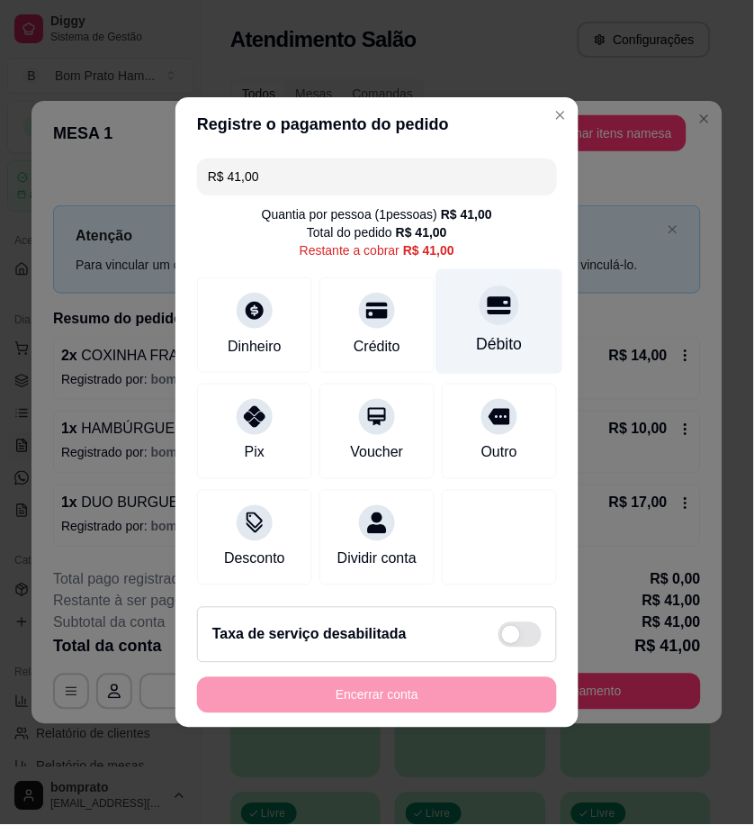
click at [491, 333] on div "Débito" at bounding box center [500, 344] width 46 height 23
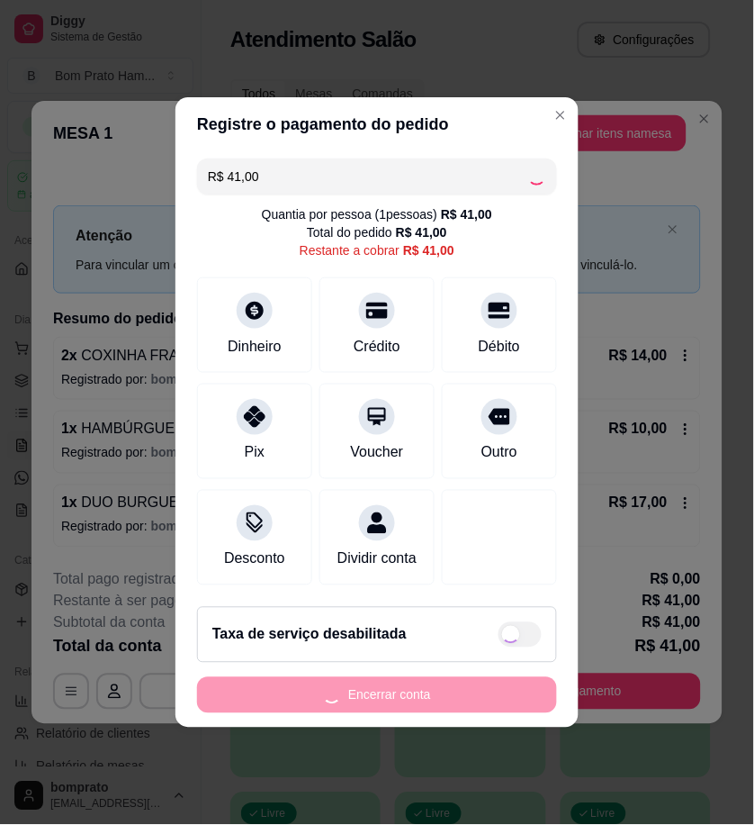
type input "R$ 0,00"
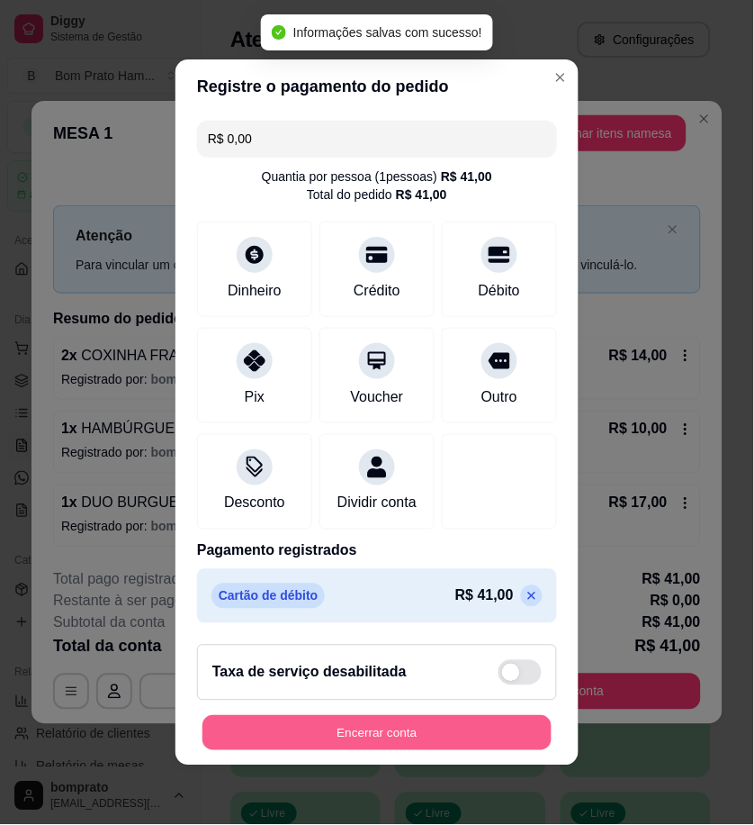
click at [474, 751] on button "Encerrar conta" at bounding box center [377, 733] width 349 height 35
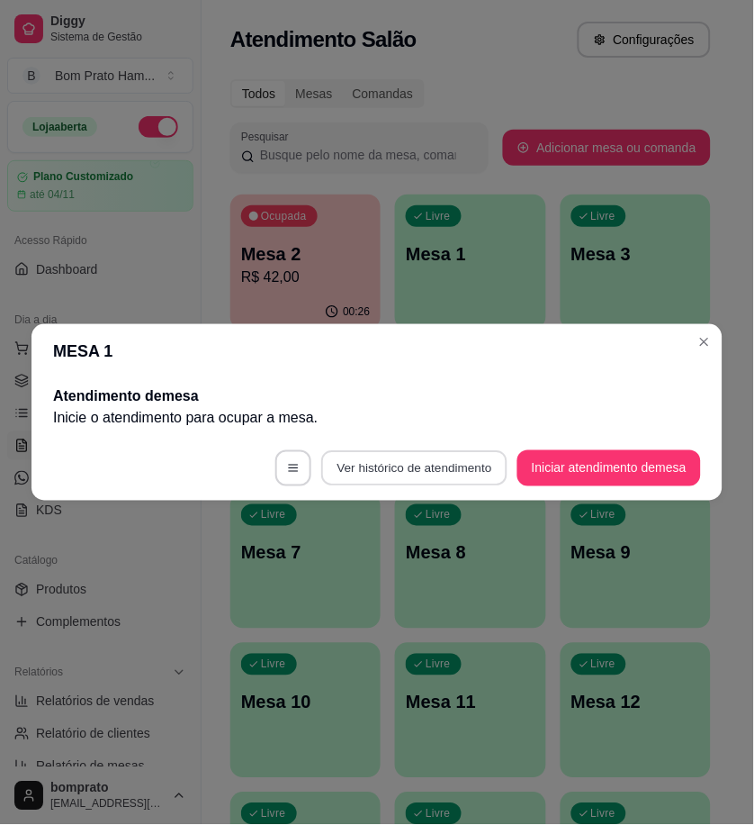
click at [383, 475] on button "Ver histórico de atendimento" at bounding box center [414, 468] width 186 height 35
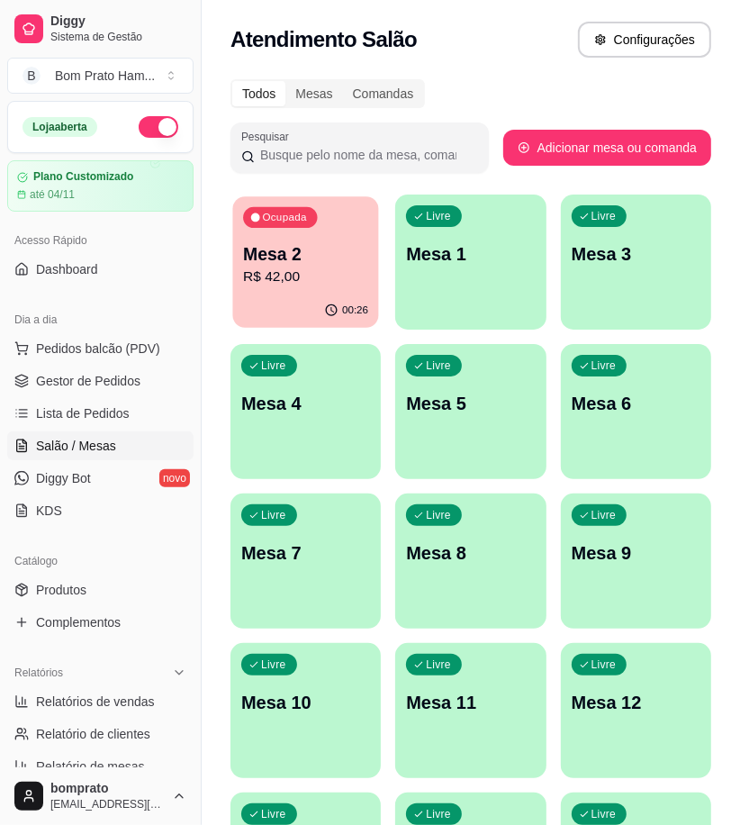
click at [362, 263] on p "Mesa 2" at bounding box center [305, 254] width 125 height 24
click at [108, 370] on link "Gestor de Pedidos" at bounding box center [100, 380] width 186 height 29
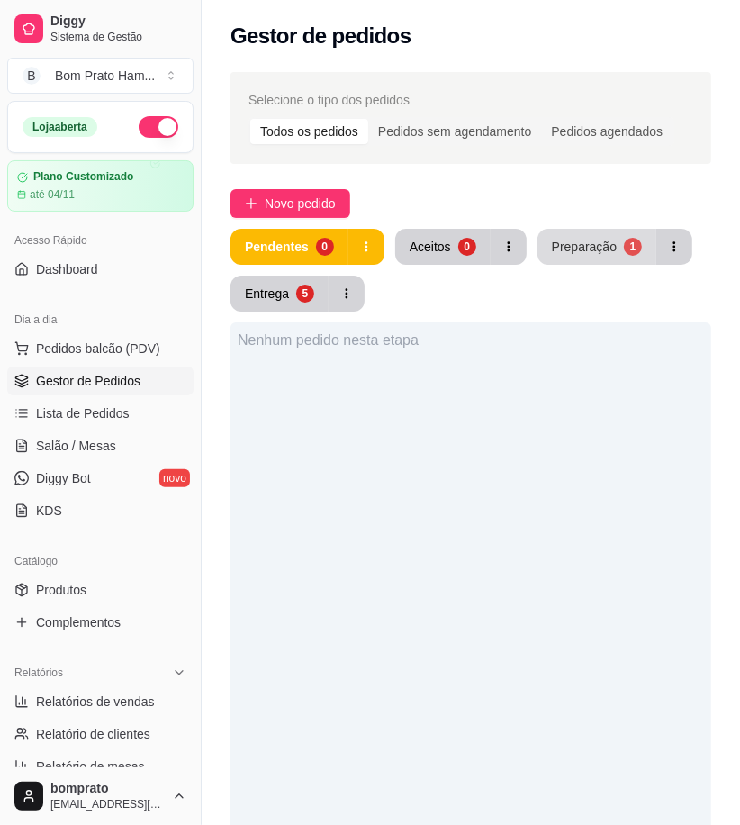
click at [554, 249] on div "Preparação" at bounding box center [584, 247] width 65 height 18
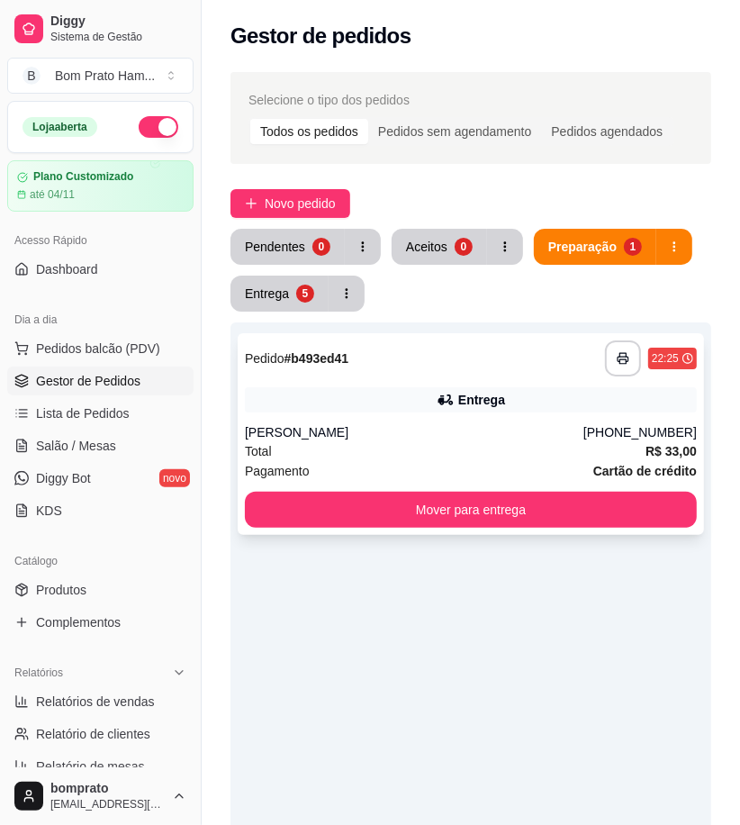
click at [472, 392] on div "Entrega" at bounding box center [481, 400] width 47 height 18
click at [70, 437] on span "Salão / Mesas" at bounding box center [76, 446] width 80 height 18
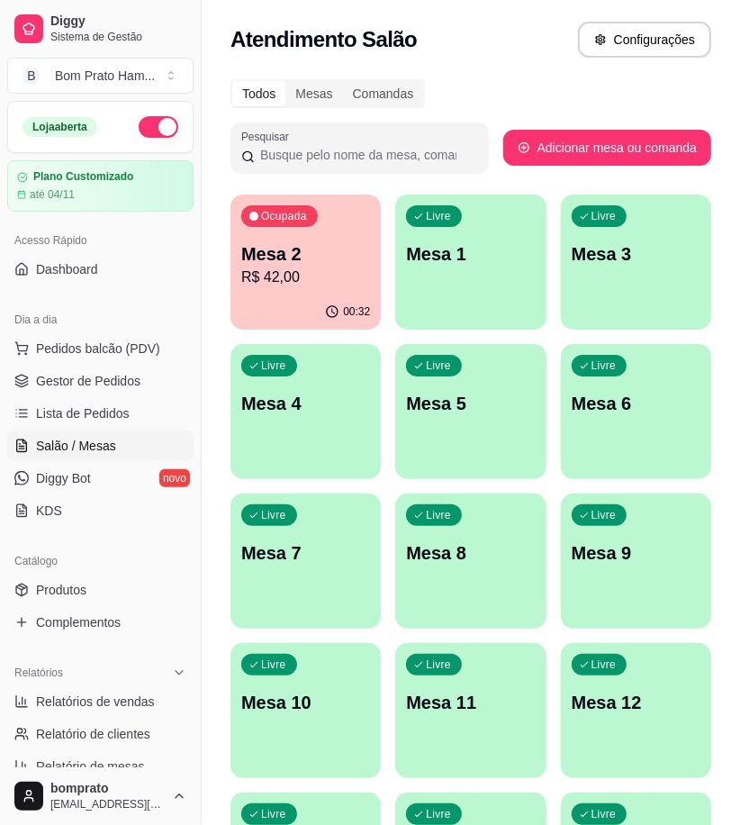
click at [266, 257] on p "Mesa 2" at bounding box center [305, 253] width 129 height 25
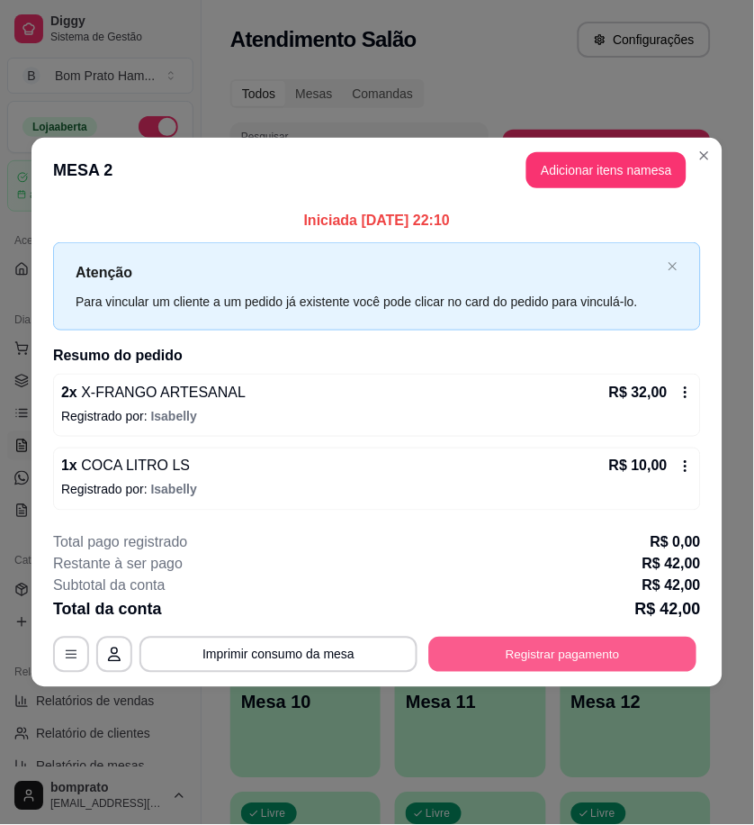
click at [626, 660] on button "Registrar pagamento" at bounding box center [563, 653] width 268 height 35
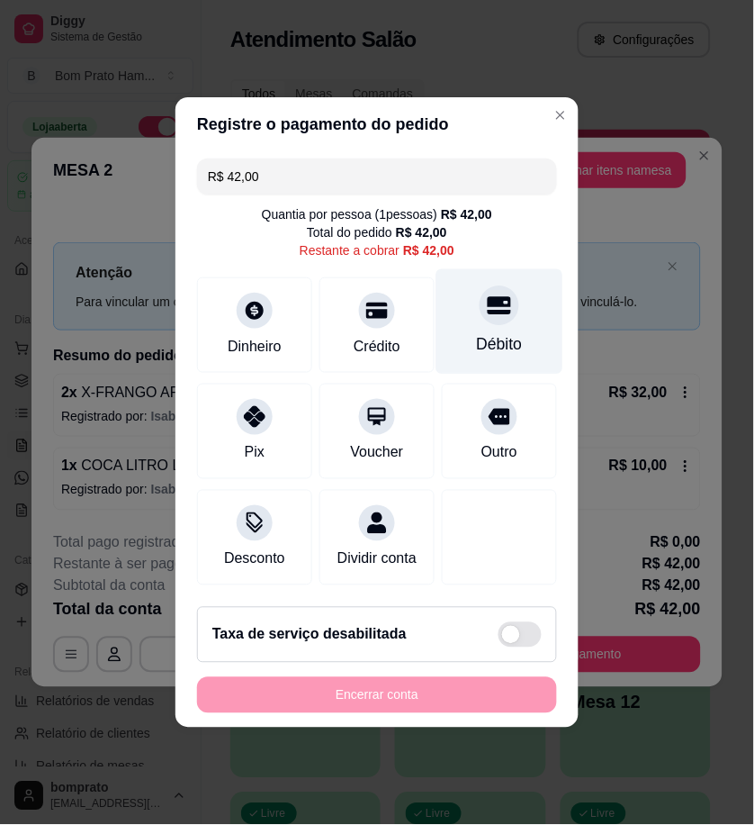
click at [477, 333] on div "Débito" at bounding box center [500, 344] width 46 height 23
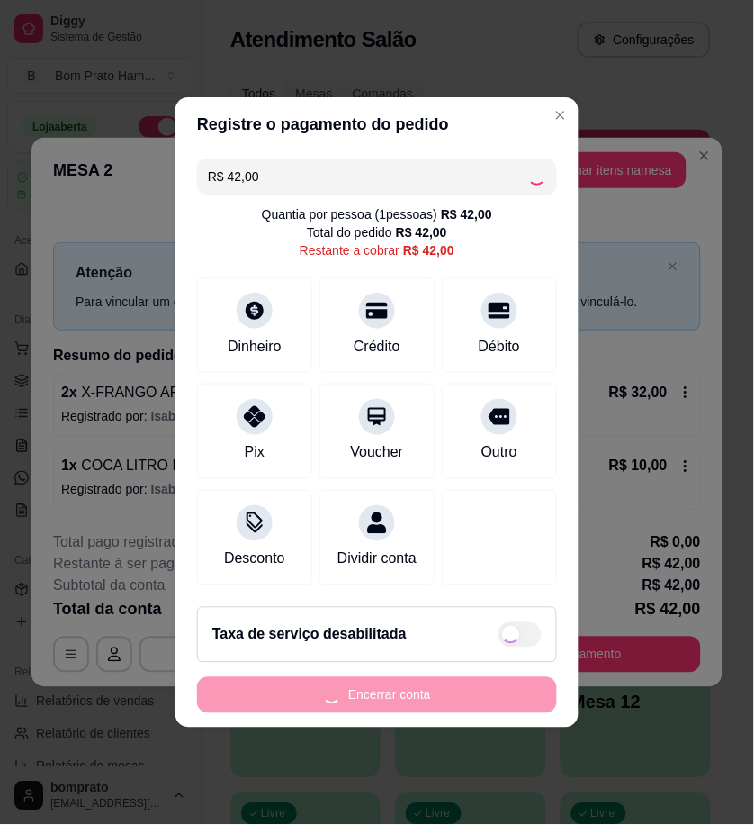
type input "R$ 0,00"
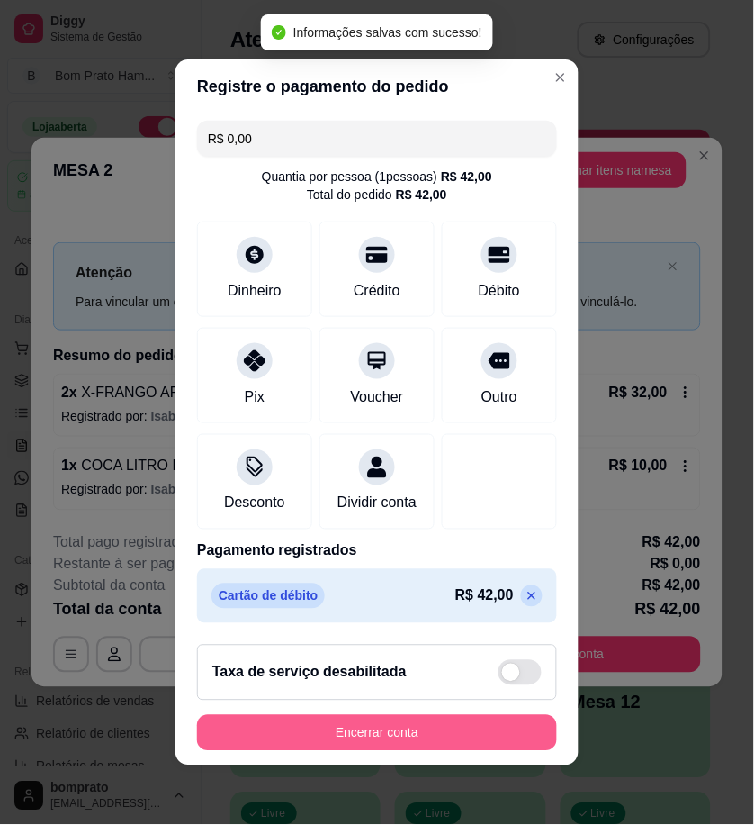
click at [496, 736] on button "Encerrar conta" at bounding box center [377, 733] width 360 height 36
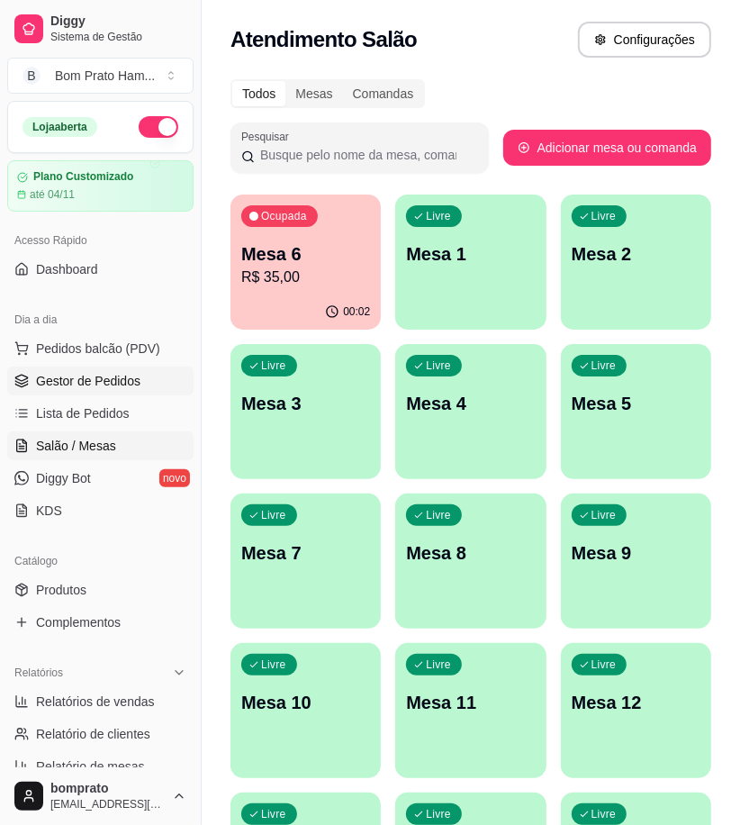
click at [147, 381] on link "Gestor de Pedidos" at bounding box center [100, 380] width 186 height 29
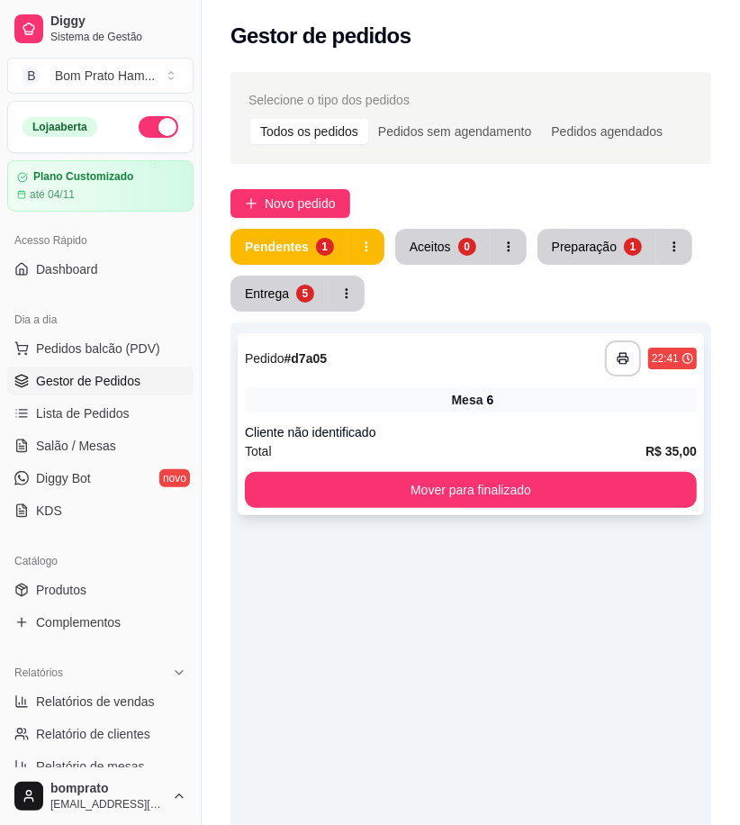
click at [501, 405] on div "Mesa 6" at bounding box center [471, 399] width 452 height 25
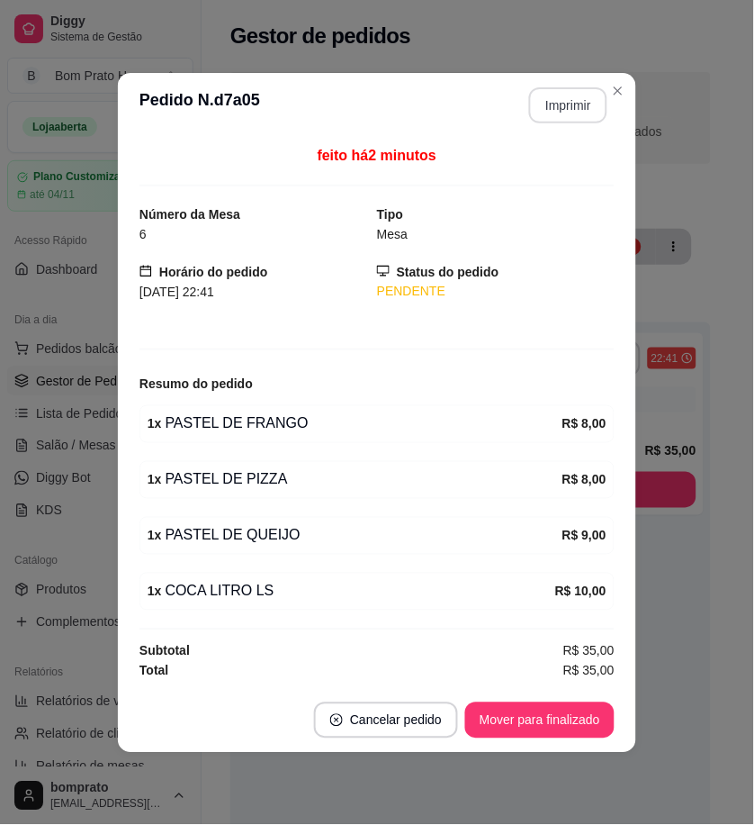
click at [572, 104] on button "Imprimir" at bounding box center [568, 105] width 78 height 36
click at [576, 732] on button "Mover para finalizado" at bounding box center [539, 720] width 149 height 36
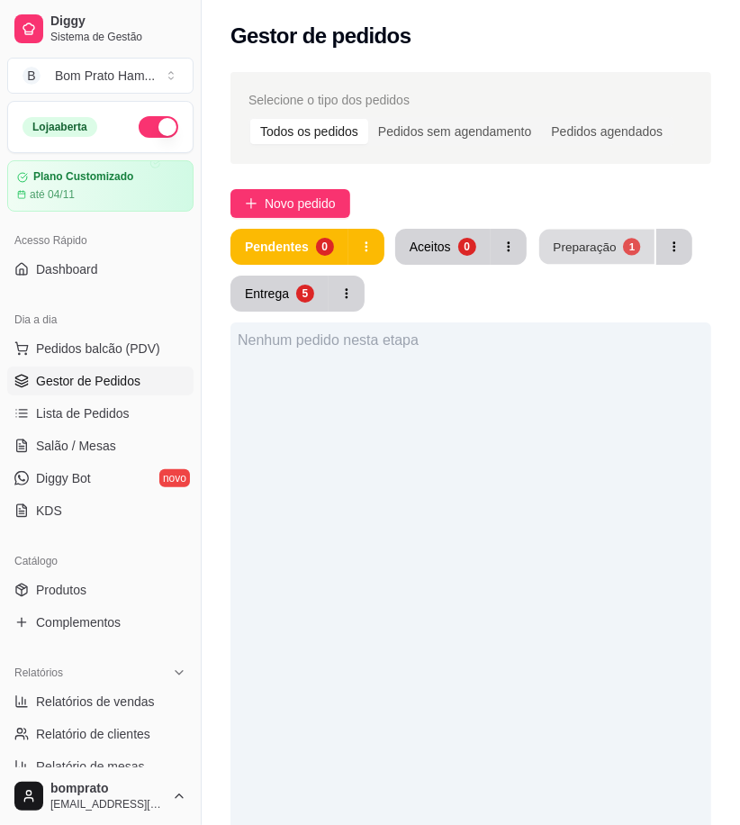
click at [577, 238] on div "Preparação" at bounding box center [584, 246] width 63 height 17
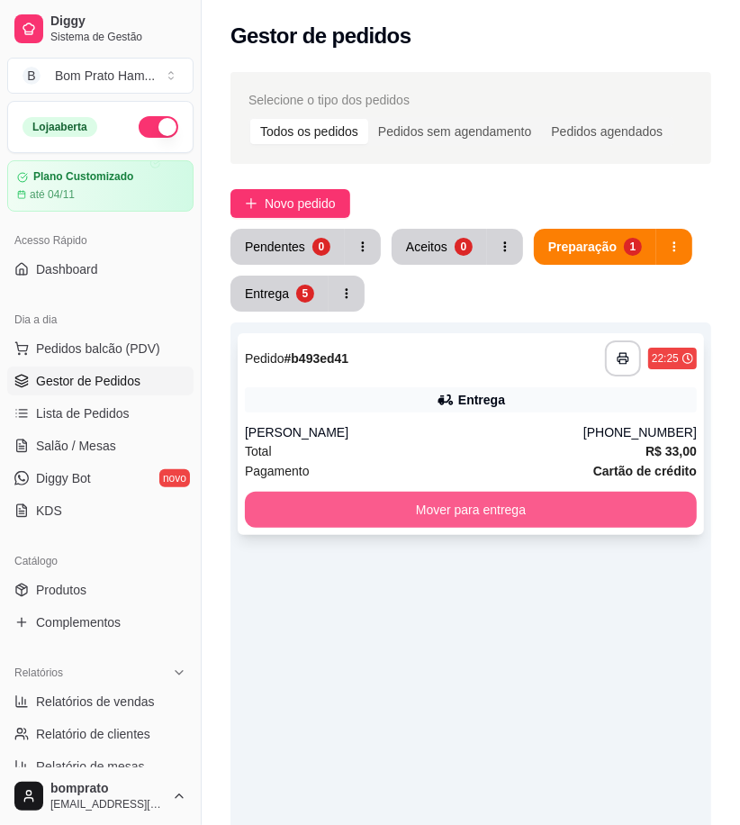
click at [534, 501] on button "Mover para entrega" at bounding box center [471, 509] width 452 height 36
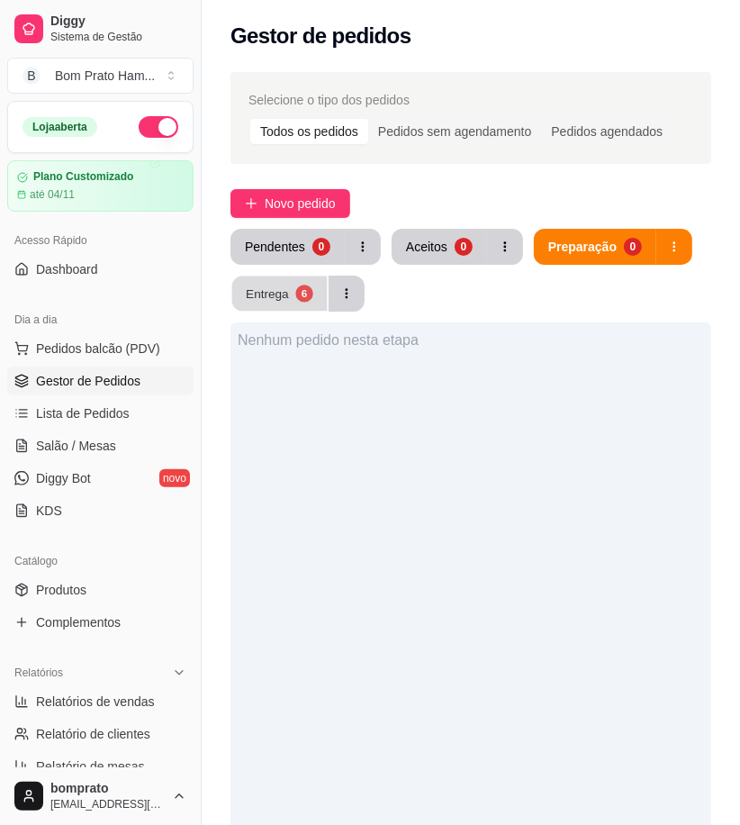
click at [267, 288] on div "Entrega" at bounding box center [267, 292] width 43 height 17
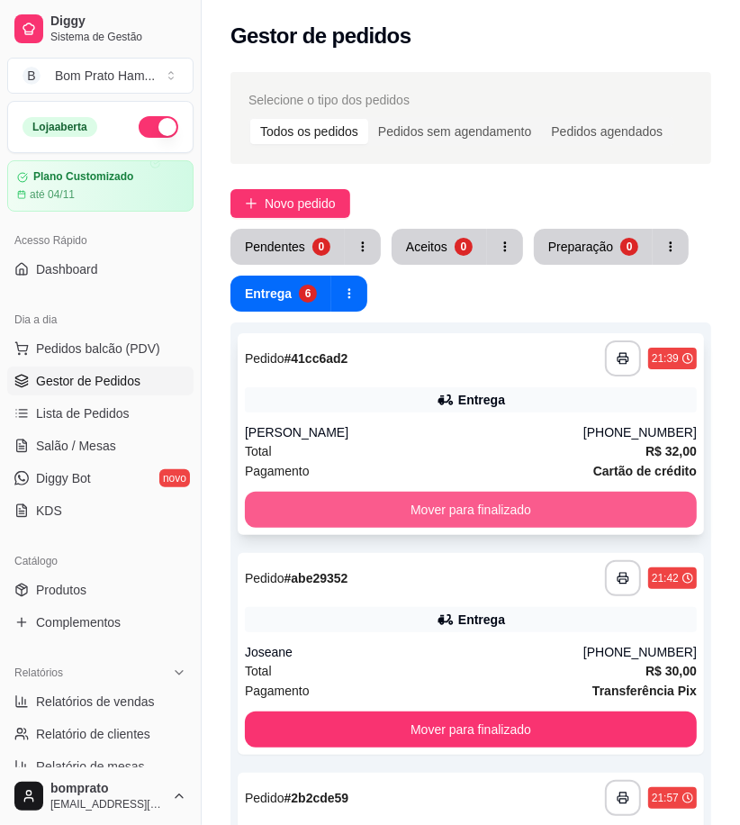
click at [491, 510] on button "Mover para finalizado" at bounding box center [471, 509] width 452 height 36
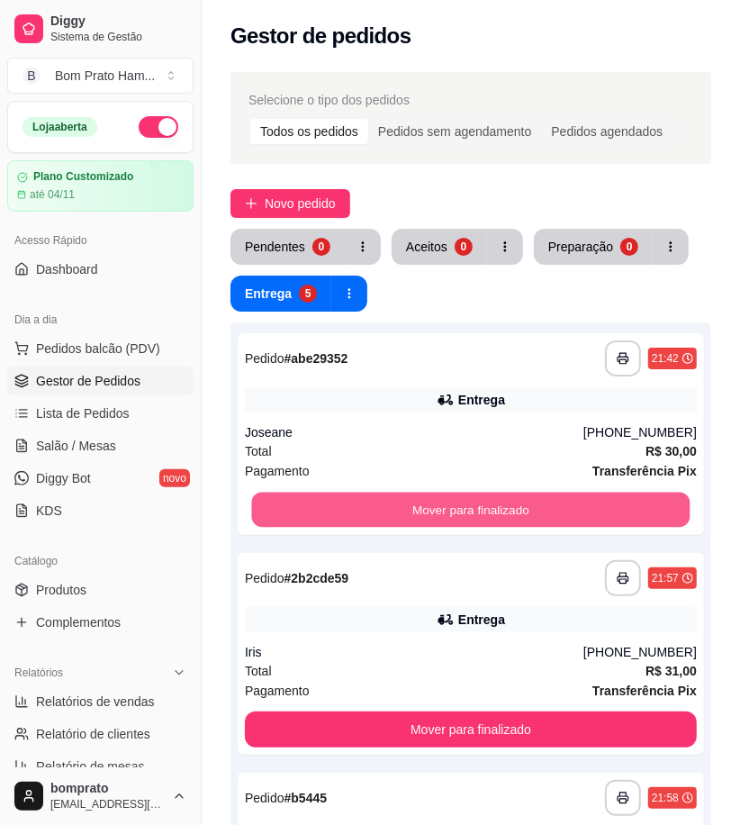
click at [491, 510] on button "Mover para finalizado" at bounding box center [471, 509] width 438 height 35
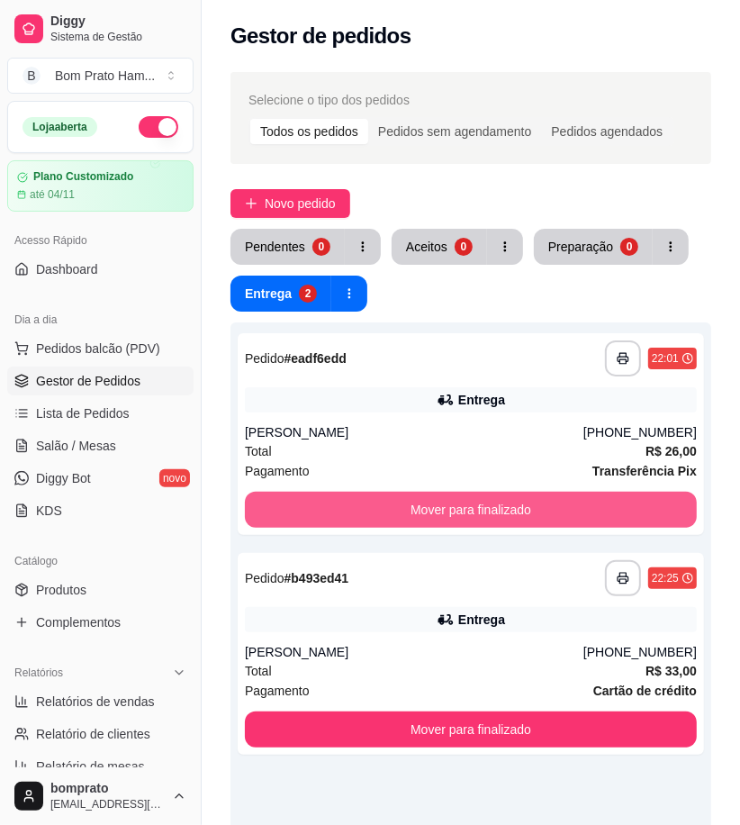
click at [491, 510] on button "Mover para finalizado" at bounding box center [471, 509] width 452 height 36
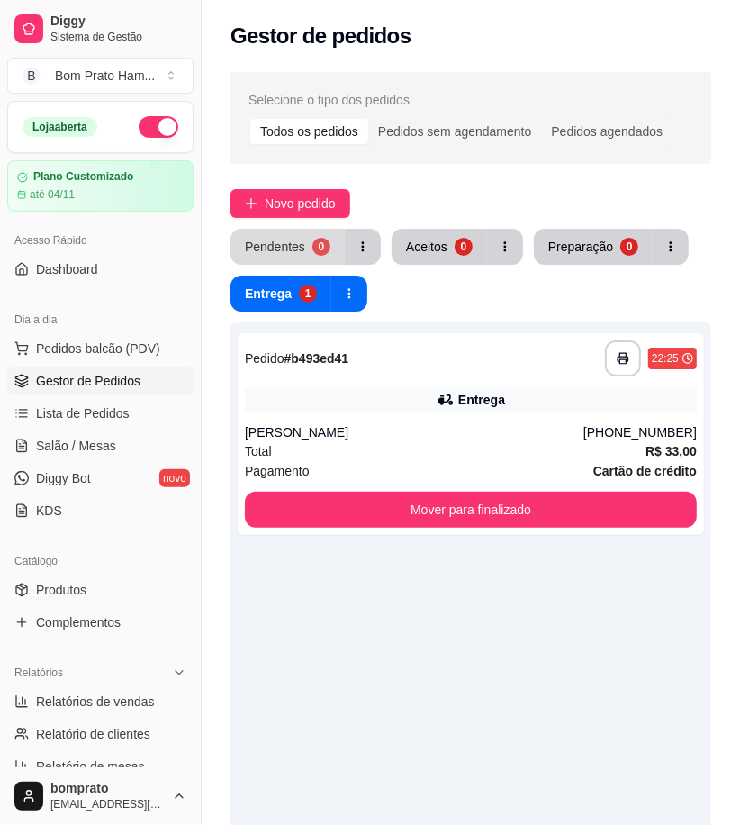
click at [298, 237] on button "Pendentes 0" at bounding box center [287, 247] width 114 height 36
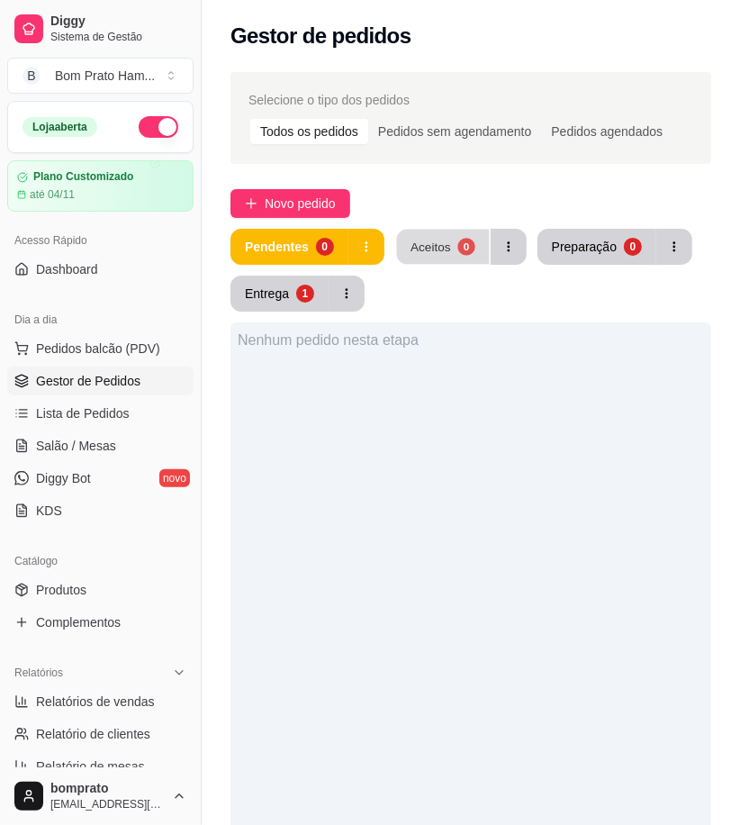
click at [452, 264] on button "Aceitos 0" at bounding box center [442, 247] width 93 height 35
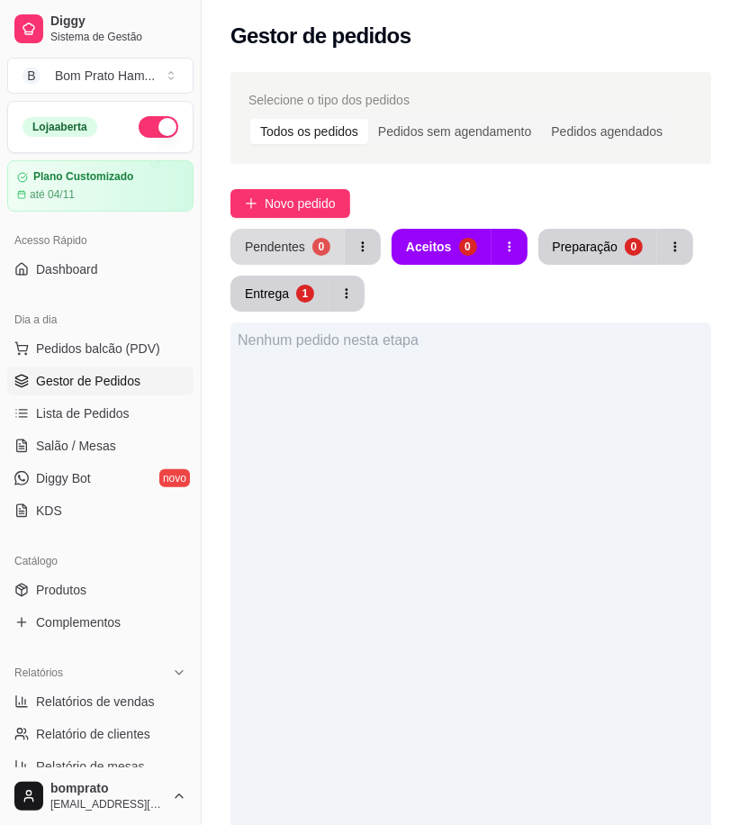
click at [280, 230] on button "Pendentes 0" at bounding box center [287, 247] width 114 height 36
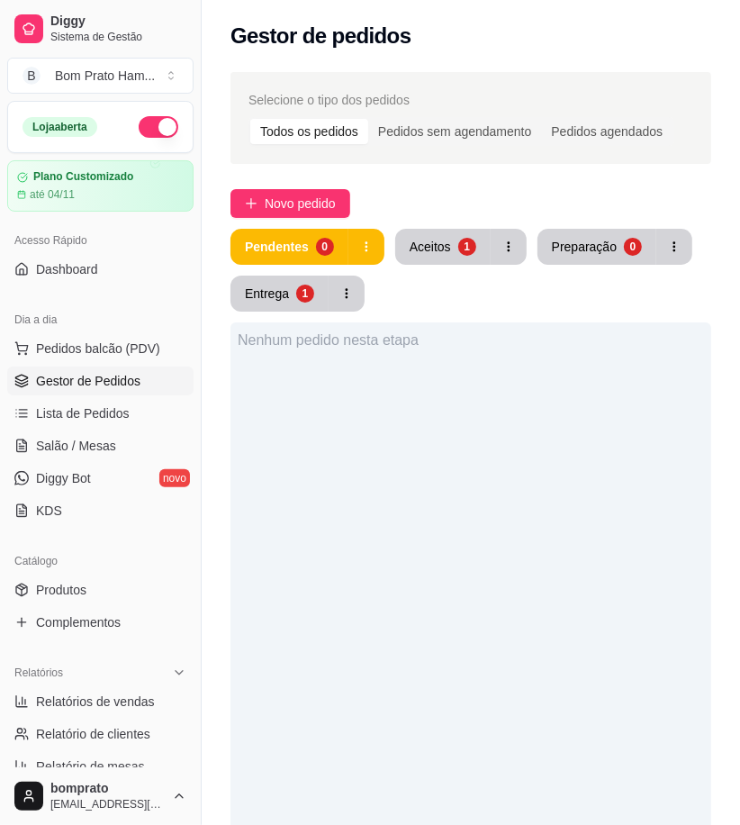
click at [446, 266] on div "Pendentes 0 Aceitos 1 Preparação 0 Entrega 1" at bounding box center [470, 270] width 481 height 83
click at [446, 256] on button "Aceitos 1" at bounding box center [442, 247] width 95 height 36
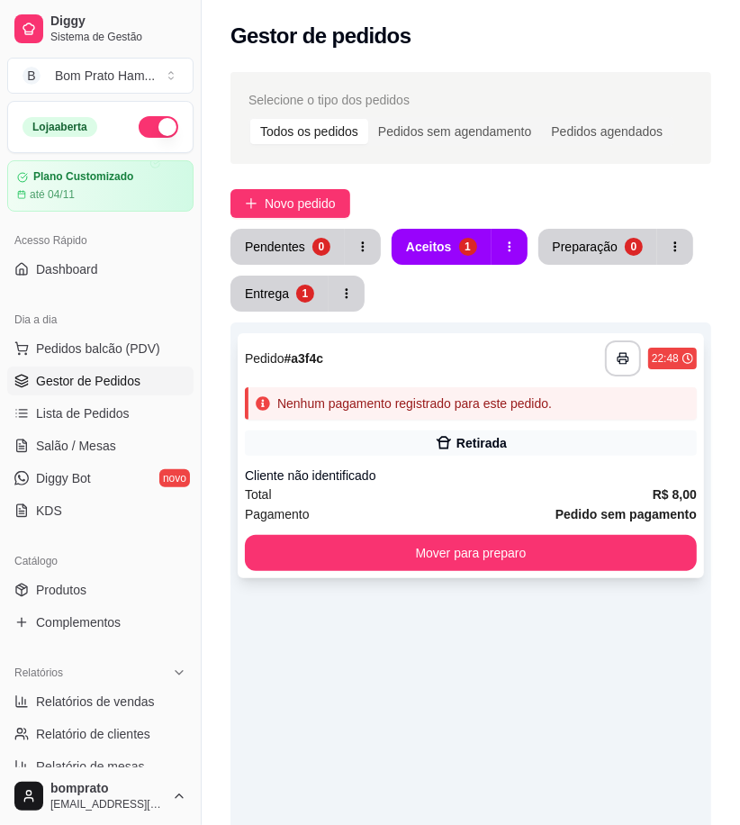
click at [486, 423] on div "**********" at bounding box center [471, 455] width 466 height 245
click at [135, 447] on link "Salão / Mesas" at bounding box center [100, 445] width 186 height 29
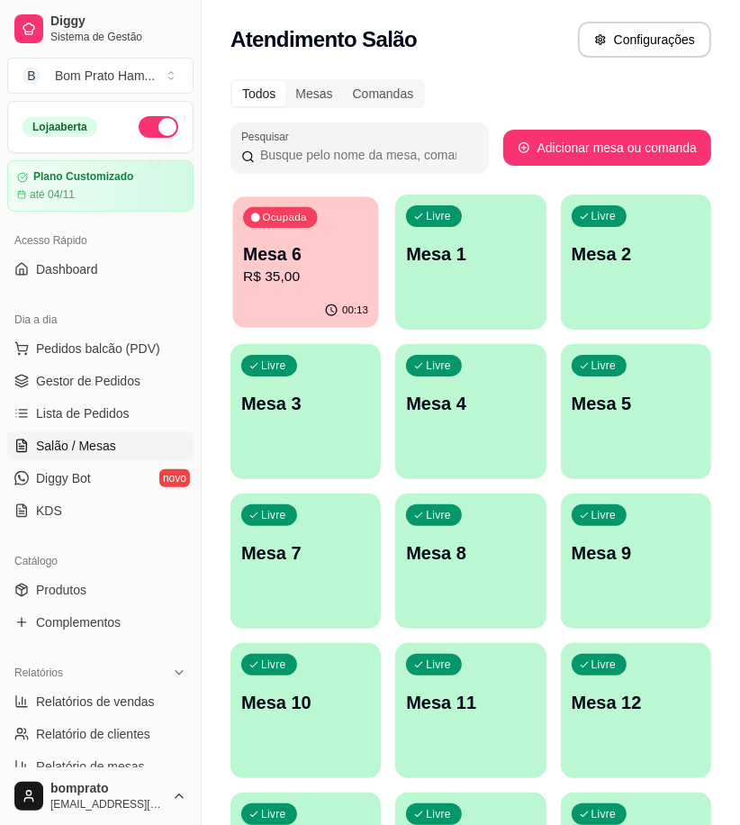
click at [327, 282] on p "R$ 35,00" at bounding box center [305, 276] width 125 height 21
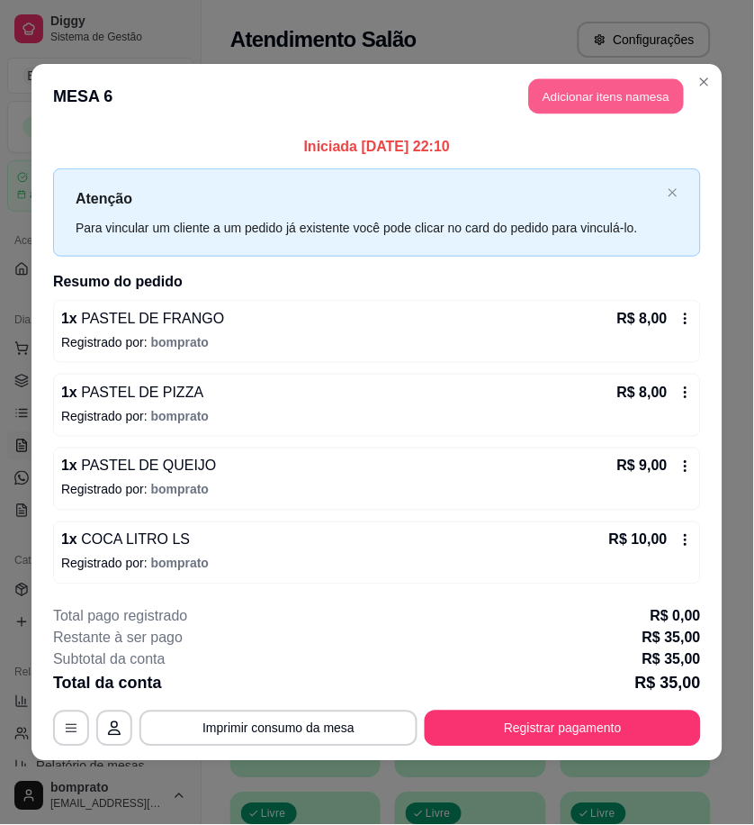
click at [585, 109] on button "Adicionar itens na mesa" at bounding box center [606, 96] width 155 height 35
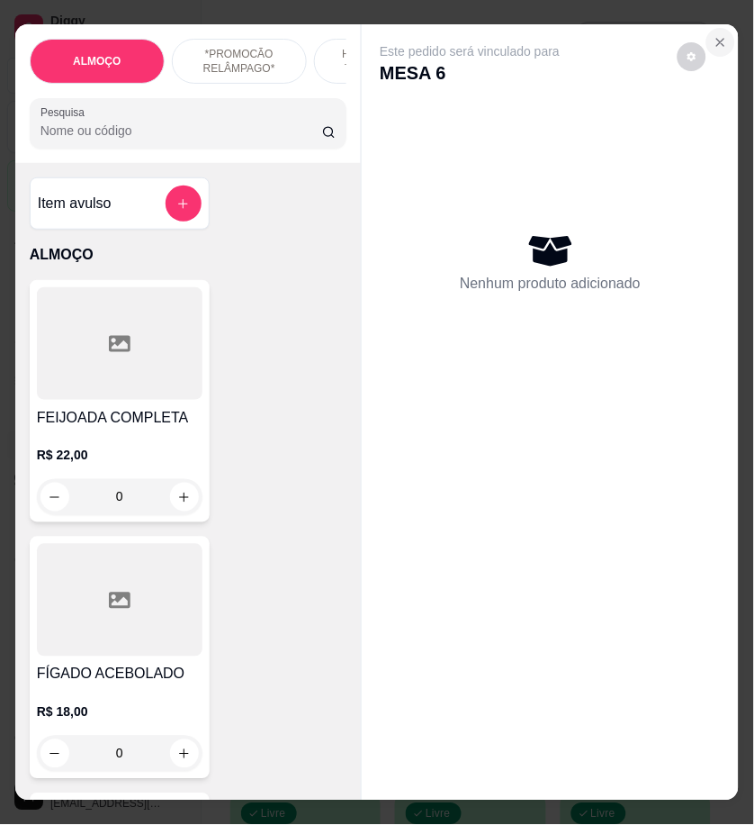
click at [714, 37] on icon "Close" at bounding box center [721, 42] width 14 height 14
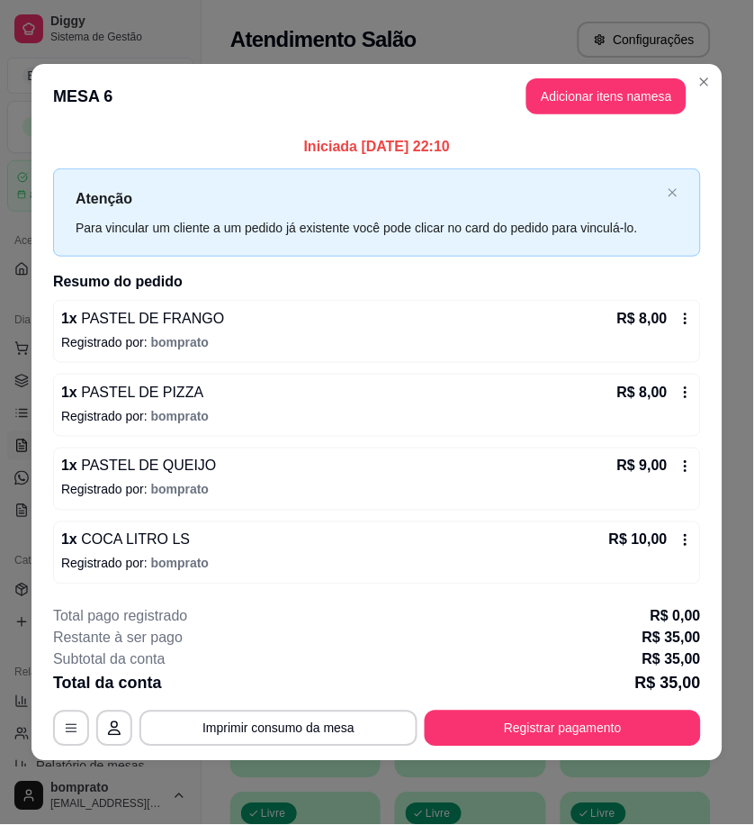
click at [702, 83] on div "**********" at bounding box center [377, 412] width 754 height 825
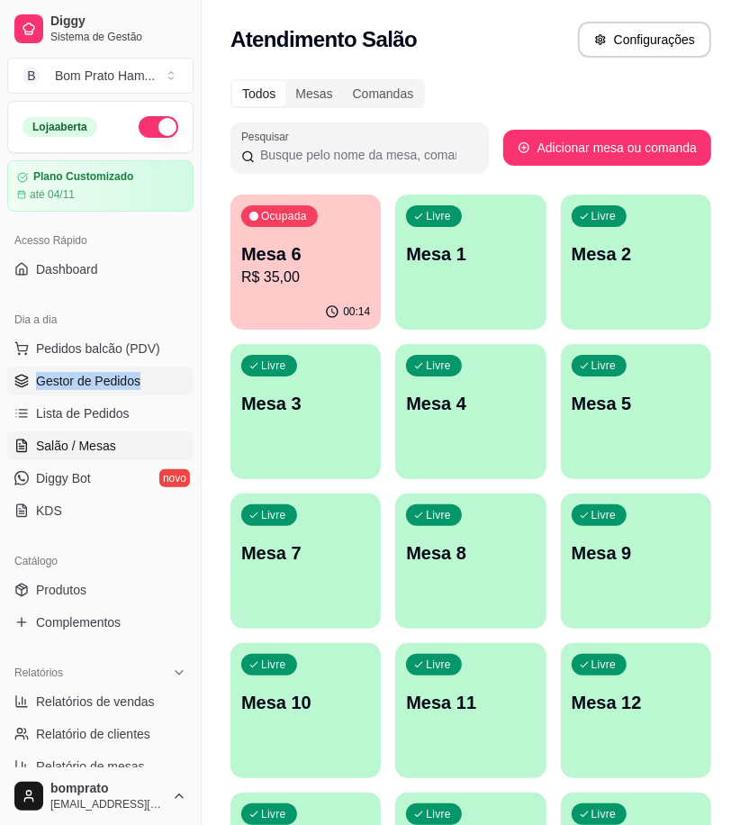
drag, startPoint x: 156, startPoint y: 364, endPoint x: 138, endPoint y: 379, distance: 23.6
click at [149, 372] on ul "Pedidos balcão (PDV) Gestor de Pedidos Lista de Pedidos Salão / Mesas Diggy Bot…" at bounding box center [100, 429] width 186 height 191
click at [135, 381] on span "Gestor de Pedidos" at bounding box center [88, 381] width 104 height 18
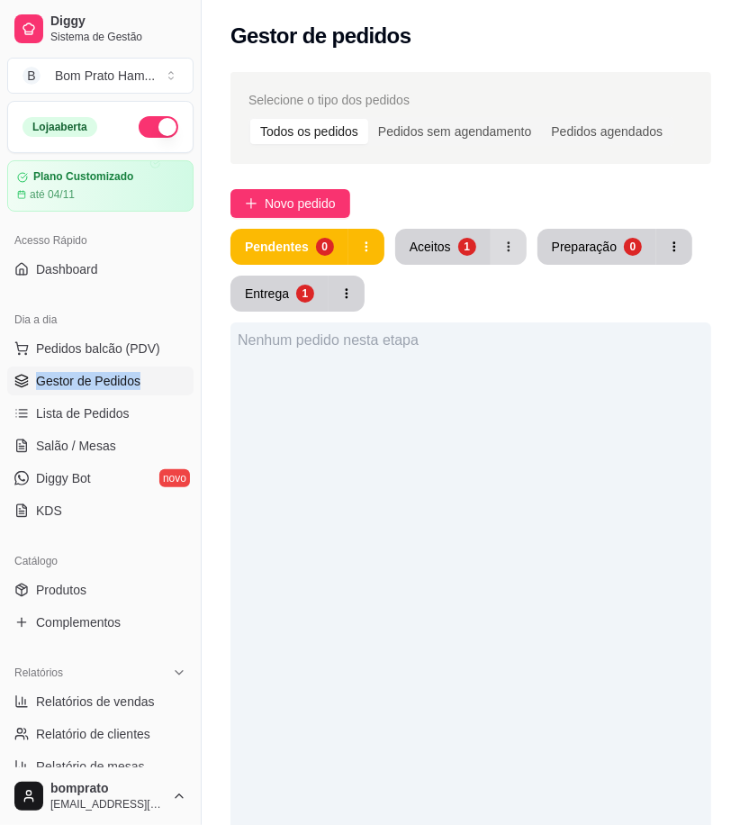
click at [444, 245] on div "Aceitos" at bounding box center [430, 247] width 41 height 18
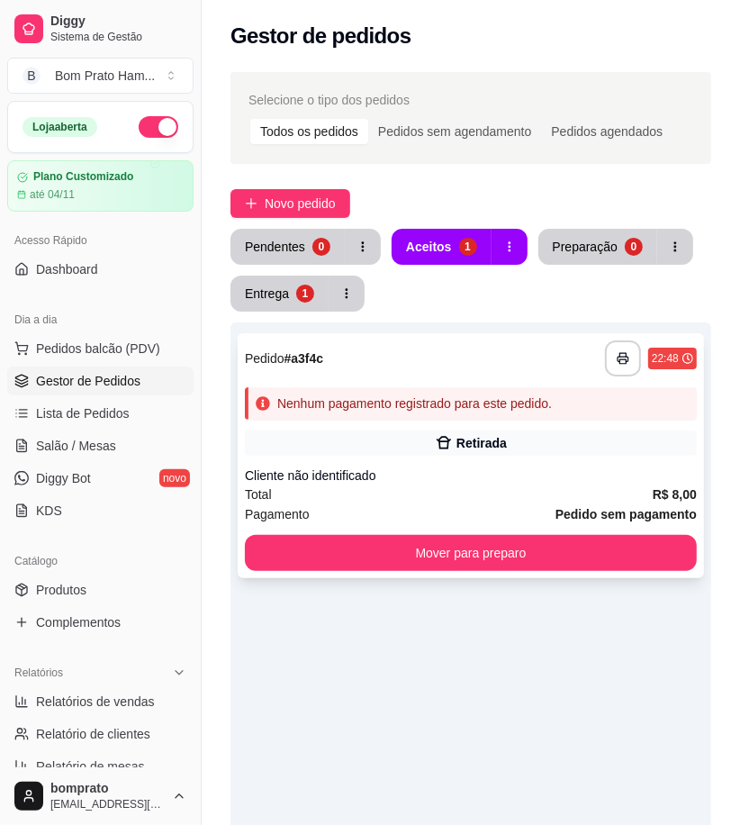
click at [482, 435] on div "Retirada" at bounding box center [481, 443] width 50 height 18
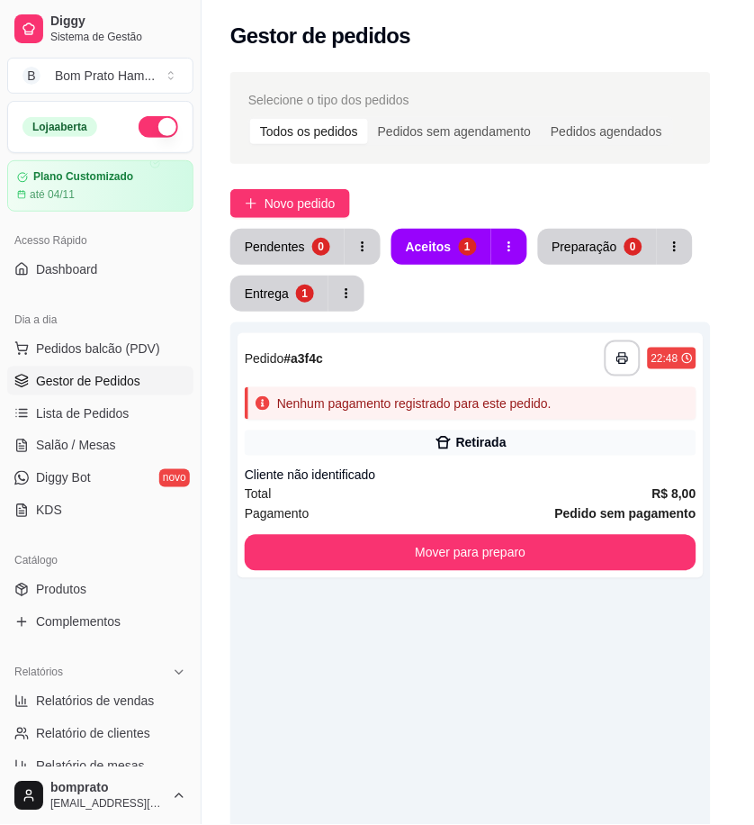
click at [573, 156] on button "Imprimir" at bounding box center [569, 159] width 78 height 36
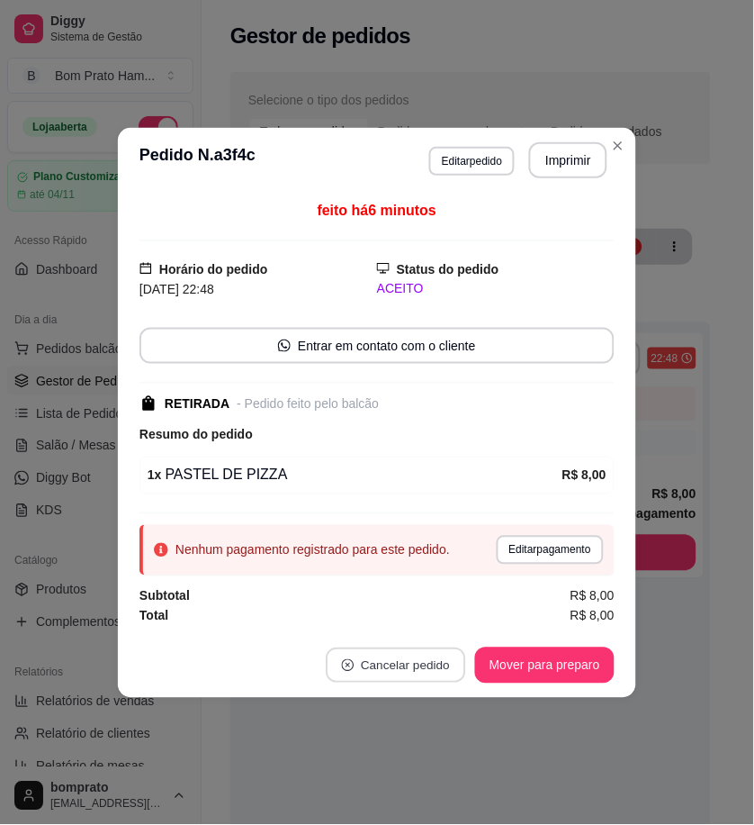
click at [446, 660] on button "Cancelar pedido" at bounding box center [396, 664] width 140 height 35
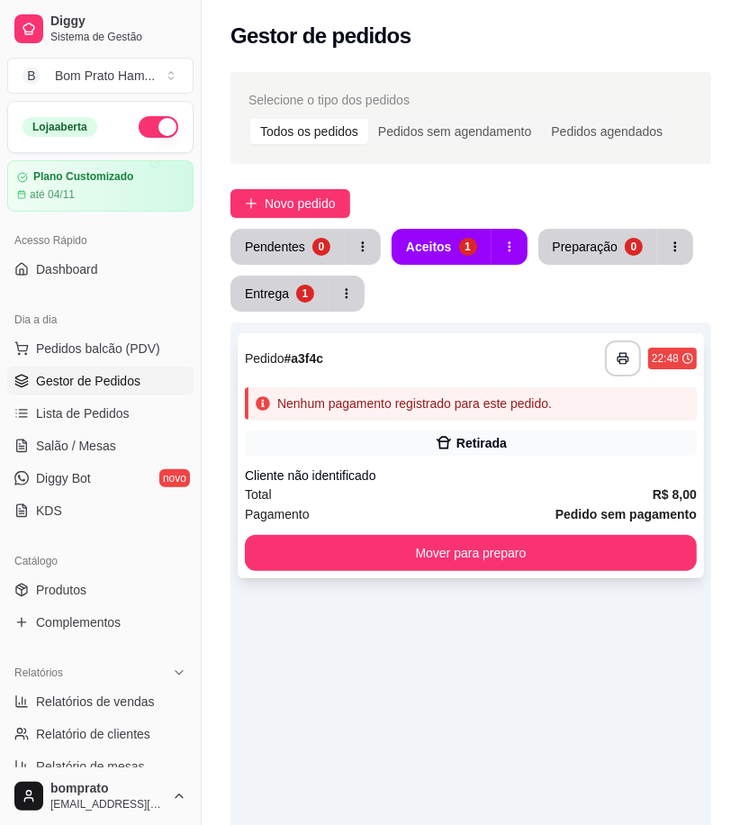
click at [483, 438] on div "Retirada" at bounding box center [481, 443] width 50 height 18
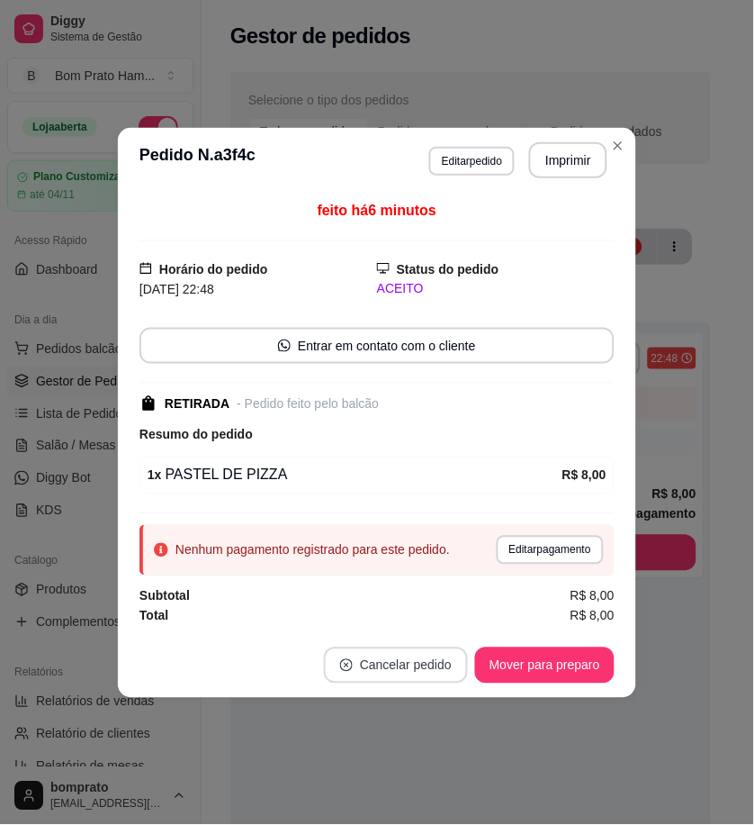
click at [425, 667] on button "Cancelar pedido" at bounding box center [396, 665] width 144 height 36
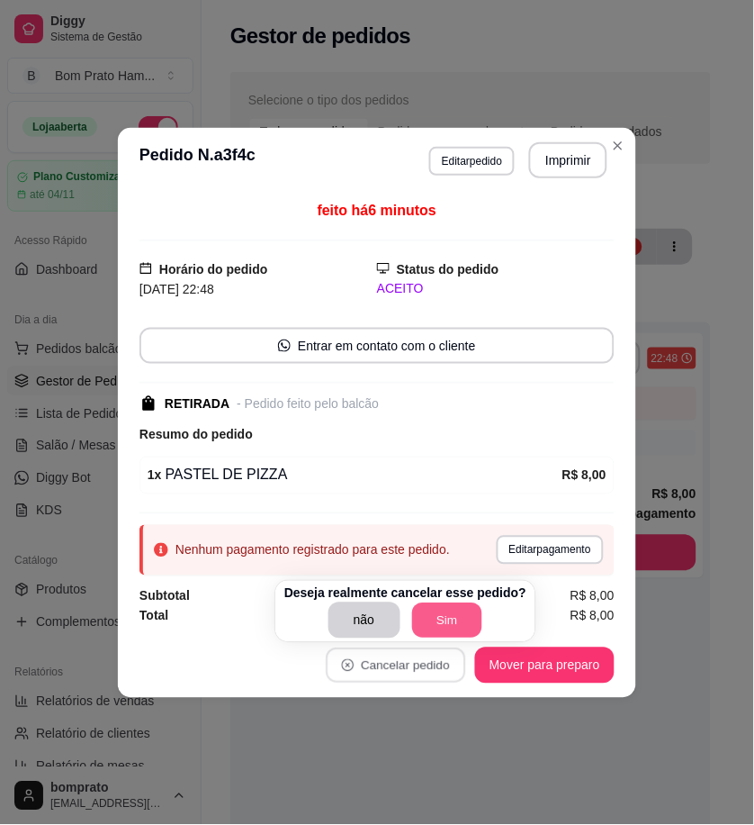
click at [460, 617] on button "Sim" at bounding box center [447, 620] width 70 height 35
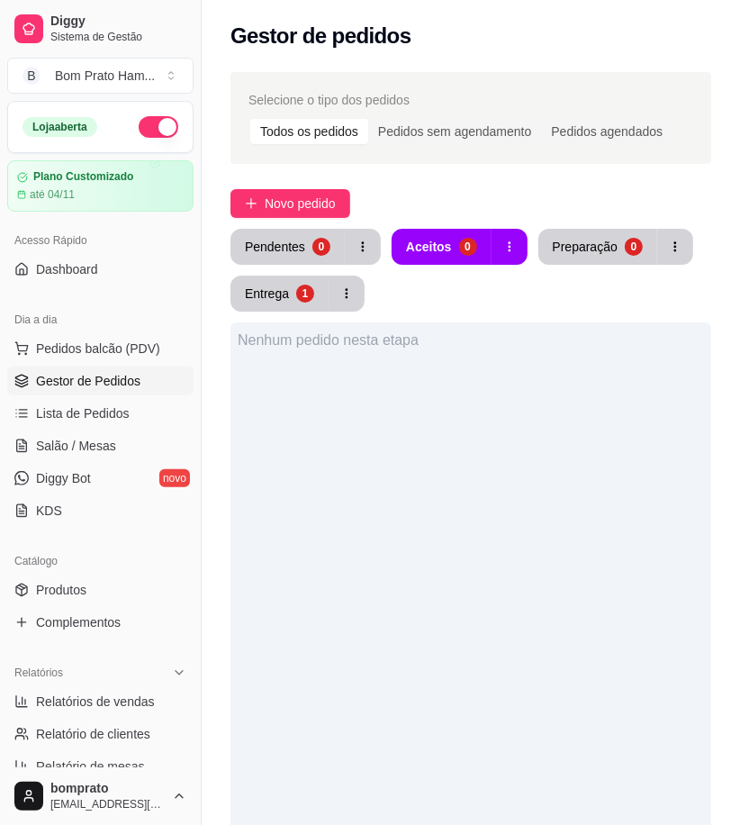
click at [515, 672] on div "Nenhum pedido nesta etapa" at bounding box center [470, 734] width 481 height 825
click at [68, 435] on link "Salão / Mesas" at bounding box center [100, 445] width 186 height 29
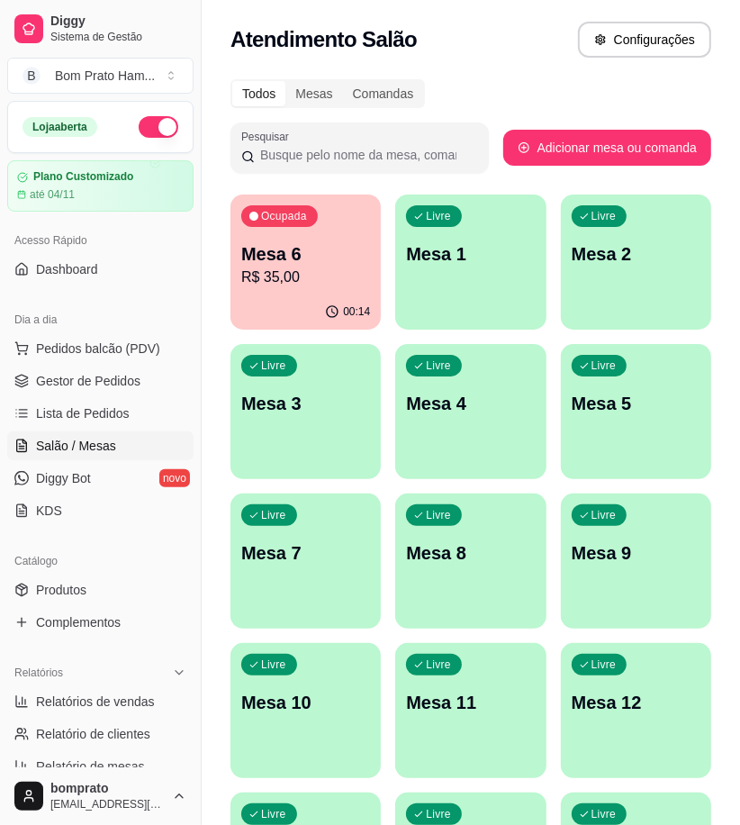
click at [304, 302] on div "00:14" at bounding box center [305, 311] width 150 height 35
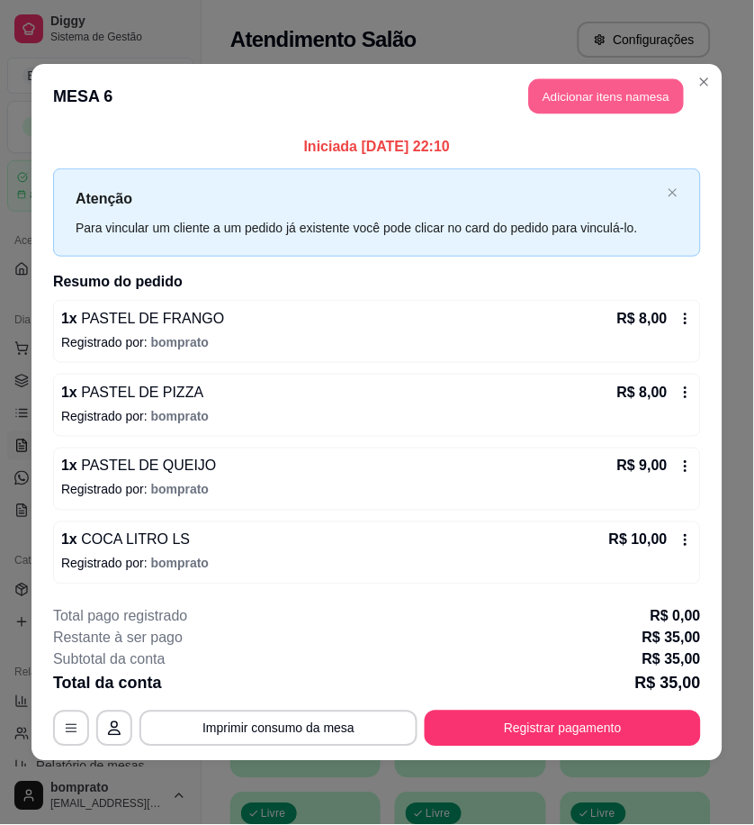
click at [635, 93] on button "Adicionar itens na mesa" at bounding box center [606, 96] width 155 height 35
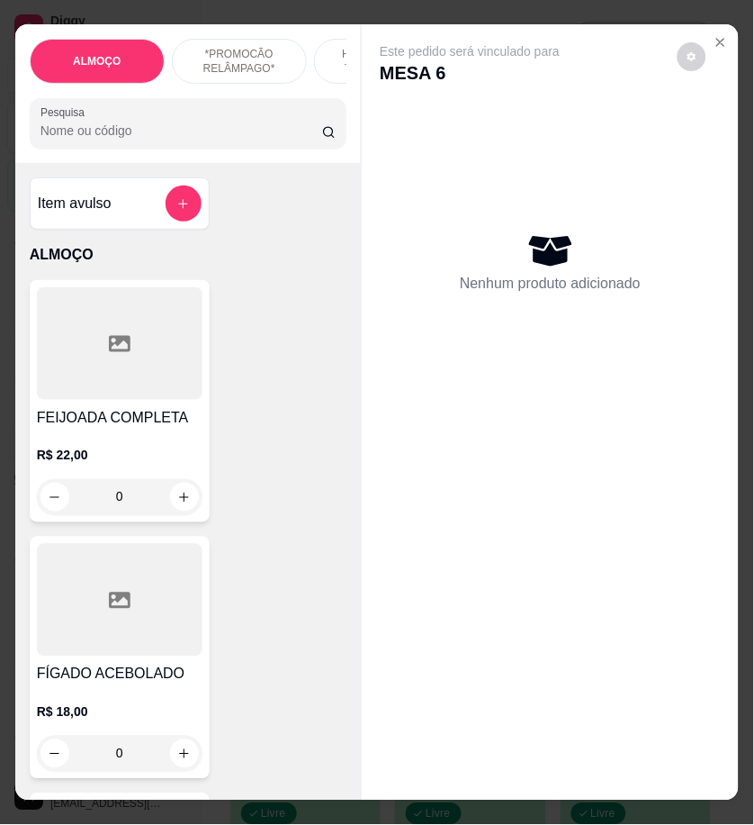
click at [192, 175] on div "Item avulso ALMOÇO FEIJOADA COMPLETA R$ 22,00 0 FÍGADO ACEBOLADO R$ 18,00 0 CAL…" at bounding box center [188, 481] width 346 height 636
drag, startPoint x: 159, startPoint y: 158, endPoint x: 148, endPoint y: 147, distance: 16.5
click at [159, 158] on div "ALMOÇO *PROMOCÃO RELÂMPAGO* HAMBÚRGUER TRADICIONAL HAMBÚRGUER ARTESANAL BATATA …" at bounding box center [188, 93] width 346 height 139
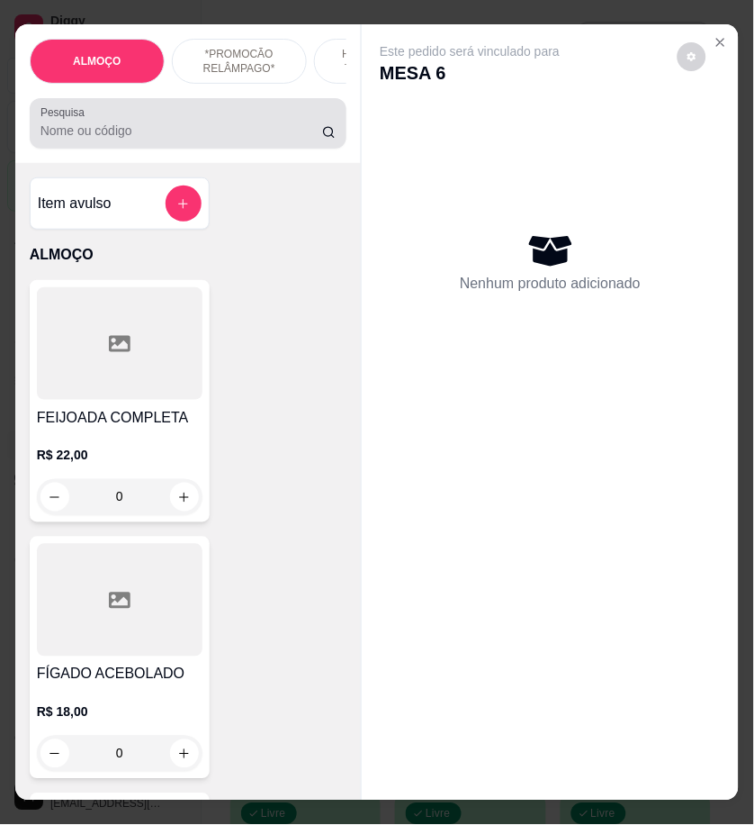
click at [148, 140] on input "Pesquisa" at bounding box center [182, 131] width 282 height 18
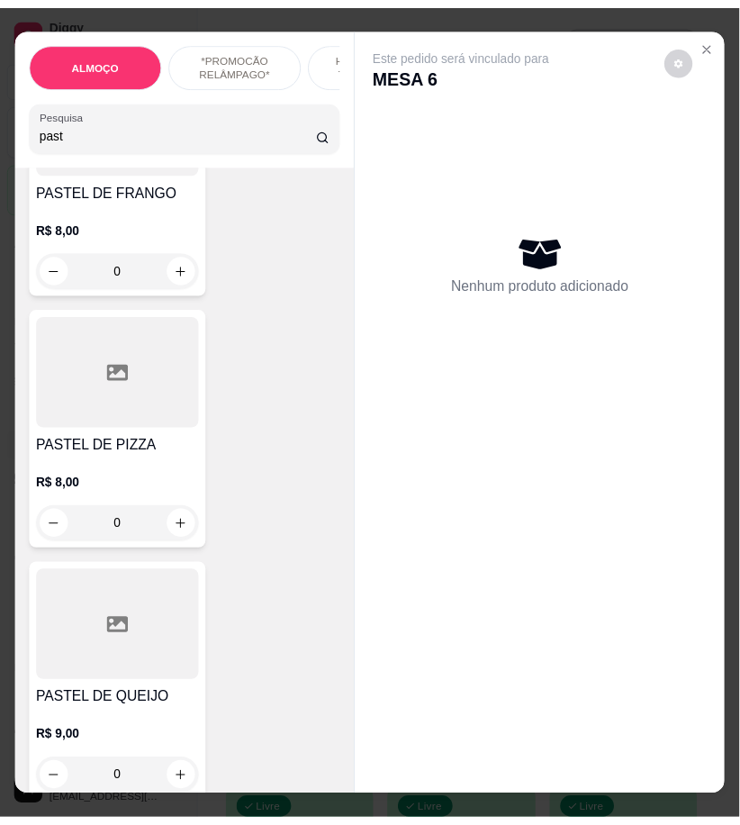
scroll to position [799, 0]
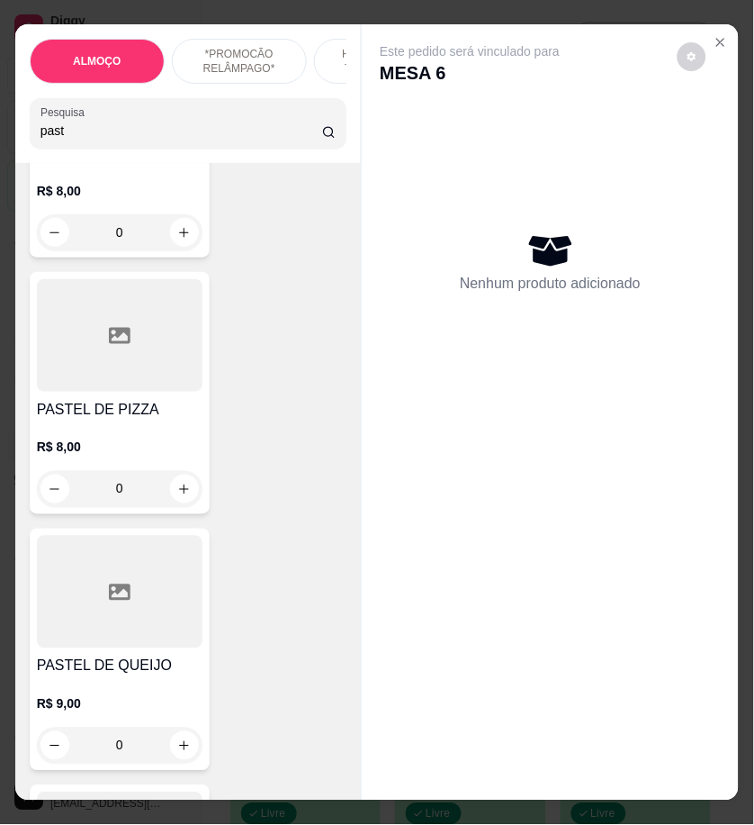
type input "past"
click at [178, 498] on div "0" at bounding box center [120, 489] width 166 height 36
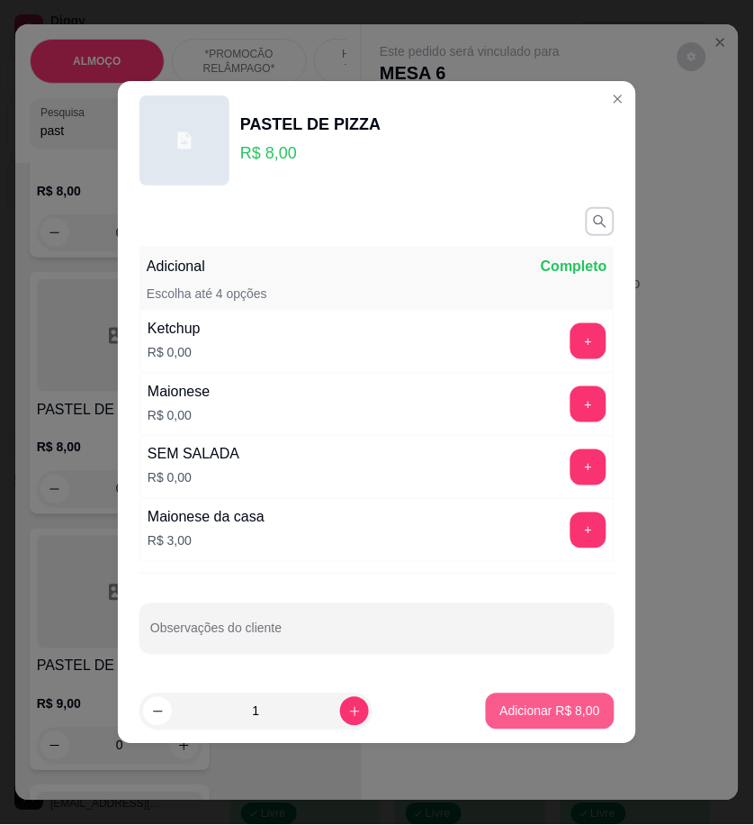
click at [592, 722] on button "Adicionar R$ 8,00" at bounding box center [550, 711] width 129 height 36
type input "1"
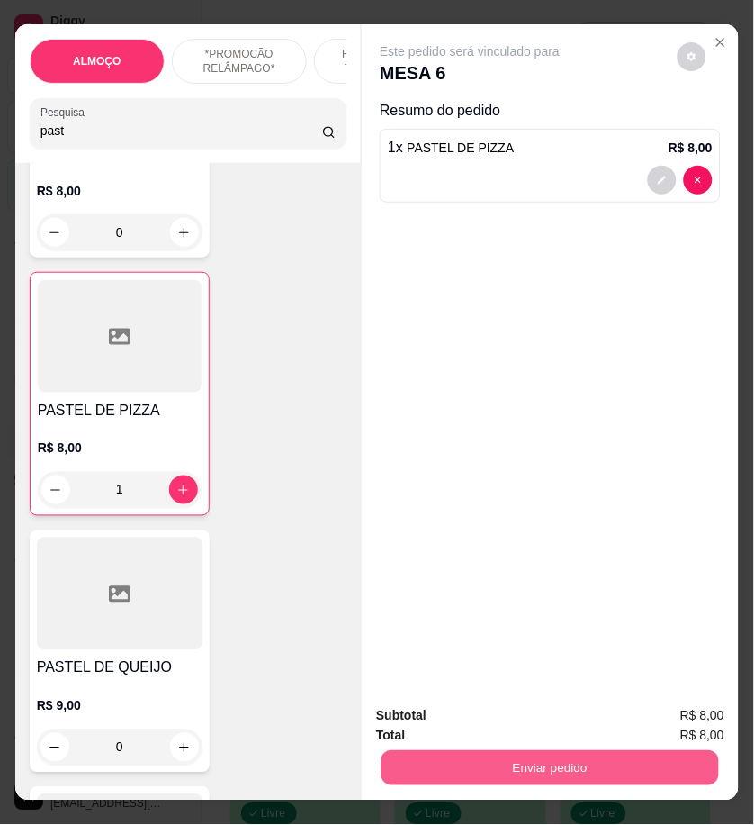
click at [677, 768] on button "Enviar pedido" at bounding box center [551, 767] width 338 height 35
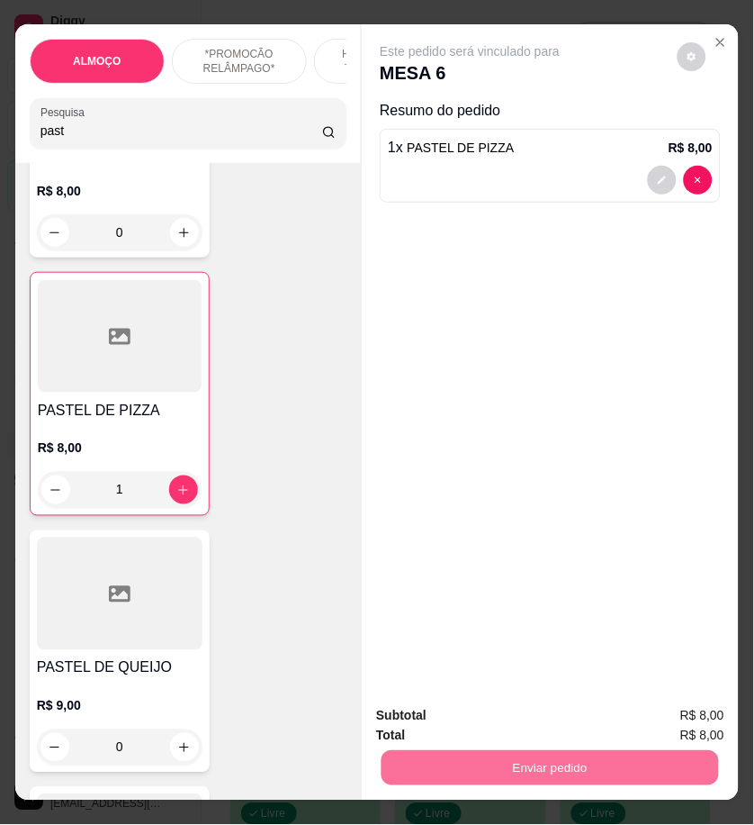
click at [651, 715] on button "Enviar pedido" at bounding box center [676, 715] width 99 height 33
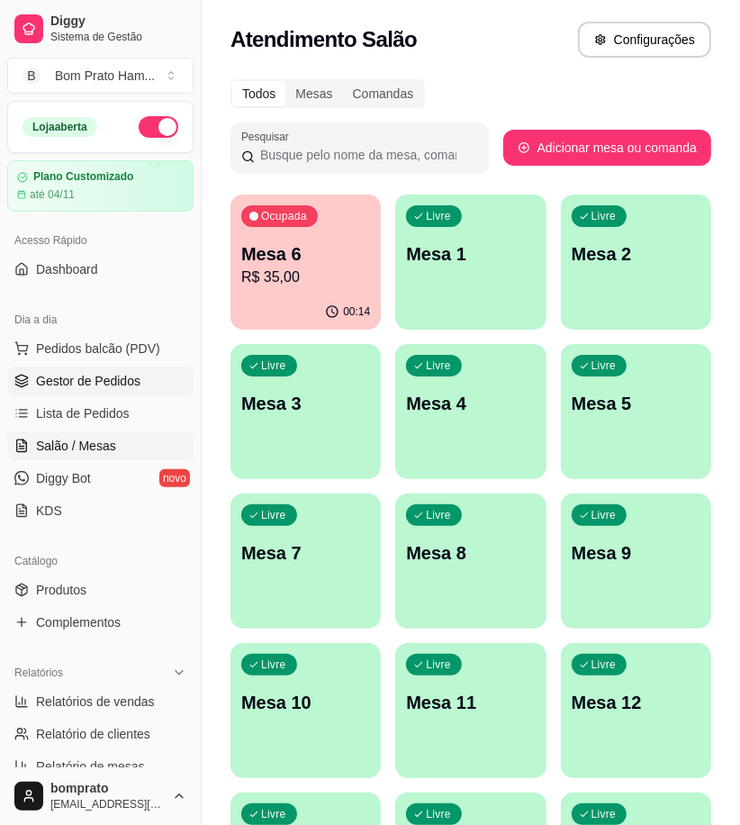
click at [58, 376] on span "Gestor de Pedidos" at bounding box center [88, 381] width 104 height 18
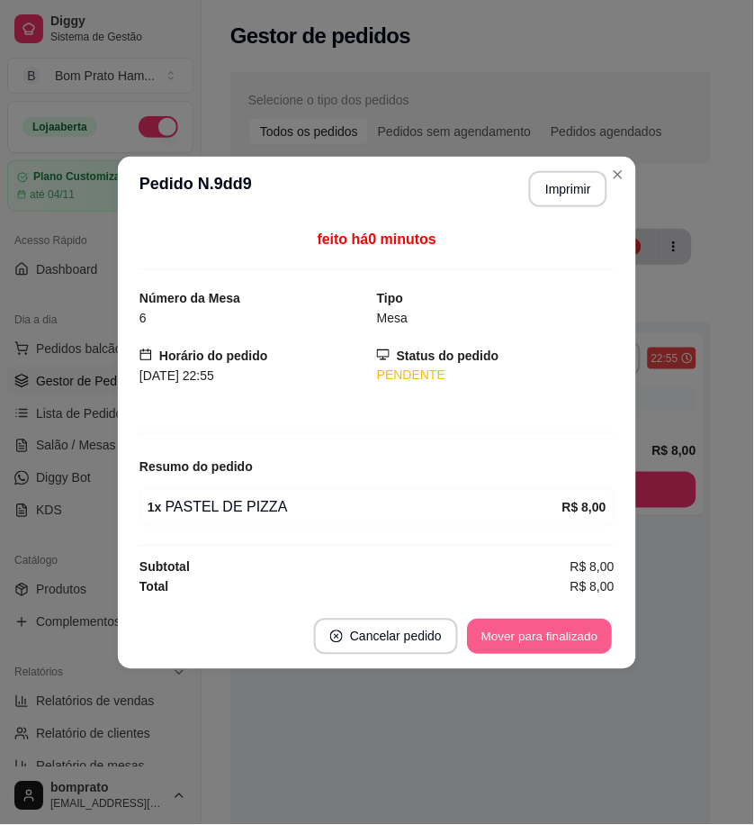
click at [586, 636] on button "Mover para finalizado" at bounding box center [540, 635] width 145 height 35
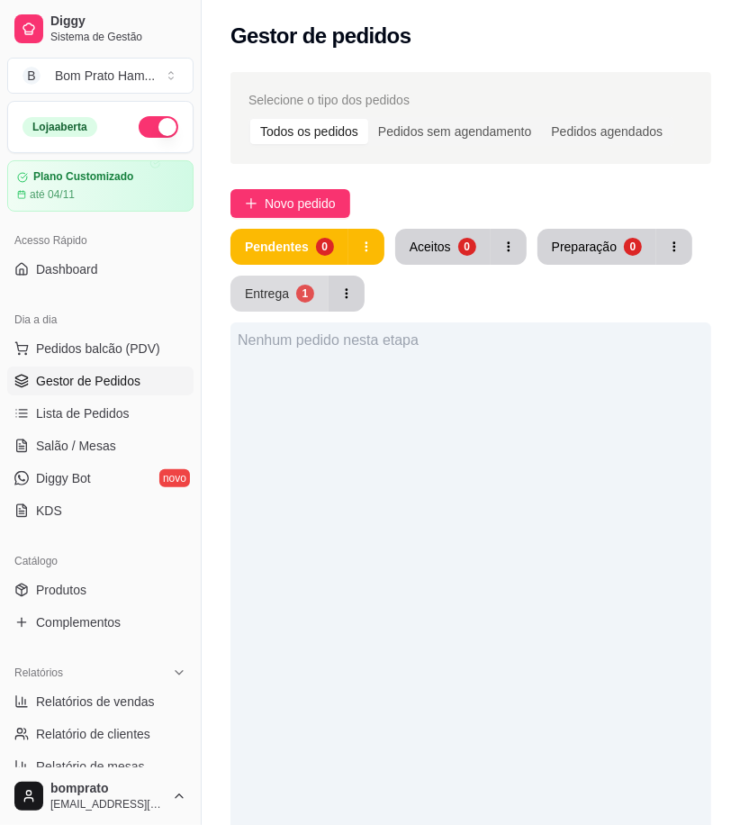
click at [247, 282] on button "Entrega 1" at bounding box center [279, 293] width 98 height 36
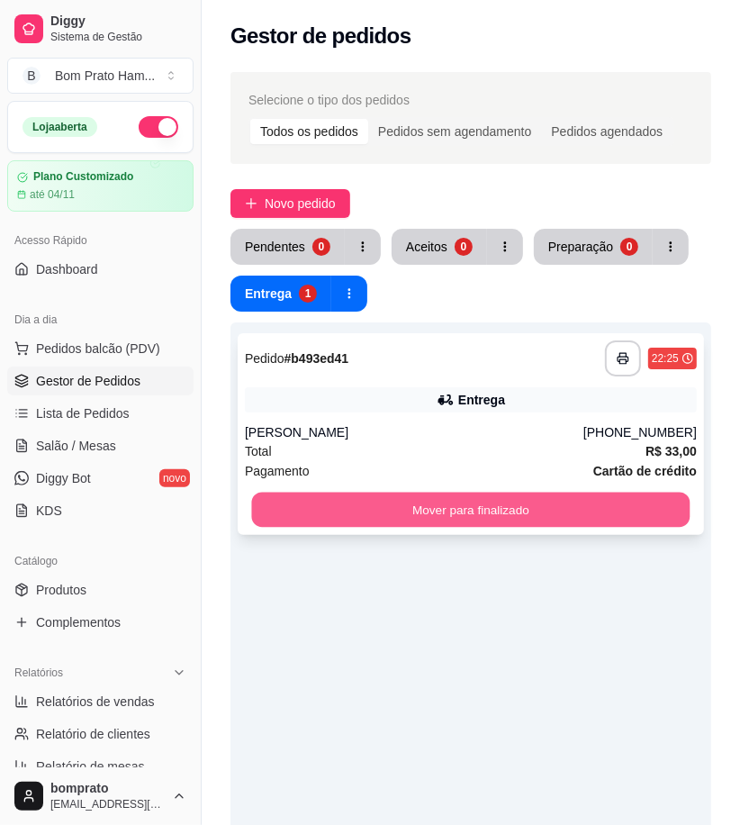
click at [481, 507] on button "Mover para finalizado" at bounding box center [471, 509] width 438 height 35
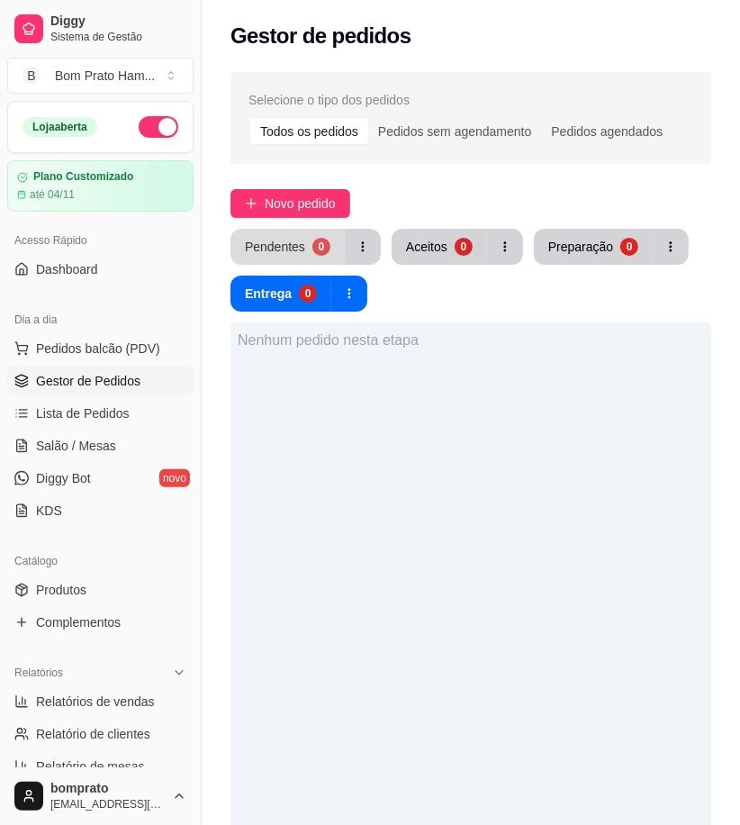
click at [312, 249] on div "0" at bounding box center [321, 247] width 18 height 18
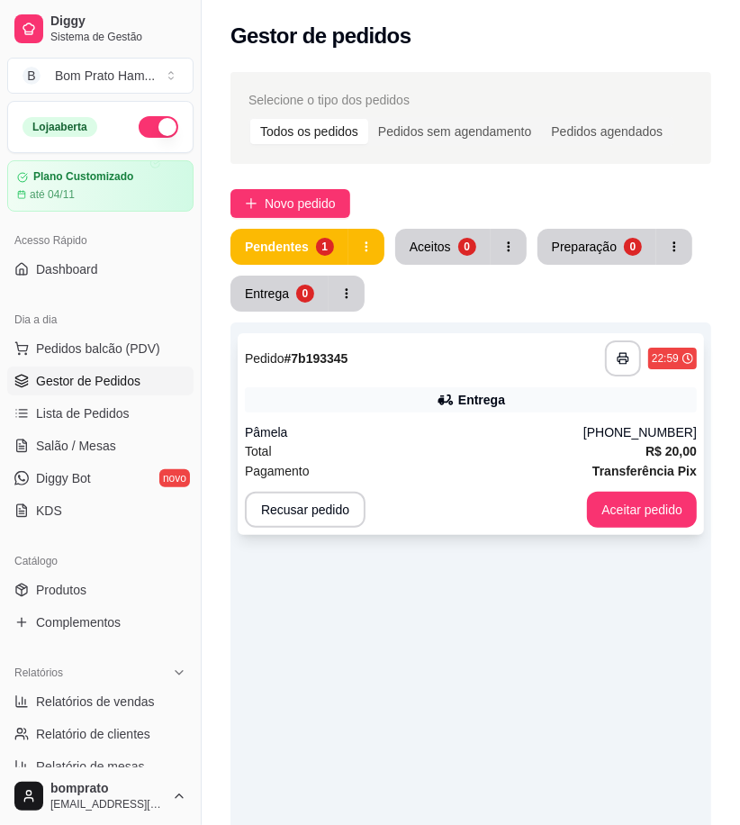
click at [505, 455] on div "Total R$ 20,00" at bounding box center [471, 451] width 452 height 20
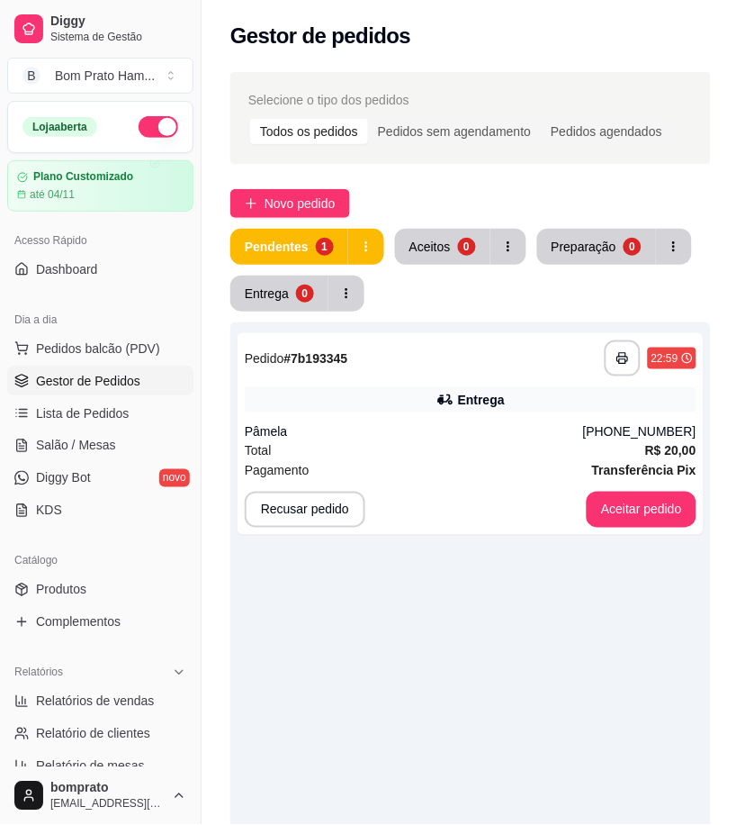
scroll to position [180, 0]
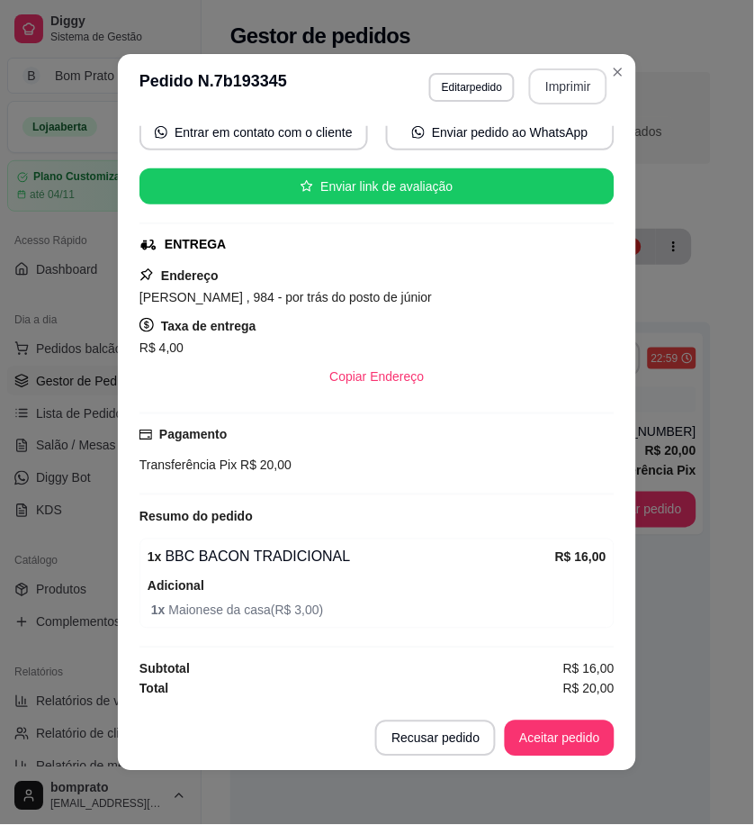
click at [545, 86] on button "Imprimir" at bounding box center [568, 86] width 78 height 36
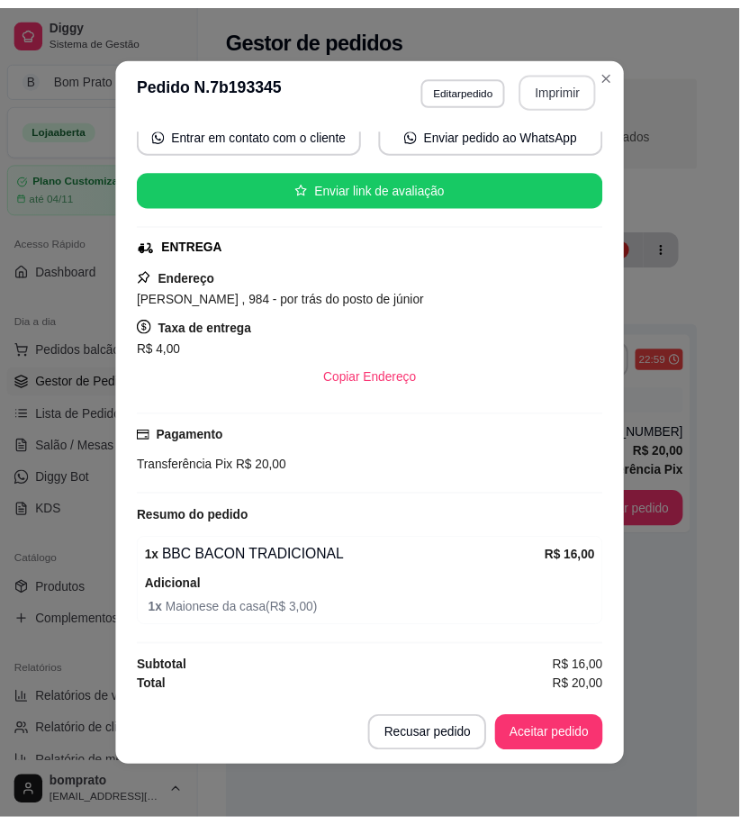
scroll to position [0, 0]
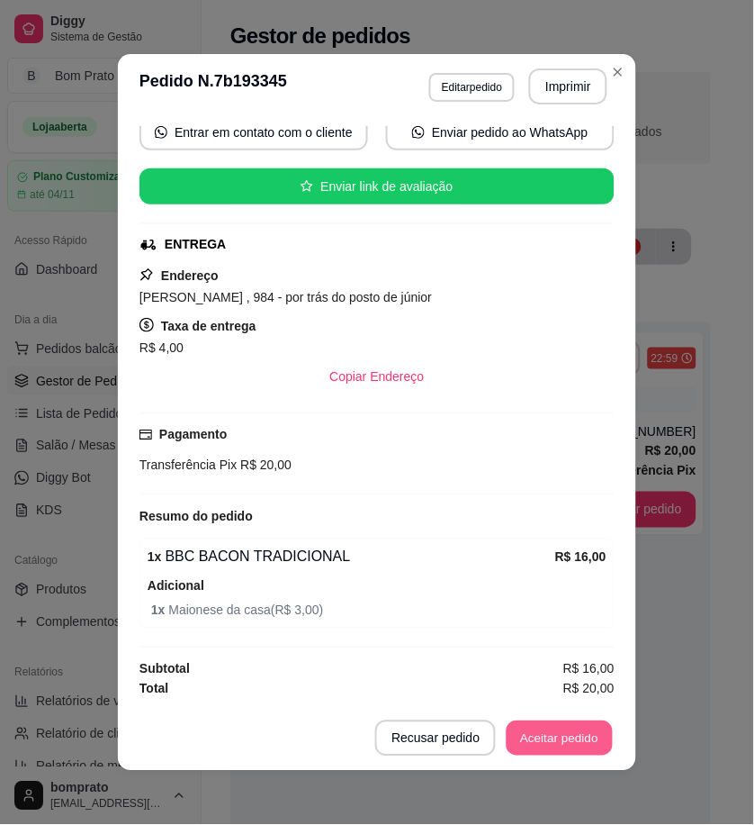
click at [581, 732] on button "Aceitar pedido" at bounding box center [560, 738] width 106 height 35
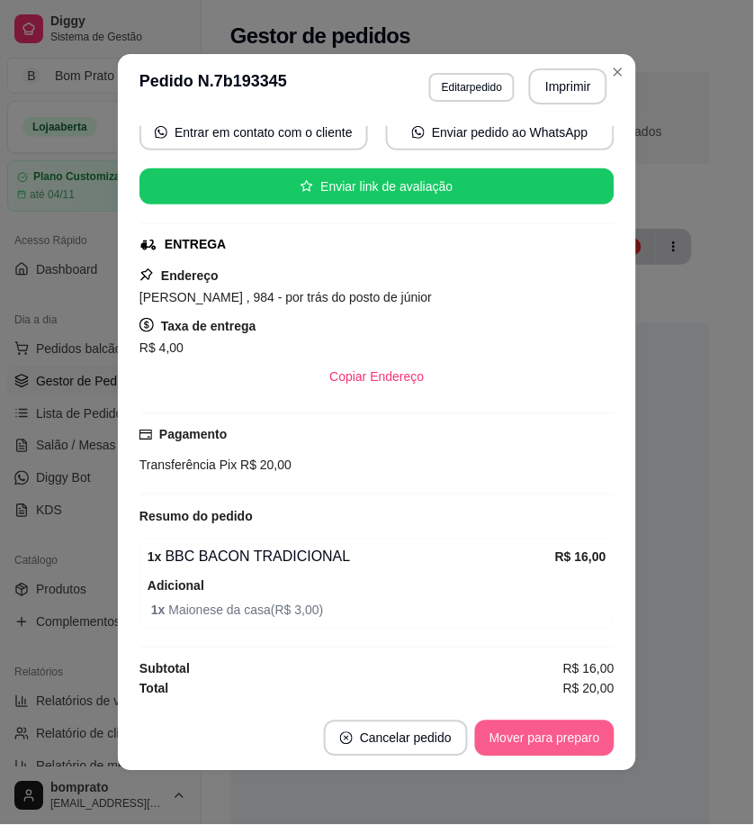
click at [581, 732] on button "Mover para preparo" at bounding box center [545, 738] width 140 height 36
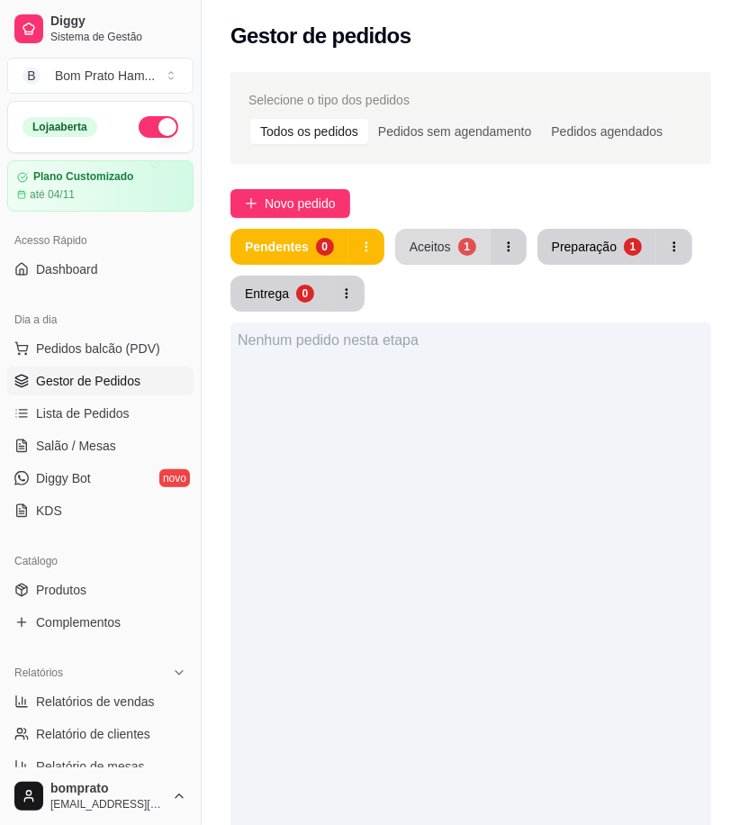
click at [434, 254] on div "Aceitos" at bounding box center [430, 247] width 41 height 18
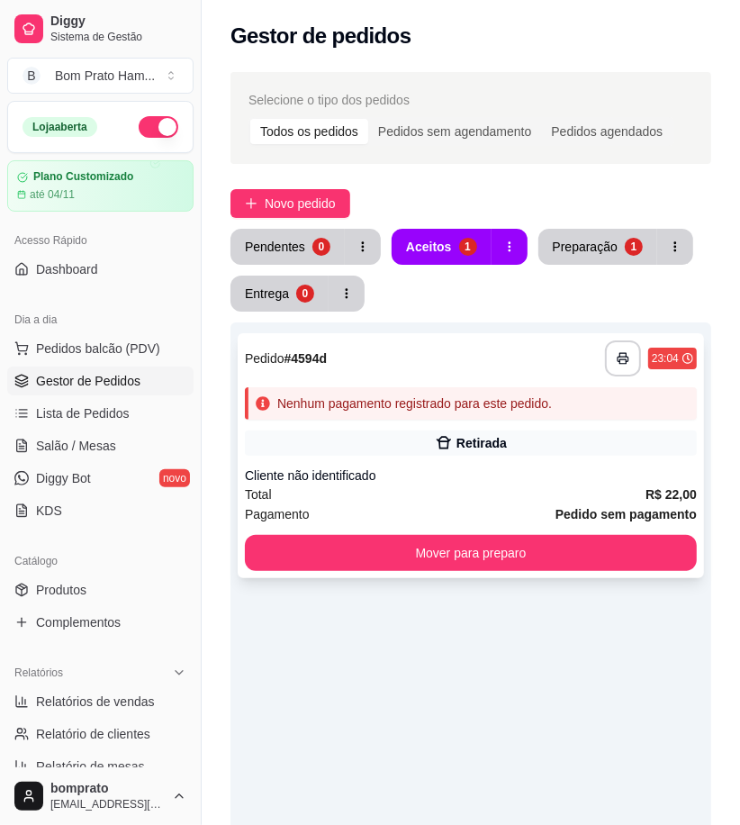
click at [459, 452] on div "Retirada" at bounding box center [471, 442] width 452 height 25
click at [406, 492] on div "Total R$ 22,00" at bounding box center [471, 494] width 452 height 20
click at [505, 464] on div "**********" at bounding box center [471, 455] width 466 height 245
click at [97, 443] on span "Salão / Mesas" at bounding box center [76, 446] width 80 height 18
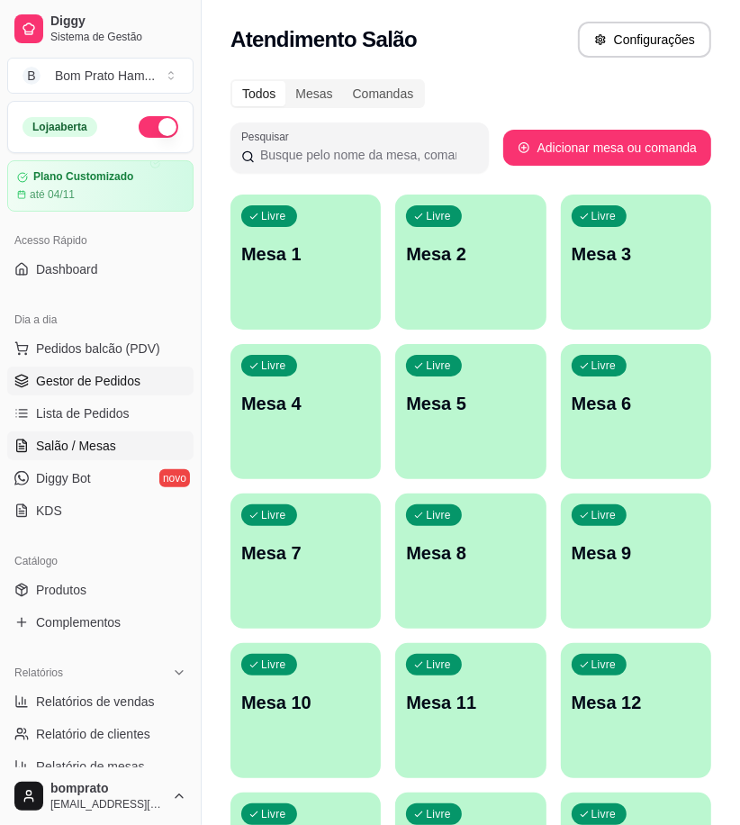
click at [122, 376] on span "Gestor de Pedidos" at bounding box center [88, 381] width 104 height 18
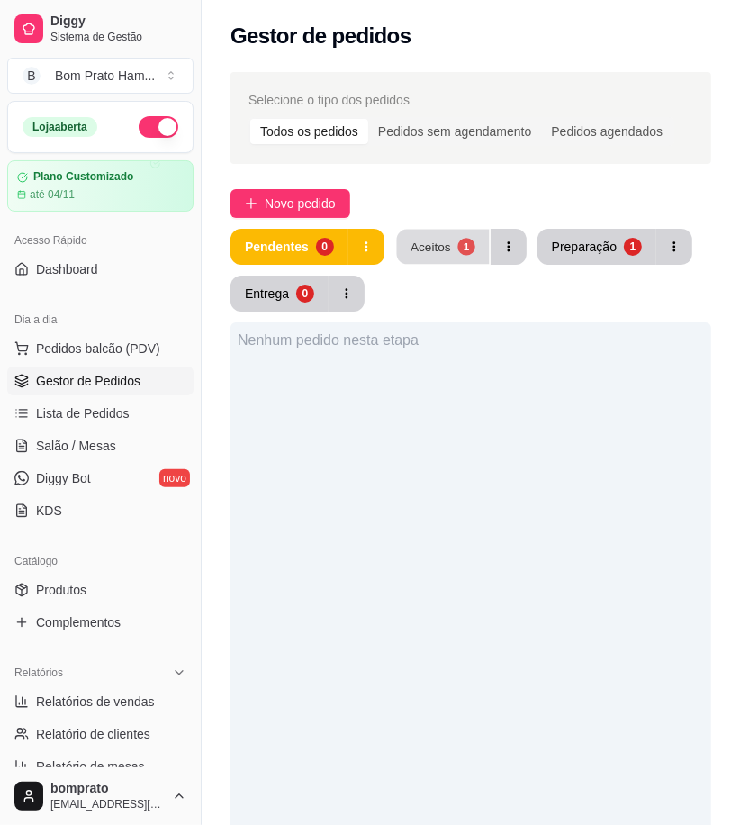
click at [437, 257] on button "Aceitos 1" at bounding box center [442, 247] width 93 height 35
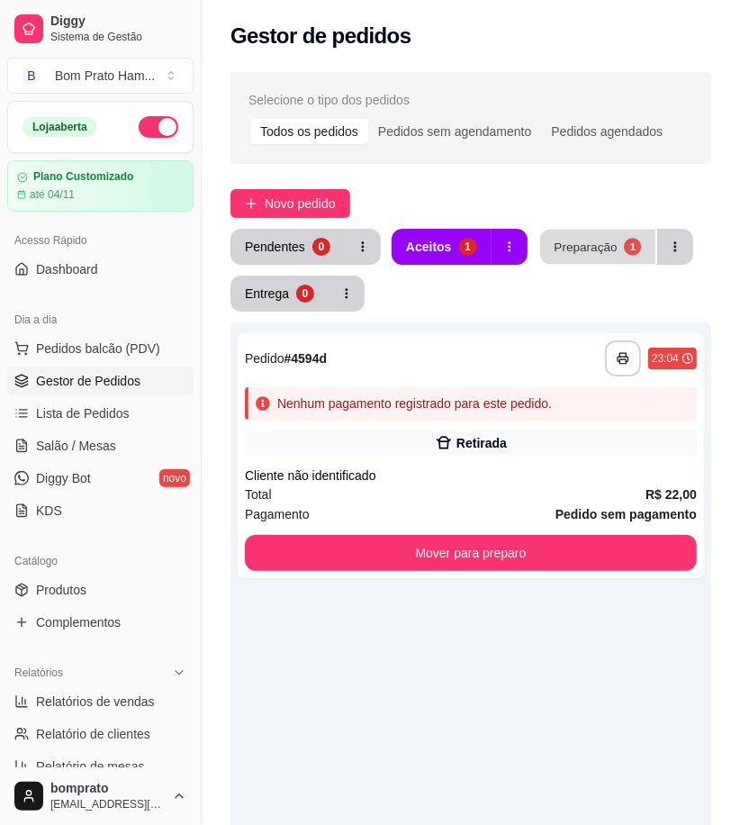
click at [581, 257] on button "Preparação 1" at bounding box center [597, 247] width 115 height 35
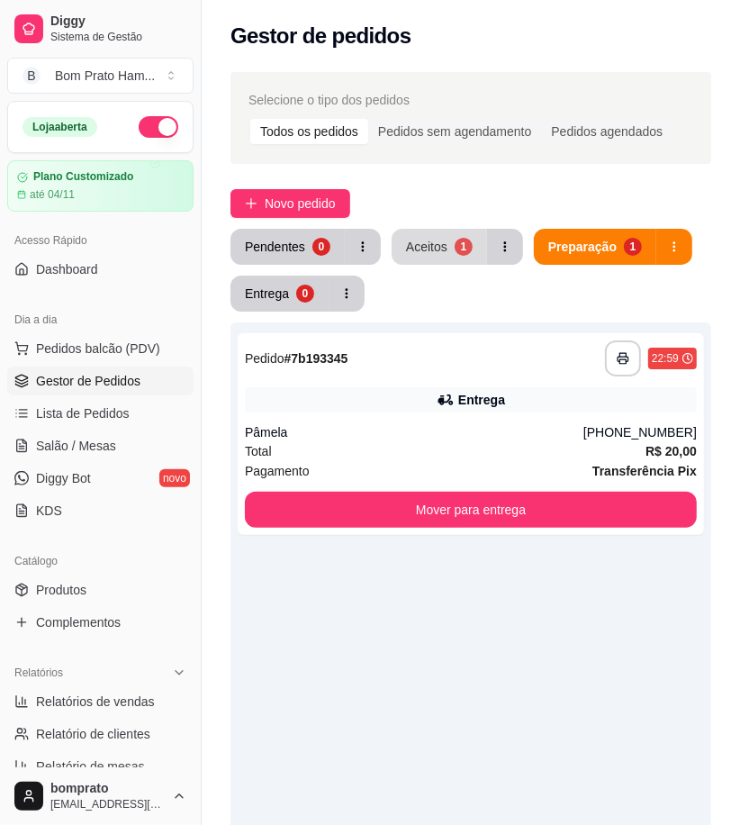
click at [425, 258] on button "Aceitos 1" at bounding box center [439, 247] width 95 height 36
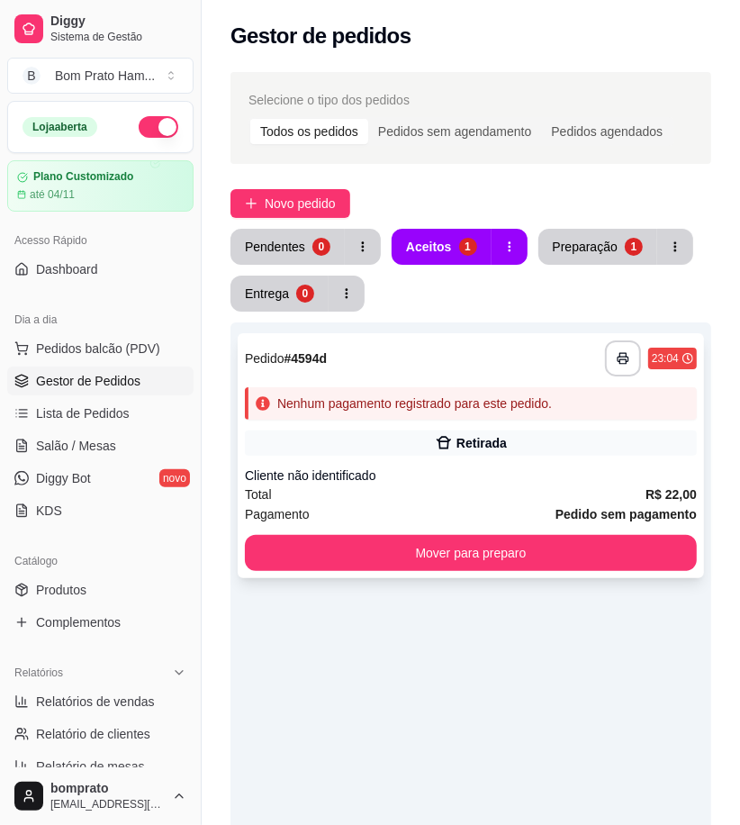
click at [451, 437] on icon at bounding box center [444, 443] width 18 height 18
click at [529, 426] on div "**********" at bounding box center [471, 455] width 466 height 245
click at [488, 425] on div "**********" at bounding box center [471, 455] width 466 height 245
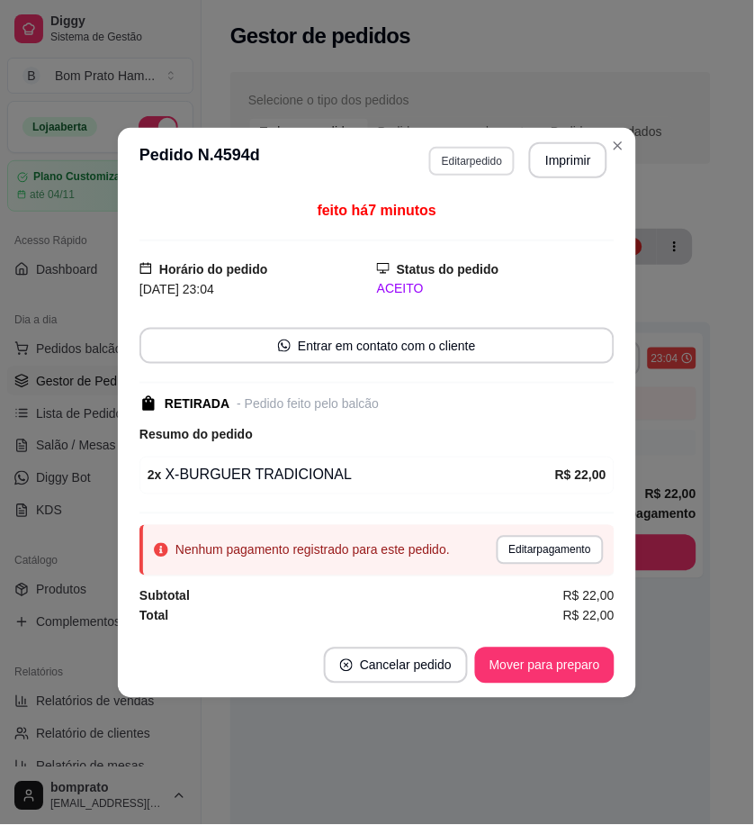
click at [481, 162] on button "Editar pedido" at bounding box center [472, 161] width 86 height 29
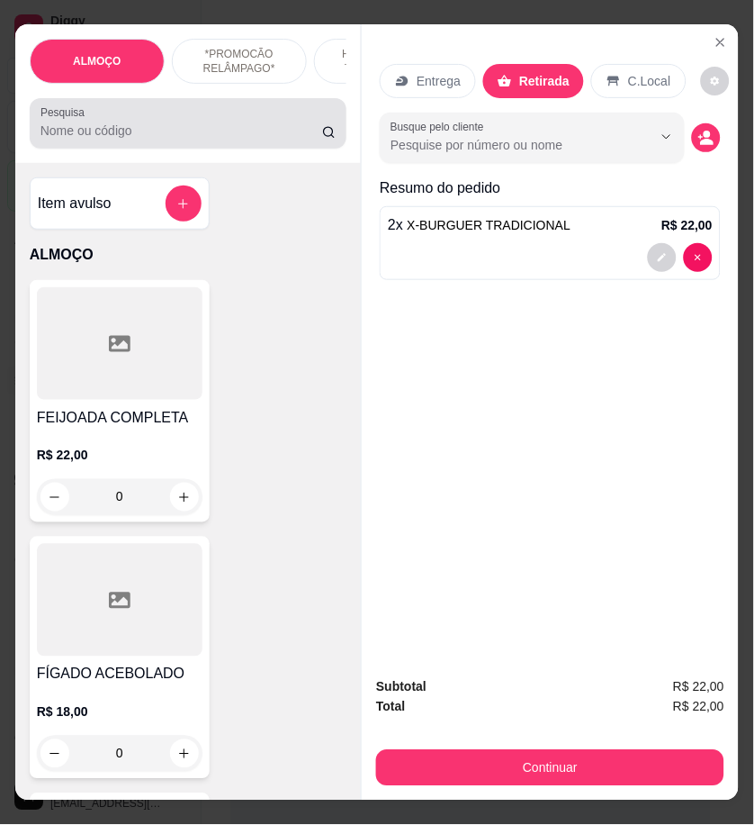
click at [86, 130] on input "Pesquisa" at bounding box center [182, 131] width 282 height 18
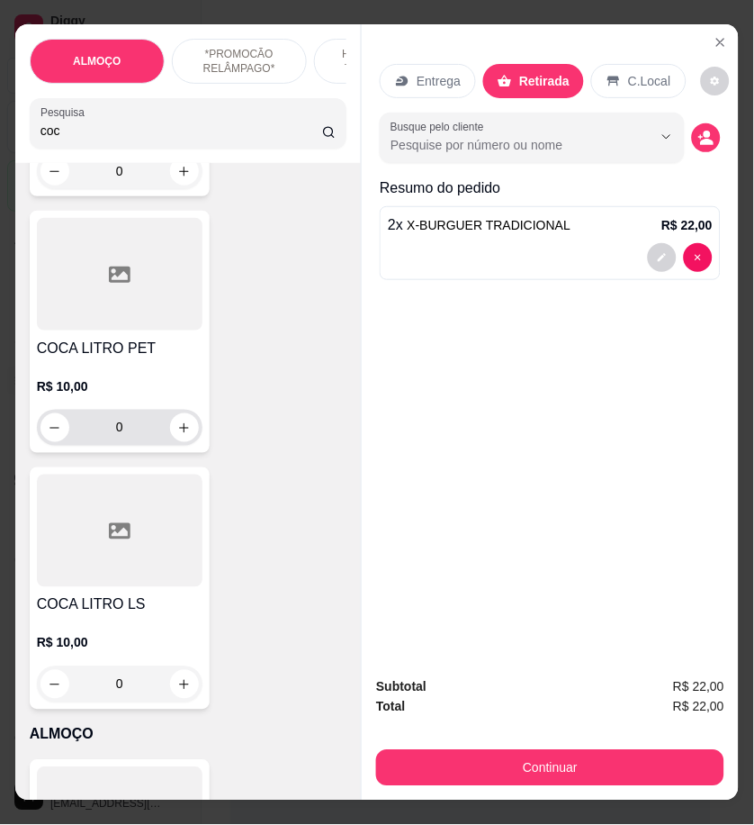
scroll to position [599, 0]
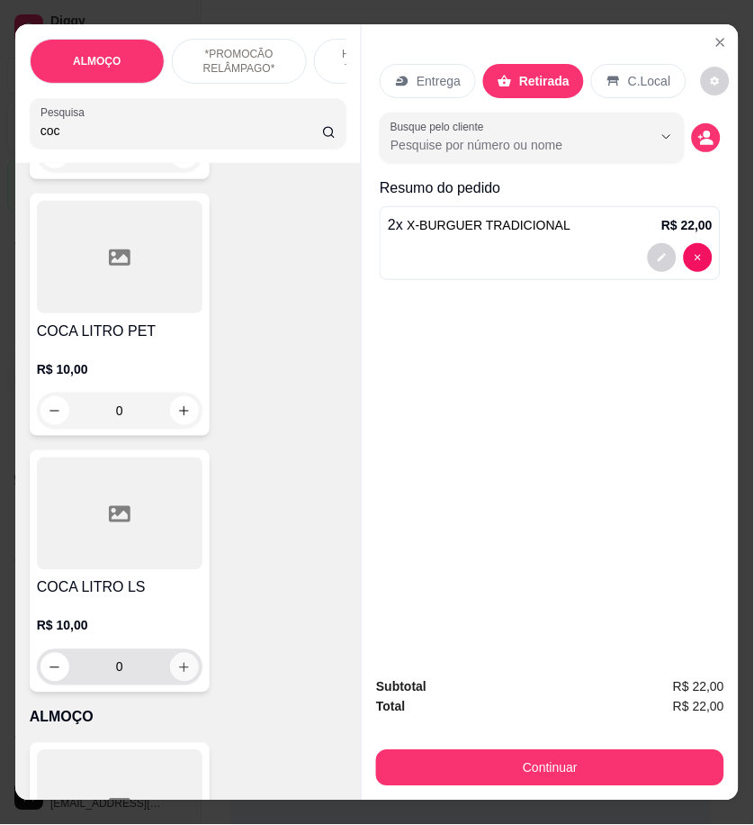
type input "coc"
click at [182, 672] on icon "increase-product-quantity" at bounding box center [184, 668] width 14 height 14
type input "1"
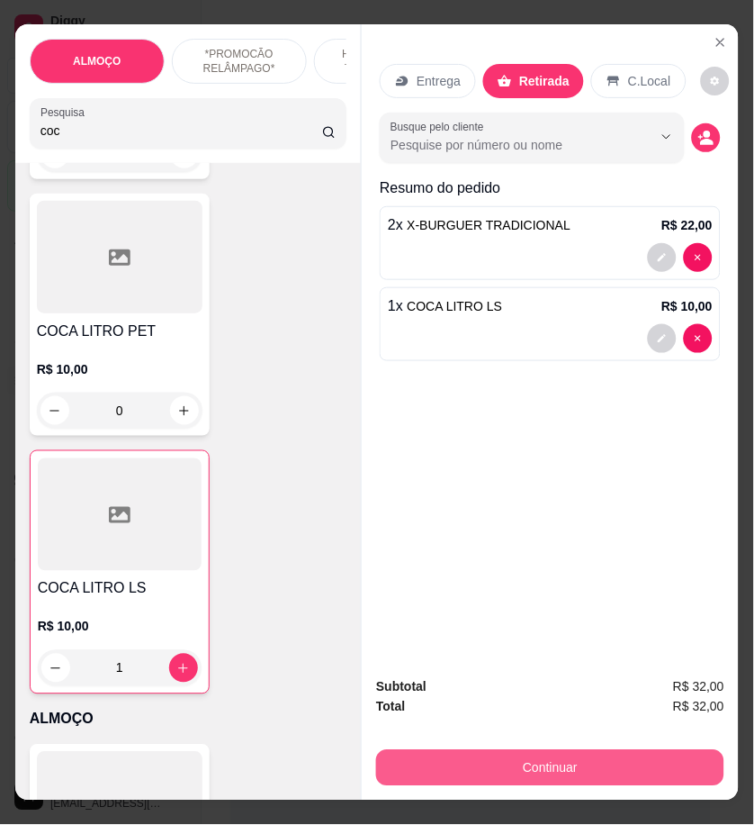
click at [590, 765] on button "Continuar" at bounding box center [550, 768] width 348 height 36
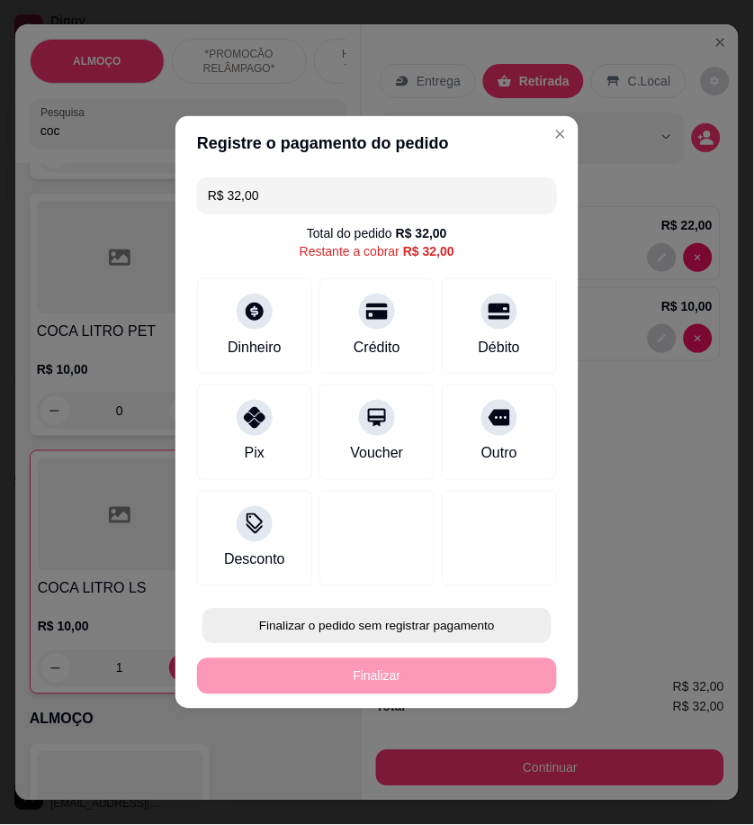
click at [469, 612] on button "Finalizar o pedido sem registrar pagamento" at bounding box center [377, 625] width 349 height 35
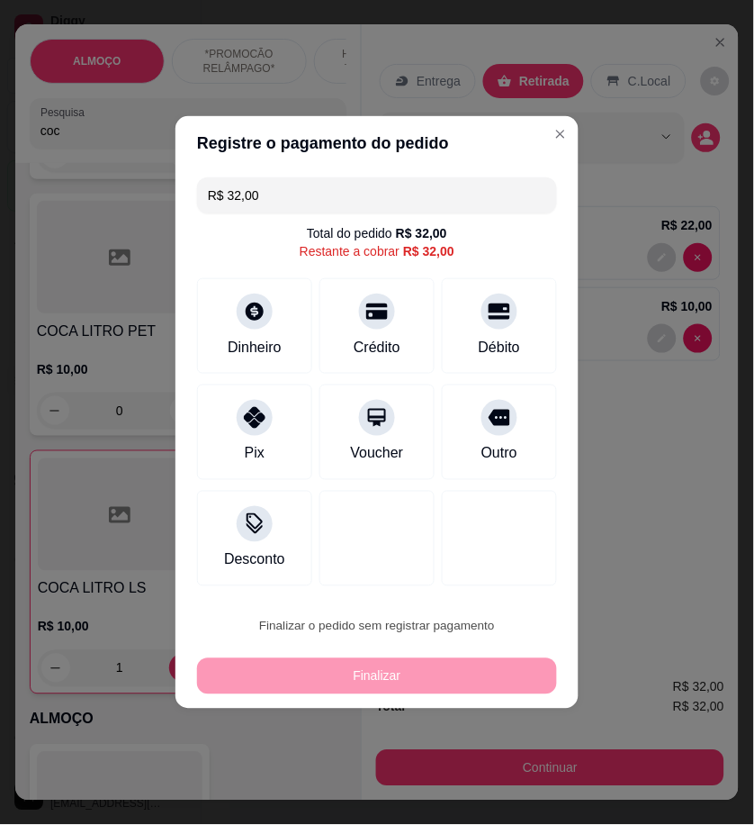
click at [497, 775] on button "Confirmar" at bounding box center [492, 775] width 67 height 28
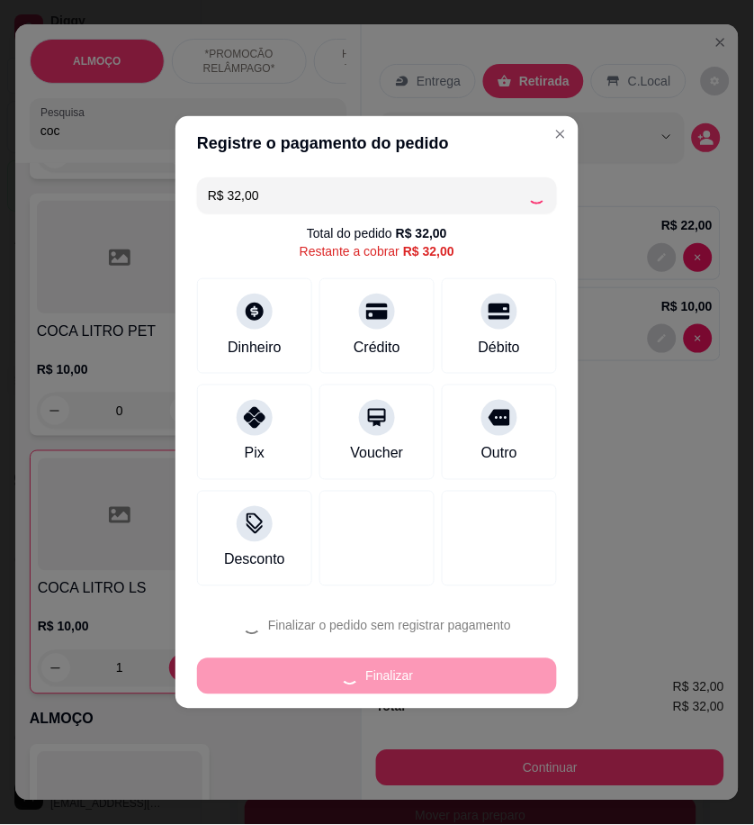
type input "0"
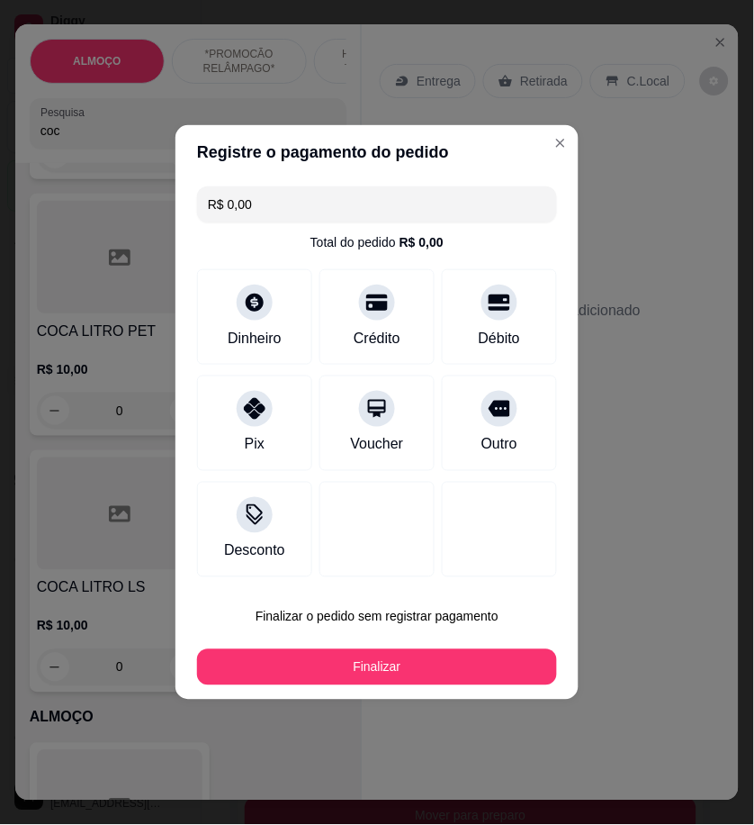
type input "R$ 0,00"
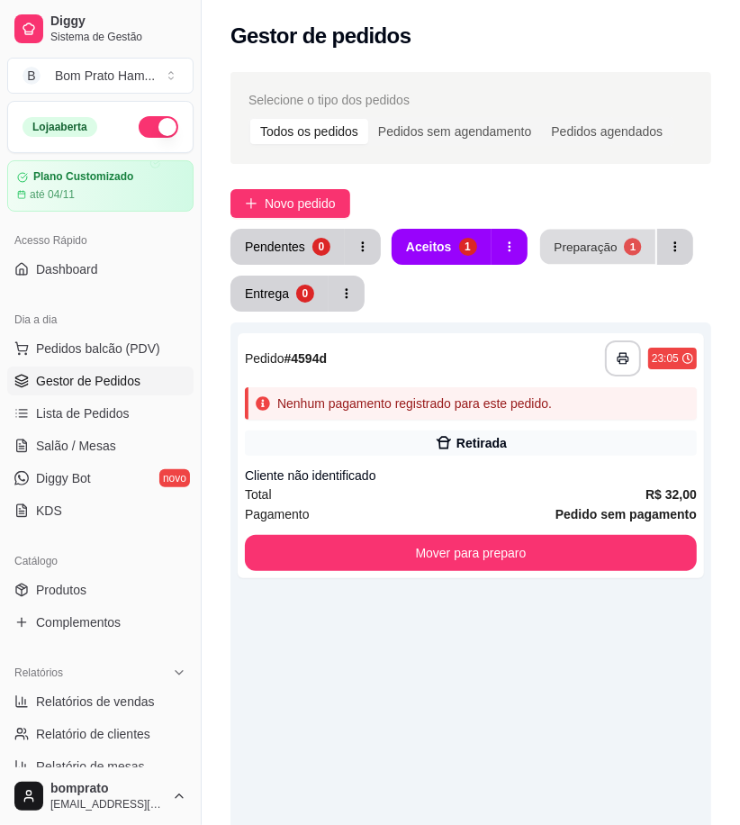
click at [573, 239] on div "Preparação" at bounding box center [585, 246] width 63 height 17
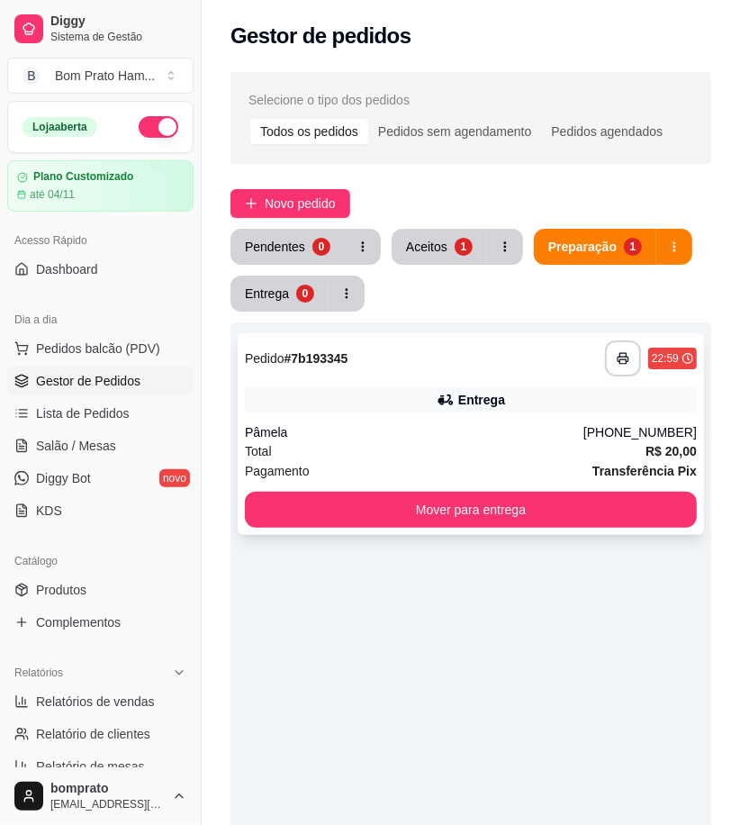
click at [465, 441] on div "Total R$ 20,00" at bounding box center [471, 451] width 452 height 20
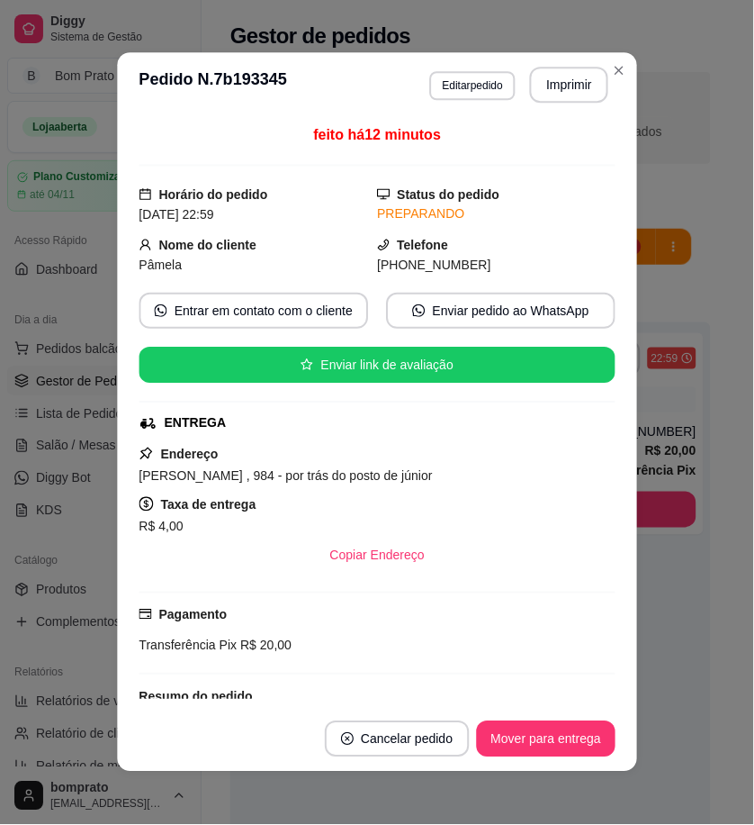
scroll to position [180, 0]
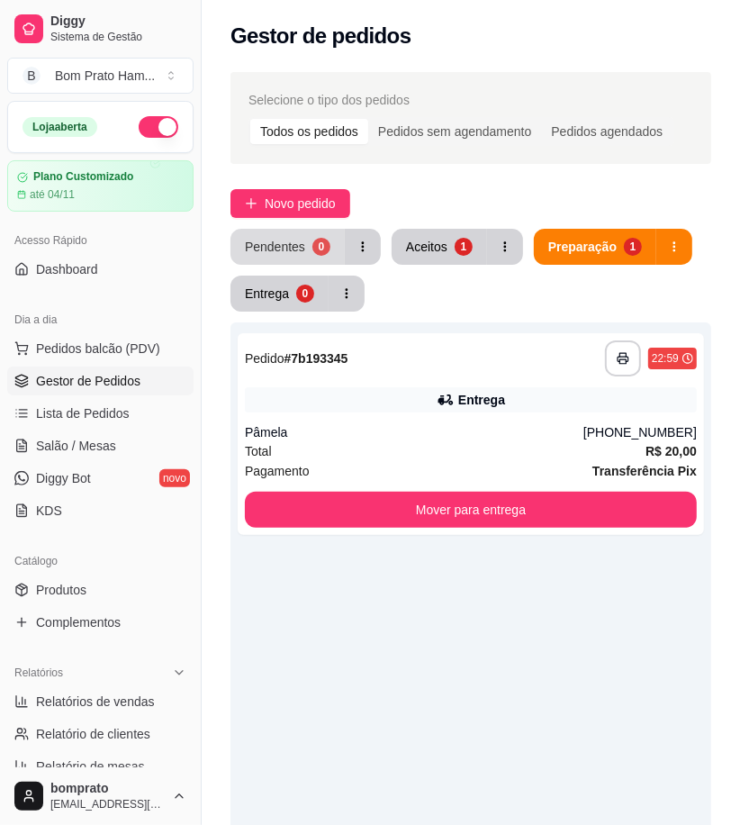
click at [316, 252] on div "0" at bounding box center [321, 247] width 18 height 18
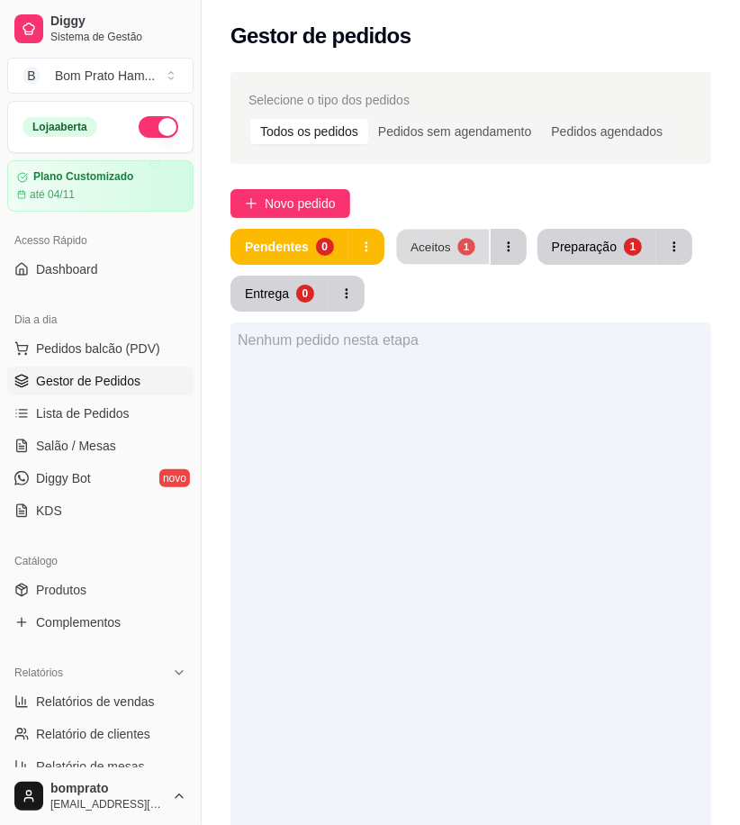
click at [444, 246] on div "Aceitos" at bounding box center [430, 246] width 41 height 17
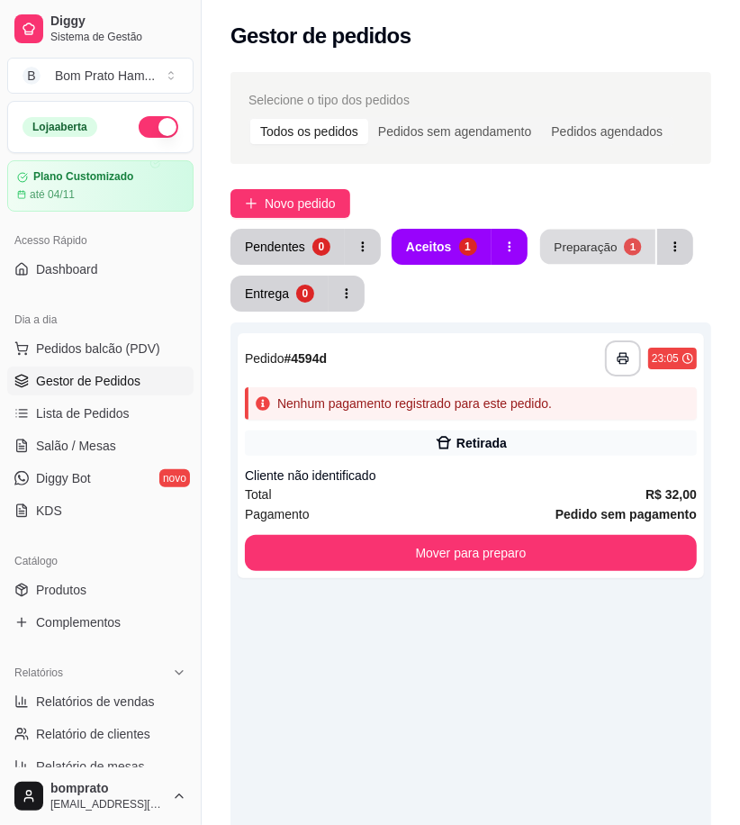
click at [599, 263] on button "Preparação 1" at bounding box center [597, 247] width 115 height 35
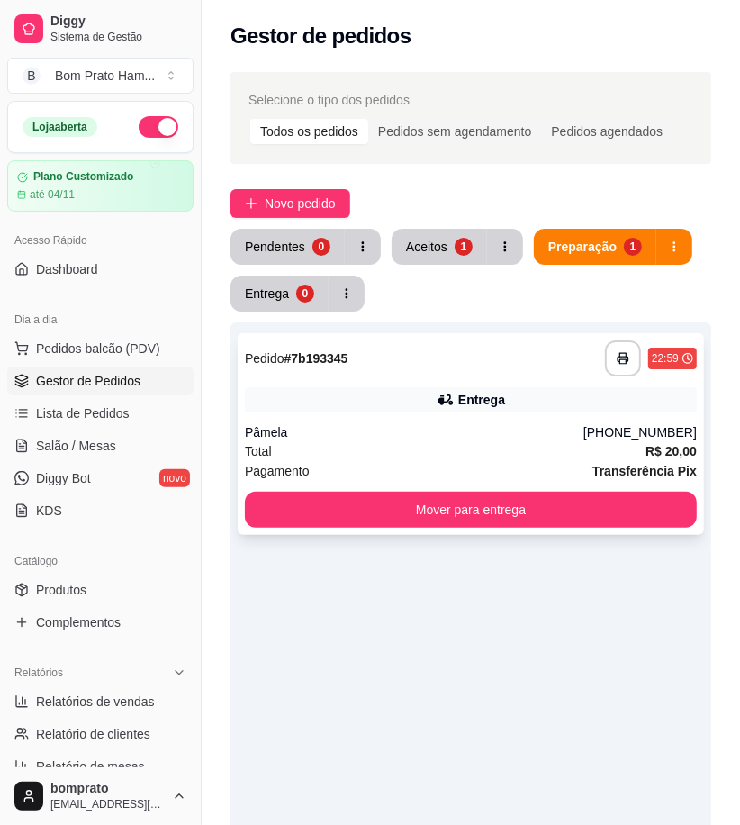
click at [435, 415] on div "**********" at bounding box center [471, 434] width 466 height 202
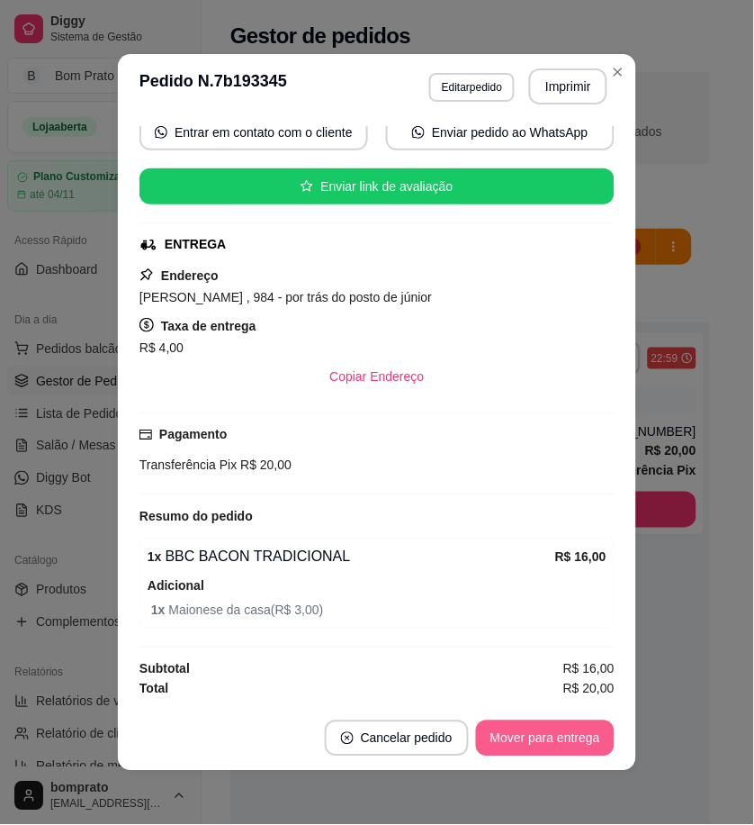
click at [545, 744] on button "Mover para entrega" at bounding box center [545, 738] width 139 height 36
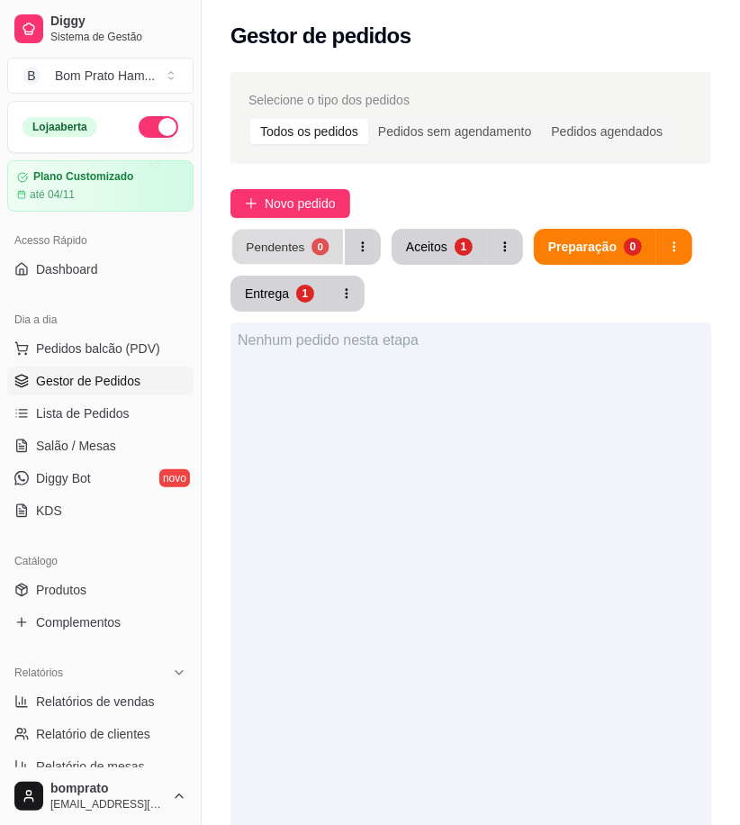
click at [273, 250] on div "Pendentes" at bounding box center [275, 246] width 59 height 17
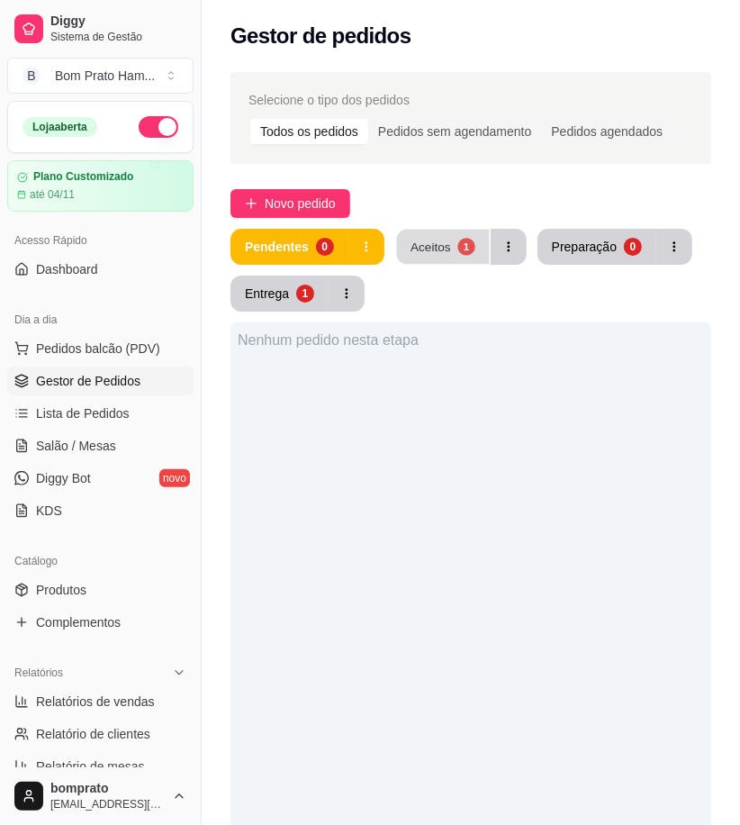
click at [425, 239] on div "Aceitos" at bounding box center [430, 246] width 41 height 17
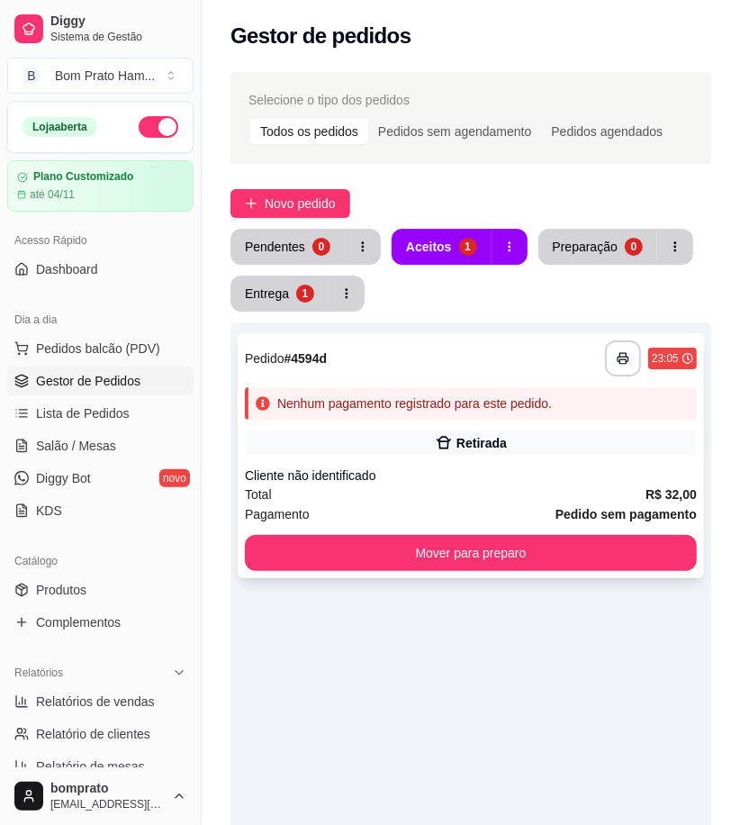
click at [491, 455] on div "Retirada" at bounding box center [471, 442] width 452 height 25
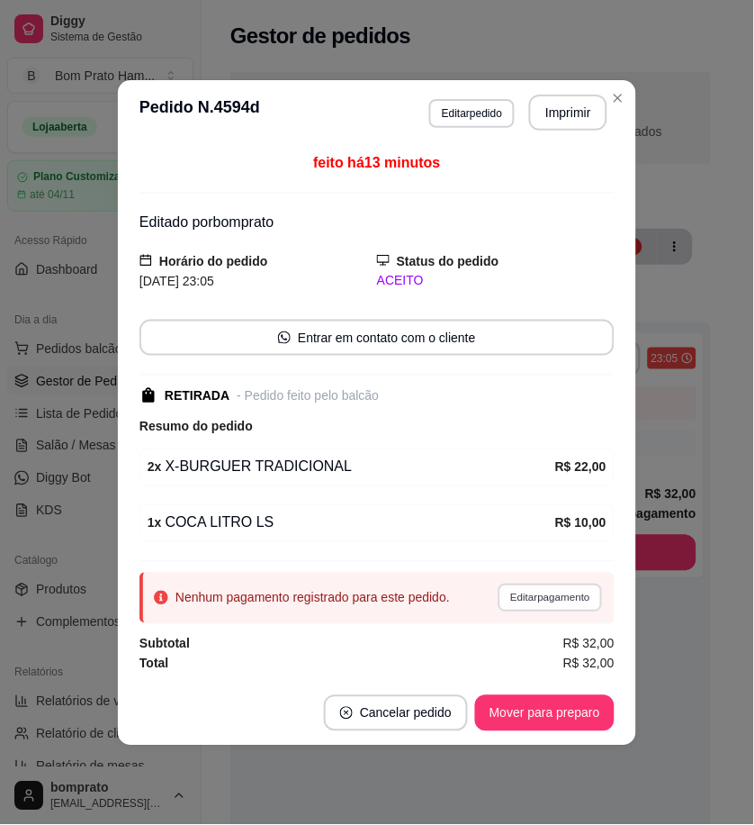
click at [534, 594] on button "Editar pagamento" at bounding box center [550, 597] width 104 height 28
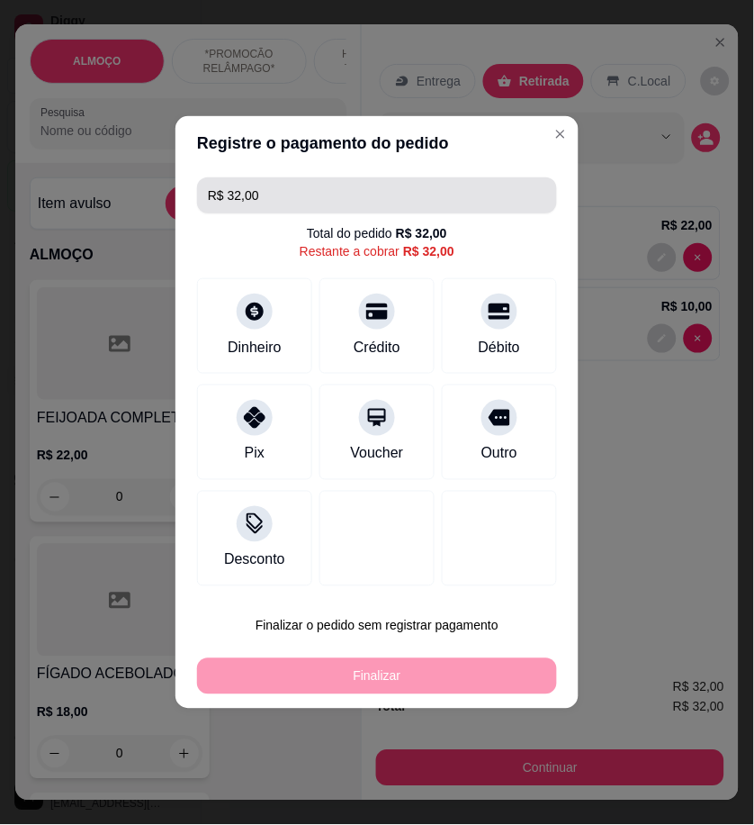
click at [267, 203] on input "R$ 32,00" at bounding box center [377, 195] width 338 height 36
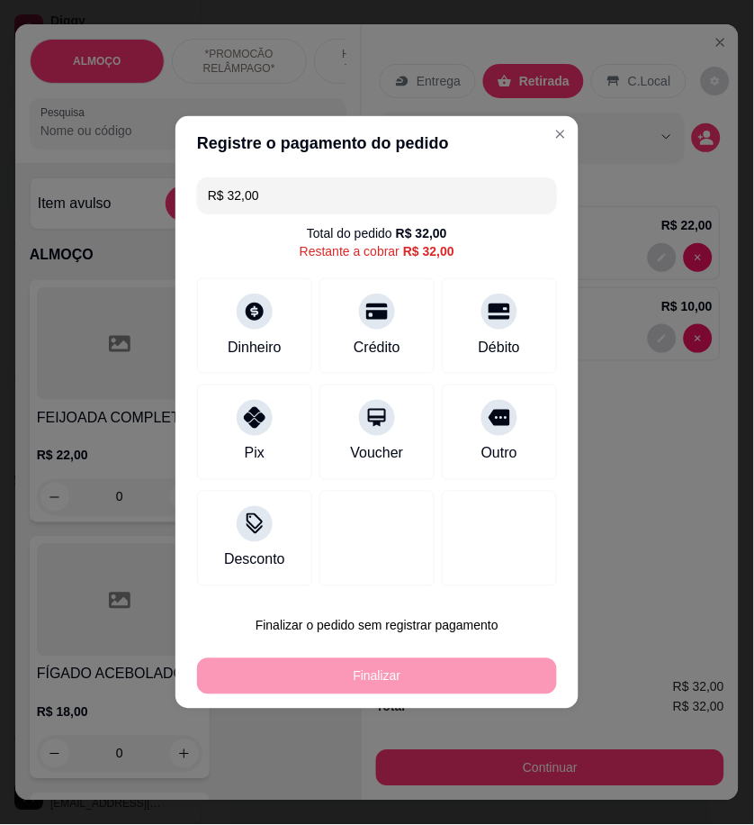
click at [267, 203] on input "R$ 32,00" at bounding box center [377, 195] width 338 height 36
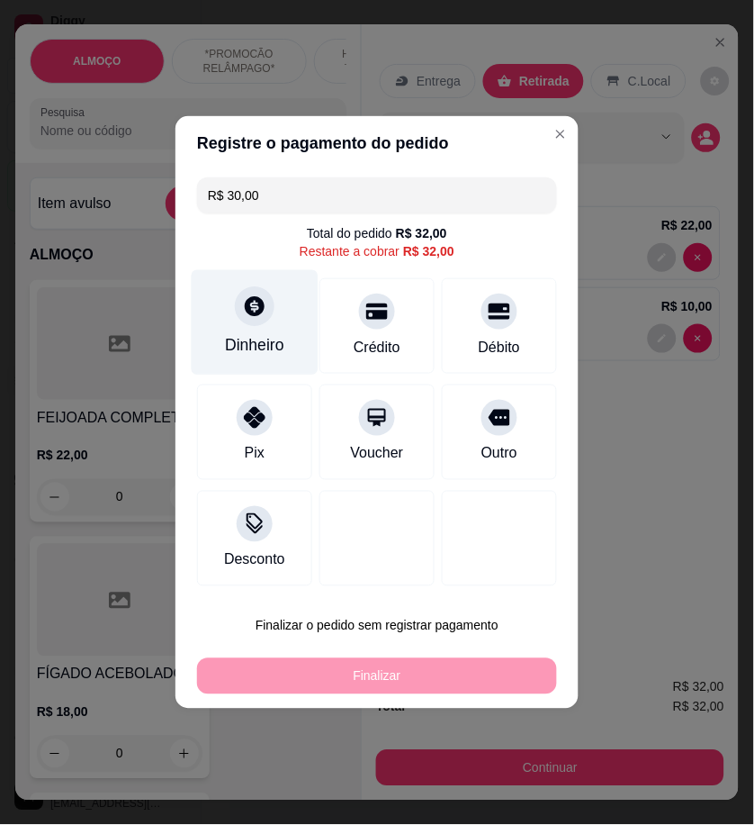
click at [232, 315] on div "Dinheiro" at bounding box center [255, 322] width 127 height 105
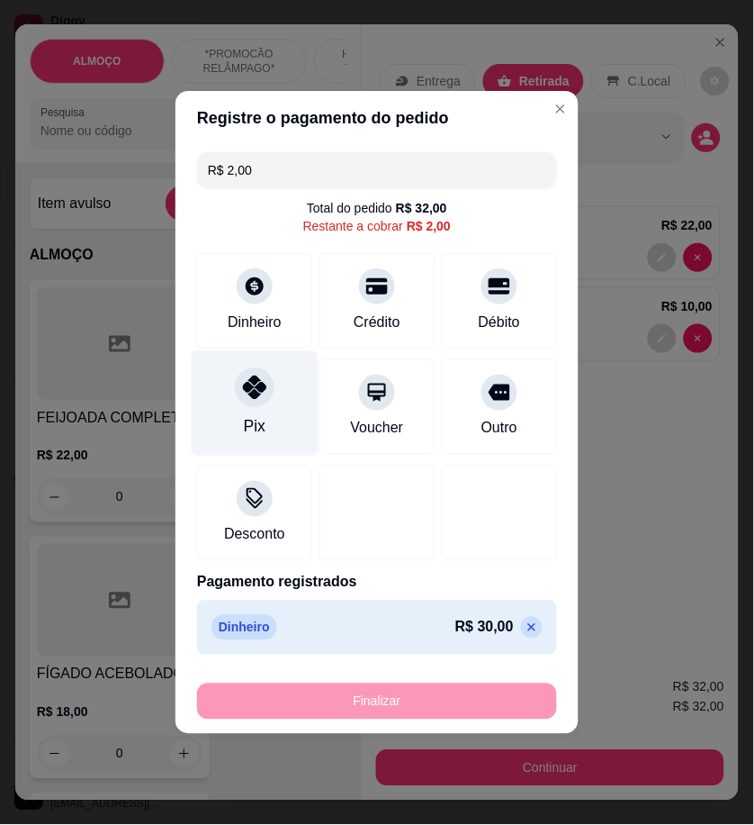
click at [222, 379] on div "Pix" at bounding box center [255, 403] width 127 height 105
type input "R$ 0,00"
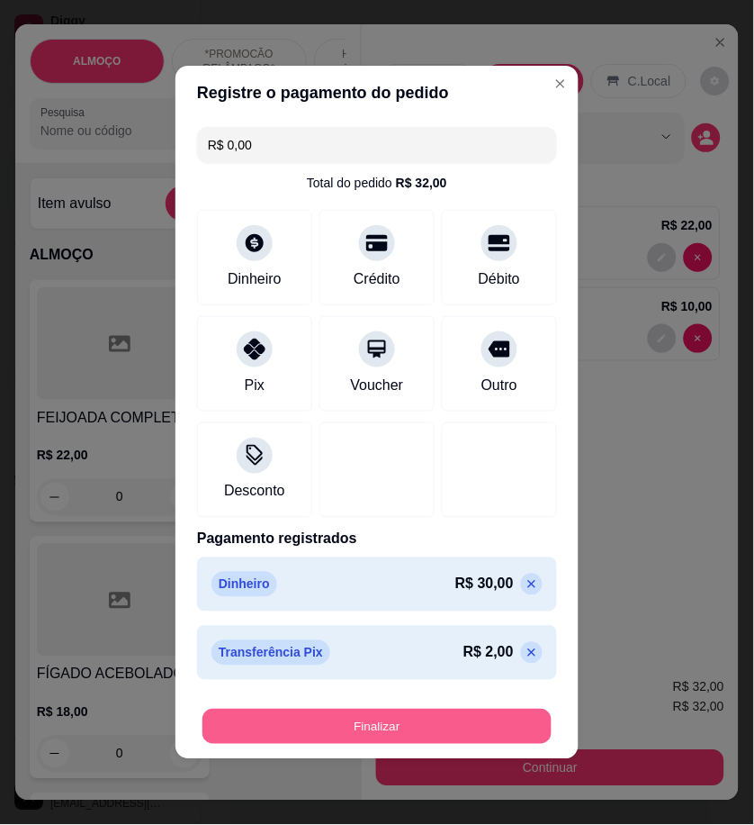
click at [428, 717] on button "Finalizar" at bounding box center [377, 726] width 349 height 35
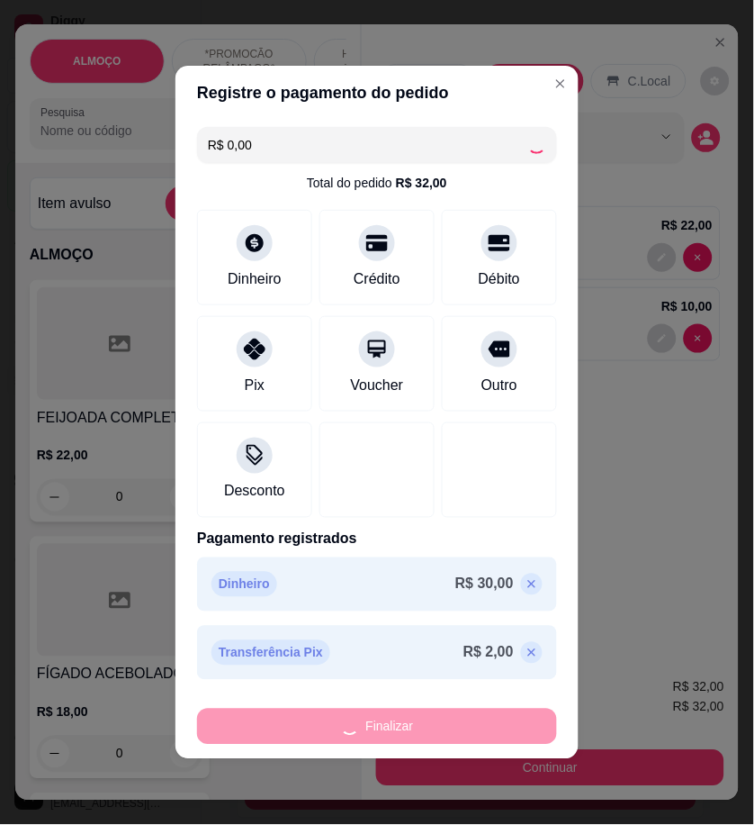
type input "0"
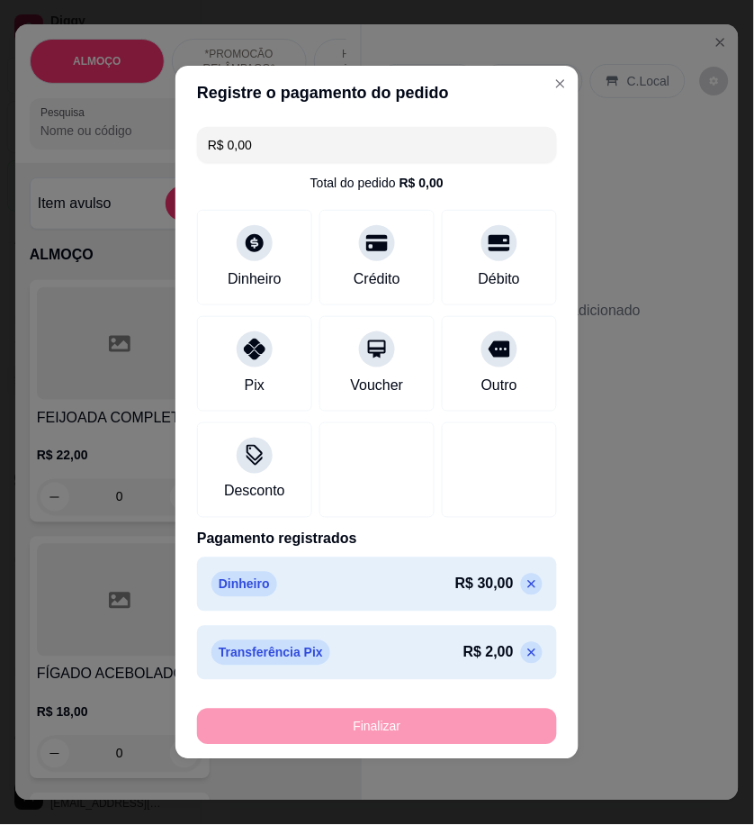
type input "-R$ 32,00"
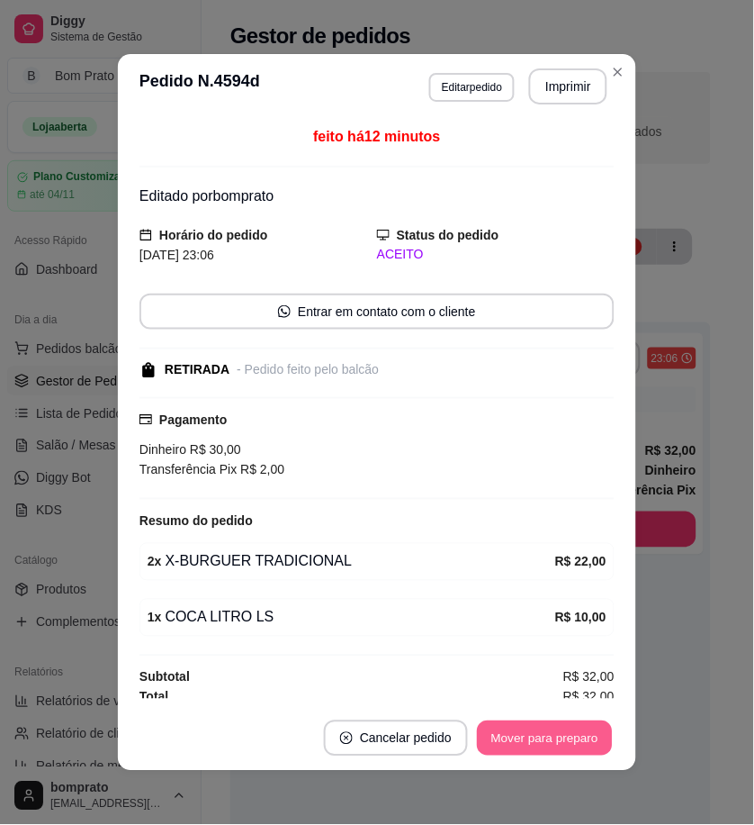
click at [536, 732] on button "Mover para preparo" at bounding box center [544, 738] width 135 height 35
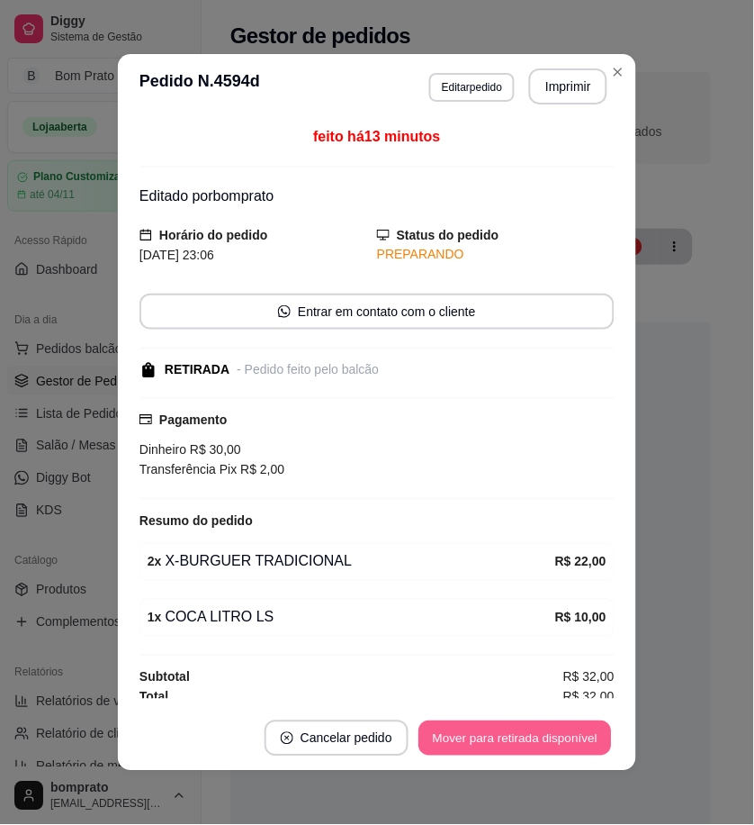
click at [537, 729] on button "Mover para retirada disponível" at bounding box center [515, 738] width 193 height 35
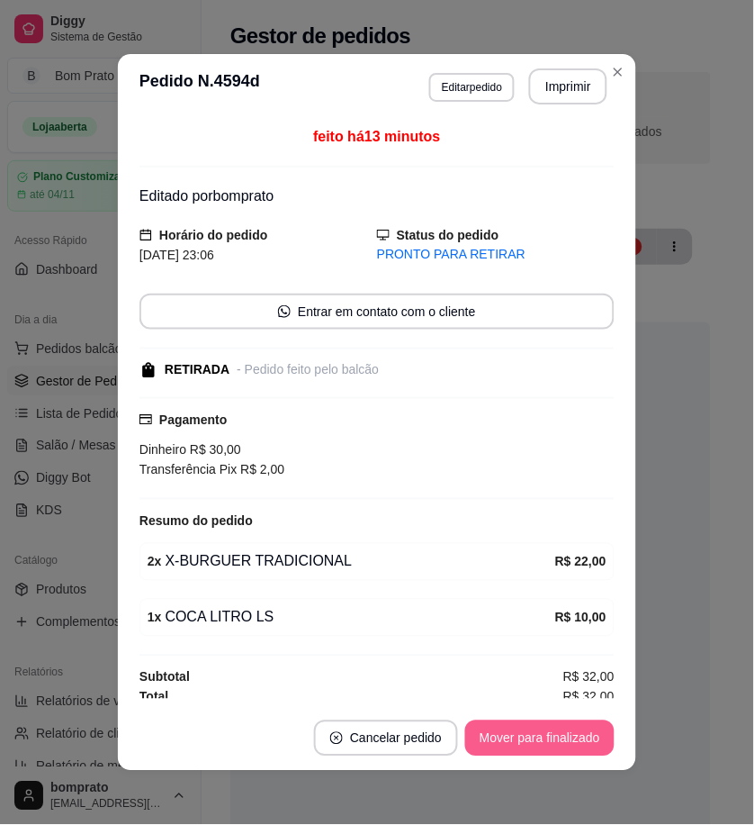
click at [537, 729] on button "Mover para finalizado" at bounding box center [539, 738] width 149 height 36
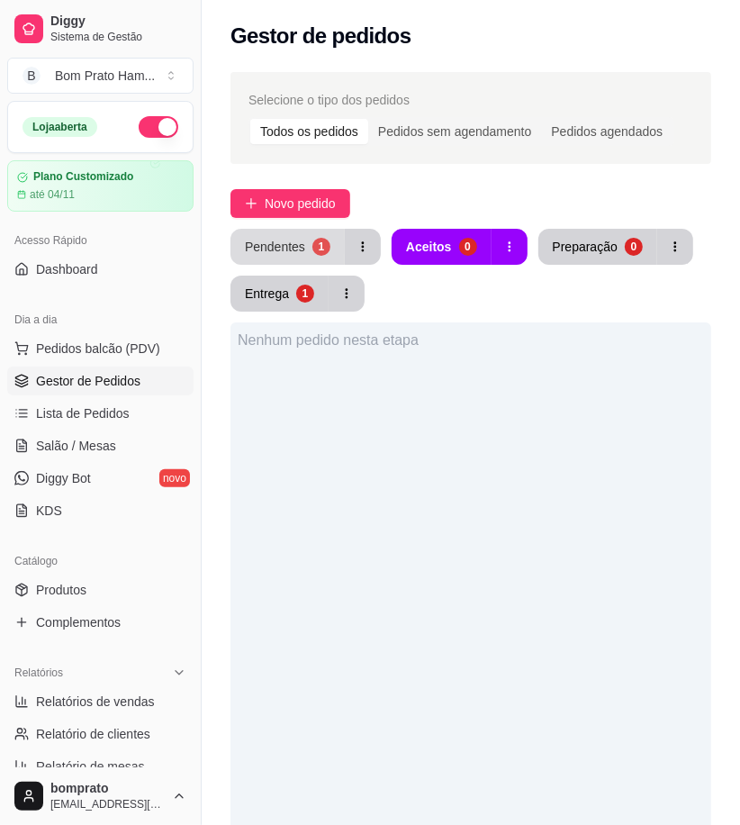
click at [289, 254] on div "Pendentes" at bounding box center [275, 247] width 60 height 18
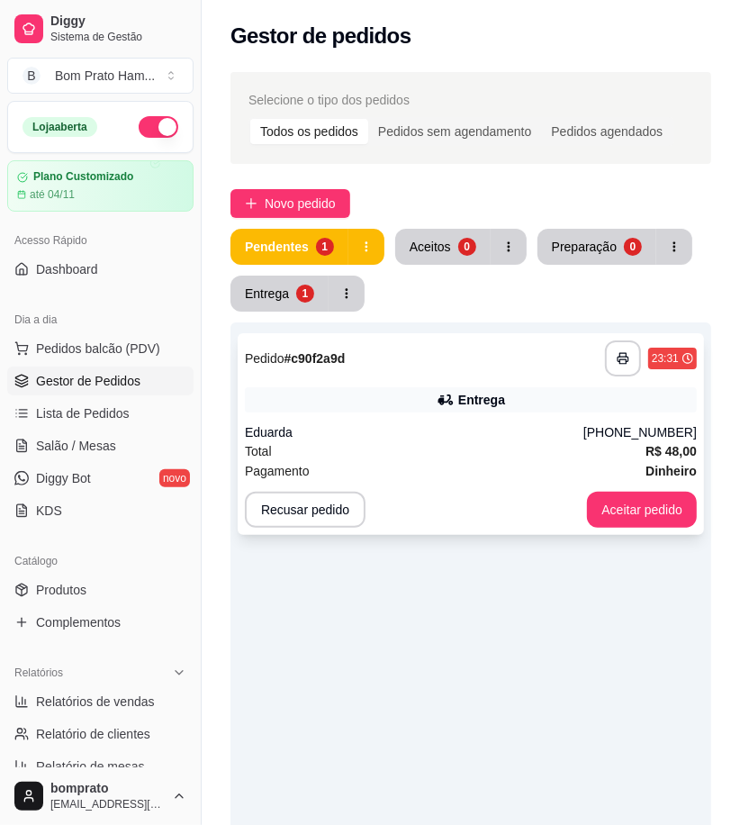
click at [383, 469] on div "Pagamento Dinheiro" at bounding box center [471, 471] width 452 height 20
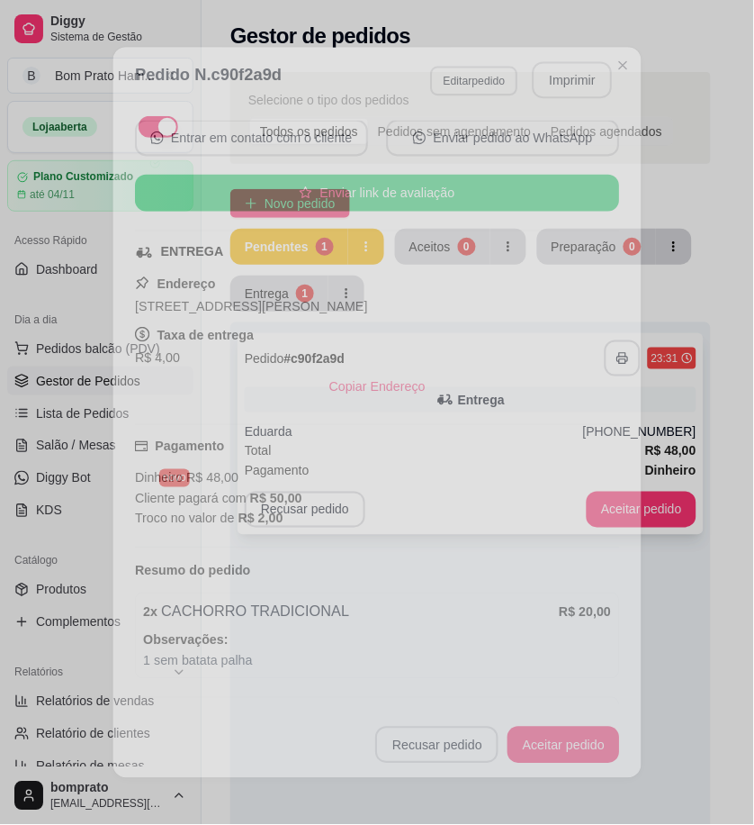
scroll to position [317, 0]
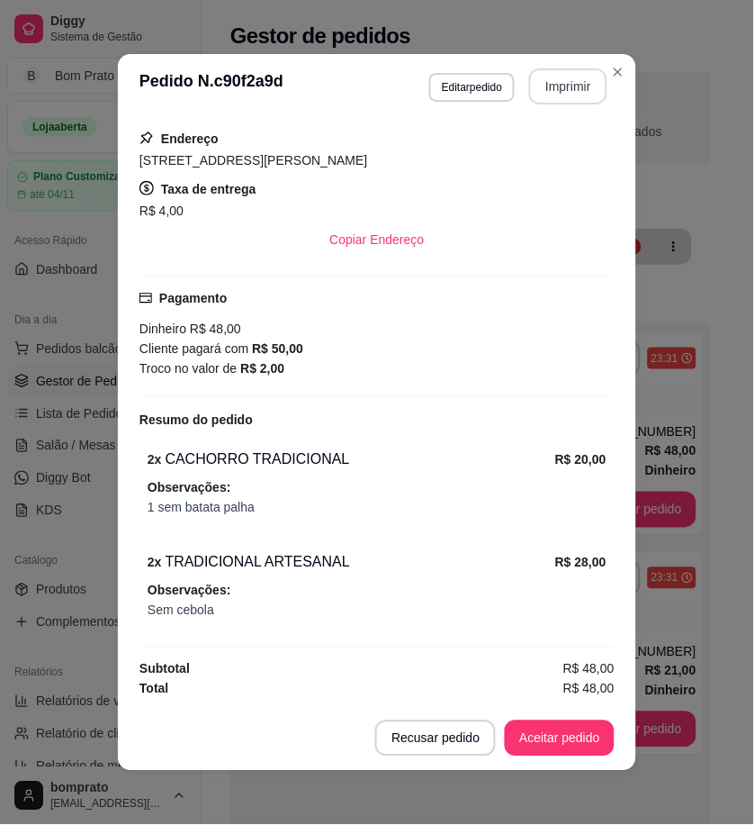
click at [565, 88] on button "Imprimir" at bounding box center [568, 86] width 78 height 36
click at [579, 726] on button "Aceitar pedido" at bounding box center [560, 738] width 110 height 36
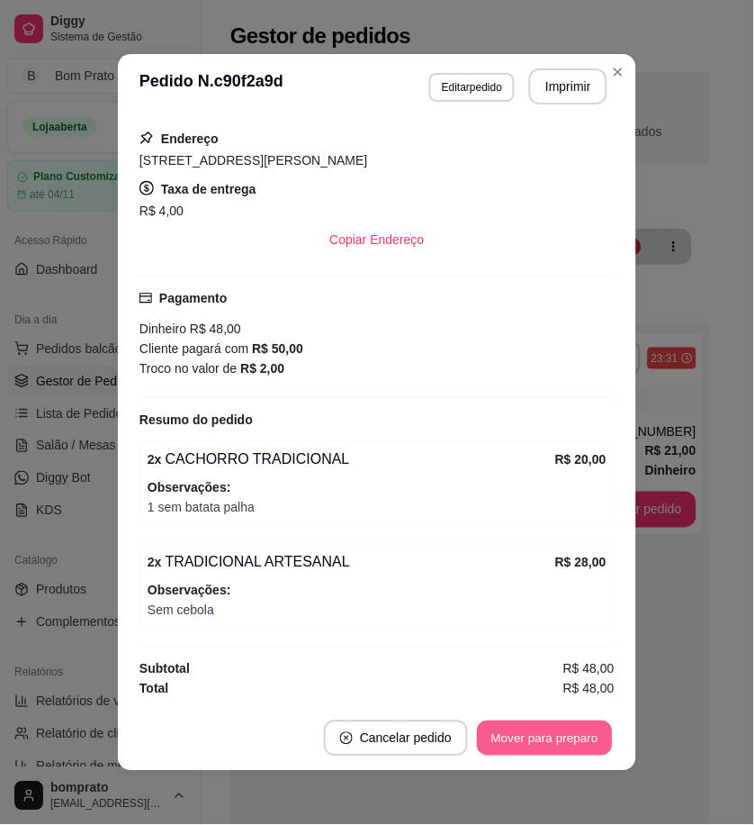
click at [578, 727] on button "Mover para preparo" at bounding box center [544, 738] width 135 height 35
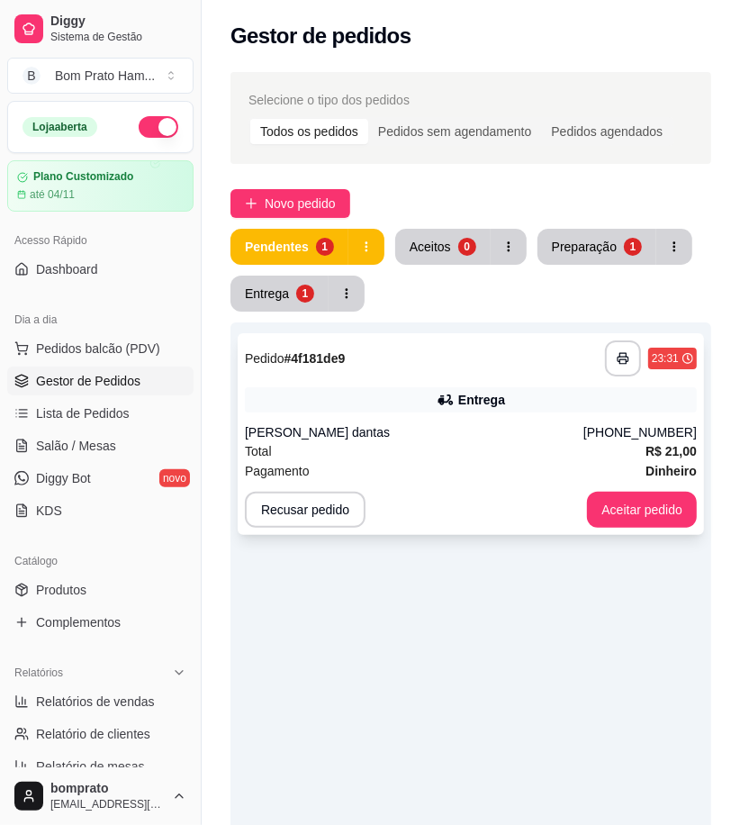
click at [451, 446] on div "Total R$ 21,00" at bounding box center [471, 451] width 452 height 20
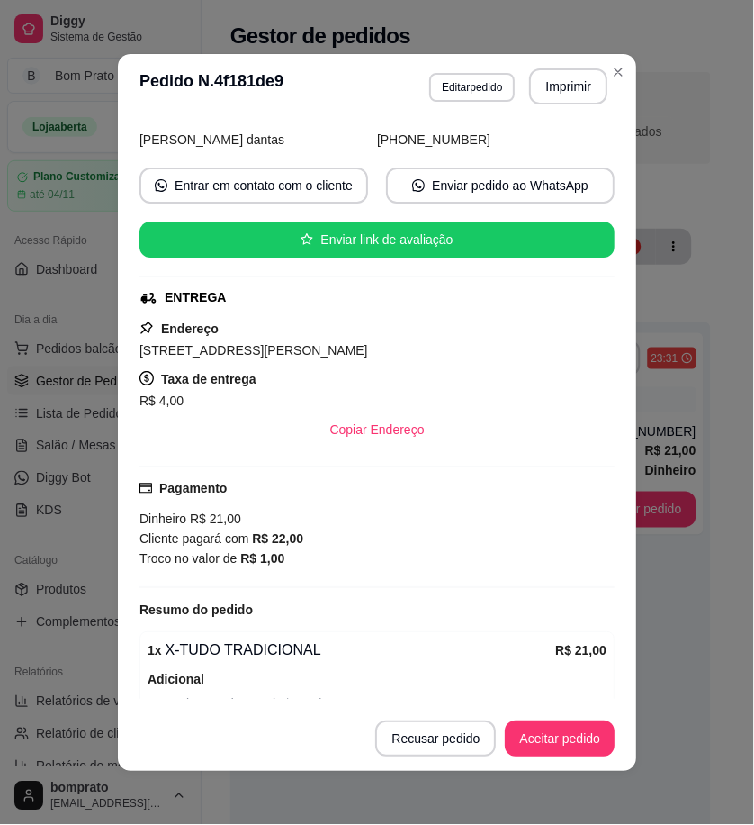
scroll to position [243, 0]
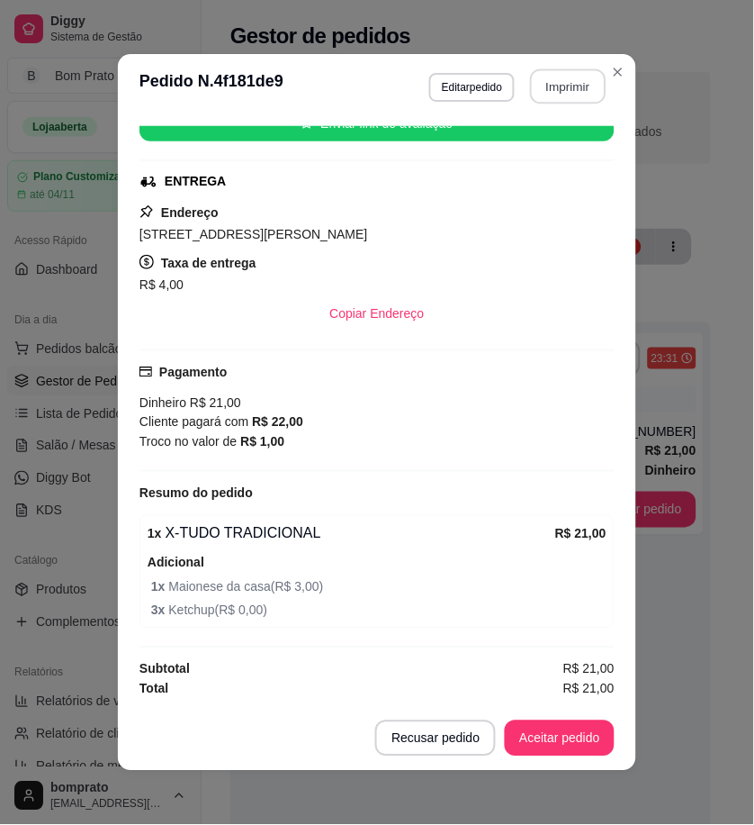
click at [563, 86] on button "Imprimir" at bounding box center [569, 86] width 76 height 35
click at [569, 735] on button "Aceitar pedido" at bounding box center [560, 738] width 110 height 36
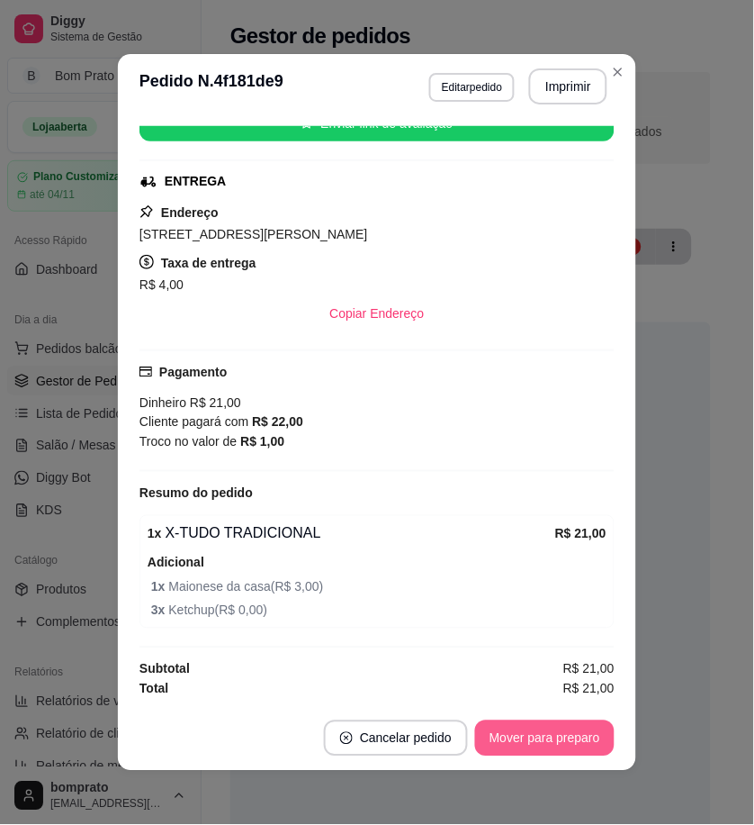
click at [569, 735] on button "Mover para preparo" at bounding box center [545, 738] width 140 height 36
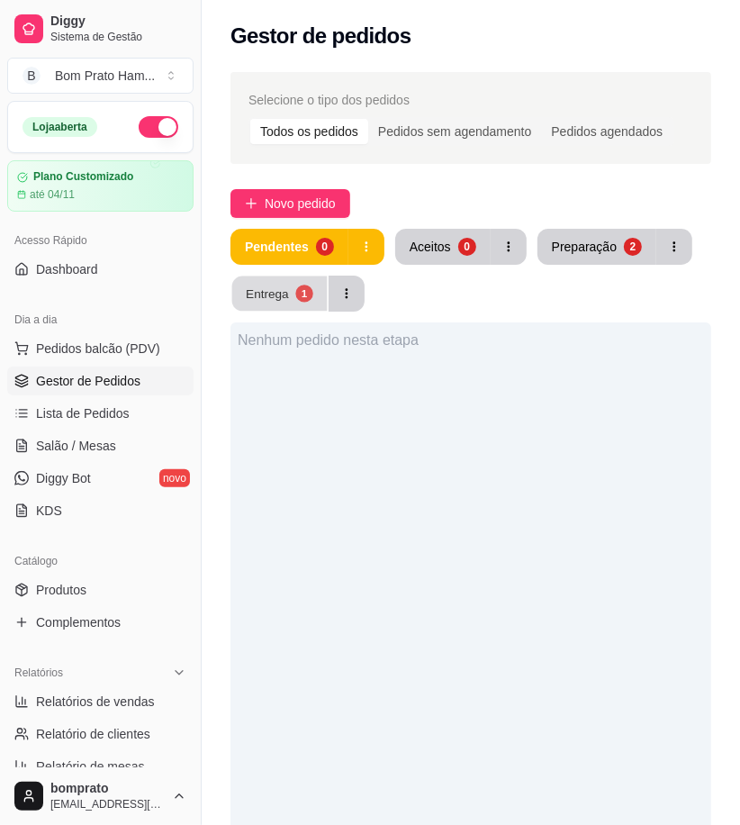
click at [270, 297] on div "Entrega" at bounding box center [267, 292] width 43 height 17
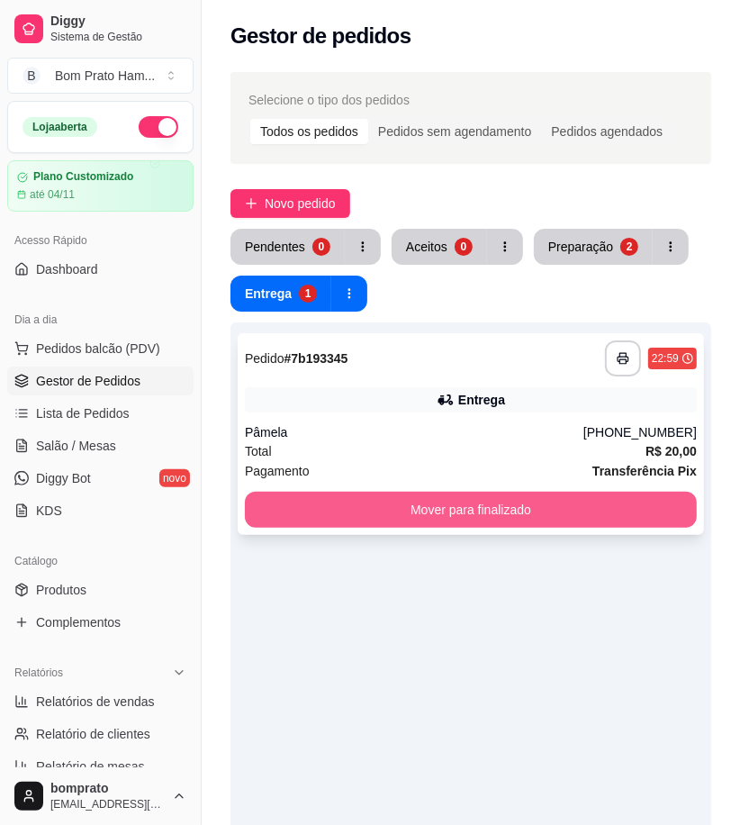
click at [518, 510] on button "Mover para finalizado" at bounding box center [471, 509] width 452 height 36
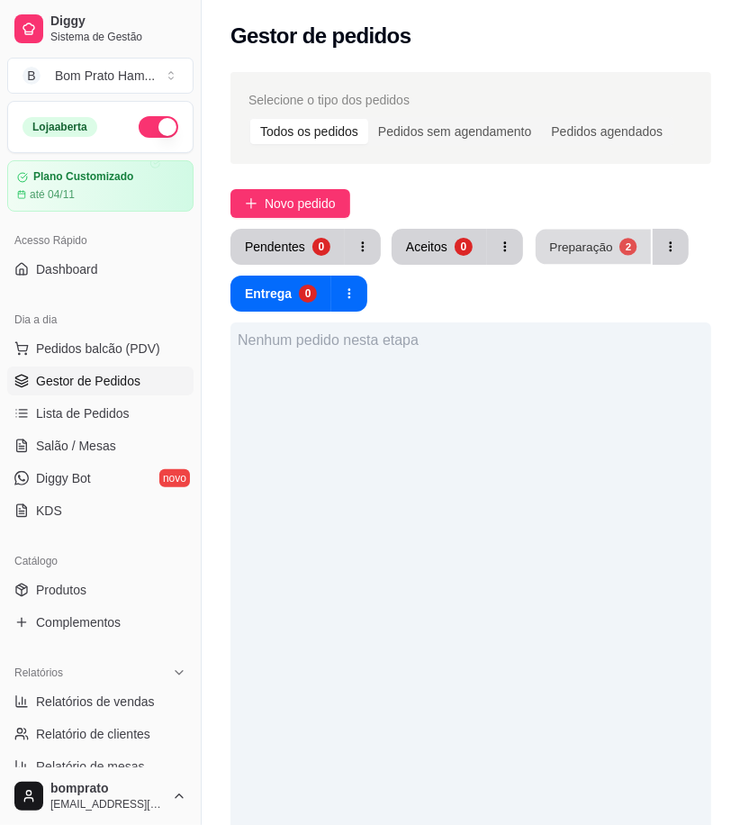
click at [581, 237] on button "Preparação 2" at bounding box center [593, 247] width 115 height 35
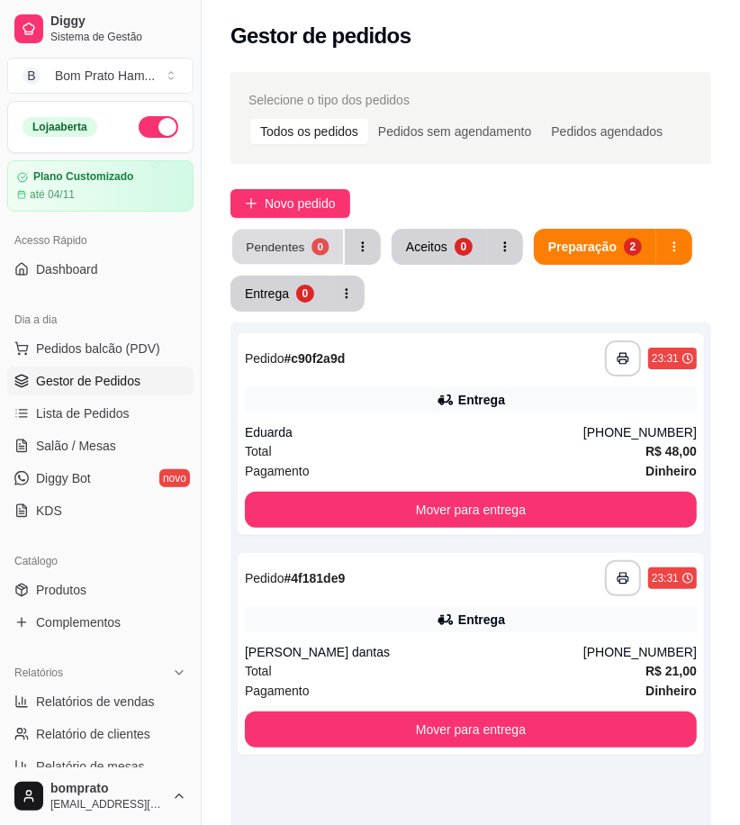
click at [279, 239] on div "Pendentes" at bounding box center [275, 246] width 59 height 17
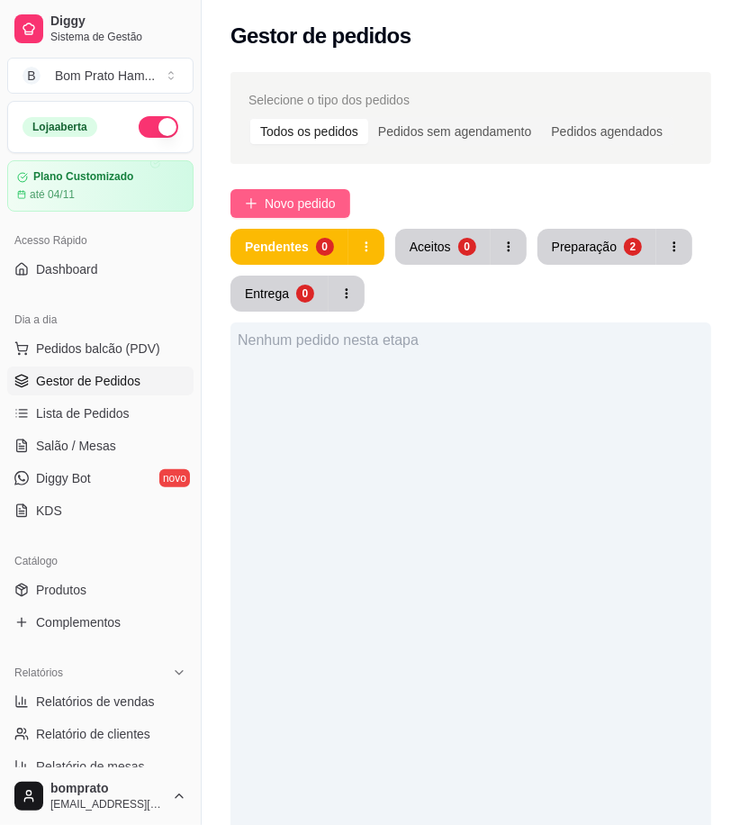
click at [290, 200] on span "Novo pedido" at bounding box center [300, 204] width 71 height 20
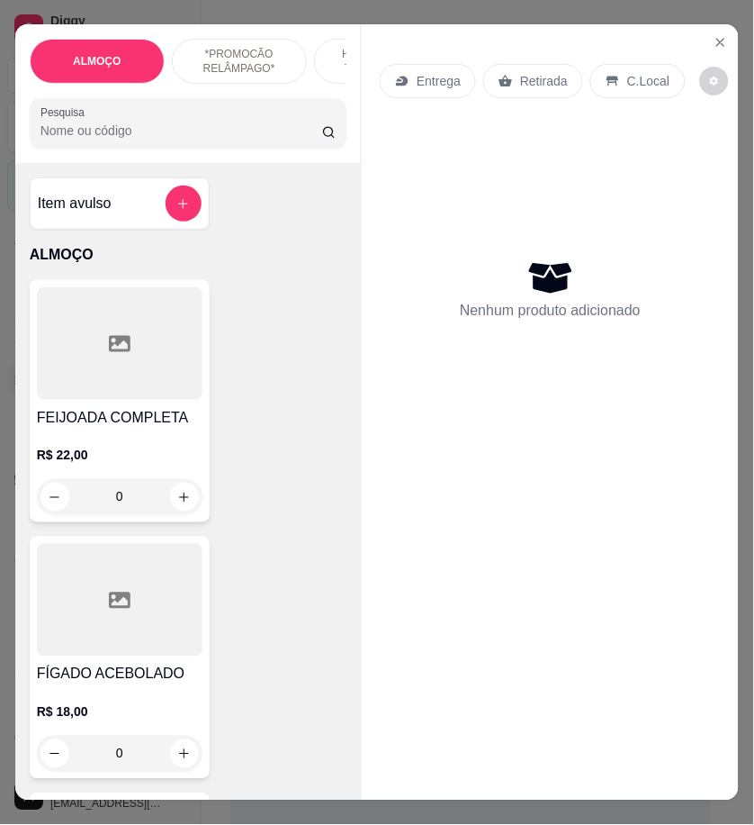
click at [87, 131] on input "Pesquisa" at bounding box center [182, 131] width 282 height 18
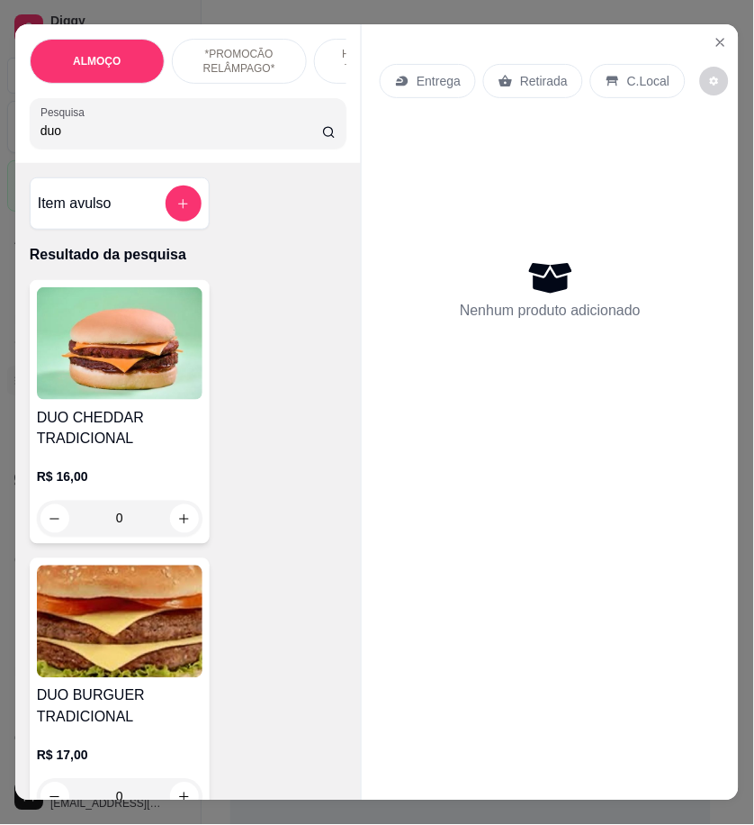
type input "duo"
click at [178, 626] on img at bounding box center [120, 621] width 166 height 113
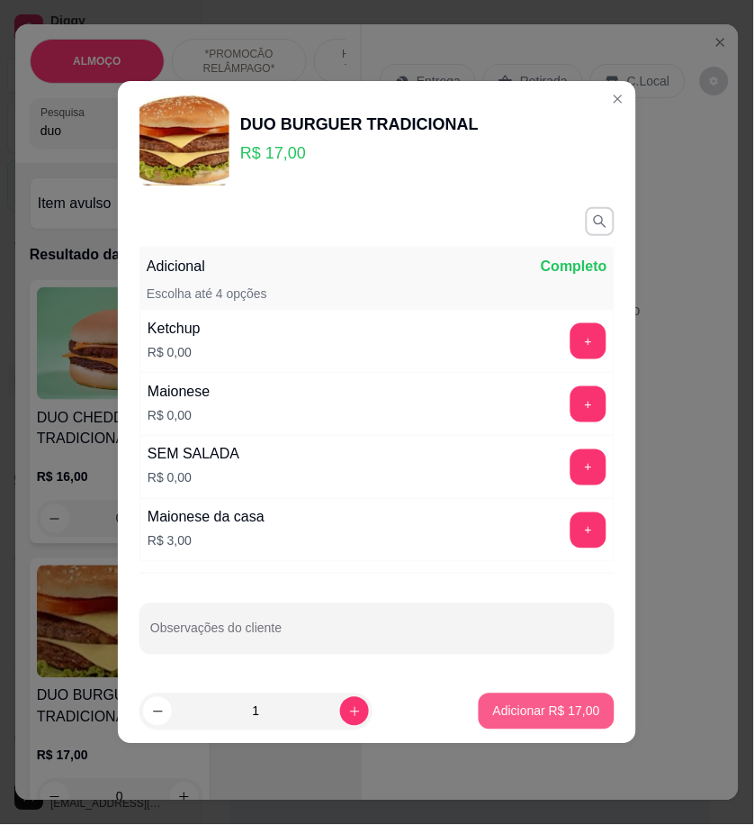
click at [563, 717] on p "Adicionar R$ 17,00" at bounding box center [546, 711] width 107 height 18
type input "1"
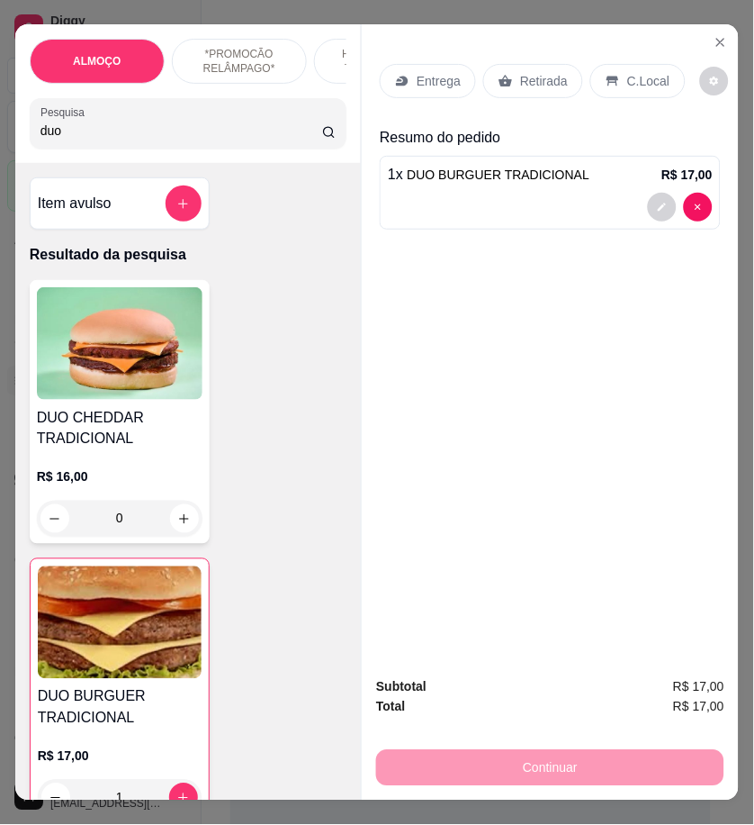
click at [417, 78] on p "Entrega" at bounding box center [439, 81] width 44 height 18
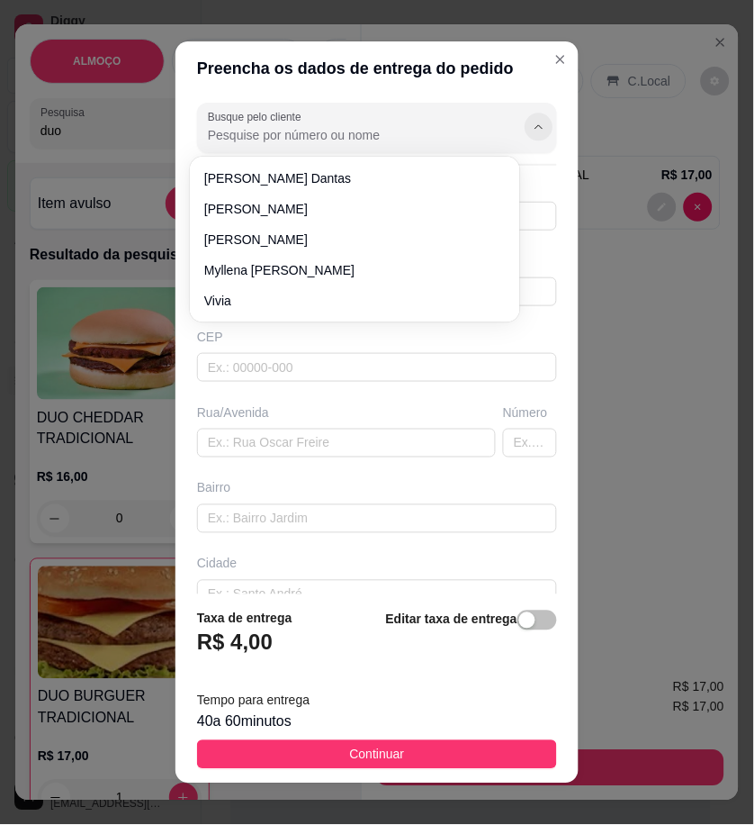
click at [525, 133] on button "Show suggestions" at bounding box center [539, 127] width 28 height 28
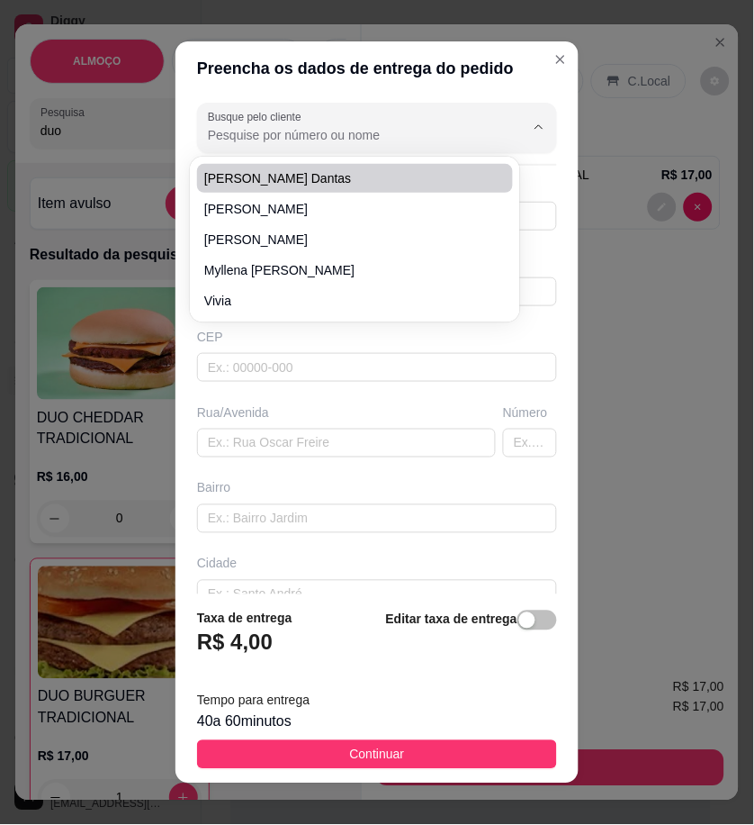
click at [374, 140] on input "Busque pelo cliente" at bounding box center [352, 135] width 288 height 18
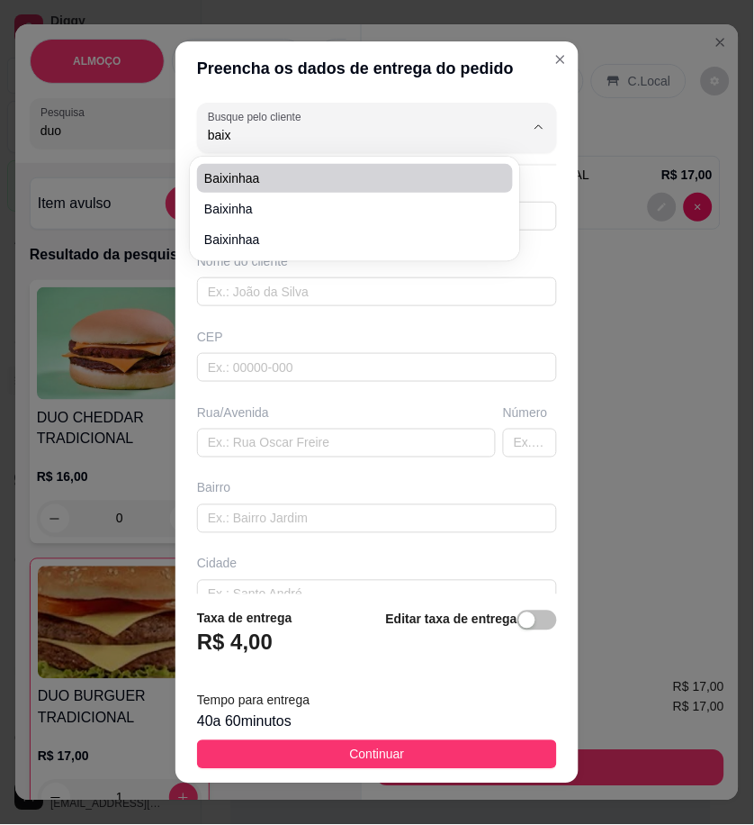
click at [355, 184] on span "baixinhaa" at bounding box center [346, 178] width 284 height 18
type input "baixinhaa"
type input "558791175304"
type input "baixinhaa"
type input "depois do corredor, loteamento cruzeiro do sul"
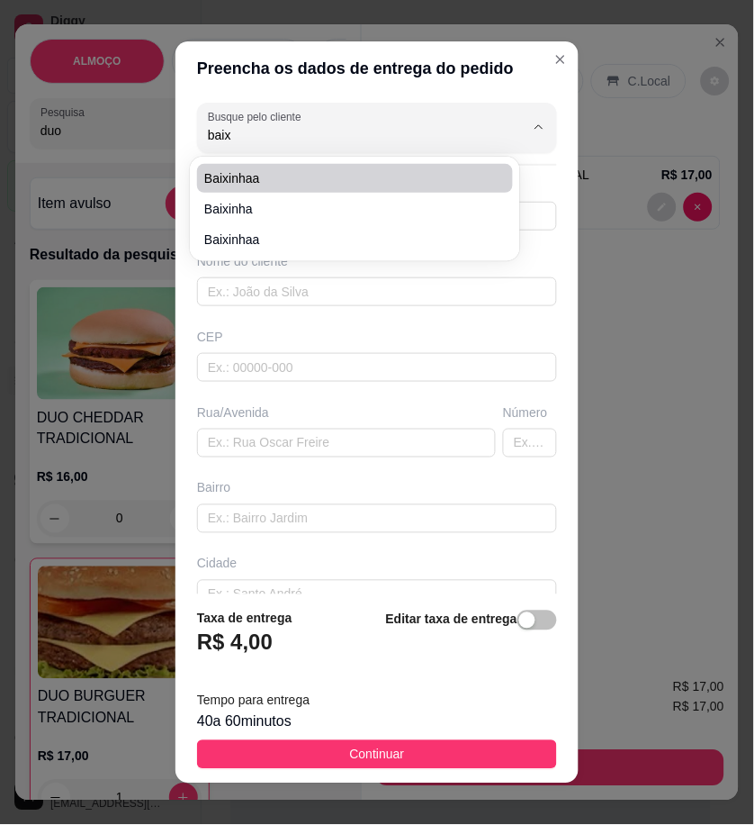
type input "13"
type input "primeira rua"
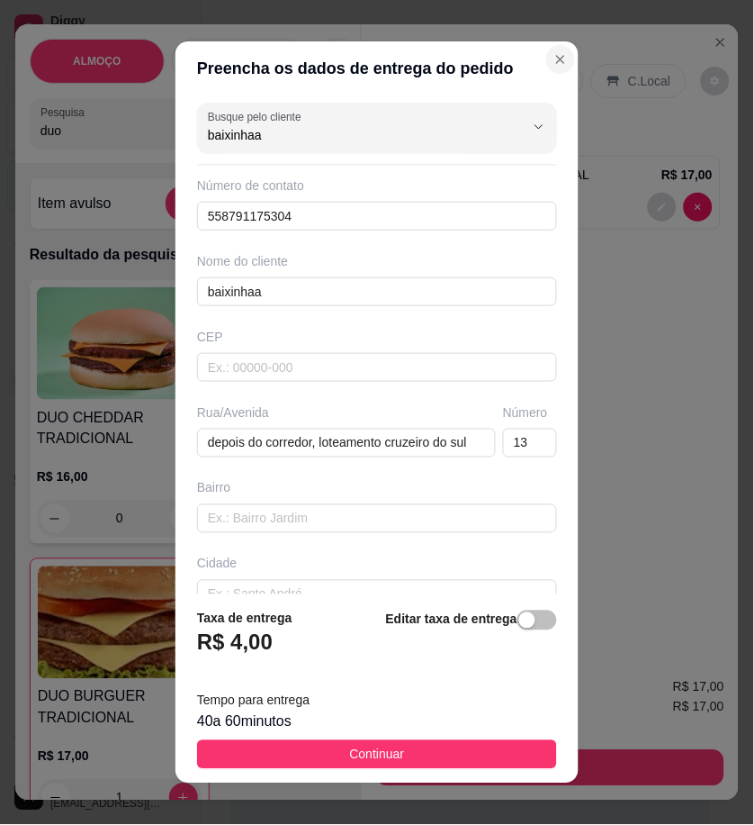
type input "baixinhaa"
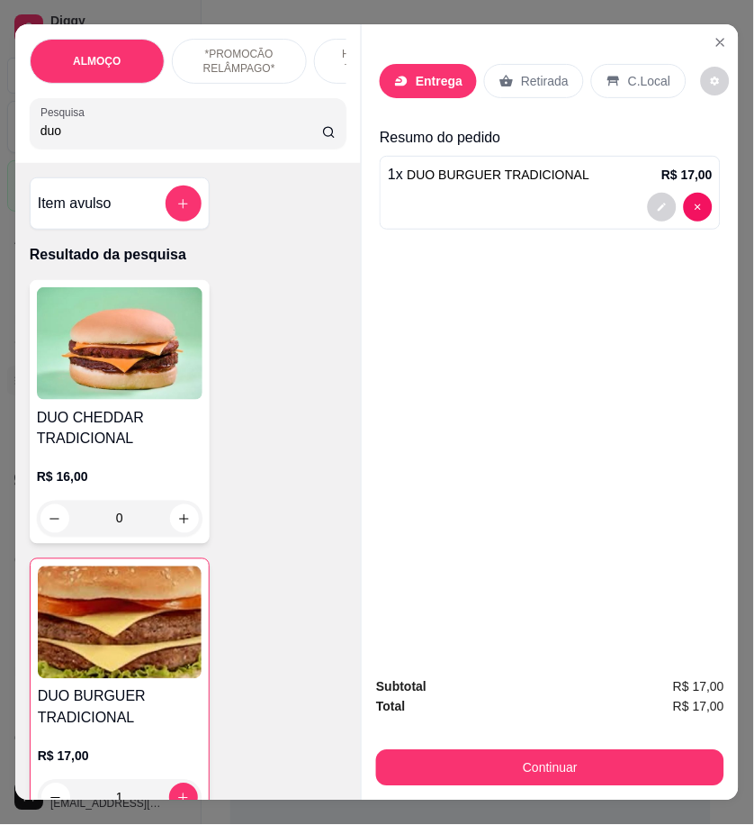
click at [61, 138] on input "duo" at bounding box center [182, 131] width 282 height 18
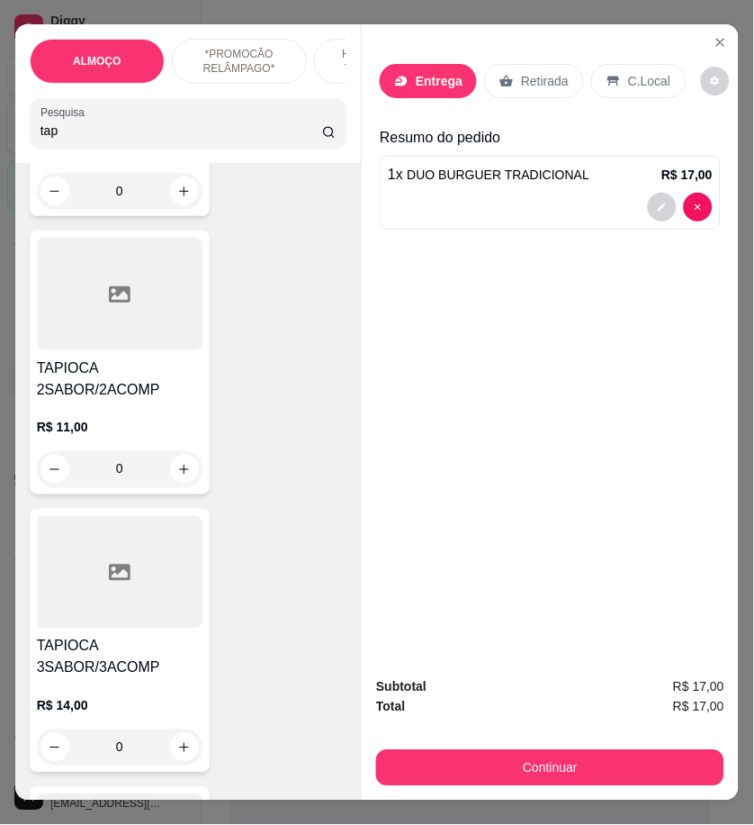
scroll to position [400, 0]
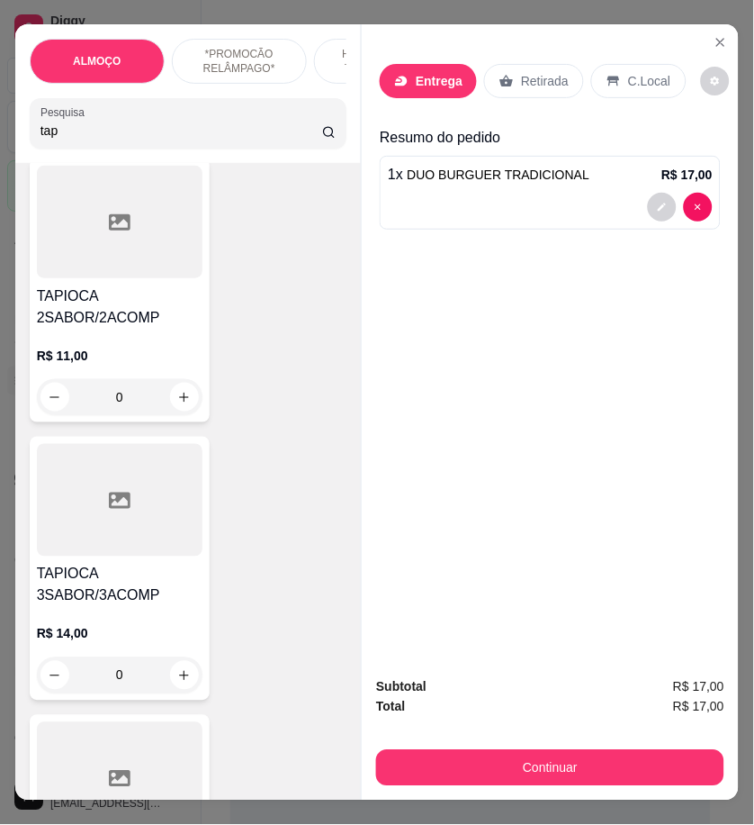
click at [146, 510] on div at bounding box center [120, 500] width 166 height 113
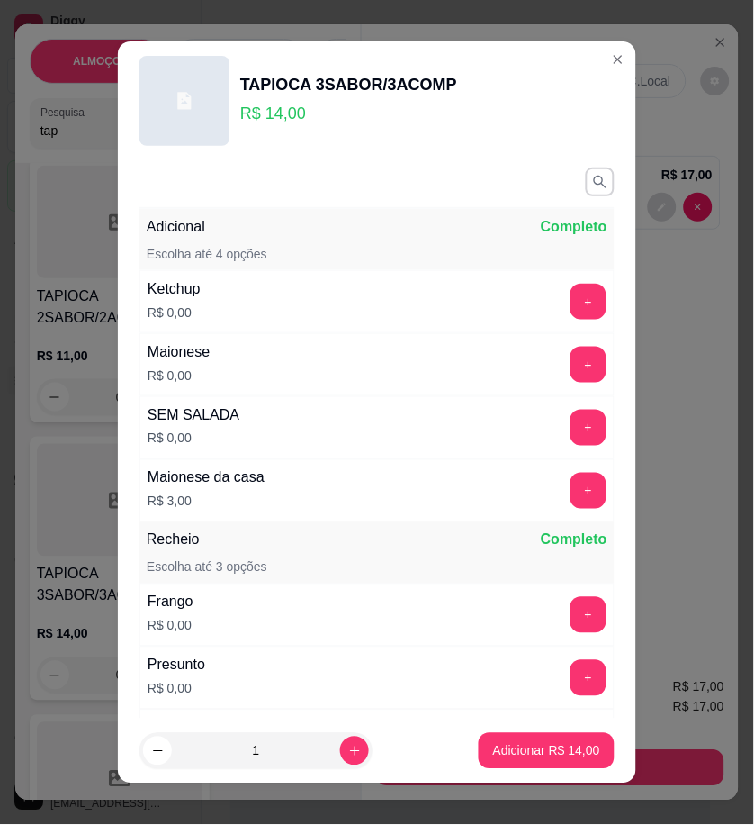
scroll to position [100, 0]
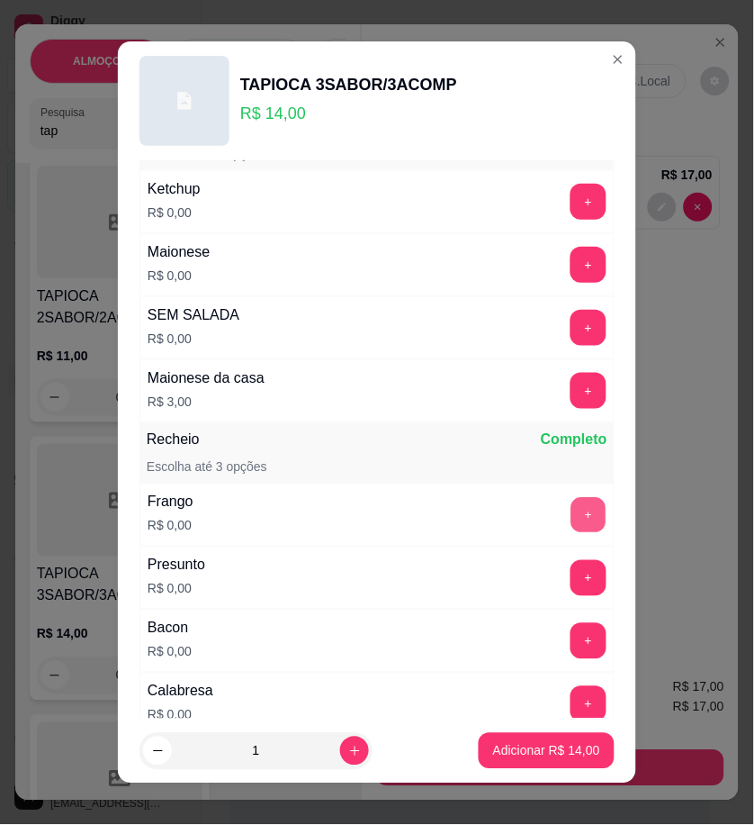
click at [572, 513] on button "+" at bounding box center [589, 514] width 35 height 35
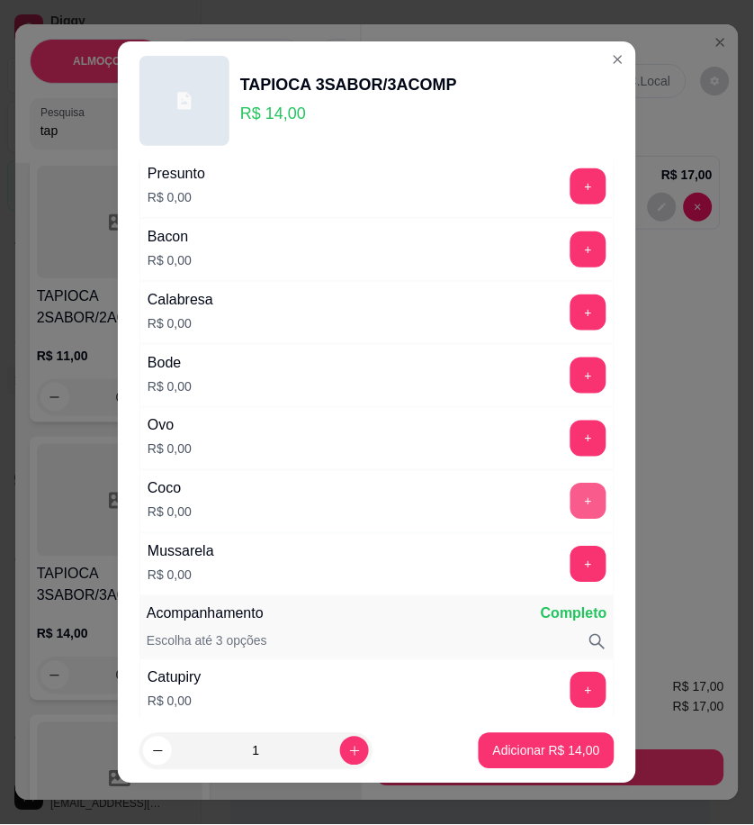
scroll to position [500, 0]
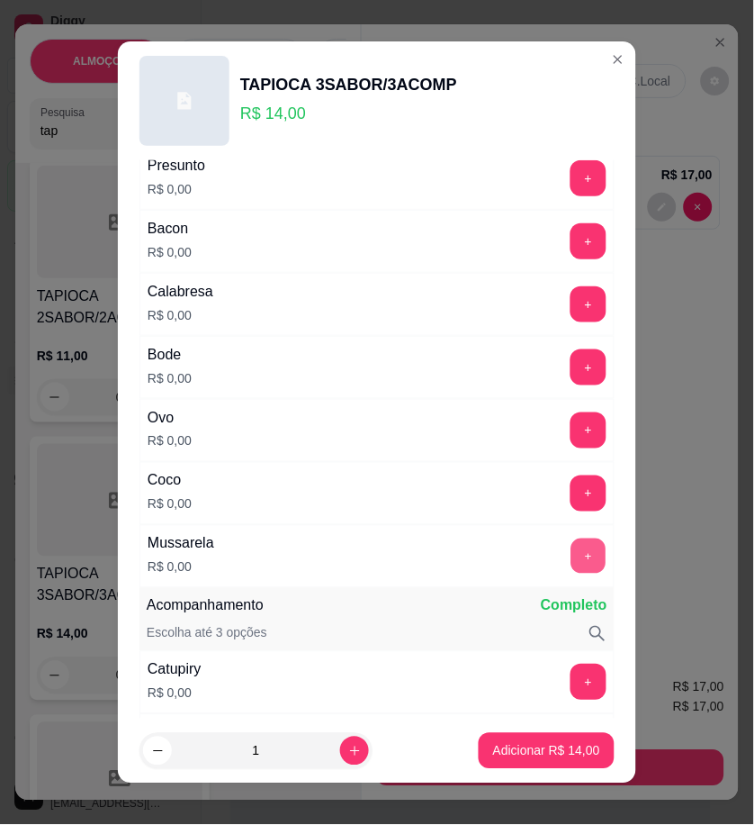
click at [572, 550] on button "+" at bounding box center [589, 555] width 35 height 35
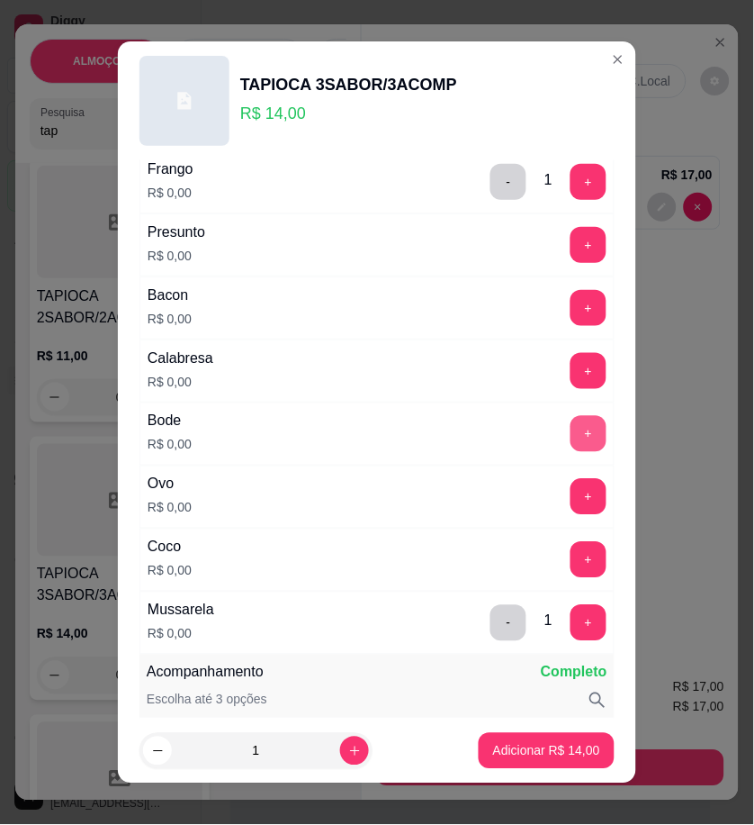
scroll to position [400, 0]
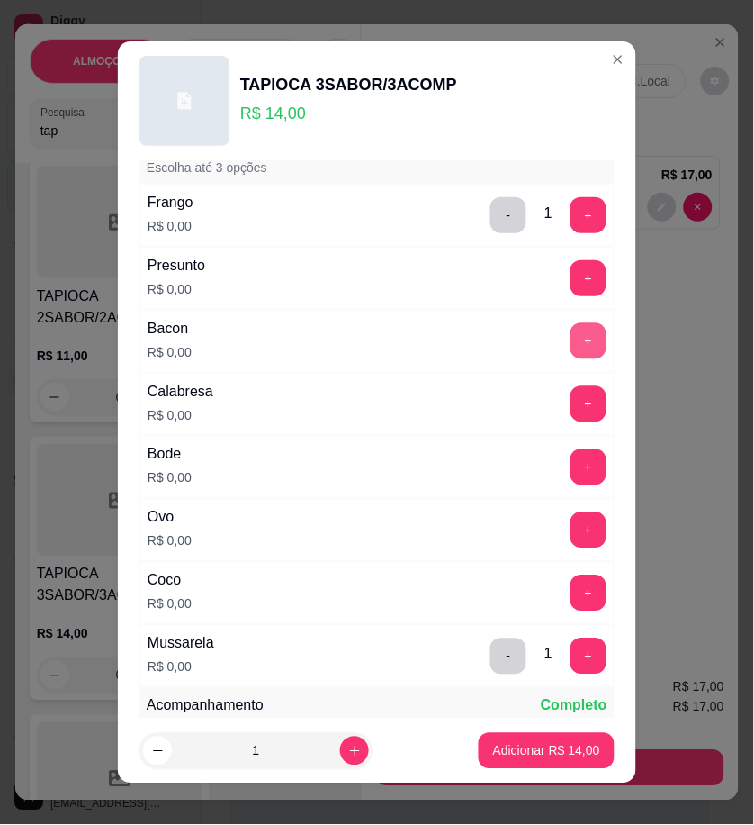
click at [571, 345] on button "+" at bounding box center [589, 341] width 36 height 36
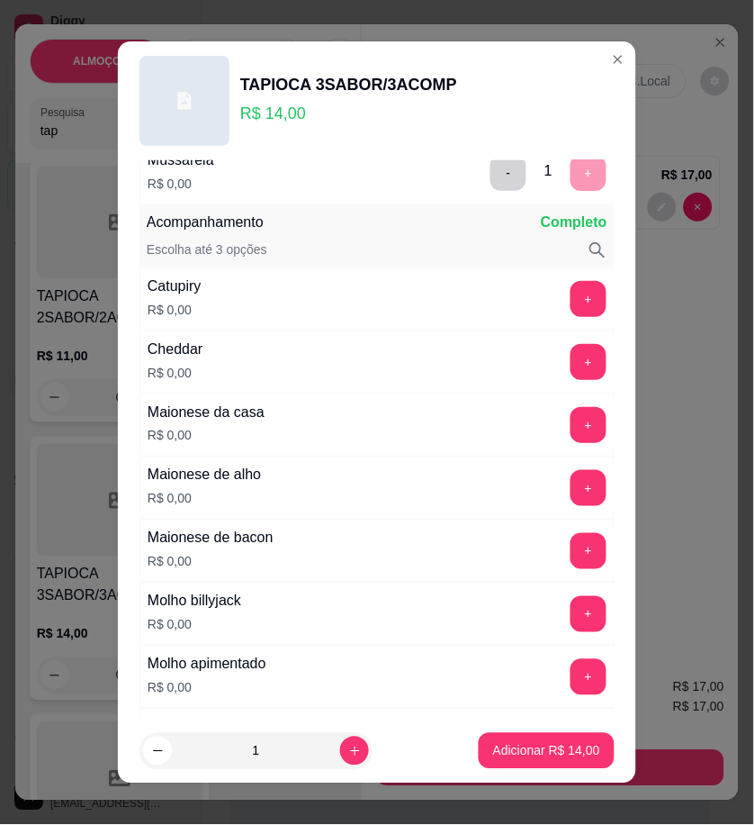
scroll to position [882, 0]
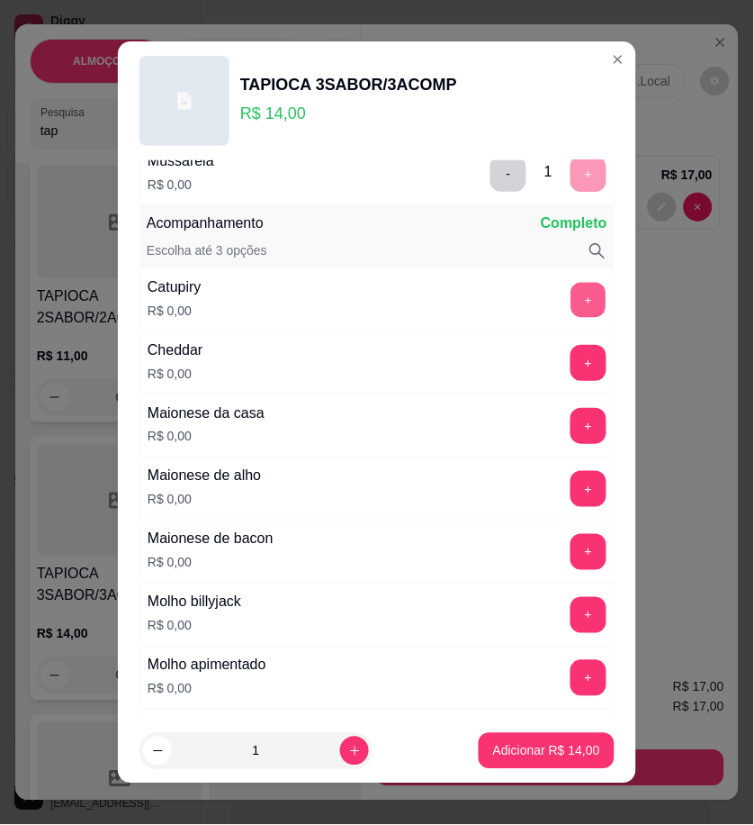
click at [572, 302] on button "+" at bounding box center [589, 299] width 35 height 35
click at [572, 360] on button "+" at bounding box center [589, 362] width 35 height 35
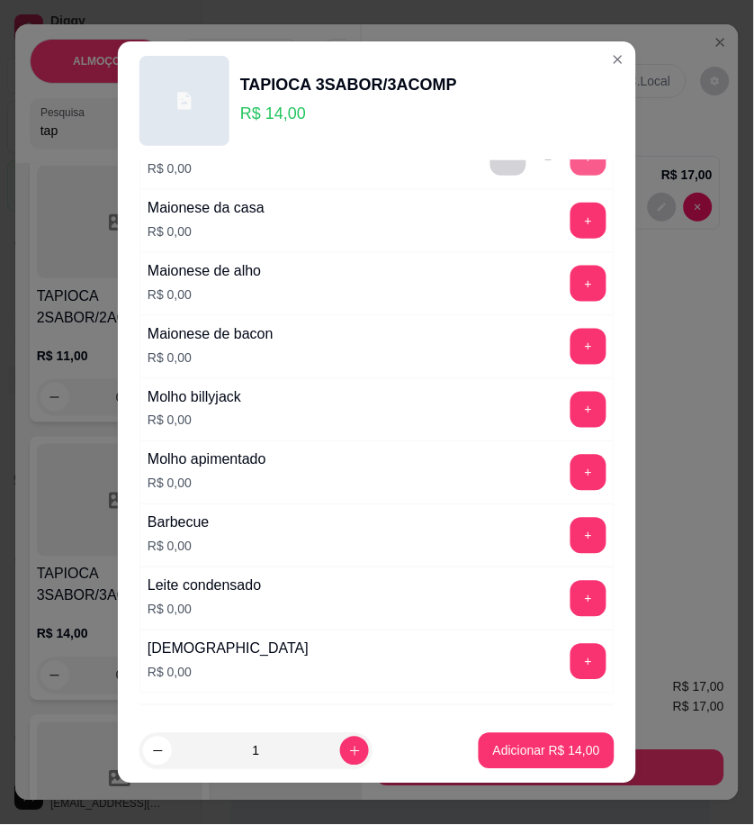
scroll to position [1182, 0]
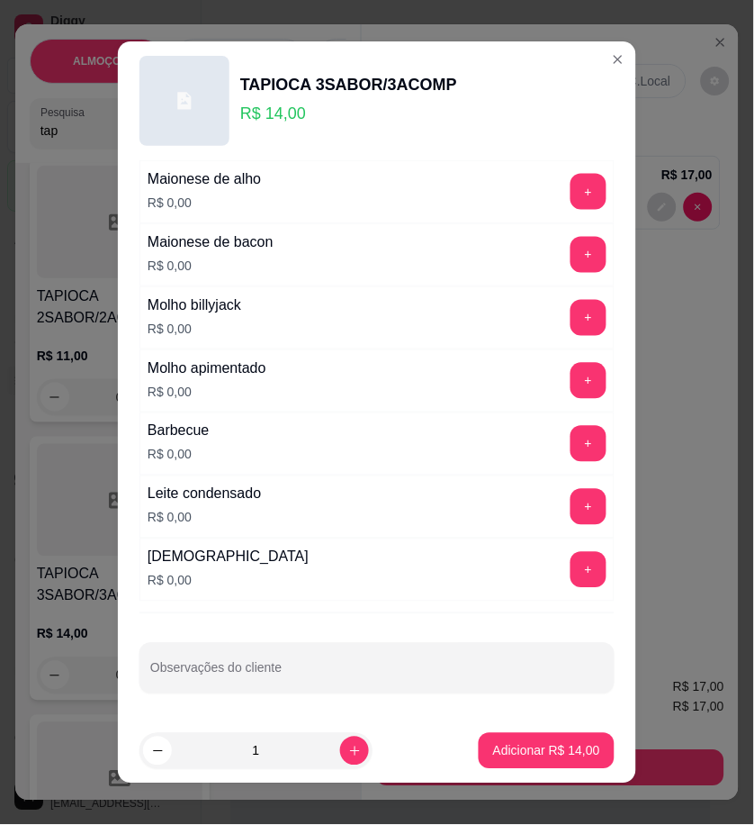
click at [554, 336] on div "Molho billyjack R$ 0,00 +" at bounding box center [377, 317] width 475 height 63
click at [571, 324] on button "+" at bounding box center [589, 318] width 36 height 36
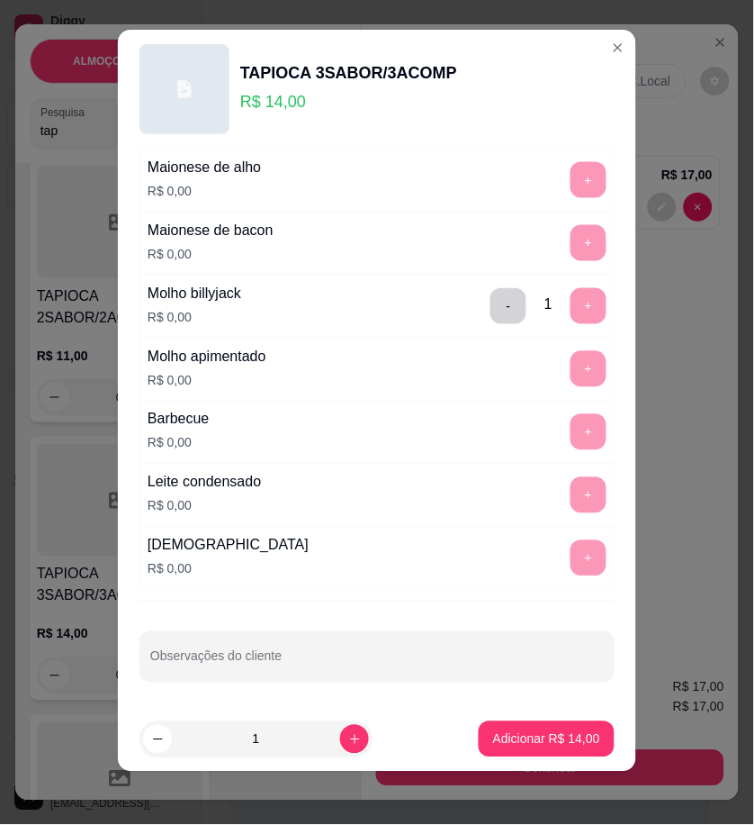
scroll to position [15, 0]
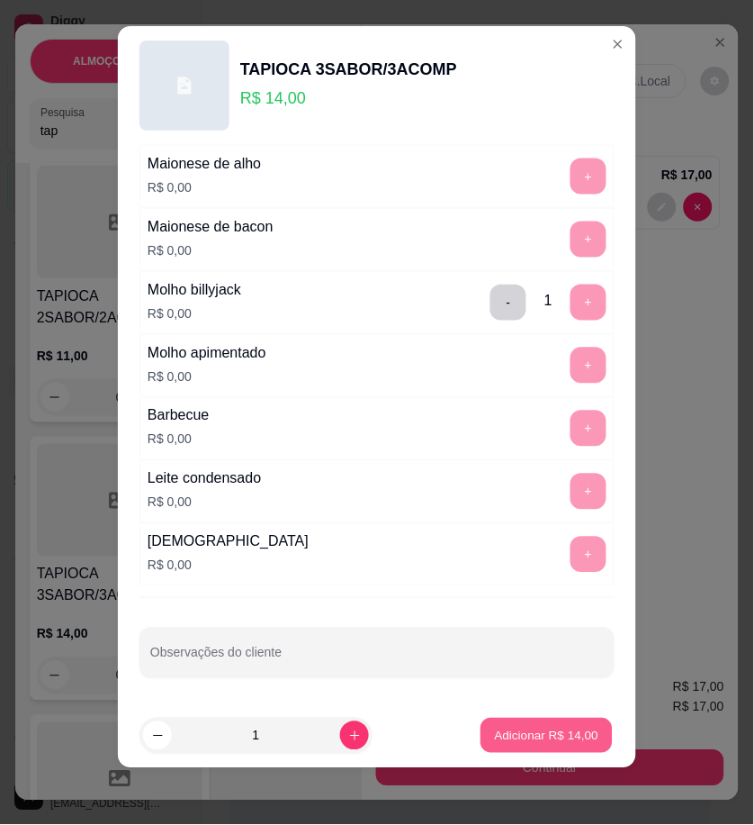
click at [536, 727] on p "Adicionar R$ 14,00" at bounding box center [547, 735] width 104 height 17
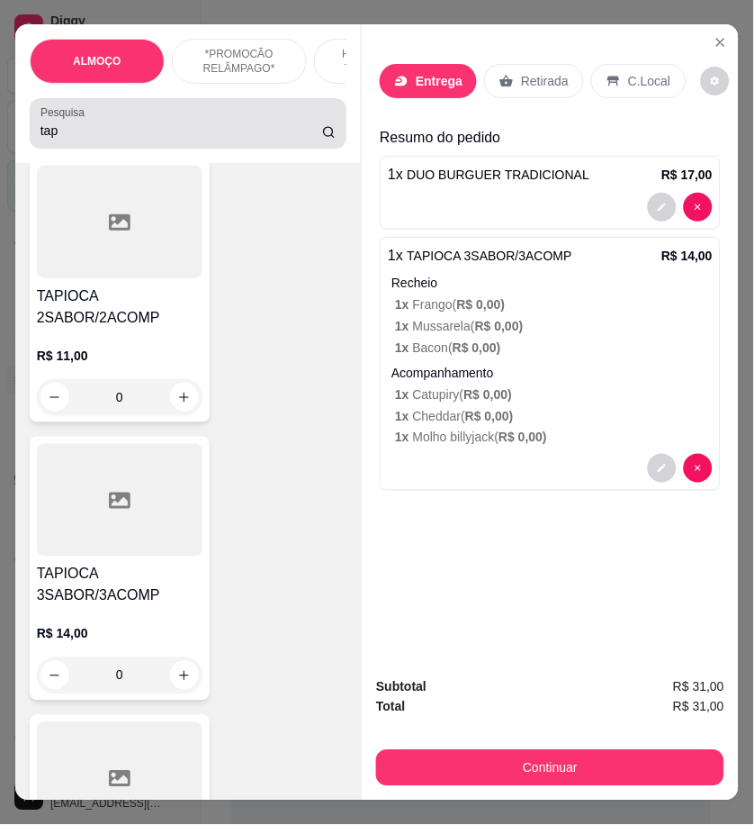
click at [75, 132] on input "tap" at bounding box center [182, 131] width 282 height 18
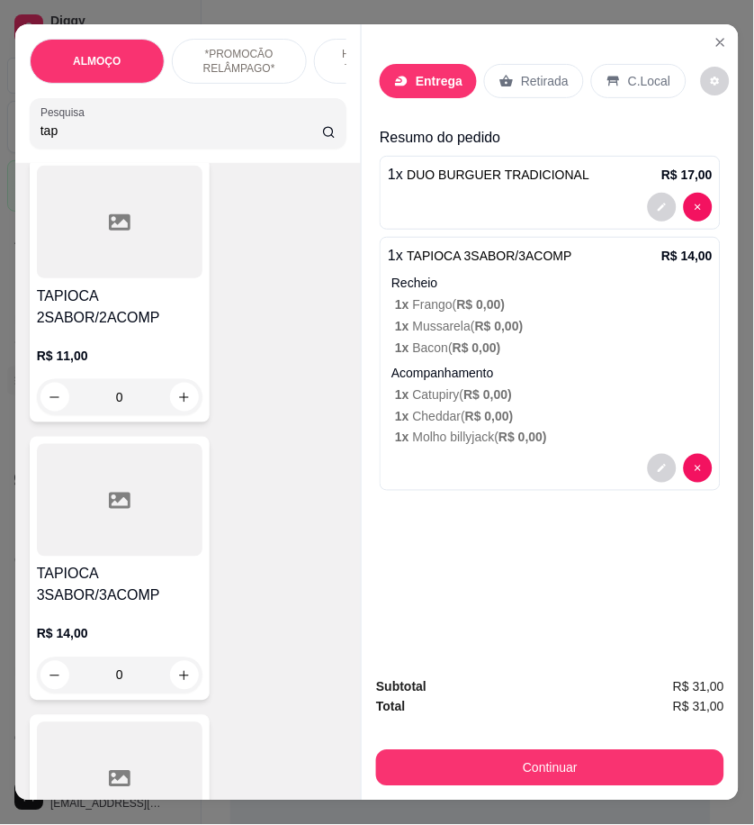
click at [75, 132] on input "tap" at bounding box center [182, 131] width 282 height 18
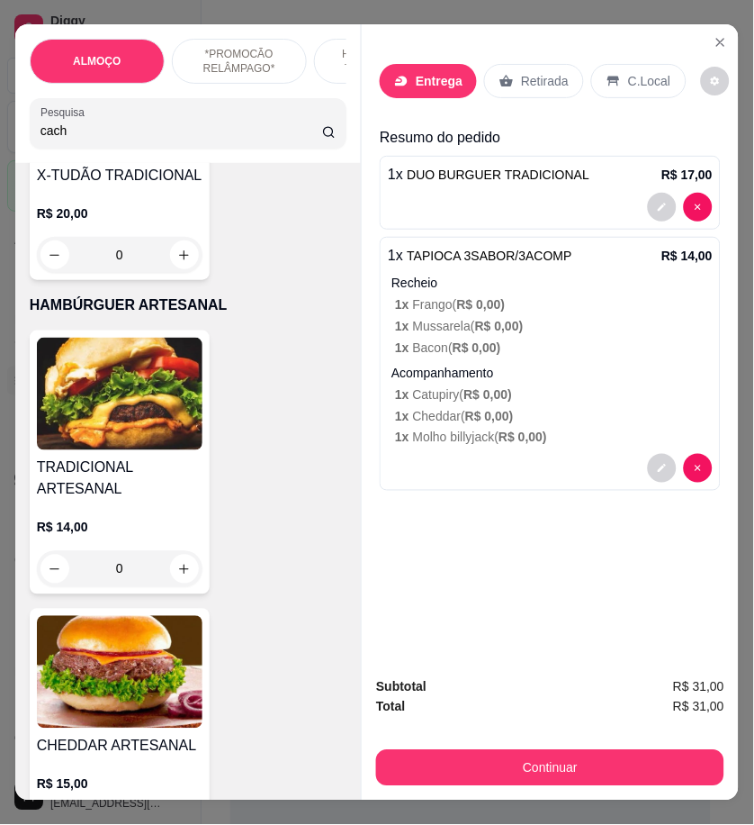
scroll to position [11374, 0]
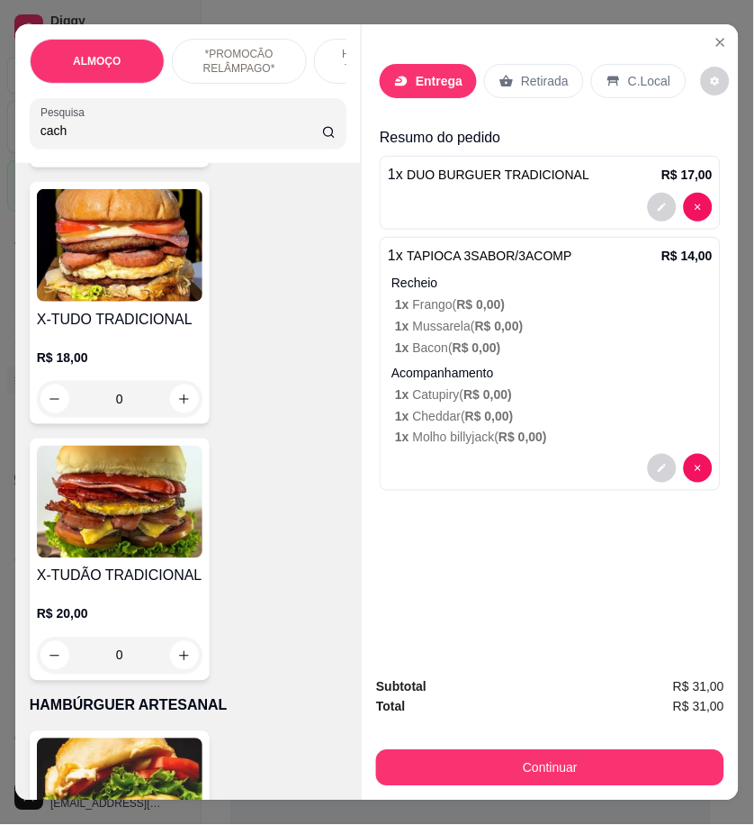
type input "cach"
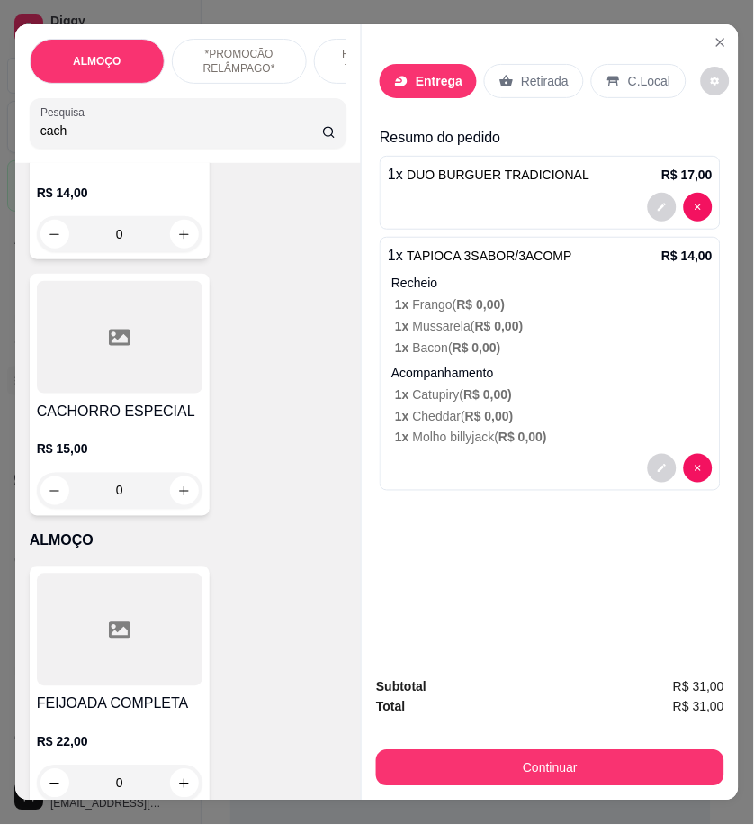
scroll to position [2800, 0]
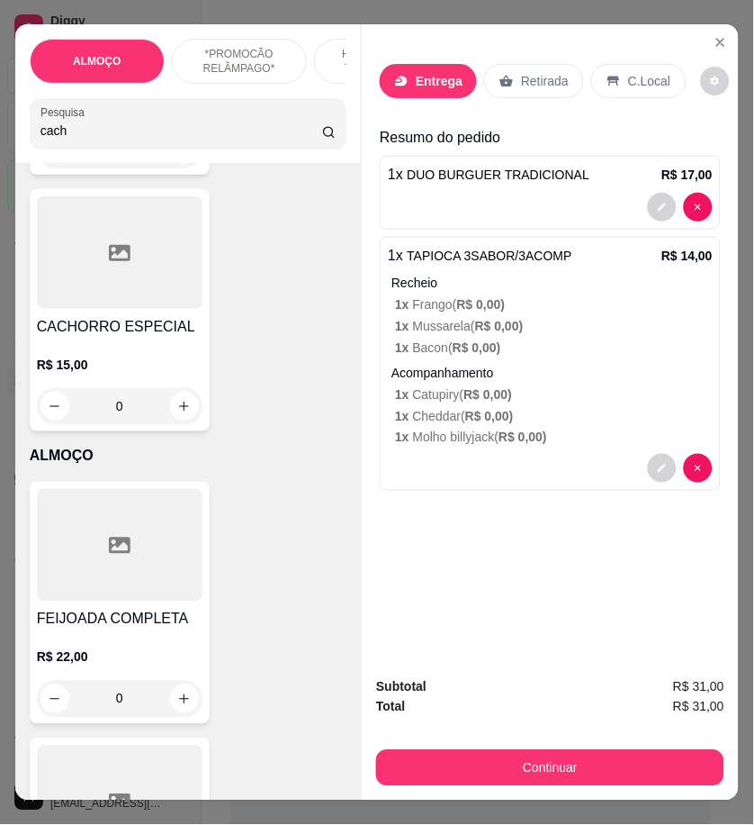
click at [176, 388] on div "0" at bounding box center [120, 406] width 166 height 36
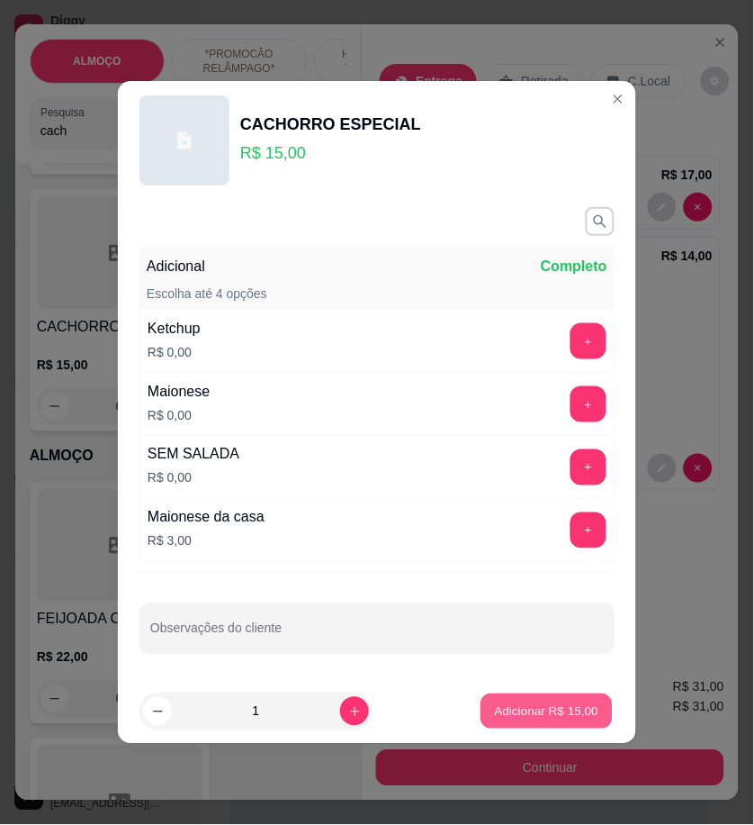
click at [504, 705] on p "Adicionar R$ 15,00" at bounding box center [547, 710] width 104 height 17
type input "1"
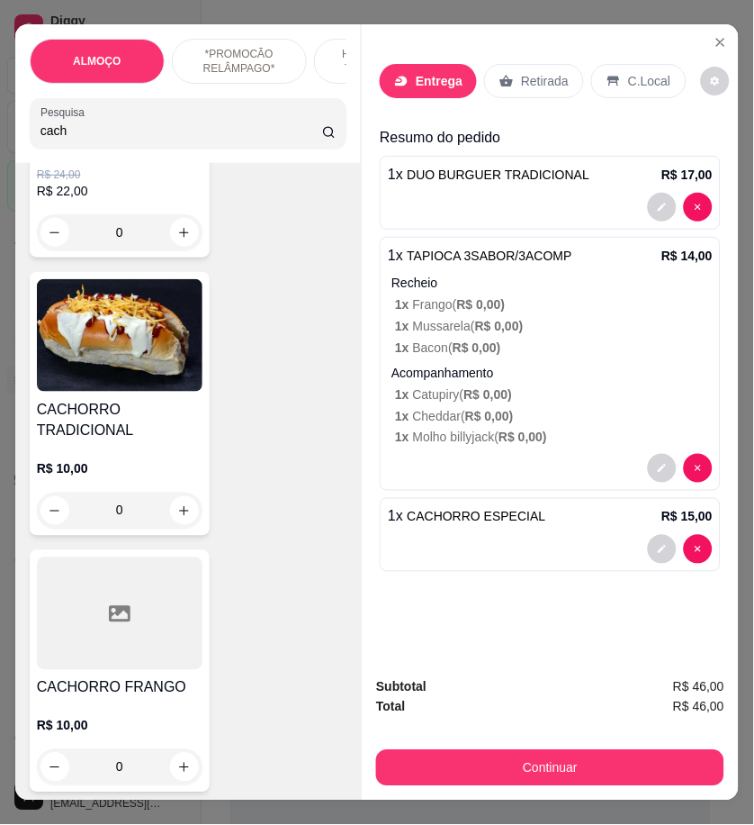
scroll to position [0, 0]
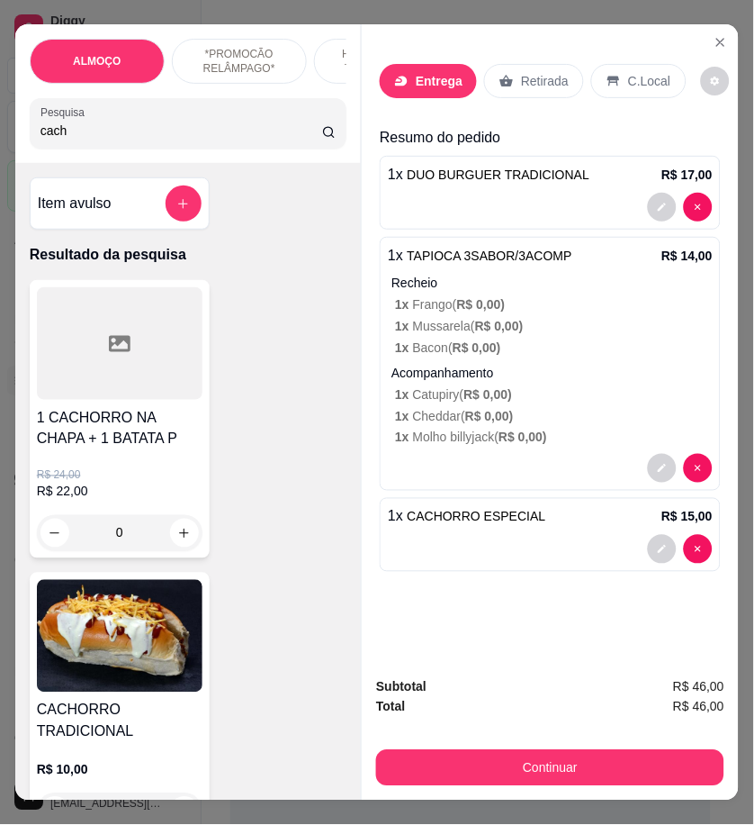
click at [425, 72] on p "Entrega" at bounding box center [439, 81] width 47 height 18
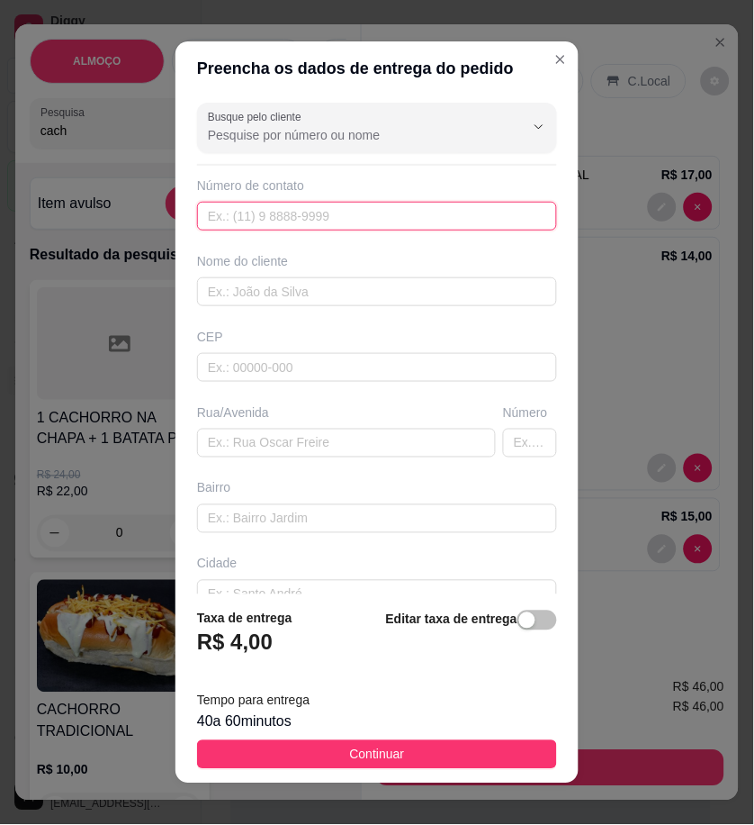
click at [433, 220] on input "text" at bounding box center [377, 216] width 360 height 29
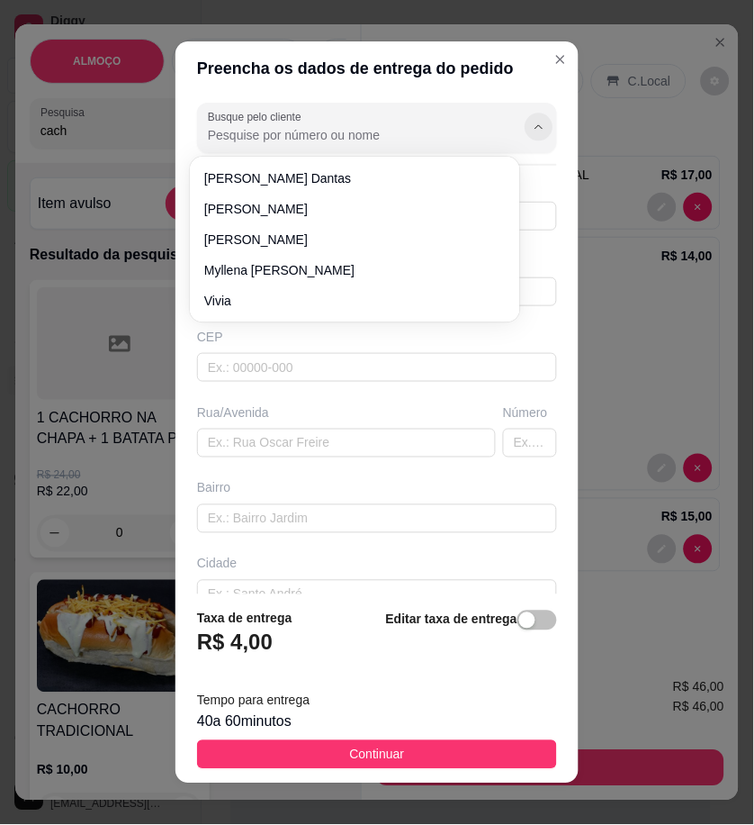
click at [525, 122] on button "Show suggestions" at bounding box center [539, 127] width 28 height 28
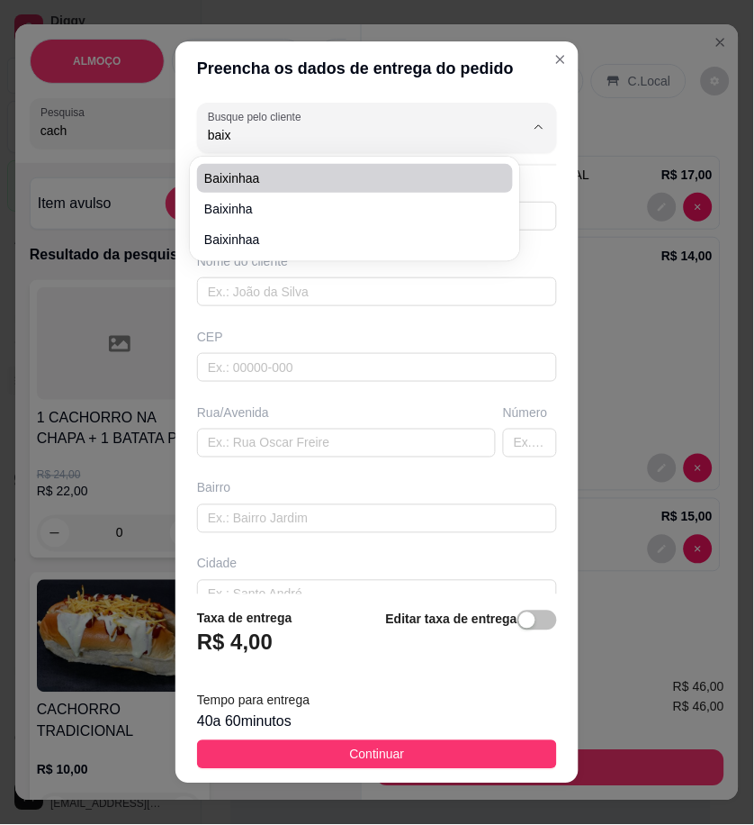
click at [290, 190] on li "baixinhaa" at bounding box center [355, 178] width 316 height 29
type input "baixinhaa"
type input "558791175304"
type input "baixinhaa"
type input "depois do corredor, loteamento cruzeiro do sul"
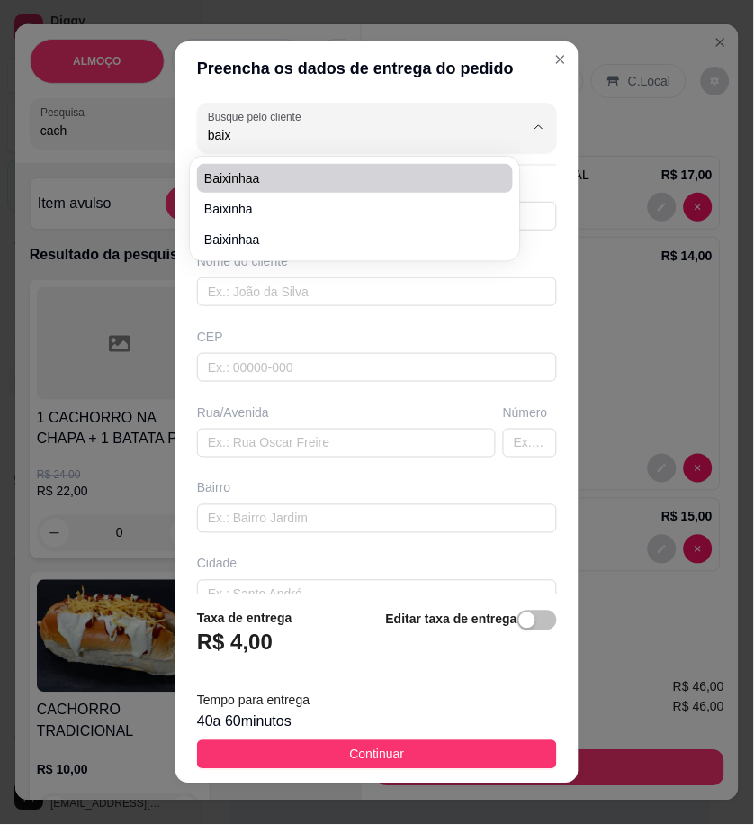
type input "13"
type input "primeira rua"
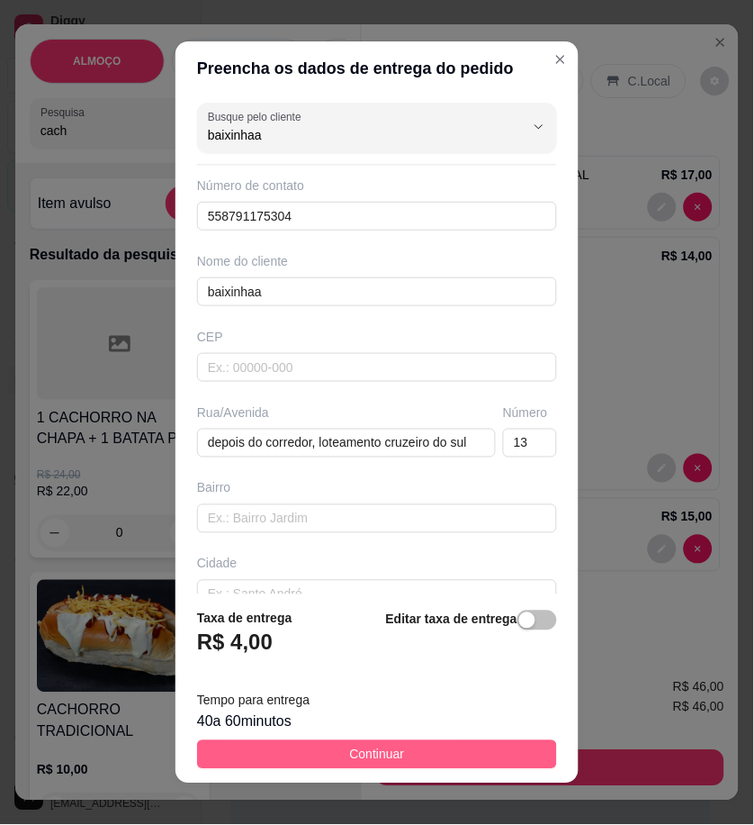
type input "baixinhaa"
click at [523, 756] on button "Continuar" at bounding box center [377, 754] width 360 height 29
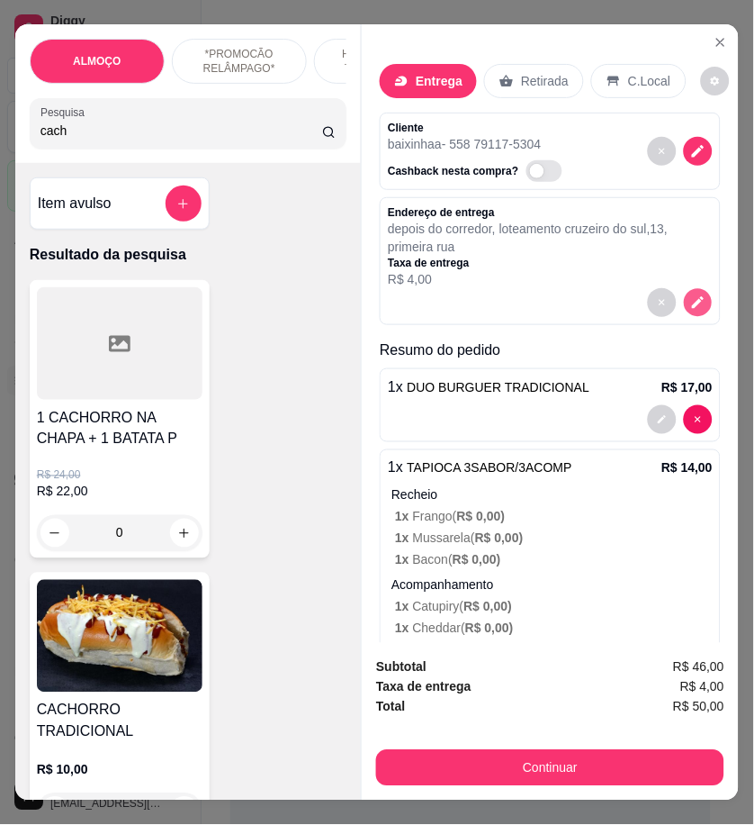
click at [691, 301] on icon "decrease-product-quantity" at bounding box center [698, 302] width 15 height 15
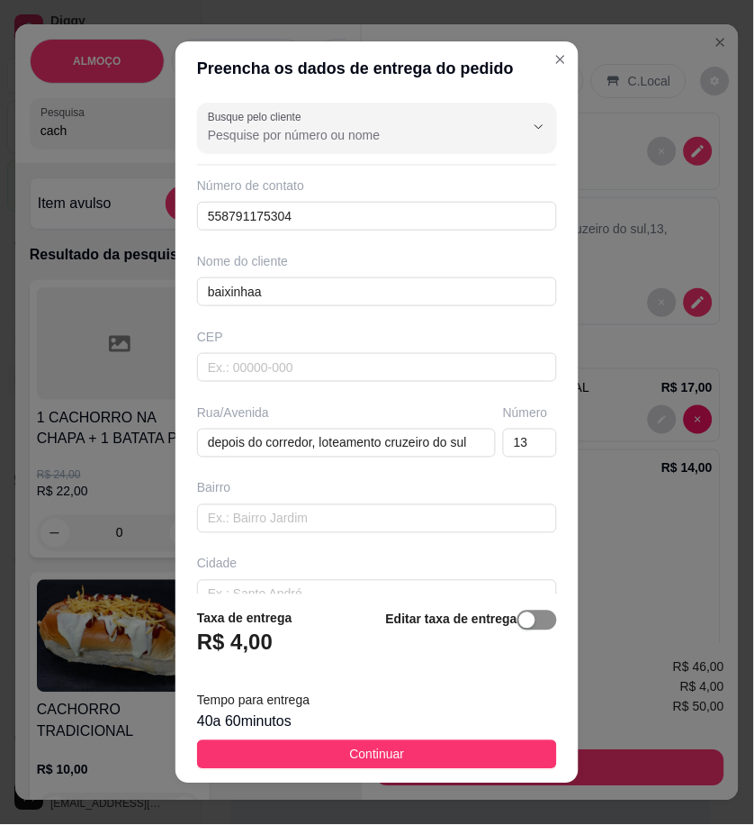
click at [518, 630] on span "button" at bounding box center [538, 620] width 40 height 20
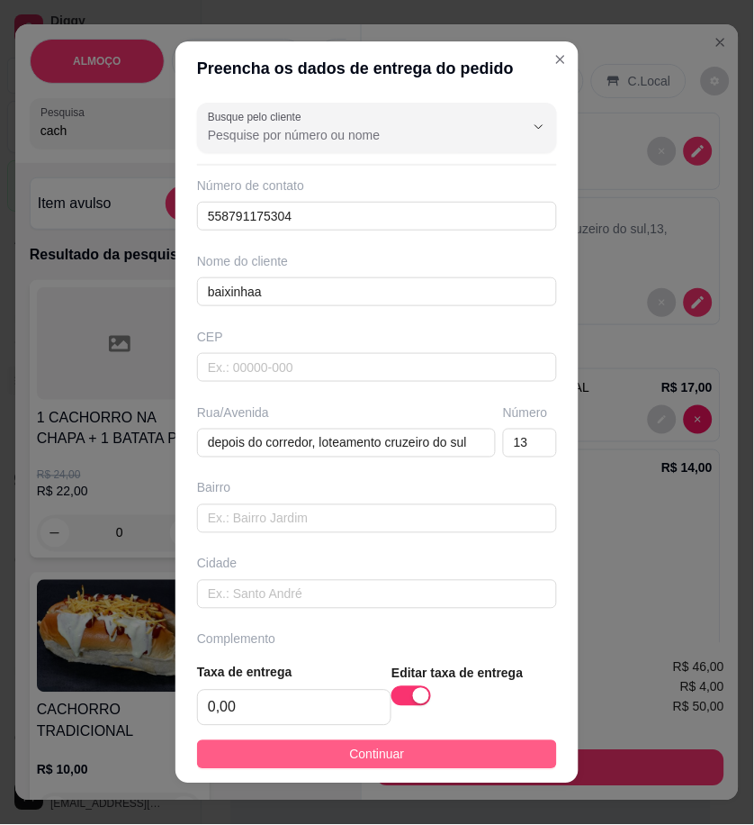
click at [483, 765] on button "Continuar" at bounding box center [377, 754] width 360 height 29
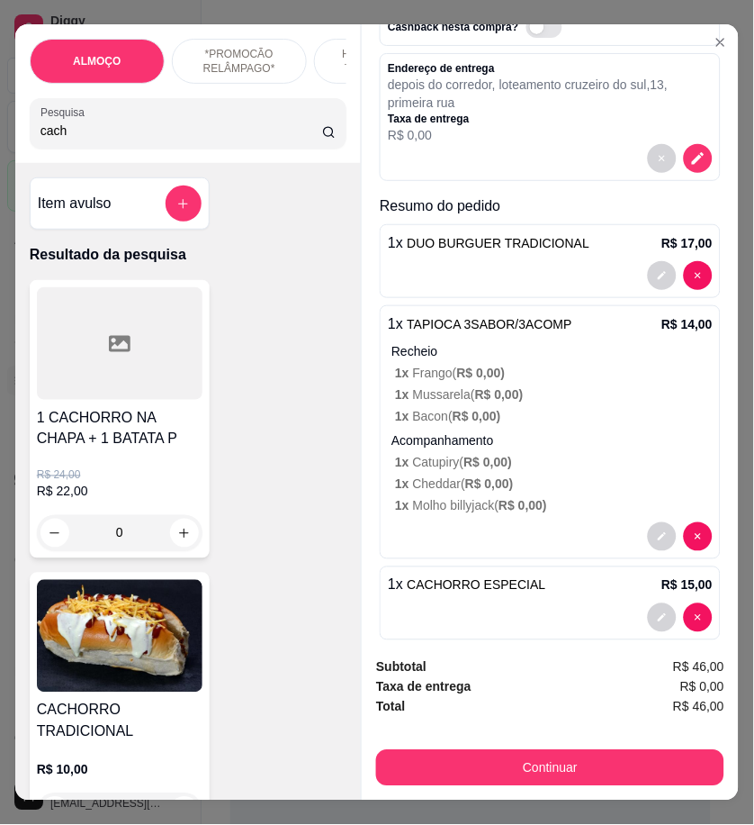
scroll to position [167, 0]
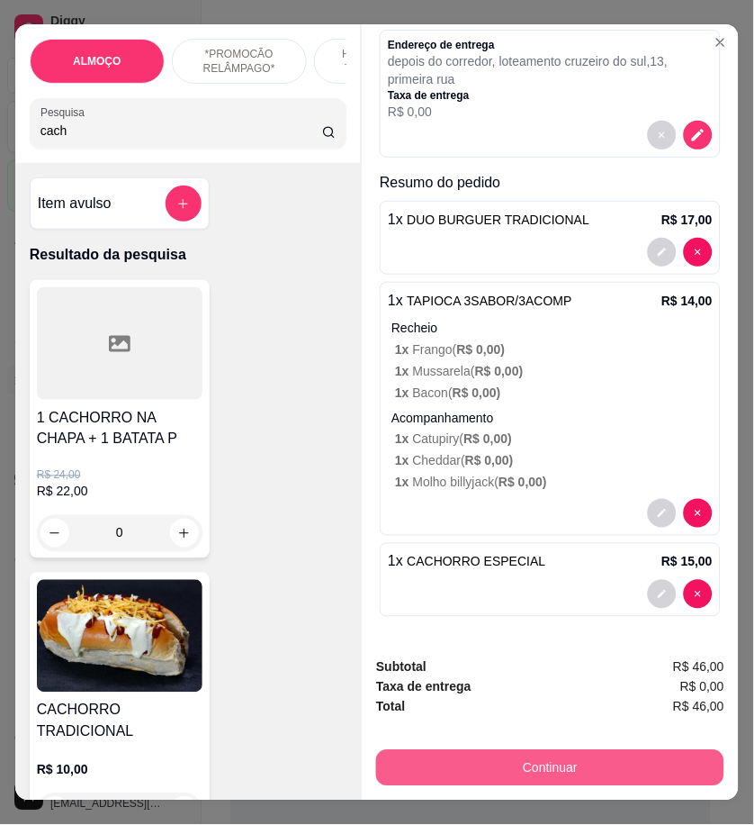
click at [680, 767] on button "Continuar" at bounding box center [550, 768] width 348 height 36
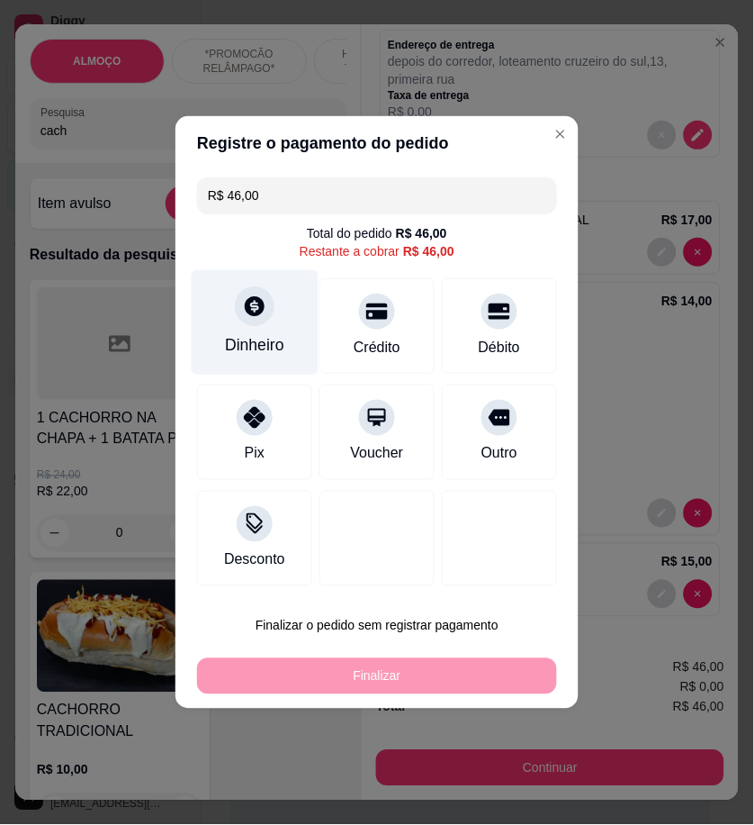
click at [272, 311] on div "Dinheiro" at bounding box center [255, 322] width 127 height 105
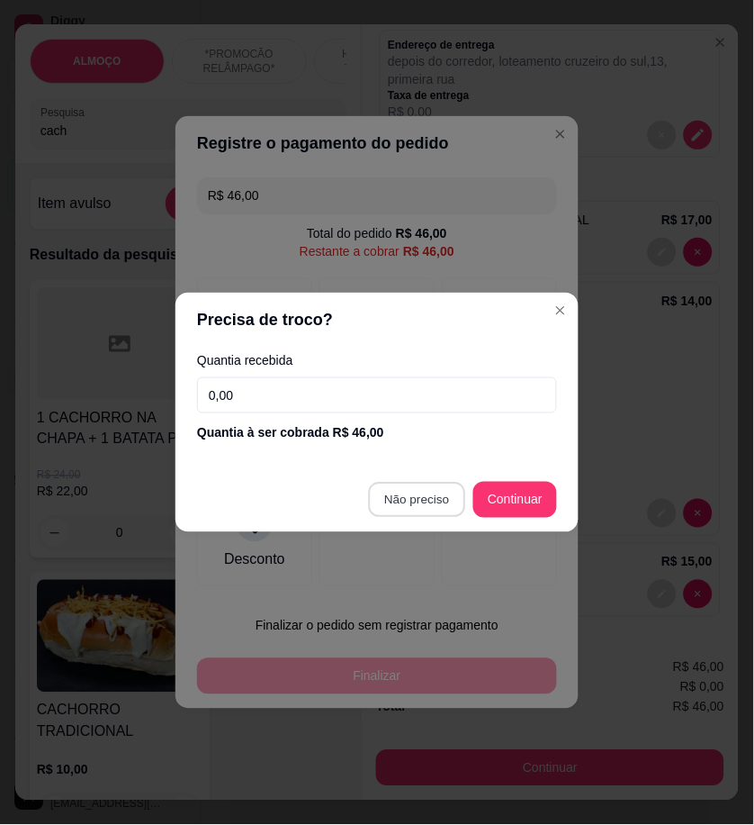
type input "R$ 0,00"
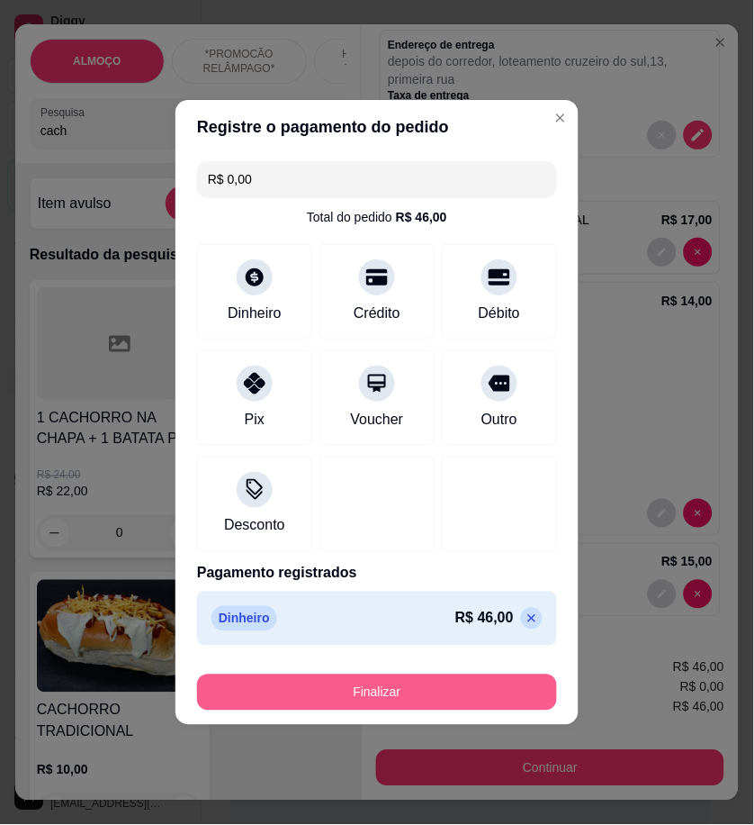
click at [457, 689] on button "Finalizar" at bounding box center [377, 692] width 360 height 36
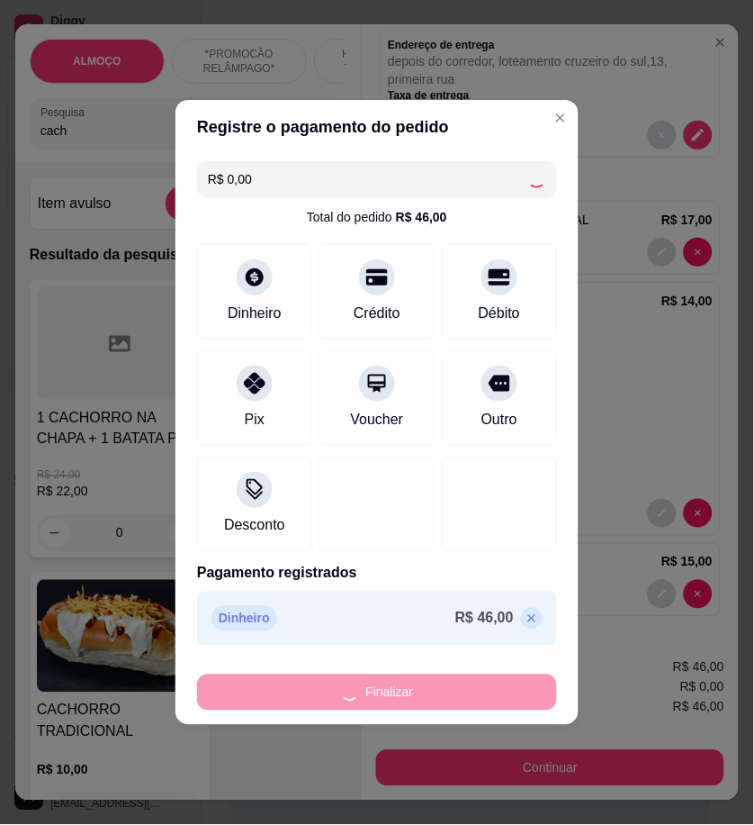
type input "0"
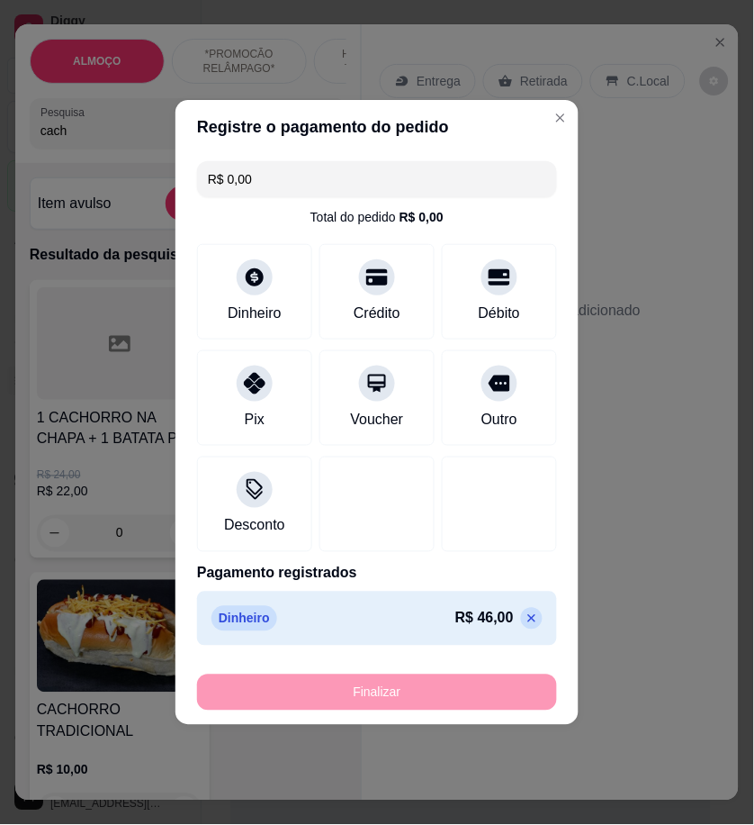
type input "-R$ 46,00"
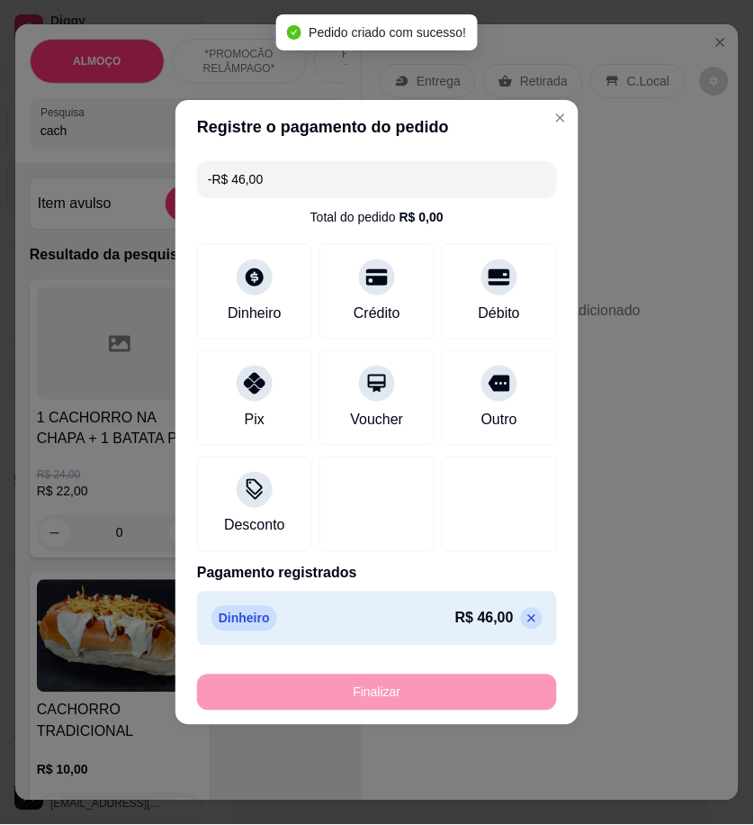
scroll to position [0, 0]
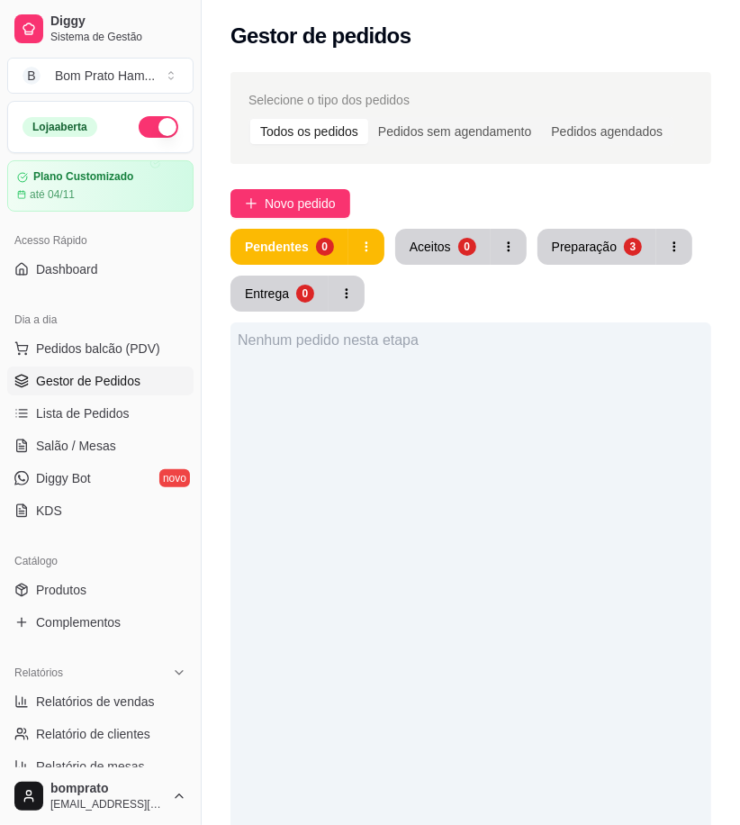
click at [438, 237] on button "Aceitos 0" at bounding box center [442, 247] width 95 height 36
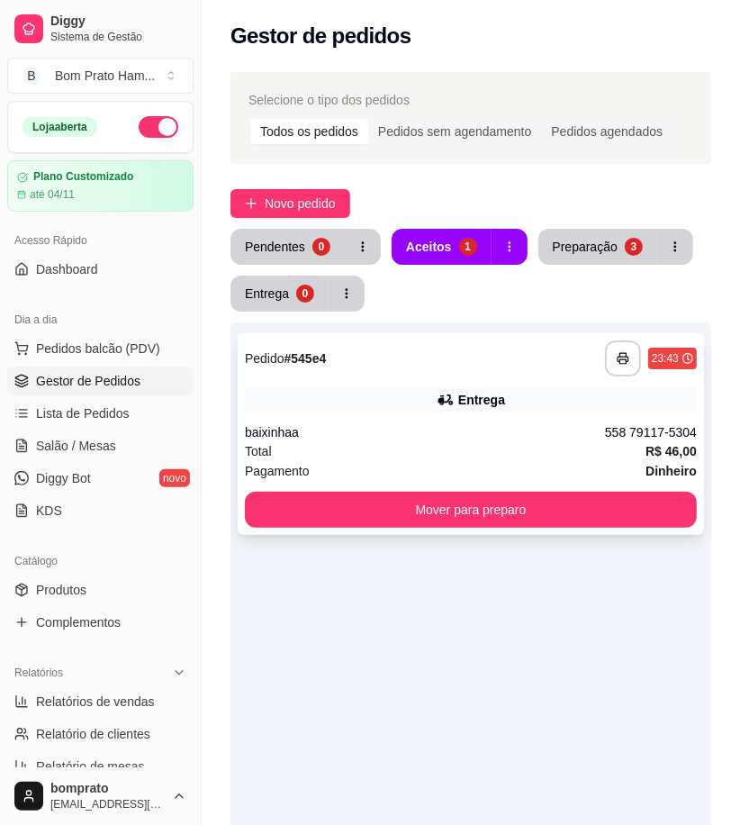
click at [497, 407] on div "Entrega" at bounding box center [481, 400] width 47 height 18
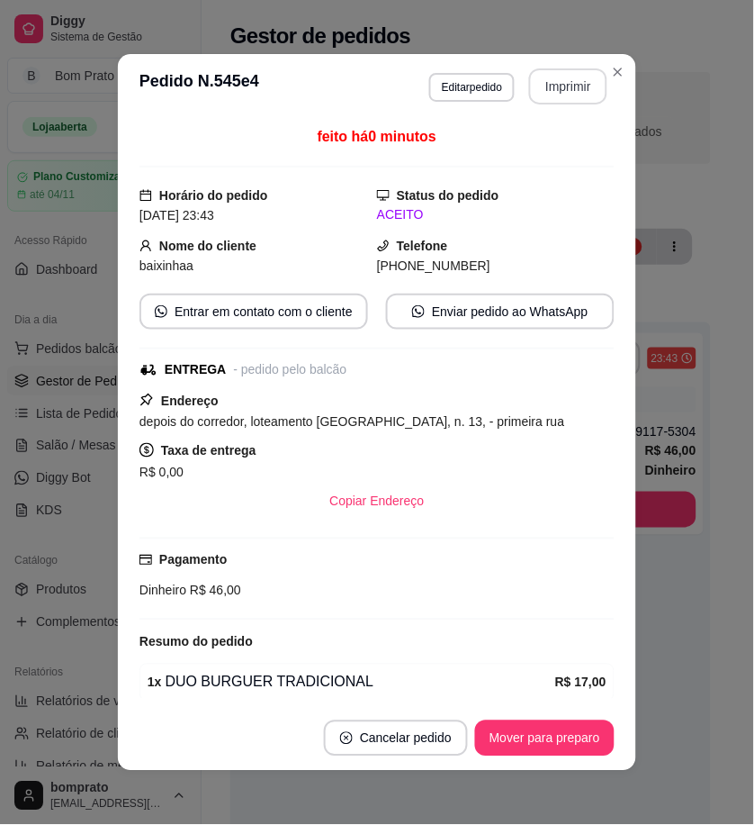
click at [553, 79] on button "Imprimir" at bounding box center [568, 86] width 78 height 36
click at [573, 735] on button "Mover para preparo" at bounding box center [545, 738] width 140 height 36
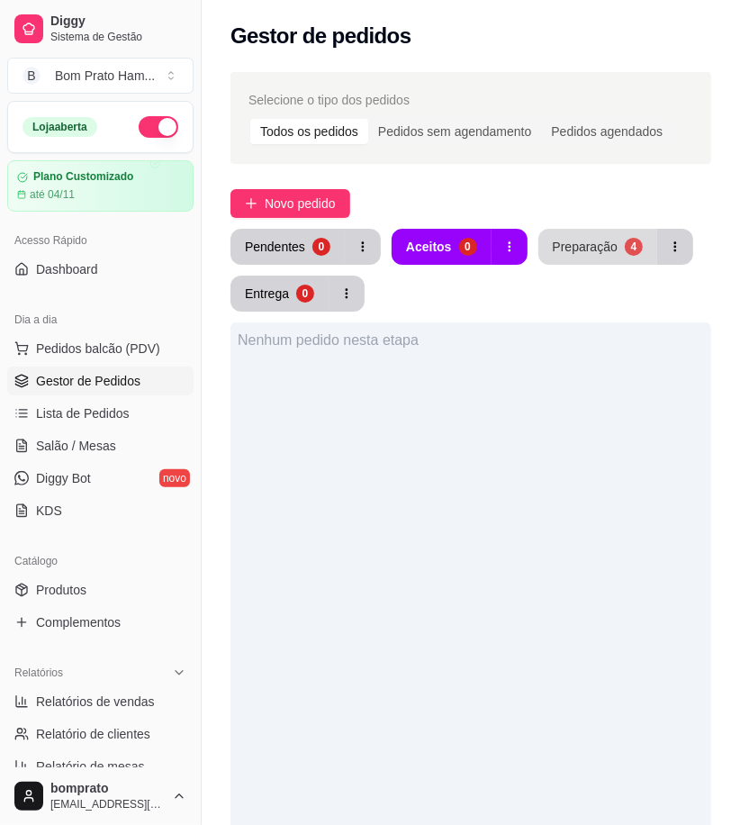
click at [556, 244] on div "Preparação" at bounding box center [585, 247] width 65 height 18
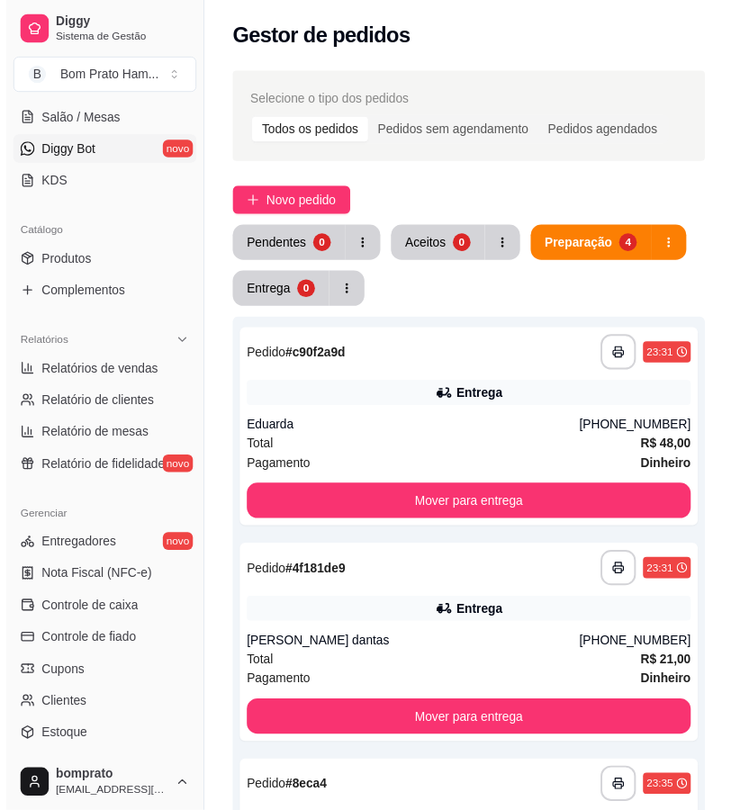
scroll to position [400, 0]
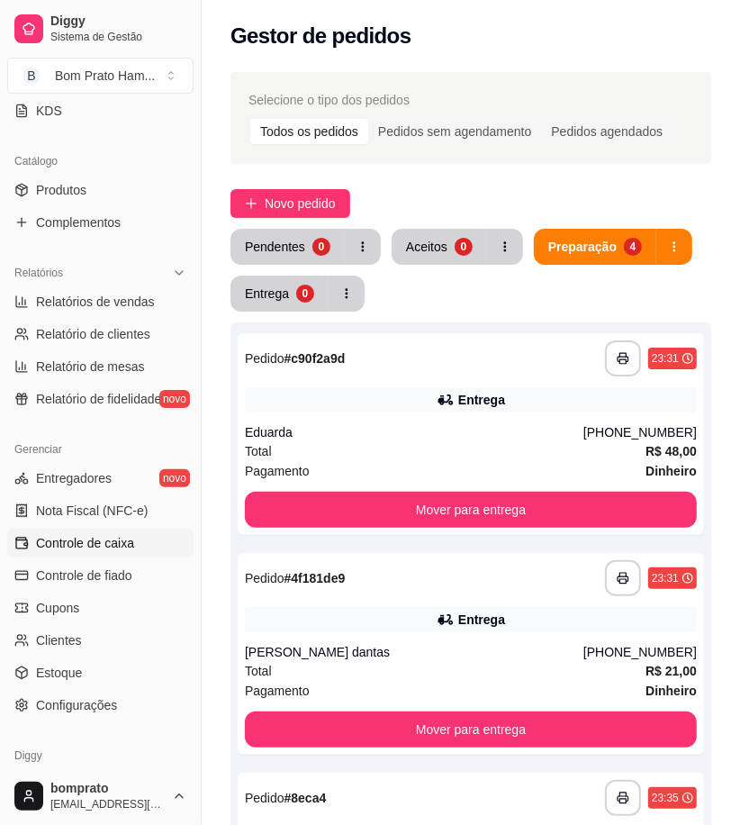
click at [130, 544] on span "Controle de caixa" at bounding box center [85, 543] width 98 height 18
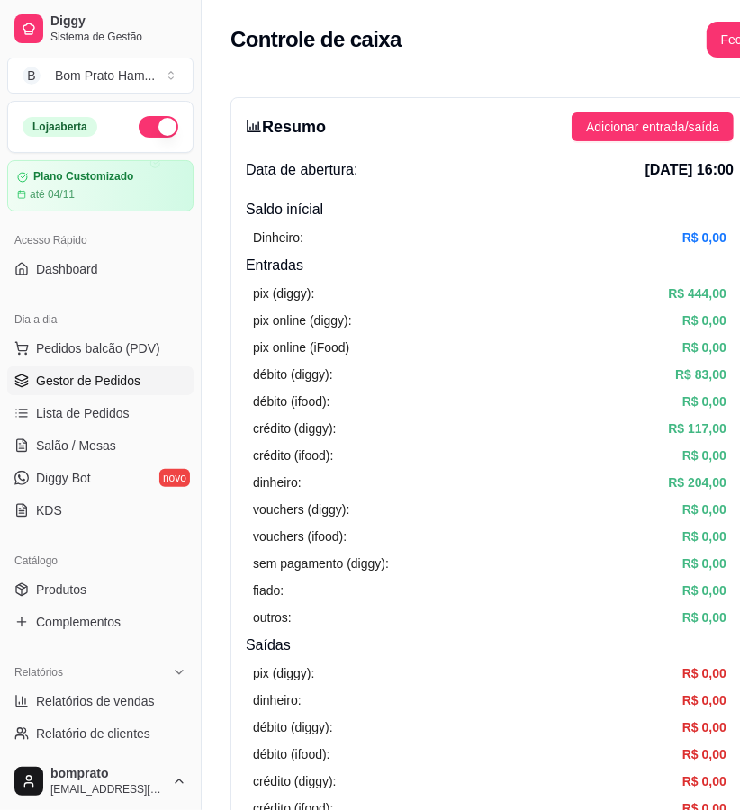
click at [118, 375] on span "Gestor de Pedidos" at bounding box center [88, 381] width 104 height 18
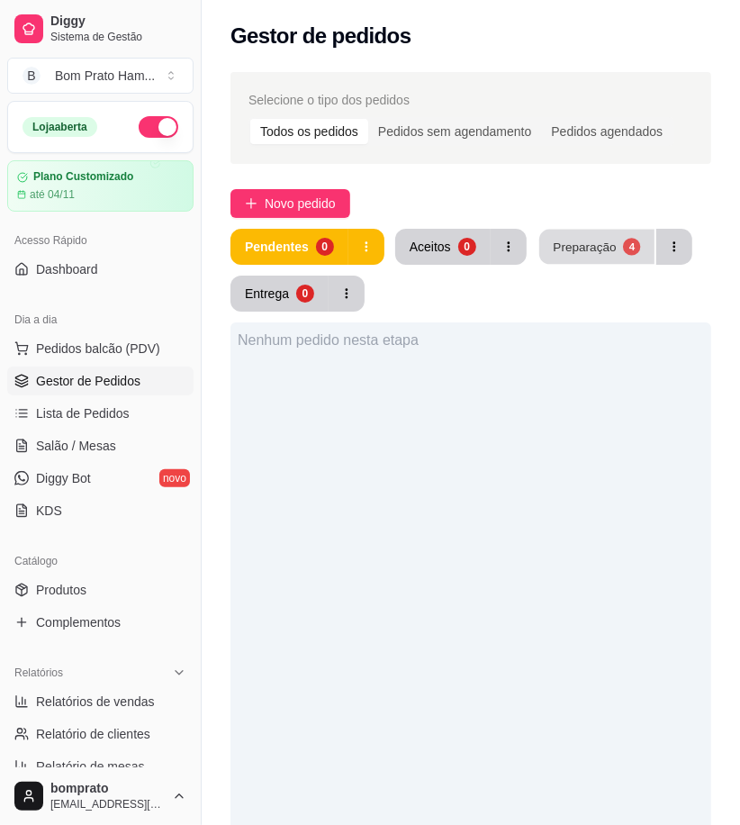
click at [612, 244] on button "Preparação 4" at bounding box center [596, 247] width 115 height 35
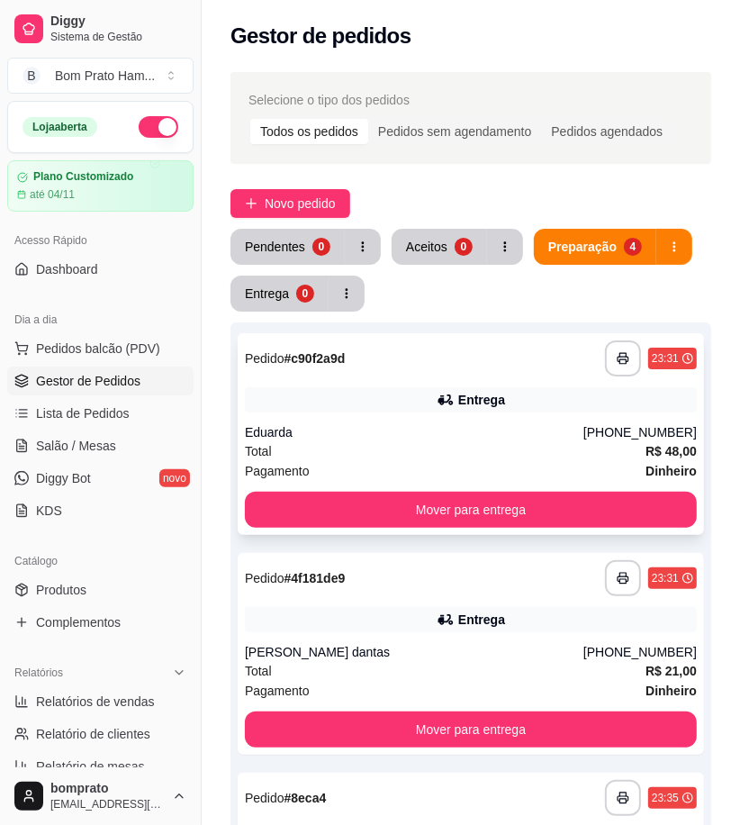
click at [424, 432] on div "Eduarda" at bounding box center [414, 432] width 338 height 18
click at [279, 246] on div "Pendentes" at bounding box center [275, 247] width 60 height 18
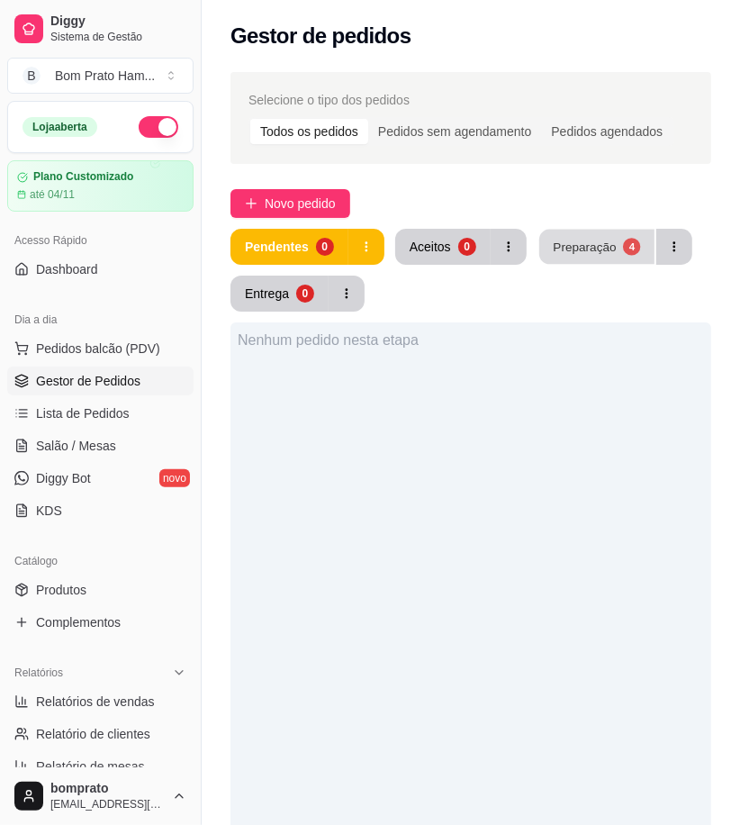
click at [568, 258] on button "Preparação 4" at bounding box center [596, 247] width 115 height 35
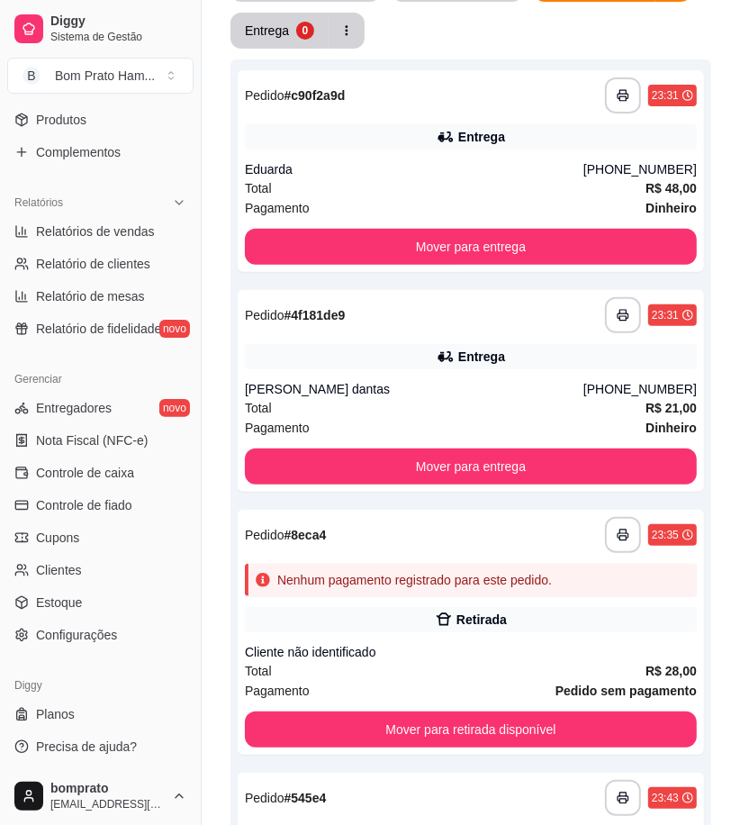
scroll to position [300, 0]
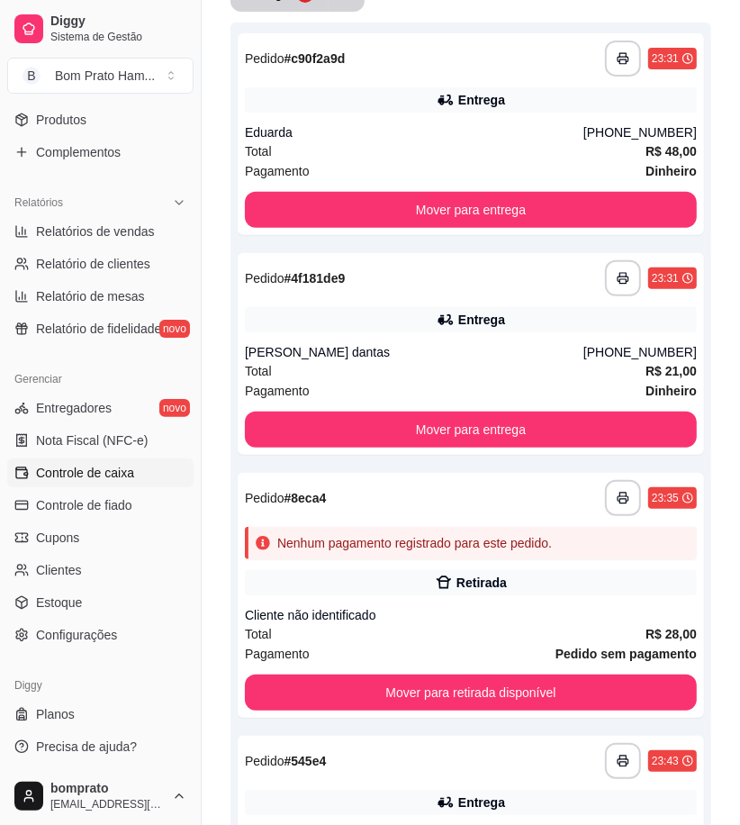
click at [106, 474] on span "Controle de caixa" at bounding box center [85, 473] width 98 height 18
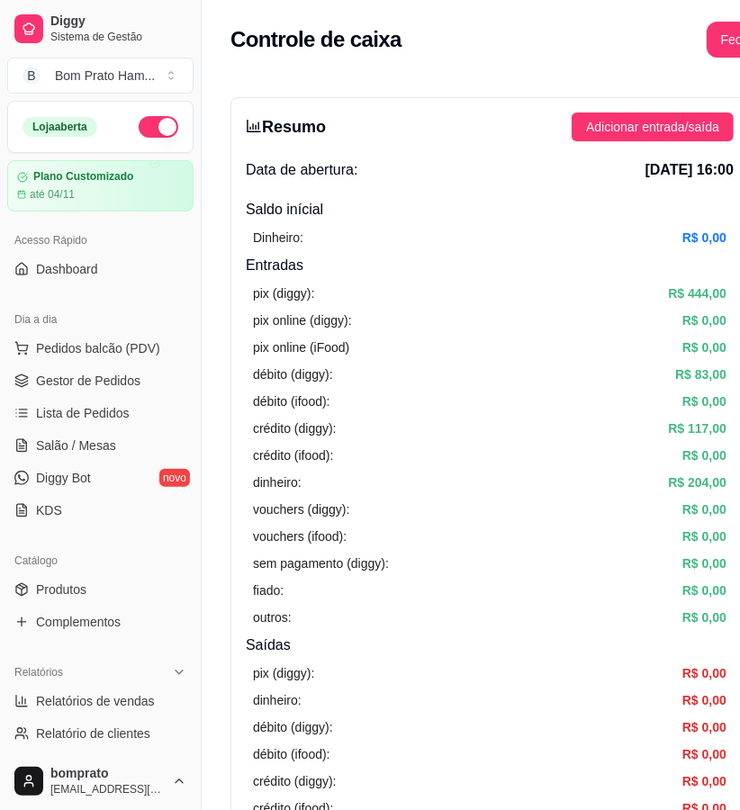
click at [154, 122] on button "button" at bounding box center [159, 127] width 40 height 22
click at [140, 379] on link "Gestor de Pedidos" at bounding box center [100, 380] width 186 height 29
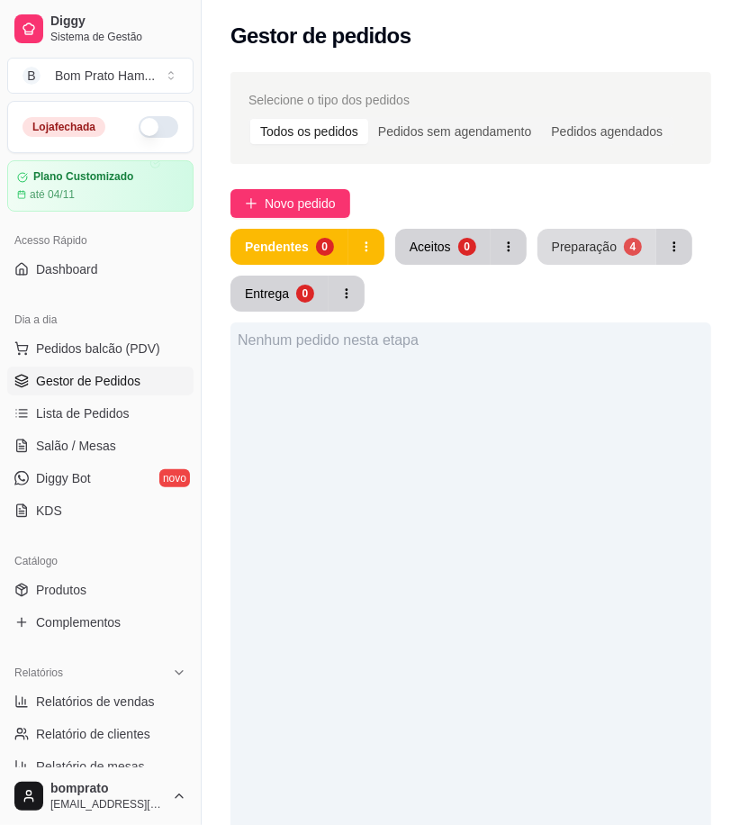
click at [554, 250] on div "Preparação" at bounding box center [584, 247] width 65 height 18
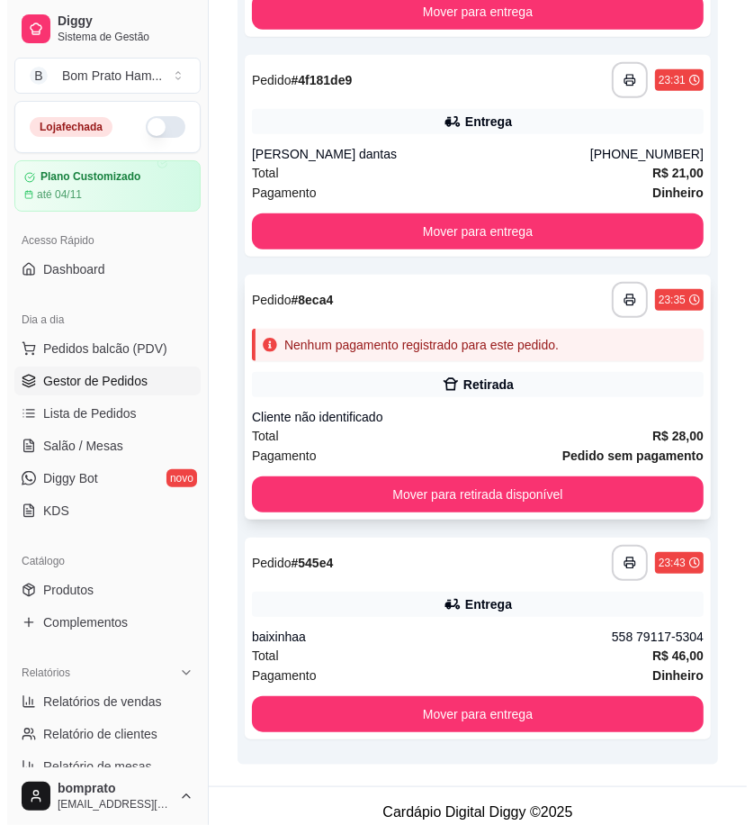
scroll to position [500, 0]
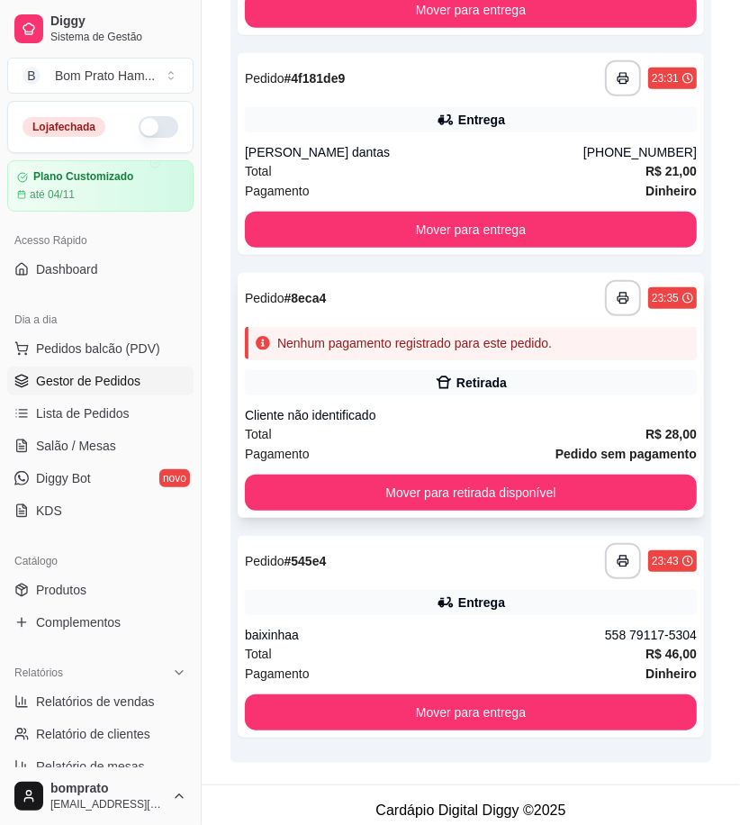
click at [471, 401] on div "**********" at bounding box center [471, 395] width 466 height 245
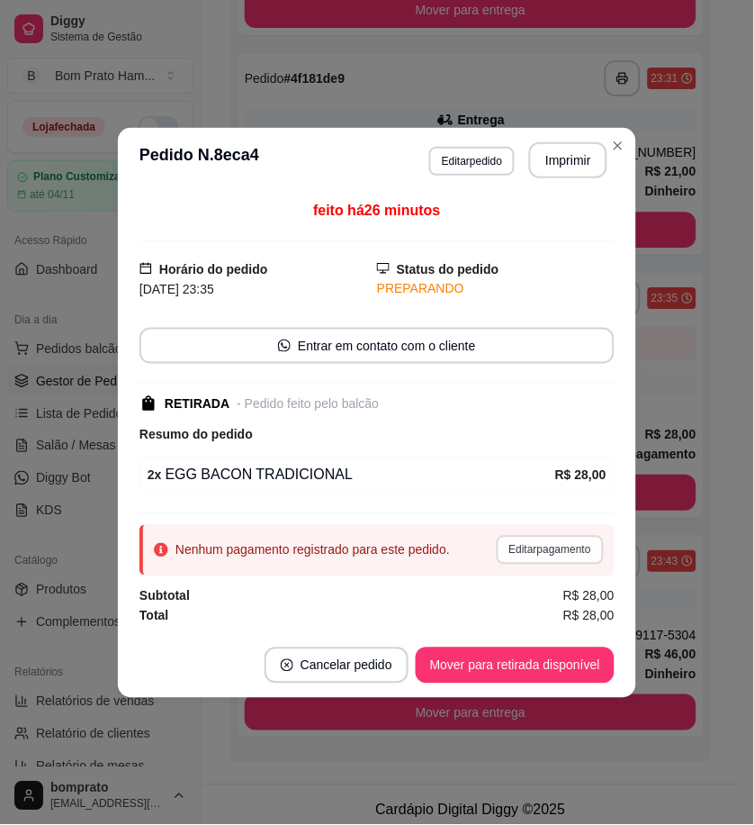
click at [545, 563] on button "Editar pagamento" at bounding box center [550, 550] width 107 height 29
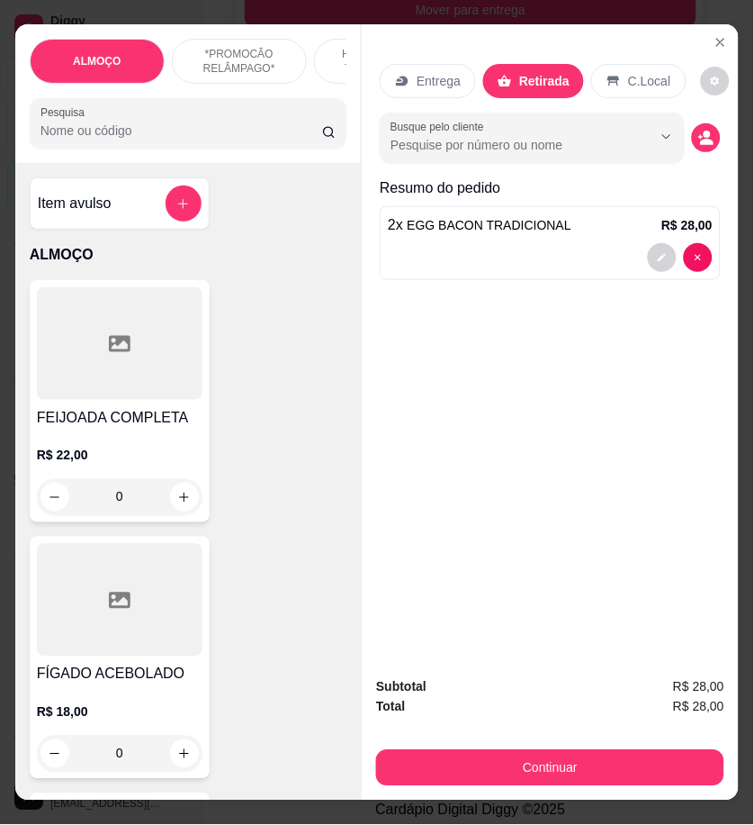
click at [186, 140] on input "Pesquisa" at bounding box center [182, 131] width 282 height 18
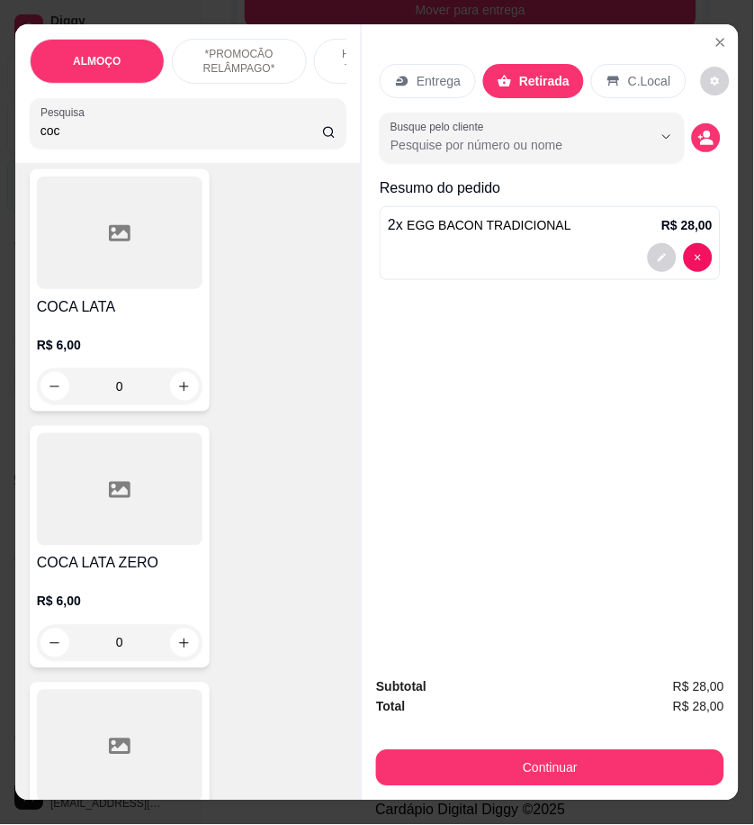
scroll to position [400, 0]
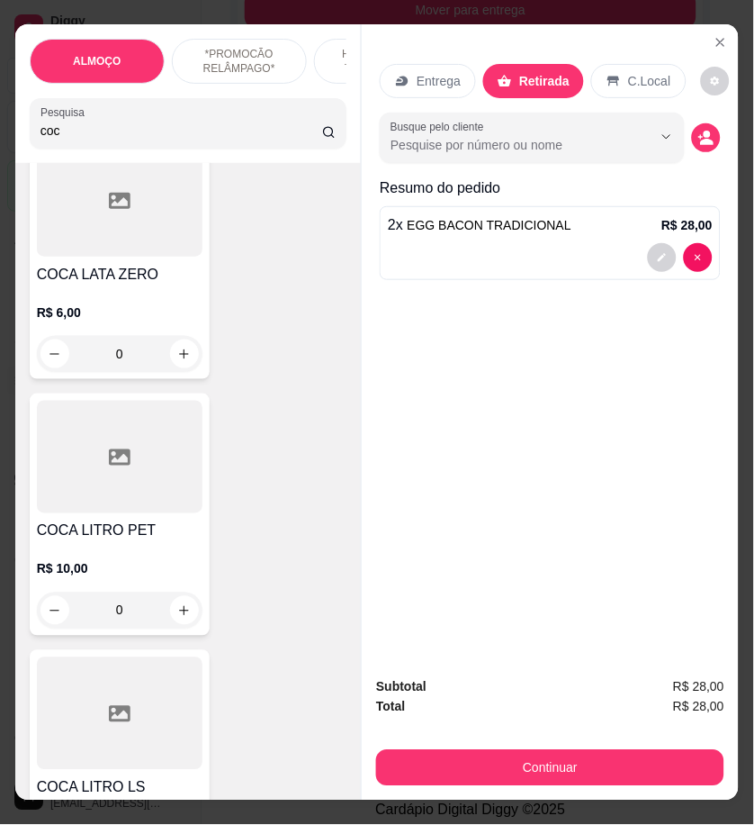
type input "coc"
click at [173, 558] on div "R$ 10,00 0" at bounding box center [120, 585] width 166 height 86
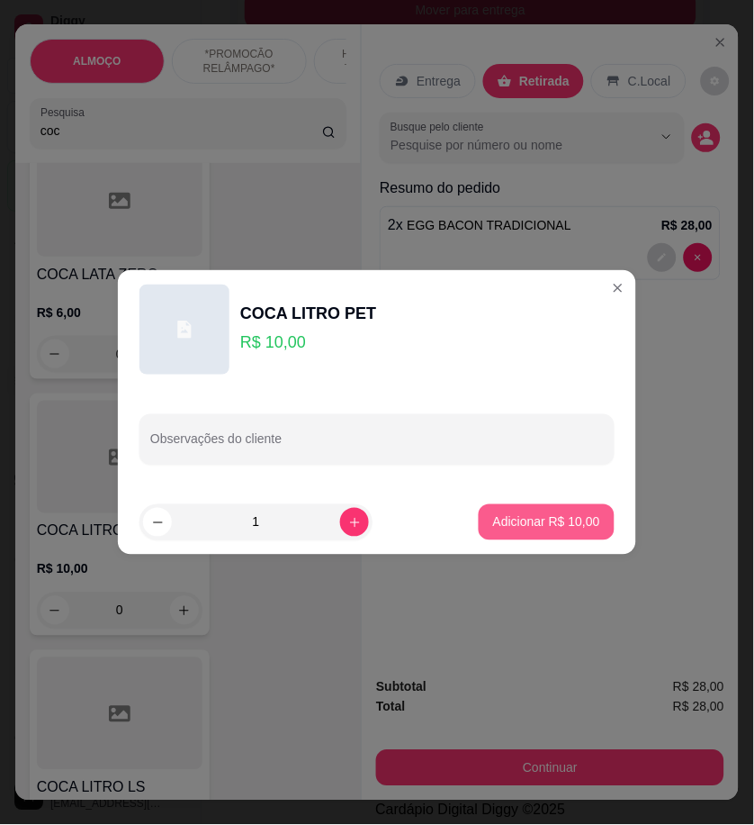
click at [554, 509] on button "Adicionar R$ 10,00" at bounding box center [547, 522] width 136 height 36
type input "1"
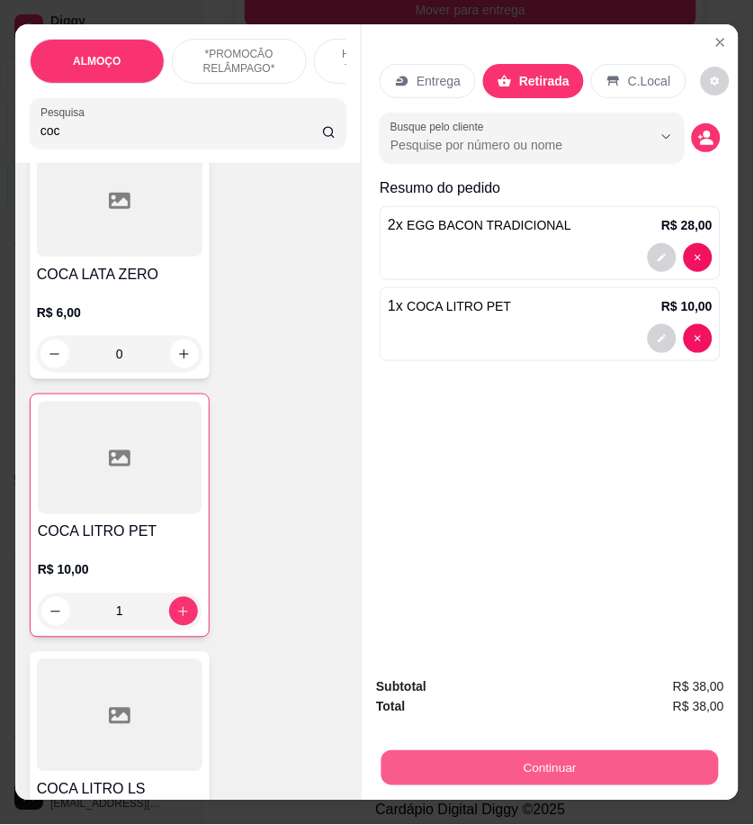
click at [631, 761] on button "Continuar" at bounding box center [551, 767] width 338 height 35
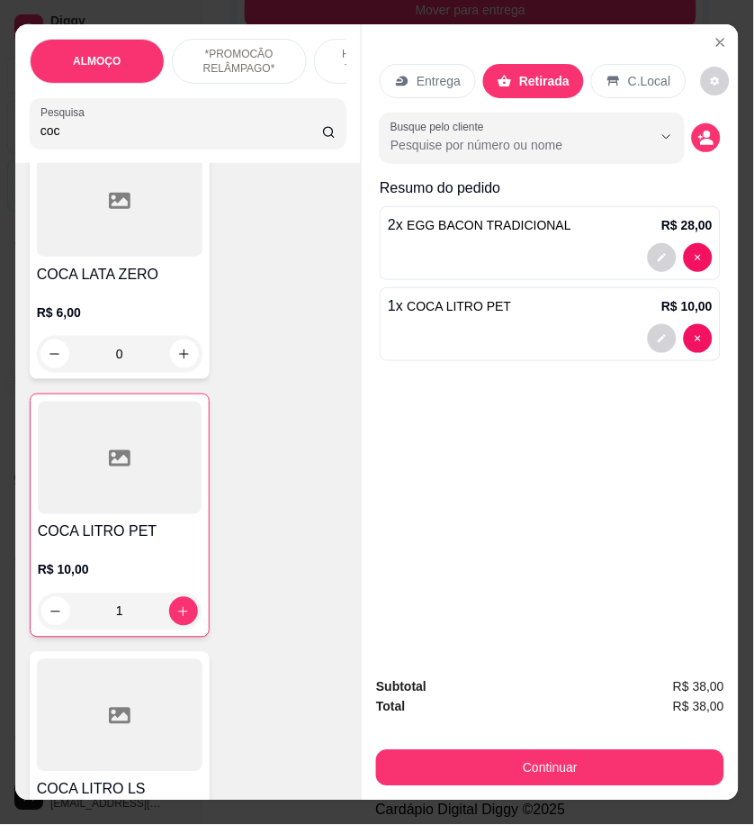
click at [276, 321] on div "Dinheiro" at bounding box center [254, 322] width 127 height 105
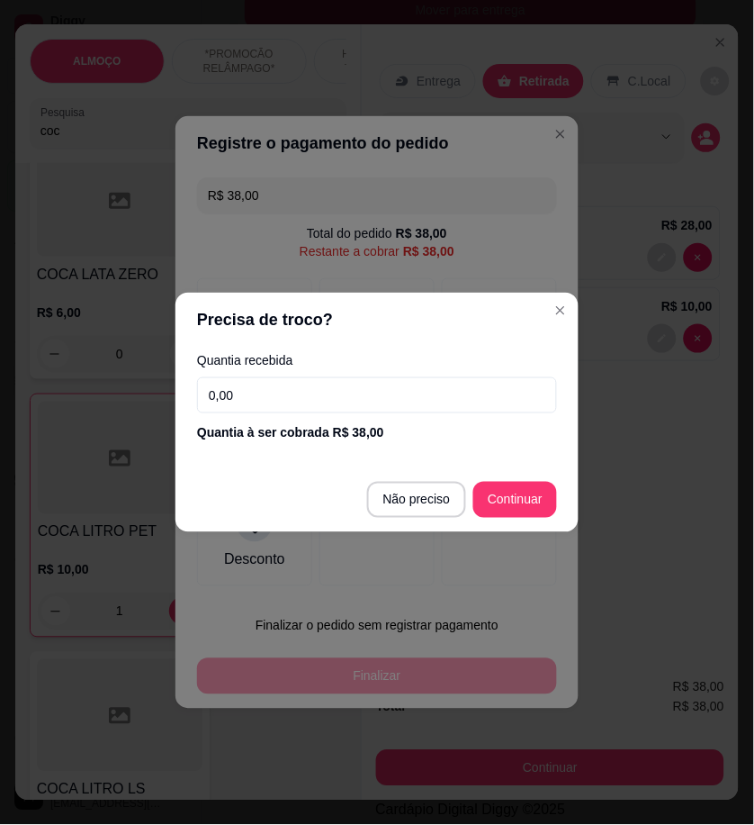
click at [403, 397] on input "0,00" at bounding box center [377, 395] width 360 height 36
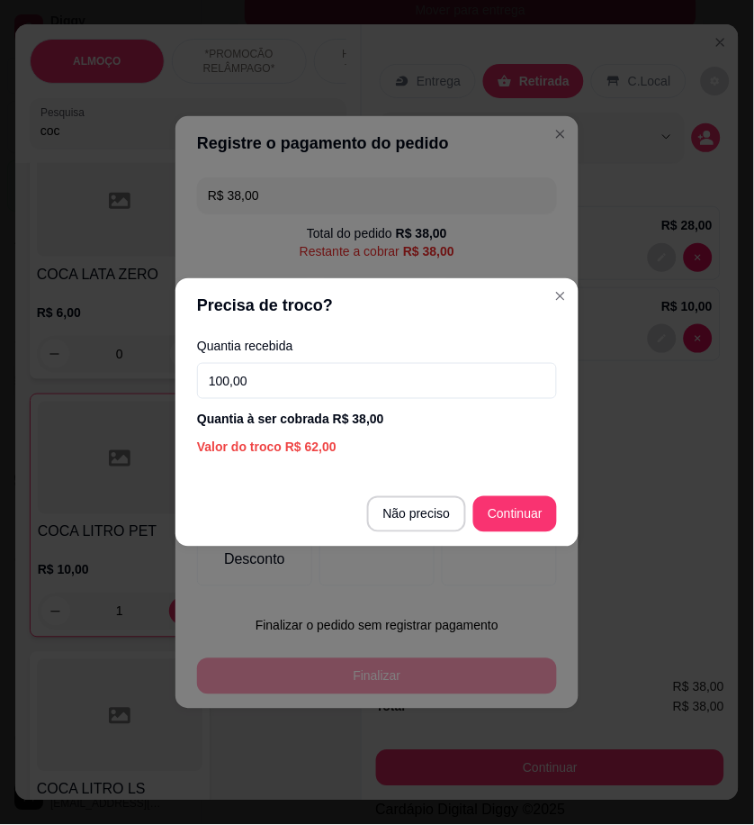
type input "100,00"
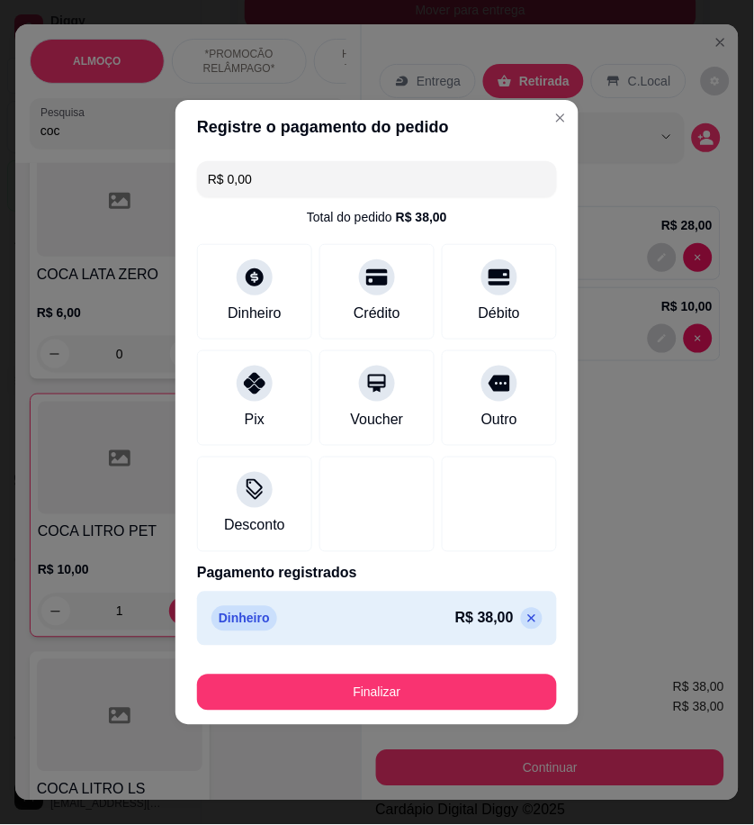
type input "R$ 0,00"
click at [465, 690] on button "Finalizar" at bounding box center [377, 692] width 360 height 36
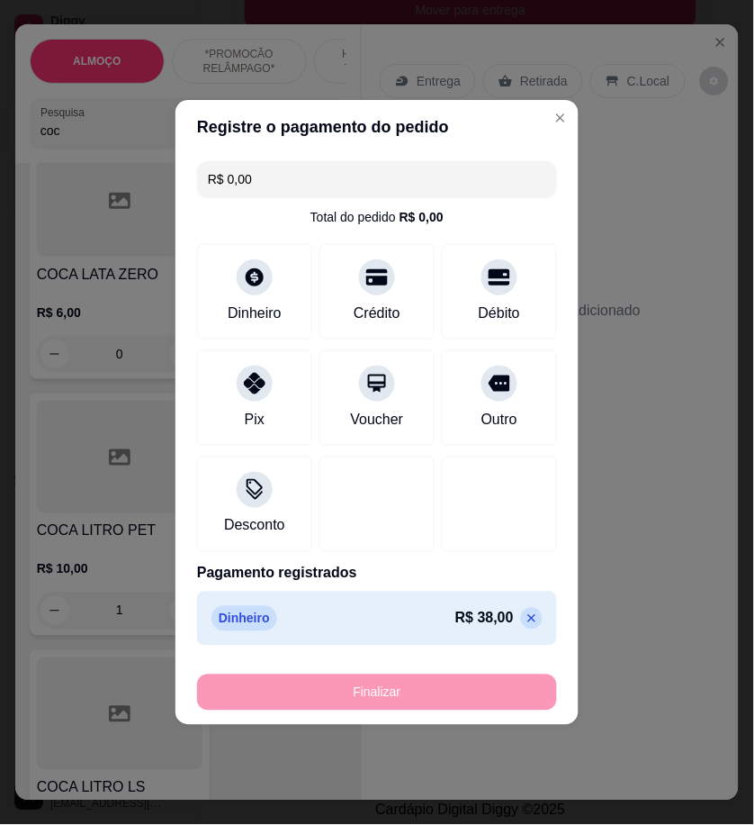
type input "0"
type input "-R$ 38,00"
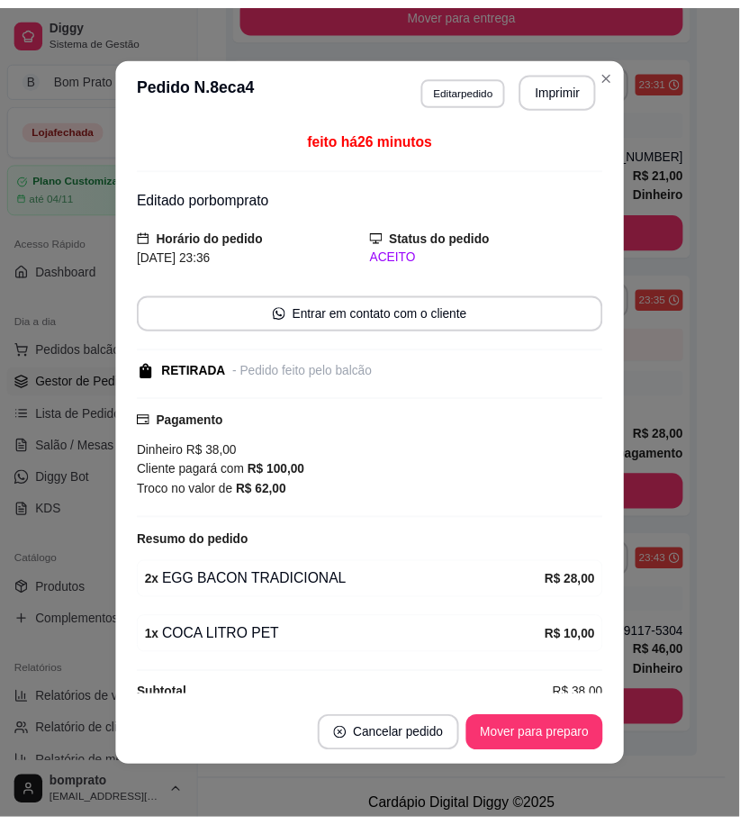
scroll to position [394, 0]
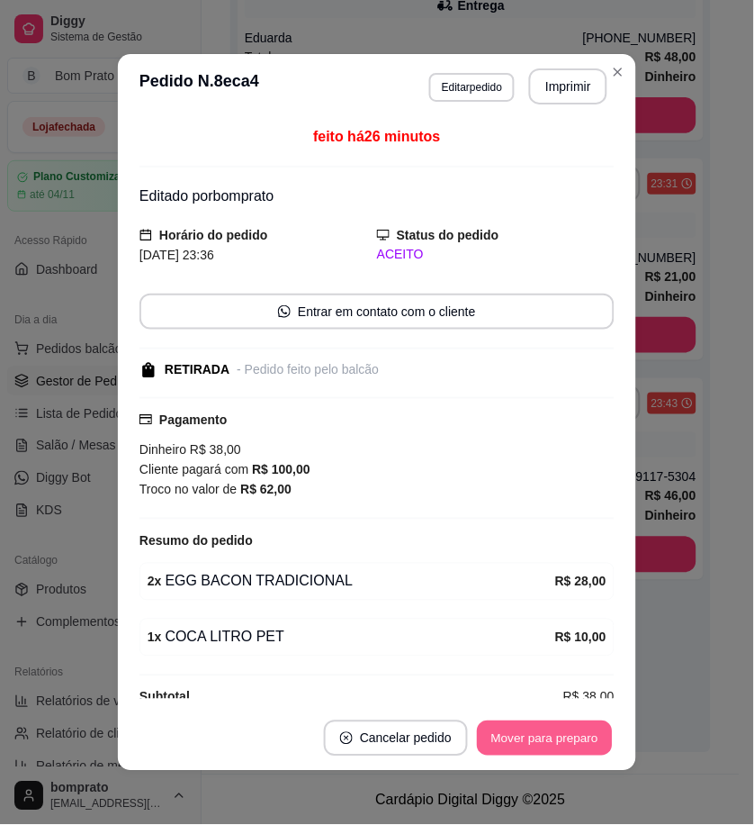
click at [576, 750] on button "Mover para preparo" at bounding box center [544, 738] width 135 height 35
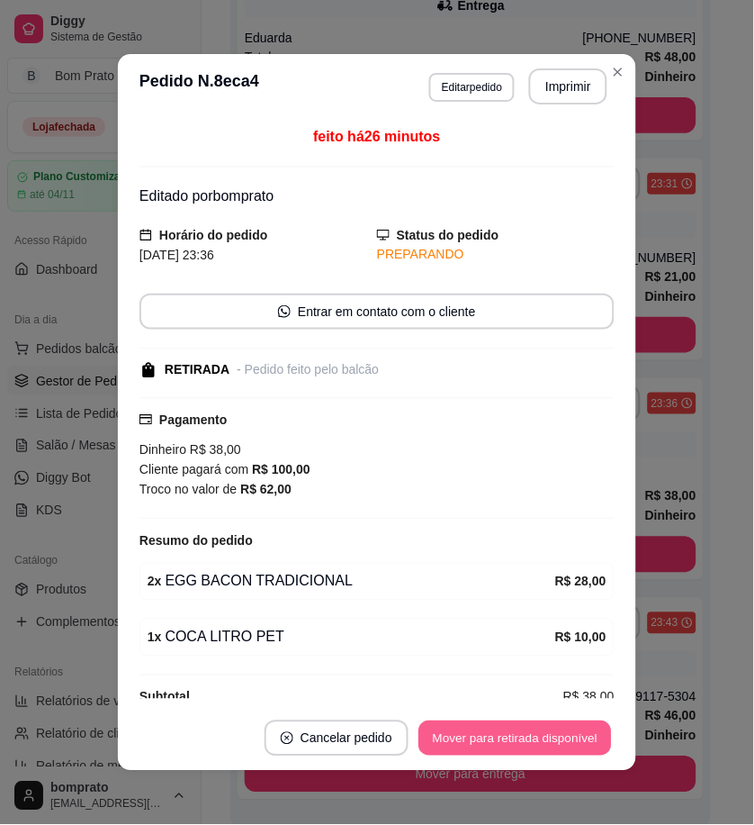
click at [500, 743] on button "Mover para retirada disponível" at bounding box center [515, 738] width 193 height 35
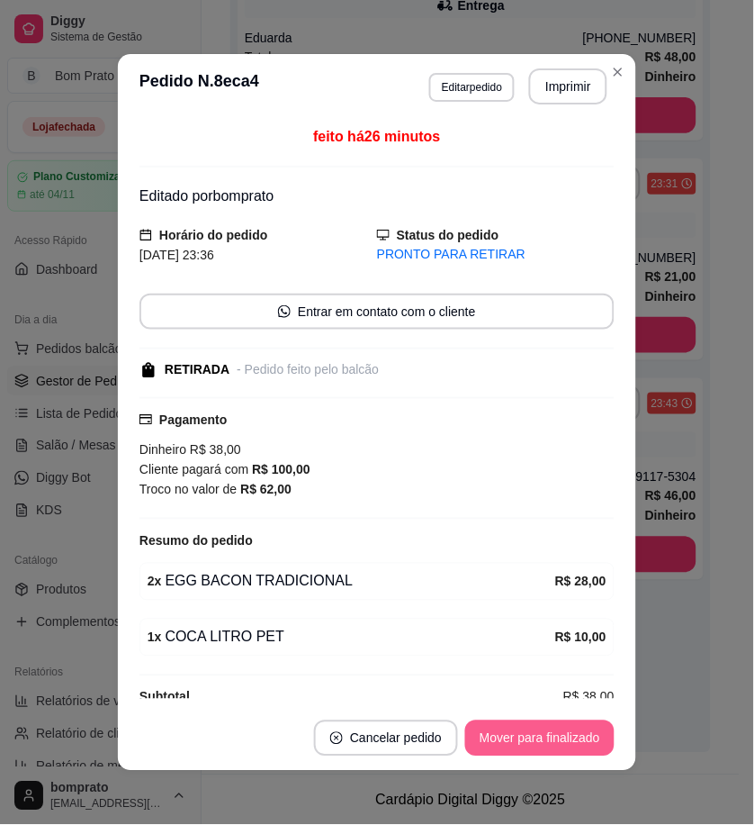
click at [509, 743] on button "Mover para finalizado" at bounding box center [539, 738] width 149 height 36
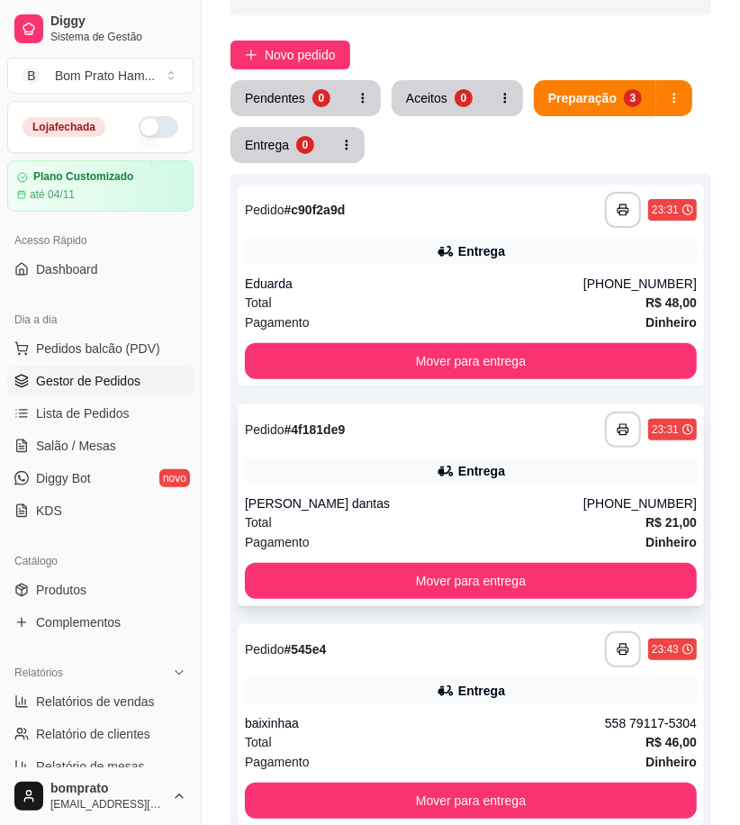
scroll to position [200, 0]
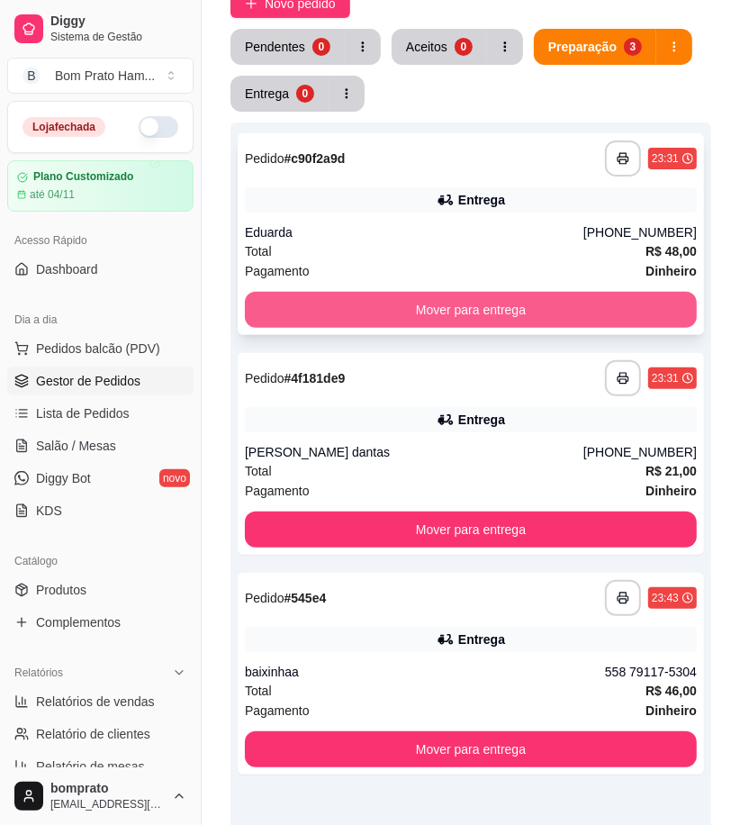
click at [498, 317] on button "Mover para entrega" at bounding box center [471, 310] width 452 height 36
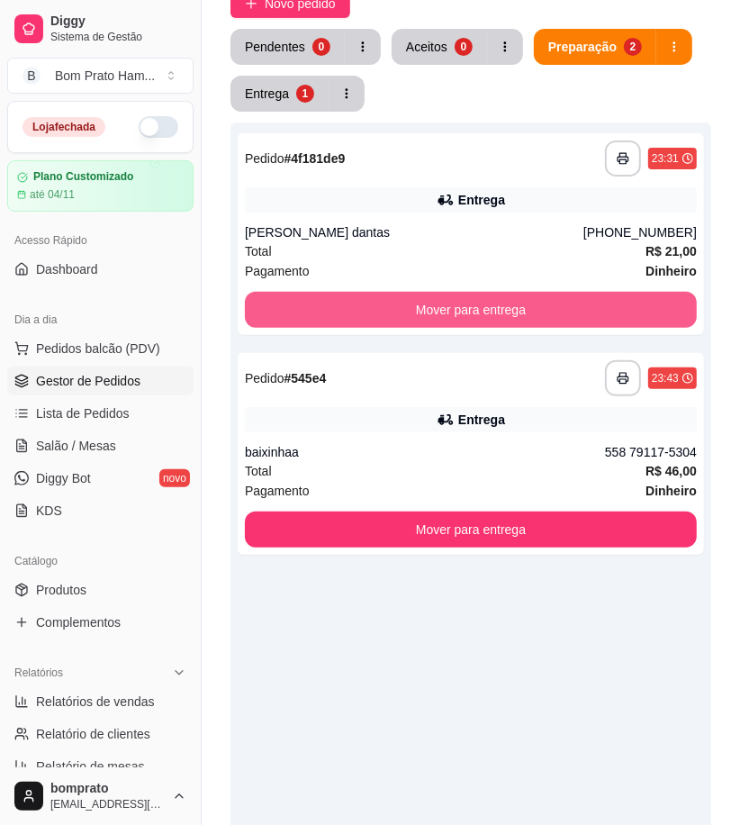
click at [498, 317] on button "Mover para entrega" at bounding box center [471, 310] width 452 height 36
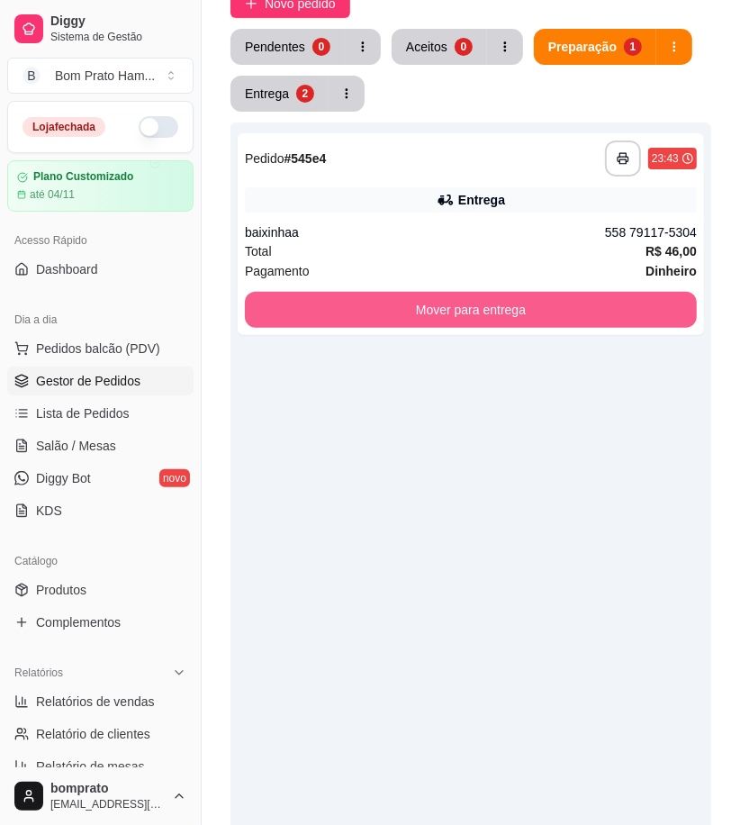
click at [498, 317] on button "Mover para entrega" at bounding box center [471, 310] width 452 height 36
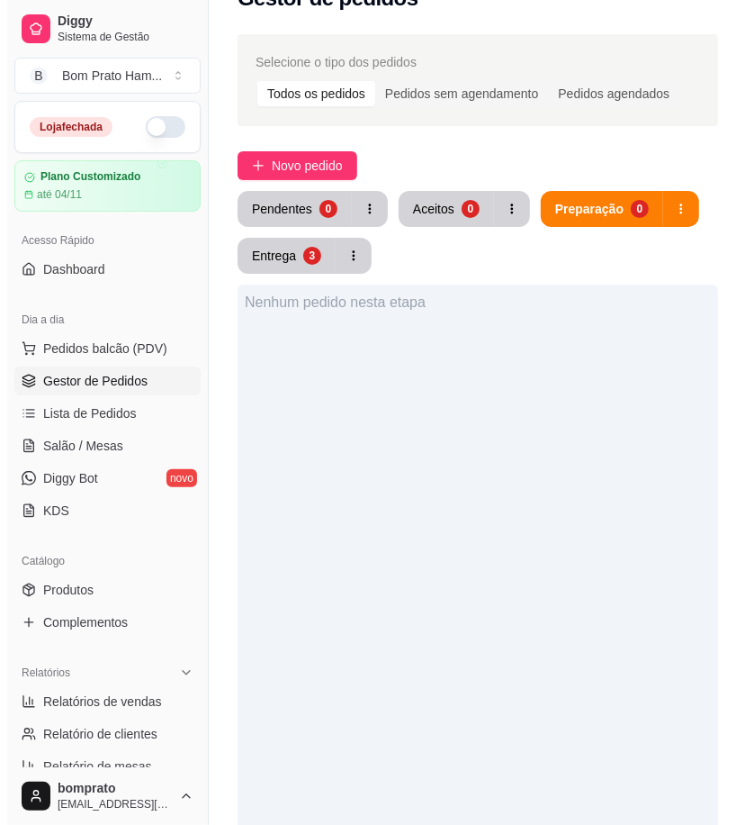
scroll to position [0, 0]
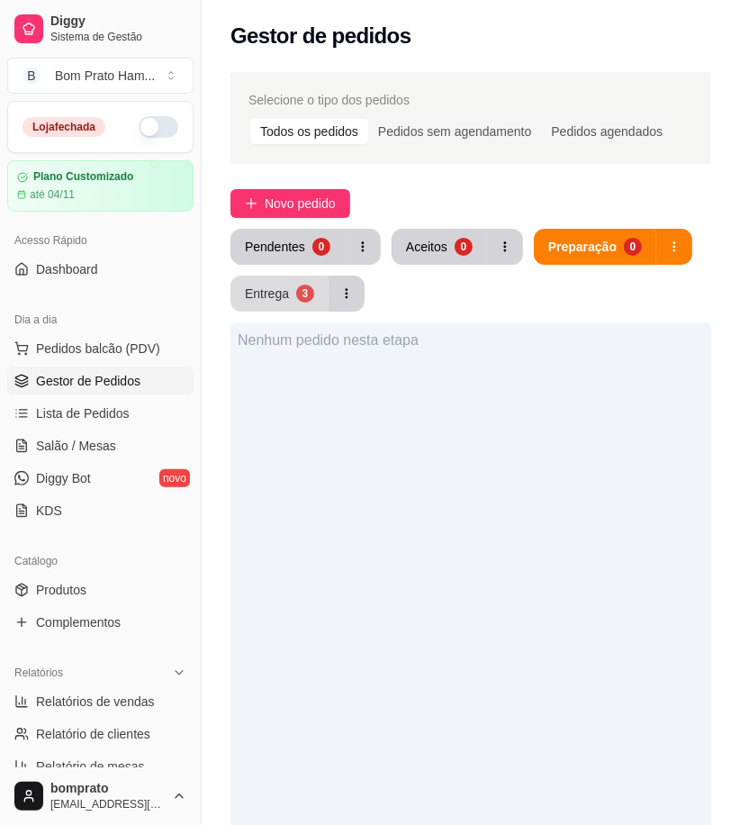
click at [288, 300] on button "Entrega 3" at bounding box center [279, 293] width 98 height 36
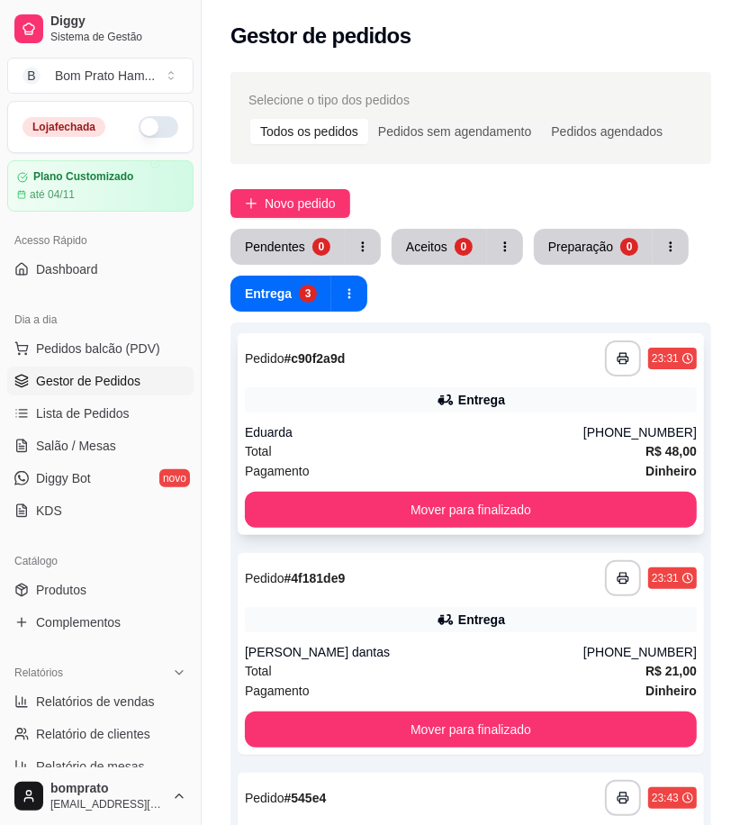
click at [379, 369] on div "**********" at bounding box center [471, 358] width 452 height 36
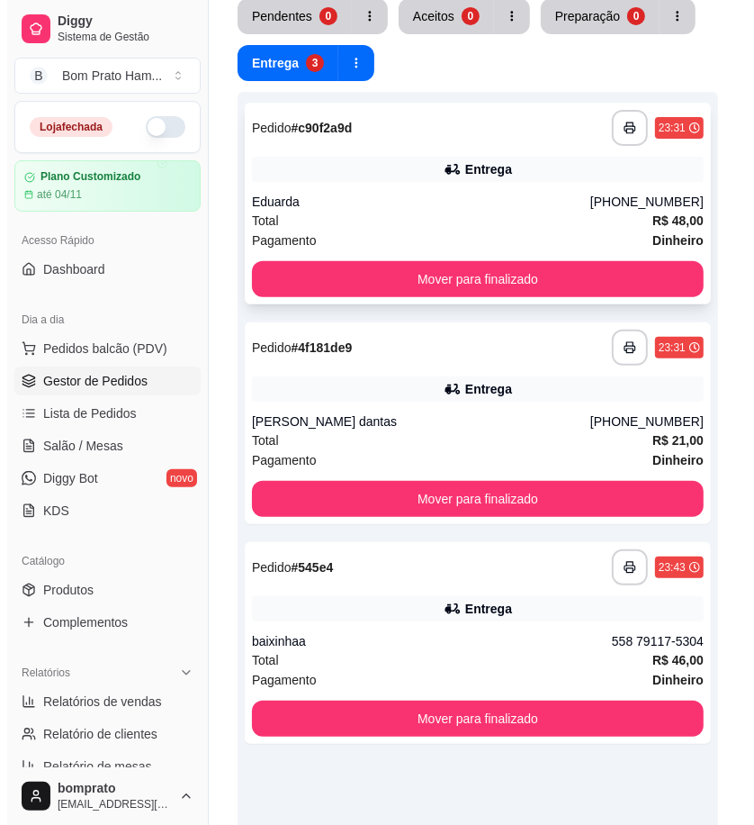
scroll to position [300, 0]
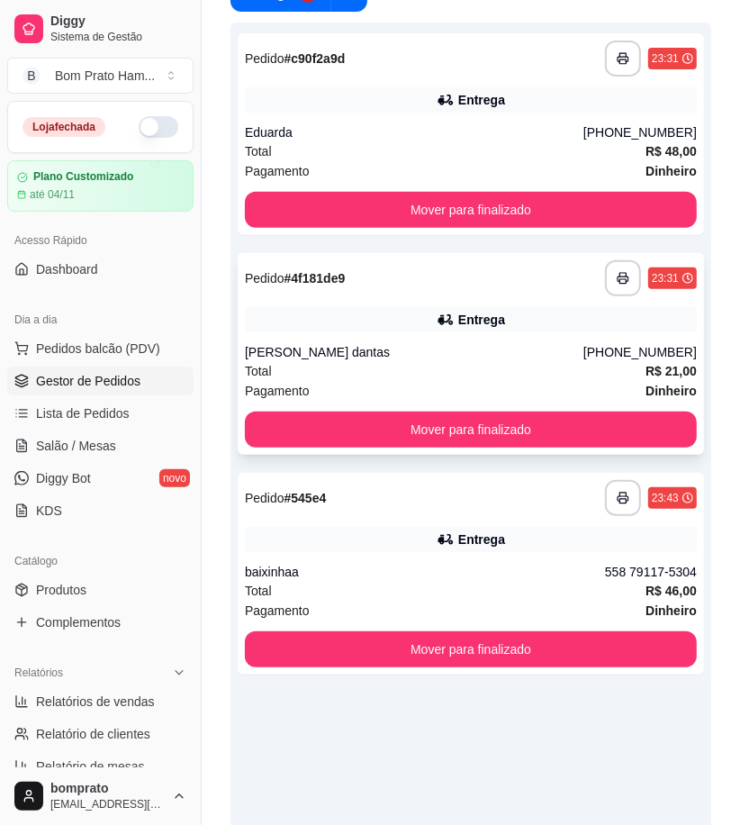
click at [445, 357] on div "Clayton bezerra dantas" at bounding box center [414, 352] width 338 height 18
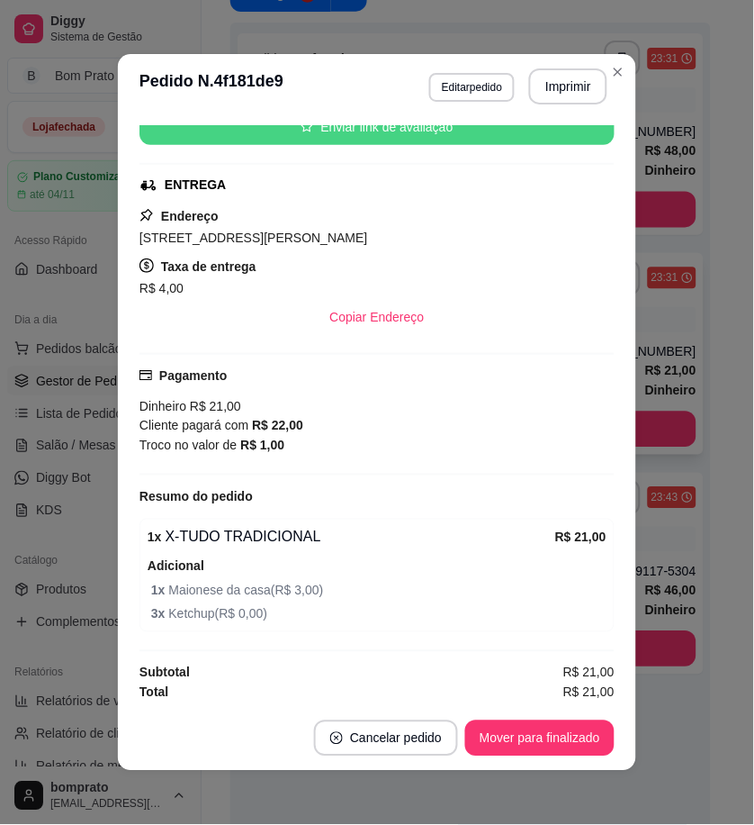
scroll to position [243, 0]
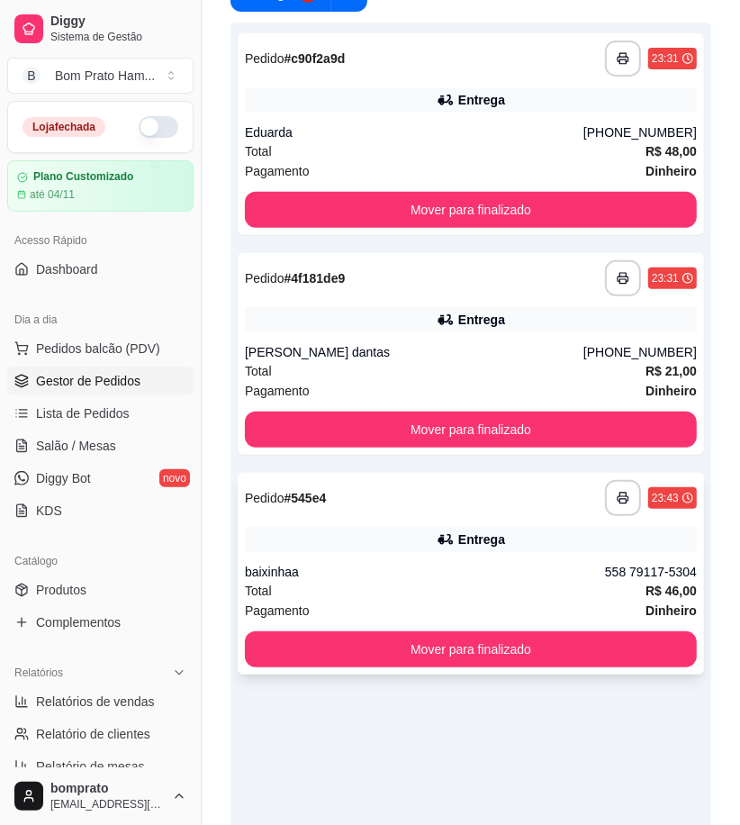
click at [464, 522] on div "**********" at bounding box center [471, 574] width 466 height 202
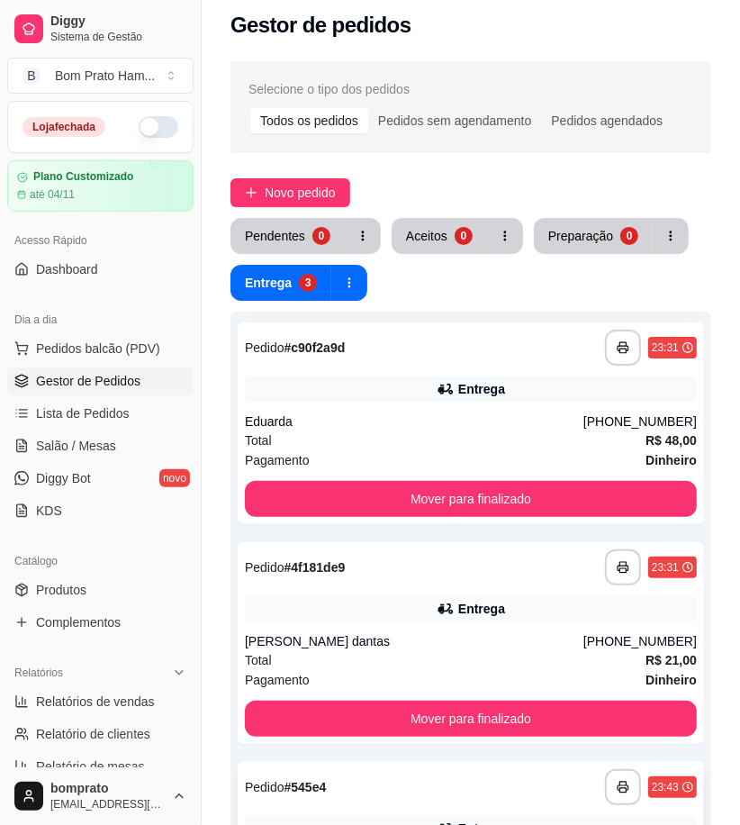
scroll to position [0, 0]
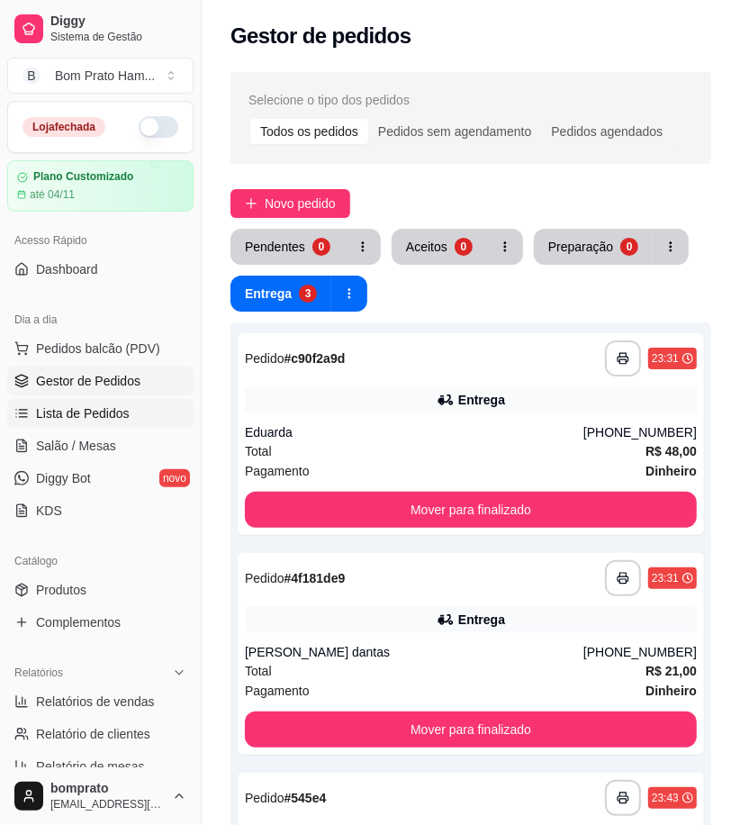
click at [139, 409] on link "Lista de Pedidos" at bounding box center [100, 413] width 186 height 29
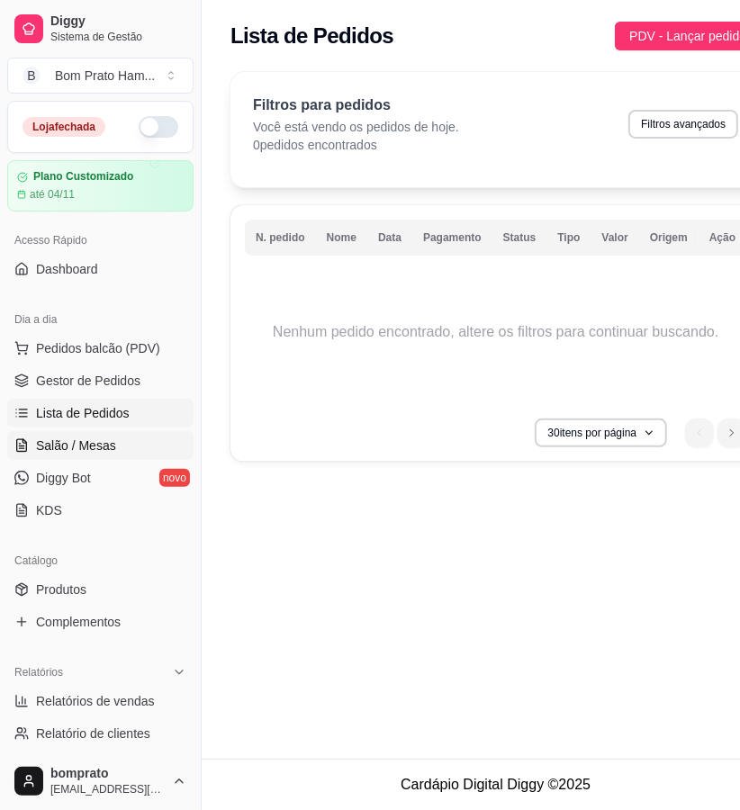
click at [131, 437] on link "Salão / Mesas" at bounding box center [100, 445] width 186 height 29
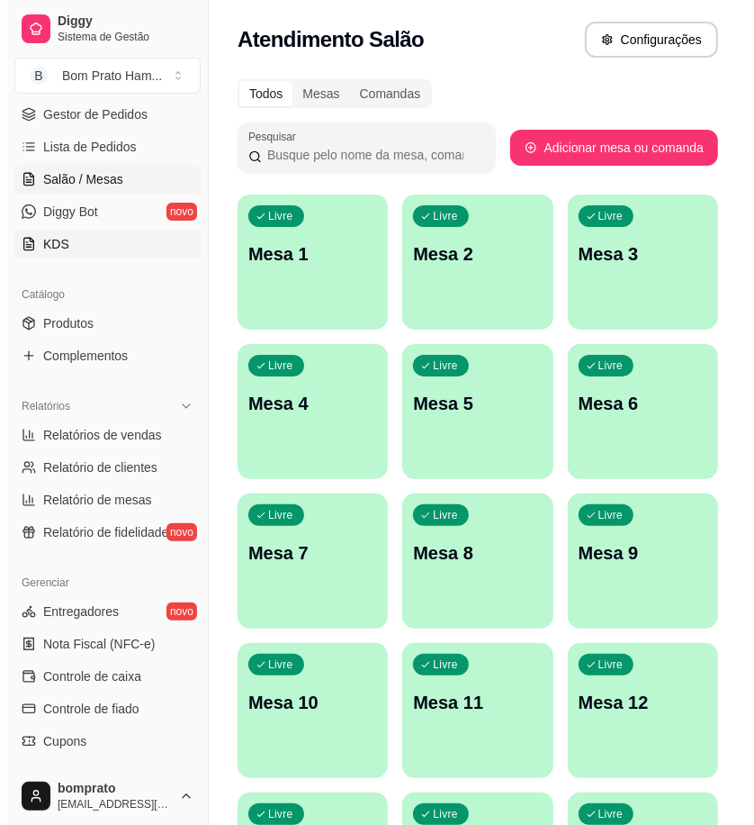
scroll to position [300, 0]
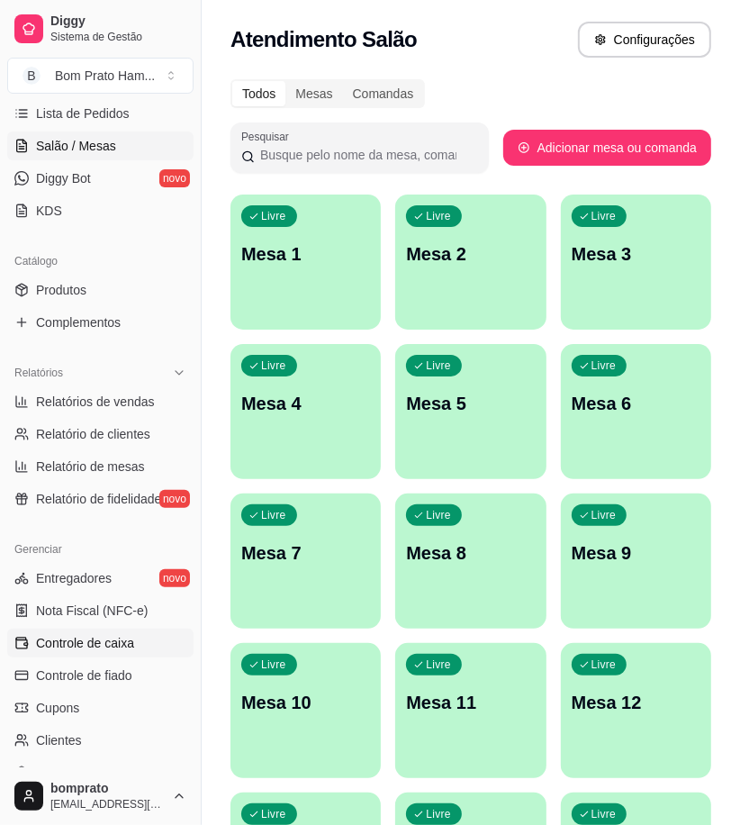
click at [121, 641] on span "Controle de caixa" at bounding box center [85, 643] width 98 height 18
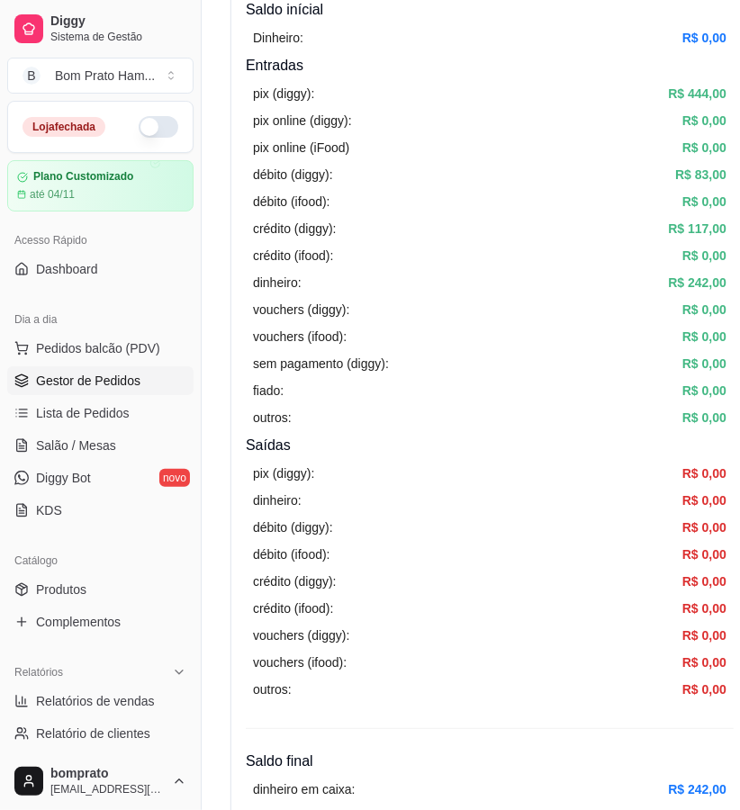
click at [101, 384] on span "Gestor de Pedidos" at bounding box center [88, 381] width 104 height 18
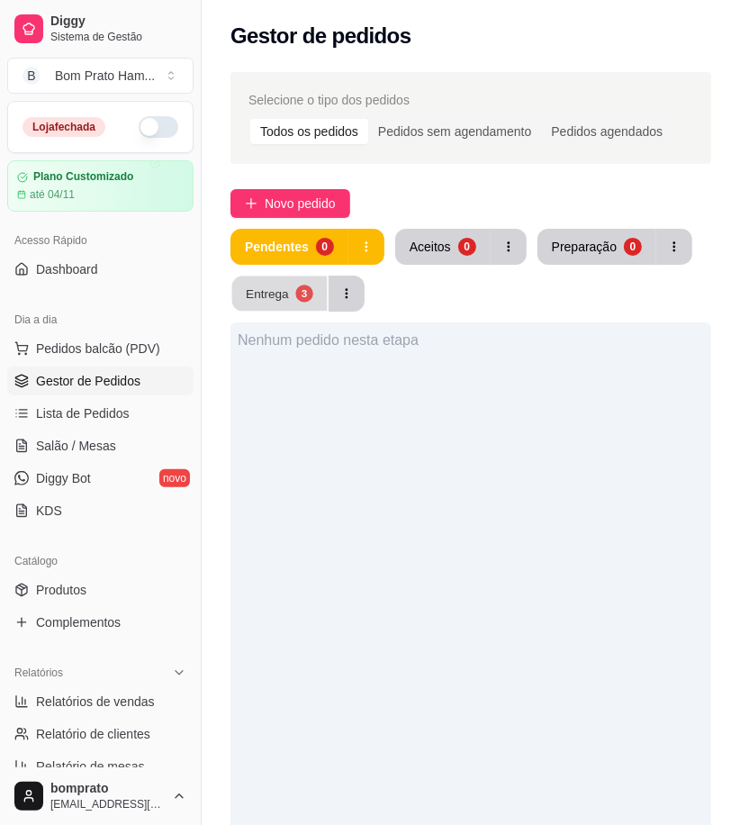
click at [298, 302] on button "Entrega 3" at bounding box center [279, 293] width 95 height 35
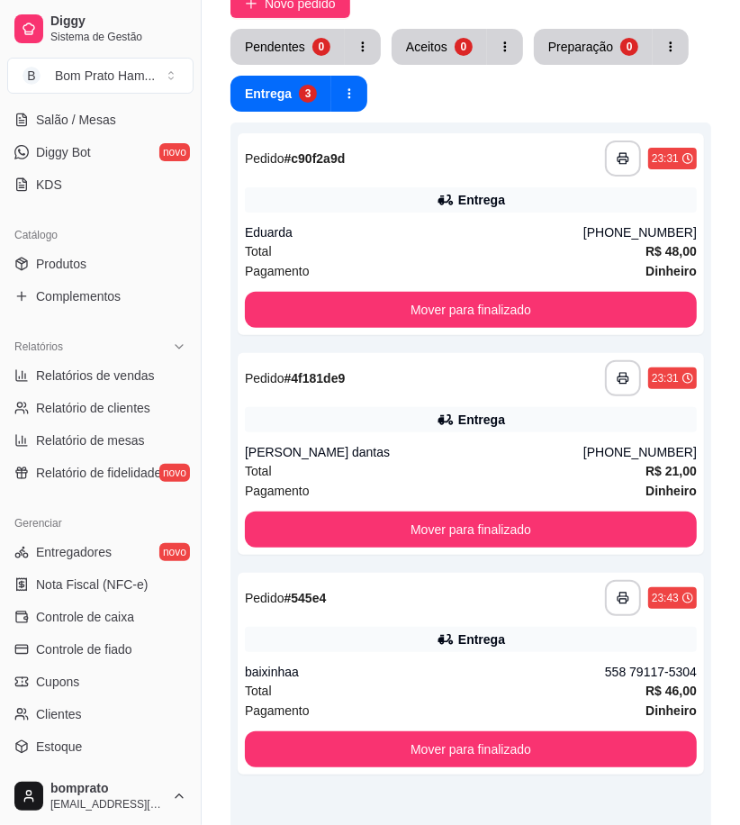
scroll to position [400, 0]
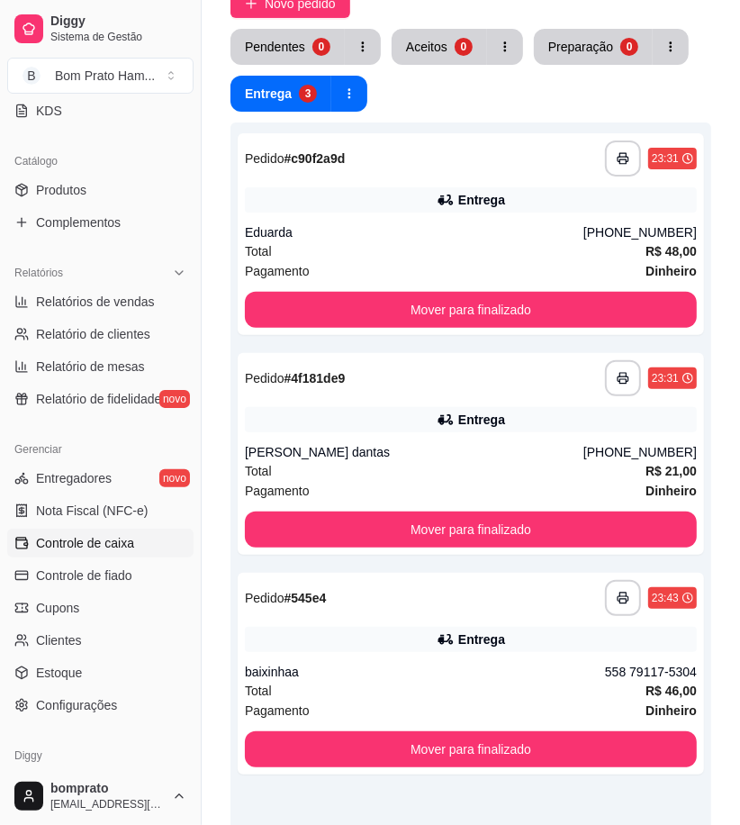
click at [130, 536] on span "Controle de caixa" at bounding box center [85, 543] width 98 height 18
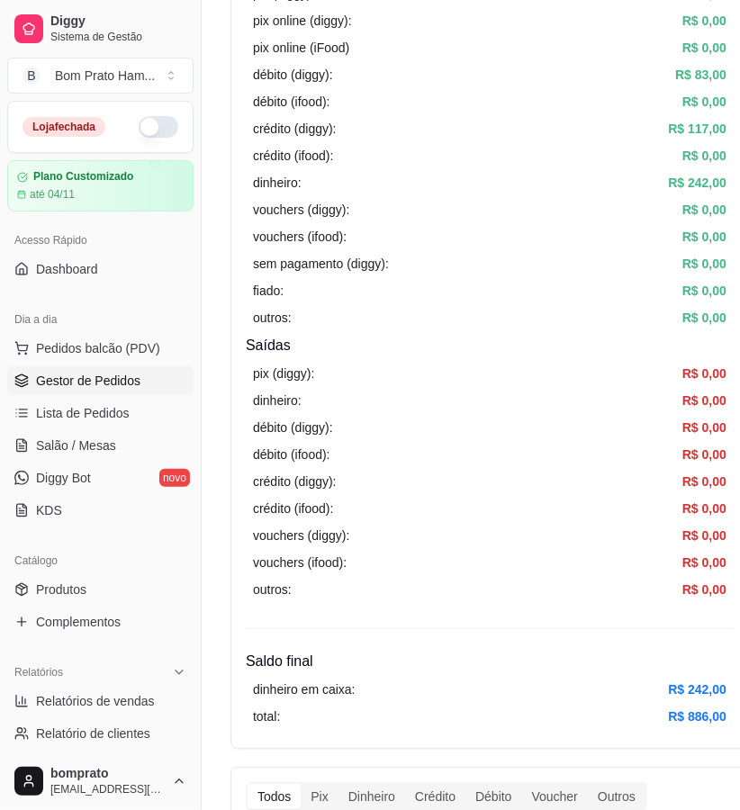
click at [155, 383] on link "Gestor de Pedidos" at bounding box center [100, 380] width 186 height 29
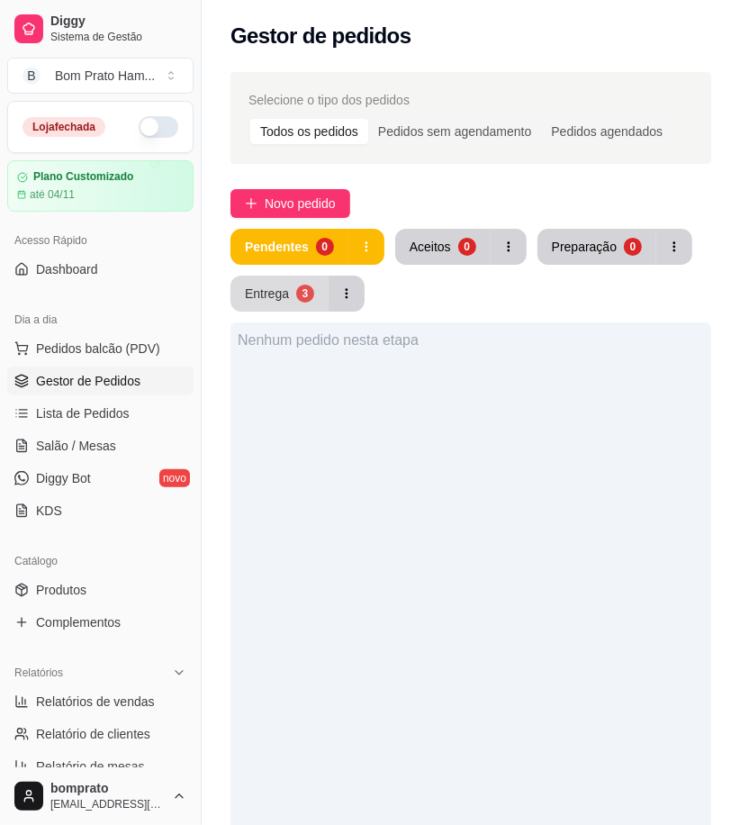
click at [276, 289] on div "Entrega" at bounding box center [267, 293] width 44 height 18
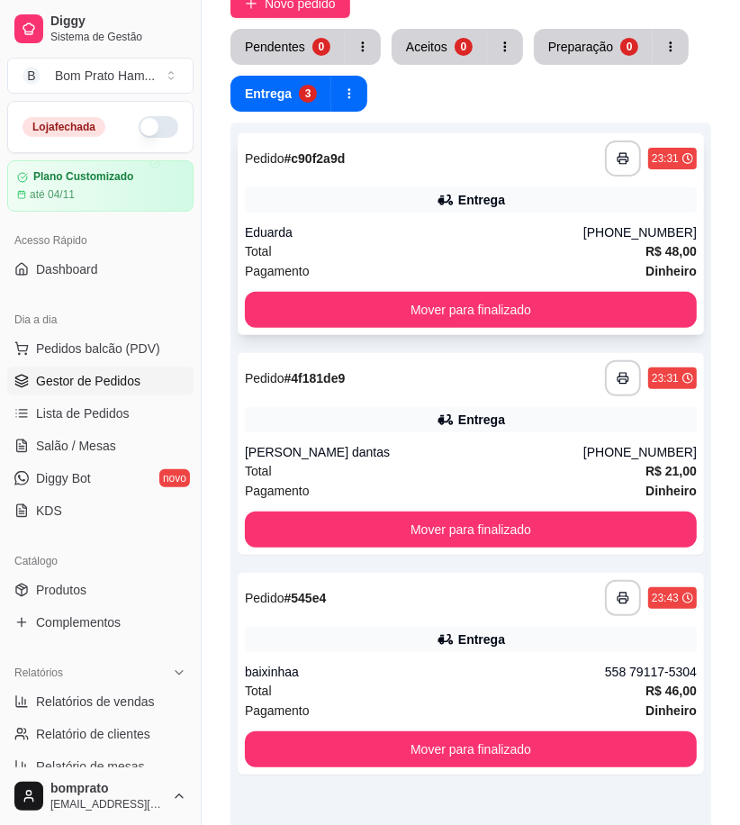
scroll to position [300, 0]
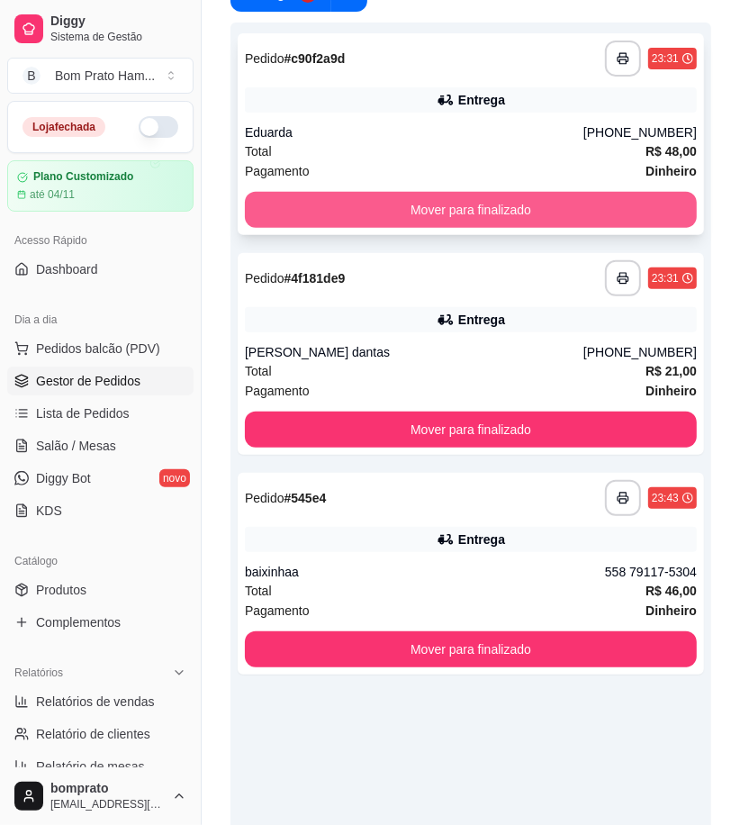
click at [505, 218] on button "Mover para finalizado" at bounding box center [471, 210] width 452 height 36
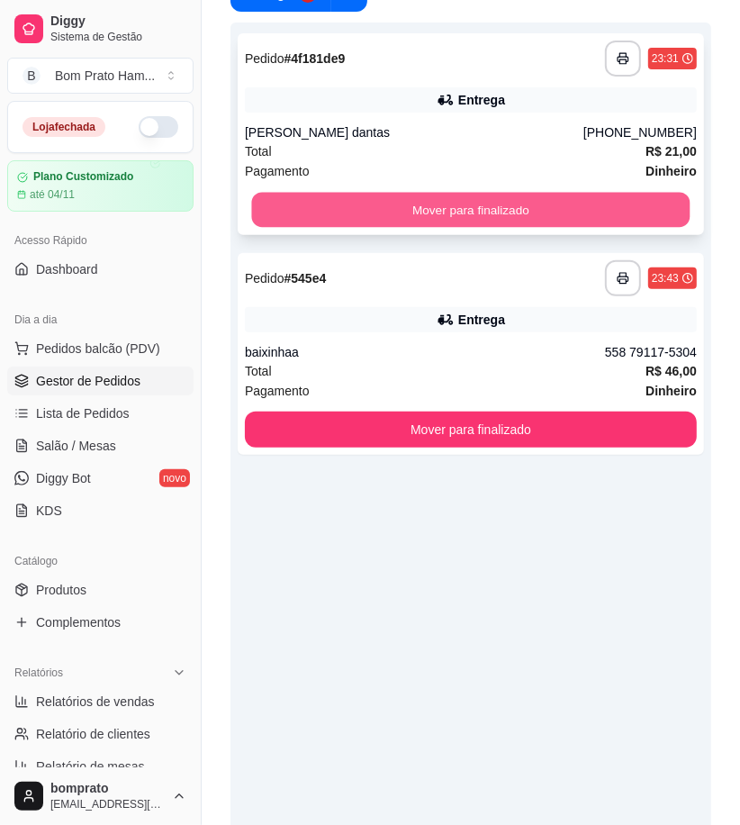
click at [524, 208] on button "Mover para finalizado" at bounding box center [471, 210] width 438 height 35
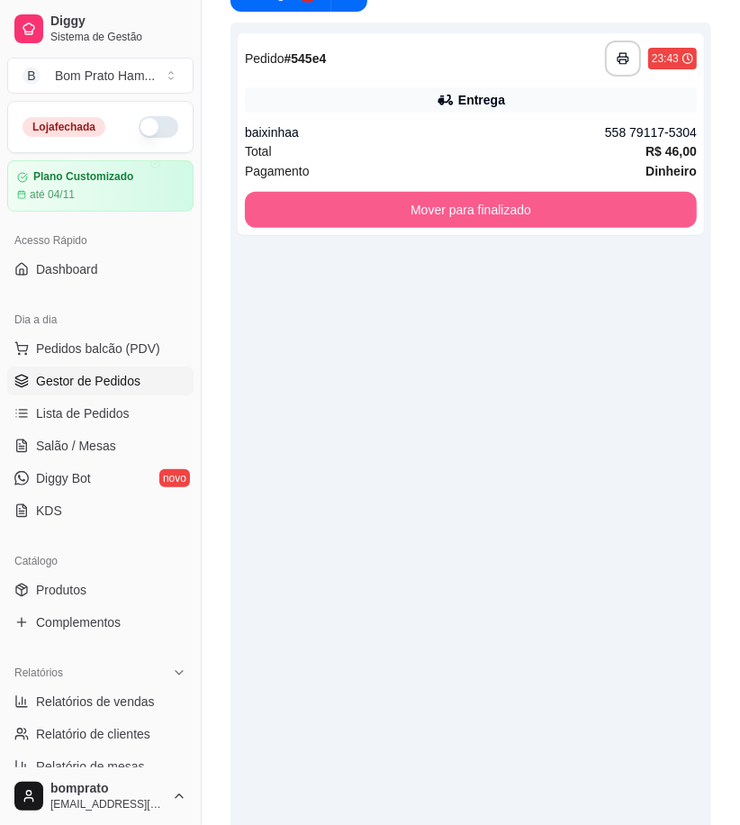
click at [524, 208] on button "Mover para finalizado" at bounding box center [471, 210] width 452 height 36
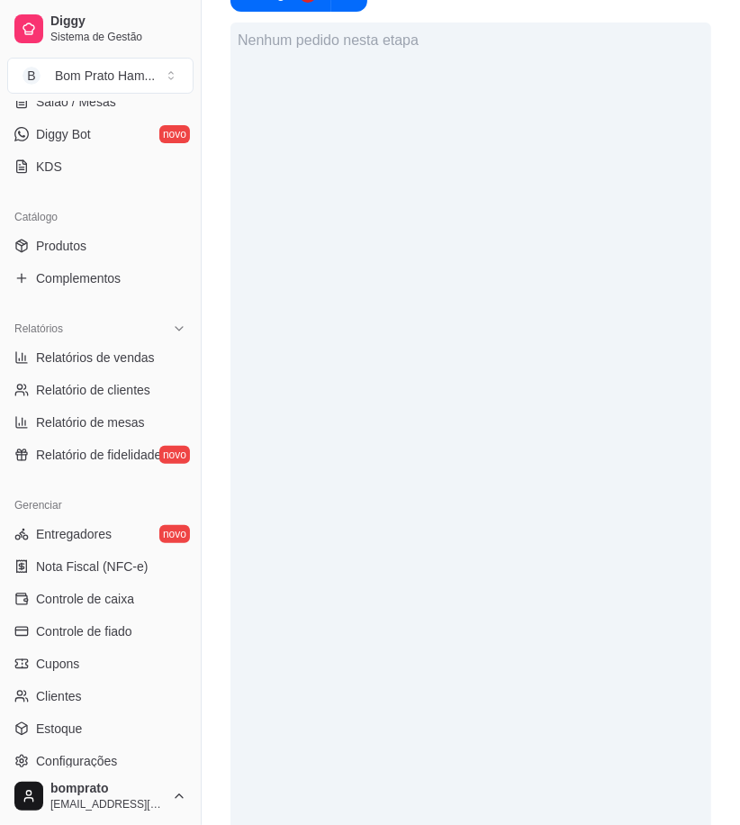
scroll to position [400, 0]
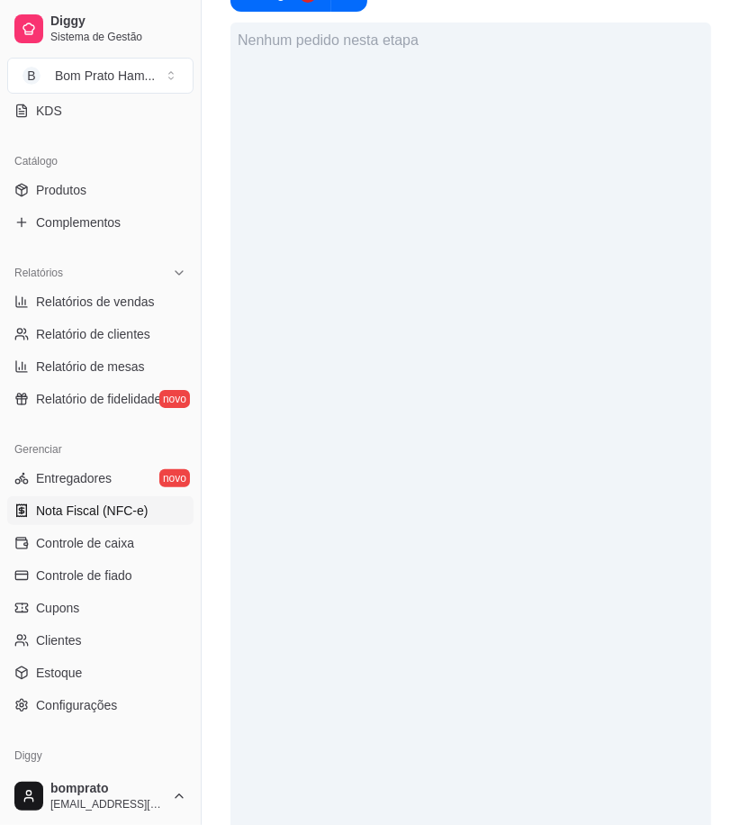
click at [144, 518] on link "Nota Fiscal (NFC-e)" at bounding box center [100, 510] width 186 height 29
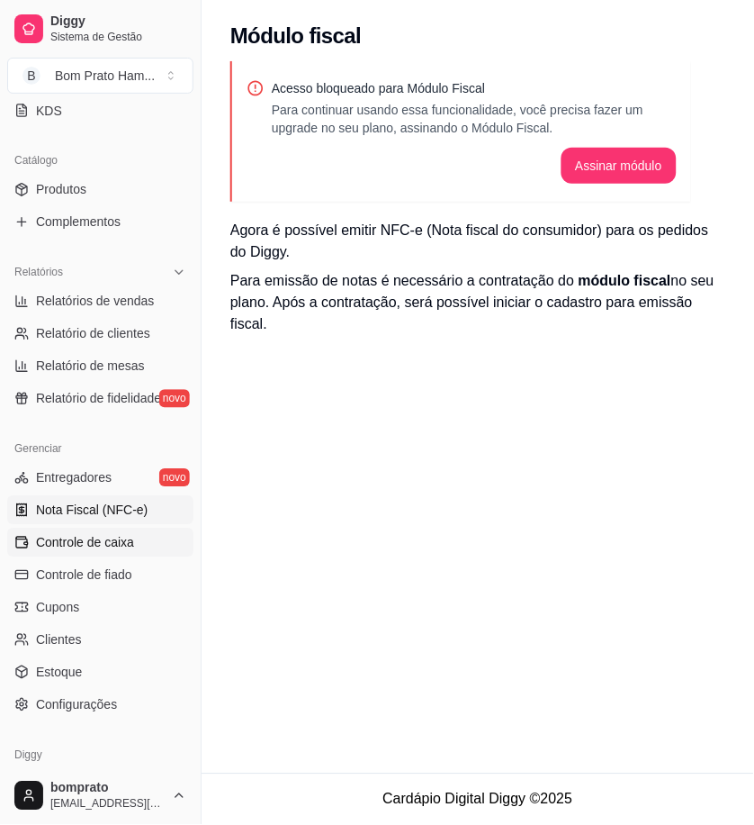
click at [147, 531] on link "Controle de caixa" at bounding box center [100, 542] width 186 height 29
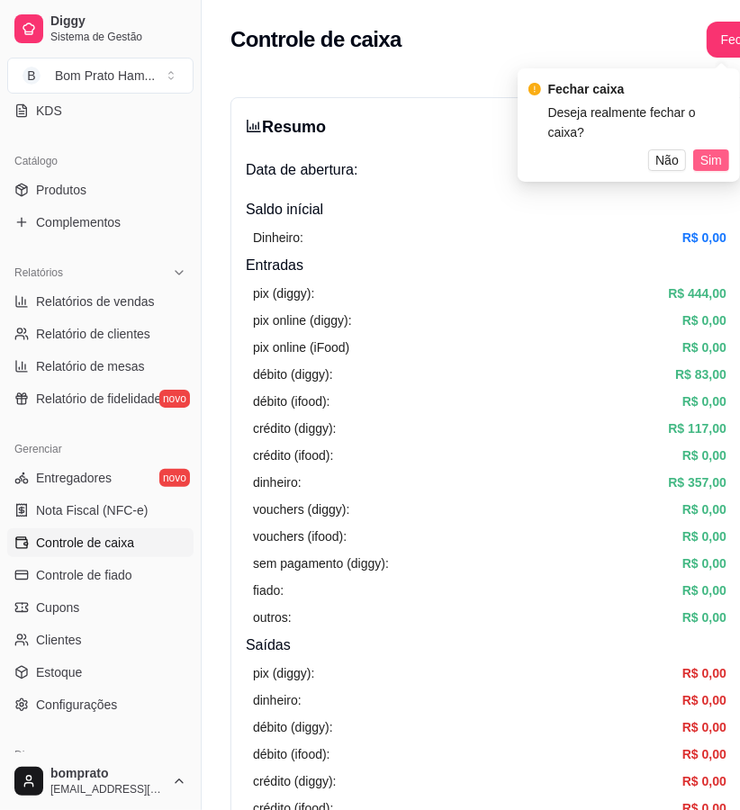
click at [723, 149] on button "Sim" at bounding box center [711, 160] width 36 height 22
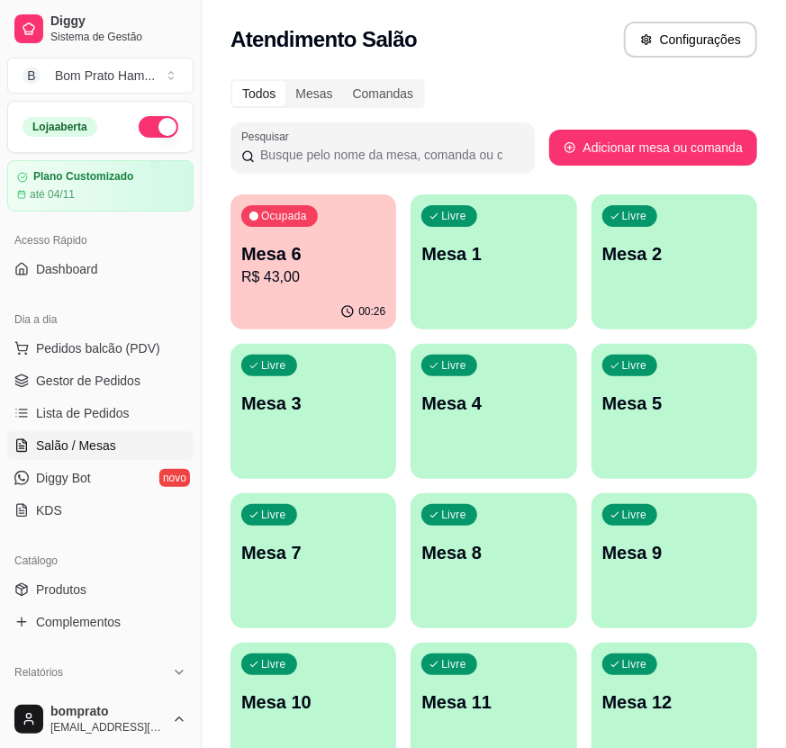
click at [280, 274] on p "R$ 43,00" at bounding box center [313, 277] width 144 height 22
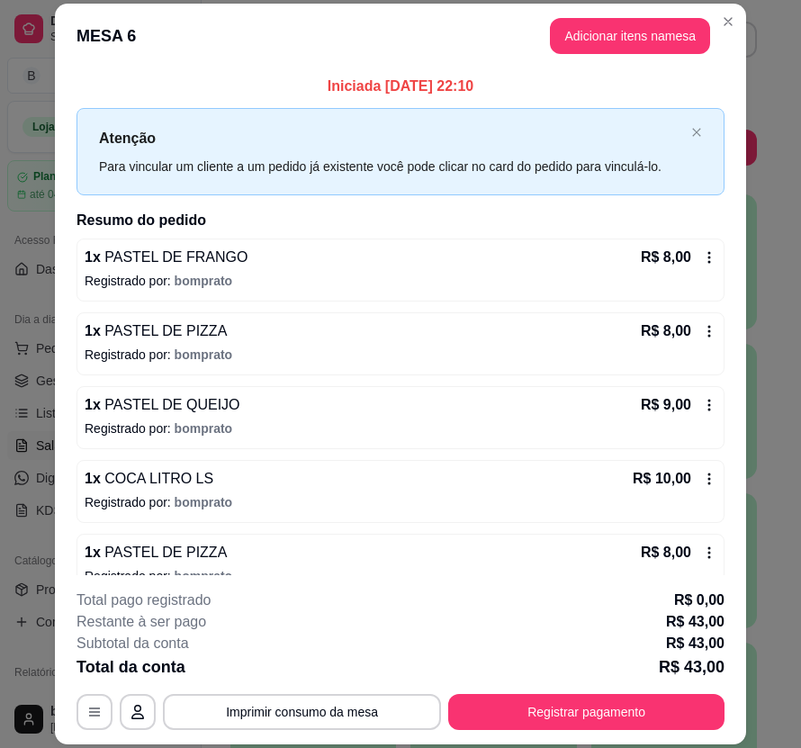
scroll to position [30, 0]
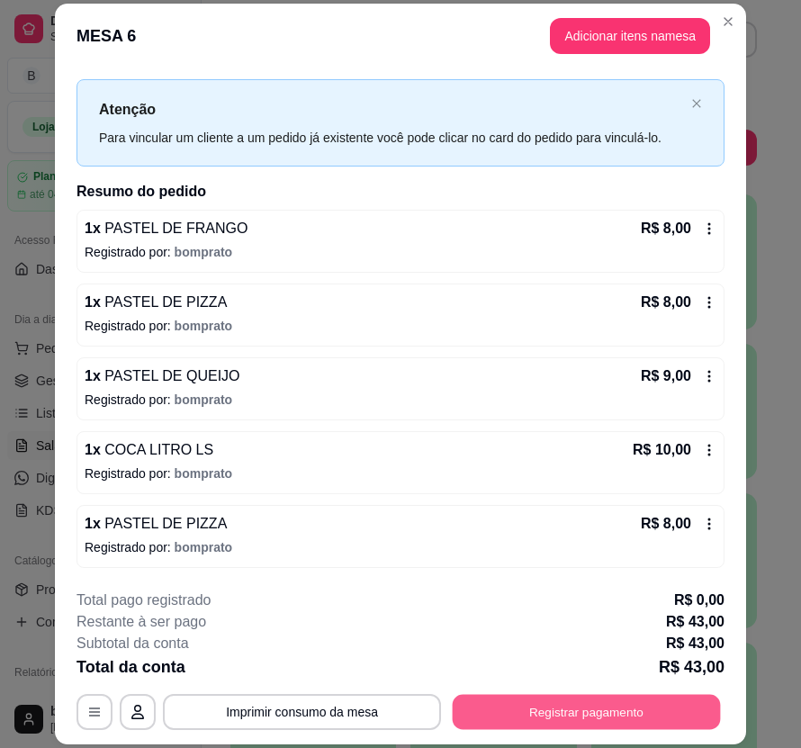
click at [639, 699] on button "Registrar pagamento" at bounding box center [587, 711] width 268 height 35
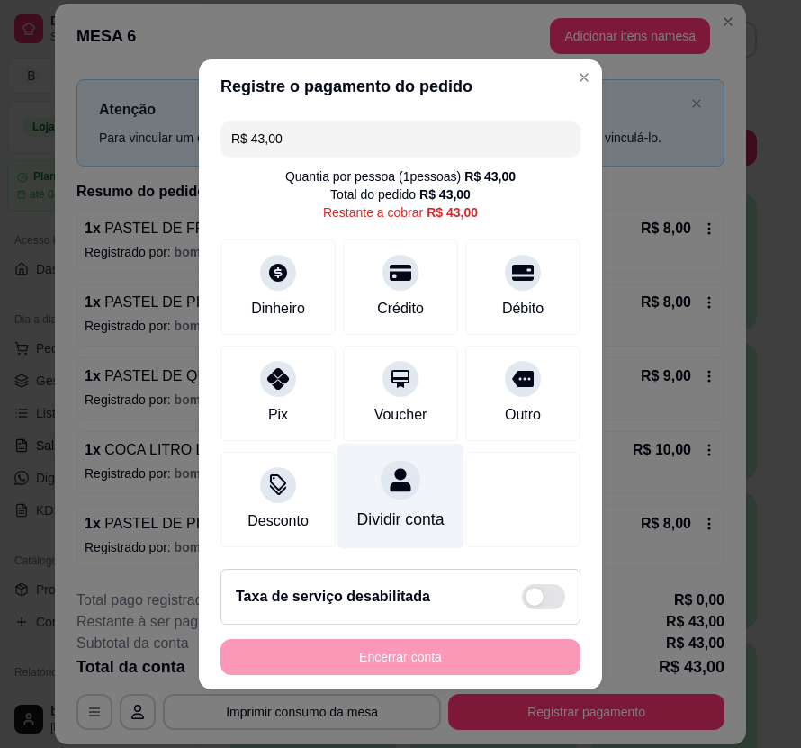
click at [390, 474] on icon at bounding box center [400, 479] width 21 height 23
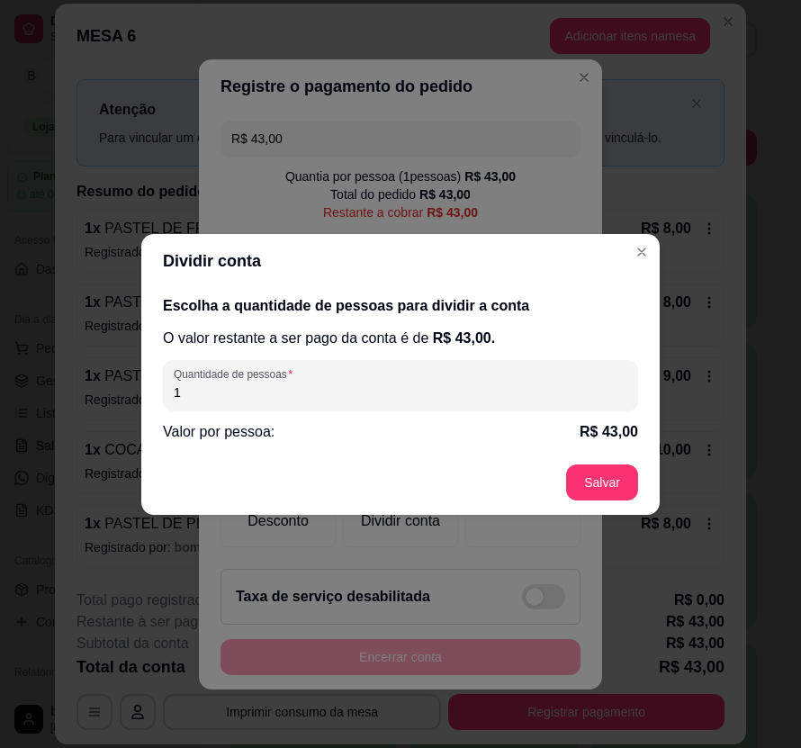
click at [343, 399] on input "1" at bounding box center [401, 392] width 454 height 18
type input "3"
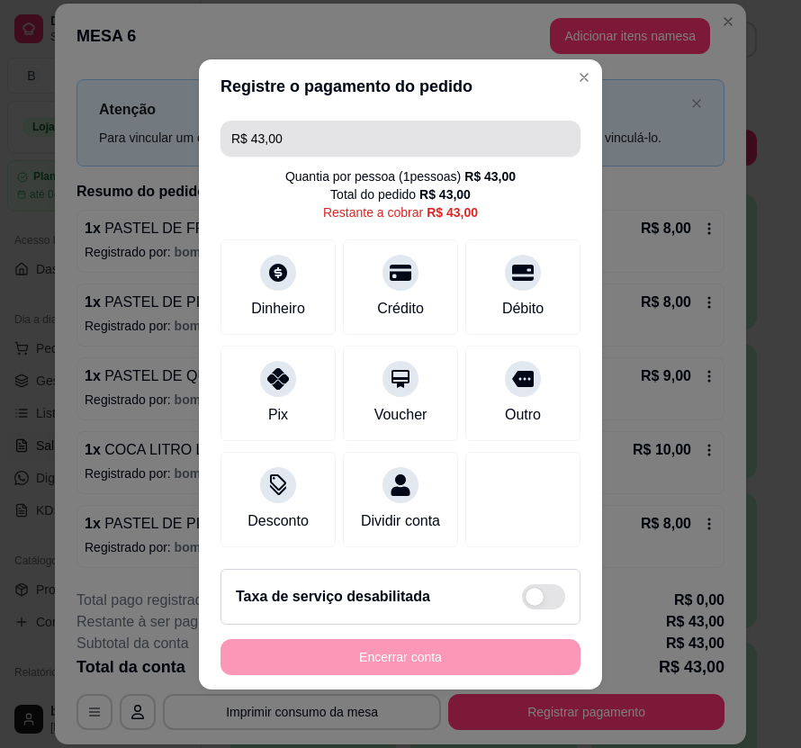
click at [316, 127] on input "R$ 43,00" at bounding box center [400, 139] width 338 height 36
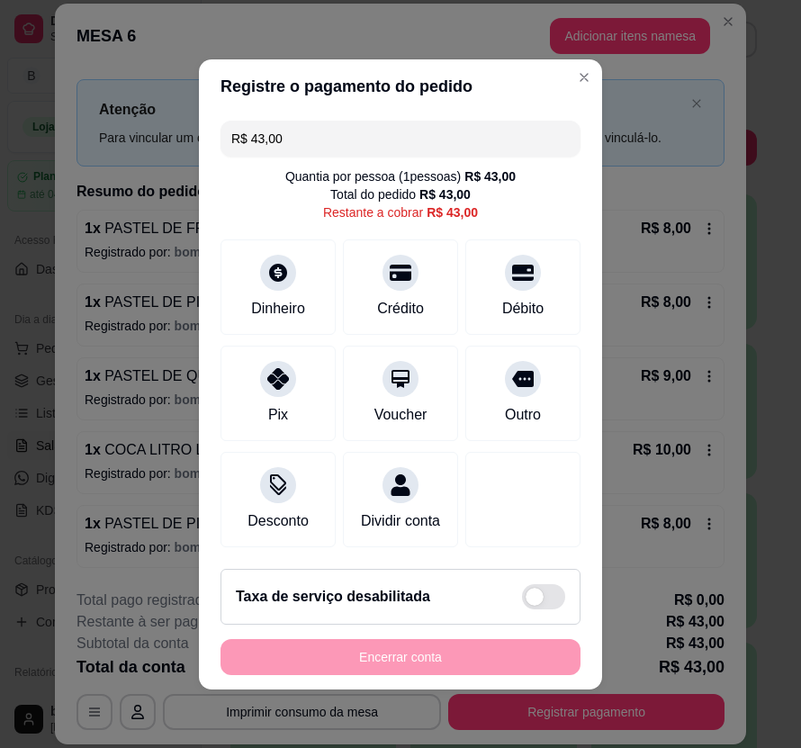
click at [316, 127] on input "R$ 43,00" at bounding box center [400, 139] width 338 height 36
type input "R$ 15,00"
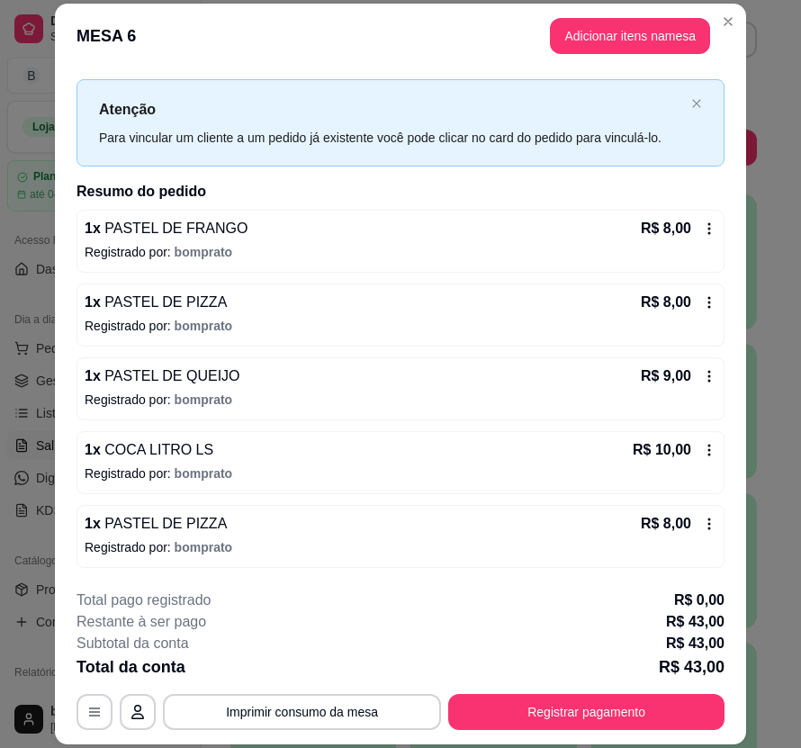
click at [637, 680] on div "**********" at bounding box center [401, 660] width 648 height 140
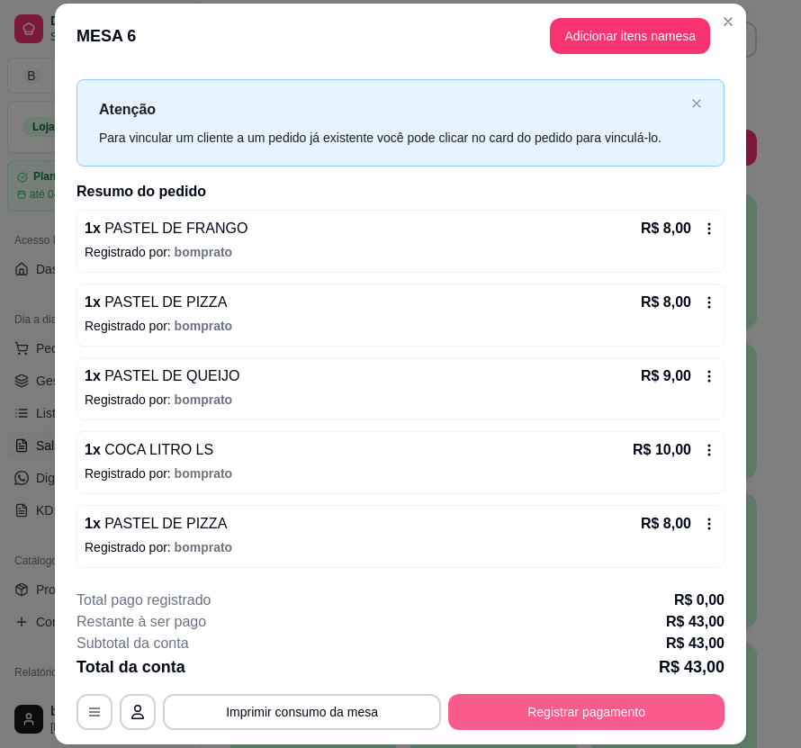
click at [640, 703] on button "Registrar pagamento" at bounding box center [586, 712] width 276 height 36
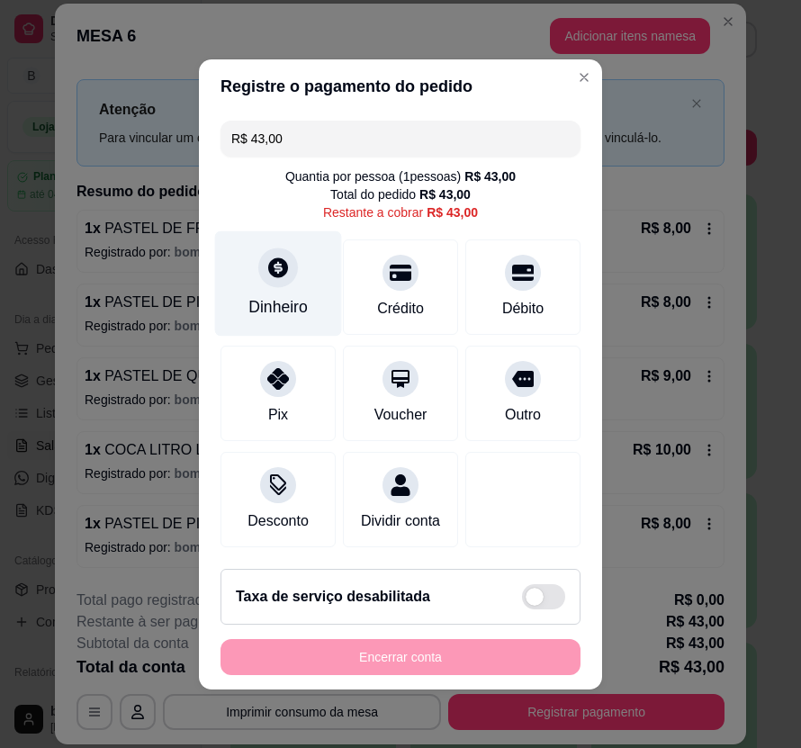
click at [284, 257] on div at bounding box center [278, 268] width 40 height 40
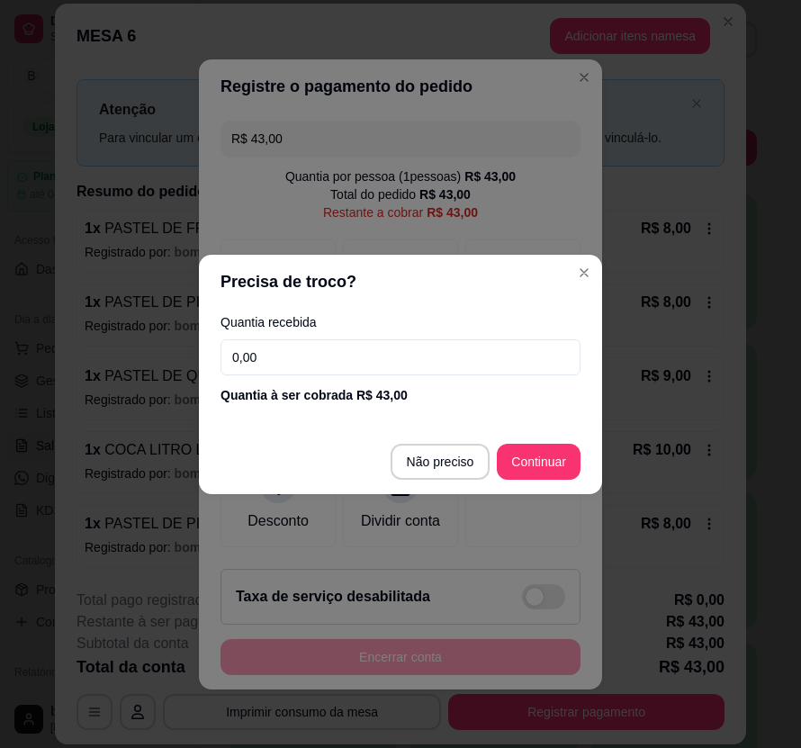
click at [419, 360] on input "0,00" at bounding box center [401, 357] width 360 height 36
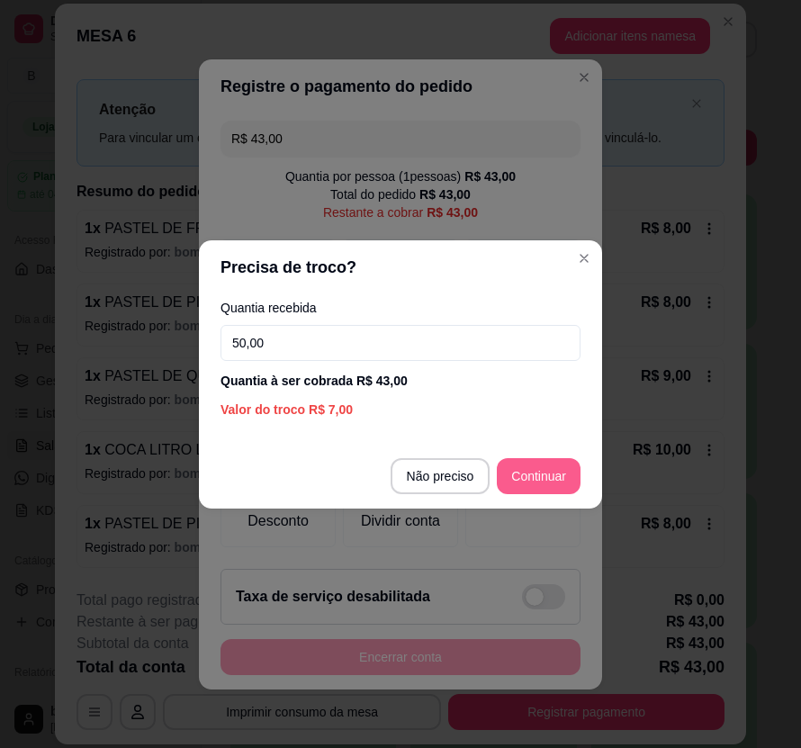
type input "50,00"
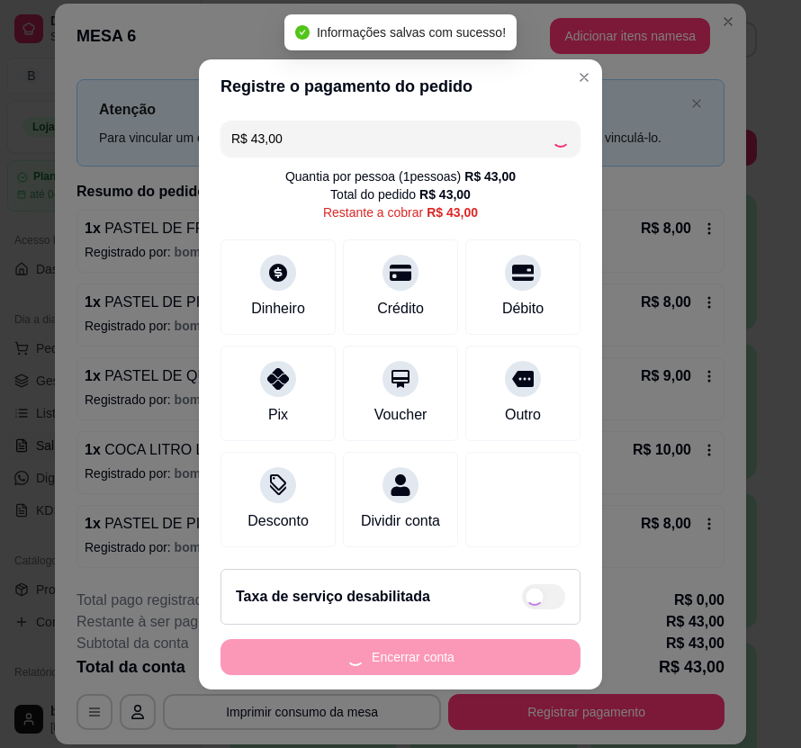
type input "R$ 0,00"
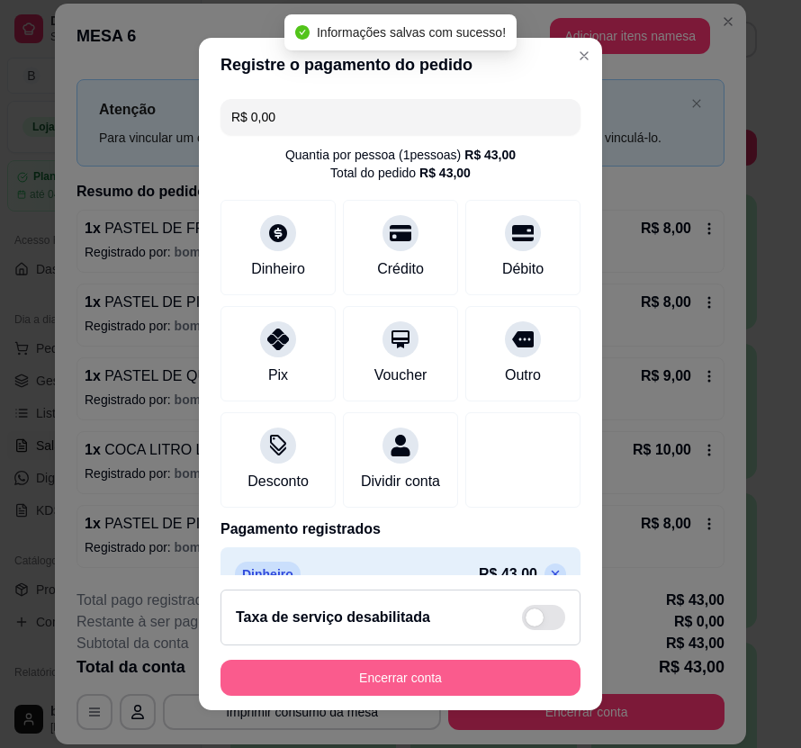
click at [520, 680] on button "Encerrar conta" at bounding box center [401, 678] width 360 height 36
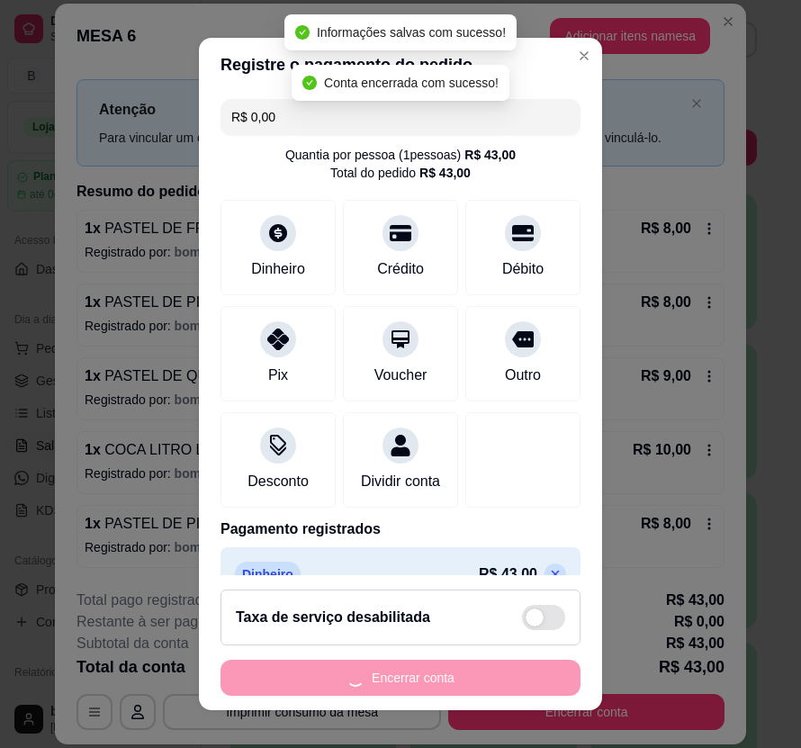
scroll to position [0, 0]
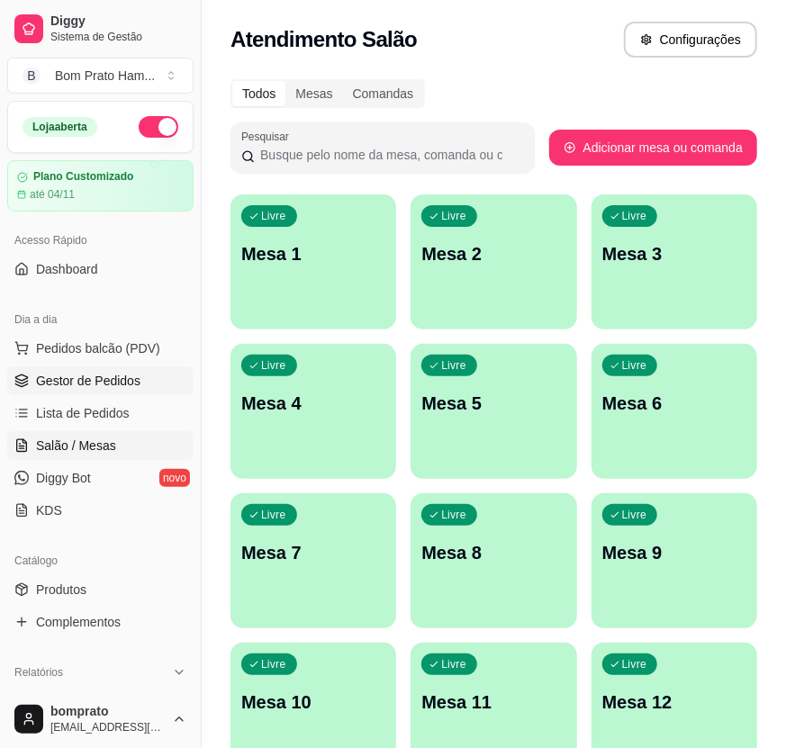
click at [149, 383] on link "Gestor de Pedidos" at bounding box center [100, 380] width 186 height 29
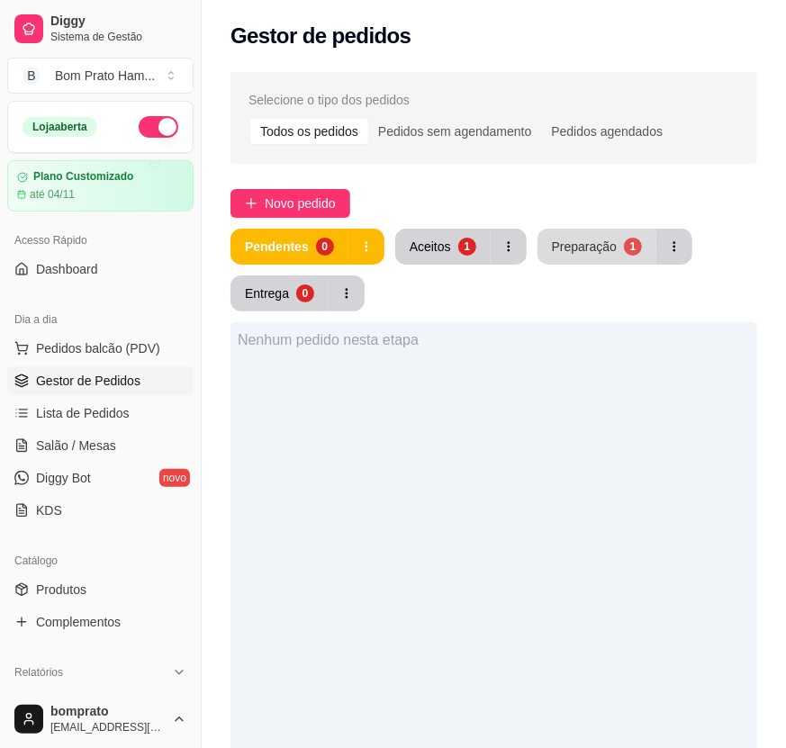
click at [560, 254] on div "Preparação" at bounding box center [584, 247] width 65 height 18
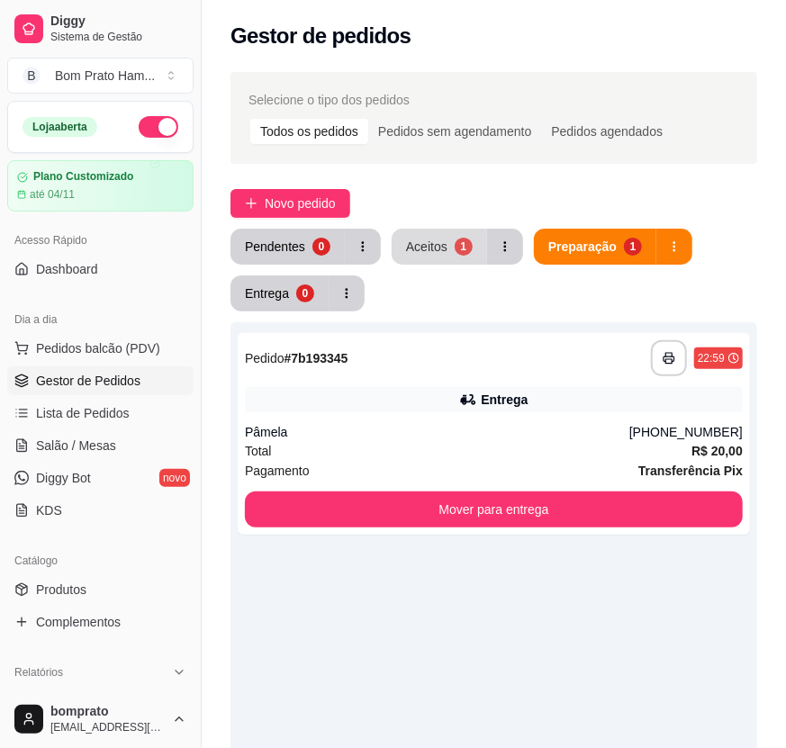
click at [443, 239] on div "Aceitos" at bounding box center [426, 247] width 41 height 18
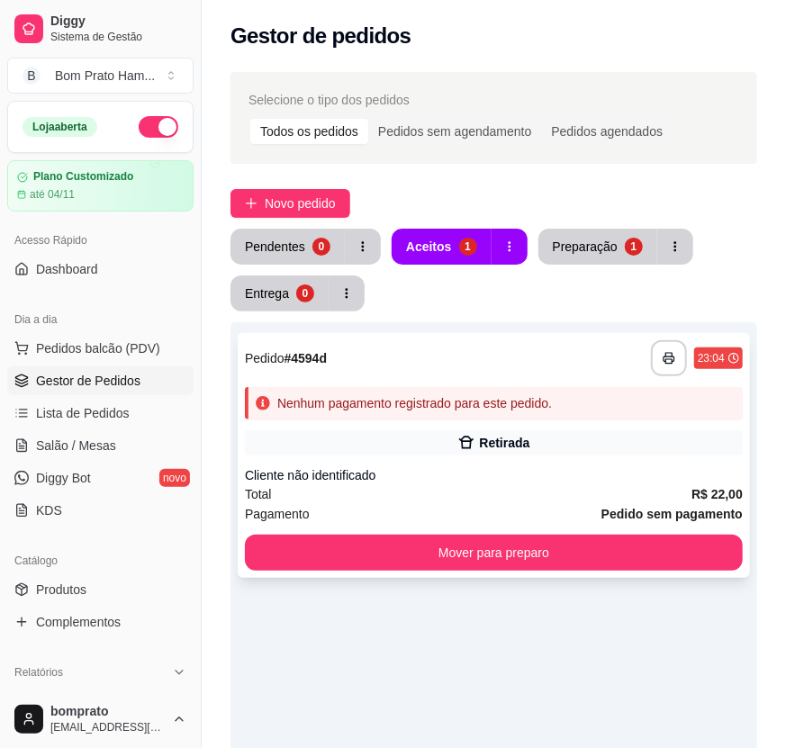
click at [517, 439] on div "Retirada" at bounding box center [504, 443] width 50 height 18
click at [625, 246] on div "1" at bounding box center [634, 247] width 18 height 18
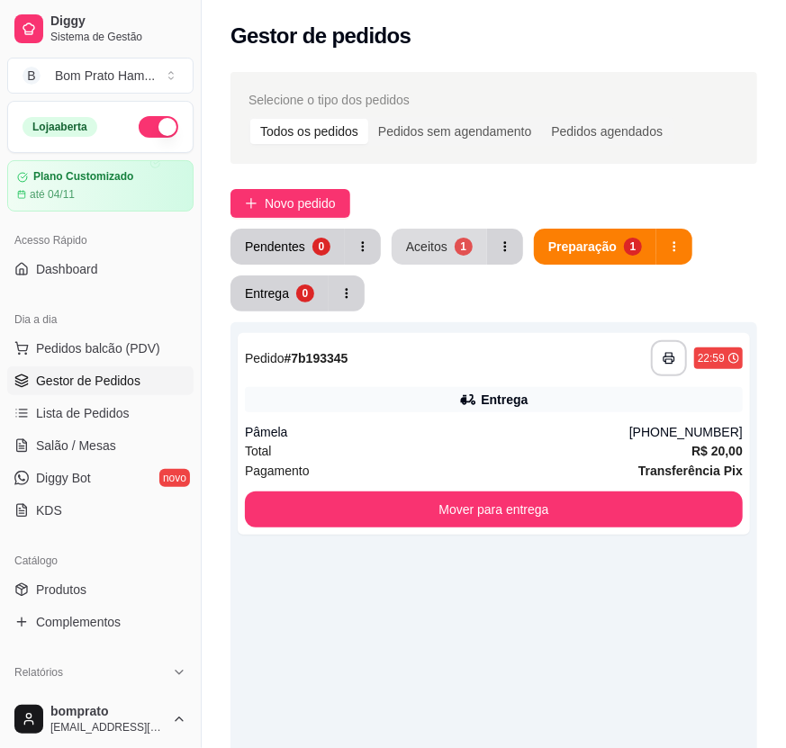
click at [429, 248] on div "Aceitos" at bounding box center [426, 247] width 41 height 18
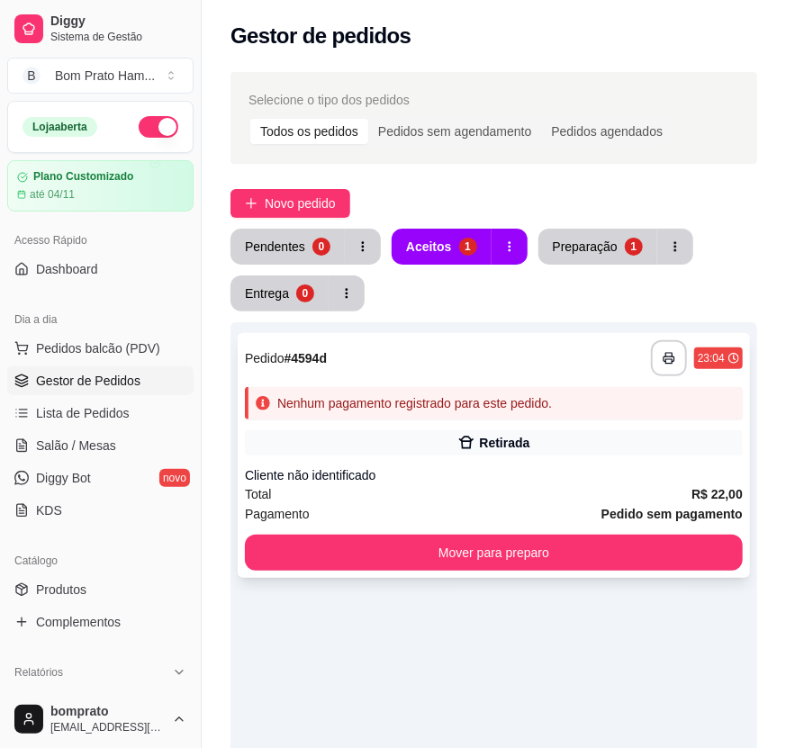
click at [452, 434] on div "Retirada" at bounding box center [494, 442] width 498 height 25
click at [144, 460] on link "Salão / Mesas" at bounding box center [100, 445] width 186 height 29
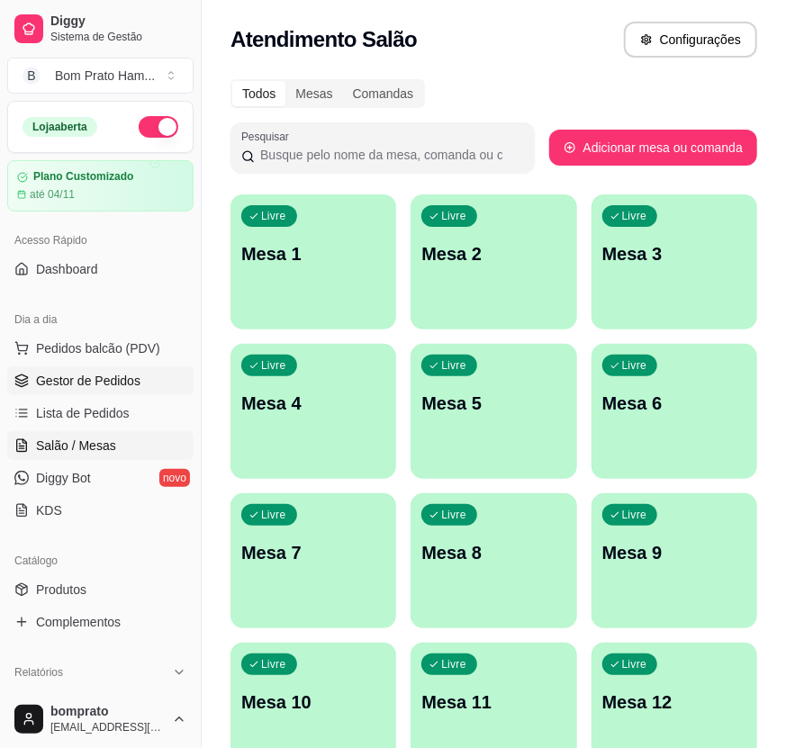
click at [110, 374] on span "Gestor de Pedidos" at bounding box center [88, 381] width 104 height 18
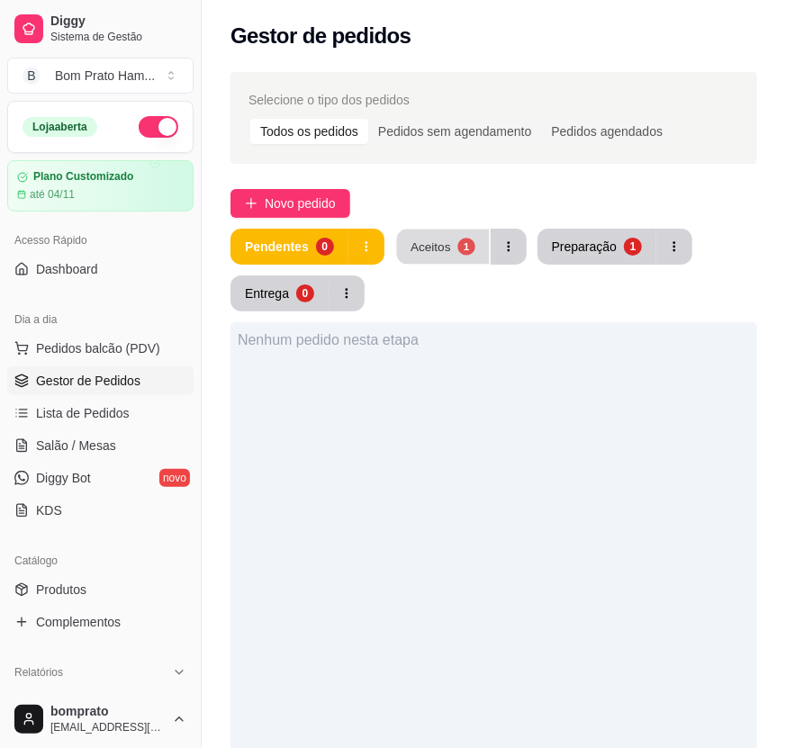
click at [426, 255] on div "Aceitos" at bounding box center [430, 246] width 41 height 17
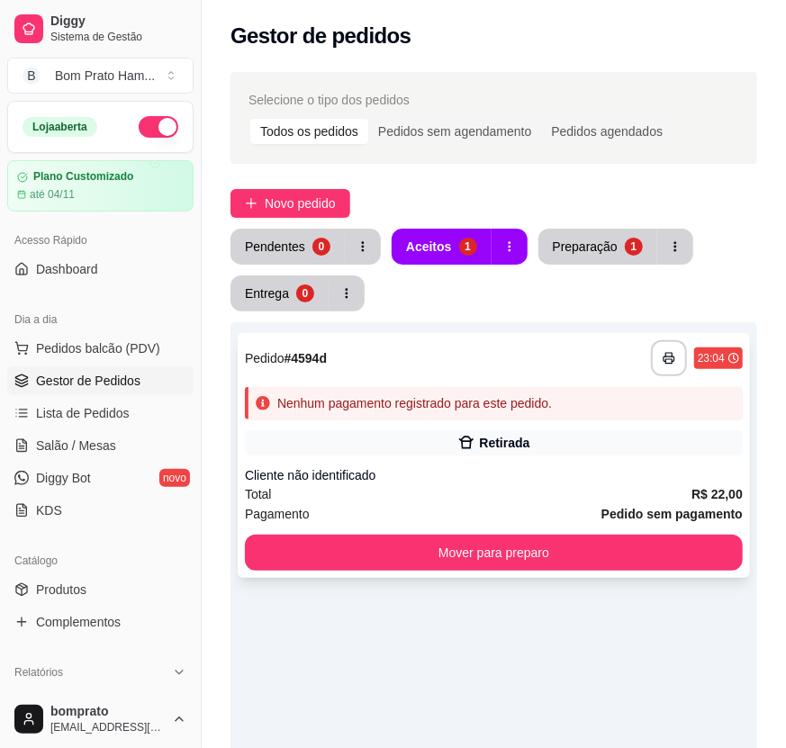
click at [461, 466] on div "Cliente não identificado" at bounding box center [494, 475] width 498 height 18
click at [113, 444] on link "Salão / Mesas" at bounding box center [100, 445] width 186 height 29
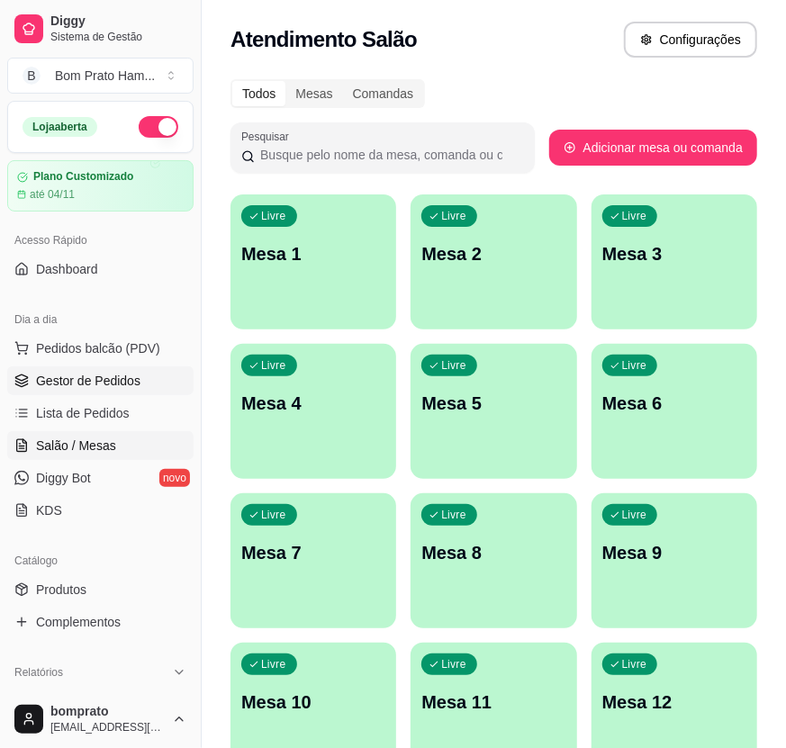
click at [136, 378] on span "Gestor de Pedidos" at bounding box center [88, 381] width 104 height 18
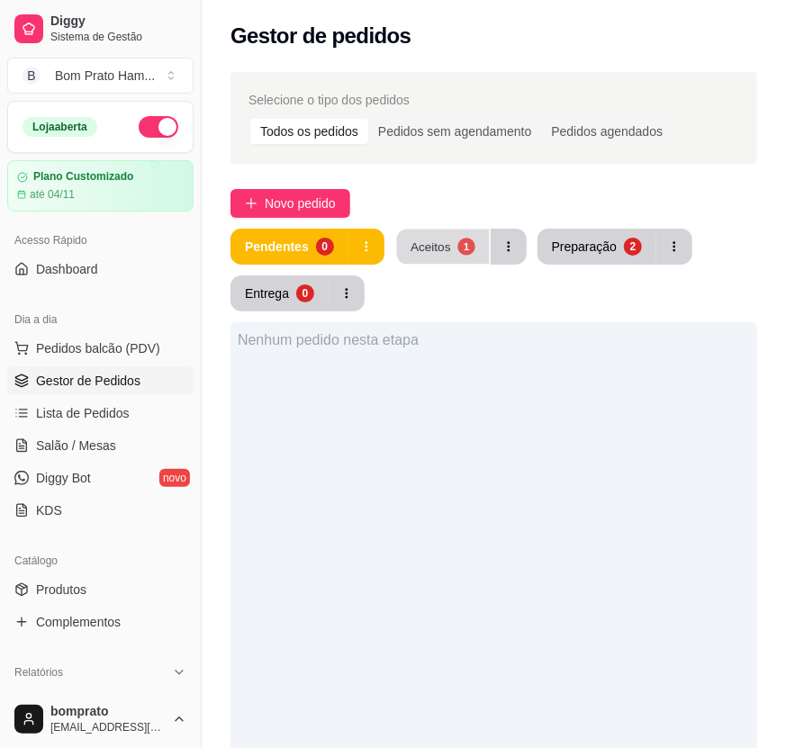
click at [446, 252] on button "Aceitos 1" at bounding box center [442, 247] width 93 height 35
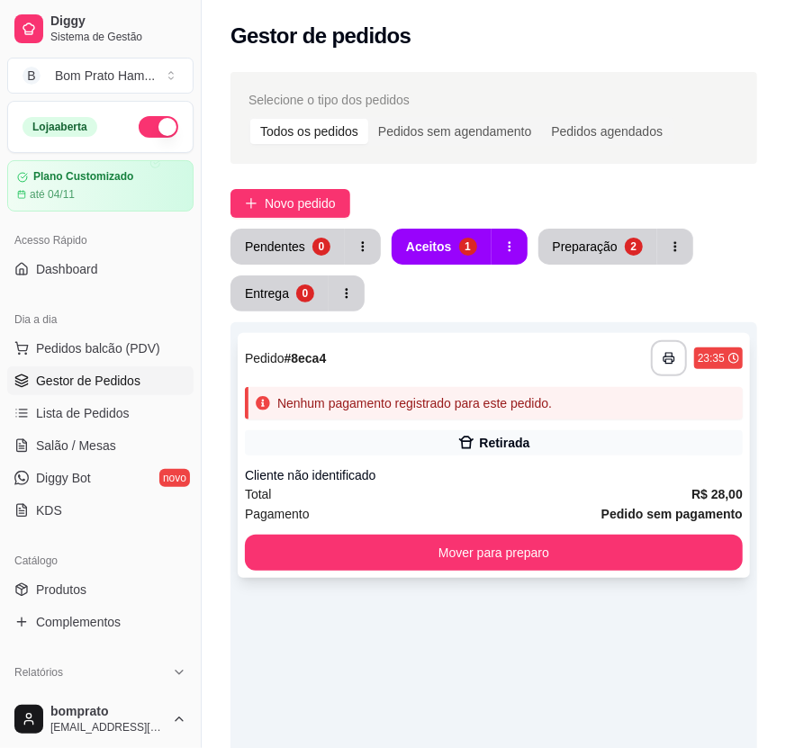
click at [451, 426] on div "**********" at bounding box center [494, 455] width 512 height 245
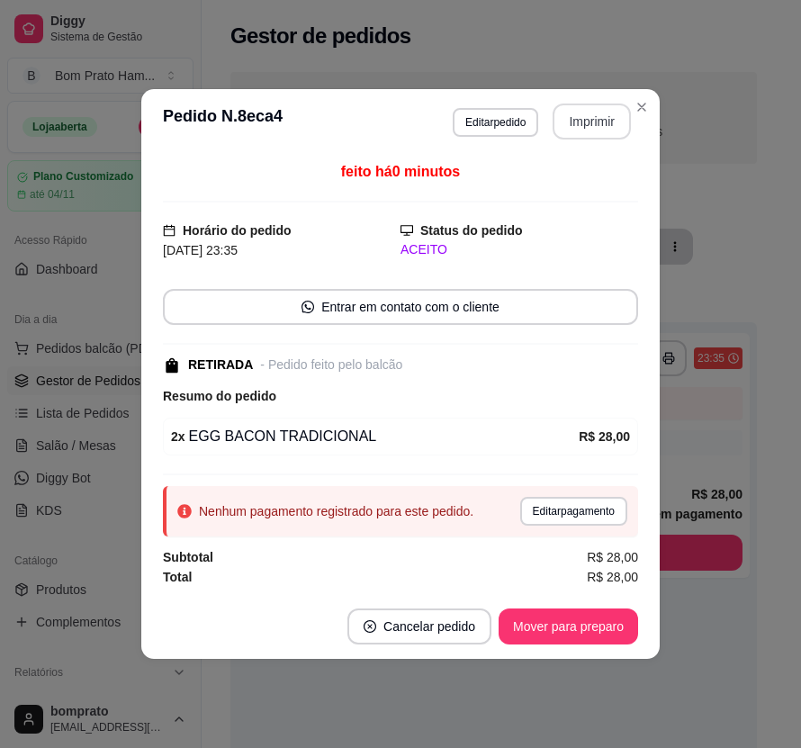
click at [616, 126] on button "Imprimir" at bounding box center [592, 122] width 78 height 36
click at [625, 626] on button "Mover para preparo" at bounding box center [567, 626] width 135 height 35
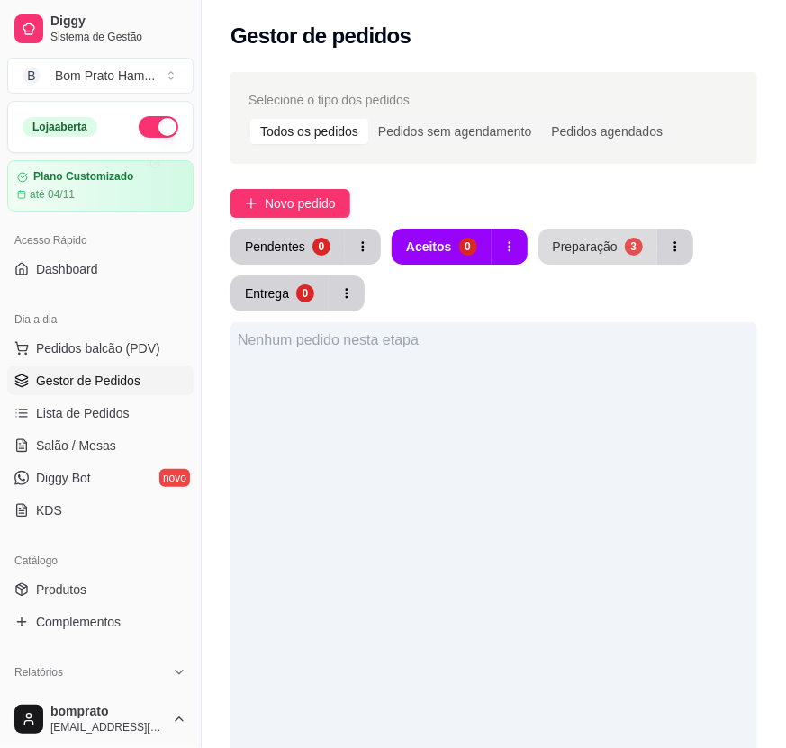
click at [610, 258] on button "Preparação 3" at bounding box center [597, 247] width 119 height 36
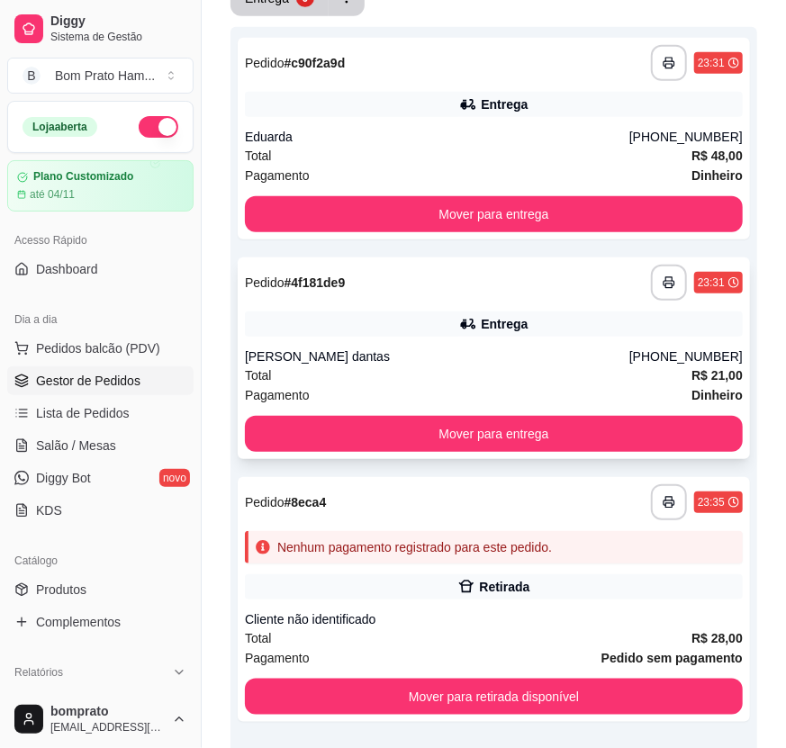
scroll to position [300, 0]
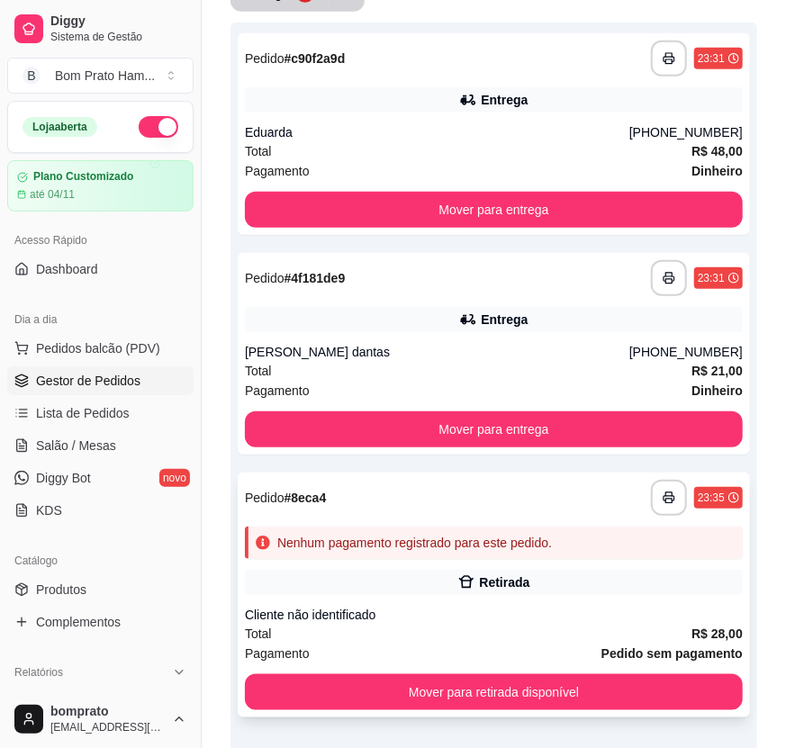
click at [469, 559] on div "**********" at bounding box center [494, 595] width 512 height 245
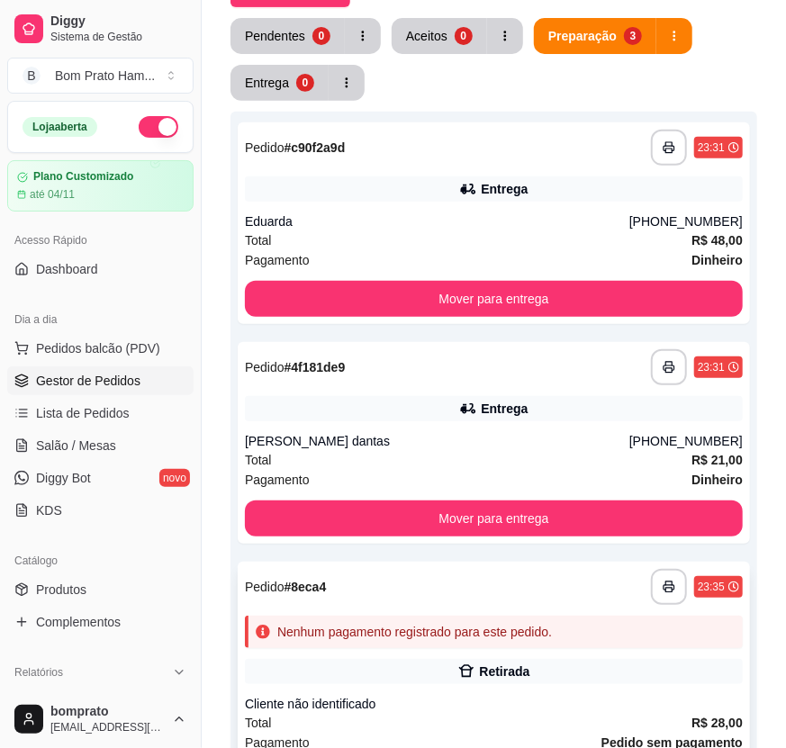
scroll to position [0, 0]
